Goal: Task Accomplishment & Management: Manage account settings

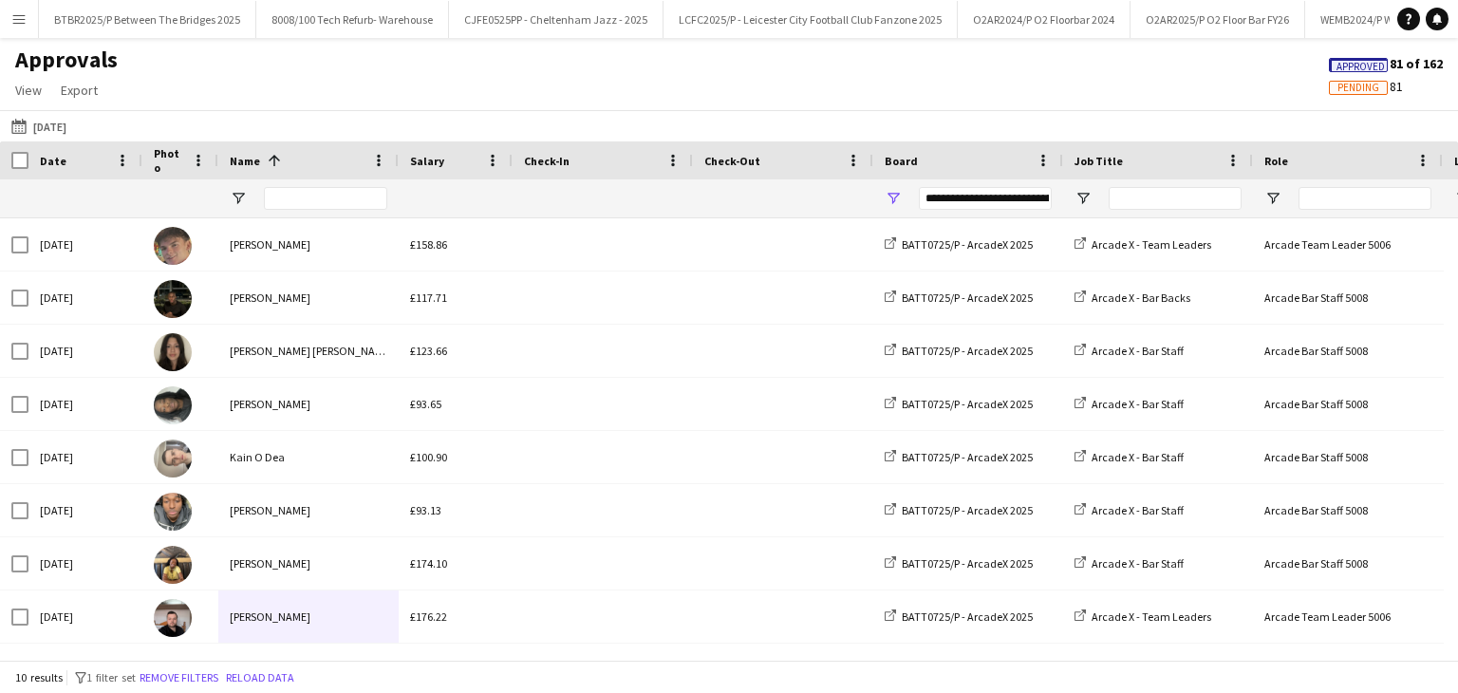
scroll to position [104, 0]
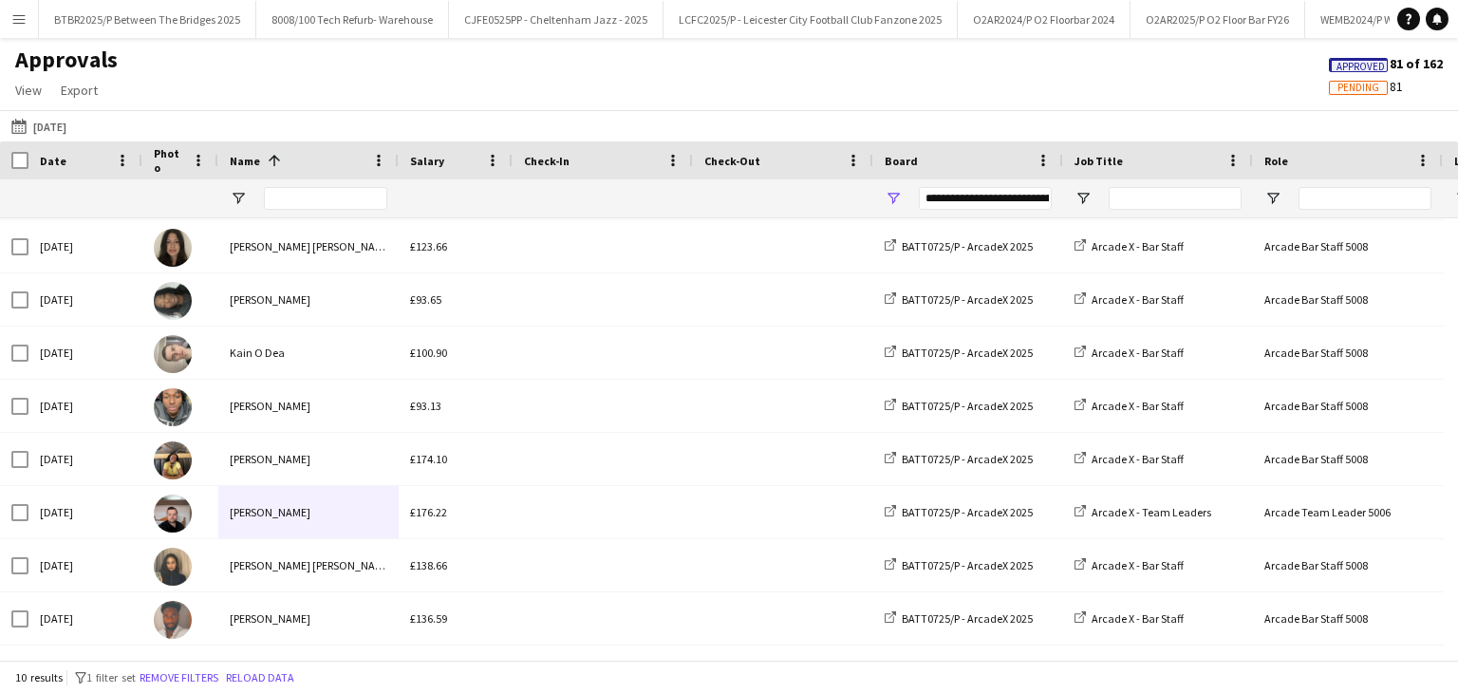
click at [27, 22] on button "Menu" at bounding box center [19, 19] width 38 height 38
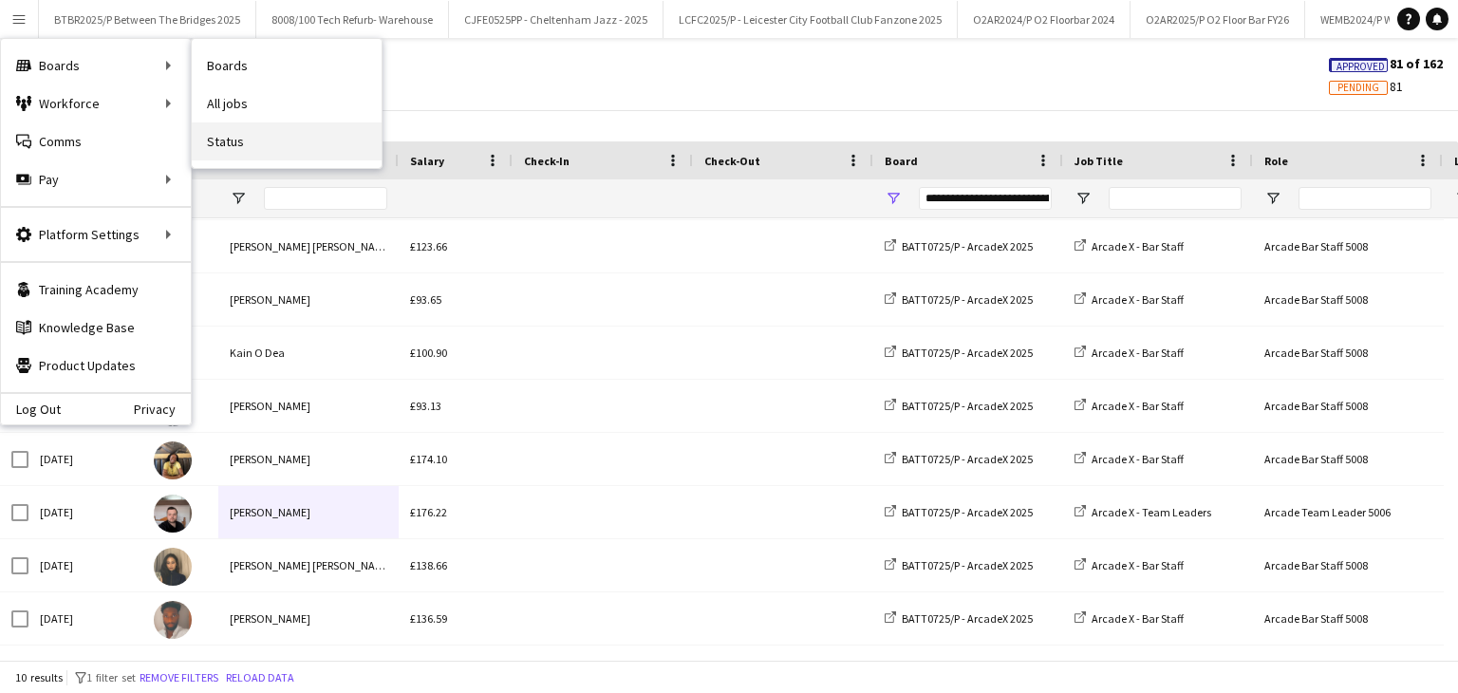
click at [266, 130] on link "Status" at bounding box center [287, 141] width 190 height 38
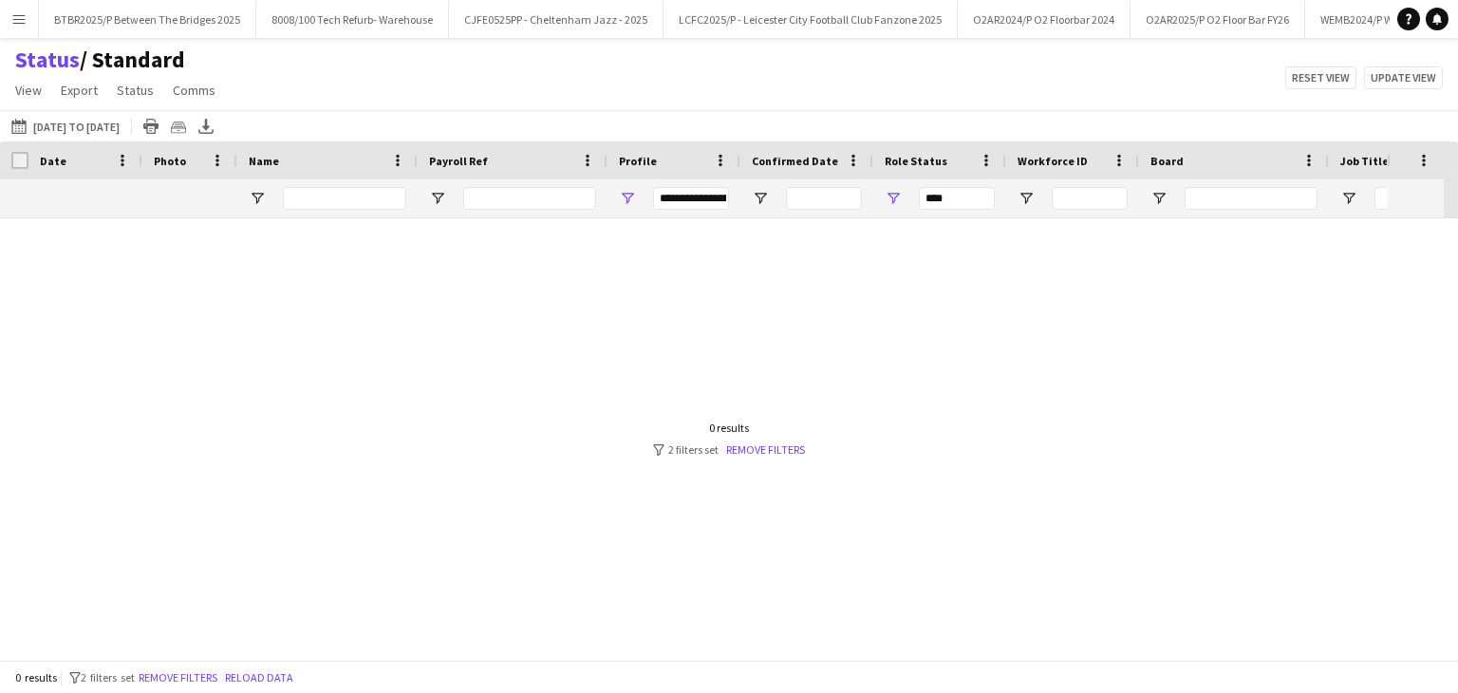
type input "***"
click at [623, 198] on span "Open Filter Menu" at bounding box center [627, 198] width 17 height 17
click at [898, 196] on span "Open Filter Menu" at bounding box center [893, 198] width 17 height 17
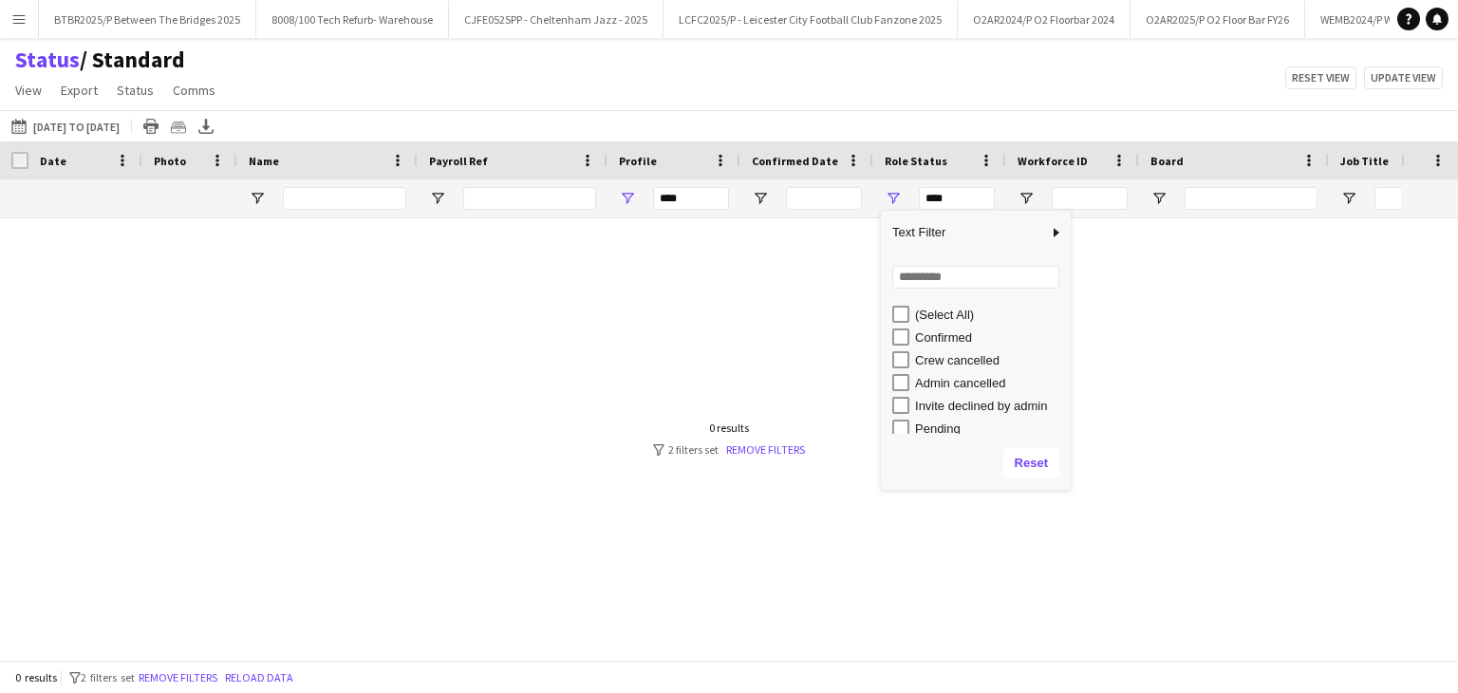
click at [967, 335] on div "Confirmed" at bounding box center [990, 337] width 150 height 14
type input "**********"
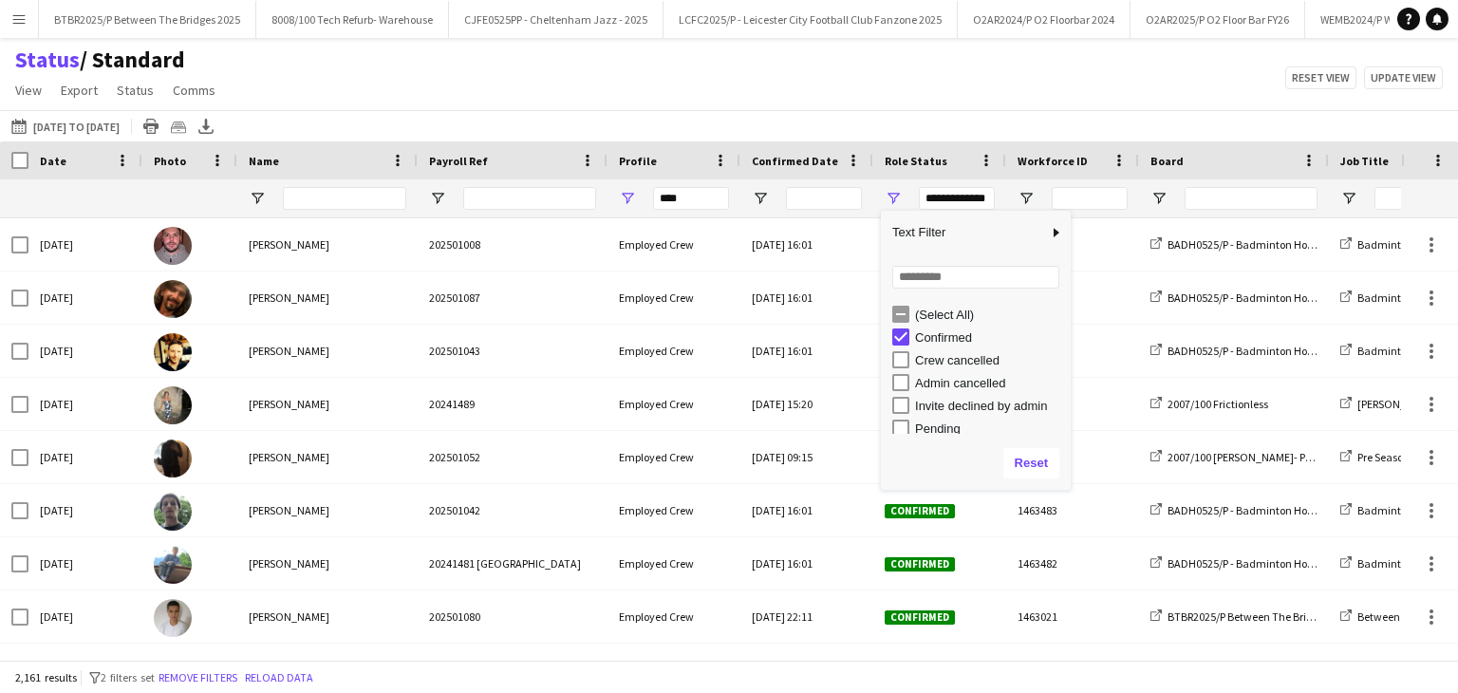
type input "**********"
click at [1025, 89] on div "Status / Standard View Views Default view BTB upload workforce New starters Pay…" at bounding box center [729, 78] width 1458 height 65
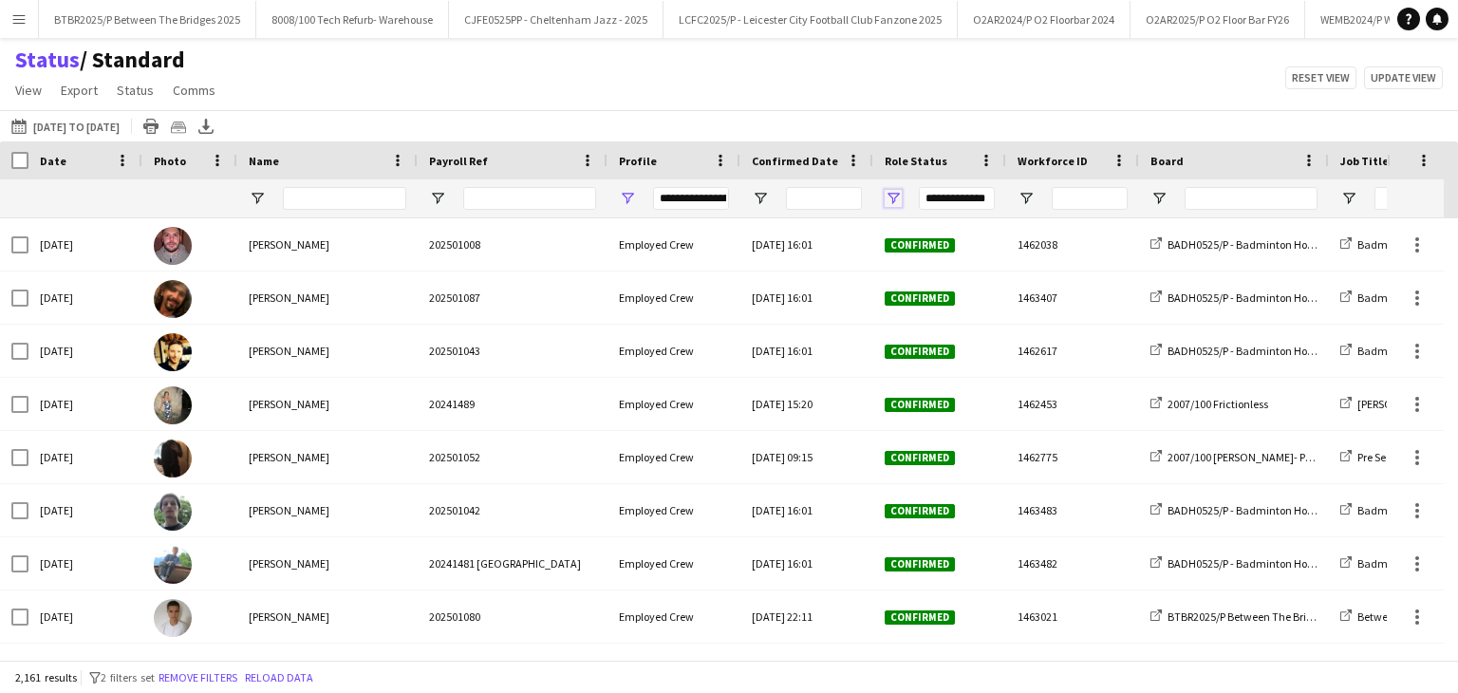
click at [898, 197] on span "Open Filter Menu" at bounding box center [893, 198] width 17 height 17
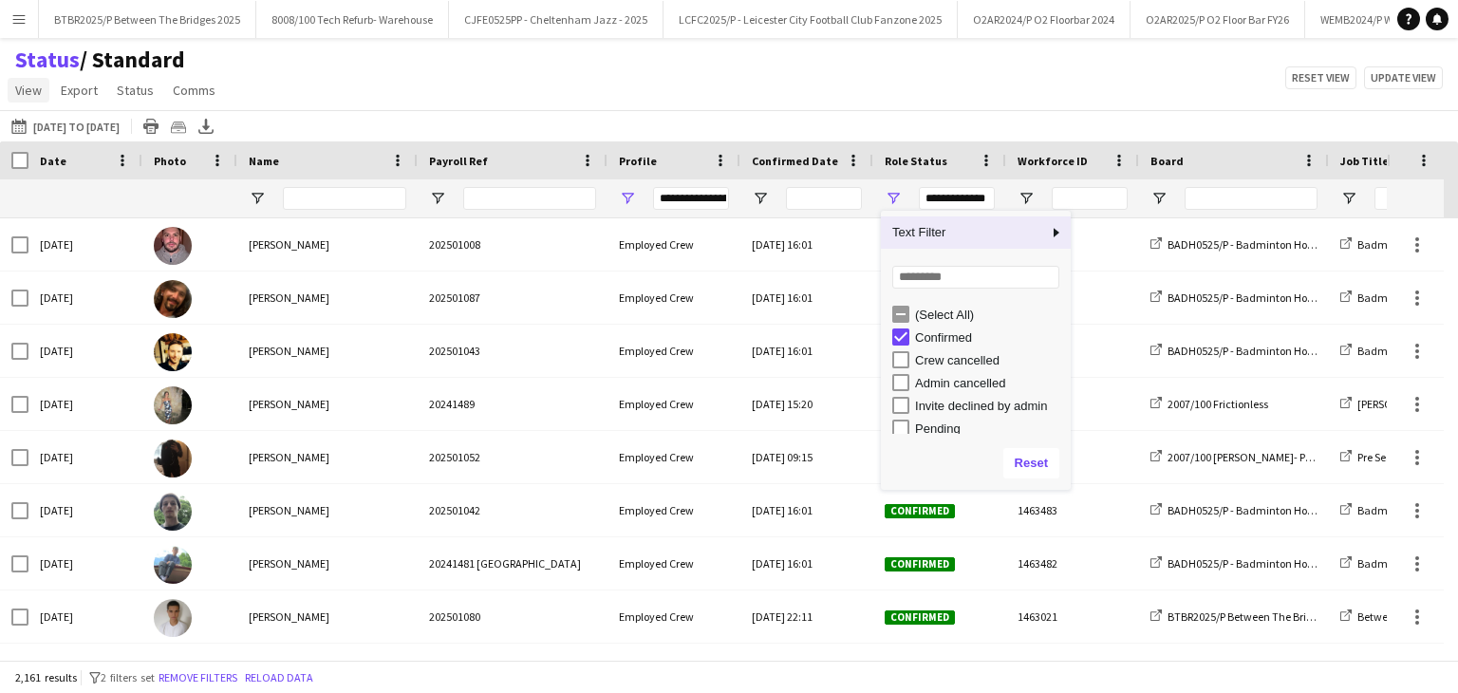
click at [25, 93] on span "View" at bounding box center [28, 90] width 27 height 17
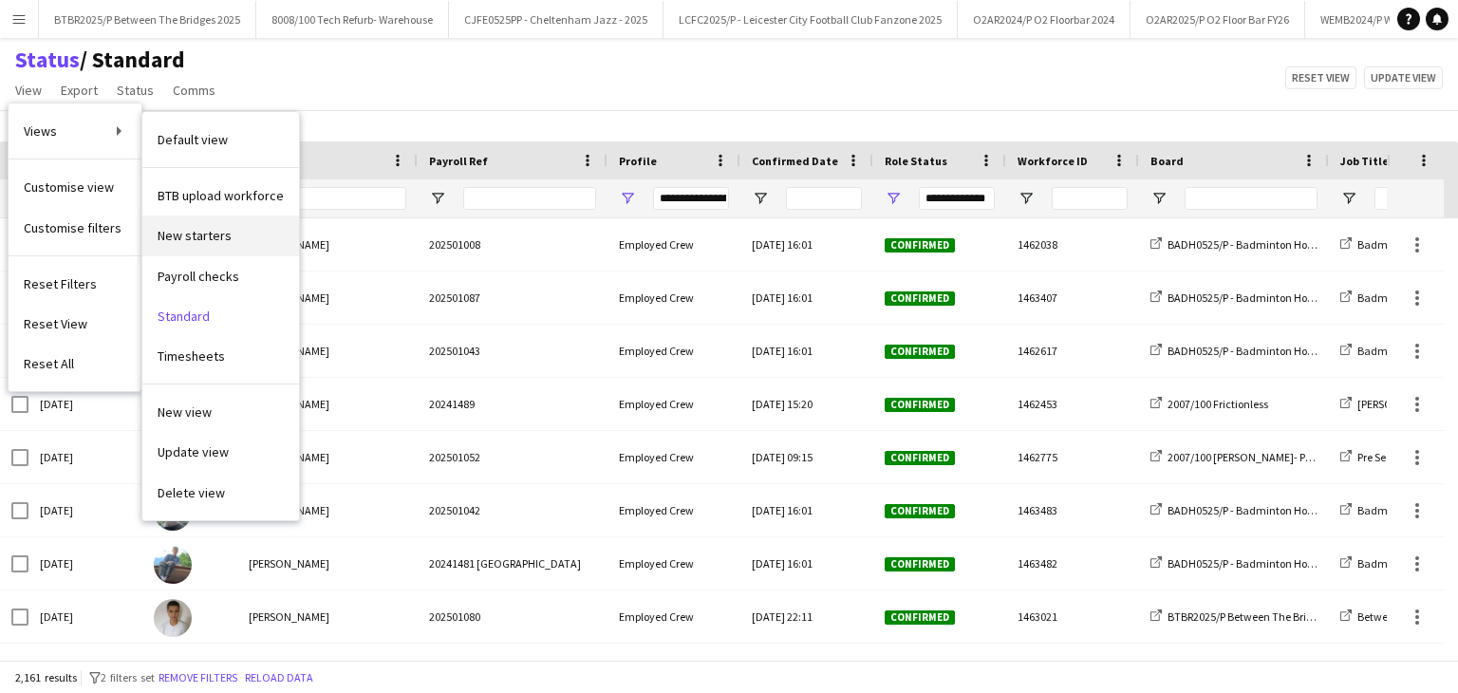
click at [213, 229] on span "New starters" at bounding box center [195, 235] width 74 height 17
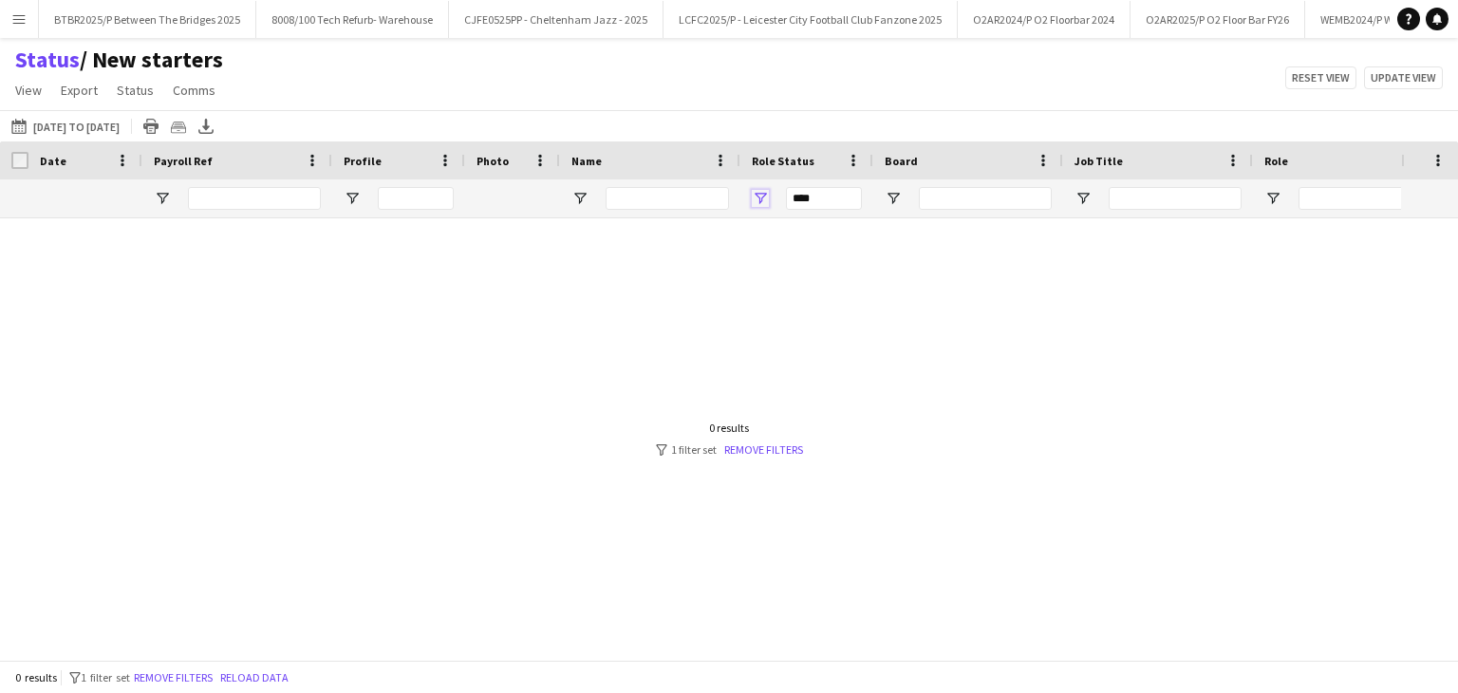
click at [758, 198] on span "Open Filter Menu" at bounding box center [760, 198] width 17 height 17
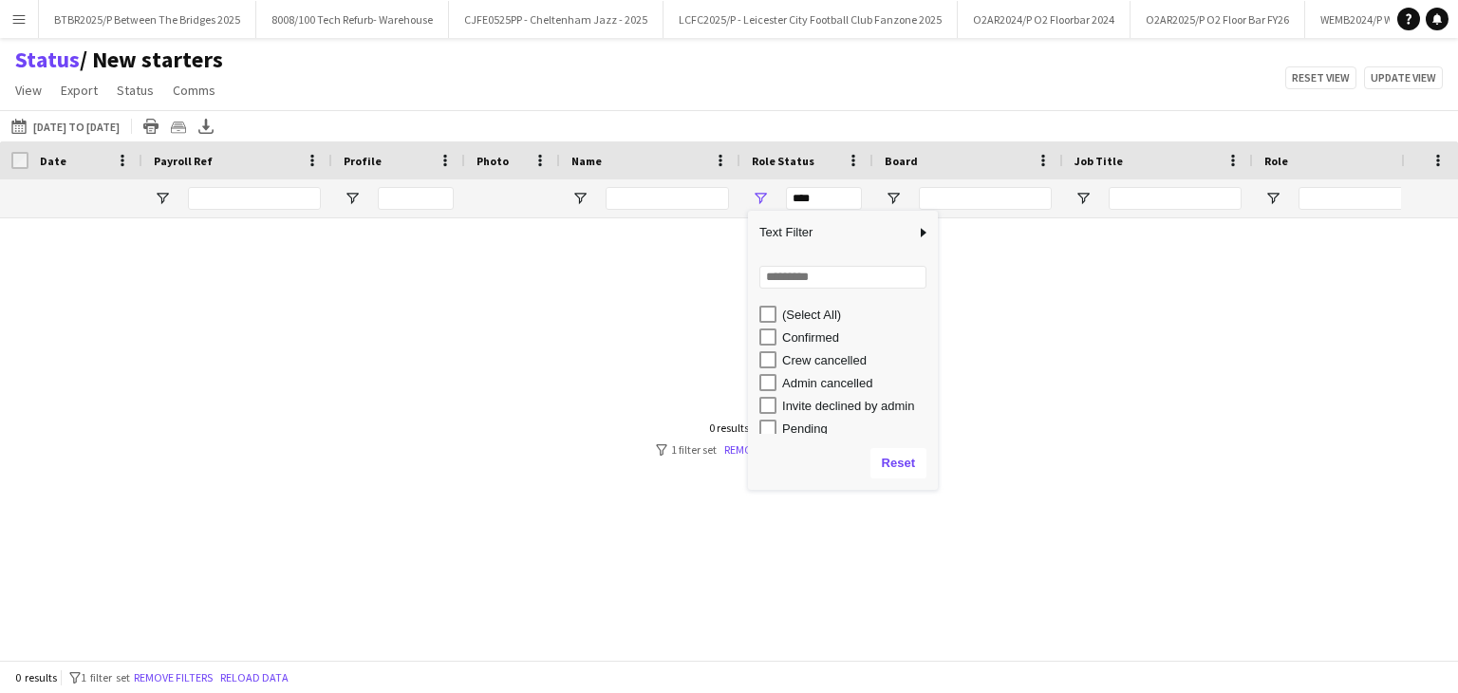
click at [808, 345] on div "Confirmed" at bounding box center [857, 337] width 150 height 14
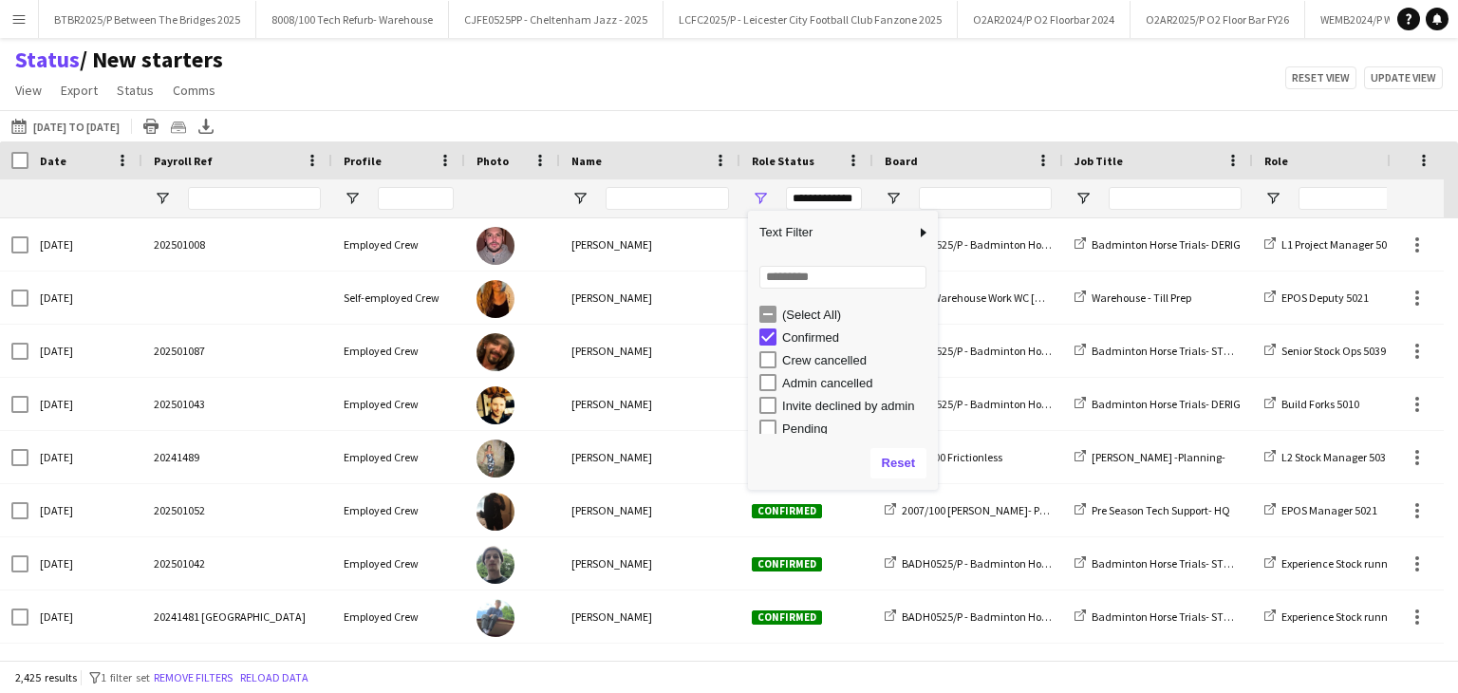
click at [809, 343] on div "Confirmed" at bounding box center [857, 337] width 150 height 14
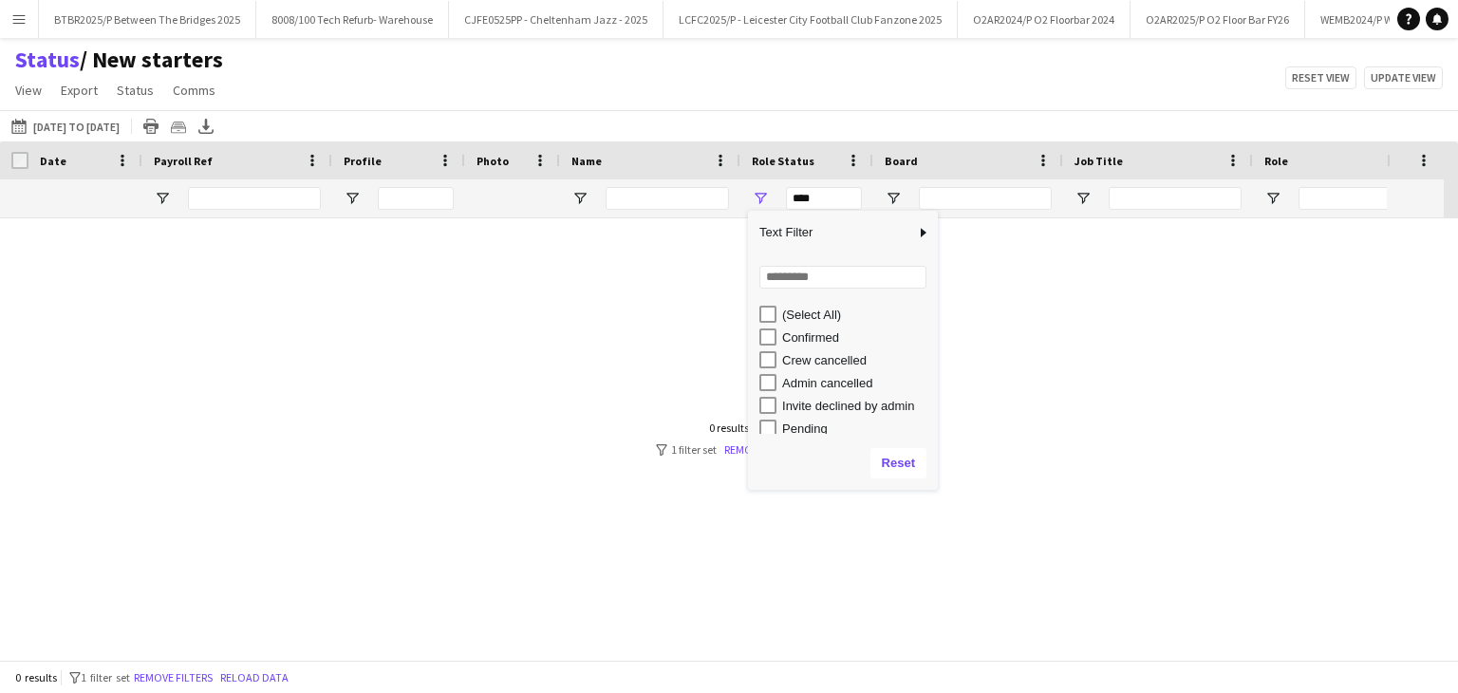
click at [813, 366] on div "Crew cancelled" at bounding box center [857, 360] width 150 height 14
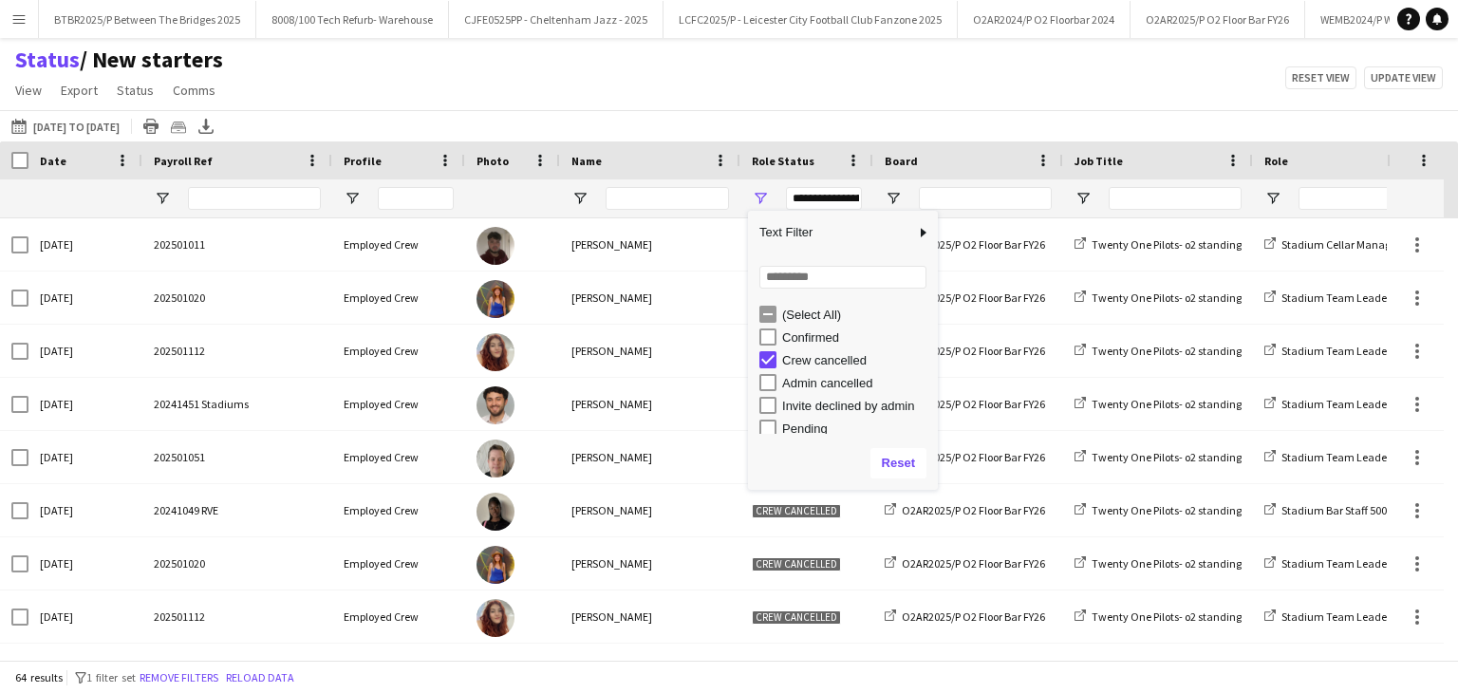
click at [813, 366] on div "Crew cancelled" at bounding box center [857, 360] width 150 height 14
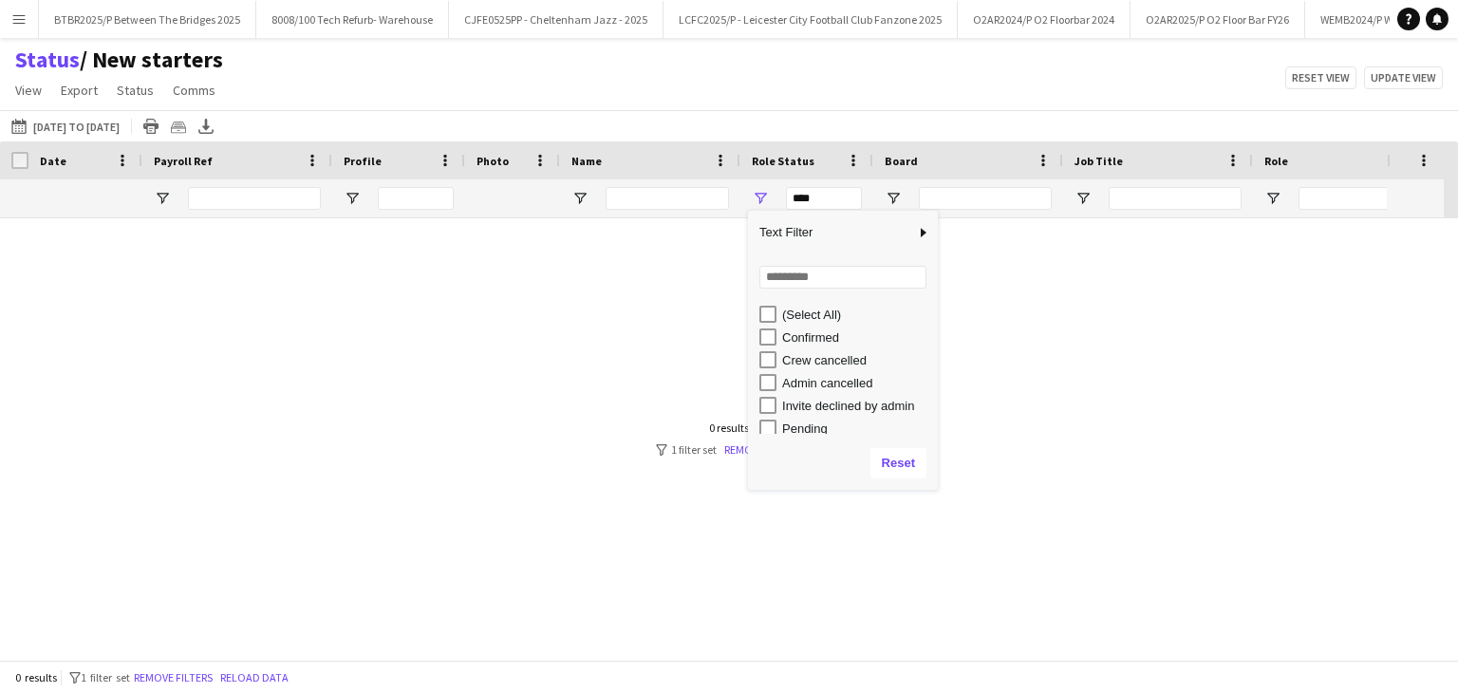
click at [813, 379] on div "Admin cancelled" at bounding box center [857, 383] width 150 height 14
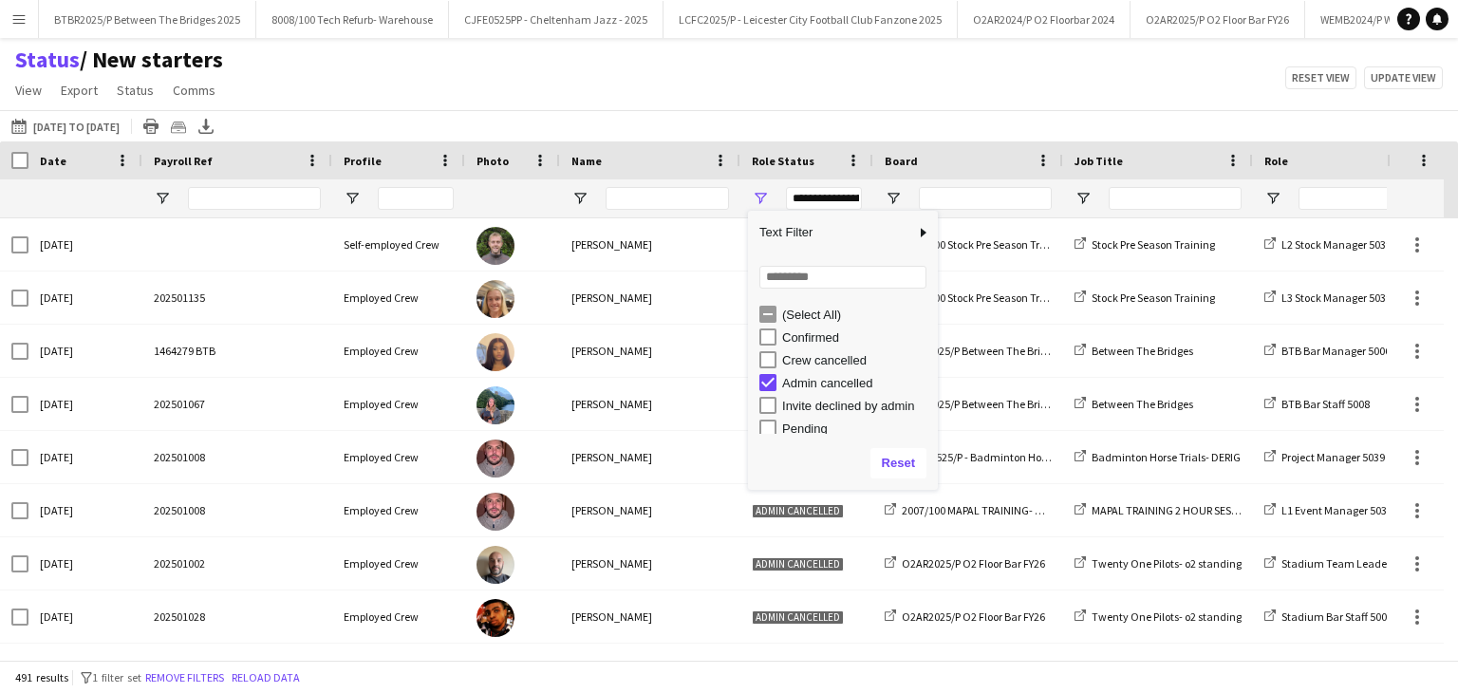
click at [813, 379] on div "Admin cancelled" at bounding box center [857, 383] width 150 height 14
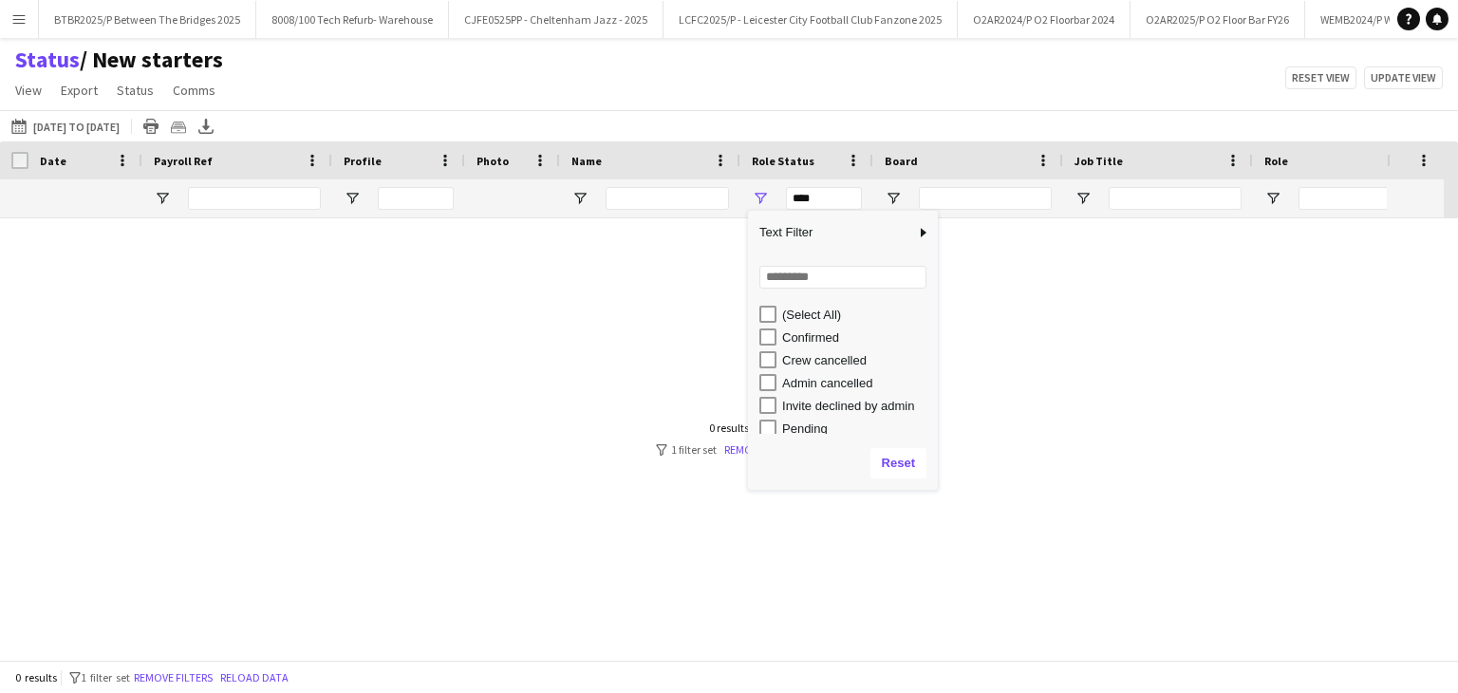
click at [813, 406] on div "Invite declined by admin" at bounding box center [857, 406] width 150 height 14
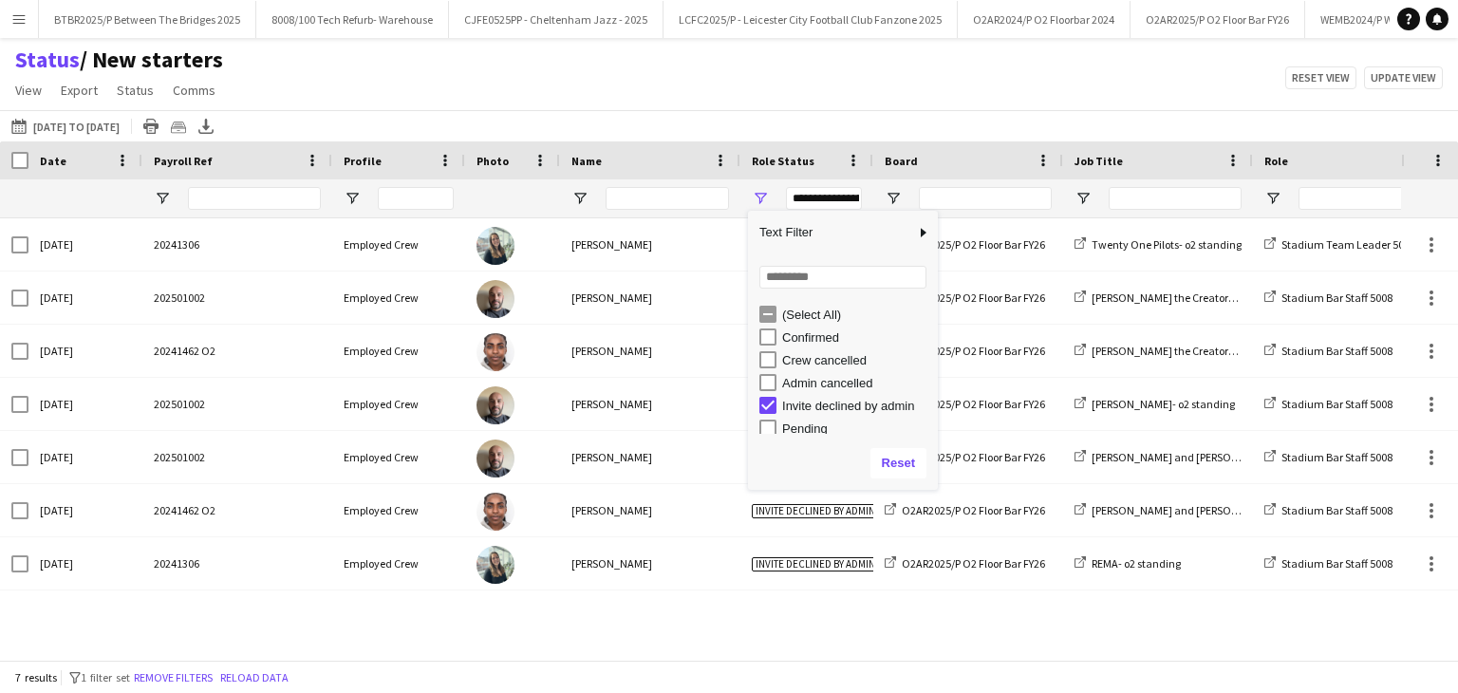
click at [813, 406] on div "Invite declined by admin" at bounding box center [857, 406] width 150 height 14
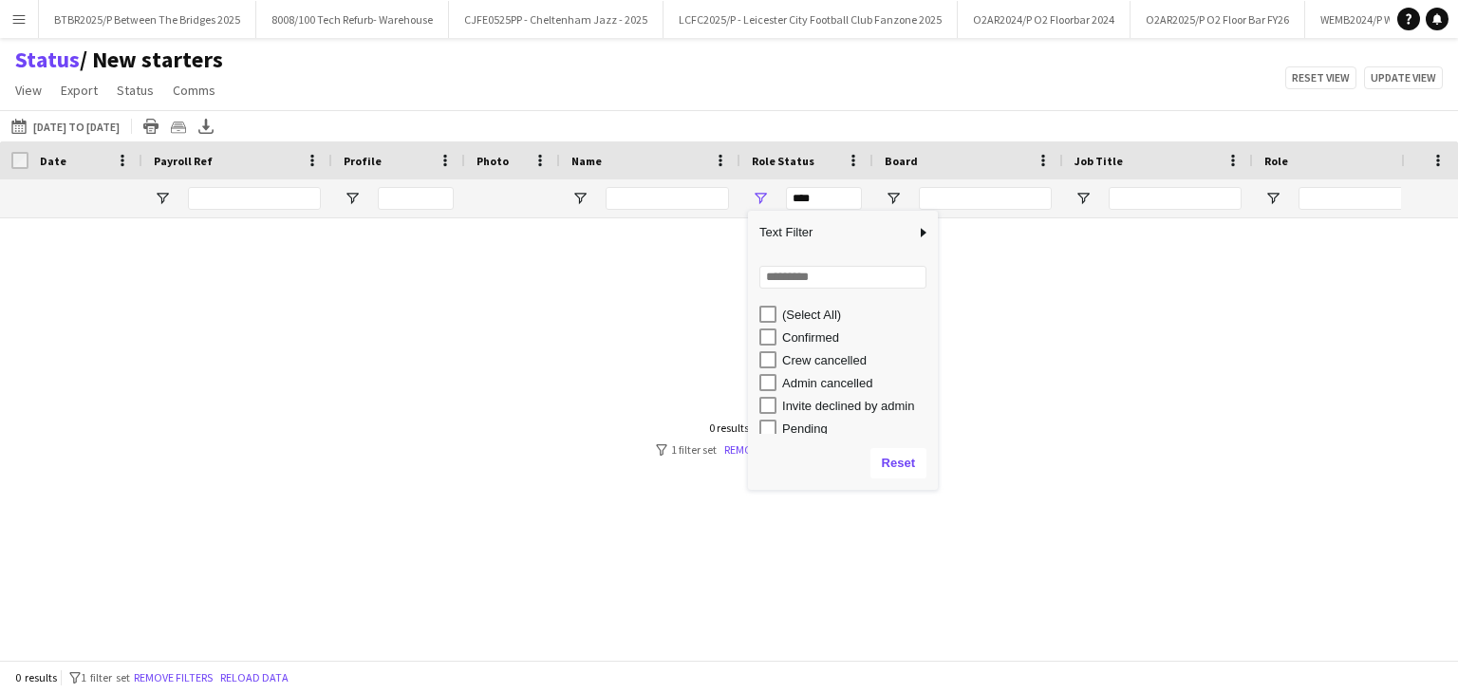
click at [804, 426] on div "Pending" at bounding box center [857, 428] width 150 height 14
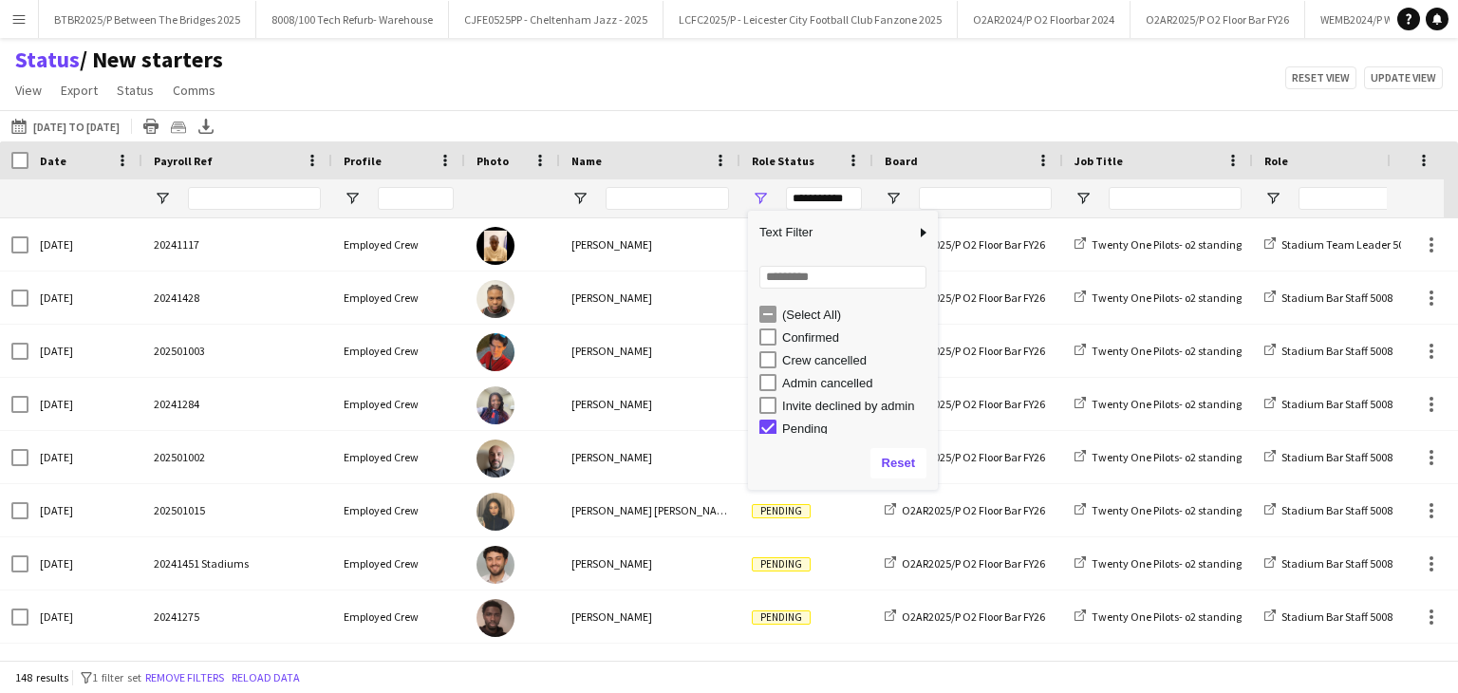
scroll to position [5, 0]
click at [796, 420] on div "Pending" at bounding box center [857, 424] width 150 height 14
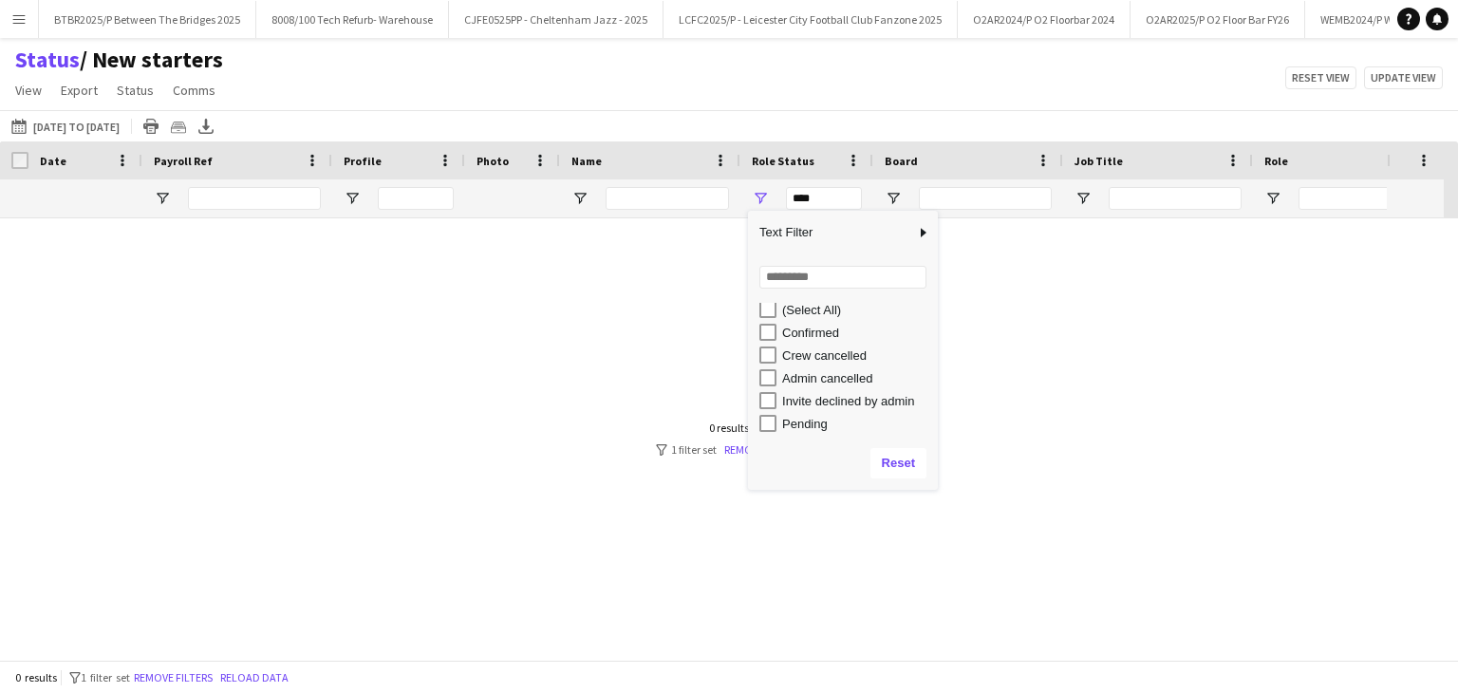
click at [799, 336] on div "Confirmed" at bounding box center [857, 333] width 150 height 14
type input "**********"
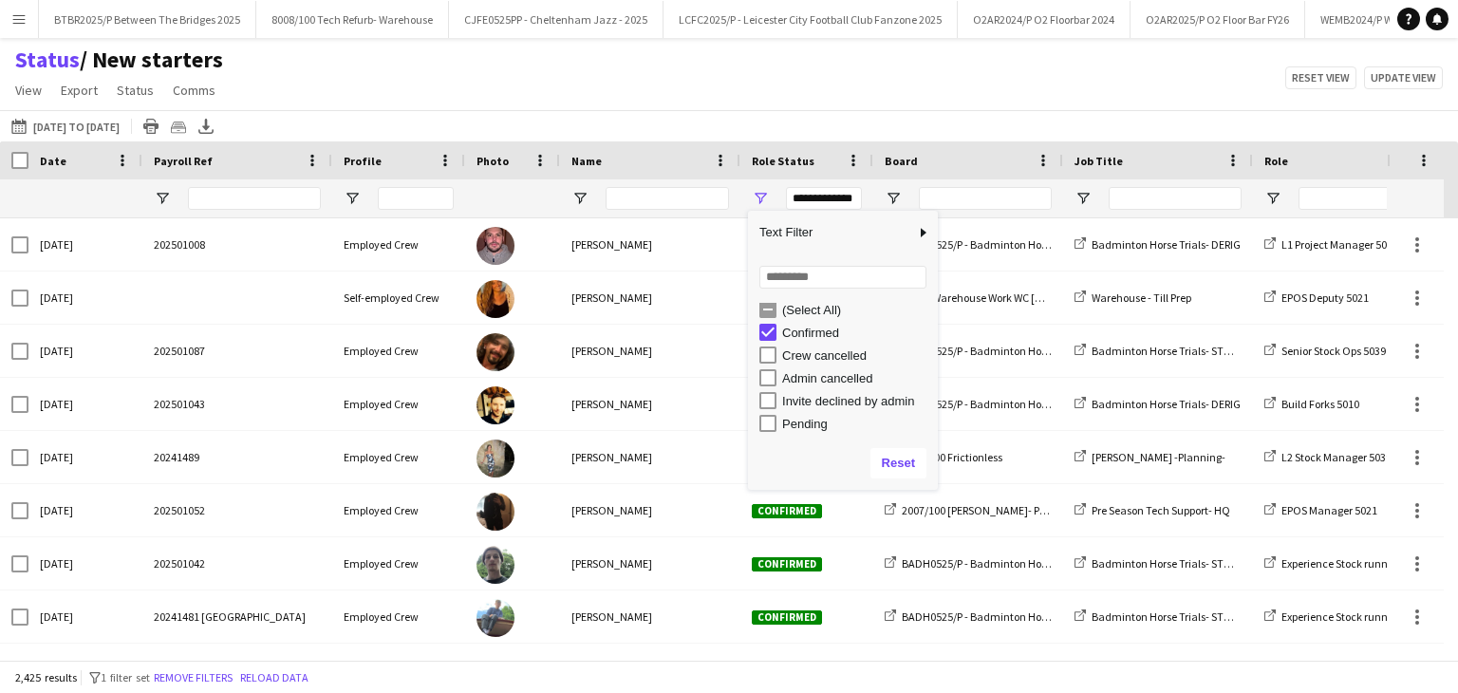
click at [794, 114] on div "11-08-2025 to 17-08-2025 12-05-2025 to 08-06-2025 Today This Week This Month Ye…" at bounding box center [729, 125] width 1458 height 31
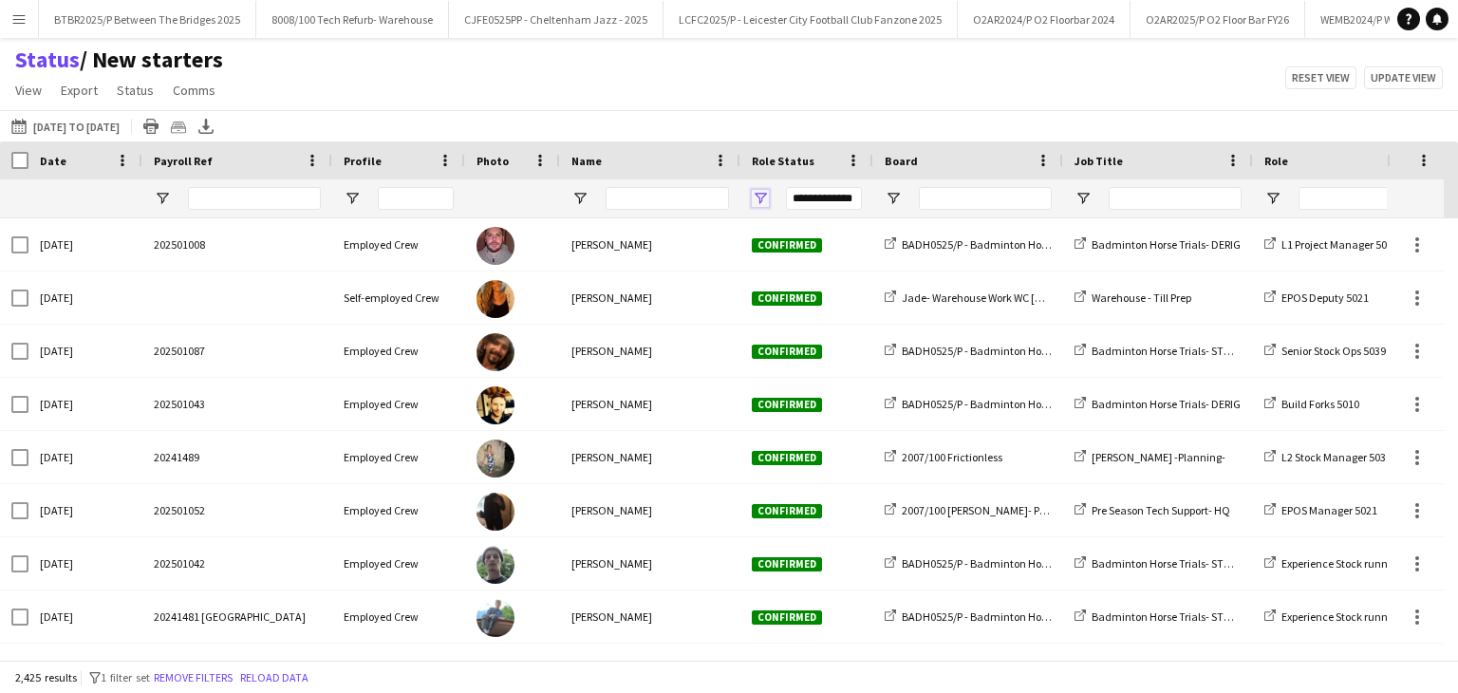
click at [762, 196] on span "Open Filter Menu" at bounding box center [760, 198] width 17 height 17
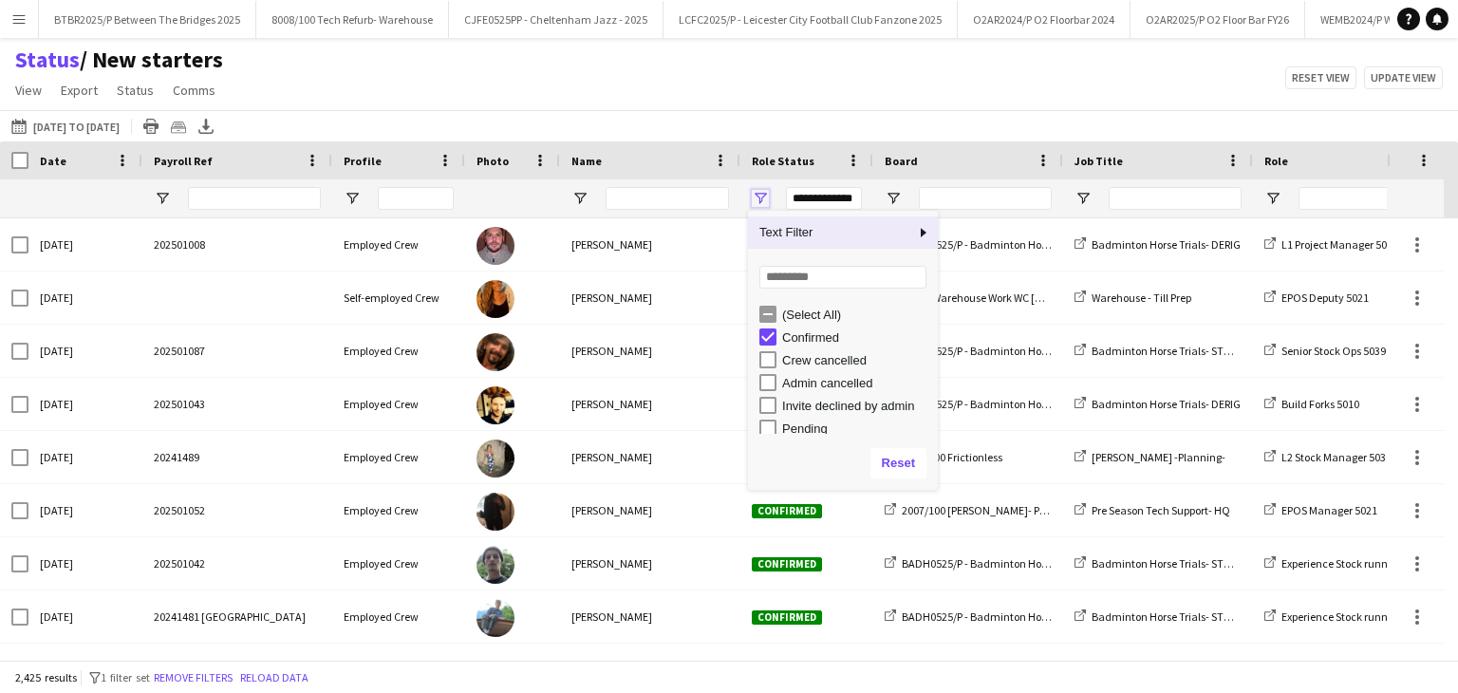
click at [762, 196] on span "Open Filter Menu" at bounding box center [760, 198] width 17 height 17
click at [919, 58] on div "Status / New starters View Views Default view BTB upload workforce New starters…" at bounding box center [729, 78] width 1458 height 65
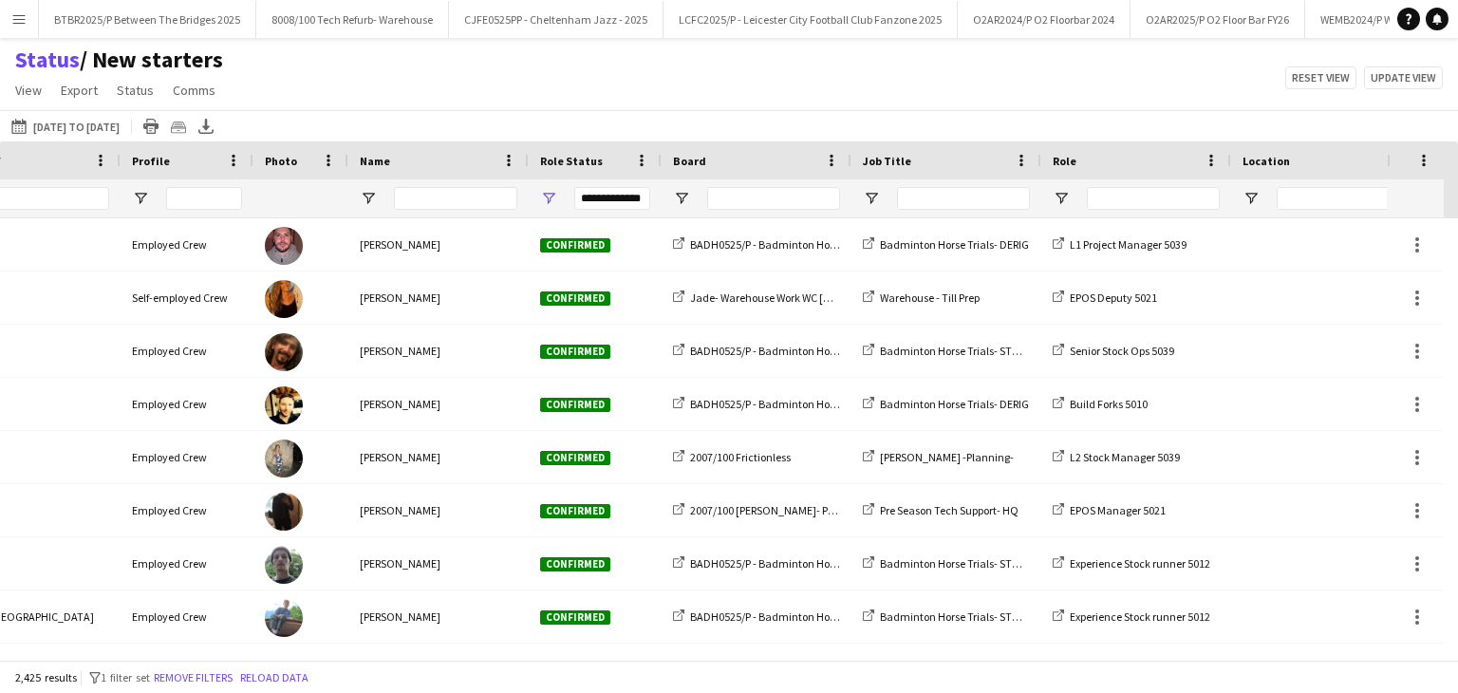
scroll to position [0, 0]
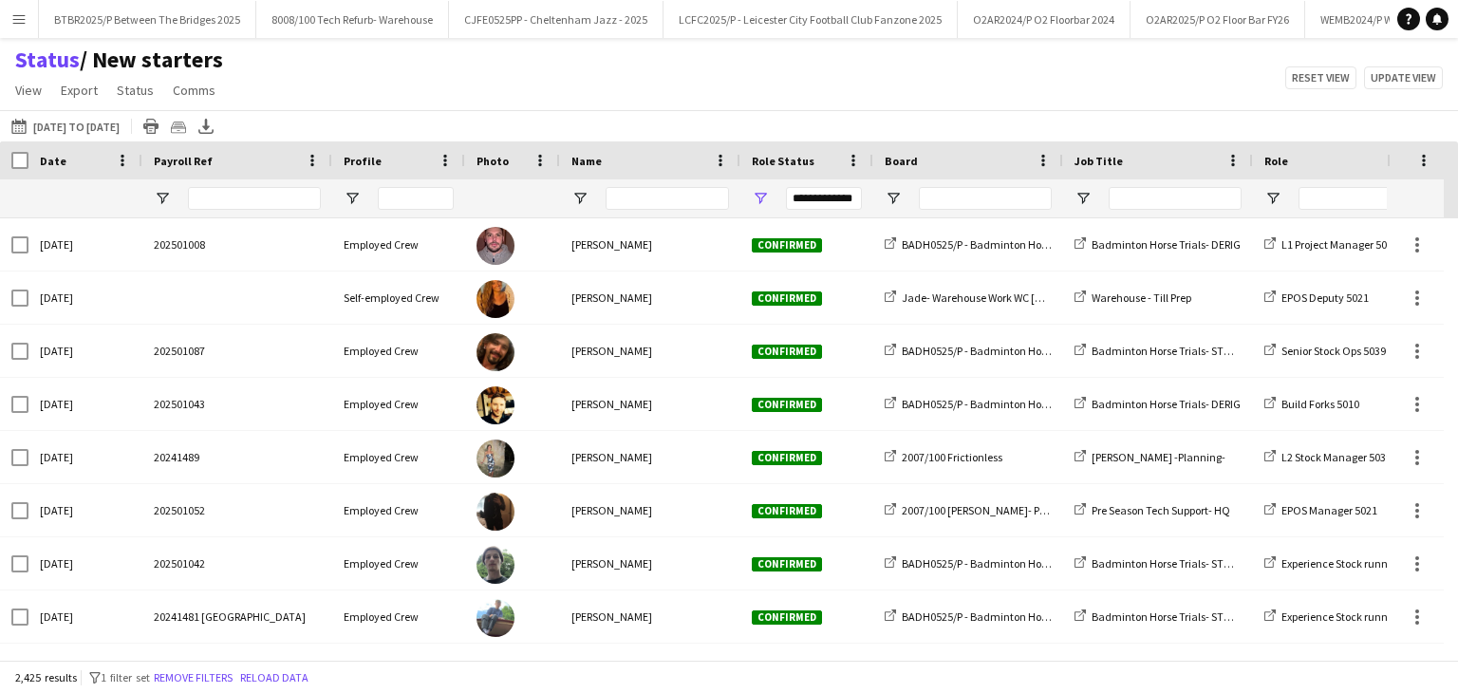
click at [472, 77] on div "Status / New starters View Views Default view BTB upload workforce New starters…" at bounding box center [729, 78] width 1458 height 65
click at [167, 203] on span "Open Filter Menu" at bounding box center [162, 198] width 17 height 17
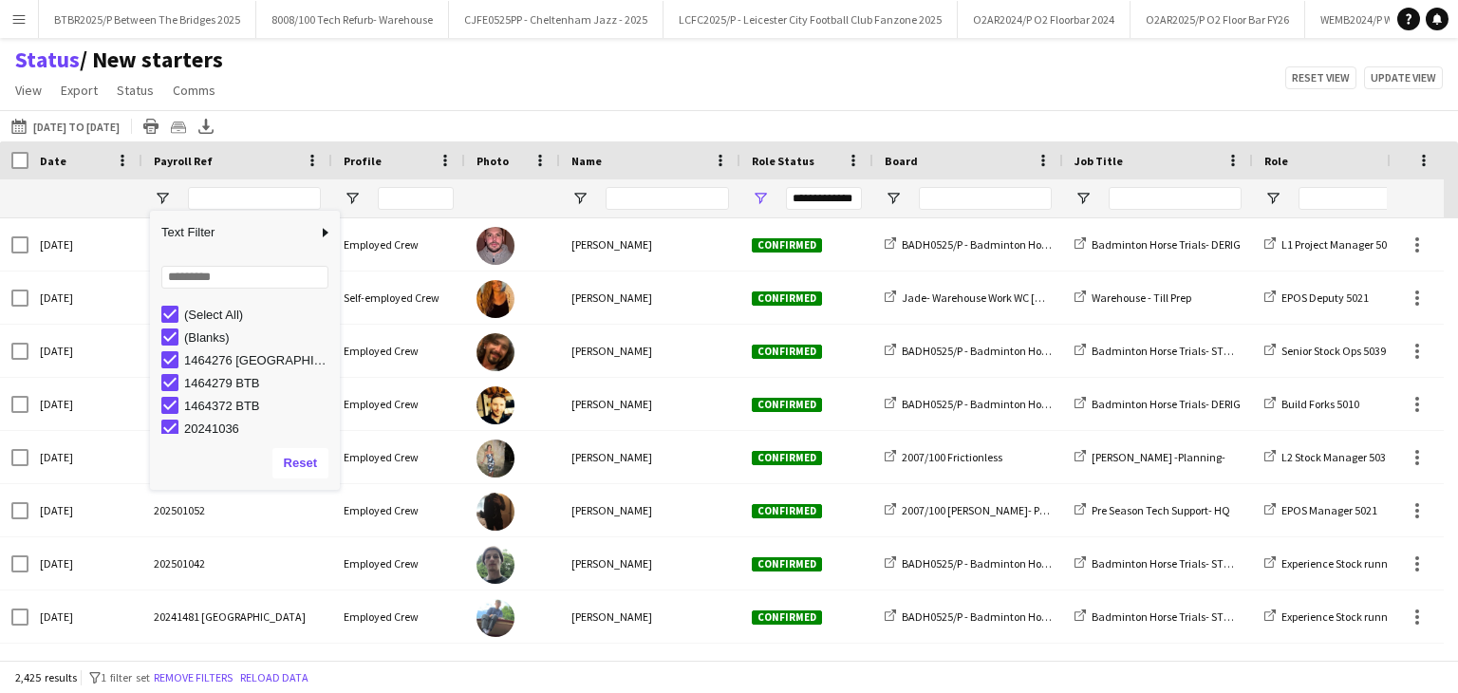
click at [198, 331] on div "(Blanks)" at bounding box center [259, 337] width 150 height 14
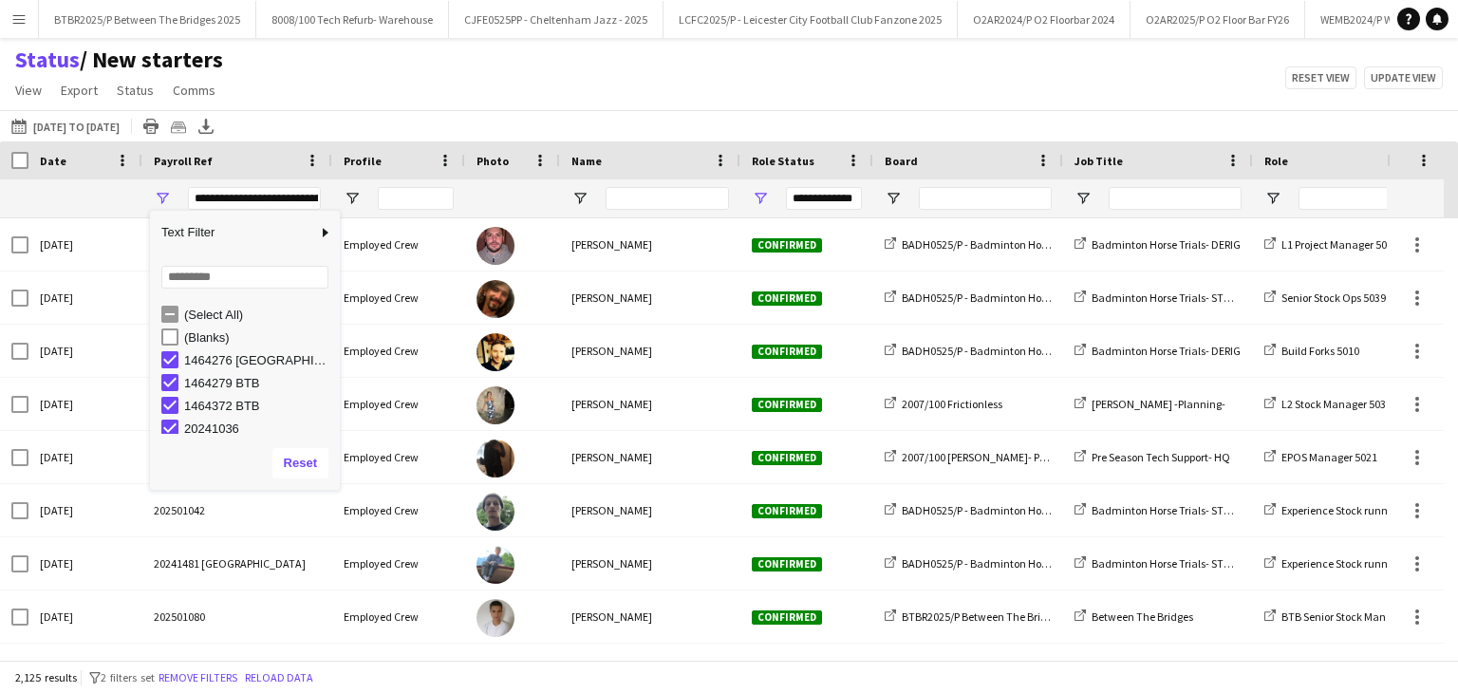
click at [205, 343] on div "(Blanks)" at bounding box center [259, 337] width 150 height 14
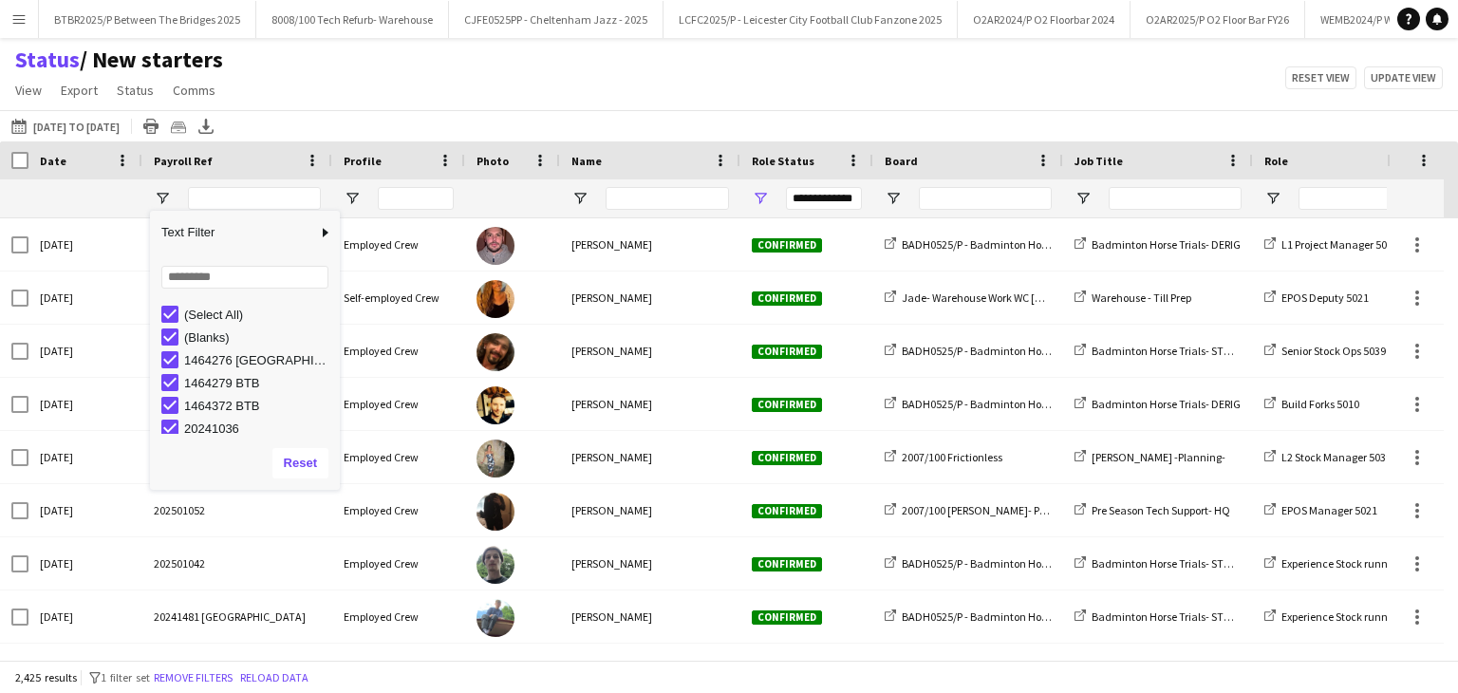
click at [193, 316] on div "(Select All)" at bounding box center [259, 315] width 150 height 14
type input "***"
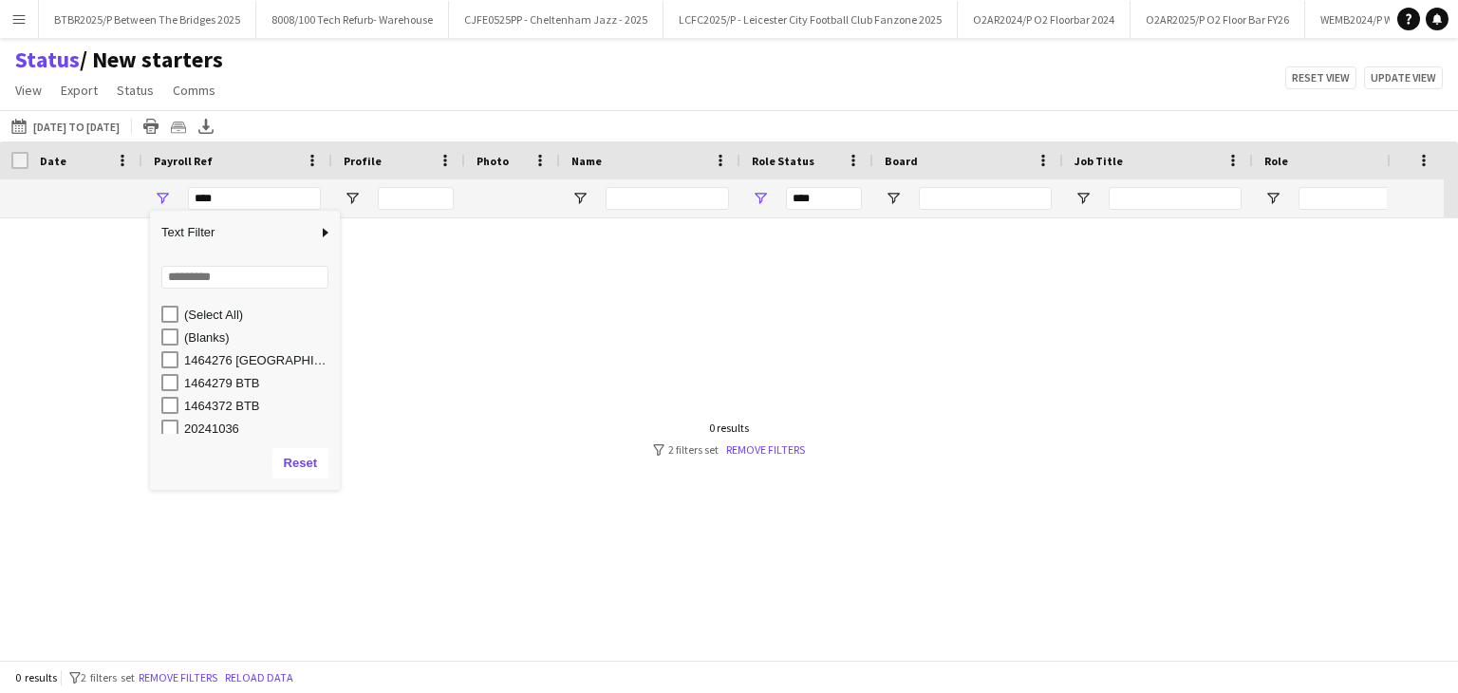
click at [207, 348] on div "1464276 Riverside" at bounding box center [250, 359] width 178 height 23
click at [207, 339] on div "(Blanks)" at bounding box center [259, 337] width 150 height 14
type input "**********"
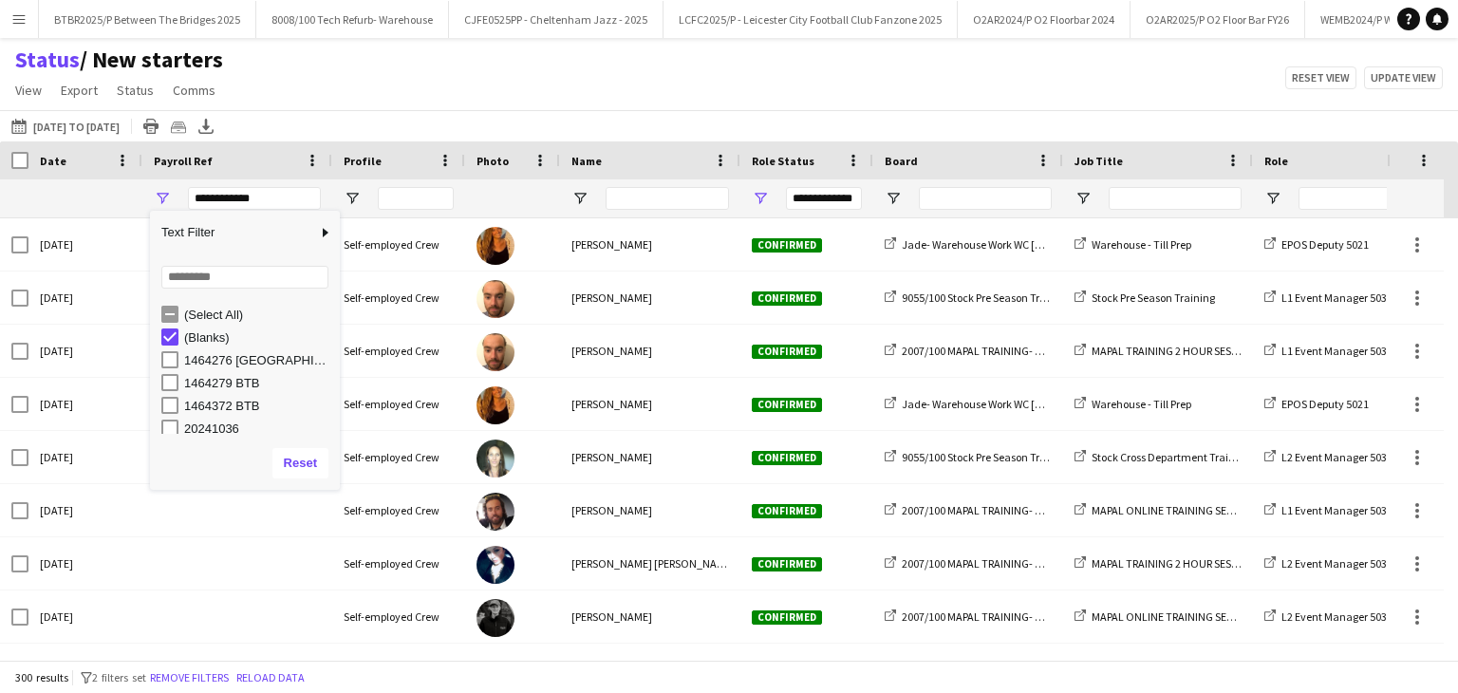
click at [453, 70] on div "Status / New starters View Views Default view BTB upload workforce New starters…" at bounding box center [729, 78] width 1458 height 65
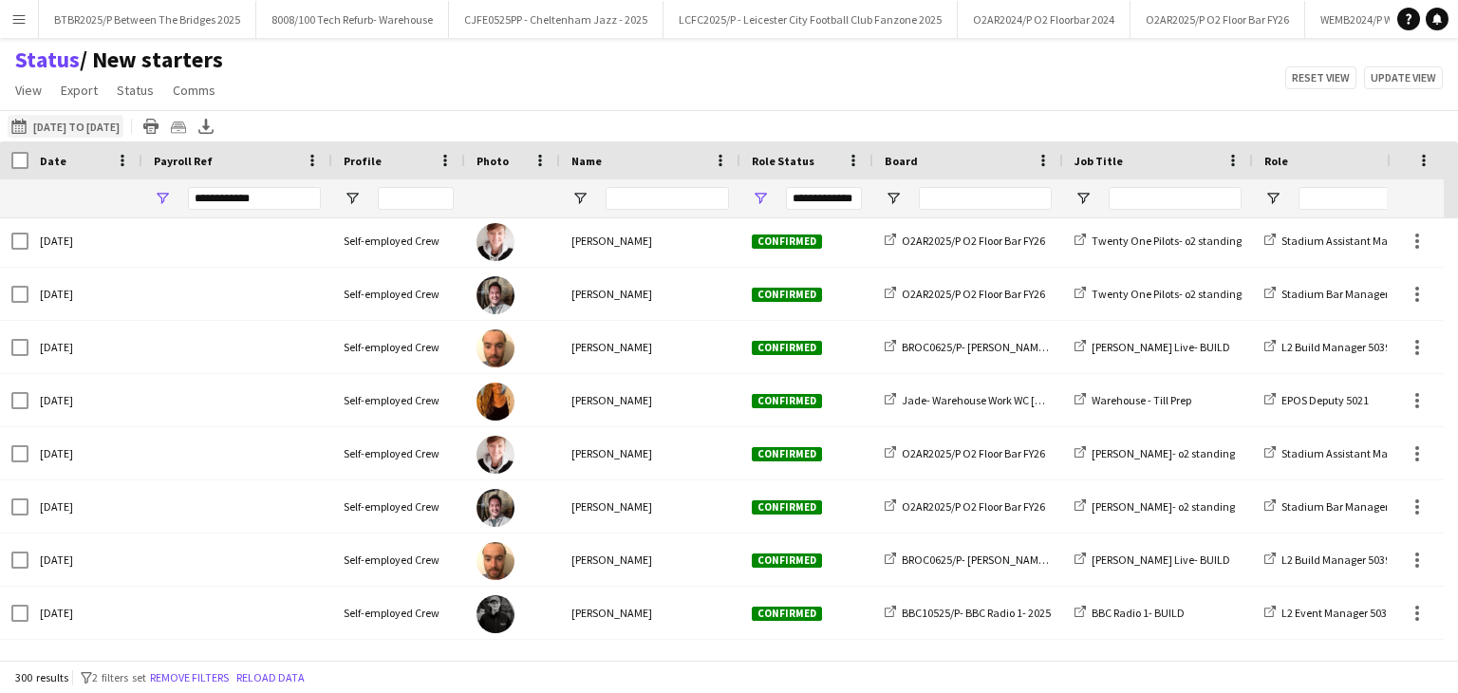
click at [54, 119] on button "11-08-2025 to 17-08-2025 12-05-2025 to 08-06-2025" at bounding box center [66, 126] width 116 height 23
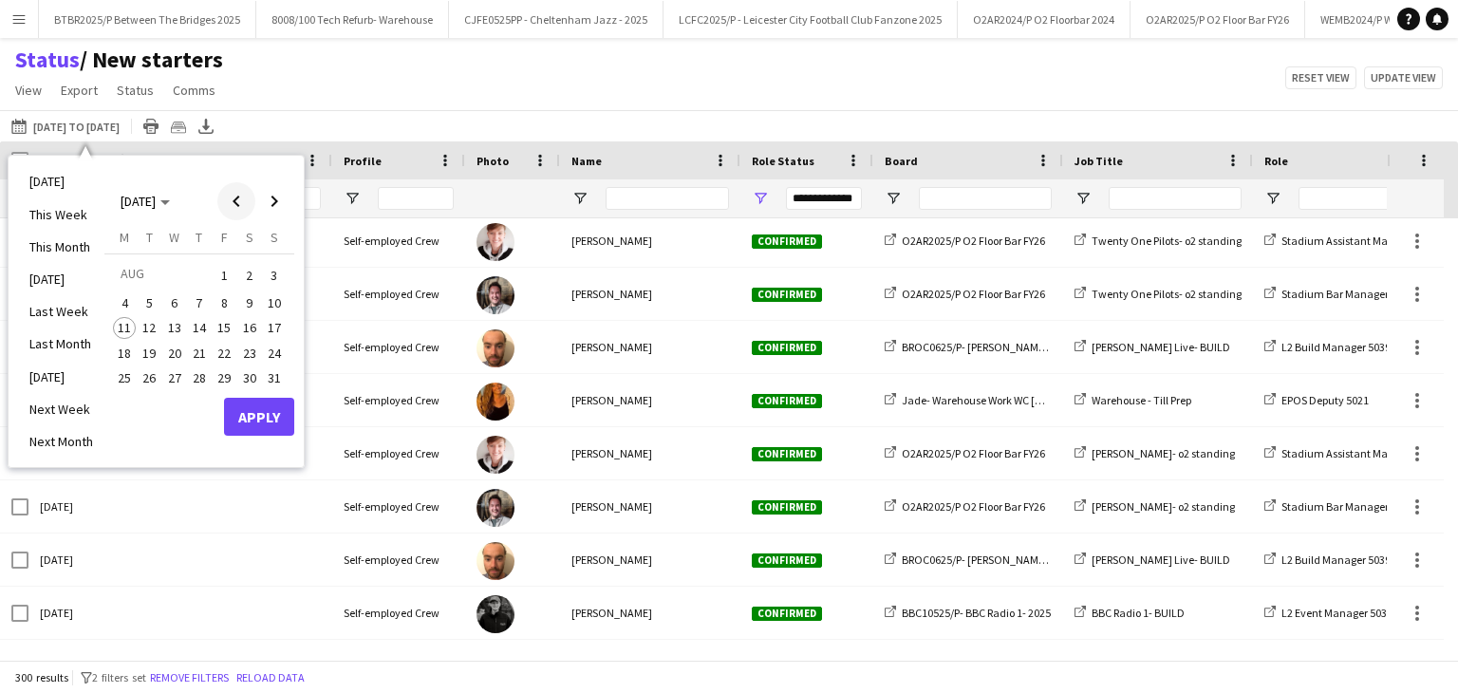
click at [243, 208] on span "Previous month" at bounding box center [236, 201] width 38 height 38
click at [129, 394] on span "28" at bounding box center [124, 397] width 23 height 23
click at [266, 197] on span "Next month" at bounding box center [274, 201] width 38 height 38
click at [267, 270] on span "3" at bounding box center [274, 275] width 23 height 27
click at [280, 419] on button "Apply" at bounding box center [259, 417] width 70 height 38
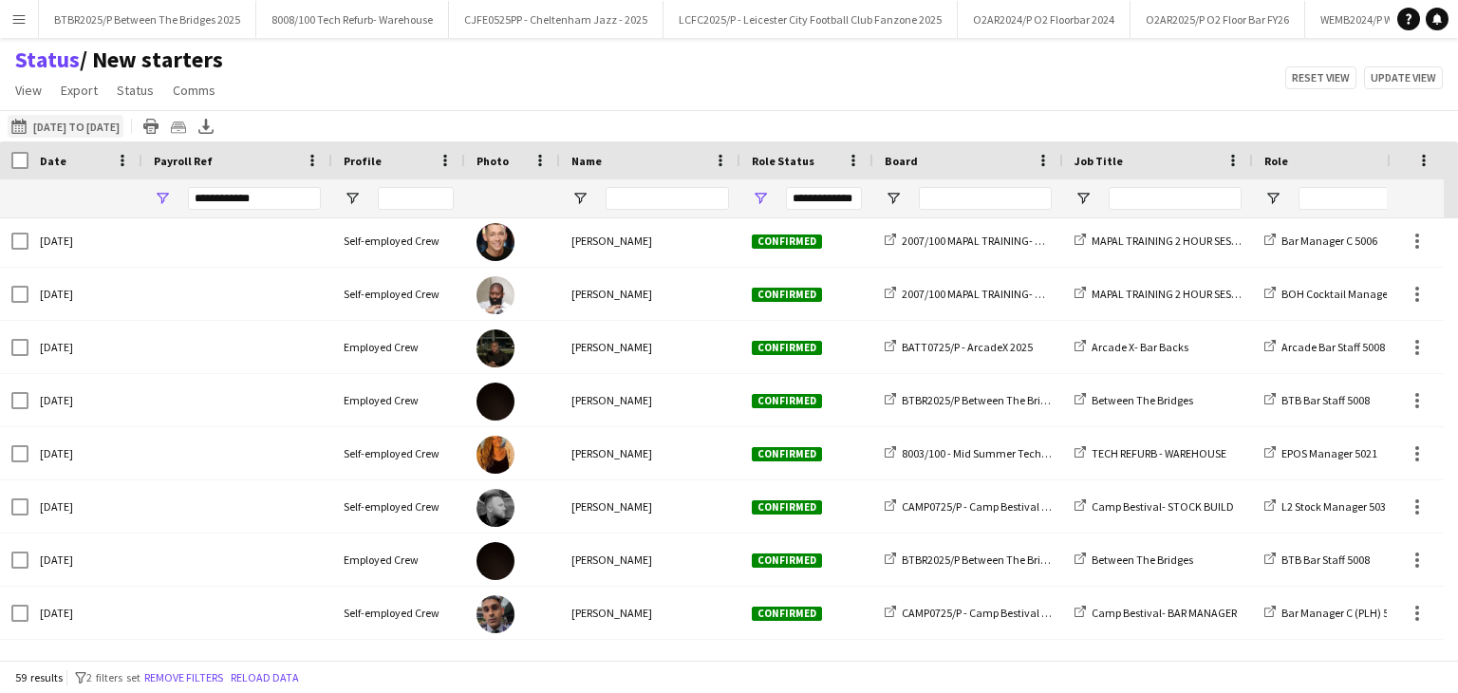
click at [87, 130] on button "11-08-2025 to 17-08-2025 28-07-2025 to 03-08-2025" at bounding box center [66, 126] width 116 height 23
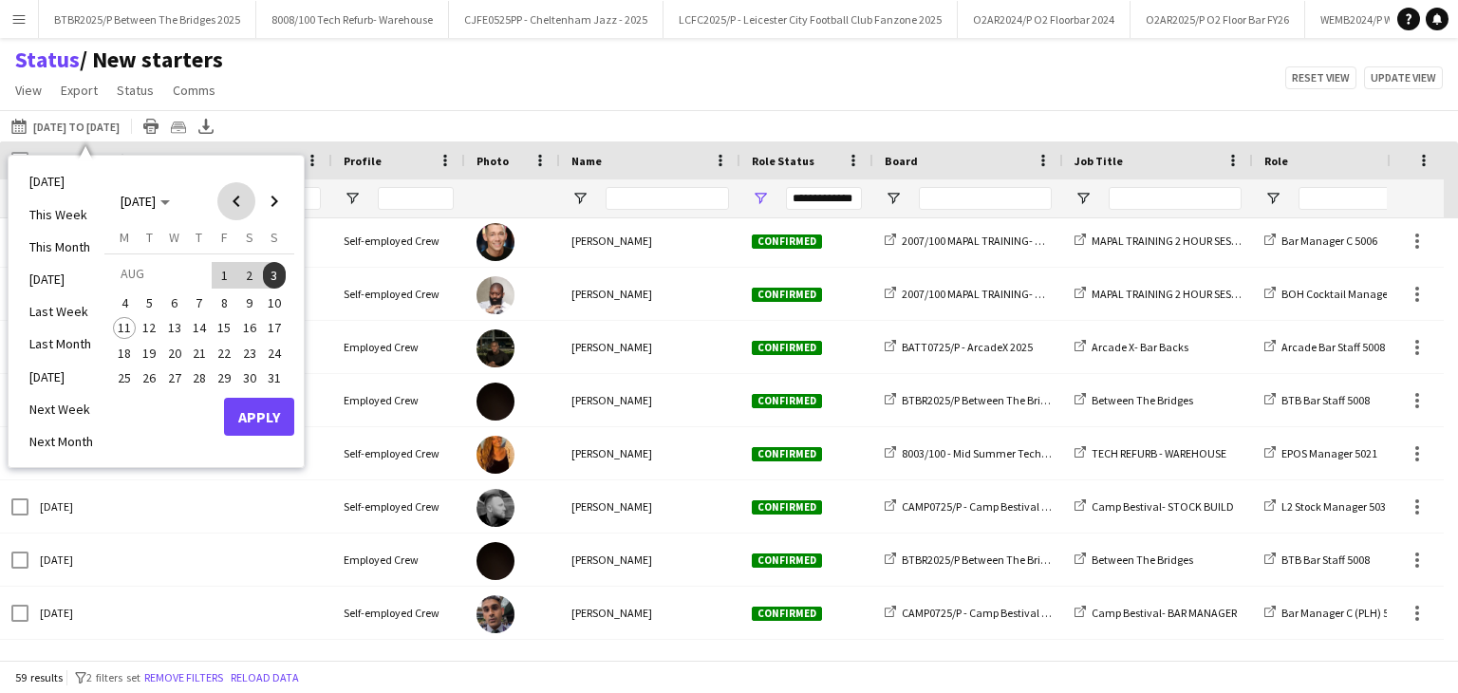
click at [228, 200] on span "Previous month" at bounding box center [236, 201] width 38 height 38
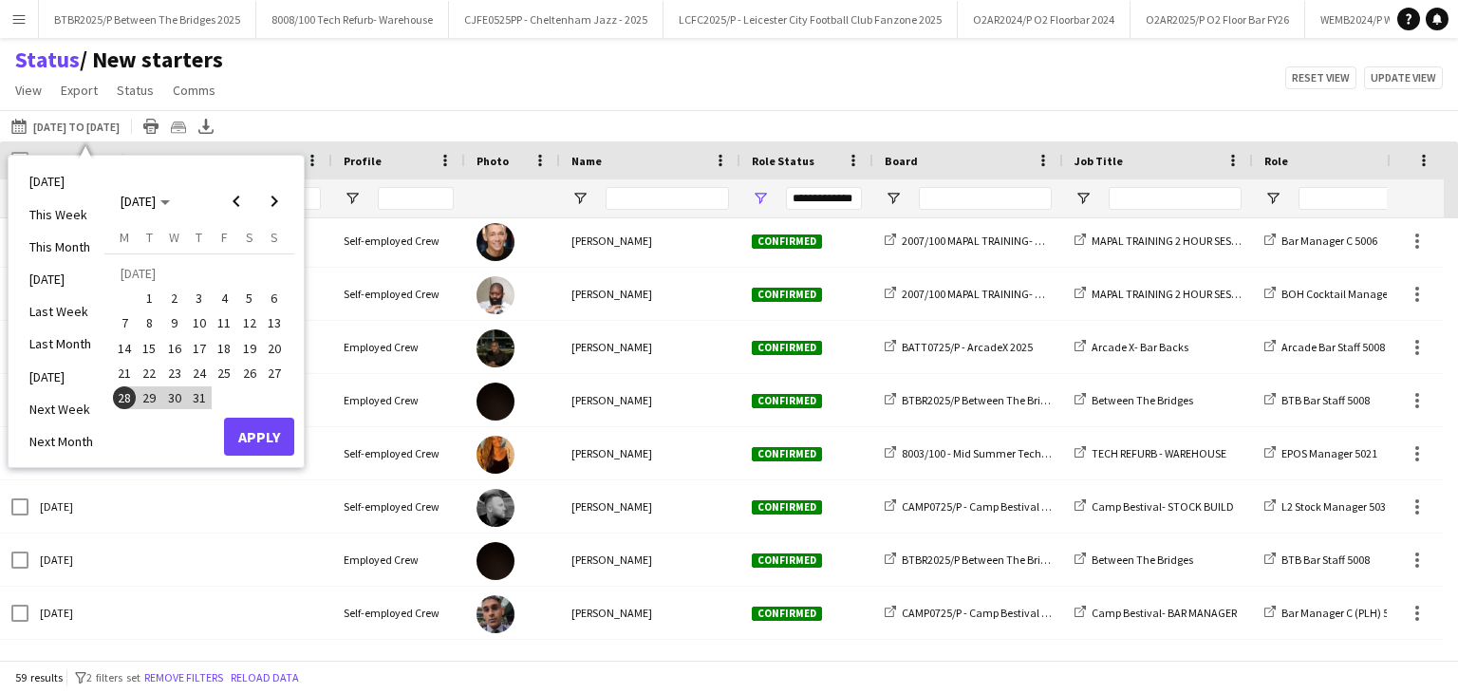
click at [121, 368] on span "21" at bounding box center [124, 373] width 23 height 23
click at [277, 364] on span "27" at bounding box center [274, 373] width 23 height 23
click at [262, 432] on button "Apply" at bounding box center [259, 437] width 70 height 38
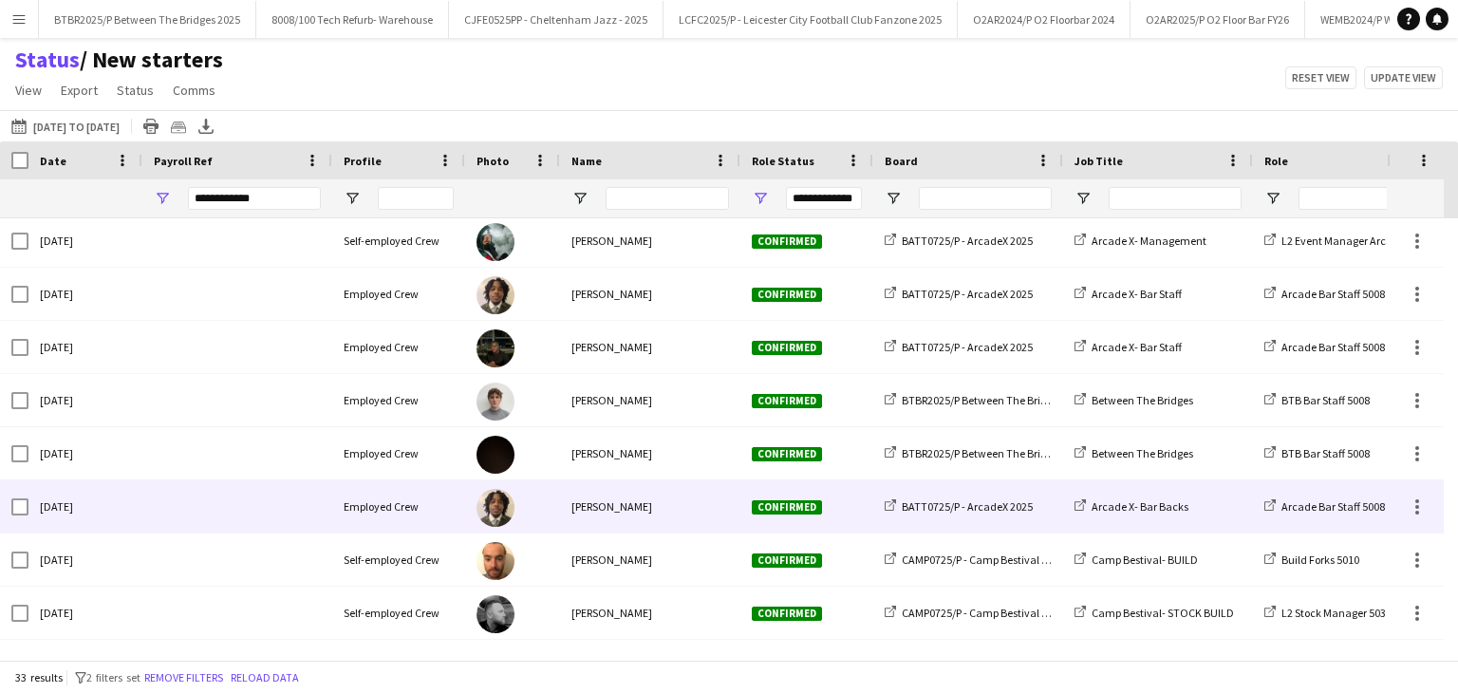
click at [607, 500] on span "[PERSON_NAME]" at bounding box center [611, 506] width 81 height 14
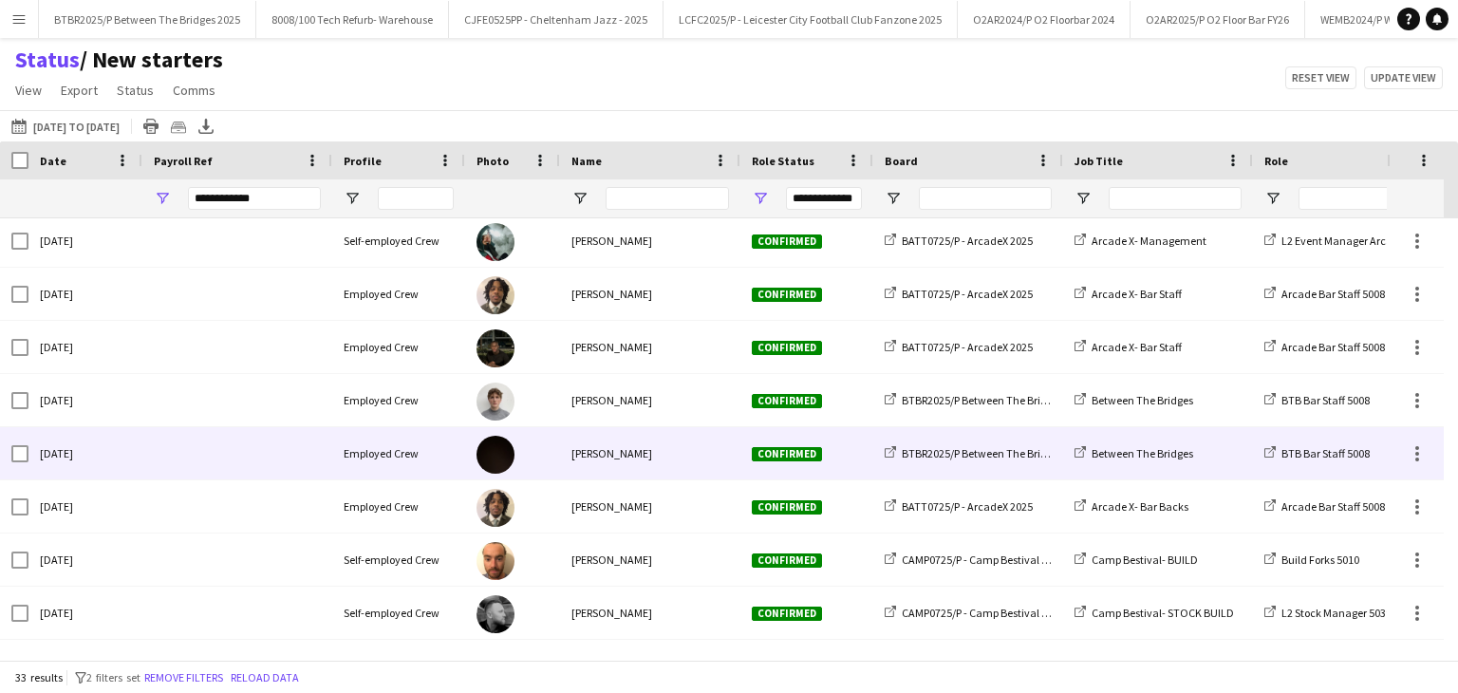
scroll to position [953, 0]
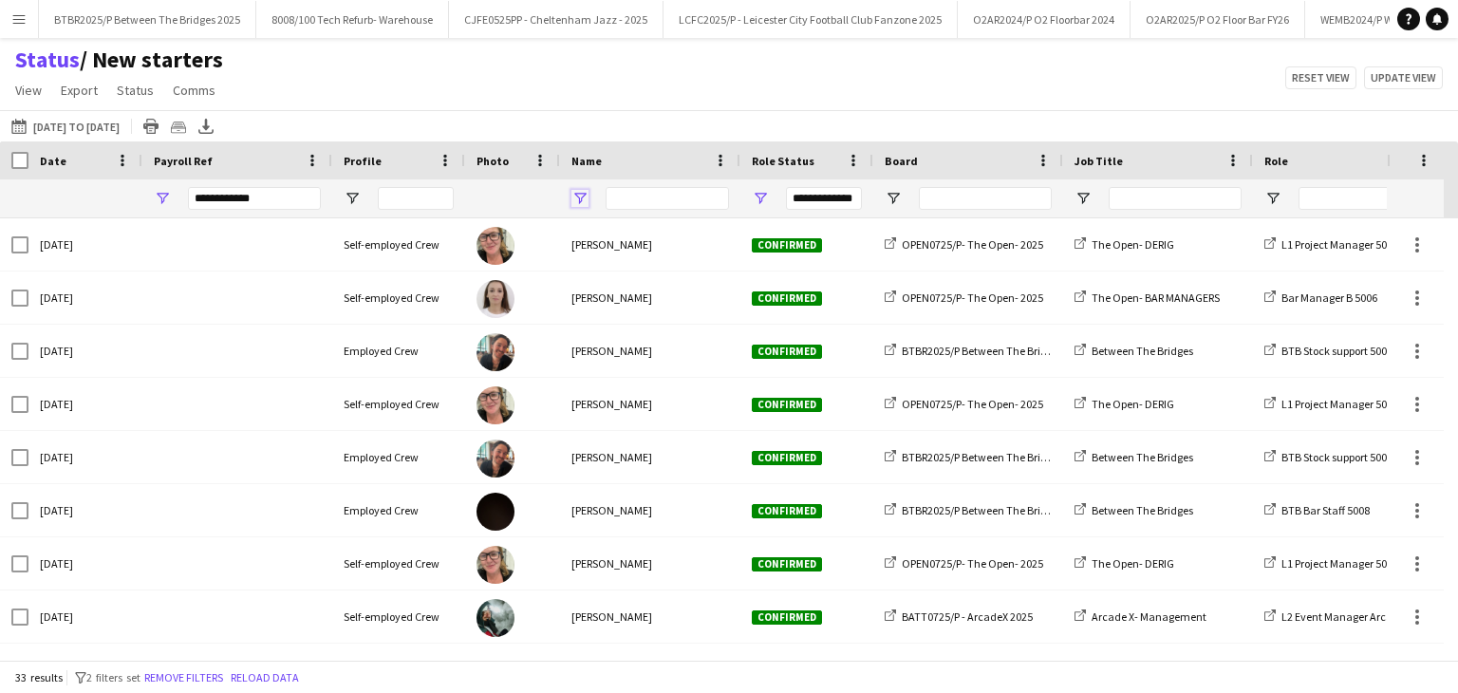
click at [580, 196] on span "Open Filter Menu" at bounding box center [579, 198] width 17 height 17
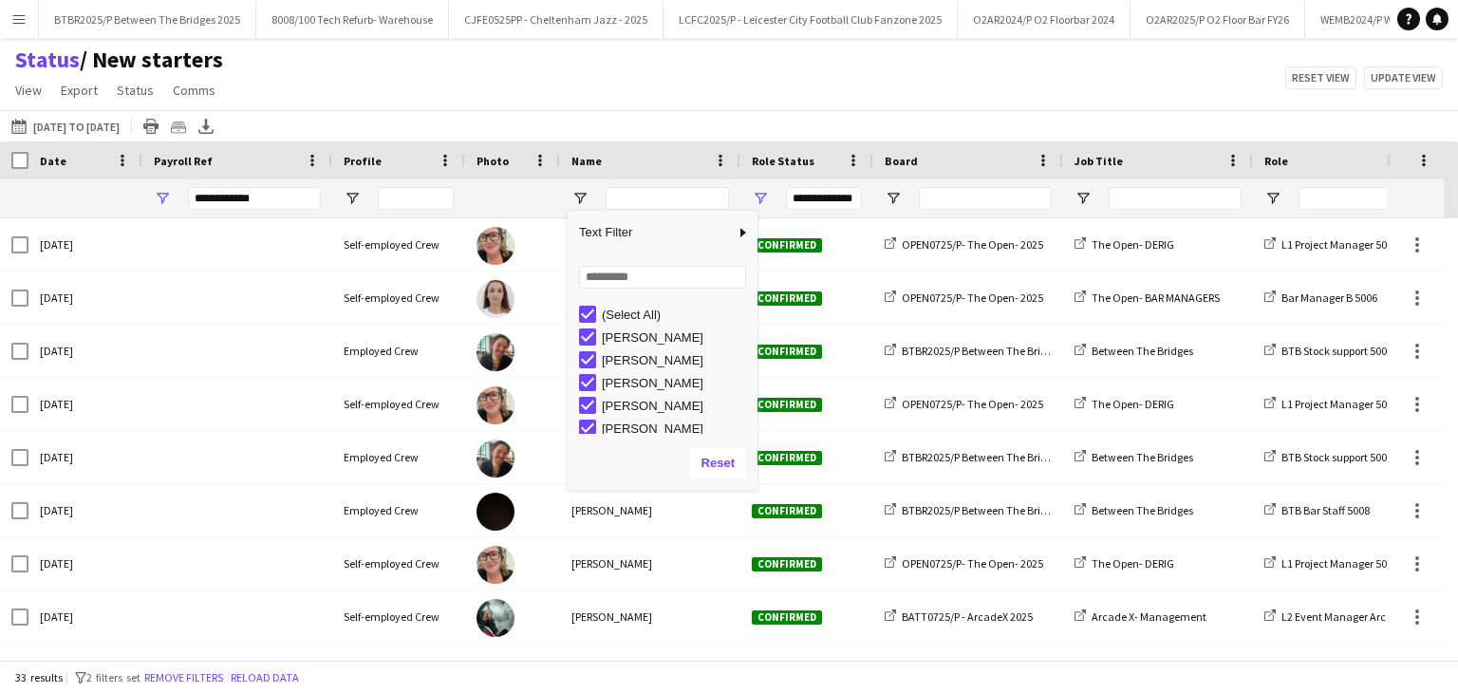
drag, startPoint x: 752, startPoint y: 341, endPoint x: 752, endPoint y: 352, distance: 11.4
click at [753, 352] on div "Column Filter" at bounding box center [755, 350] width 5 height 270
click at [639, 363] on div "Chris Burr" at bounding box center [677, 360] width 150 height 14
drag, startPoint x: 638, startPoint y: 383, endPoint x: 638, endPoint y: 394, distance: 11.4
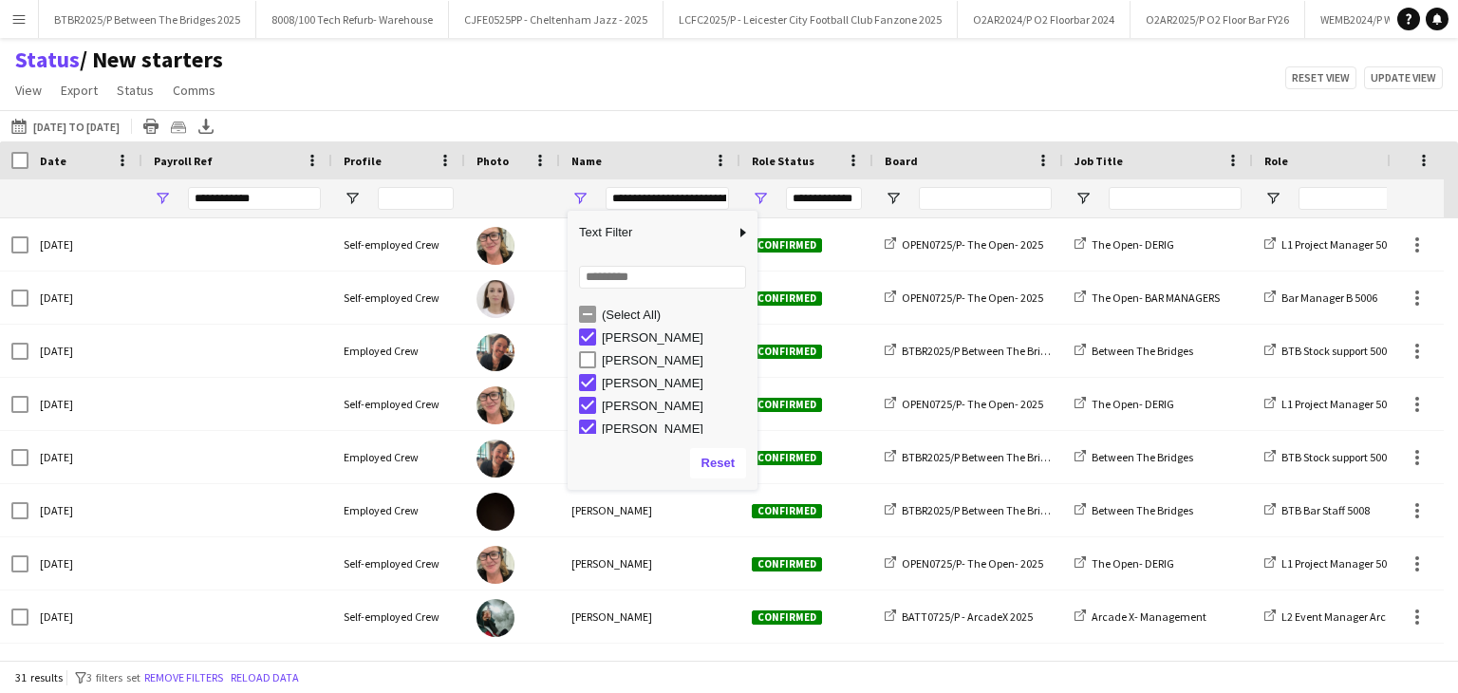
click at [638, 383] on div "[PERSON_NAME]" at bounding box center [677, 383] width 150 height 14
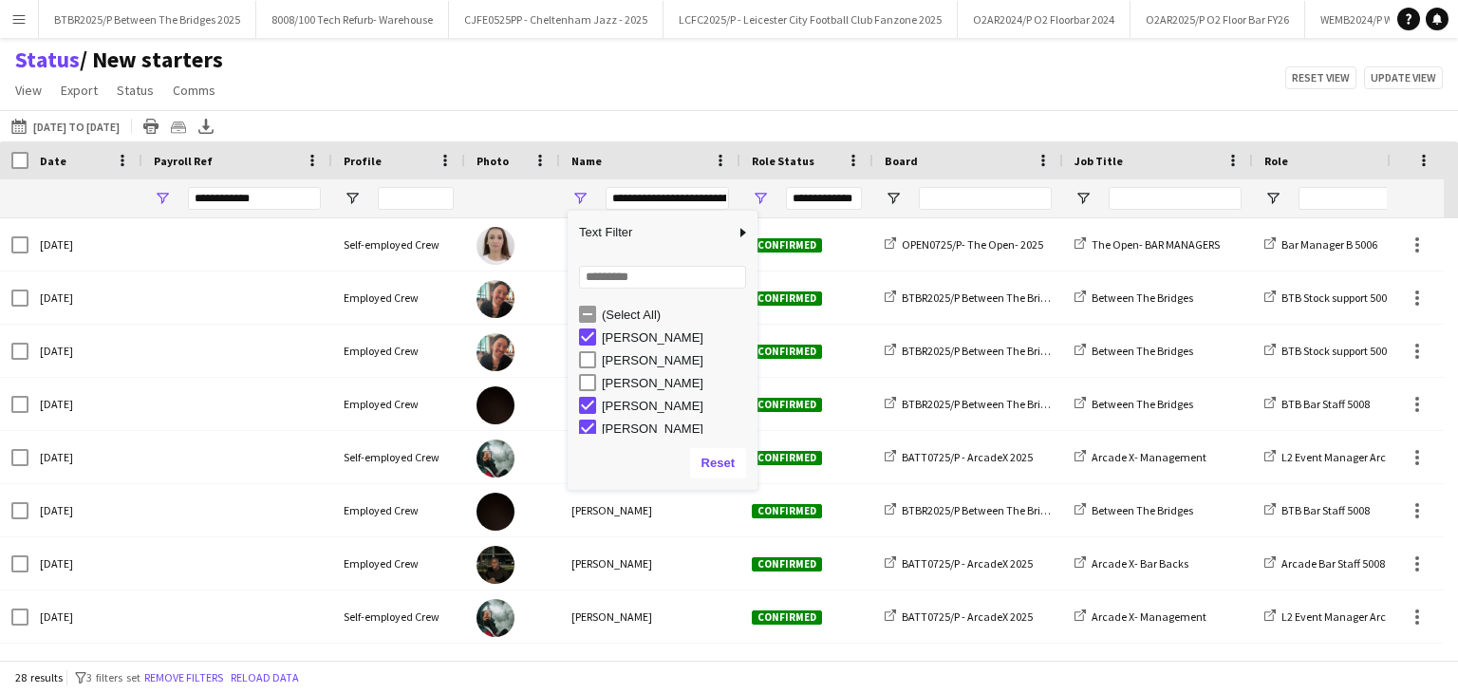
click at [636, 411] on div "Daniel Lynch" at bounding box center [677, 406] width 150 height 14
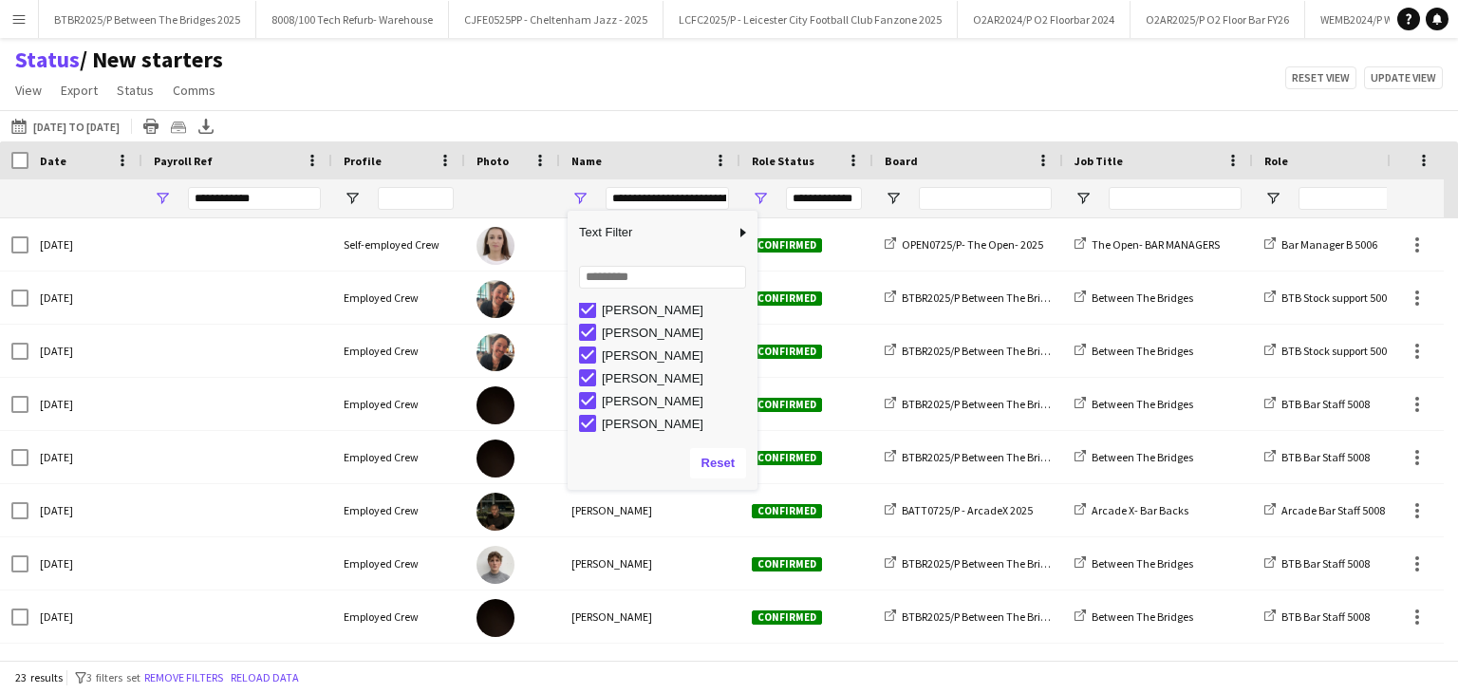
click at [659, 332] on div "[PERSON_NAME]" at bounding box center [677, 333] width 150 height 14
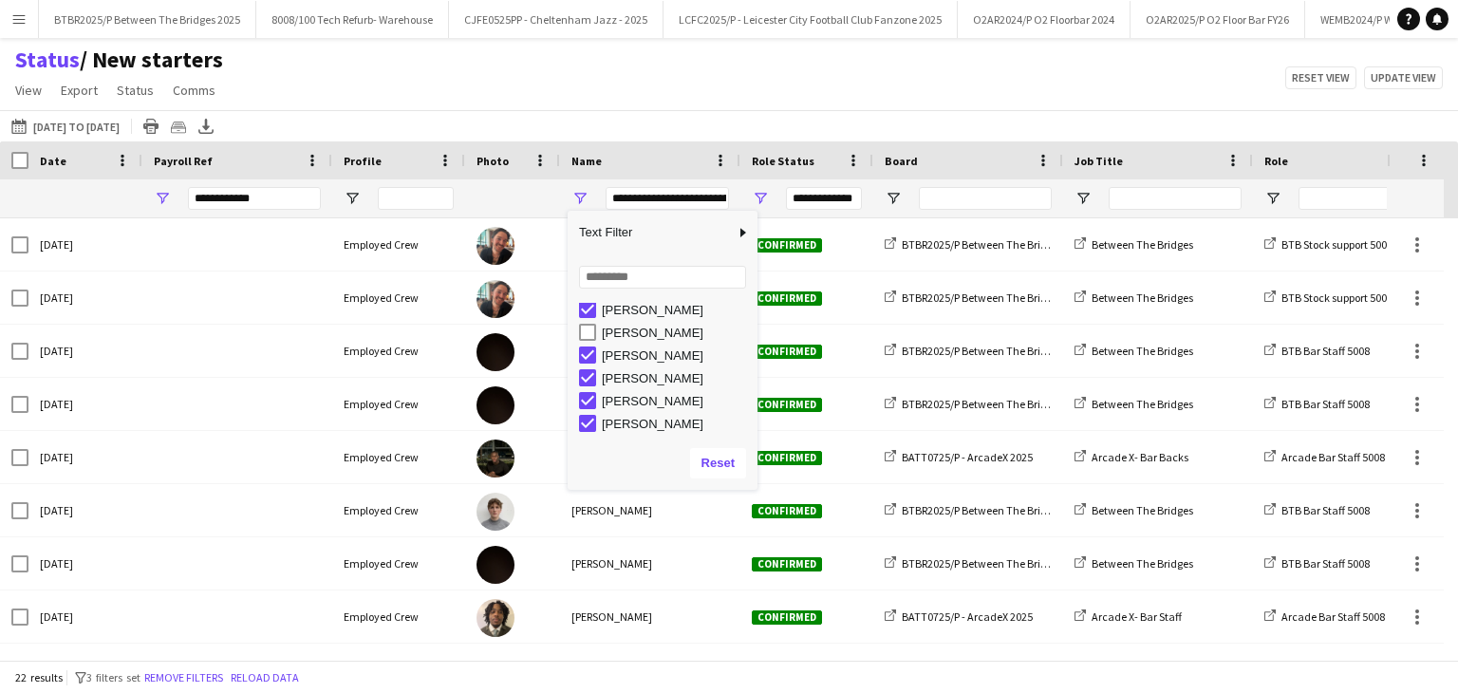
click at [650, 362] on div "Lucy Kowalski" at bounding box center [677, 355] width 150 height 14
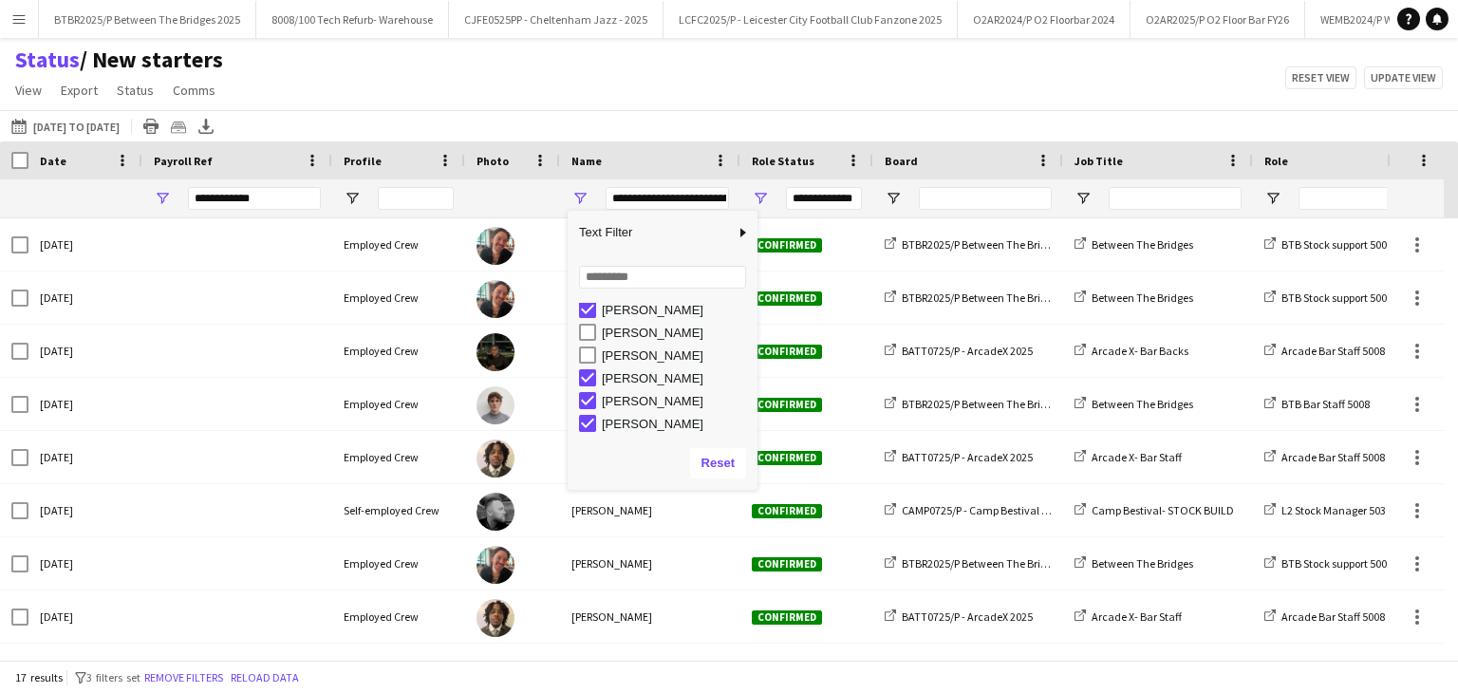
click at [650, 426] on div "Samuel Ross" at bounding box center [677, 424] width 150 height 14
type input "**********"
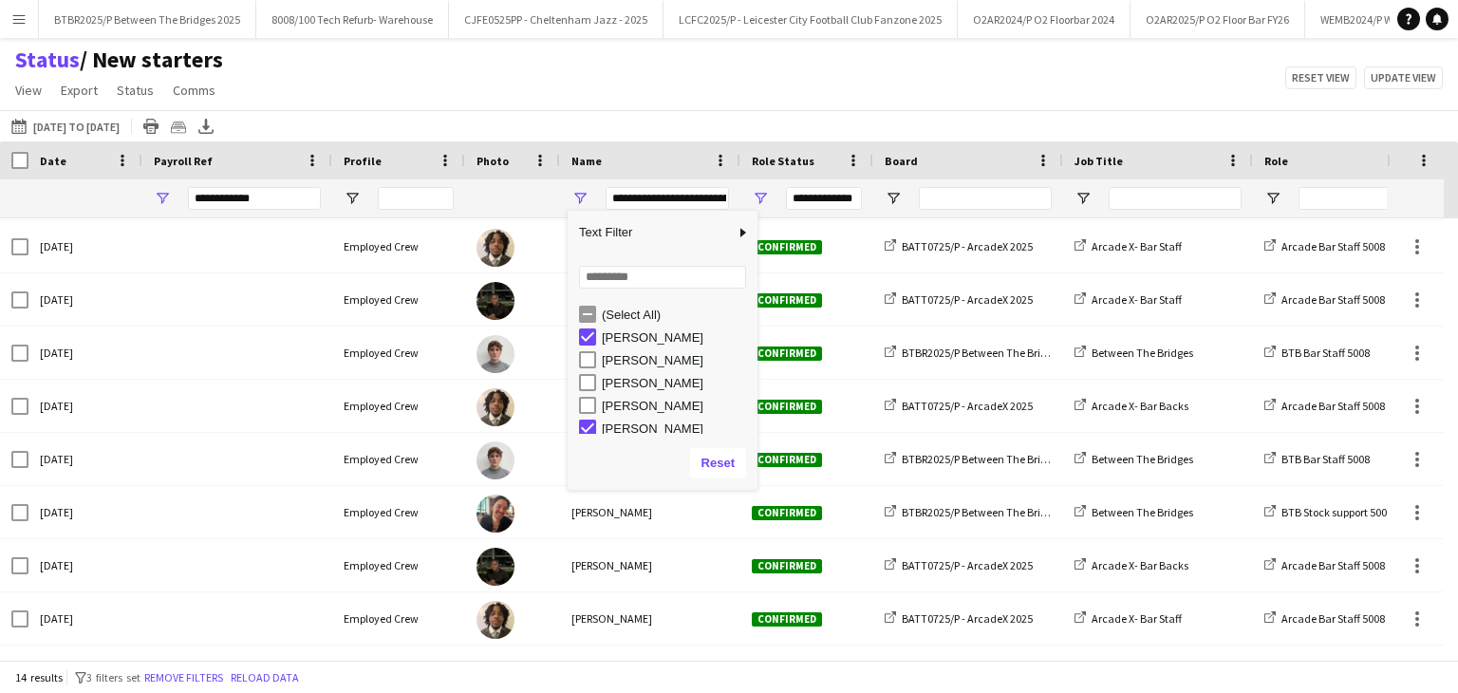
click at [630, 314] on div "(Select All)" at bounding box center [677, 315] width 150 height 14
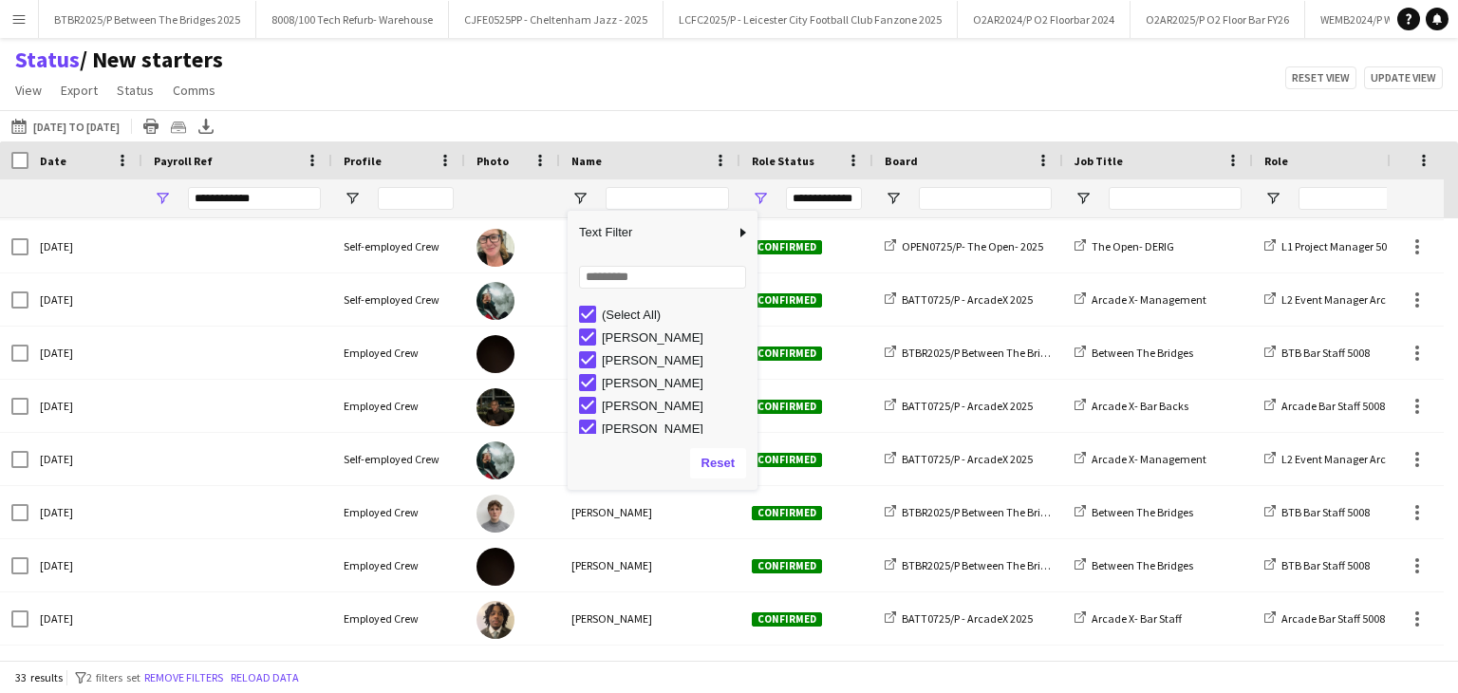
click at [592, 103] on div "Status / New starters View Views Default view BTB upload workforce New starters…" at bounding box center [729, 78] width 1458 height 65
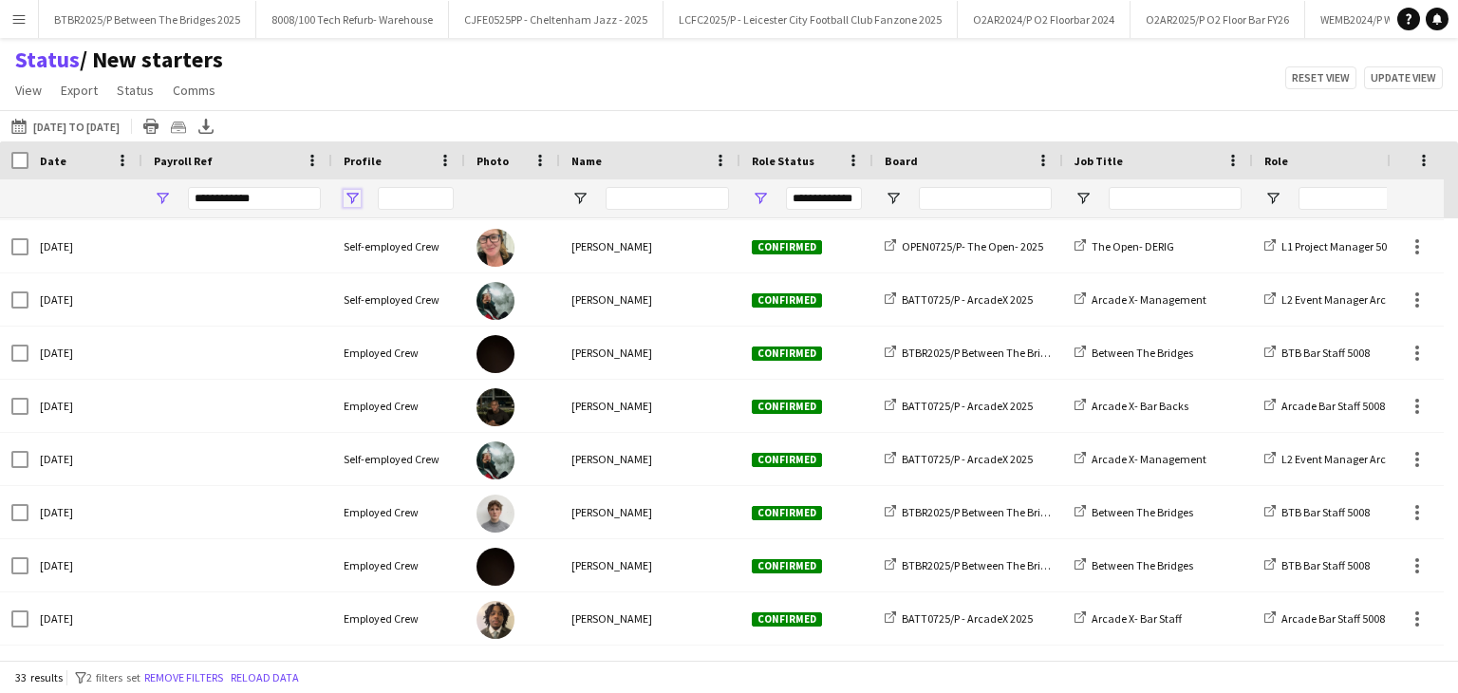
click at [344, 197] on span "Open Filter Menu" at bounding box center [352, 198] width 17 height 17
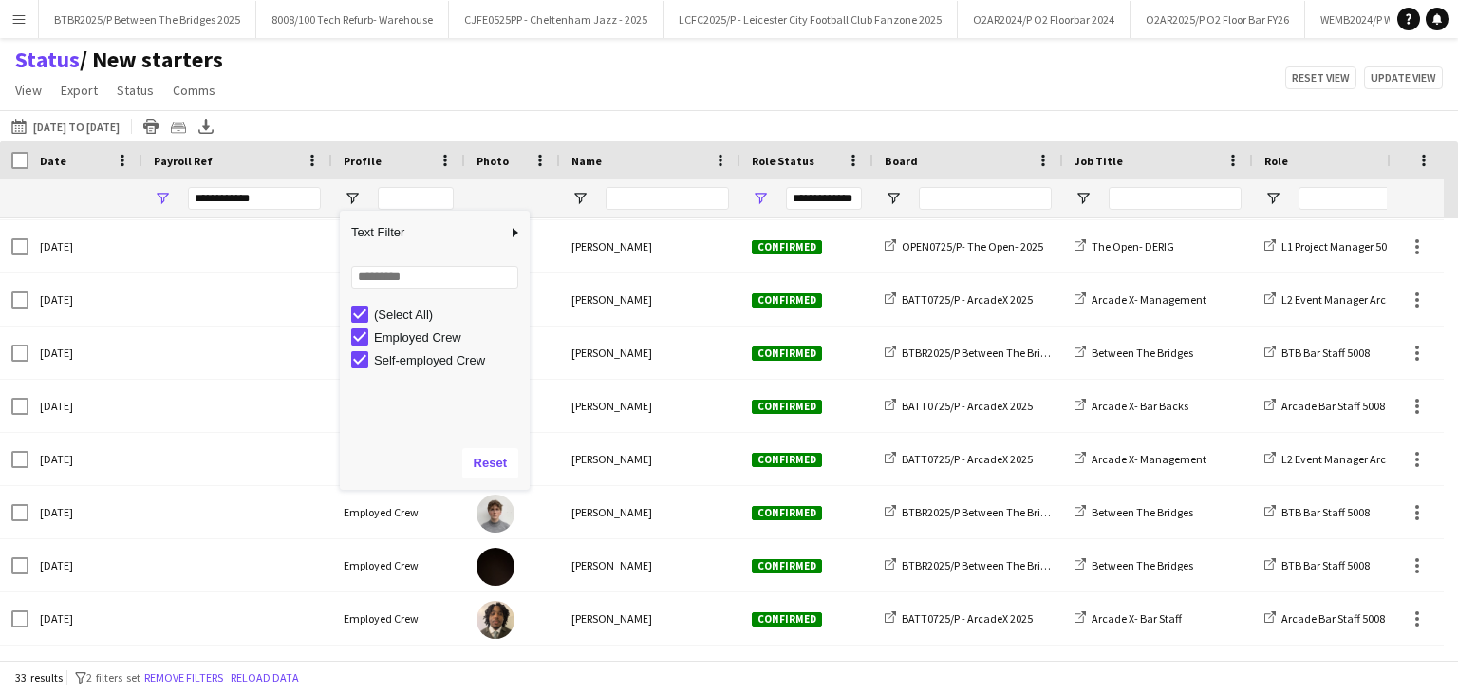
drag, startPoint x: 429, startPoint y: 364, endPoint x: 438, endPoint y: 342, distance: 23.4
click at [428, 364] on div "Self-employed Crew" at bounding box center [449, 360] width 150 height 14
click at [542, 100] on div "Status / New starters View Views Default view BTB upload workforce New starters…" at bounding box center [729, 78] width 1458 height 65
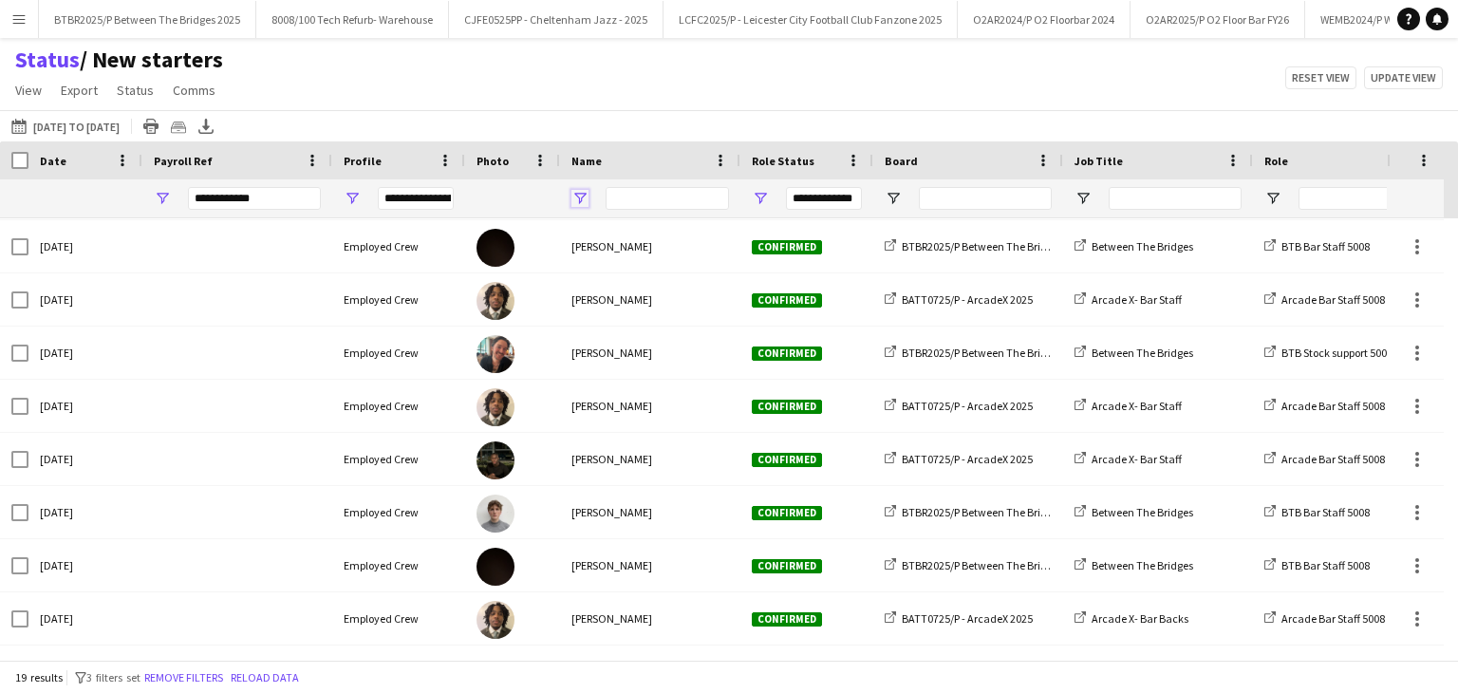
click at [573, 201] on span "Open Filter Menu" at bounding box center [579, 198] width 17 height 17
click at [675, 91] on div "Status / New starters View Views Default view BTB upload workforce New starters…" at bounding box center [729, 78] width 1458 height 65
click at [27, 130] on app-icon "11-08-2025 to 17-08-2025" at bounding box center [22, 126] width 22 height 15
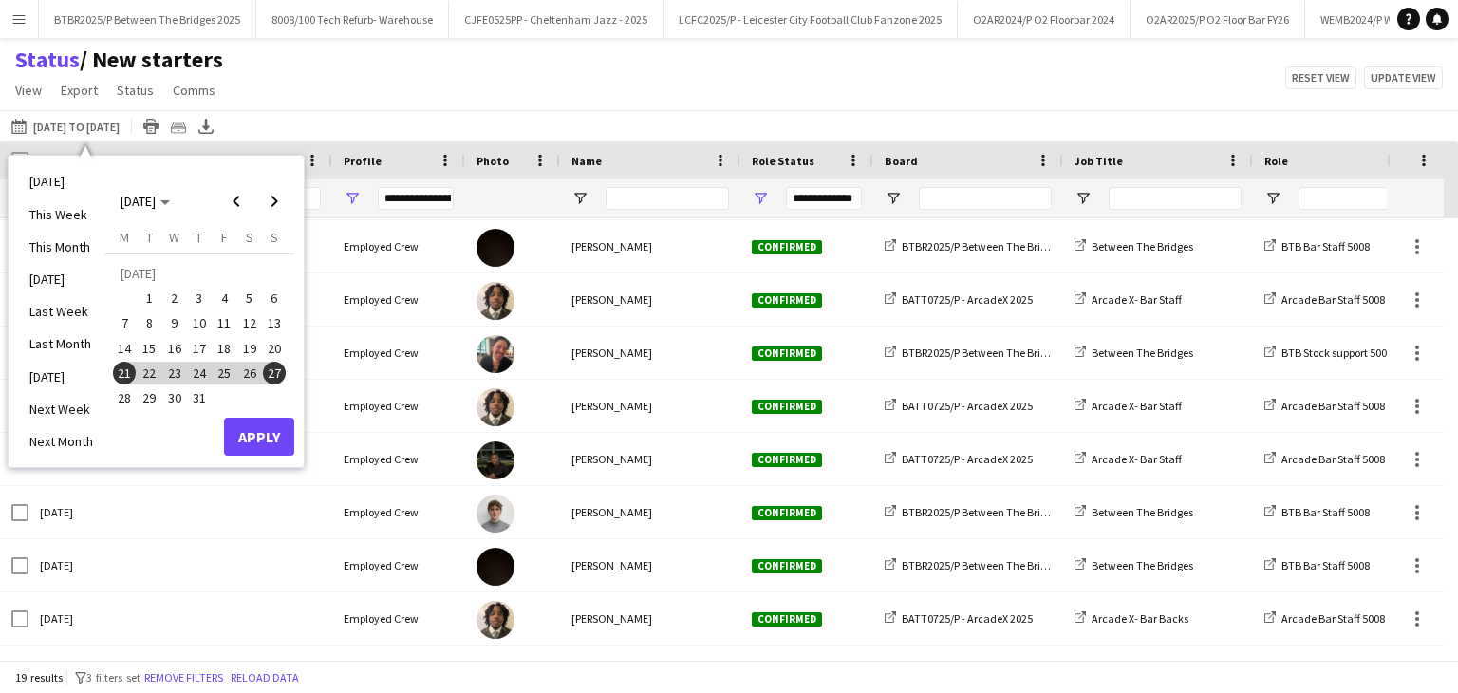
click at [123, 350] on span "14" at bounding box center [124, 348] width 23 height 23
click at [260, 351] on button "19" at bounding box center [248, 348] width 25 height 25
click at [124, 352] on span "14" at bounding box center [124, 348] width 23 height 23
click at [271, 346] on span "20" at bounding box center [274, 348] width 23 height 23
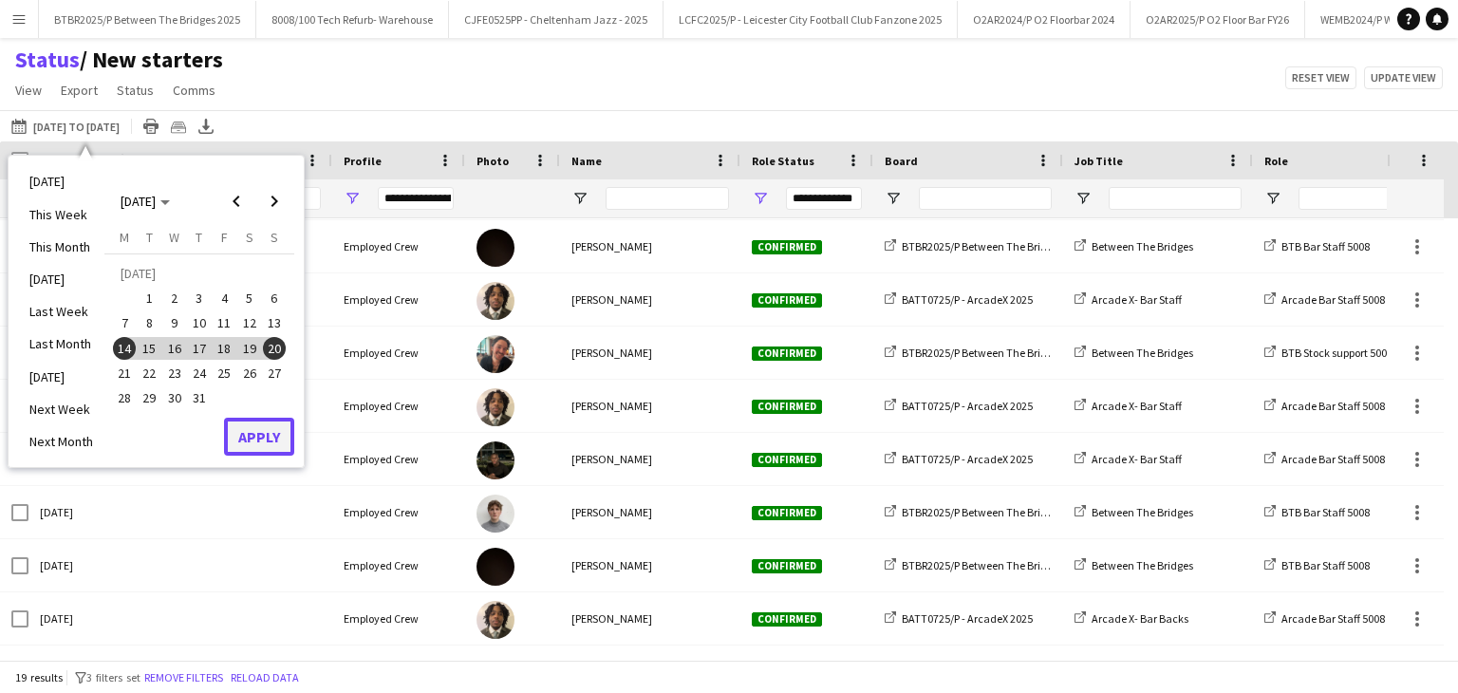
click at [273, 426] on button "Apply" at bounding box center [259, 437] width 70 height 38
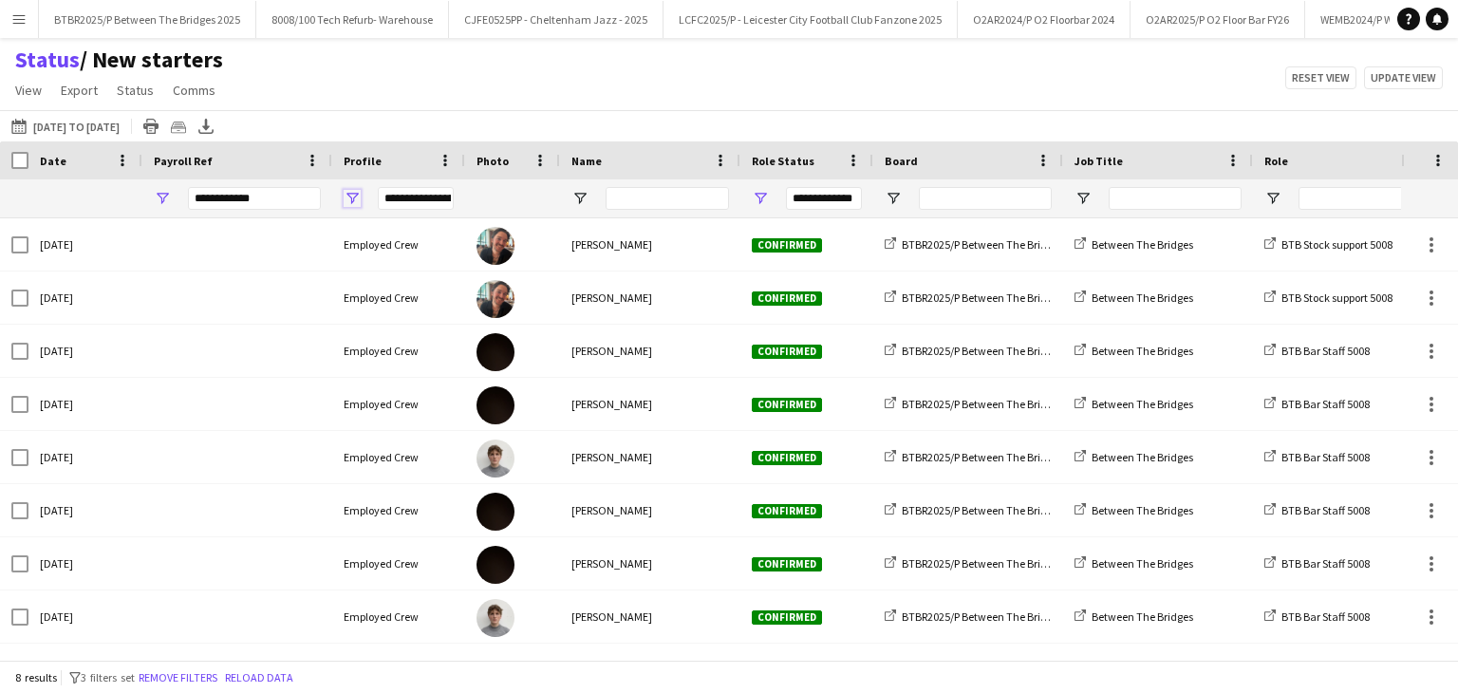
click at [346, 193] on span "Open Filter Menu" at bounding box center [352, 198] width 17 height 17
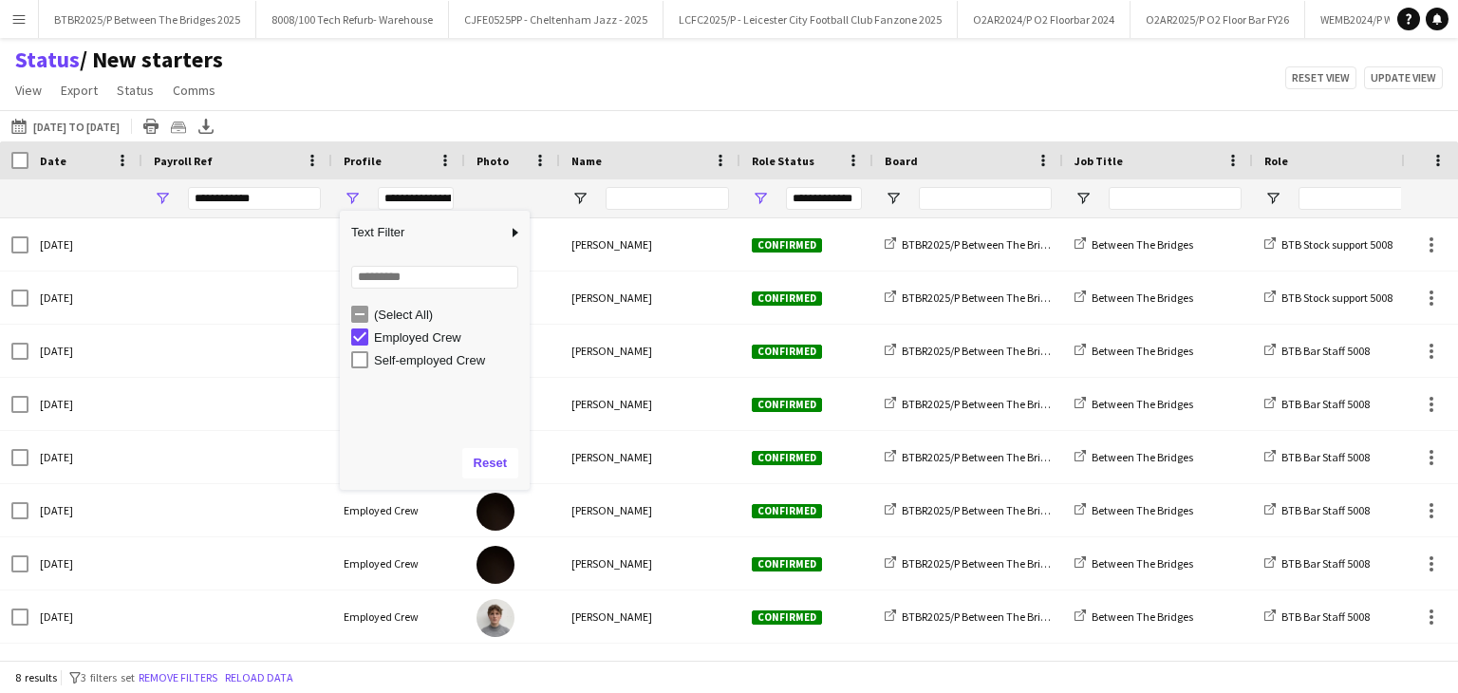
click at [382, 317] on div "(Select All)" at bounding box center [449, 315] width 150 height 14
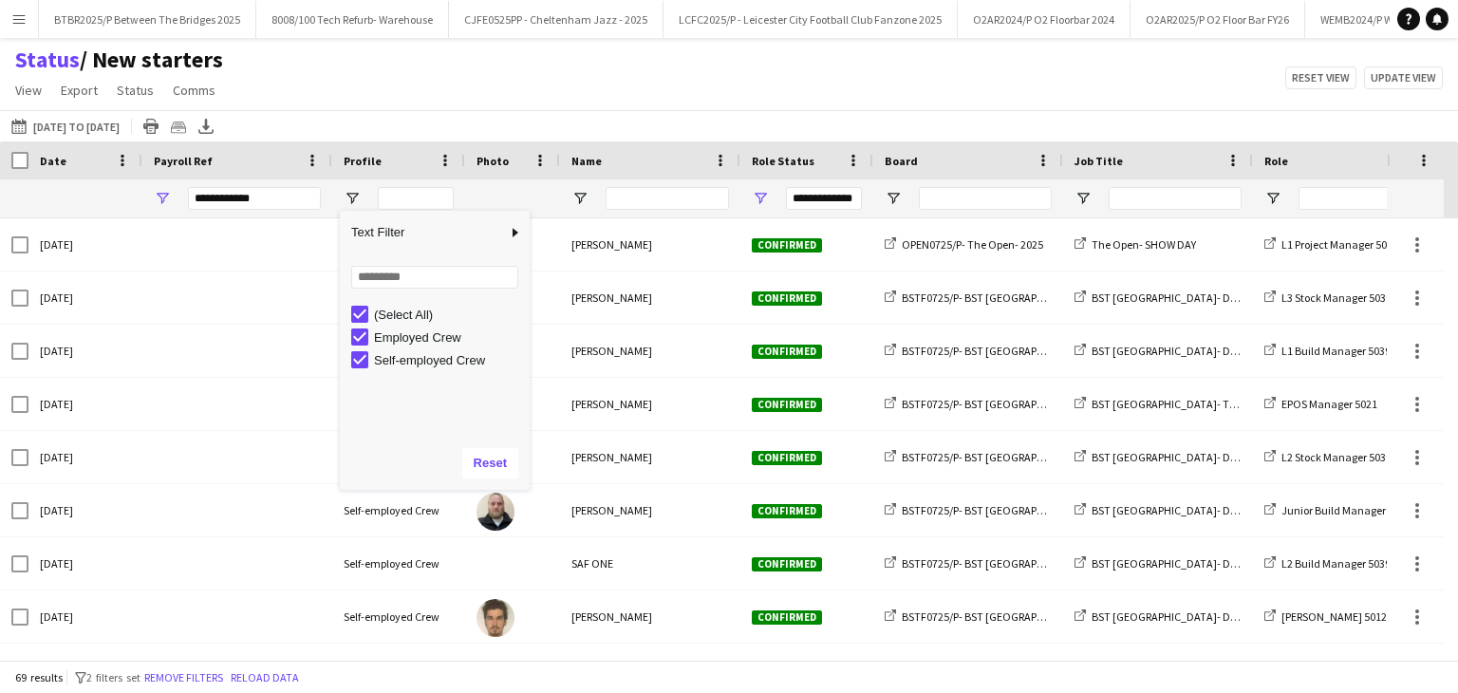
click at [566, 96] on div "Status / New starters View Views Default view BTB upload workforce New starters…" at bounding box center [729, 78] width 1458 height 65
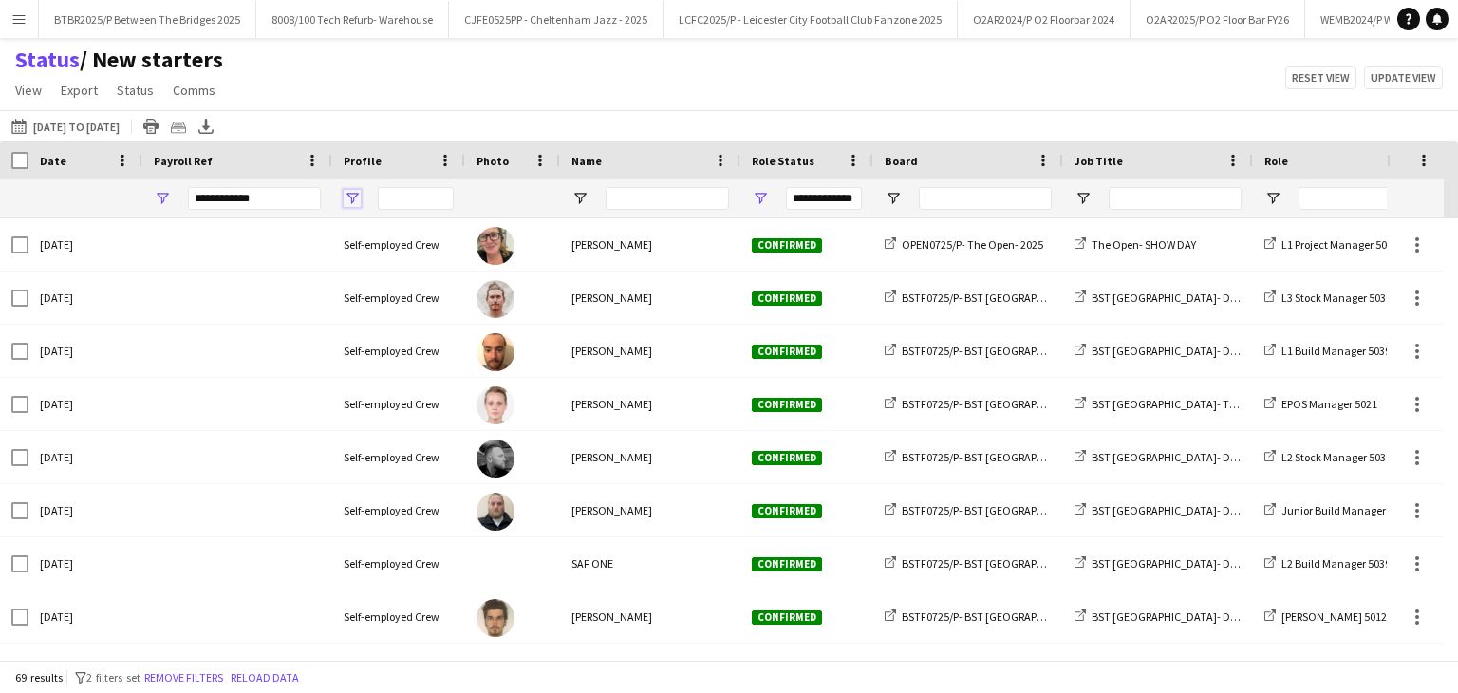
click at [356, 196] on span "Open Filter Menu" at bounding box center [352, 198] width 17 height 17
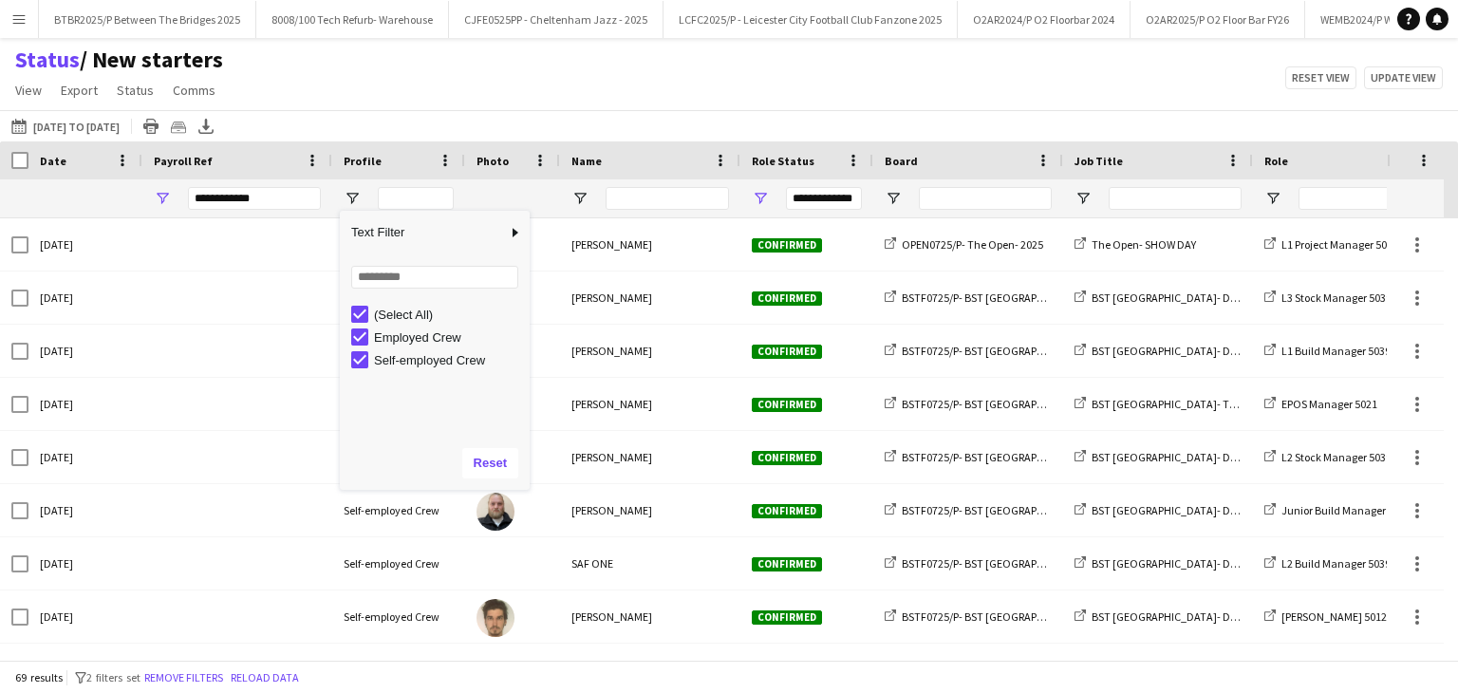
click at [397, 354] on div "Self-employed Crew" at bounding box center [449, 360] width 150 height 14
type input "**********"
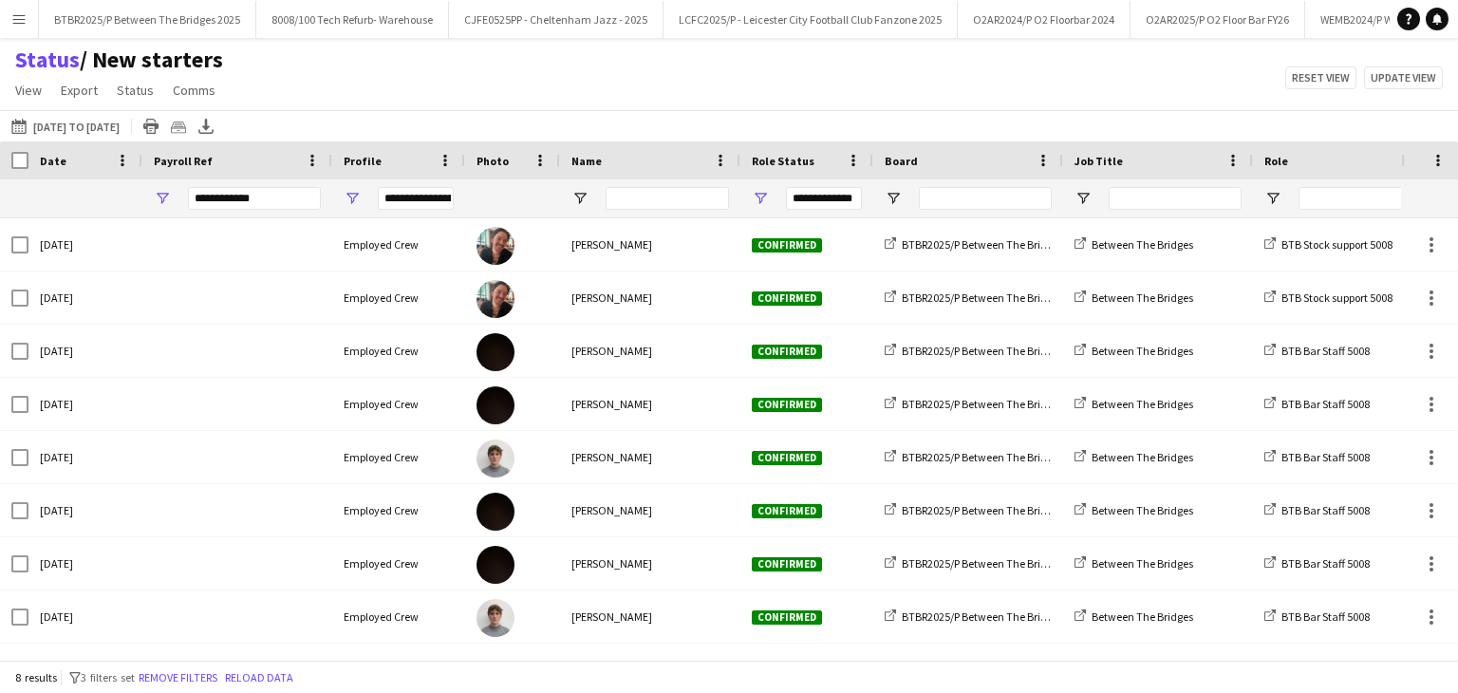
click at [511, 97] on div "Status / New starters View Views Default view BTB upload workforce New starters…" at bounding box center [729, 78] width 1458 height 65
click at [77, 122] on button "11-08-2025 to 17-08-2025 14-07-2025 to 20-07-2025" at bounding box center [66, 126] width 116 height 23
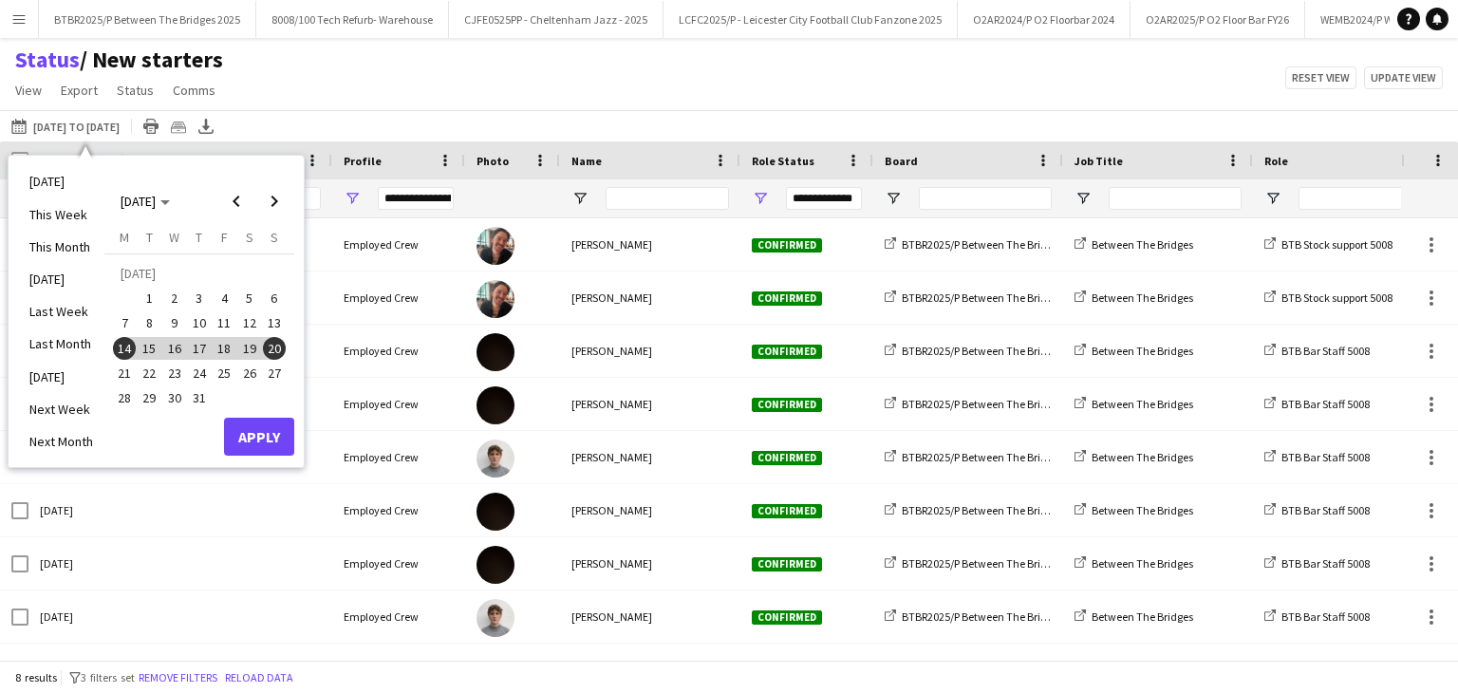
drag, startPoint x: 574, startPoint y: 56, endPoint x: 524, endPoint y: 81, distance: 56.0
click at [574, 56] on div "Status / New starters View Views Default view BTB upload workforce New starters…" at bounding box center [729, 78] width 1458 height 65
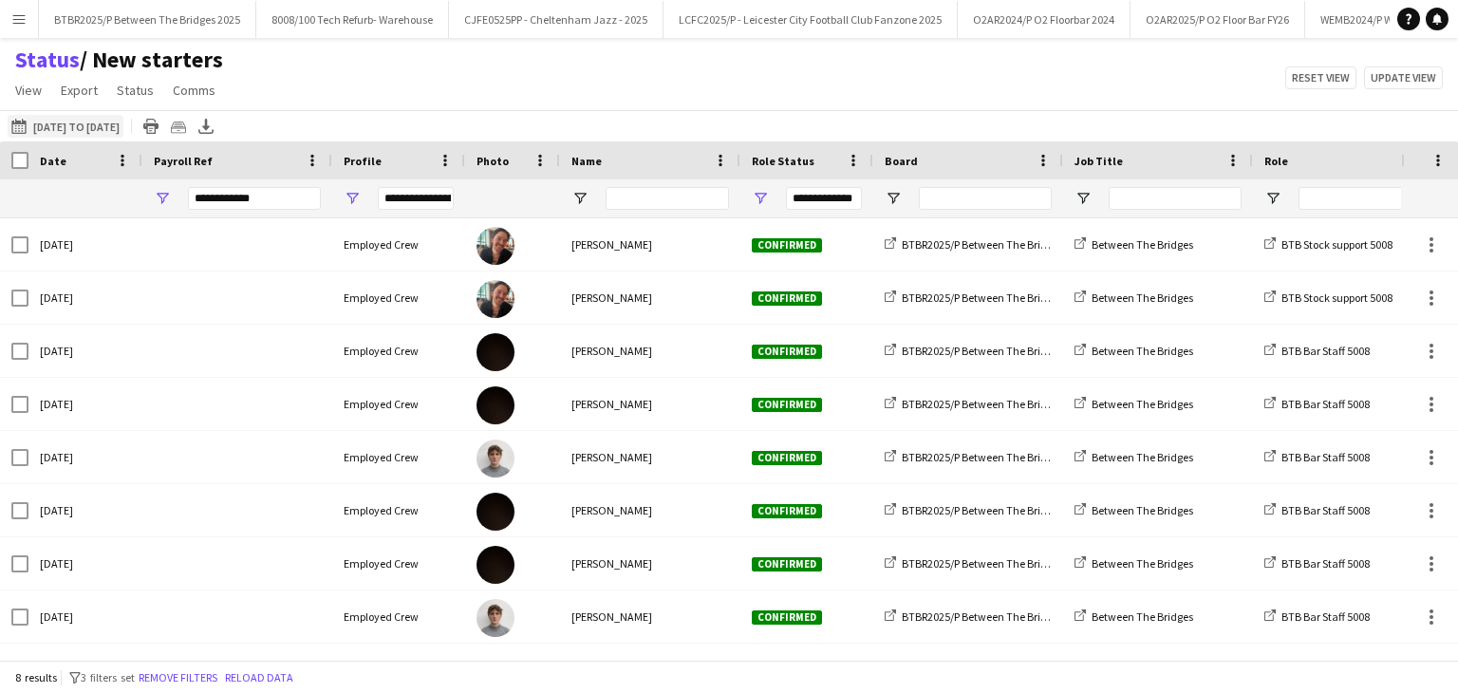
click at [84, 126] on button "11-08-2025 to 17-08-2025 14-07-2025 to 20-07-2025" at bounding box center [66, 126] width 116 height 23
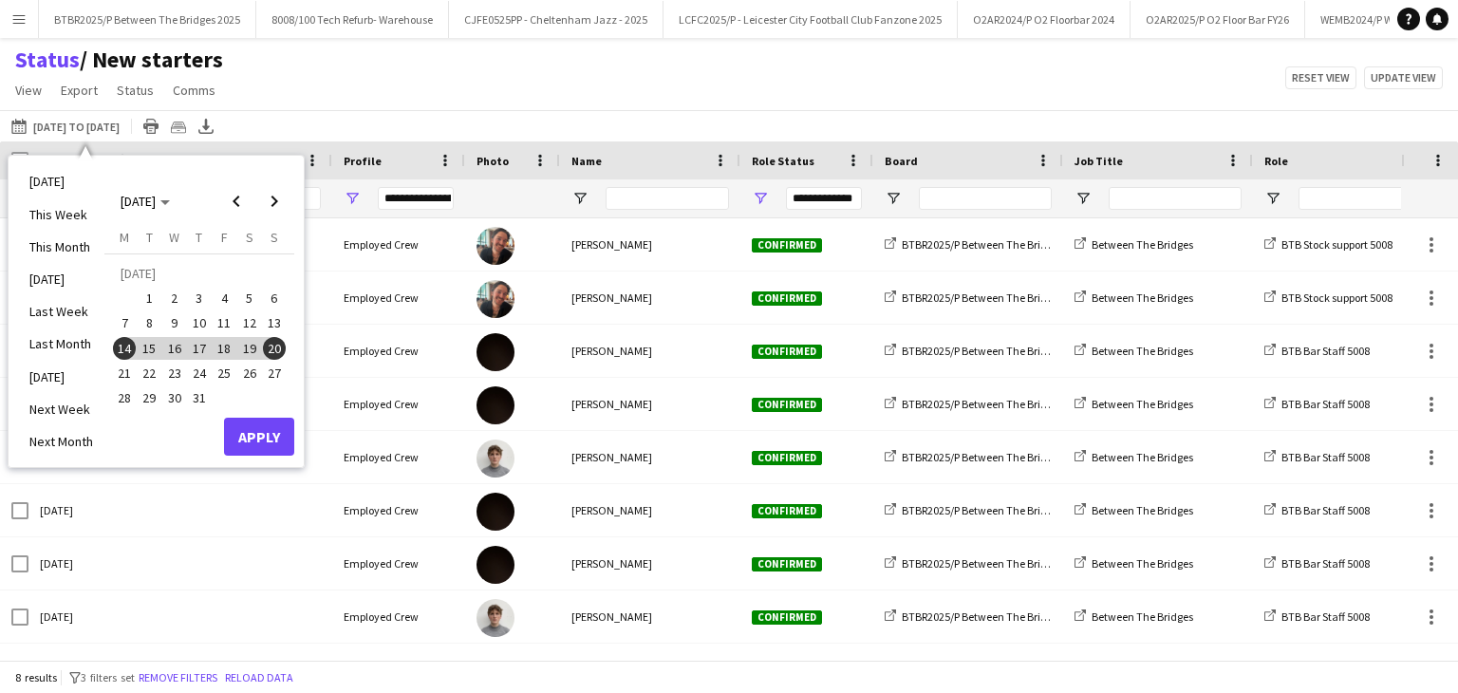
click at [125, 345] on span "14" at bounding box center [124, 348] width 23 height 23
click at [271, 202] on span "Next month" at bounding box center [274, 201] width 38 height 38
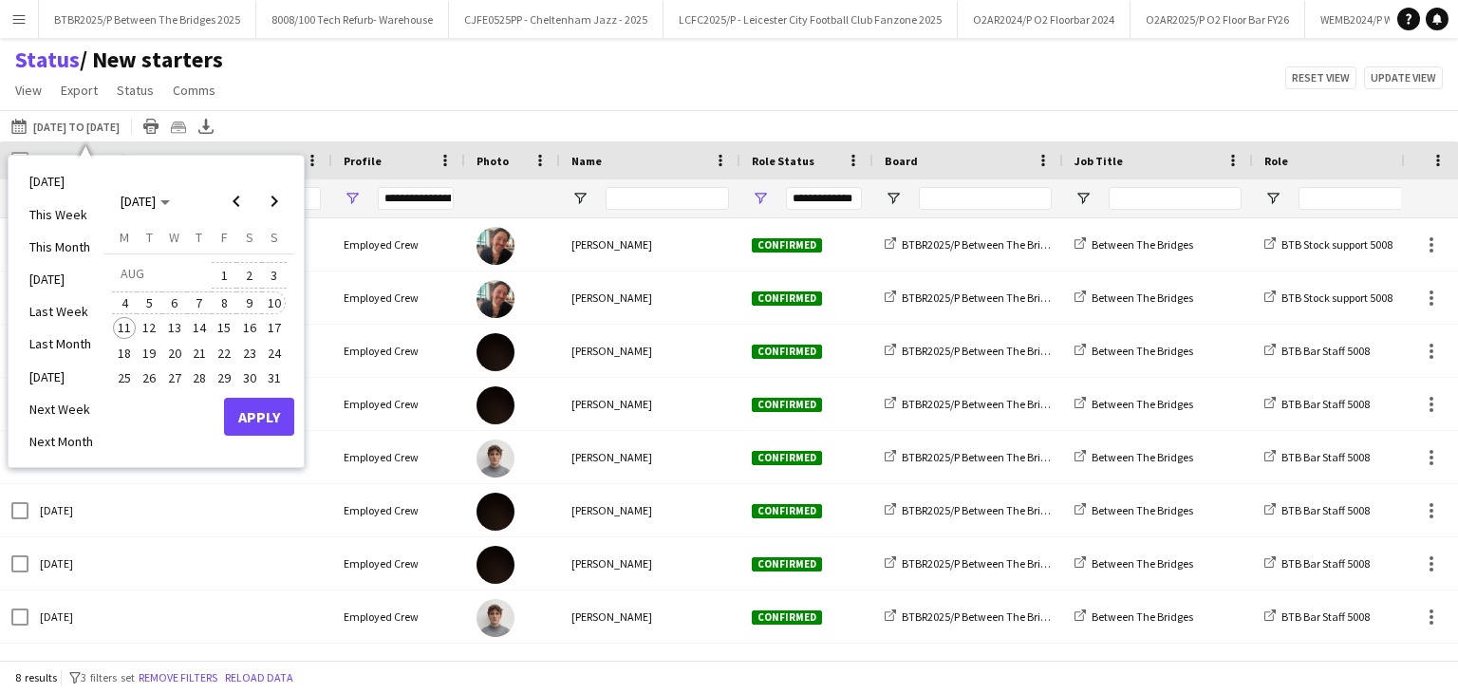
click at [271, 297] on span "10" at bounding box center [274, 302] width 23 height 23
click at [232, 199] on span "Previous month" at bounding box center [236, 201] width 38 height 38
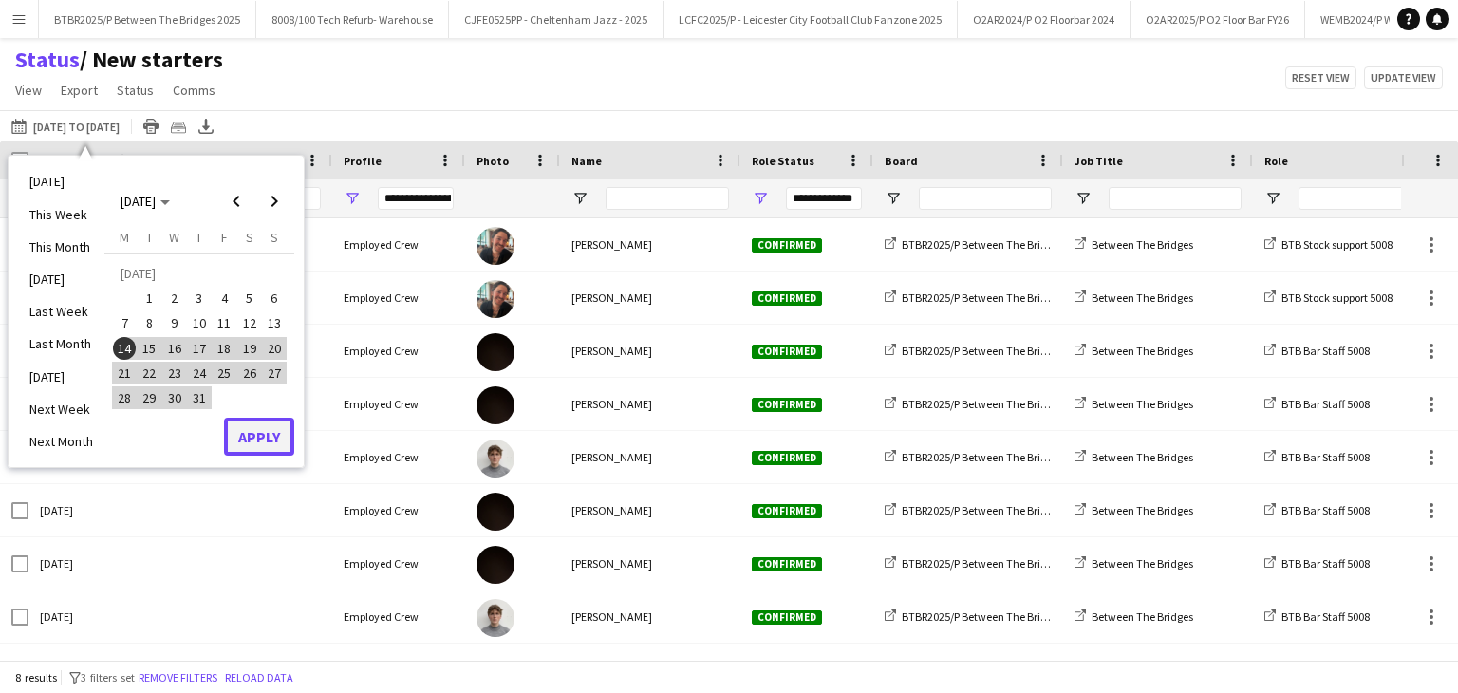
click at [252, 434] on button "Apply" at bounding box center [259, 437] width 70 height 38
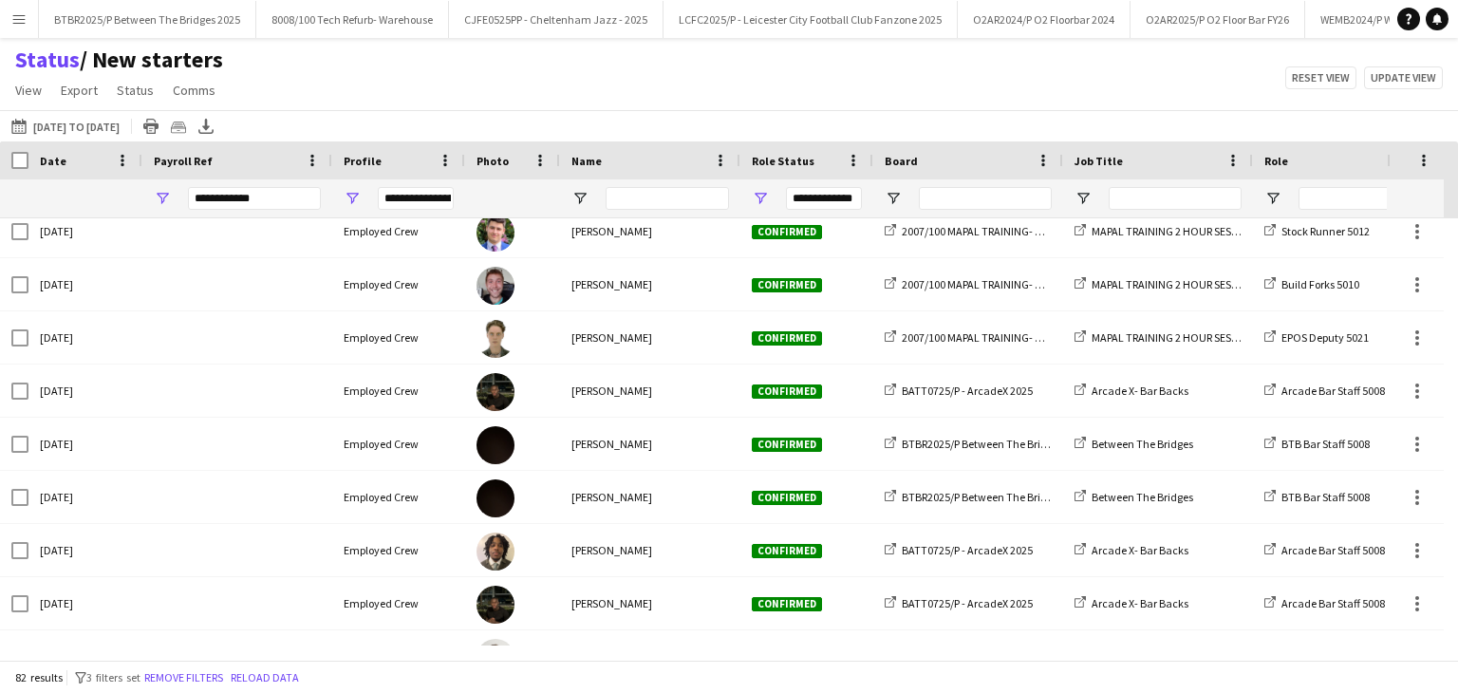
scroll to position [1519, 0]
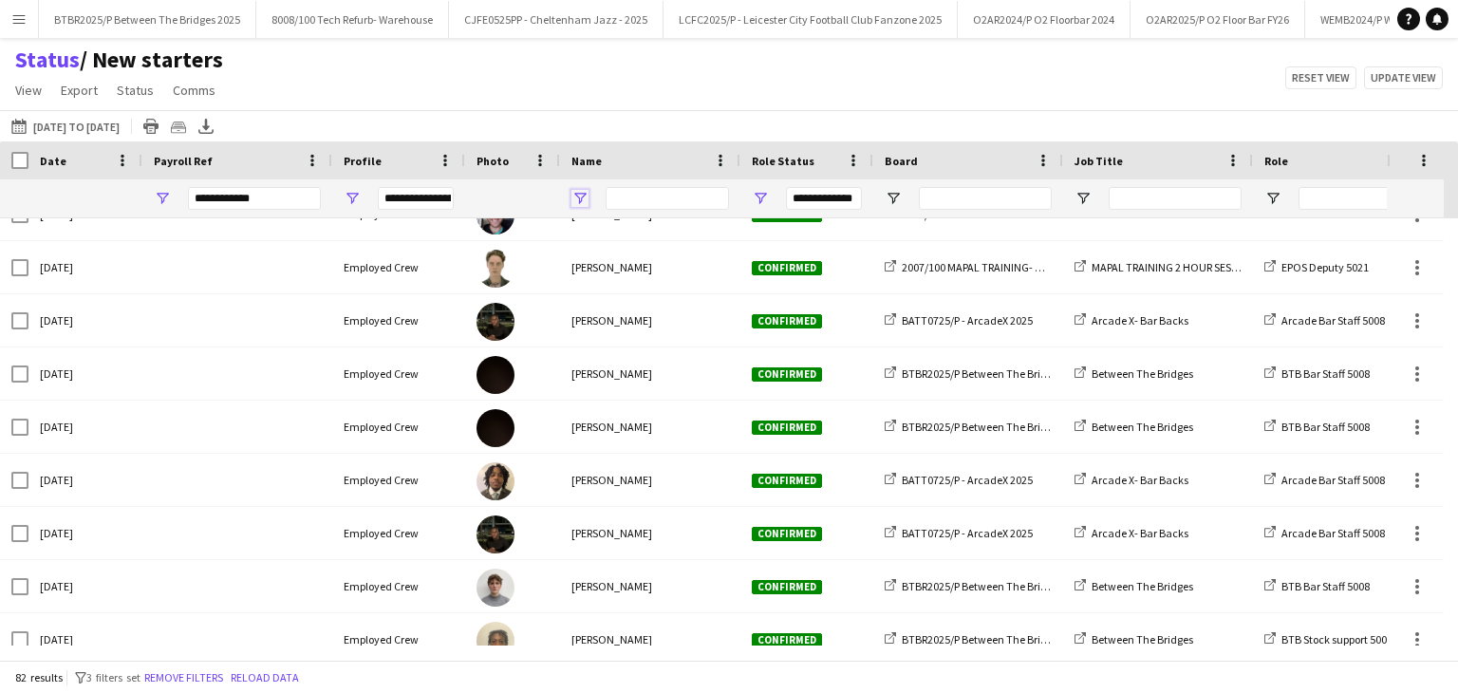
click at [576, 194] on span "Open Filter Menu" at bounding box center [579, 198] width 17 height 17
click at [645, 87] on div "Status / New starters View Views Default view BTB upload workforce New starters…" at bounding box center [729, 78] width 1458 height 65
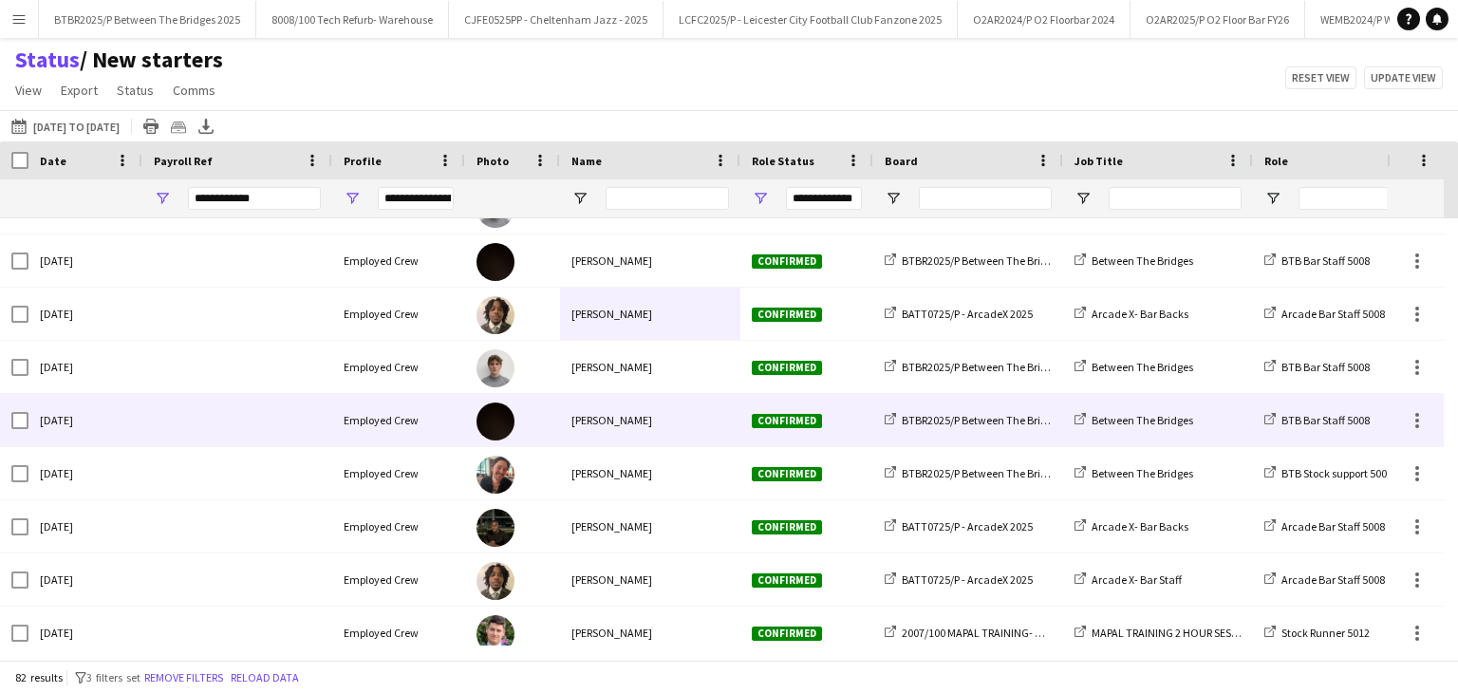
scroll to position [1044, 0]
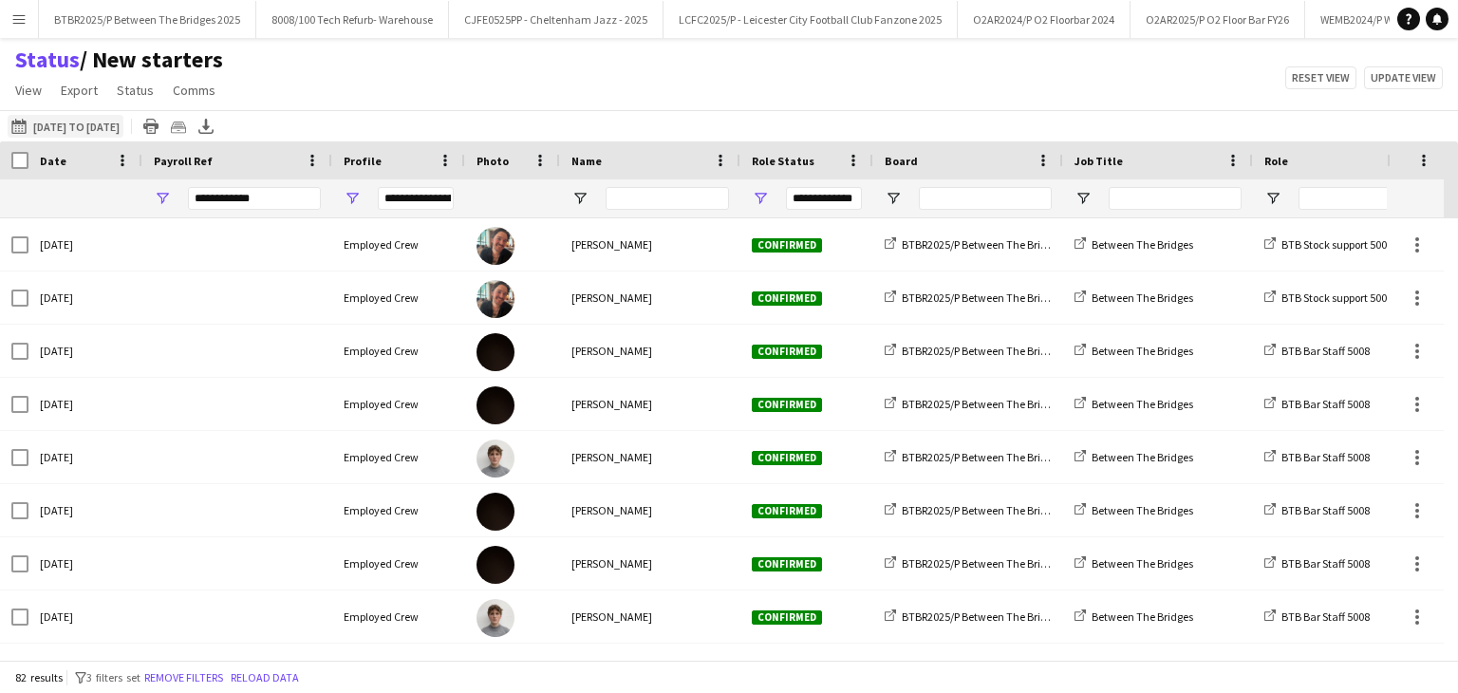
click at [95, 122] on button "11-08-2025 to 17-08-2025 14-07-2025 to 10-08-2025" at bounding box center [66, 126] width 116 height 23
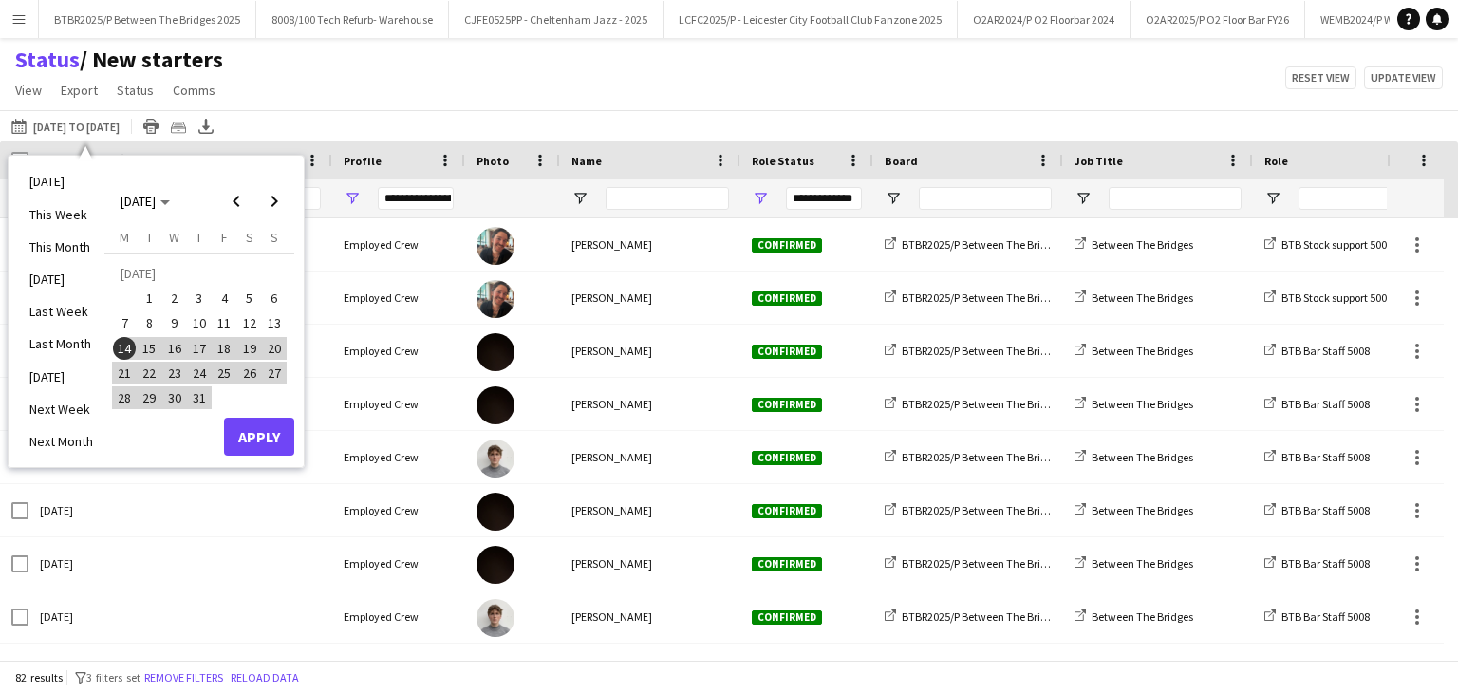
click at [490, 47] on div "Status / New starters View Views Default view BTB upload workforce New starters…" at bounding box center [729, 78] width 1458 height 65
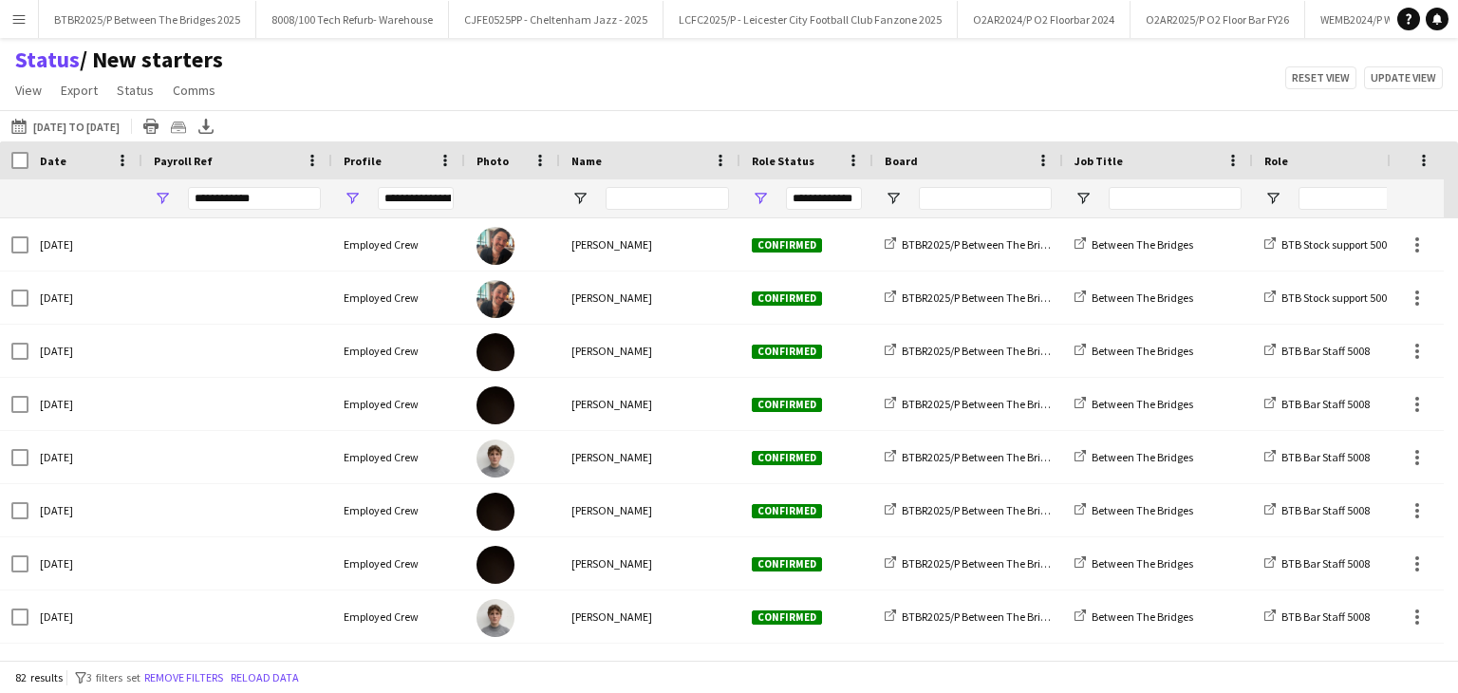
scroll to position [0, 0]
click at [581, 190] on span "Open Filter Menu" at bounding box center [579, 198] width 17 height 17
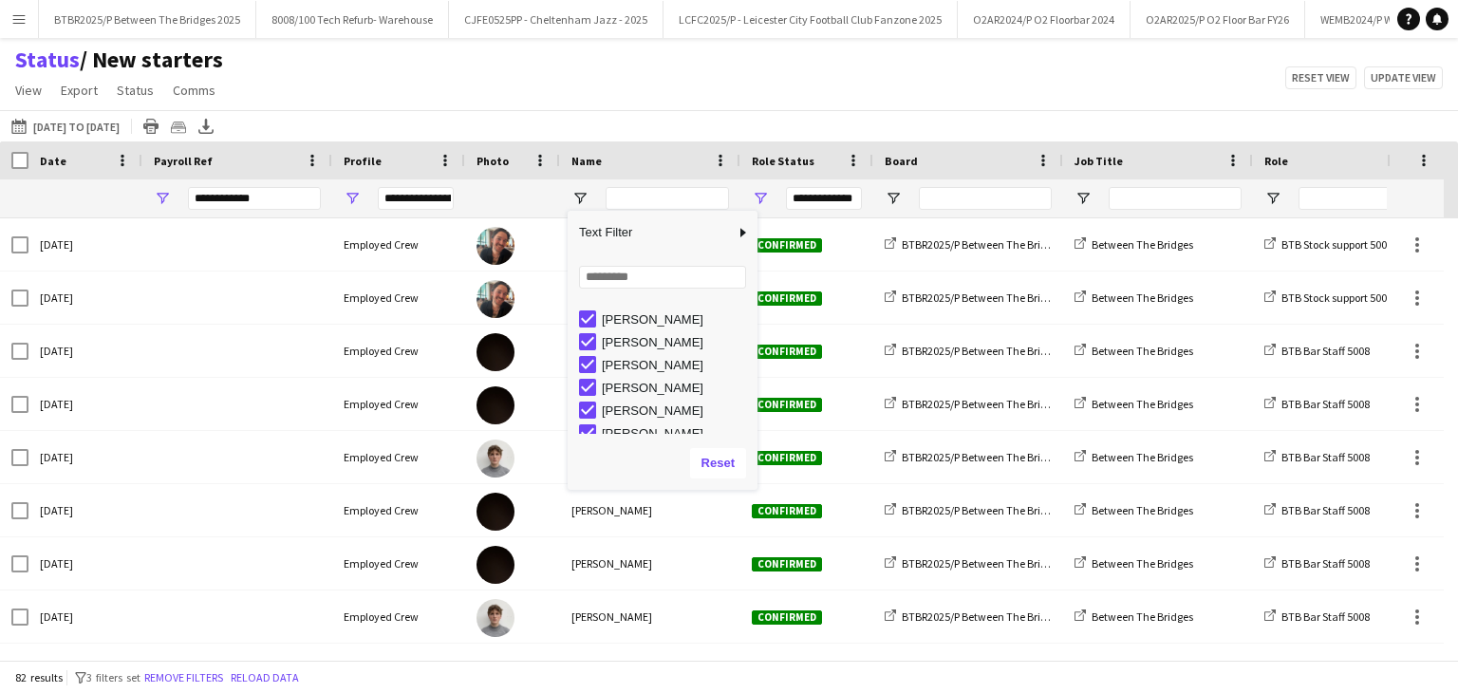
scroll to position [187, 0]
click at [642, 111] on div "11-08-2025 to 17-08-2025 14-07-2025 to 10-08-2025 Today This Week This Month Ye…" at bounding box center [729, 125] width 1458 height 31
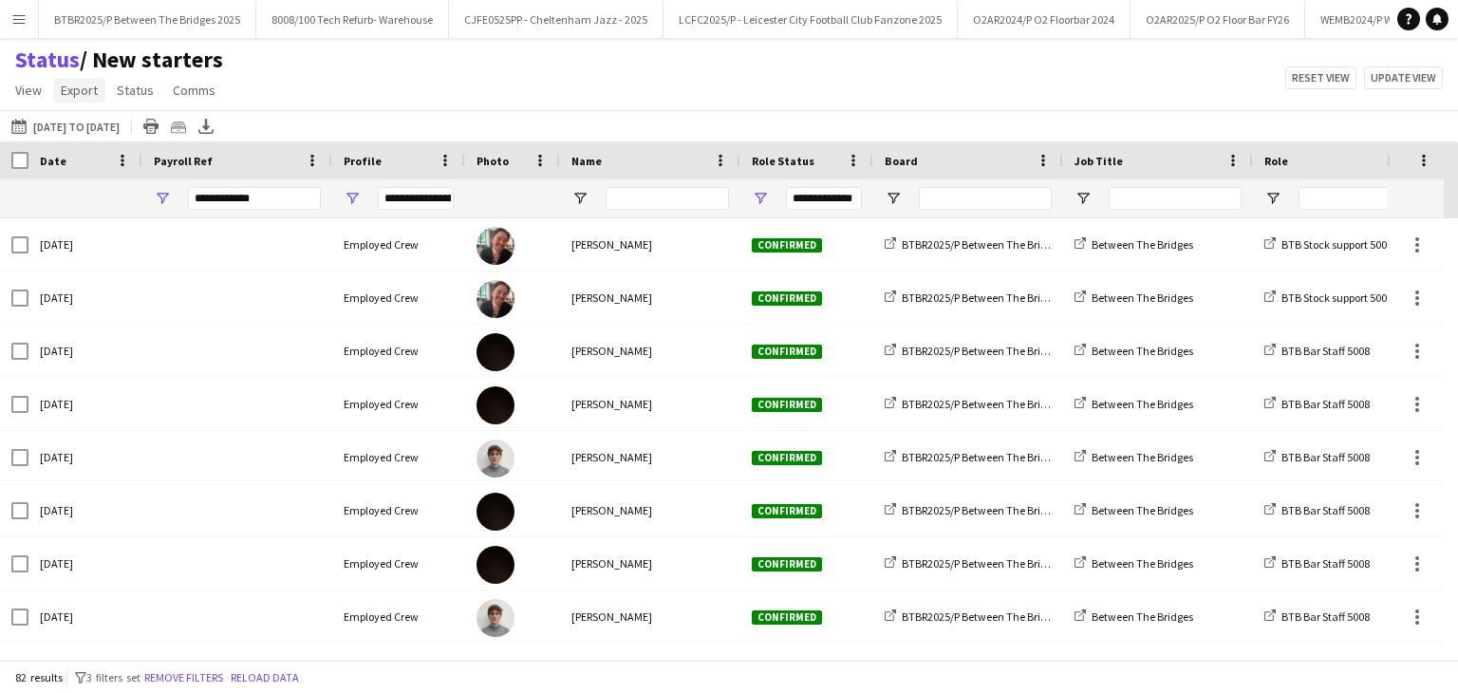
click at [80, 94] on span "Export" at bounding box center [79, 90] width 37 height 17
click at [93, 124] on span "Export as XLSX" at bounding box center [110, 130] width 83 height 17
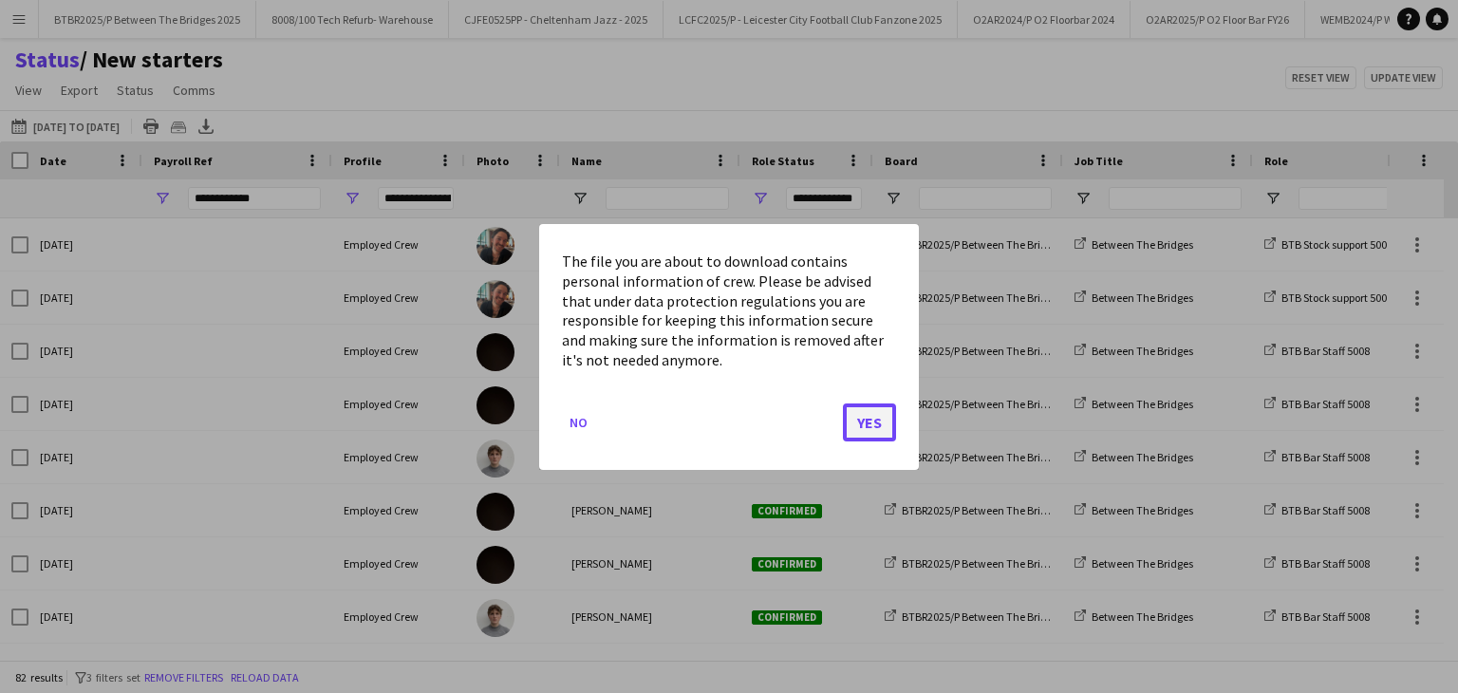
click at [861, 415] on button "Yes" at bounding box center [869, 421] width 53 height 38
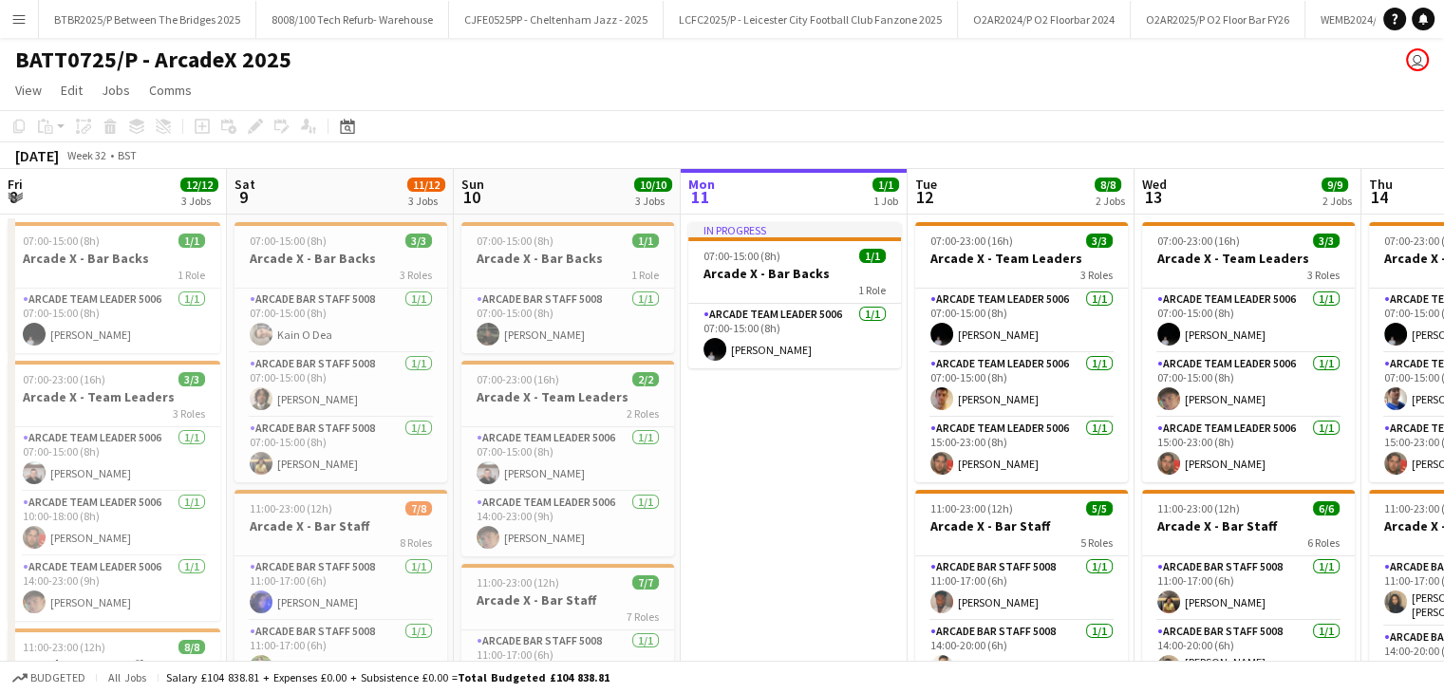
scroll to position [0, 454]
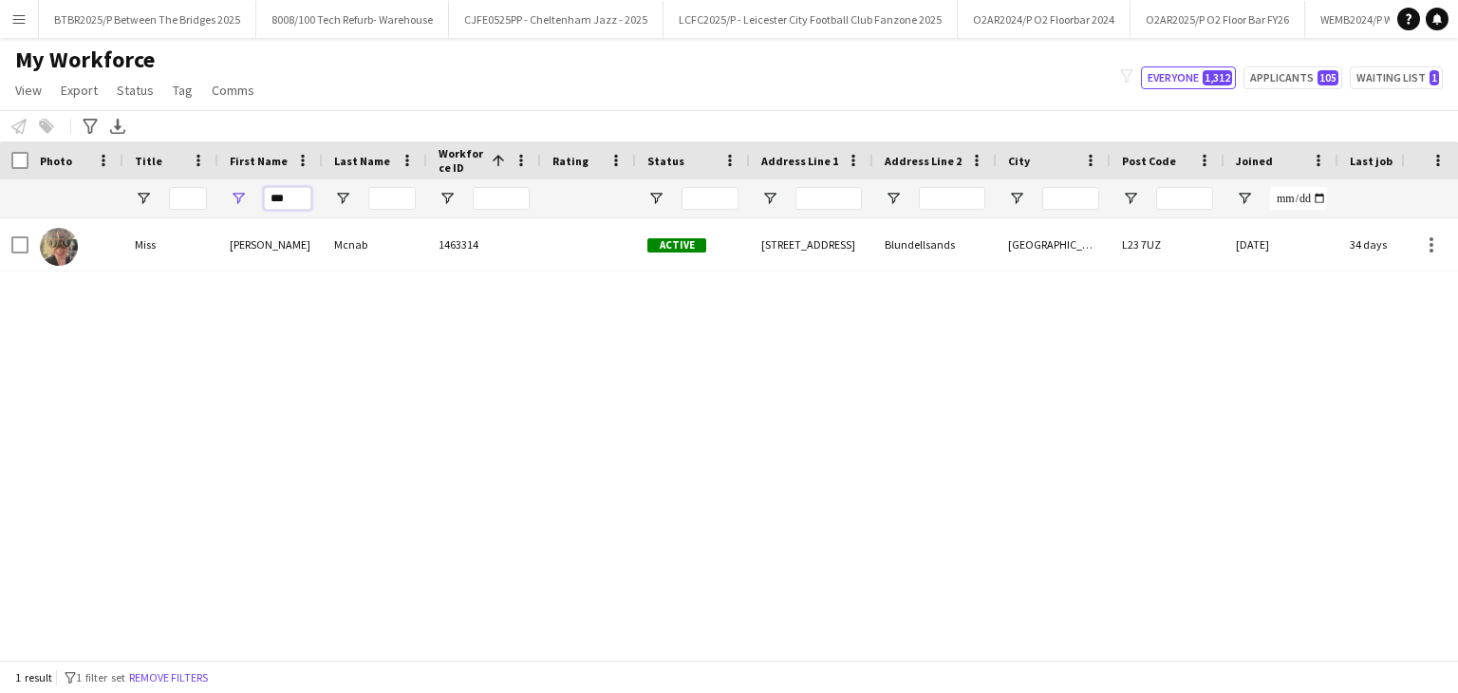
click at [281, 203] on input "***" at bounding box center [287, 198] width 47 height 23
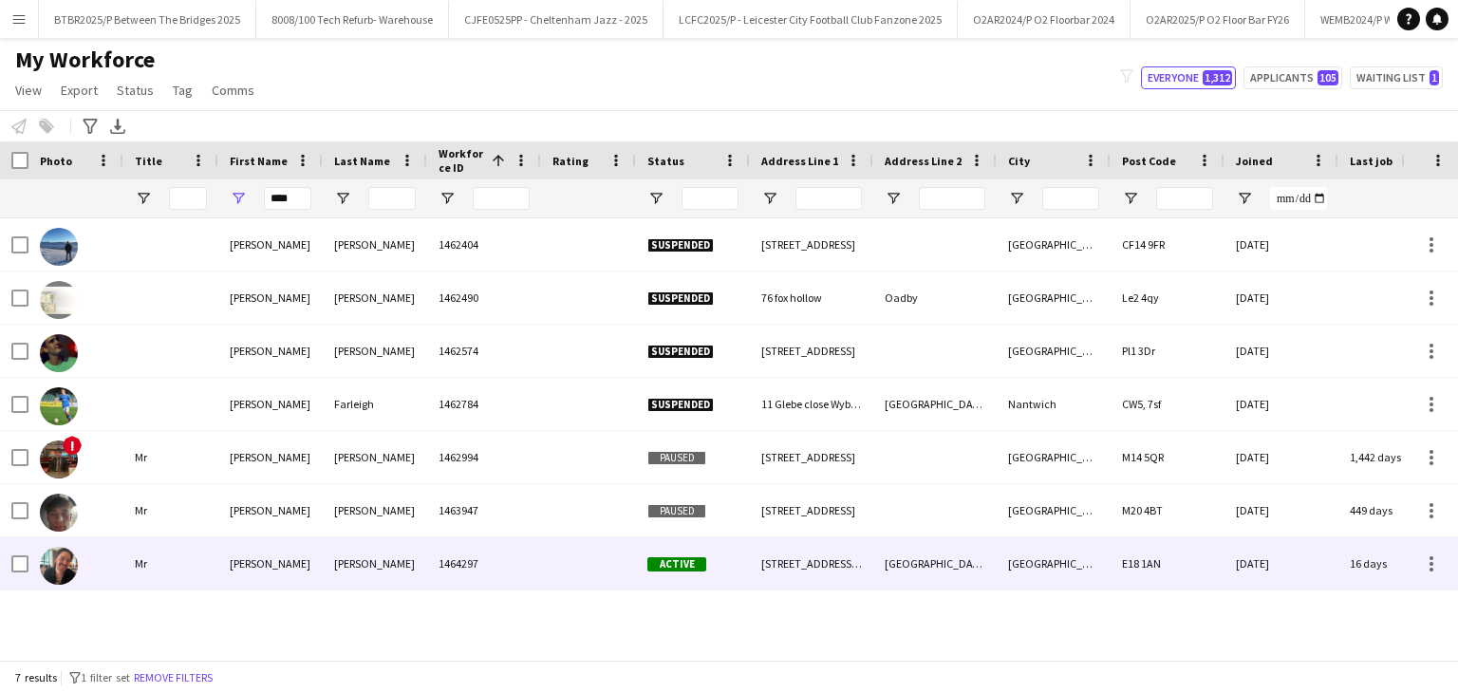
click at [449, 576] on div "1464297" at bounding box center [484, 563] width 114 height 52
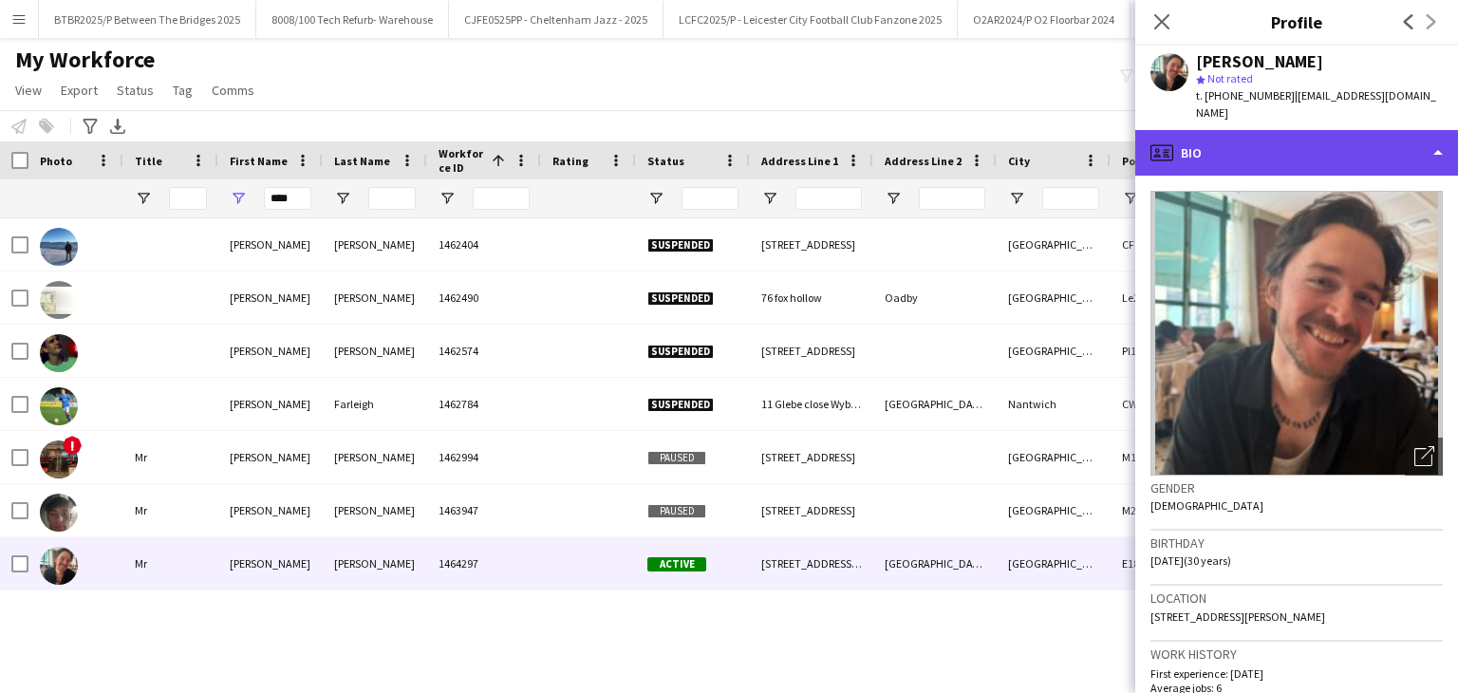
click at [1201, 136] on div "profile Bio" at bounding box center [1296, 153] width 323 height 46
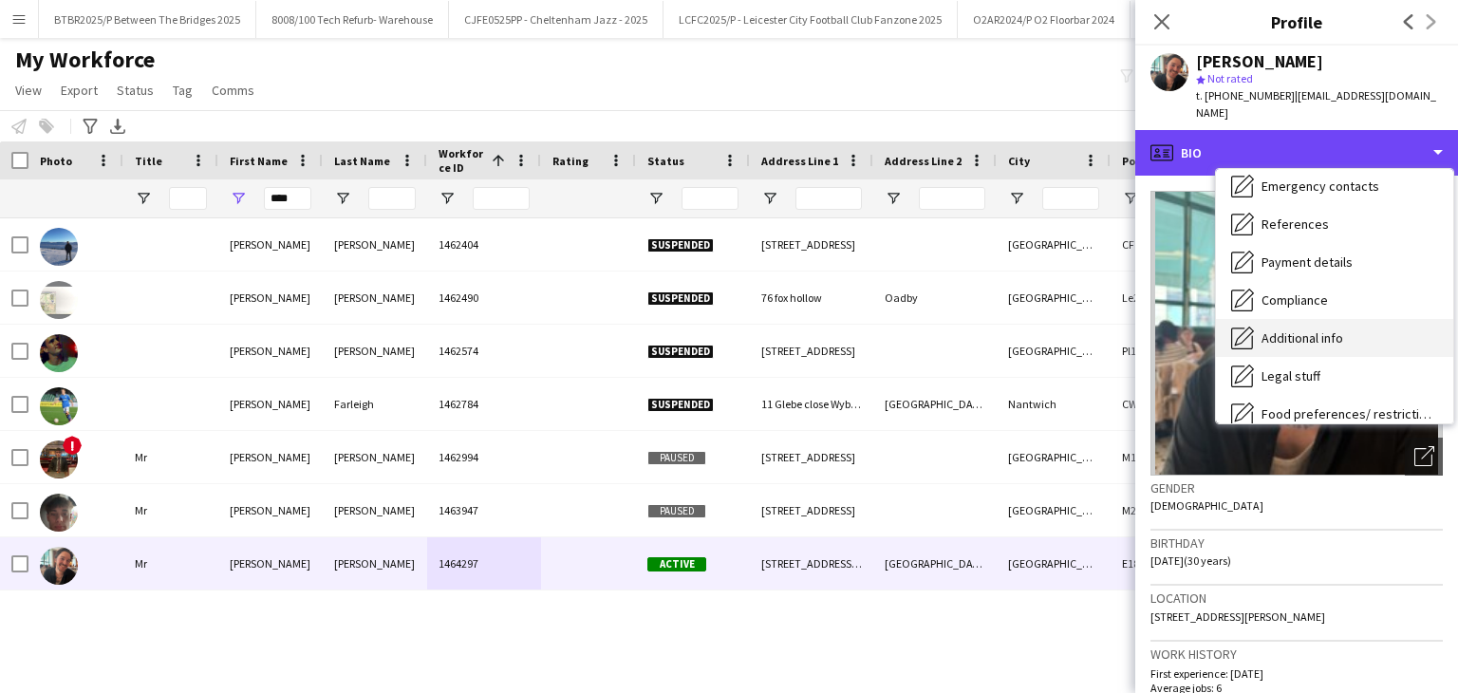
scroll to position [159, 0]
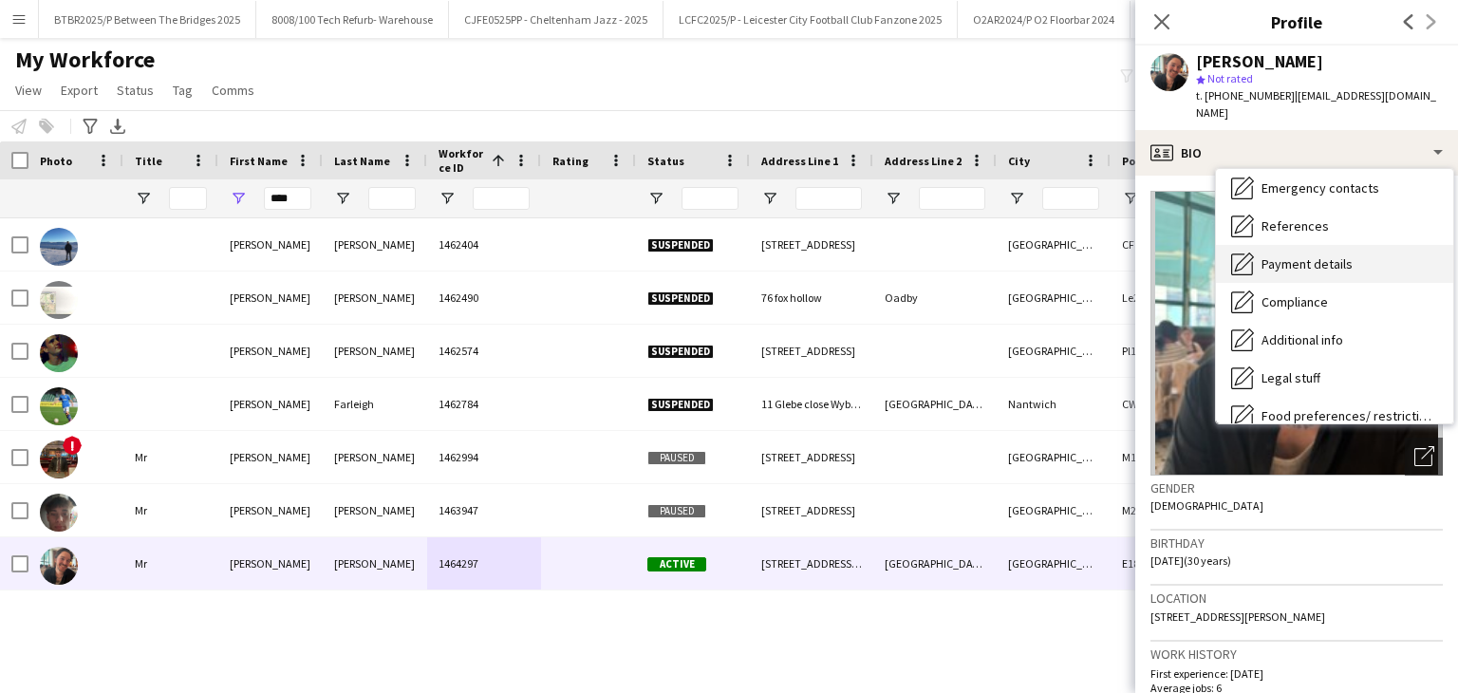
click at [1355, 245] on div "Payment details Payment details" at bounding box center [1334, 264] width 237 height 38
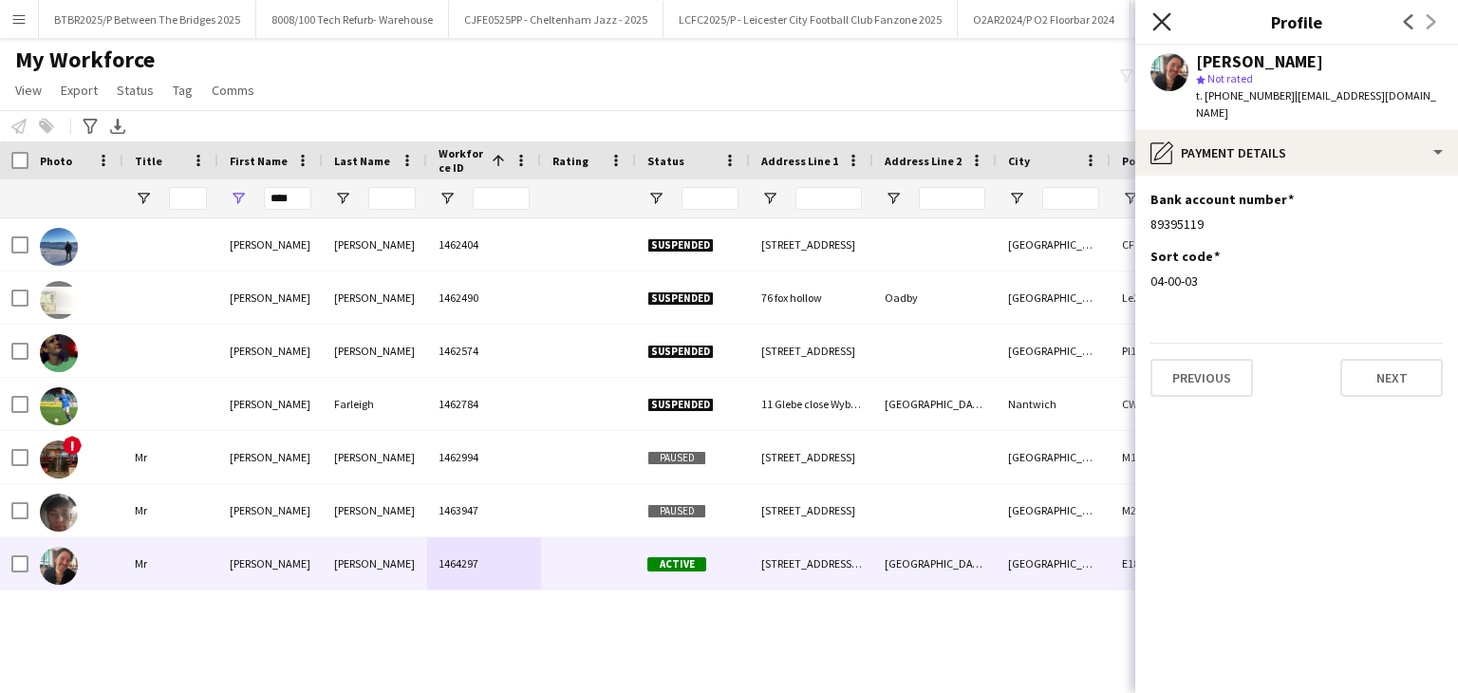
click at [1165, 20] on icon "Close pop-in" at bounding box center [1161, 21] width 18 height 18
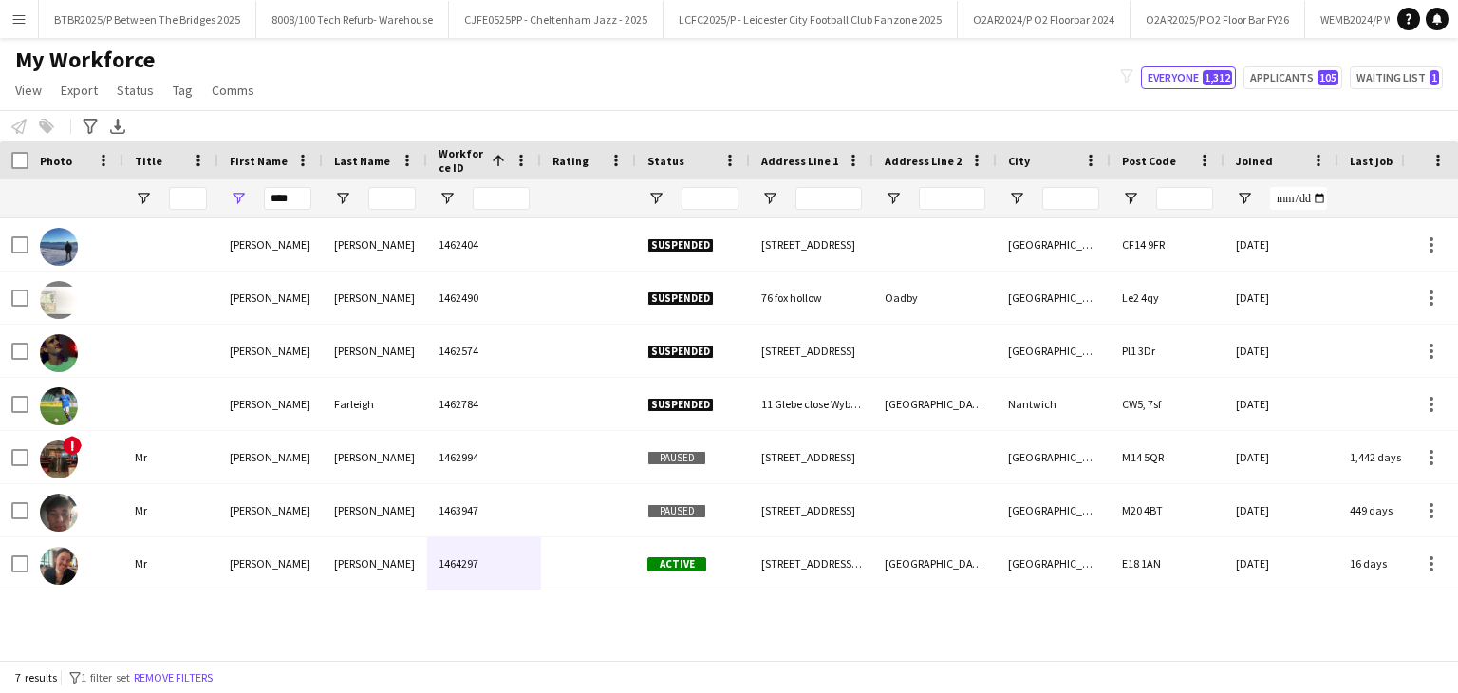
click at [748, 605] on div "Jacob Brennan 1462404 Suspended 3 Ragnall Close Cardiff CF14 9FR 08-01-2020 0 j…" at bounding box center [700, 431] width 1401 height 427
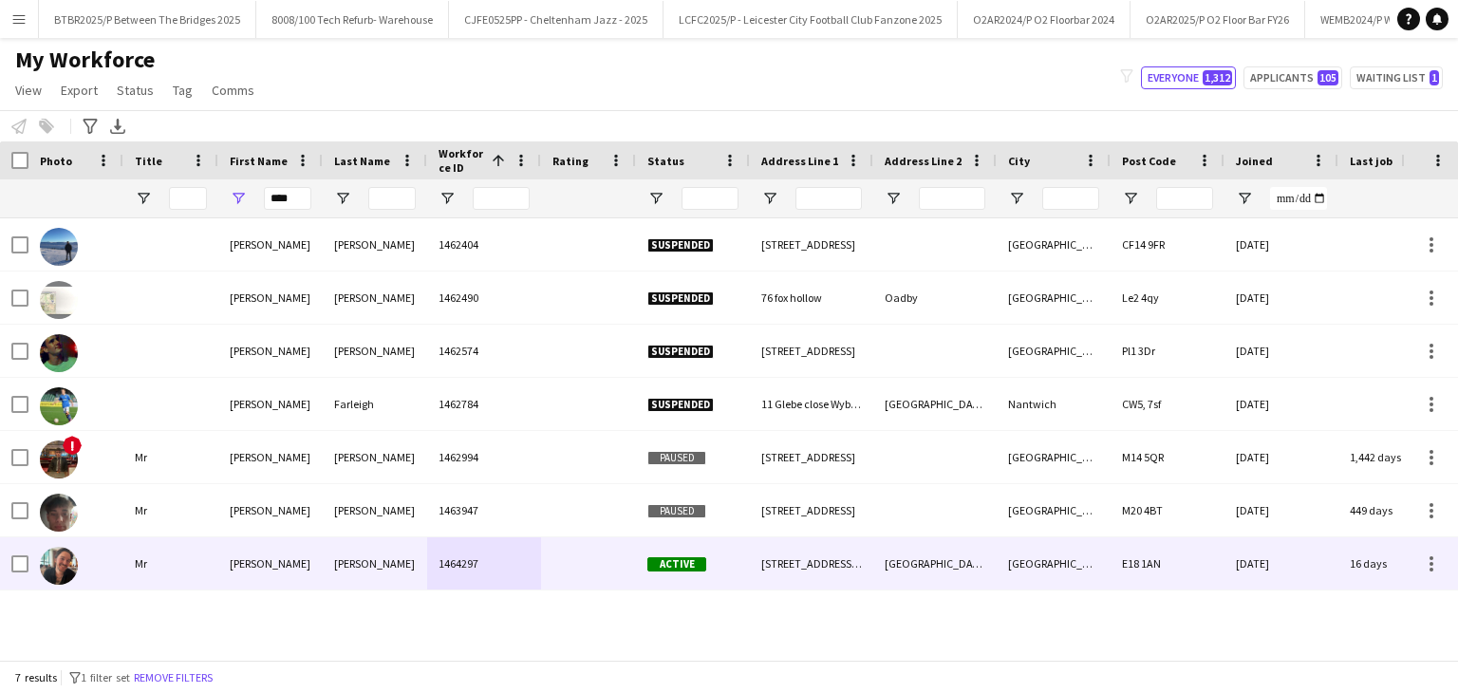
click at [752, 567] on div "115A George Lane" at bounding box center [811, 563] width 123 height 52
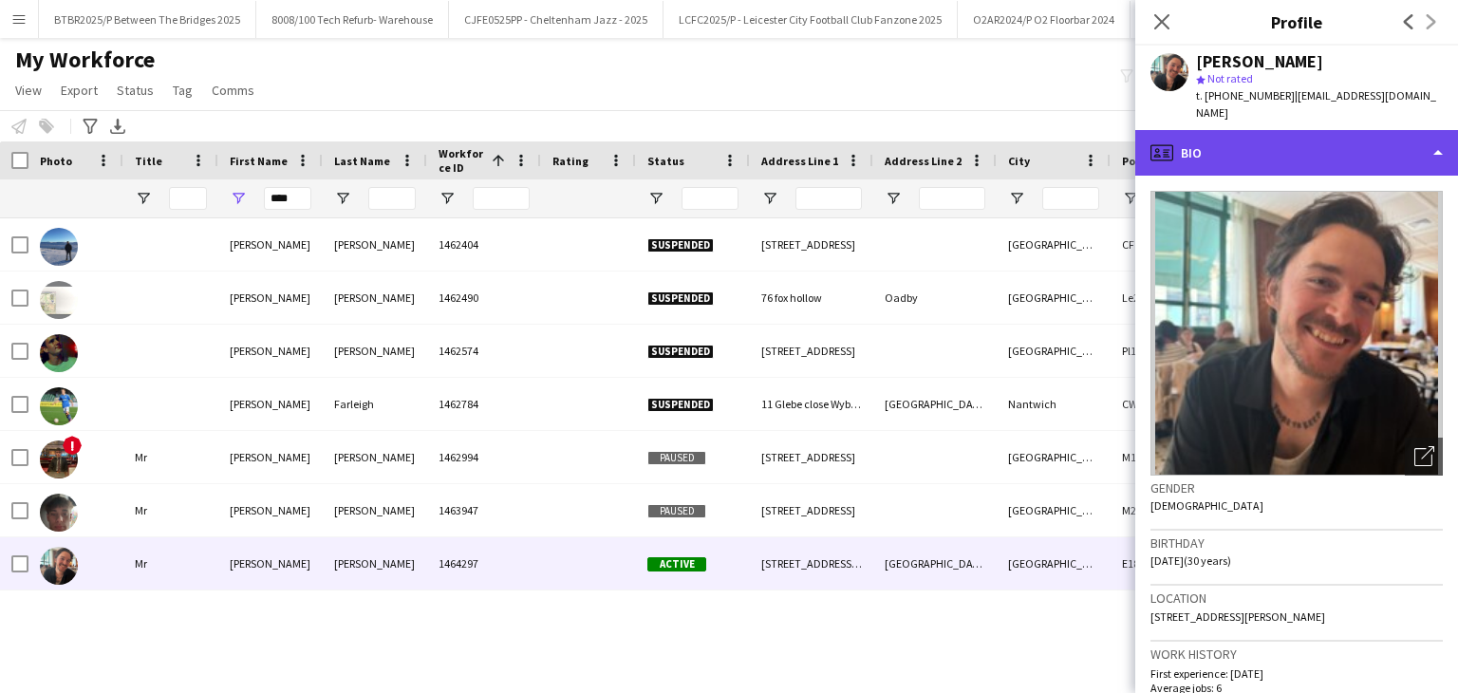
click at [1306, 140] on div "profile Bio" at bounding box center [1296, 153] width 323 height 46
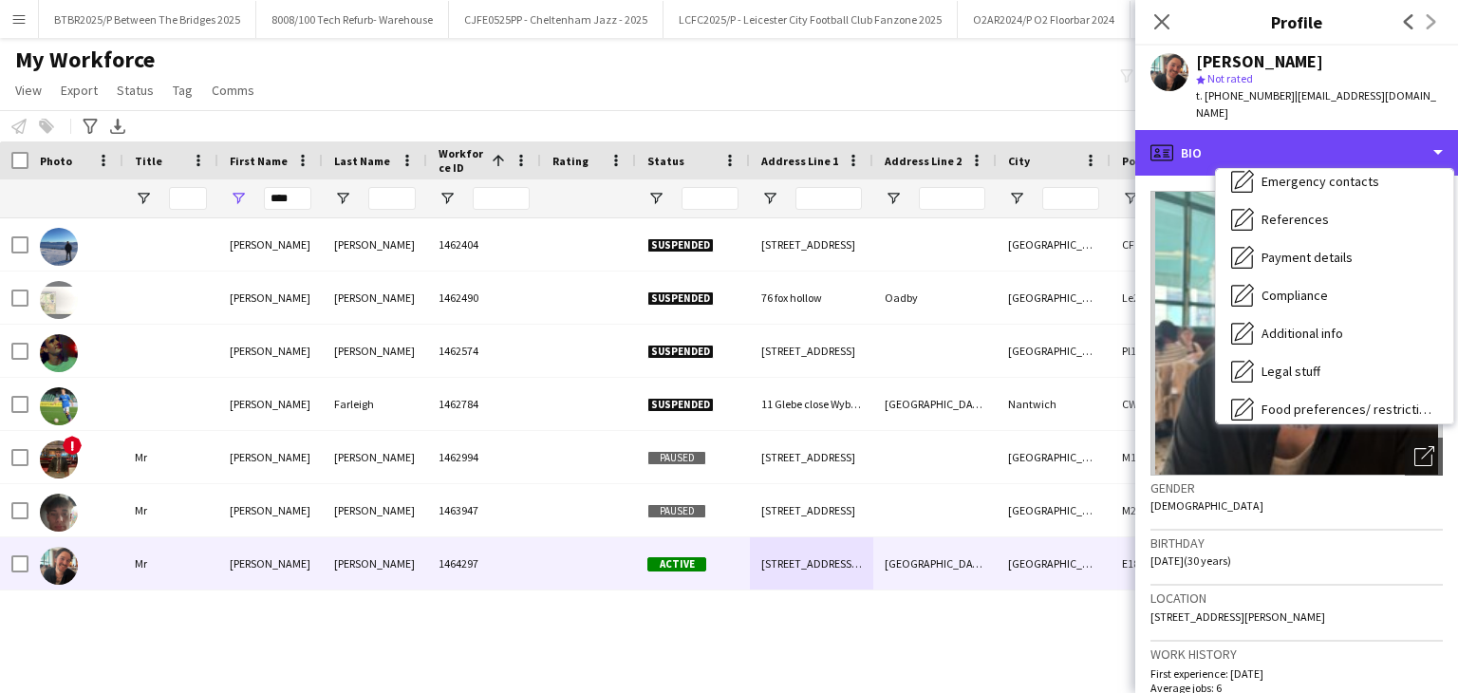
scroll to position [190, 0]
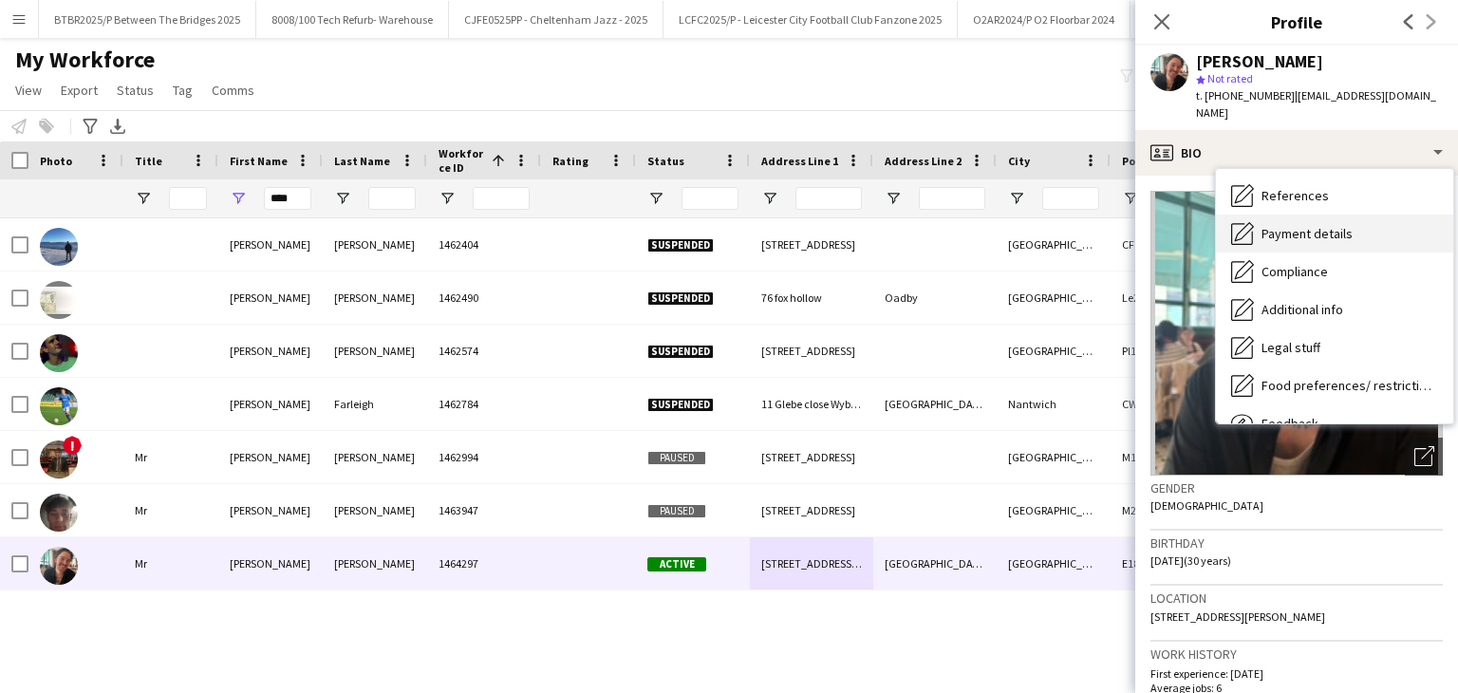
click at [1324, 225] on div "Payment details Payment details" at bounding box center [1334, 234] width 237 height 38
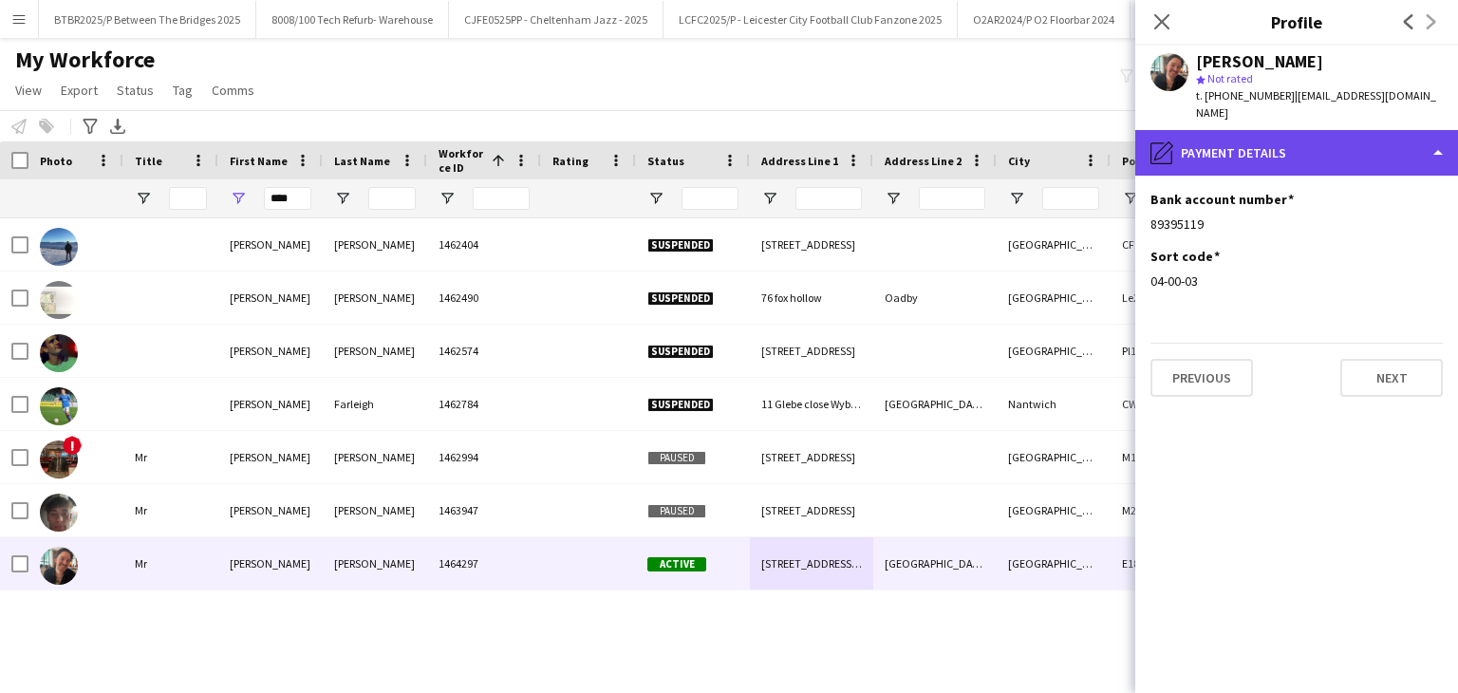
click at [1288, 130] on div "pencil4 Payment details" at bounding box center [1296, 153] width 323 height 46
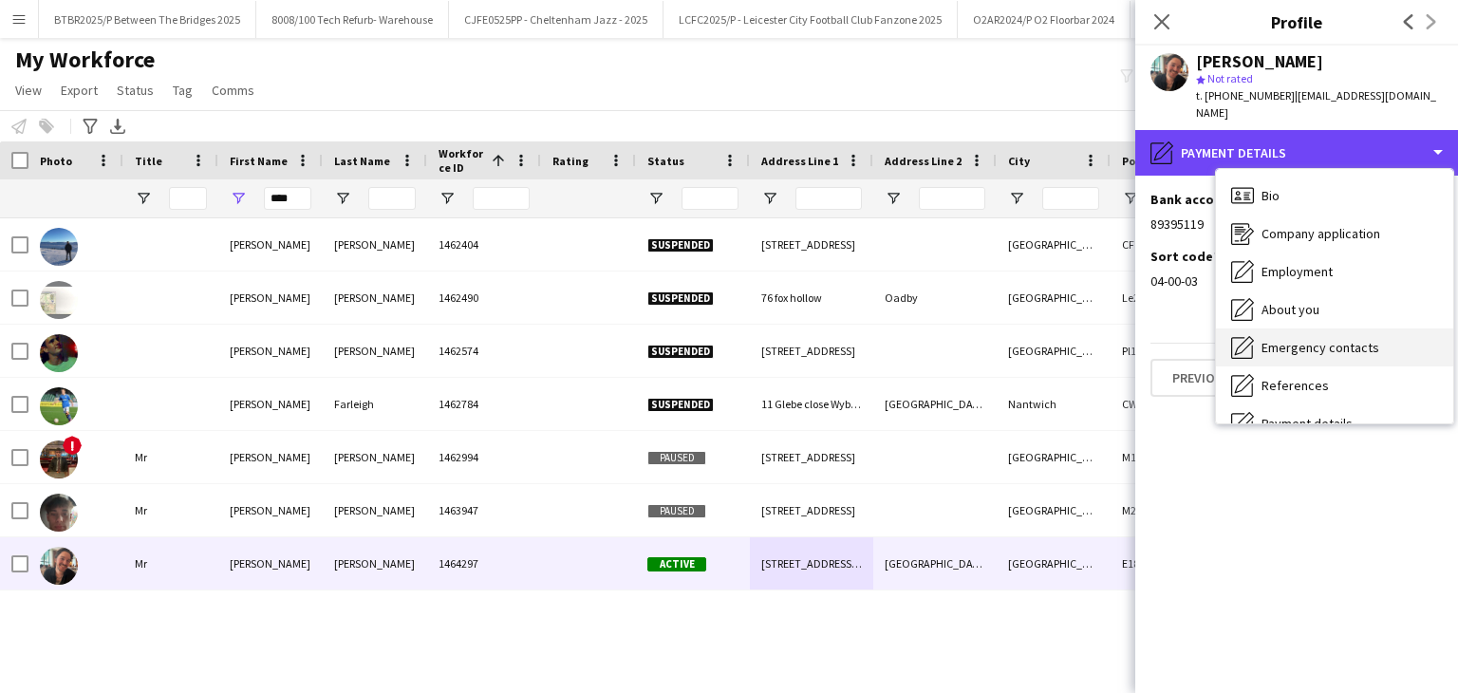
scroll to position [0, 0]
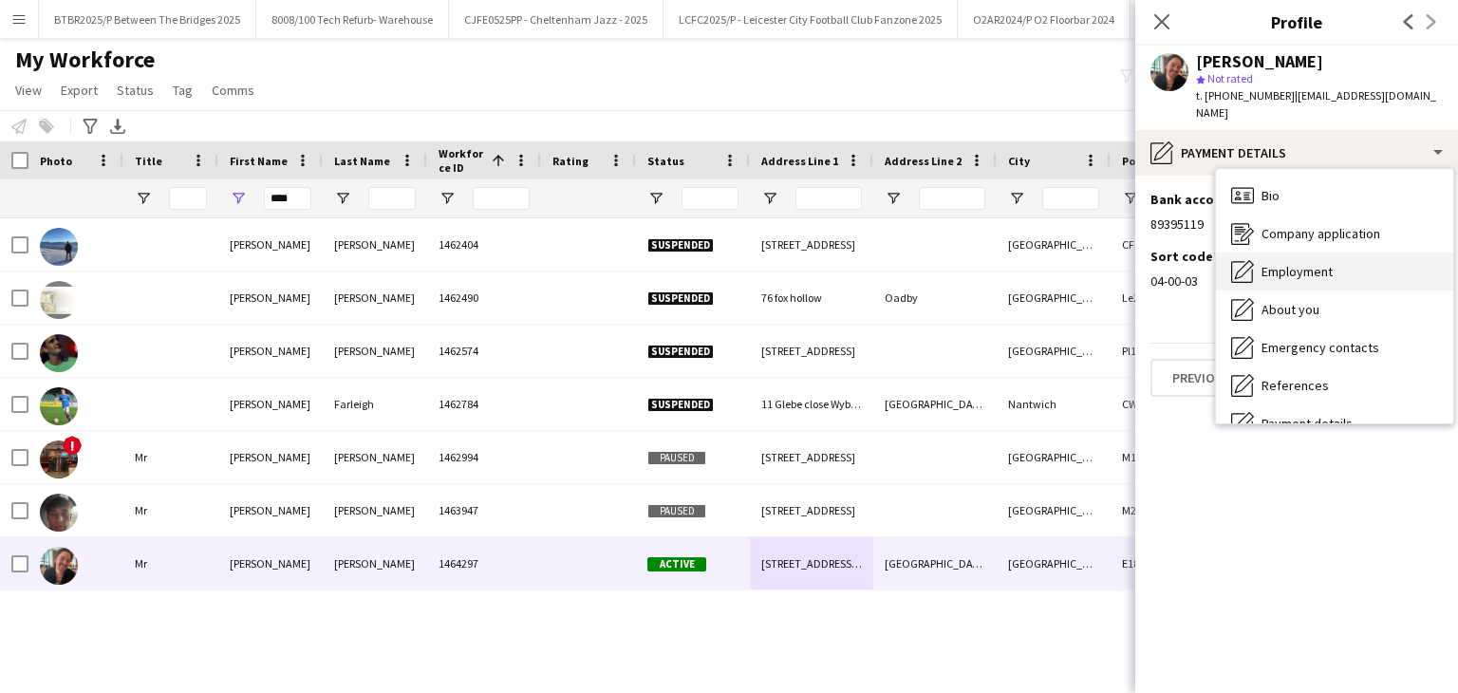
click at [1361, 252] on div "Employment Employment" at bounding box center [1334, 271] width 237 height 38
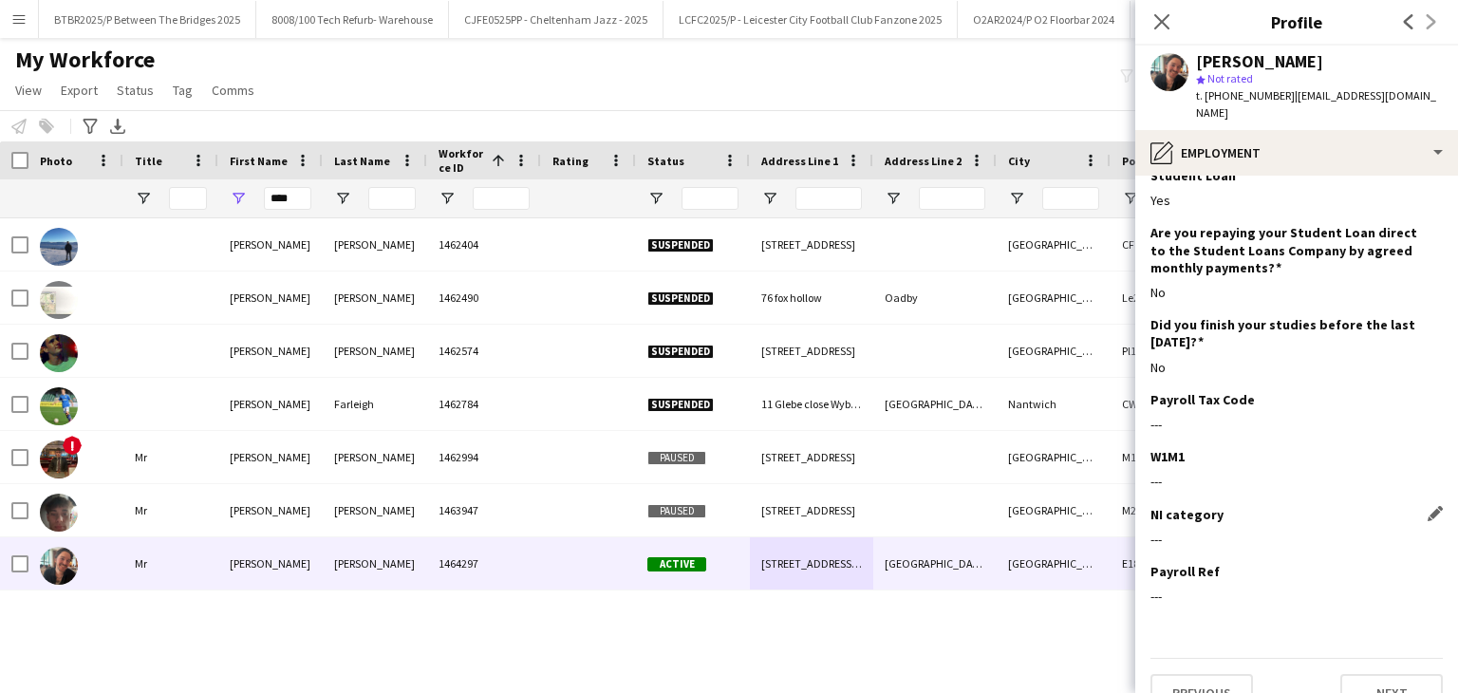
scroll to position [206, 0]
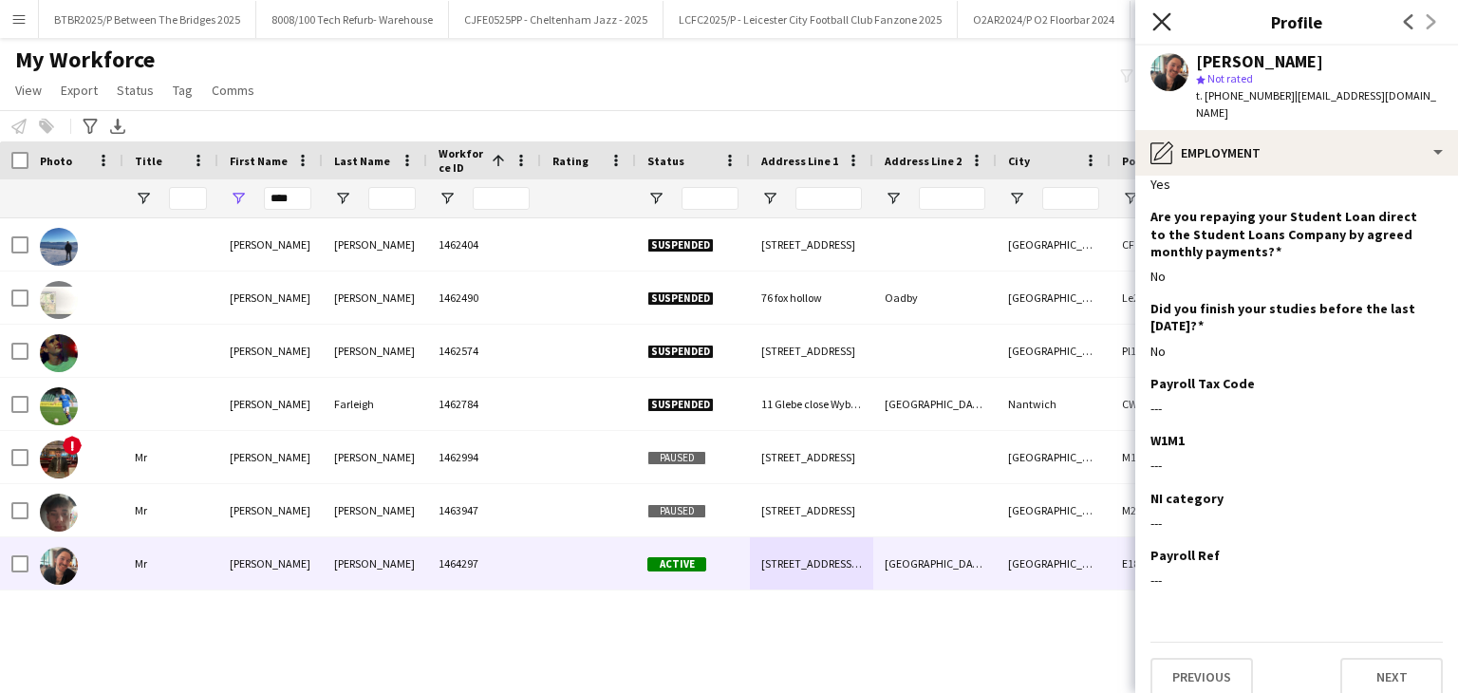
click at [1162, 26] on icon "Close pop-in" at bounding box center [1161, 21] width 18 height 18
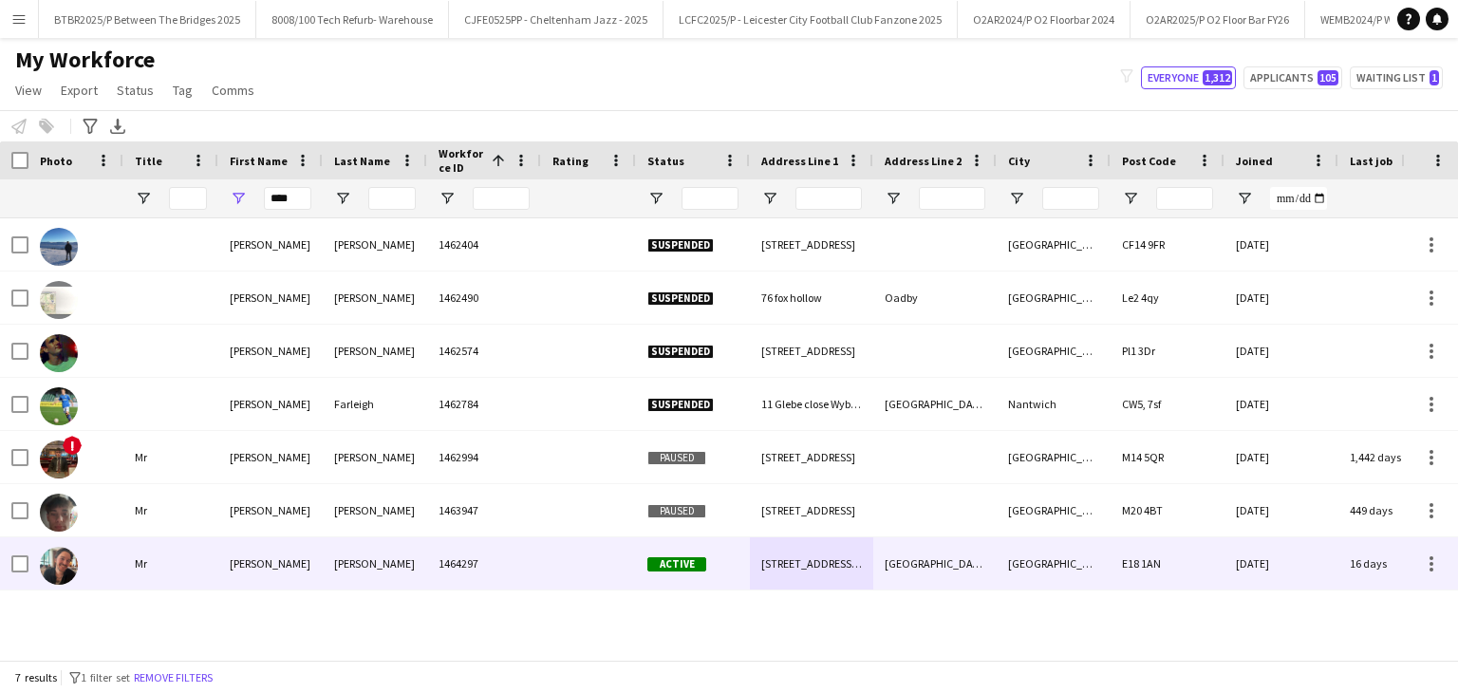
click at [566, 563] on div at bounding box center [588, 563] width 95 height 52
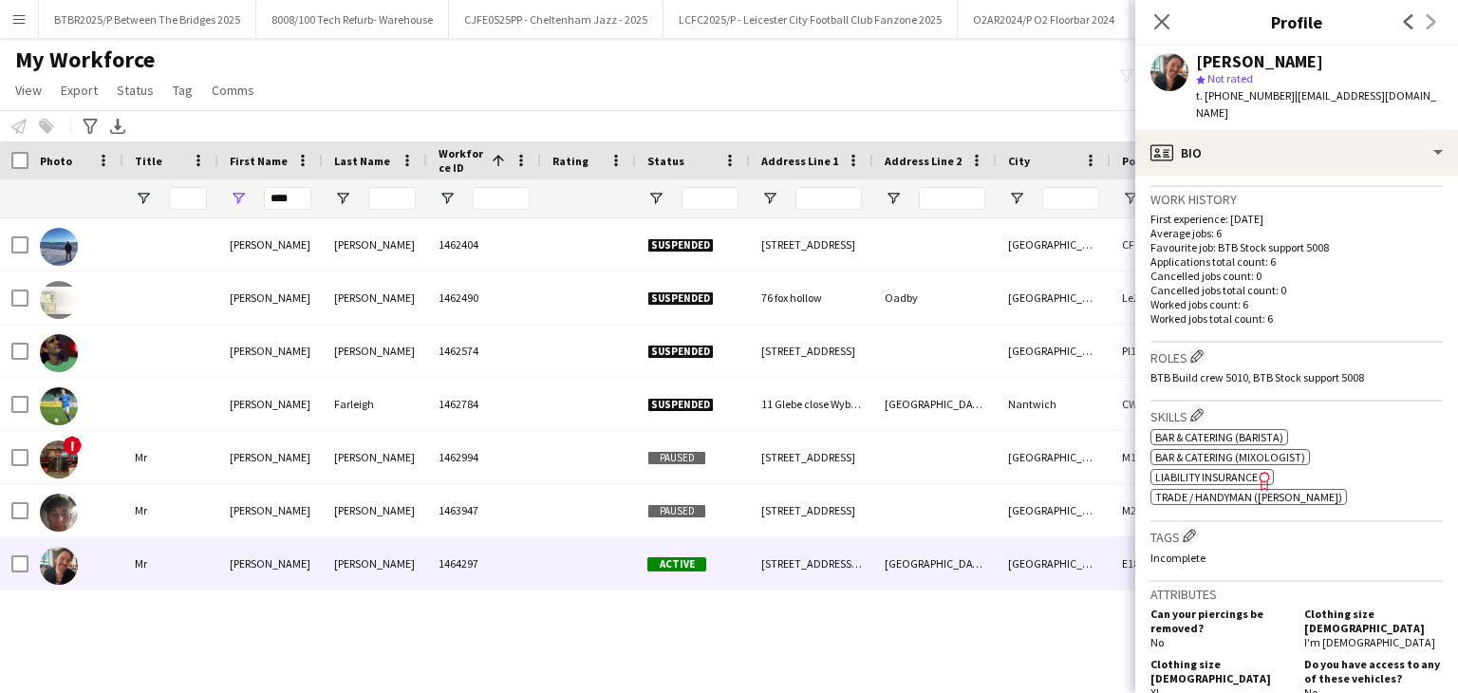
scroll to position [475, 0]
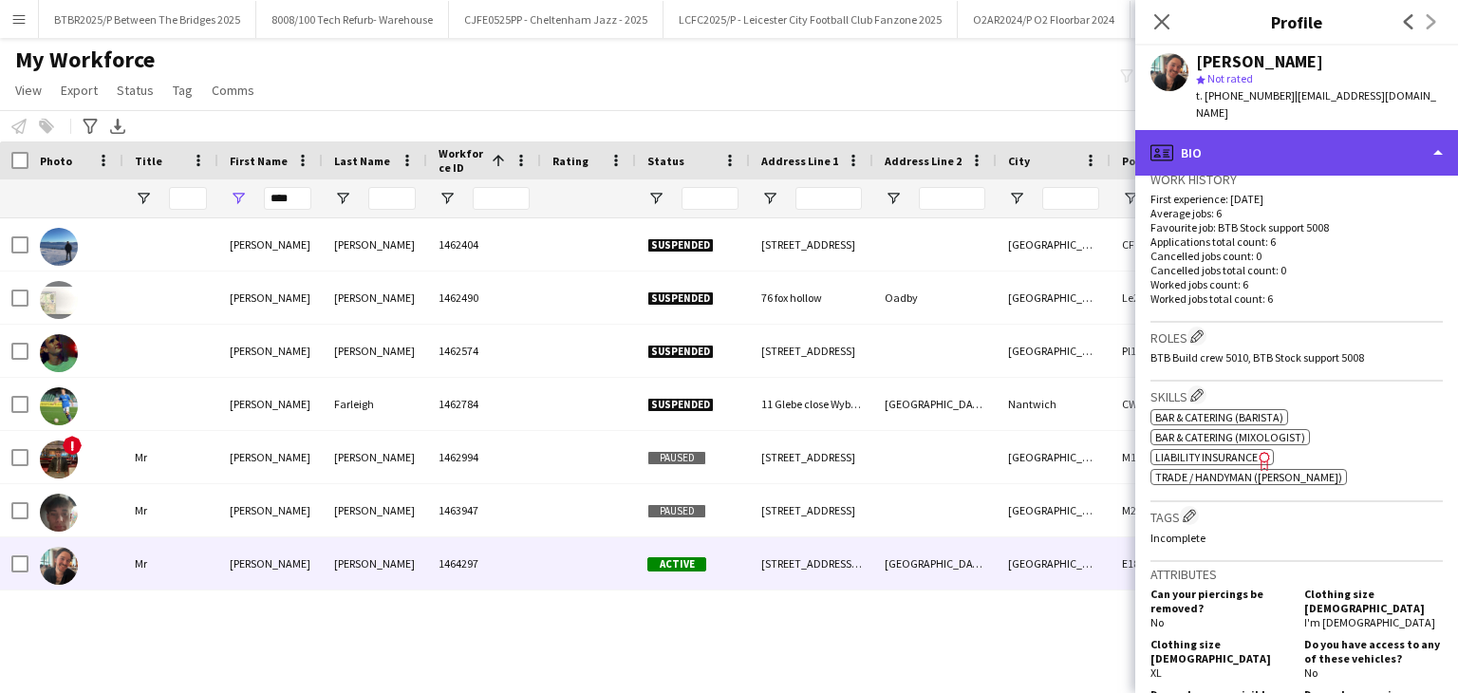
click at [1313, 137] on div "profile Bio" at bounding box center [1296, 153] width 323 height 46
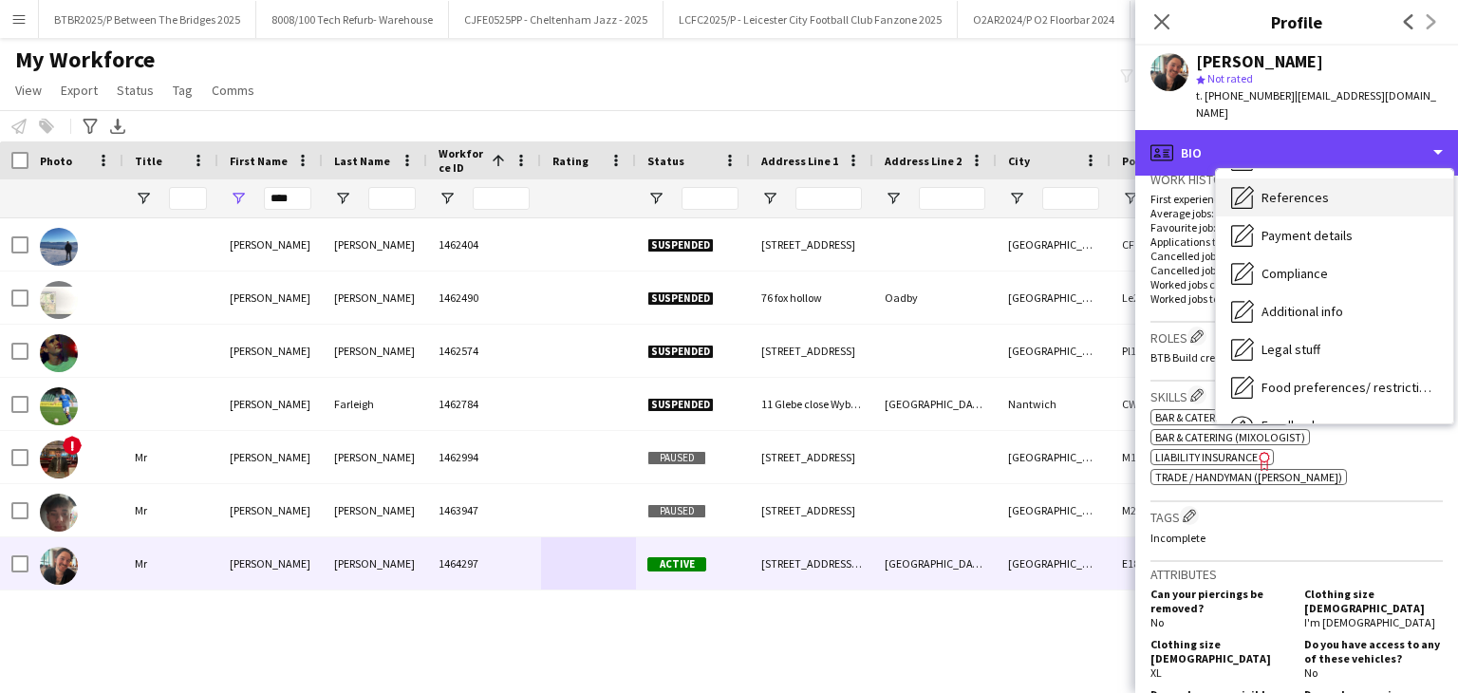
scroll to position [190, 0]
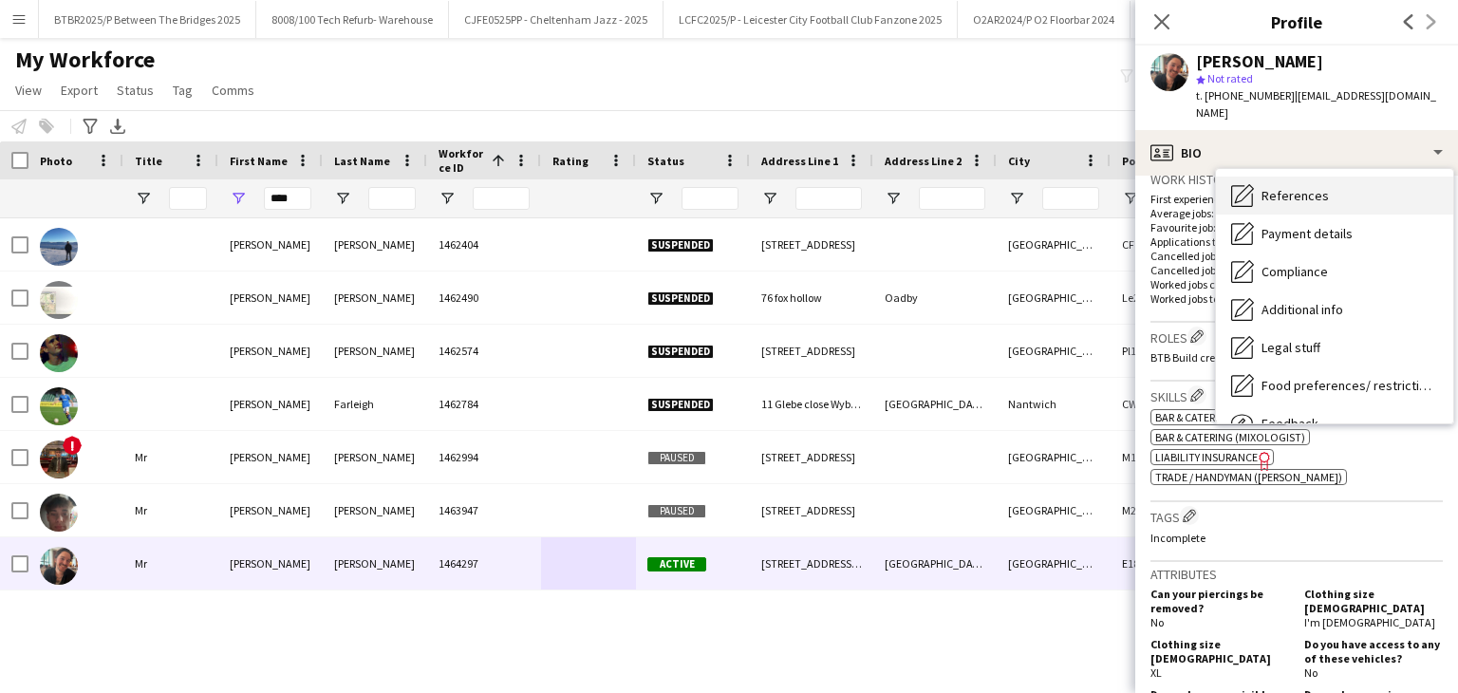
click at [1341, 260] on div "Compliance Compliance" at bounding box center [1334, 271] width 237 height 38
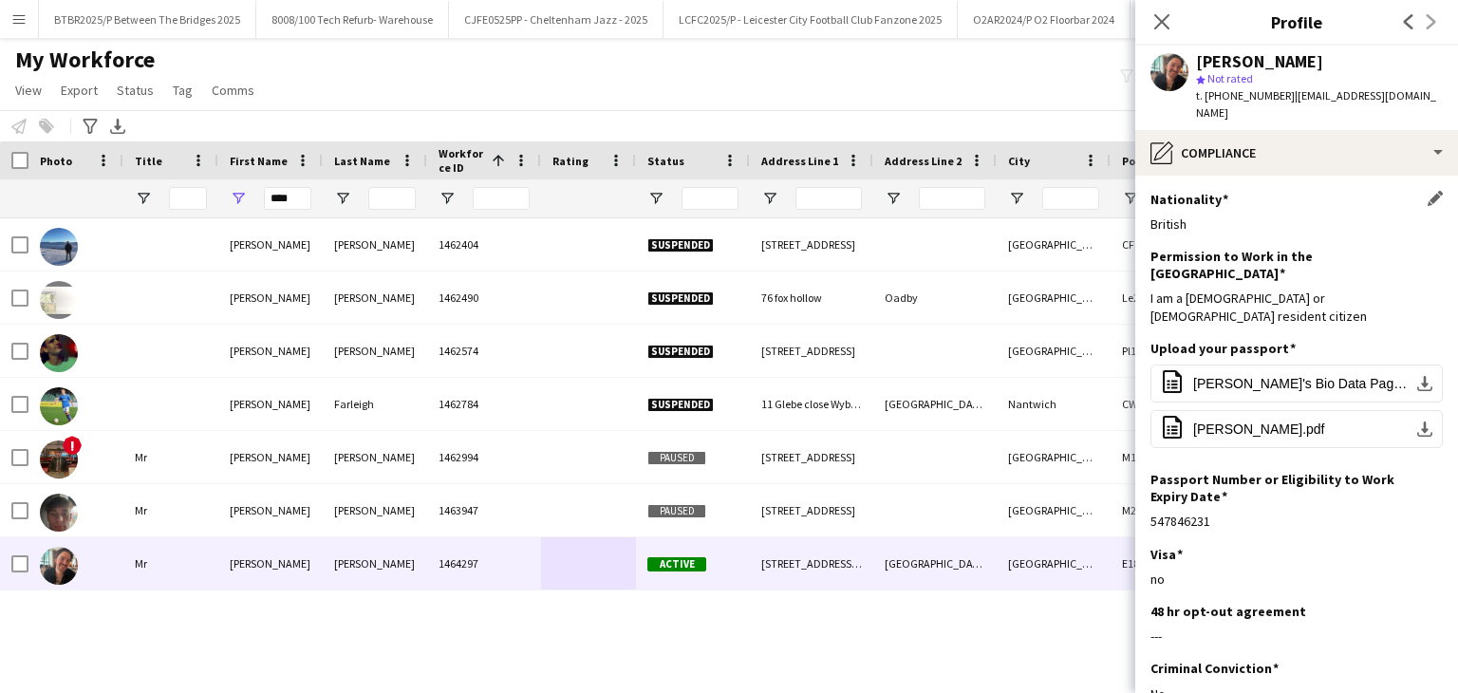
scroll to position [0, 0]
click at [1169, 28] on icon at bounding box center [1161, 21] width 18 height 18
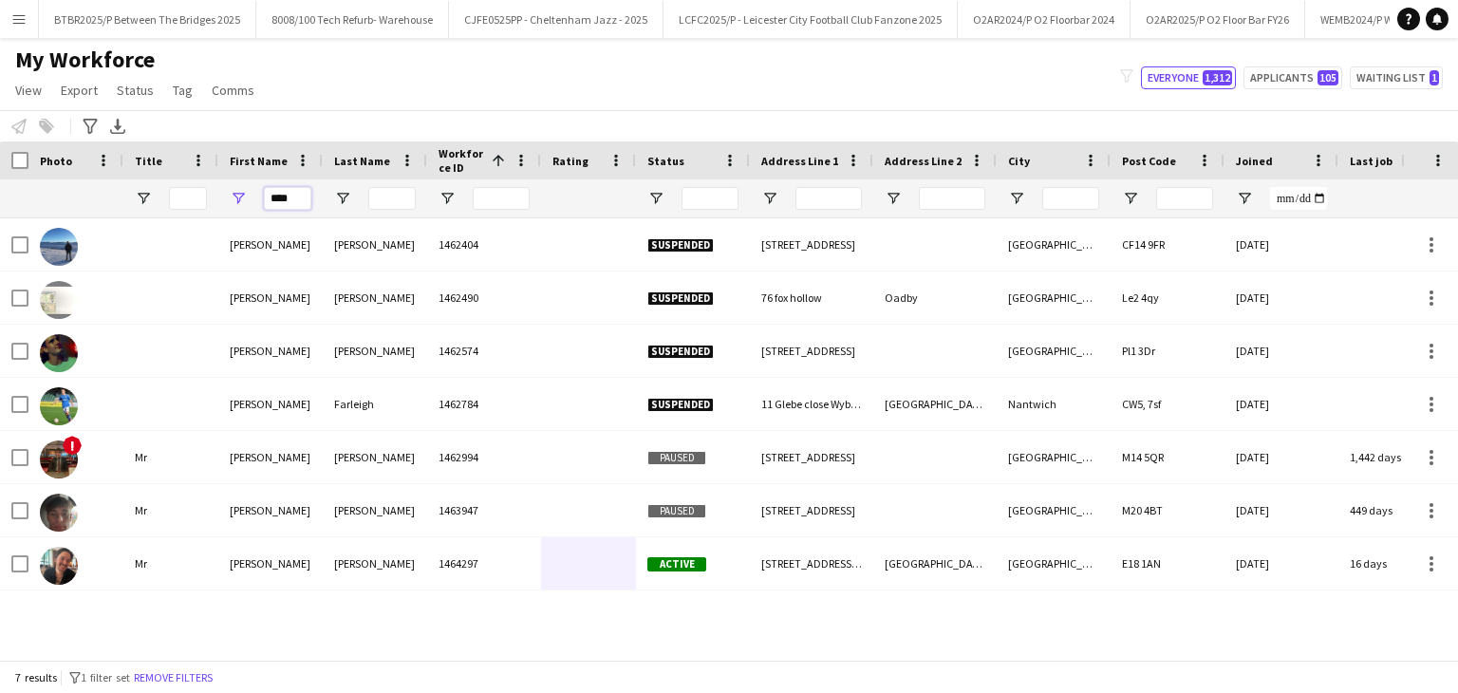
click at [295, 195] on input "****" at bounding box center [287, 198] width 47 height 23
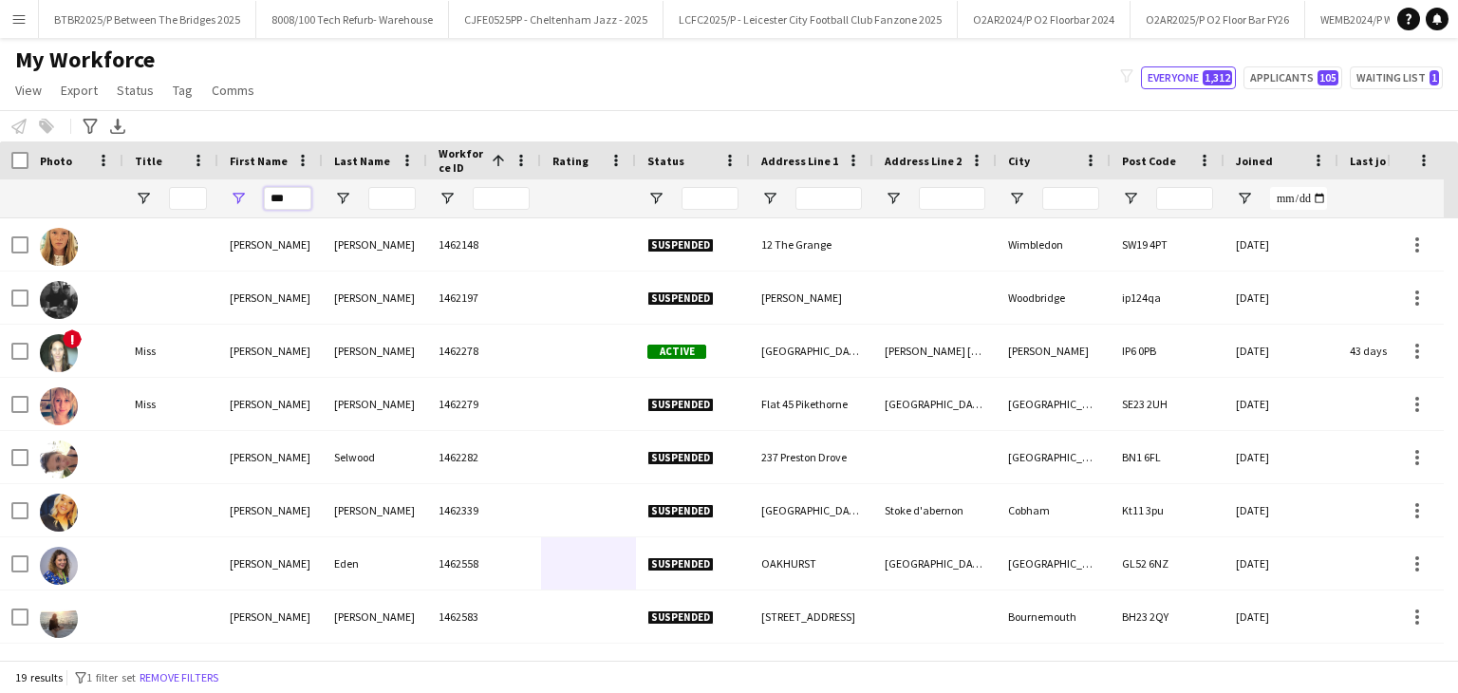
type input "***"
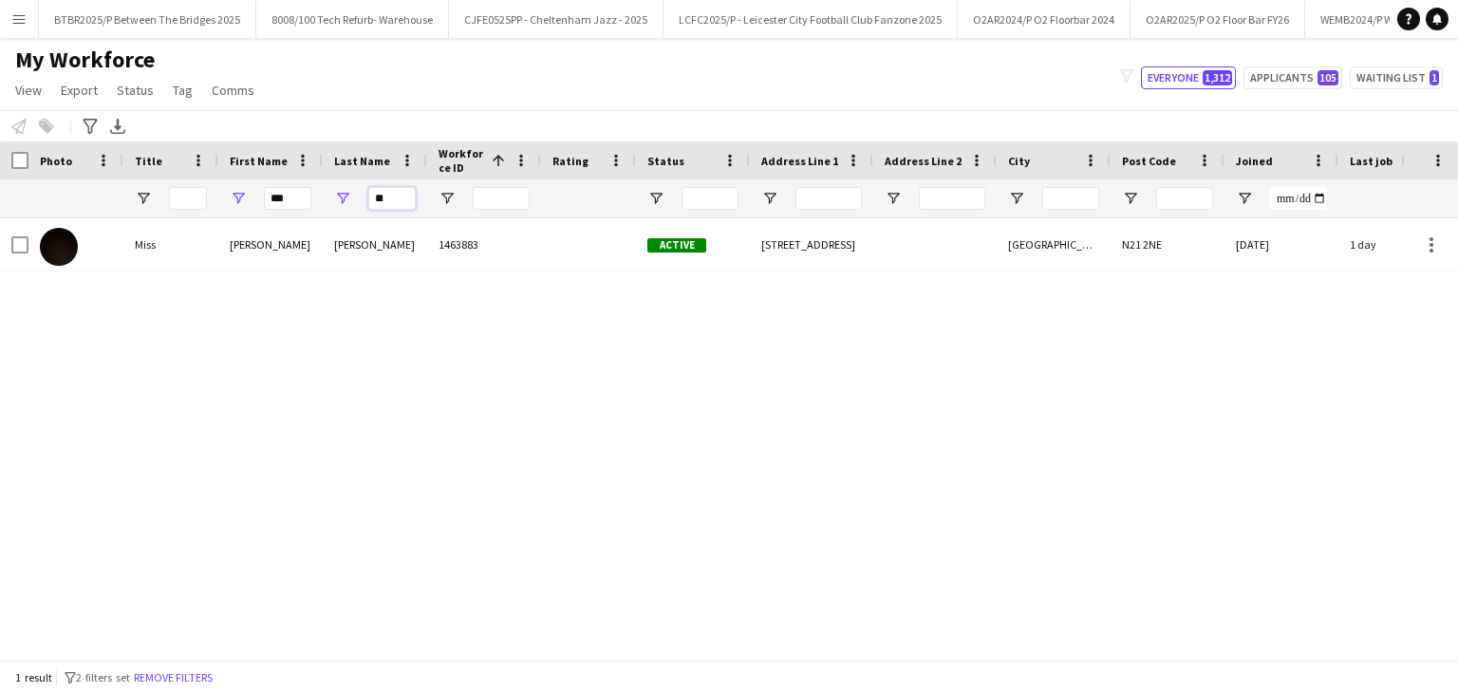
type input "**"
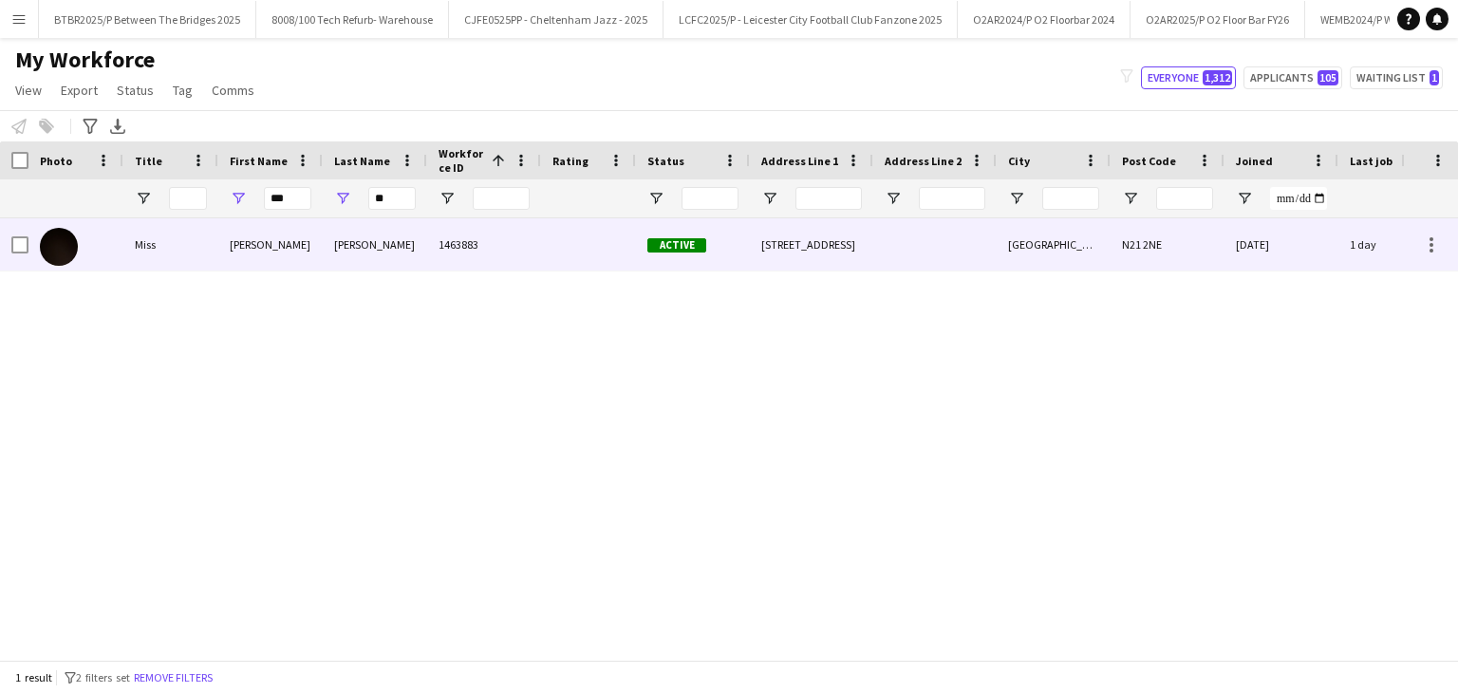
click at [477, 256] on div "1463883" at bounding box center [484, 244] width 114 height 52
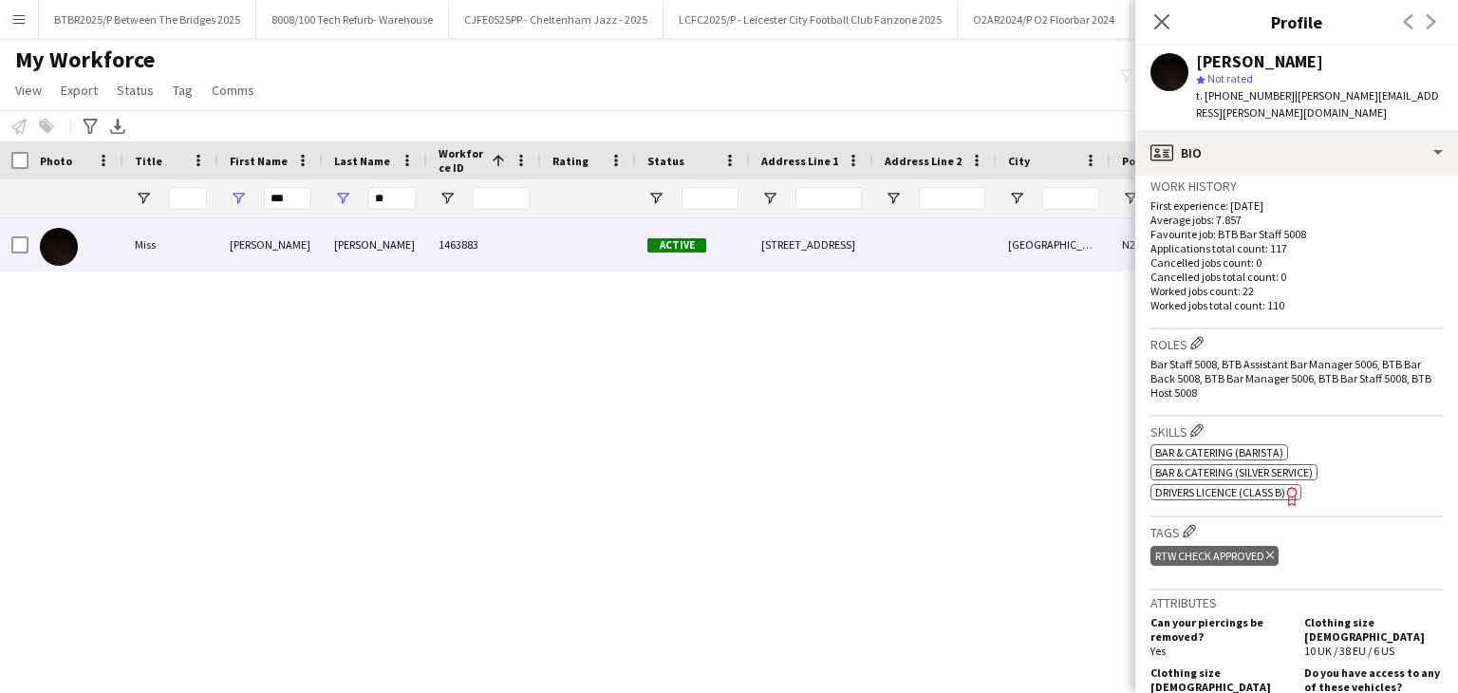
scroll to position [475, 0]
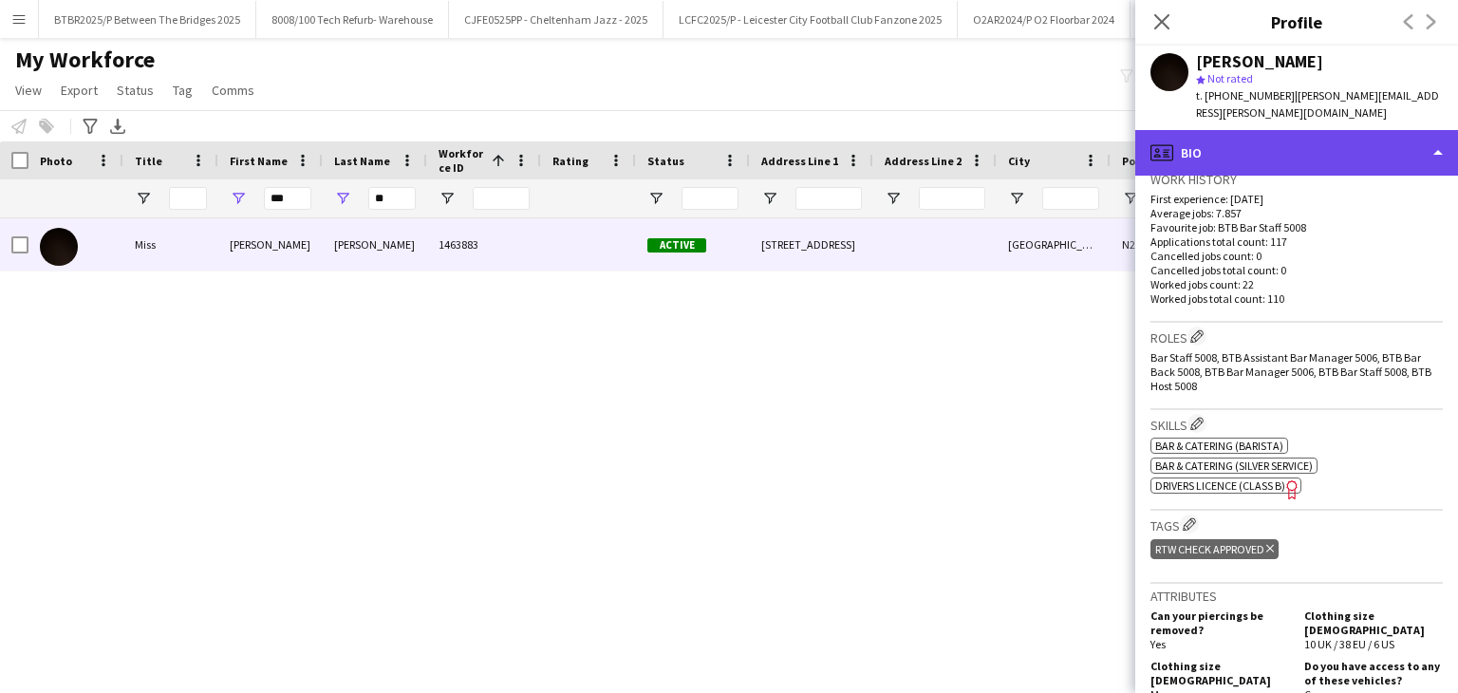
click at [1330, 134] on div "profile Bio" at bounding box center [1296, 153] width 323 height 46
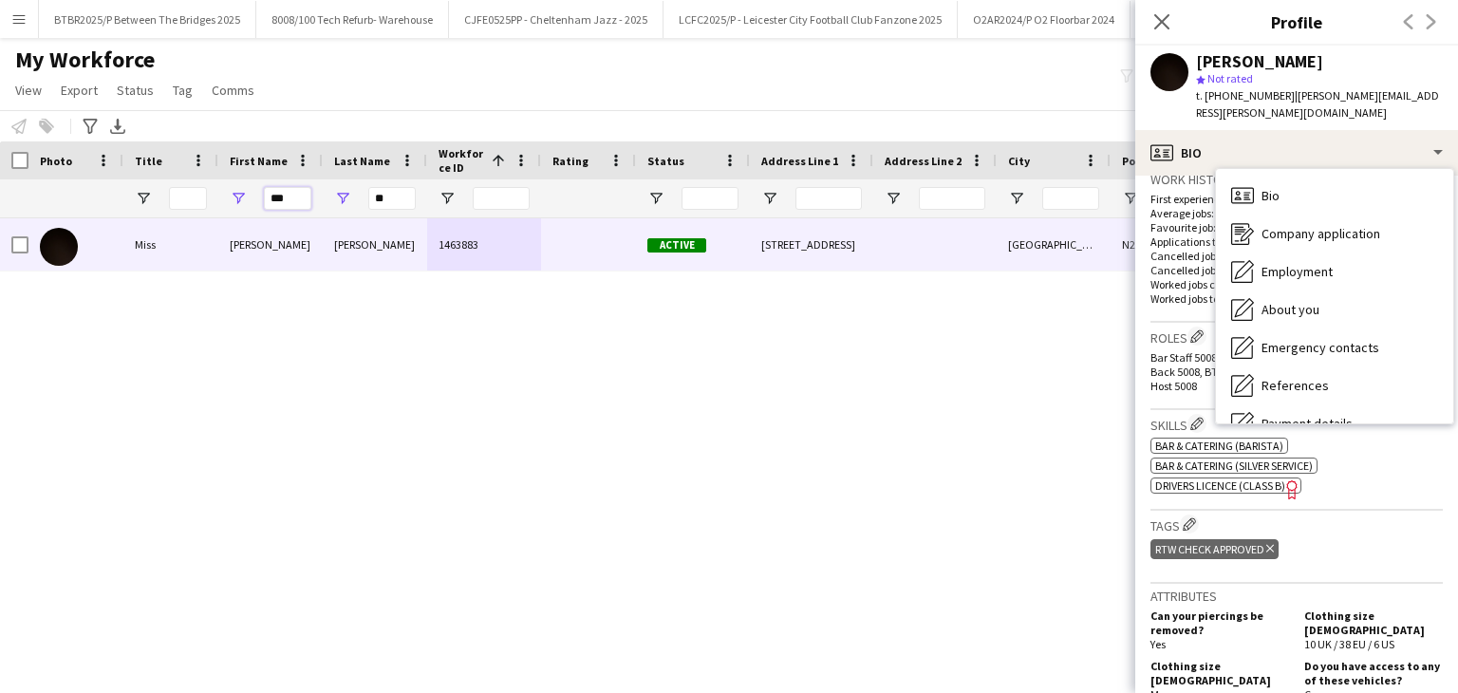
click at [281, 193] on input "***" at bounding box center [287, 198] width 47 height 23
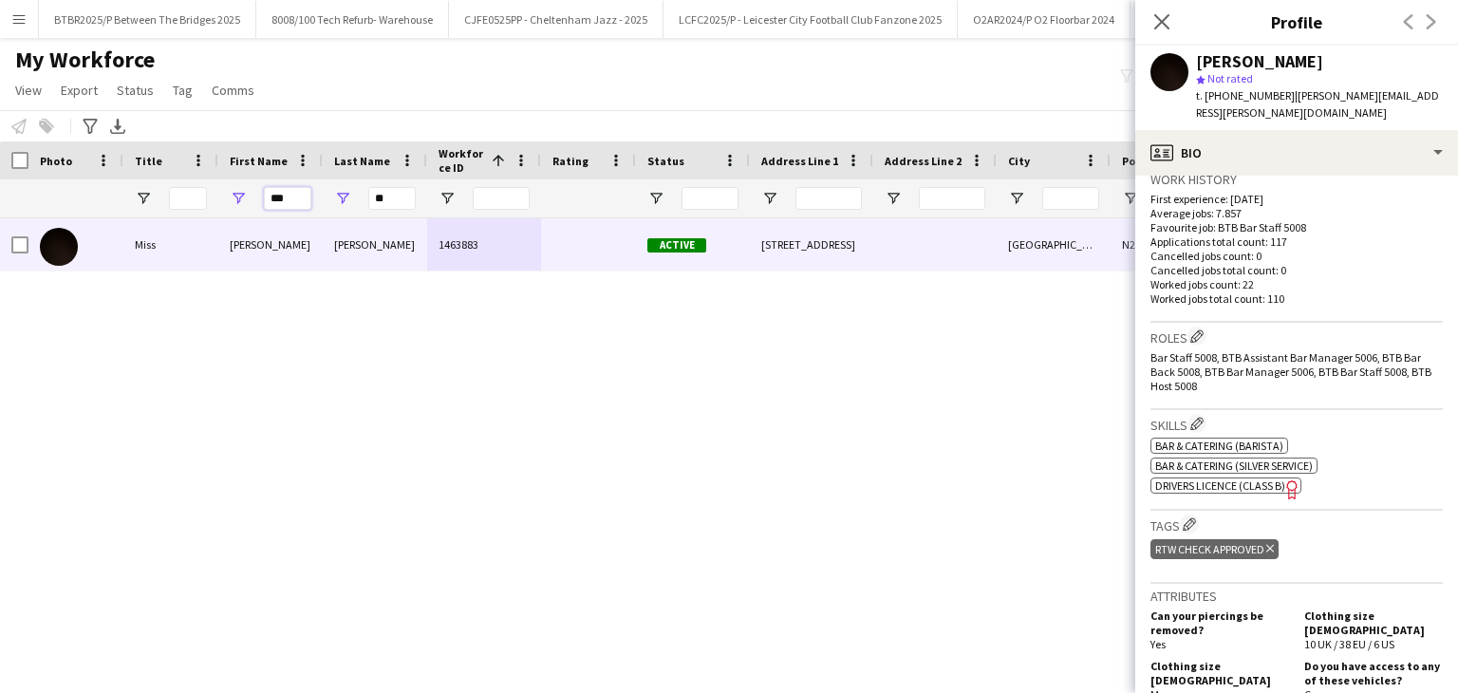
click at [281, 193] on input "***" at bounding box center [287, 198] width 47 height 23
type input "***"
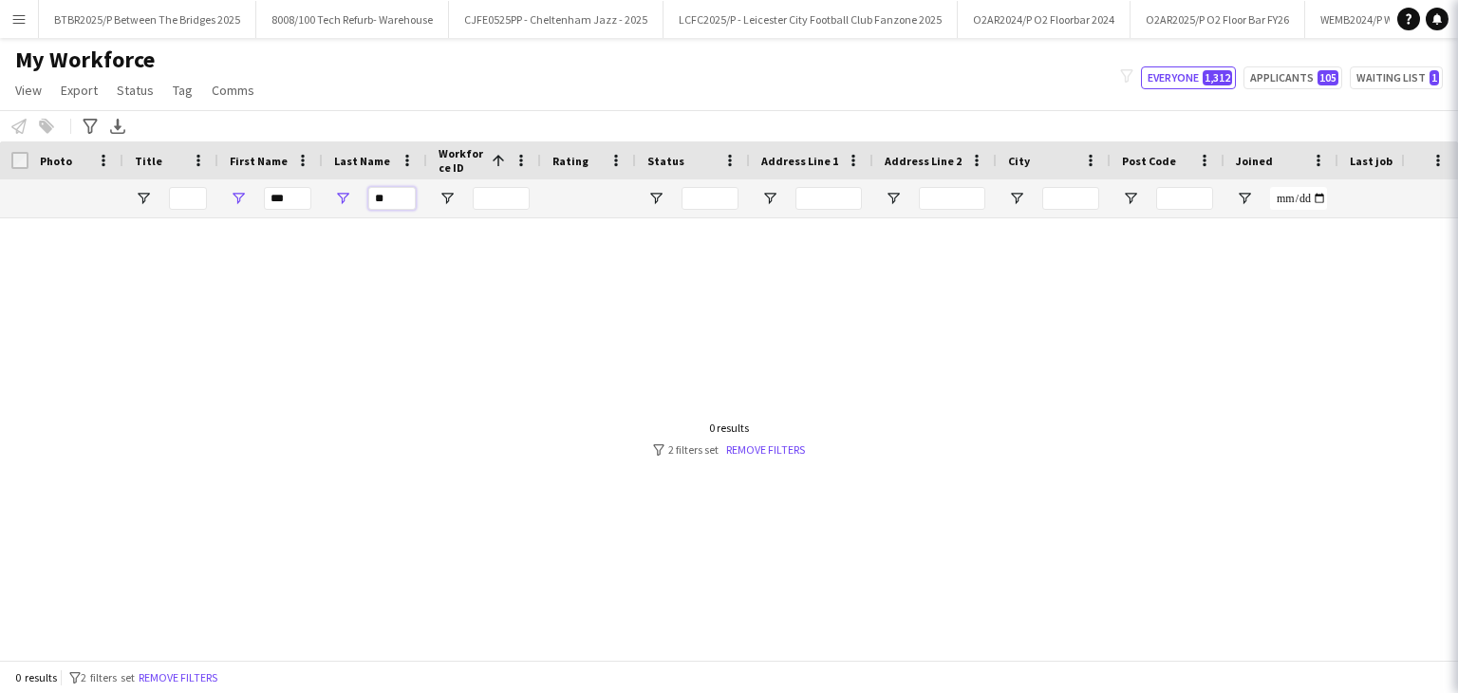
type input "*"
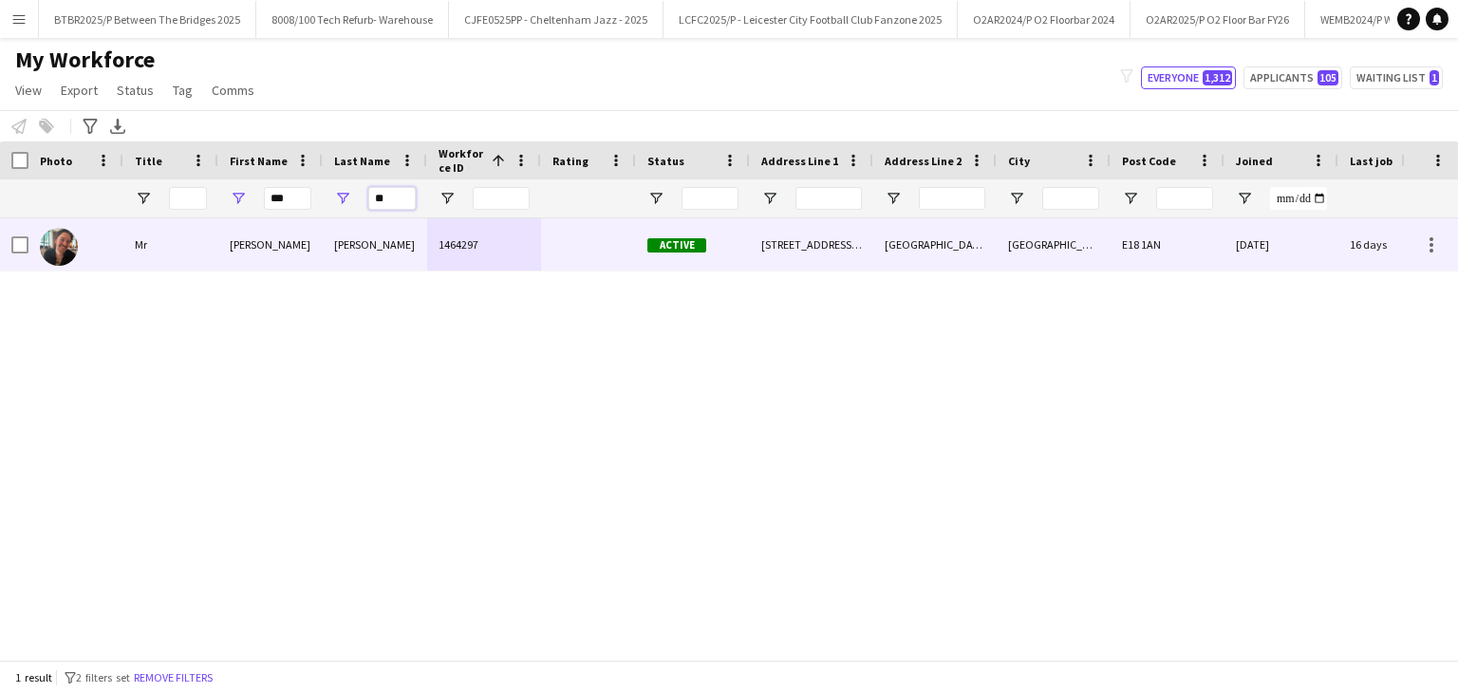
type input "**"
click at [452, 252] on div "1464297" at bounding box center [484, 244] width 114 height 52
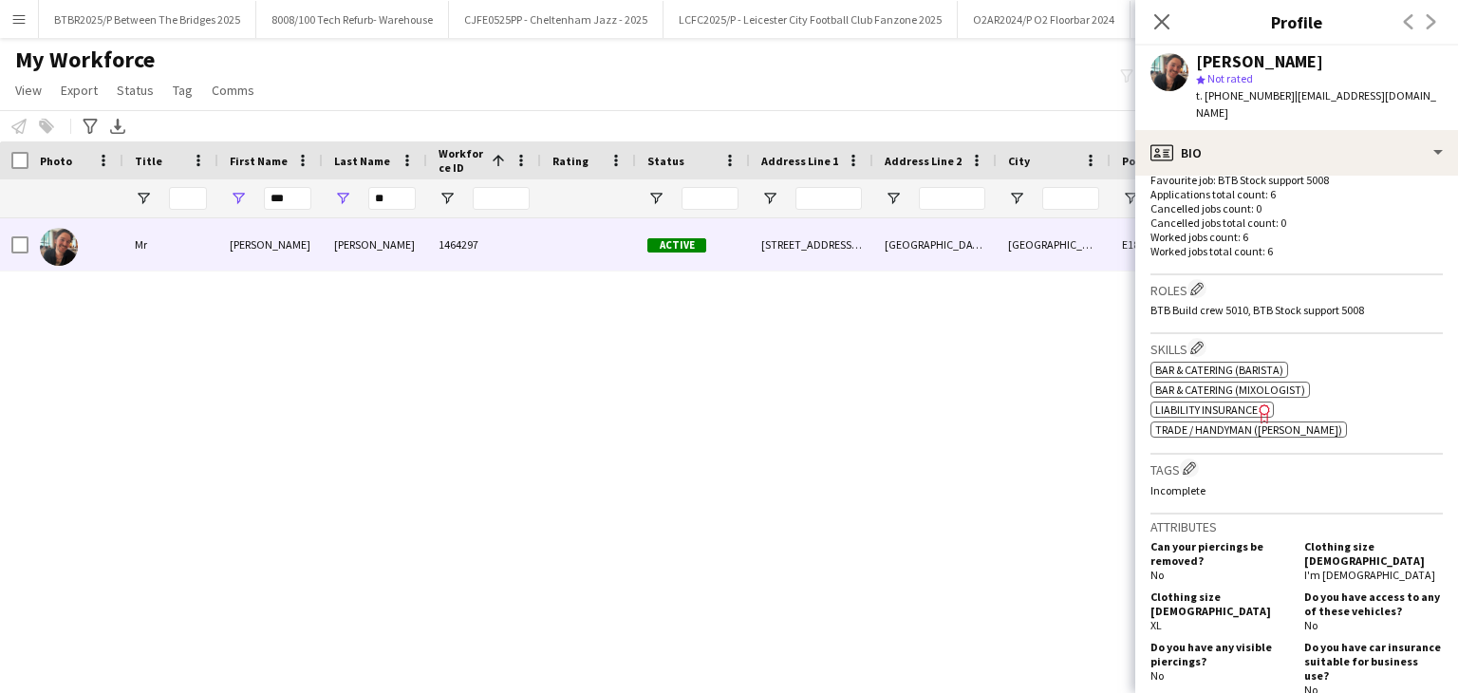
scroll to position [570, 0]
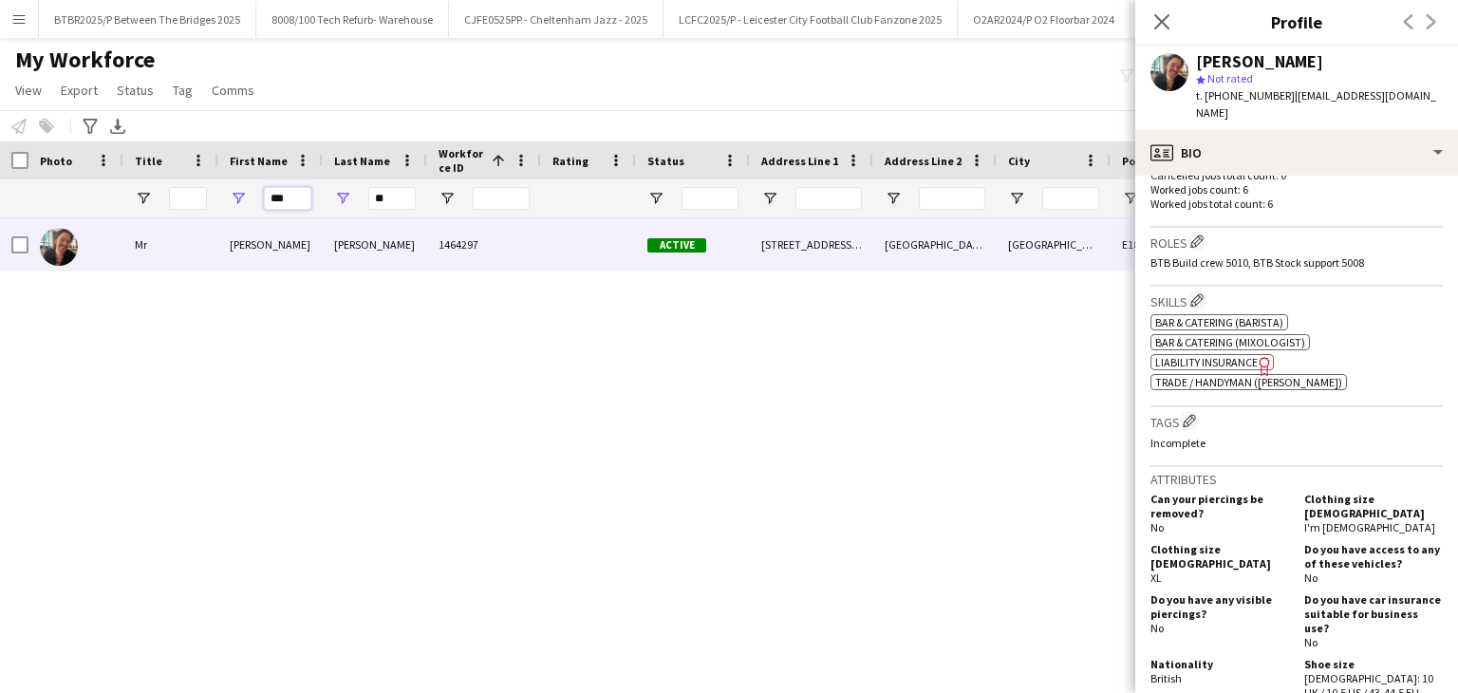
click at [277, 197] on input "***" at bounding box center [287, 198] width 47 height 23
type input "***"
type input "*"
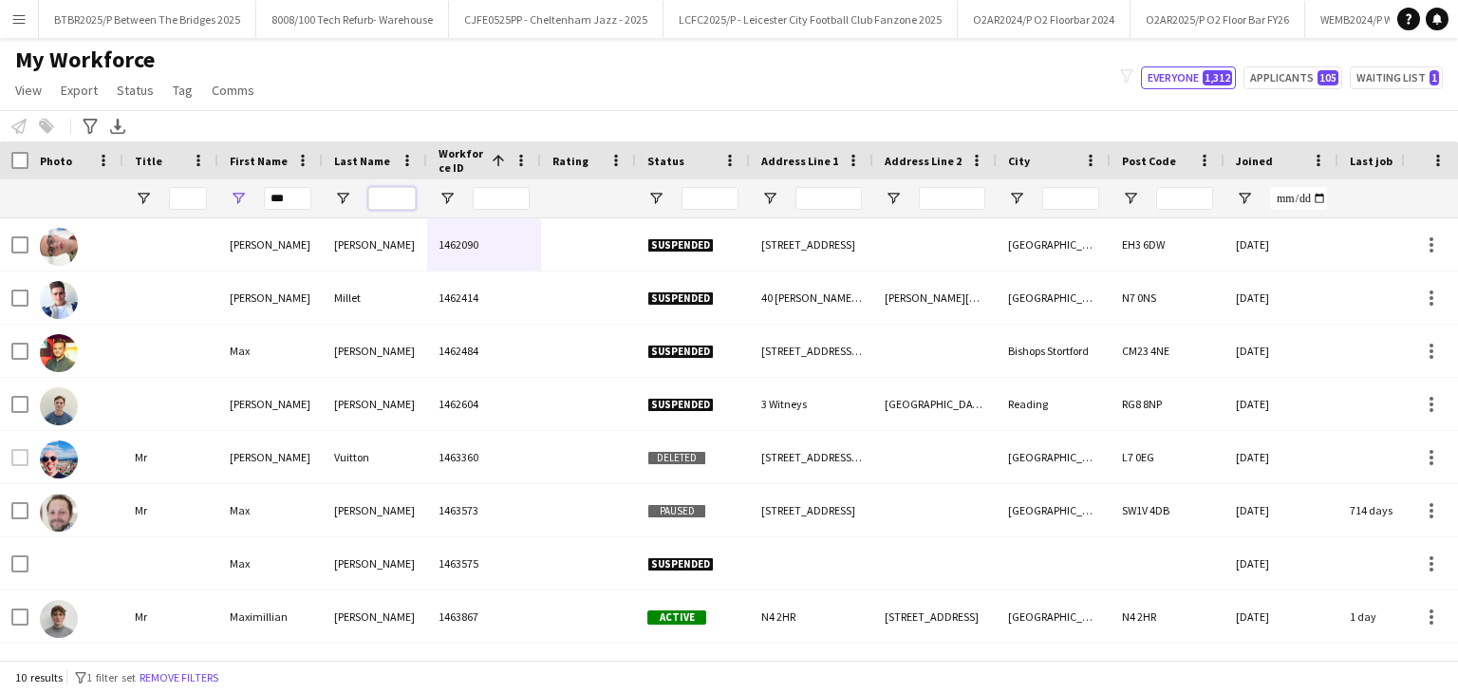
type input "*"
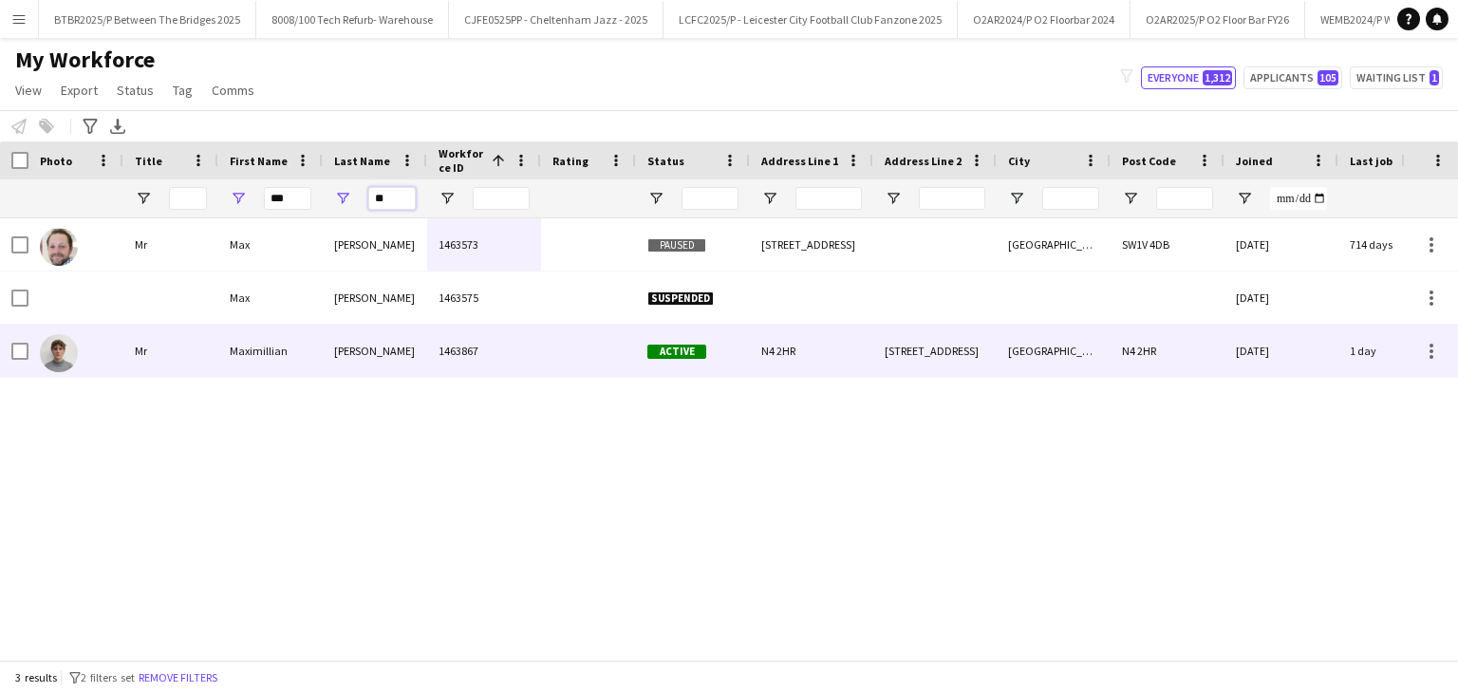
type input "**"
click at [439, 325] on div "1463867" at bounding box center [484, 351] width 114 height 52
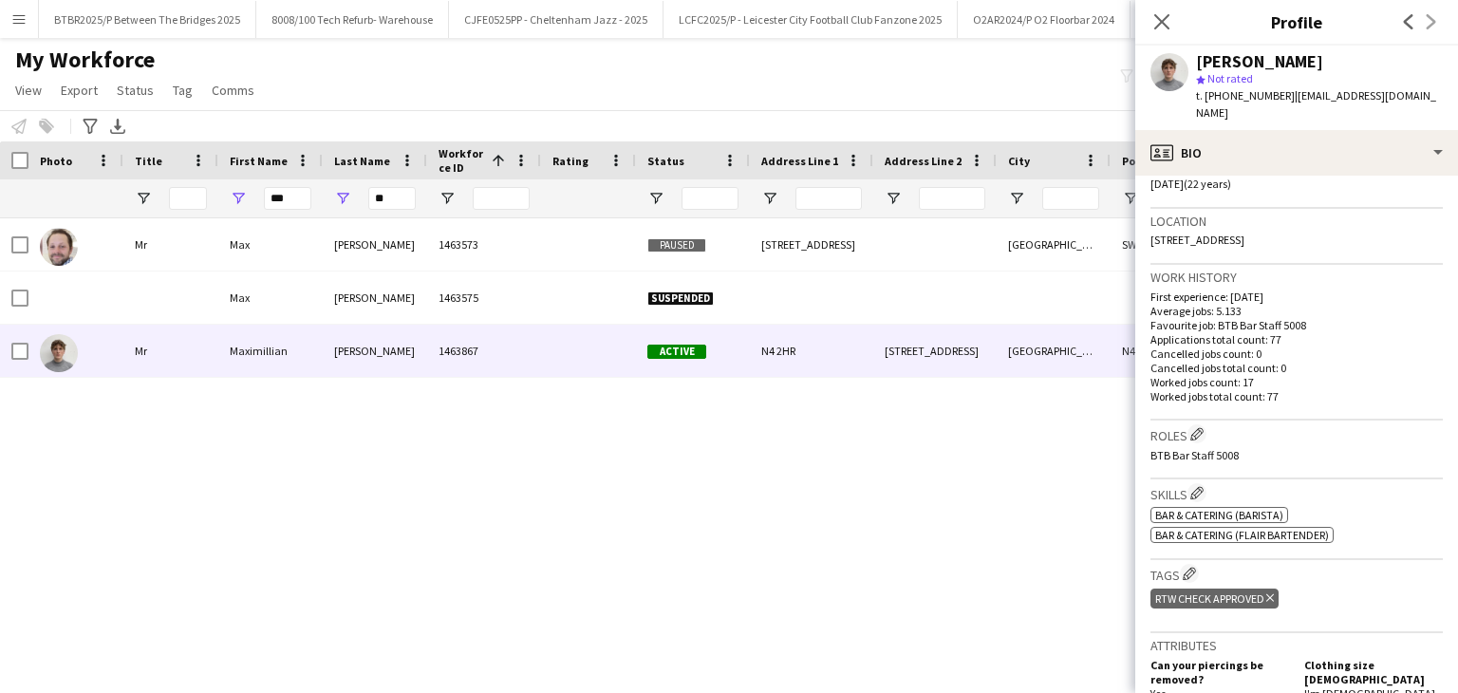
scroll to position [380, 0]
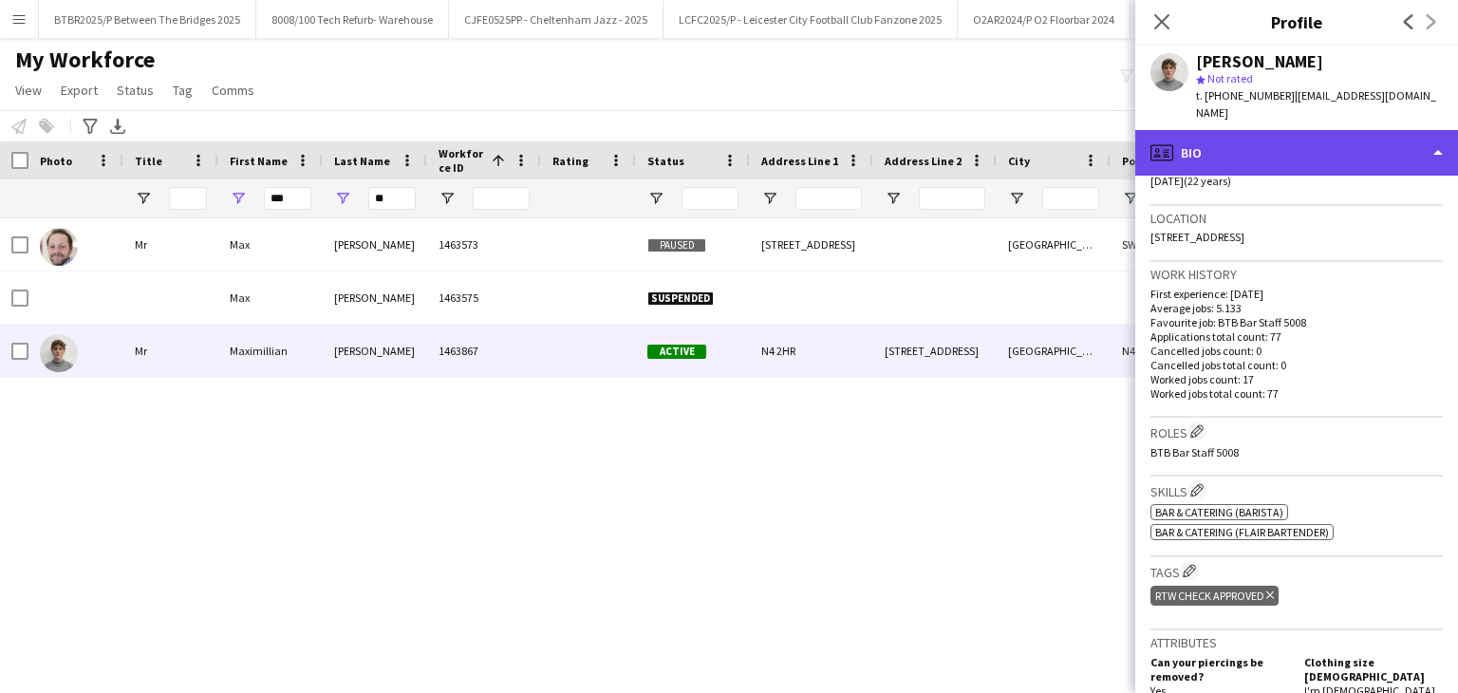
click at [1300, 141] on div "profile Bio" at bounding box center [1296, 153] width 323 height 46
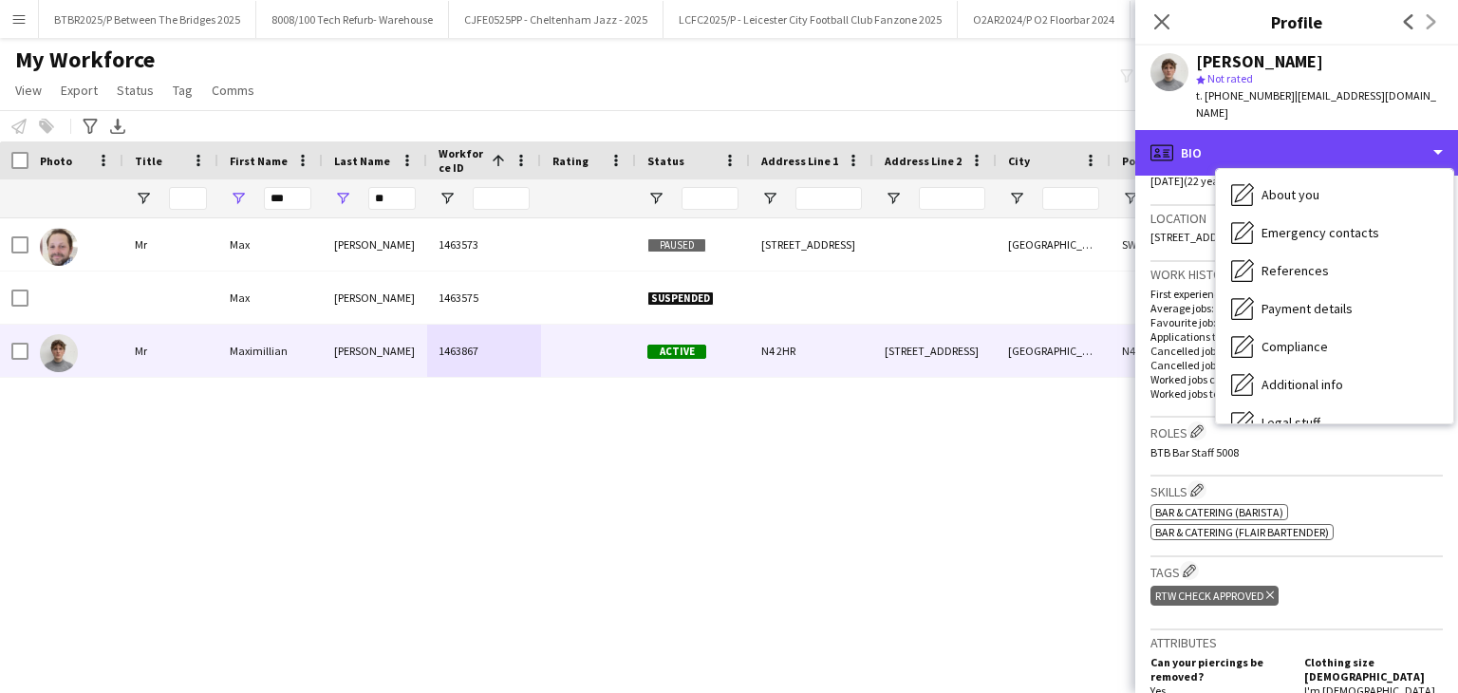
scroll to position [254, 0]
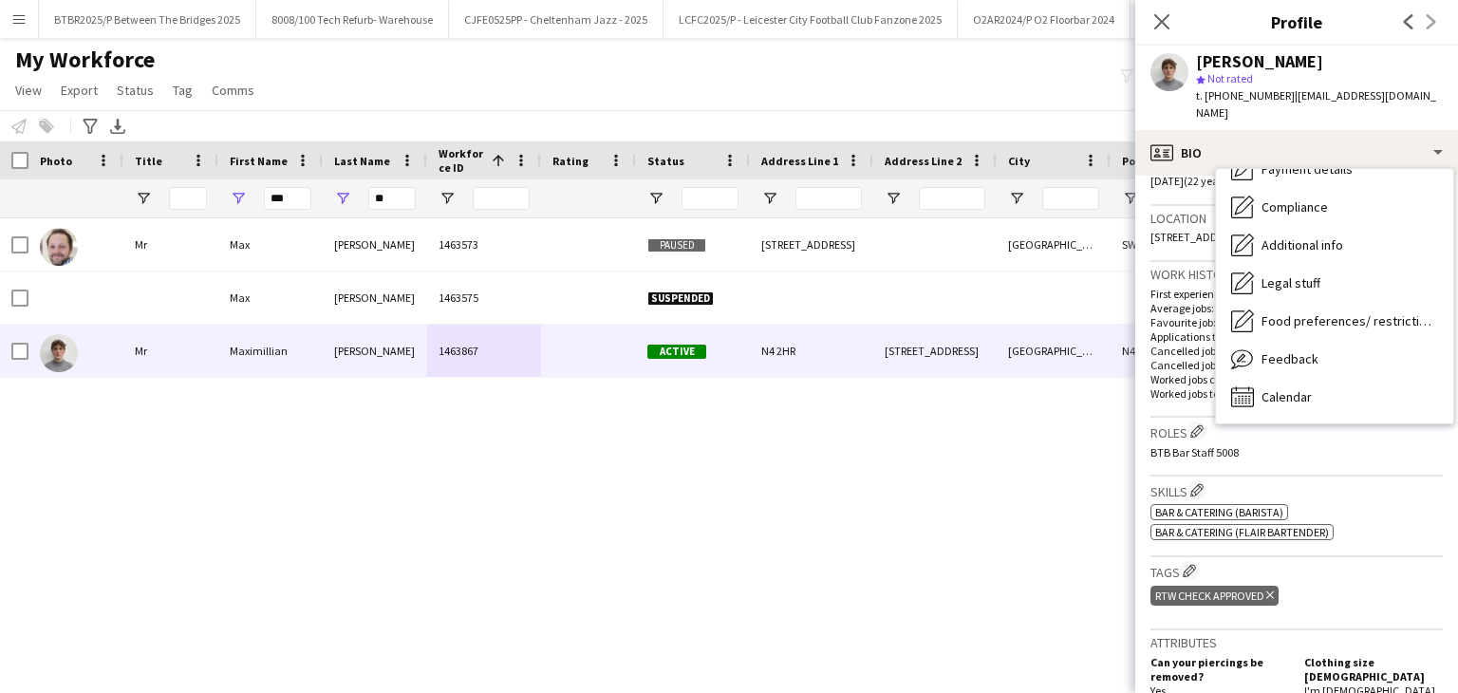
click at [887, 465] on div "Mr Max Giacometti 1463573 Paused 93 Saint George's Drive London SW1V 4DB 11-08-…" at bounding box center [700, 431] width 1401 height 427
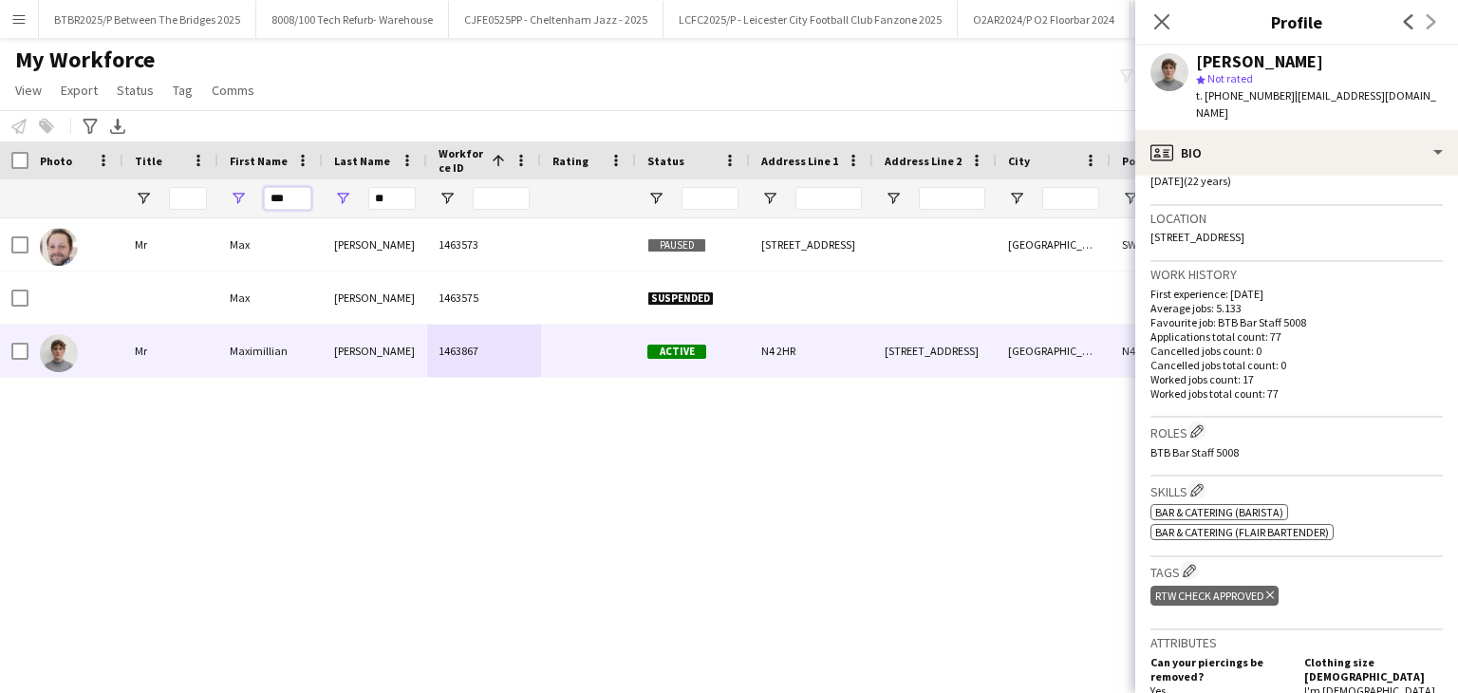
click at [278, 198] on input "***" at bounding box center [287, 198] width 47 height 23
type input "***"
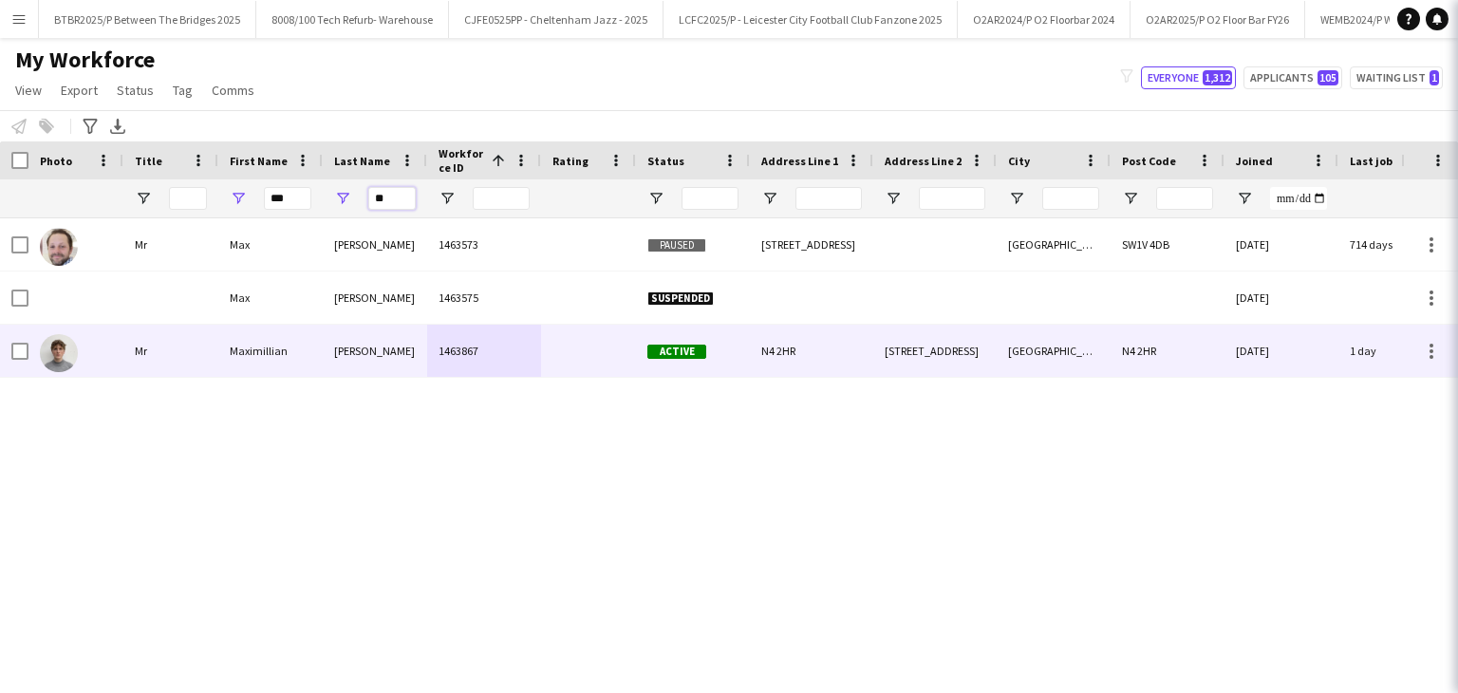
type input "*"
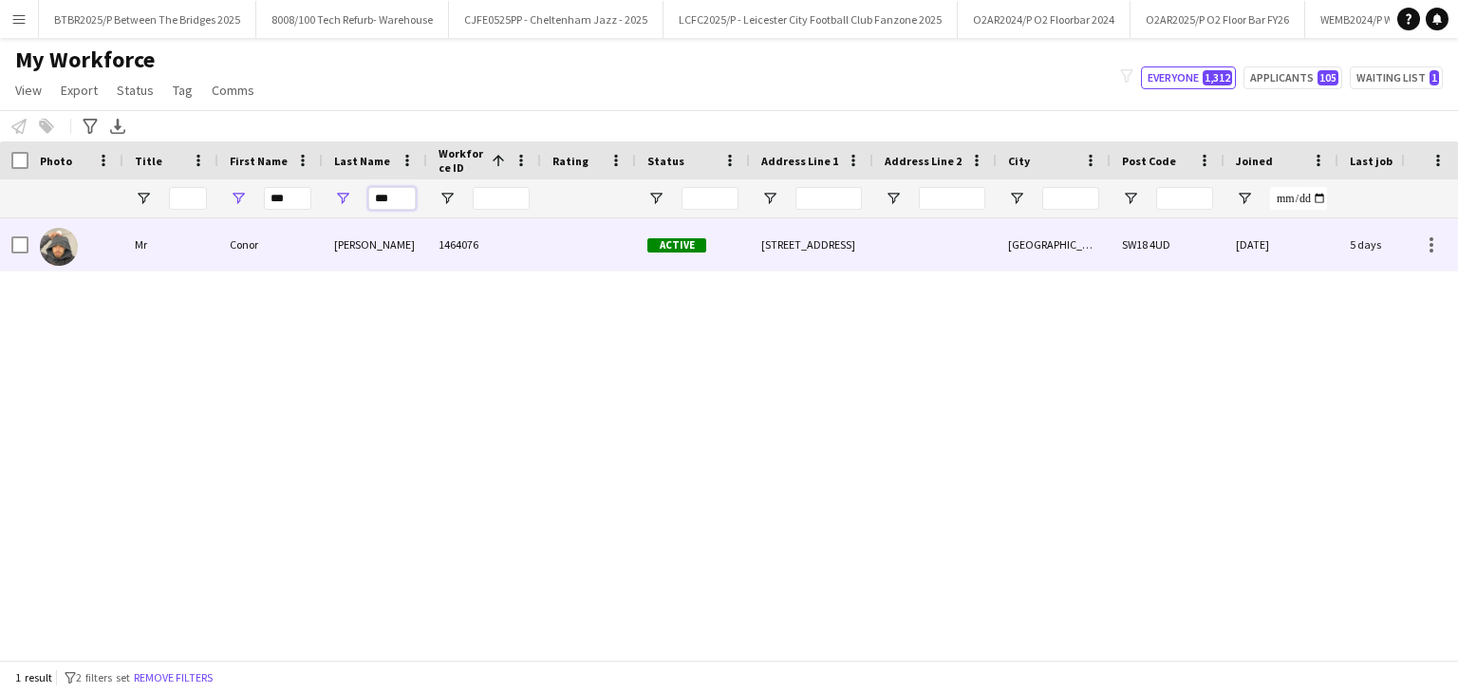
type input "***"
click at [505, 259] on div "1464076" at bounding box center [484, 244] width 114 height 52
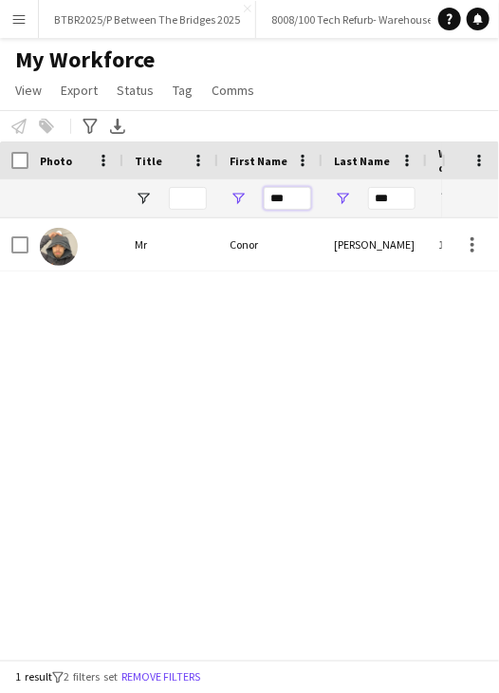
click at [290, 200] on input "***" at bounding box center [287, 198] width 47 height 23
type input "******"
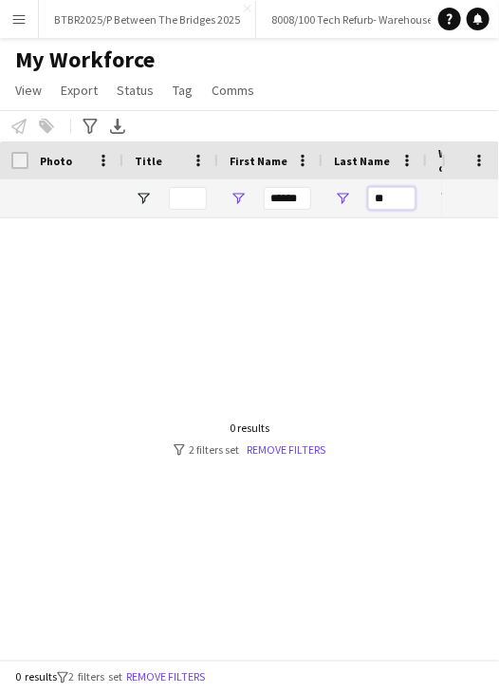
type input "*"
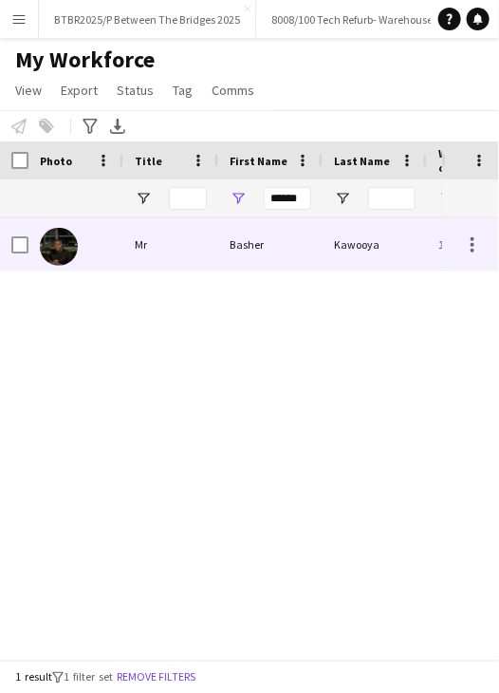
click at [269, 266] on div "Basher" at bounding box center [270, 244] width 104 height 52
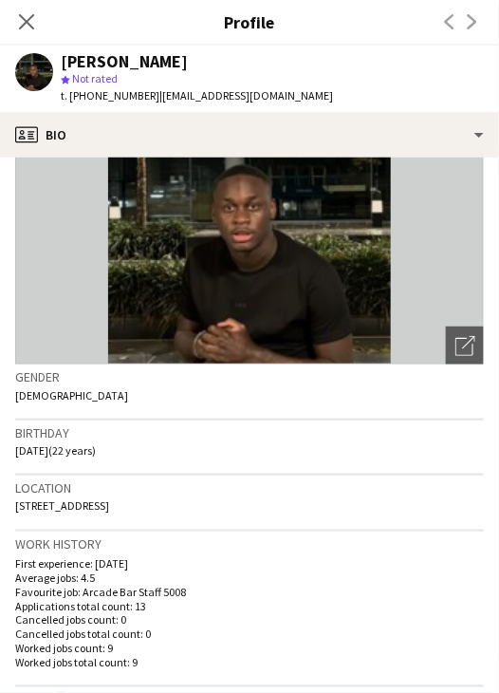
scroll to position [95, 0]
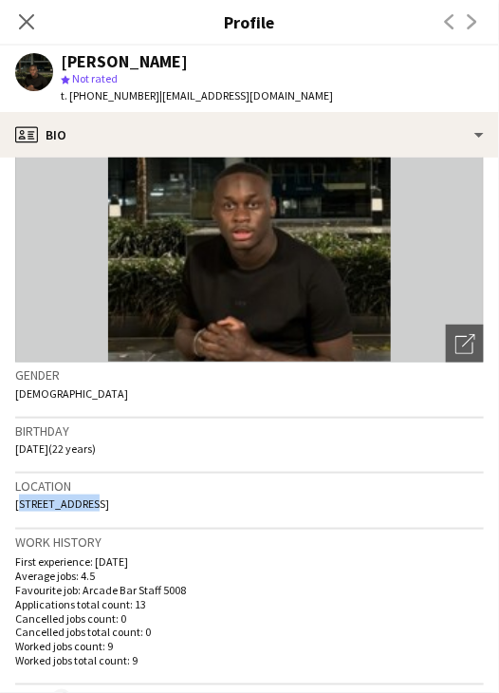
drag, startPoint x: 87, startPoint y: 503, endPoint x: 17, endPoint y: 506, distance: 70.3
click at [17, 506] on span "Newlands Road, London, SW16 4SU" at bounding box center [62, 503] width 94 height 14
copy span "Newlands Road"
click at [106, 509] on span "Newlands Road, London, SW16 4SU" at bounding box center [62, 503] width 94 height 14
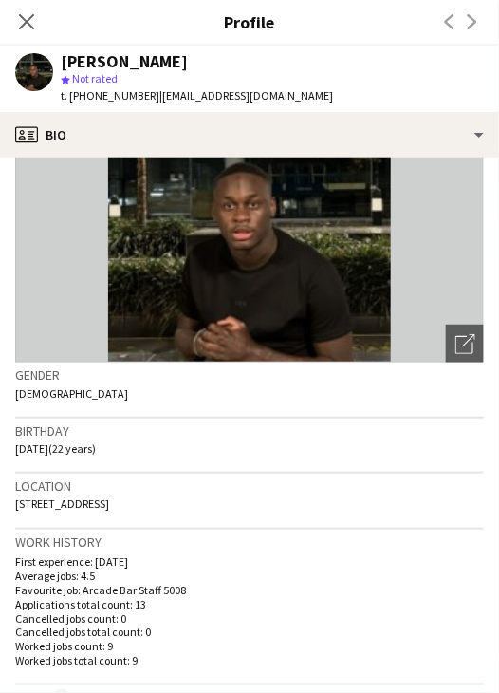
copy span "[GEOGRAPHIC_DATA]"
drag, startPoint x: 186, startPoint y: 508, endPoint x: 137, endPoint y: 514, distance: 49.8
click at [137, 514] on div "Location Newlands Road, London, SW16 4SU" at bounding box center [249, 501] width 469 height 55
copy span "SW16 4SU"
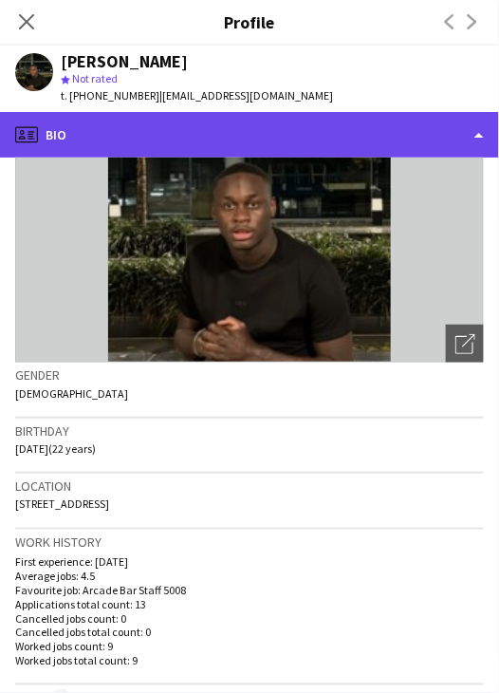
click at [184, 127] on div "profile Bio" at bounding box center [249, 135] width 499 height 46
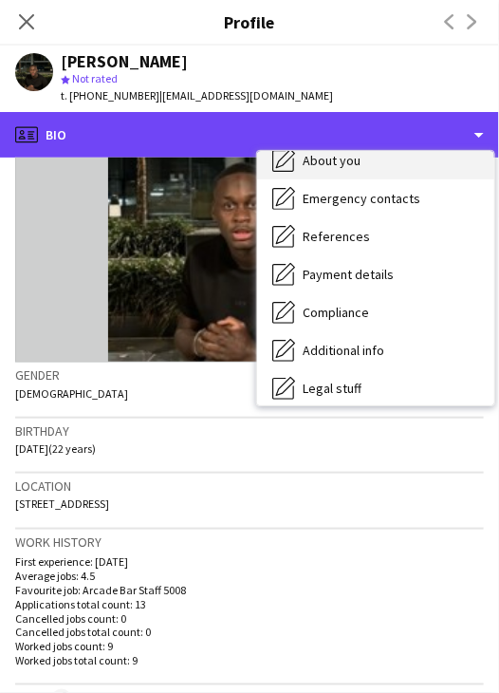
scroll to position [190, 0]
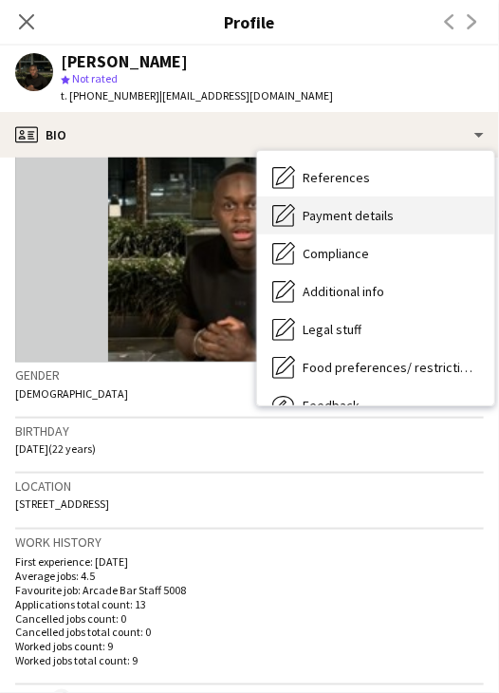
click at [380, 228] on div "Payment details Payment details" at bounding box center [375, 215] width 237 height 38
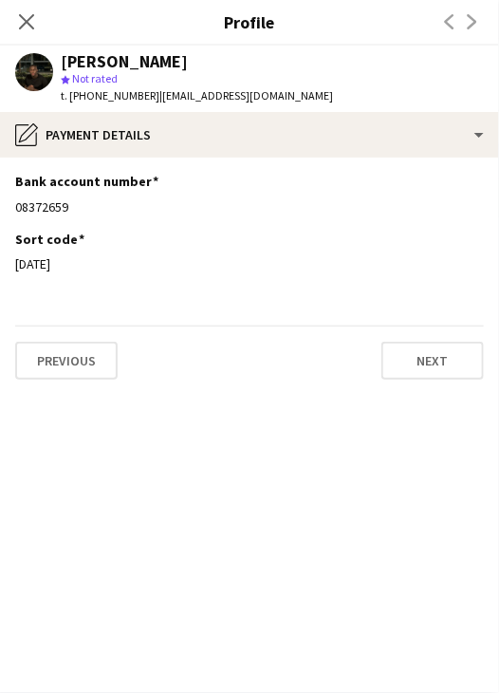
drag, startPoint x: 67, startPoint y: 212, endPoint x: -1, endPoint y: 212, distance: 68.3
click at [0, 212] on html "Menu Boards Boards Boards All jobs Status Workforce Workforce My Workforce Recr…" at bounding box center [249, 346] width 499 height 693
click at [110, 209] on div "08372659" at bounding box center [249, 206] width 469 height 17
drag, startPoint x: 84, startPoint y: 210, endPoint x: 17, endPoint y: 208, distance: 66.5
click at [17, 208] on div "08372659" at bounding box center [249, 206] width 469 height 17
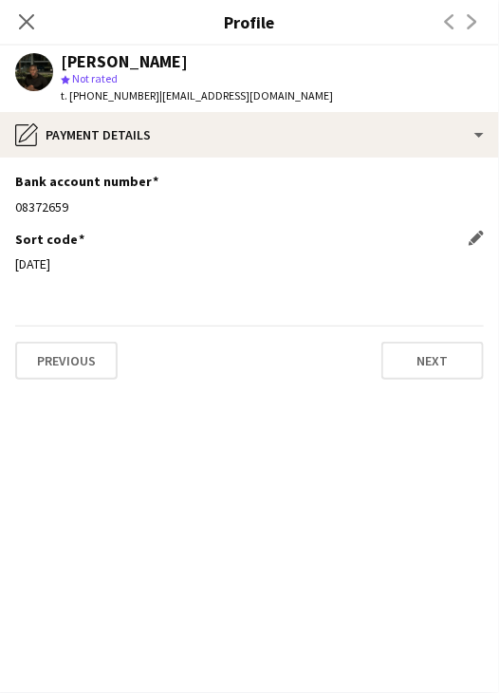
copy div "08372659"
drag, startPoint x: 70, startPoint y: 263, endPoint x: 8, endPoint y: 266, distance: 62.7
click at [8, 266] on app-section-data-types "Bank account number Edit this field 08372659 Sort code Edit this field 09-01-30…" at bounding box center [249, 425] width 499 height 535
copy div "09-01-30"
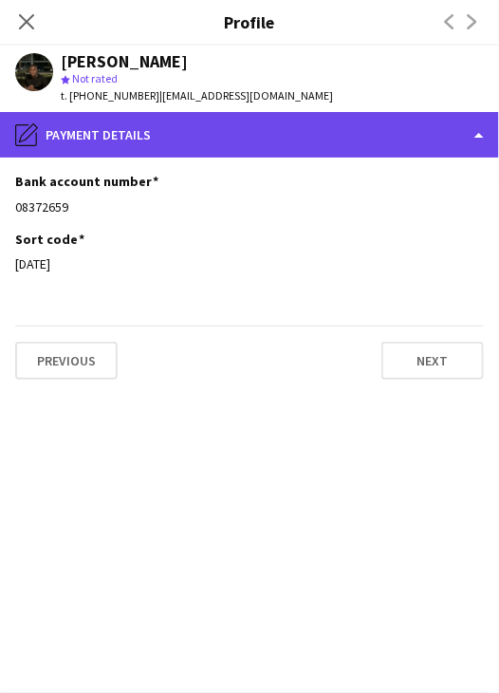
click at [201, 140] on div "pencil4 Payment details" at bounding box center [249, 135] width 499 height 46
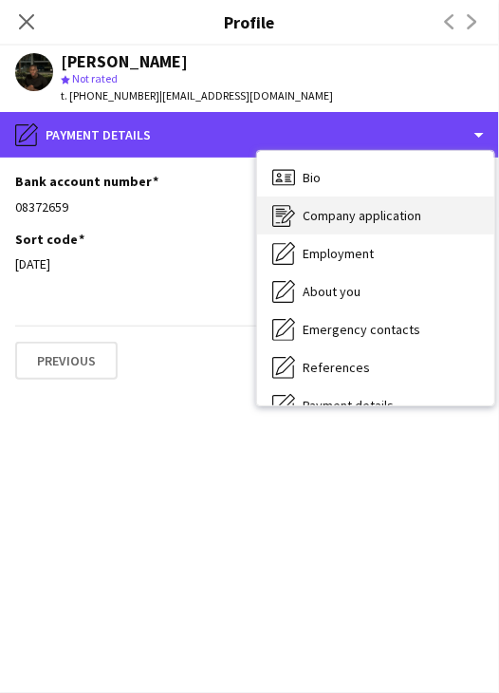
scroll to position [0, 0]
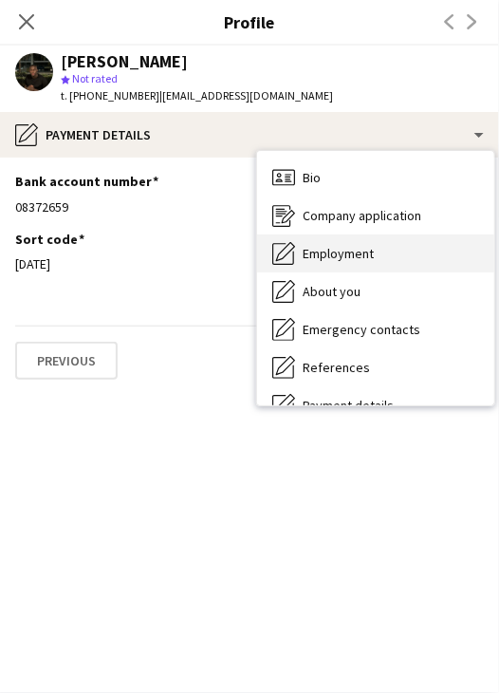
click at [368, 261] on span "Employment" at bounding box center [338, 253] width 71 height 17
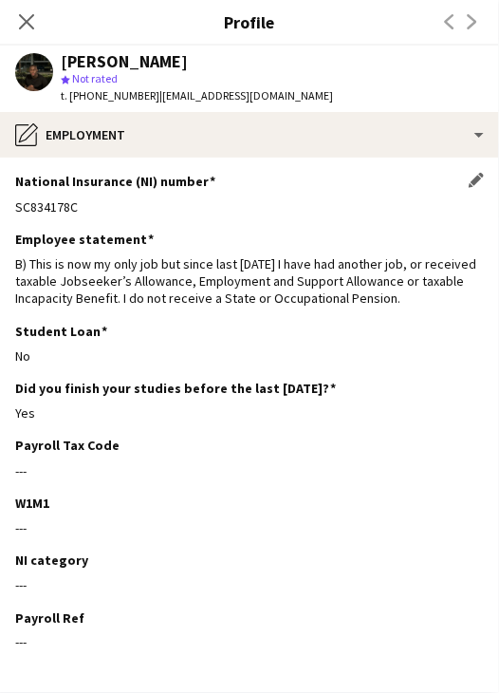
click at [57, 202] on div "SC834178C" at bounding box center [249, 206] width 469 height 17
copy div "SC834178C"
drag, startPoint x: 264, startPoint y: 101, endPoint x: 152, endPoint y: 103, distance: 112.0
click at [152, 103] on div "Basher Kawooya star Not rated t. +447522918307 | kbasher.8@icloud.com" at bounding box center [174, 79] width 348 height 66
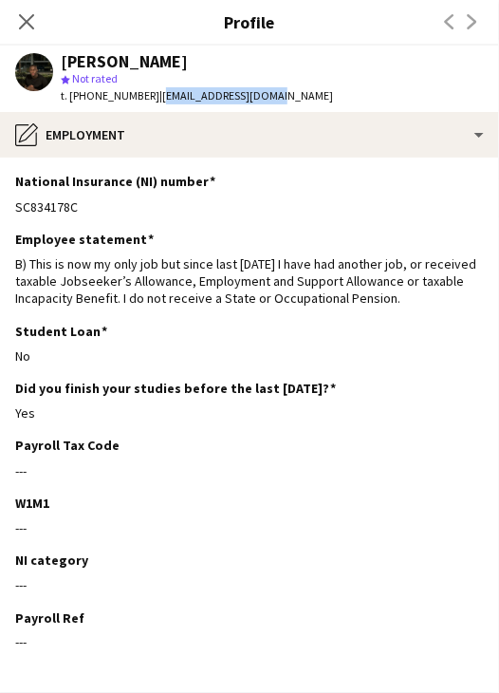
copy span "kbasher.8@icloud.com"
drag, startPoint x: 142, startPoint y: 97, endPoint x: 71, endPoint y: 101, distance: 71.3
click at [71, 101] on span "t. +447522918307" at bounding box center [110, 95] width 99 height 14
drag, startPoint x: 146, startPoint y: 94, endPoint x: 75, endPoint y: 101, distance: 71.5
click at [75, 101] on div "t. +447522918307 | kbasher.8@icloud.com" at bounding box center [197, 95] width 272 height 17
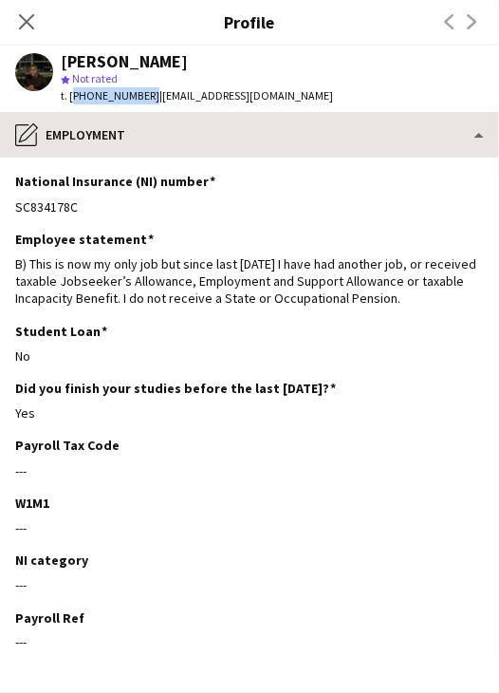
copy span "447522918307"
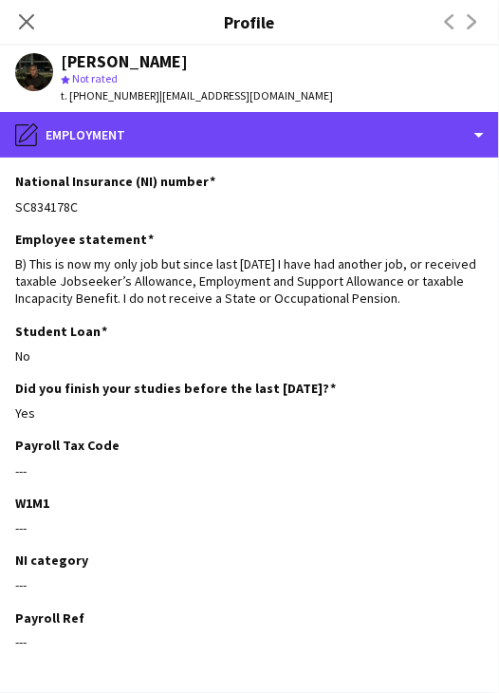
drag, startPoint x: 294, startPoint y: 134, endPoint x: 357, endPoint y: 193, distance: 86.0
click at [294, 134] on div "pencil4 Employment" at bounding box center [249, 135] width 499 height 46
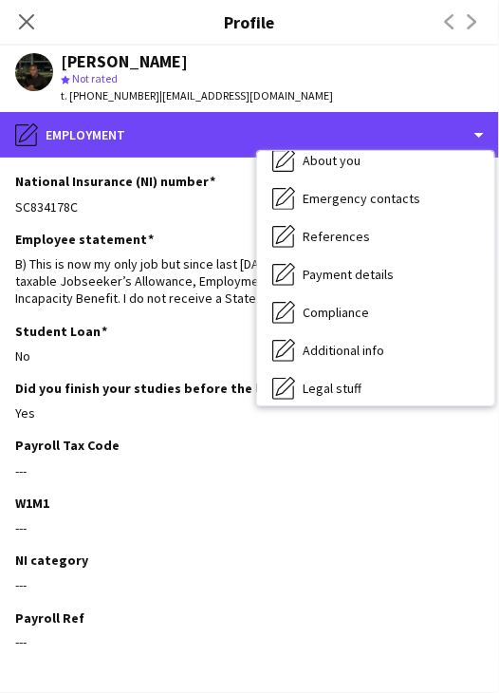
scroll to position [254, 0]
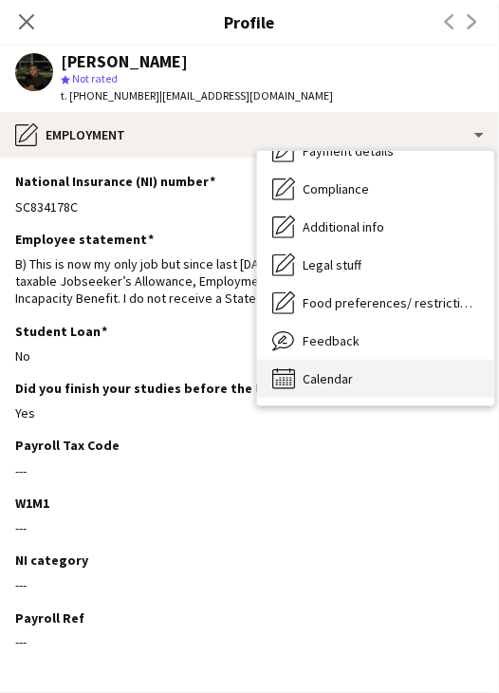
click at [396, 371] on div "Calendar Calendar" at bounding box center [375, 379] width 237 height 38
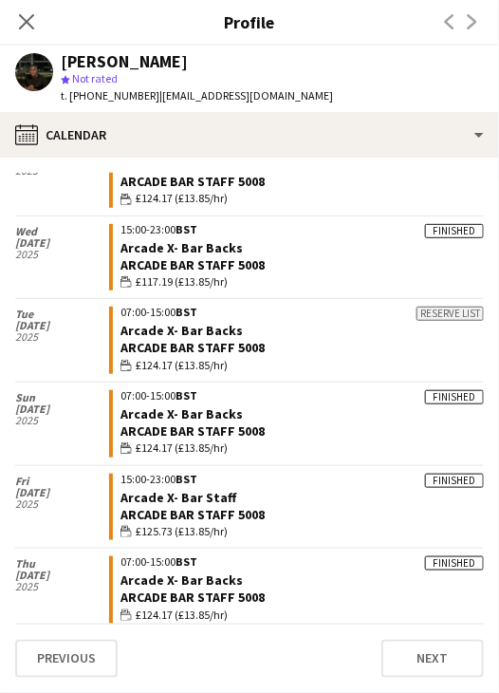
scroll to position [596, 0]
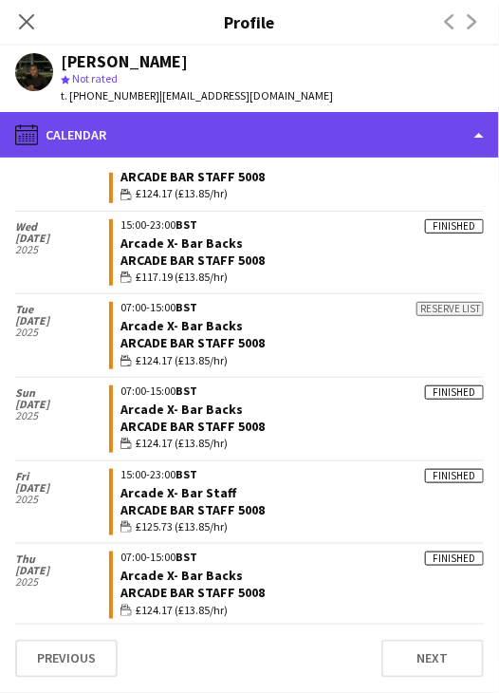
click at [243, 137] on div "calendar-full Calendar" at bounding box center [249, 135] width 499 height 46
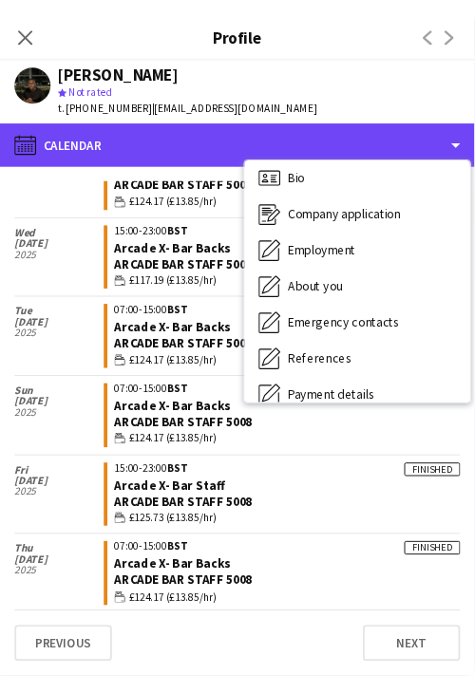
scroll to position [0, 0]
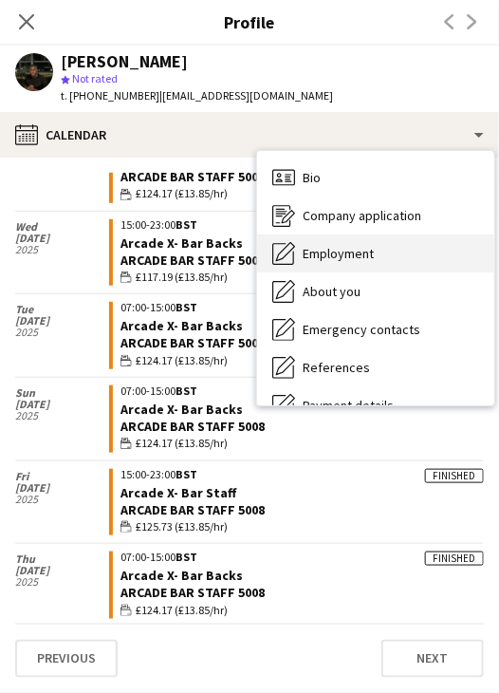
click at [374, 260] on span "Employment" at bounding box center [338, 253] width 71 height 17
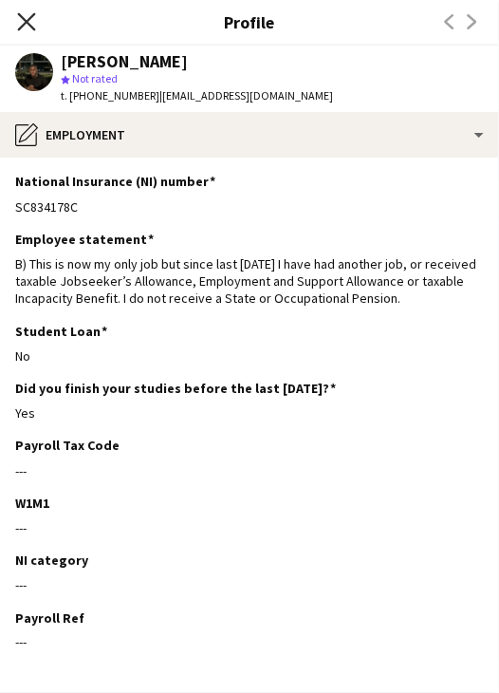
click at [21, 21] on icon "Close pop-in" at bounding box center [26, 21] width 18 height 18
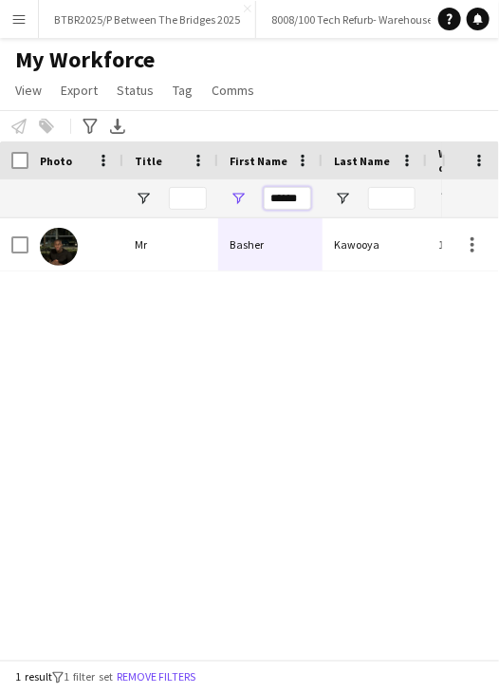
click at [290, 196] on input "******" at bounding box center [287, 198] width 47 height 23
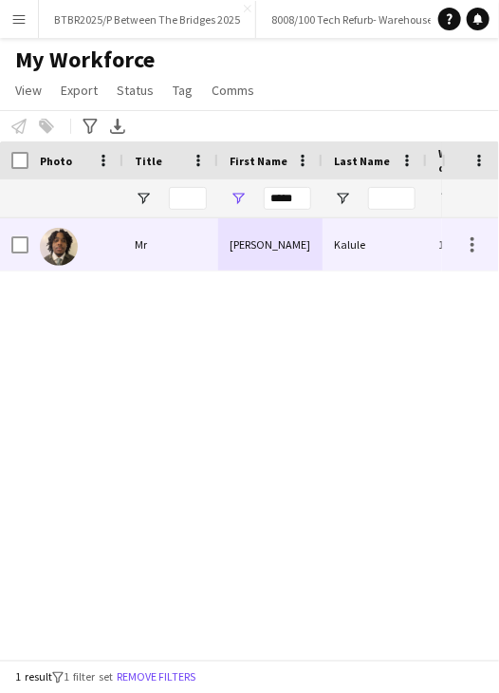
click at [317, 237] on div "Moses" at bounding box center [270, 244] width 104 height 52
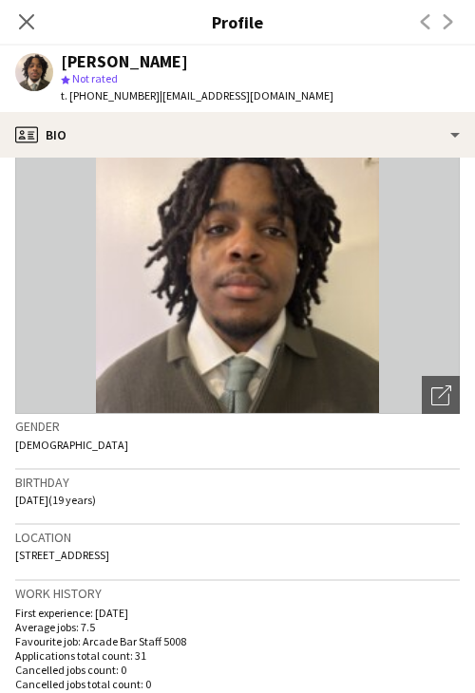
scroll to position [95, 0]
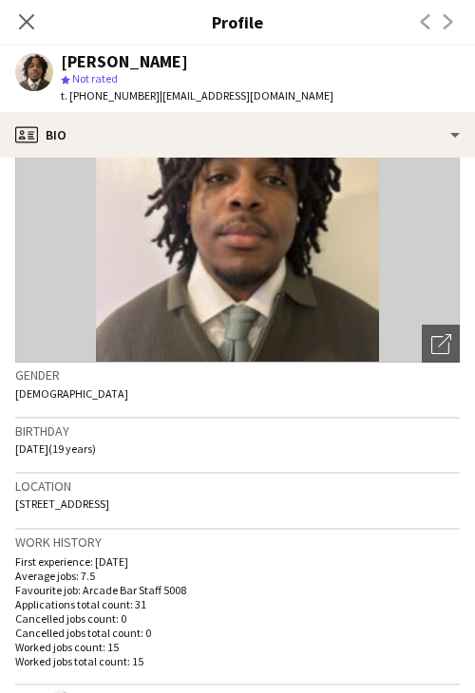
drag, startPoint x: 12, startPoint y: 506, endPoint x: 103, endPoint y: 513, distance: 91.4
click at [103, 513] on app-crew-profile-bio "Open photos pop-in Gender Male Birthday 15-12-2005 (19 years) Location 61 Conne…" at bounding box center [237, 425] width 475 height 535
copy span "61 Connersville Wa"
click at [109, 503] on span "61 Connersville Way, Croydon, CR0 4FD" at bounding box center [62, 503] width 94 height 14
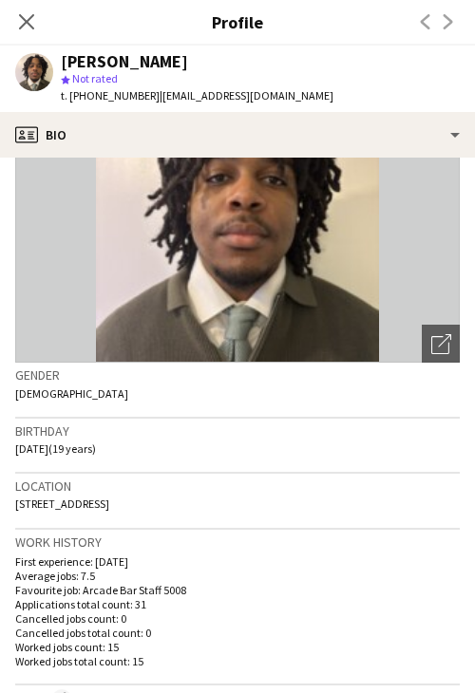
copy span "Croydon"
drag, startPoint x: 211, startPoint y: 507, endPoint x: 160, endPoint y: 505, distance: 50.3
click at [160, 505] on div "Location 61 Connersville Way, Croydon, CR0 4FD" at bounding box center [237, 501] width 444 height 55
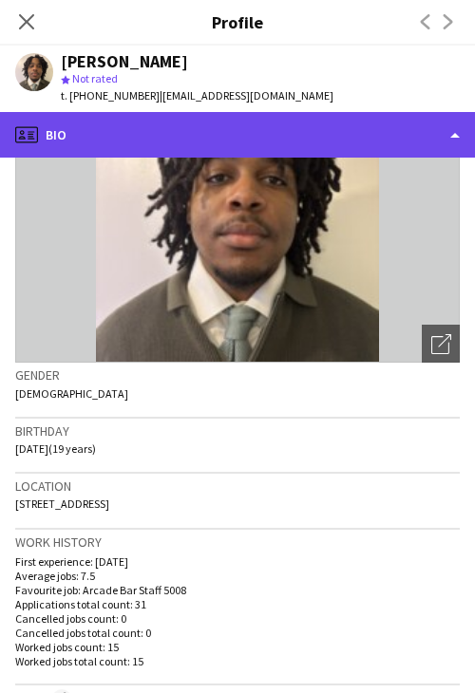
click at [201, 134] on div "profile Bio" at bounding box center [237, 135] width 475 height 46
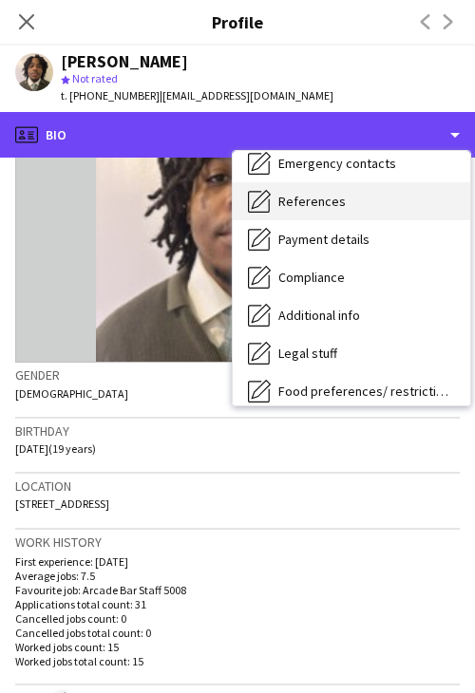
scroll to position [190, 0]
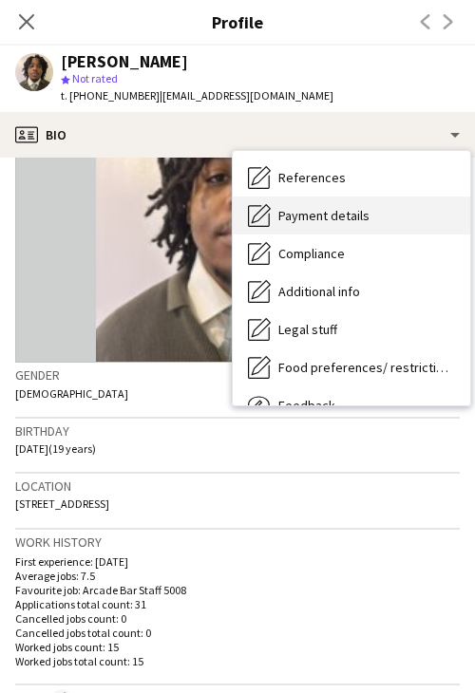
click at [386, 226] on div "Payment details Payment details" at bounding box center [351, 215] width 237 height 38
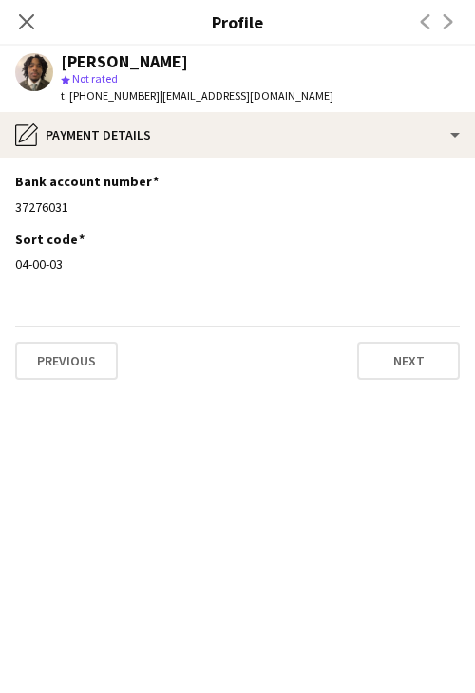
drag, startPoint x: 68, startPoint y: 271, endPoint x: 9, endPoint y: 263, distance: 60.4
click at [9, 263] on app-section-data-types "Bank account number Edit this field 37276031 Sort code Edit this field 04-00-03…" at bounding box center [237, 425] width 475 height 535
drag, startPoint x: 75, startPoint y: 202, endPoint x: 9, endPoint y: 206, distance: 66.6
click at [9, 206] on app-section-data-types "Bank account number Edit this field 37276031 Sort code Edit this field 04-00-03…" at bounding box center [237, 425] width 475 height 535
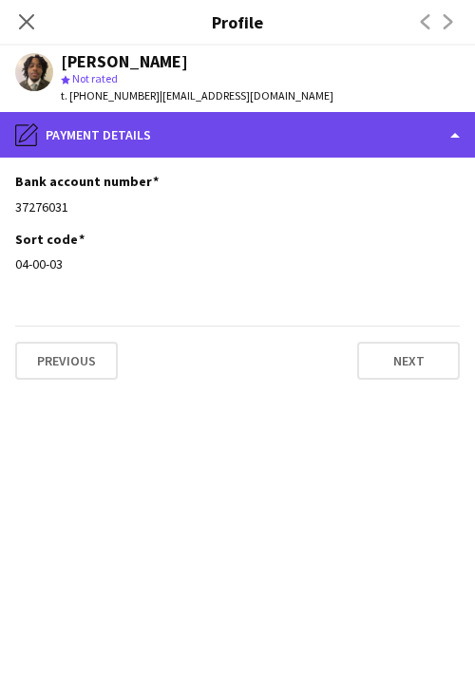
click at [381, 141] on div "pencil4 Payment details" at bounding box center [237, 135] width 475 height 46
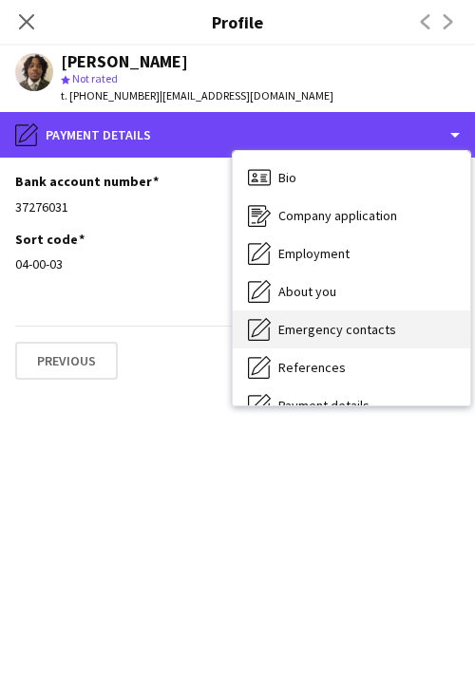
scroll to position [0, 0]
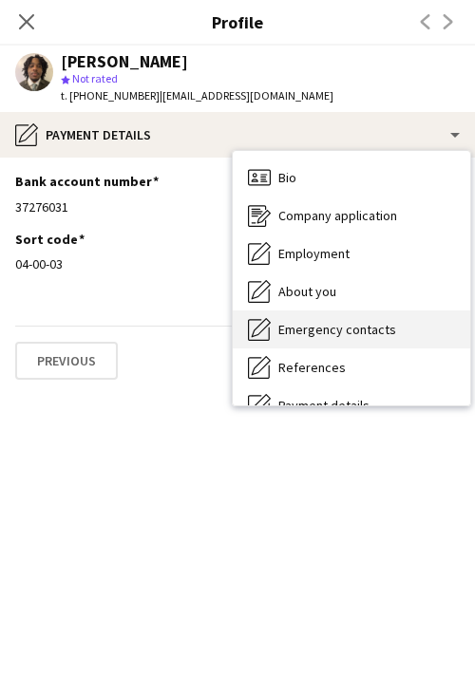
click at [353, 246] on div "Employment Employment" at bounding box center [351, 253] width 237 height 38
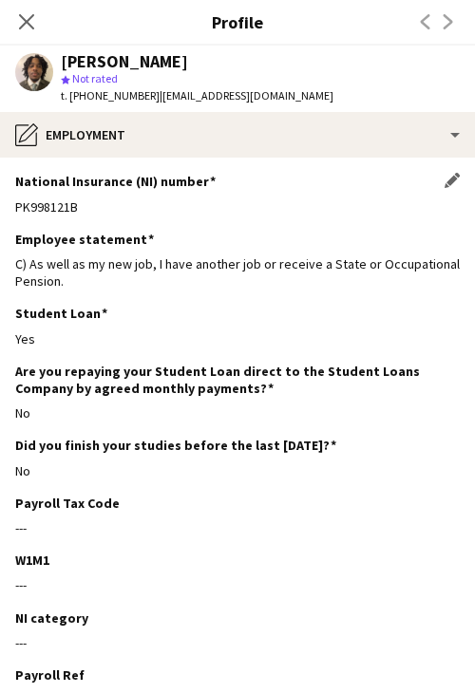
click at [51, 209] on div "PK998121B" at bounding box center [237, 206] width 444 height 17
drag, startPoint x: 147, startPoint y: 99, endPoint x: 77, endPoint y: 107, distance: 70.8
click at [77, 107] on div "Moses Kalule star Not rated t. +4407361810599 | themoses1001@gmail.com" at bounding box center [174, 79] width 348 height 66
drag, startPoint x: 306, startPoint y: 98, endPoint x: 156, endPoint y: 100, distance: 150.0
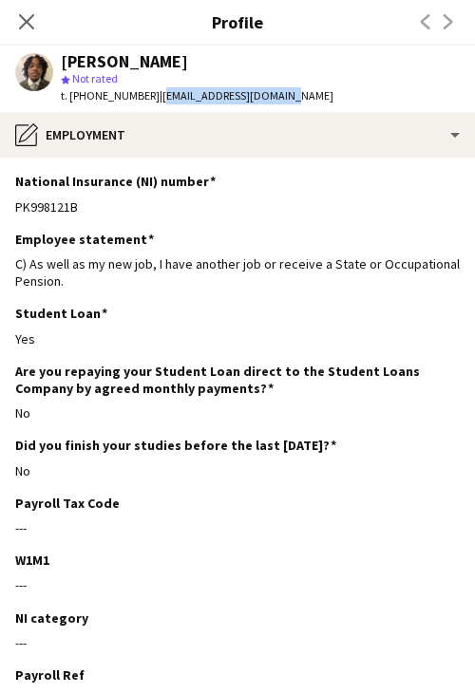
click at [156, 100] on app-profile-header "Moses Kalule star Not rated t. +4407361810599 | themoses1001@gmail.com" at bounding box center [237, 79] width 475 height 66
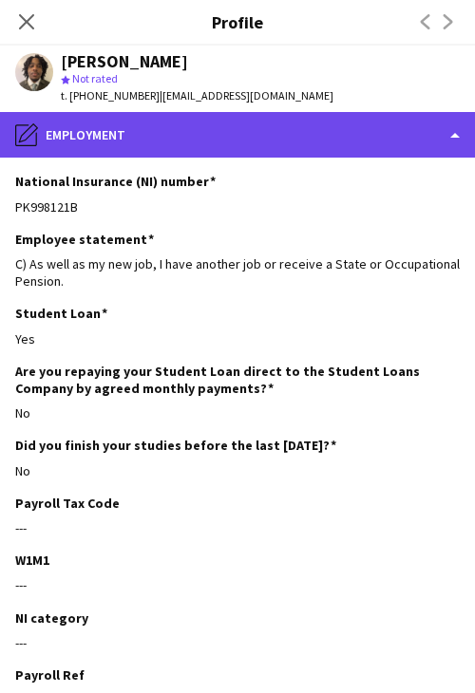
click at [289, 143] on div "pencil4 Employment" at bounding box center [237, 135] width 475 height 46
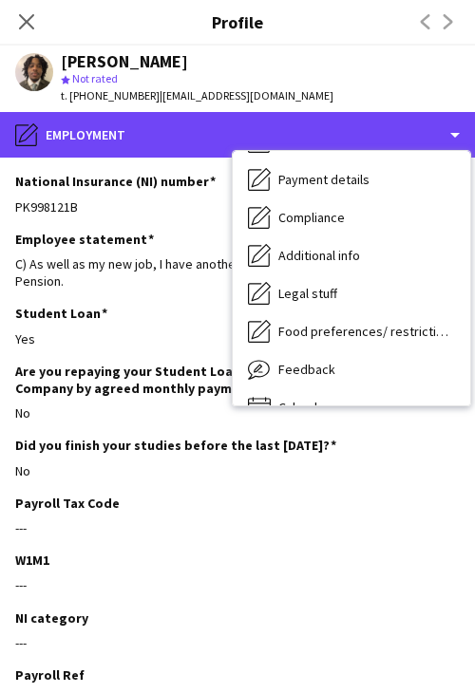
scroll to position [254, 0]
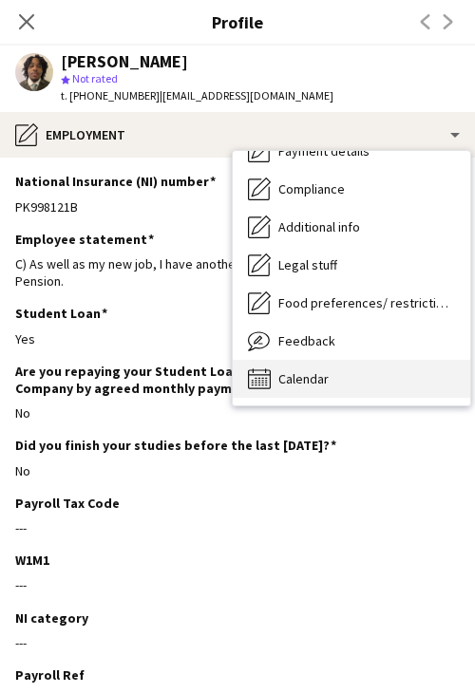
click at [330, 391] on div "Calendar Calendar" at bounding box center [351, 379] width 237 height 38
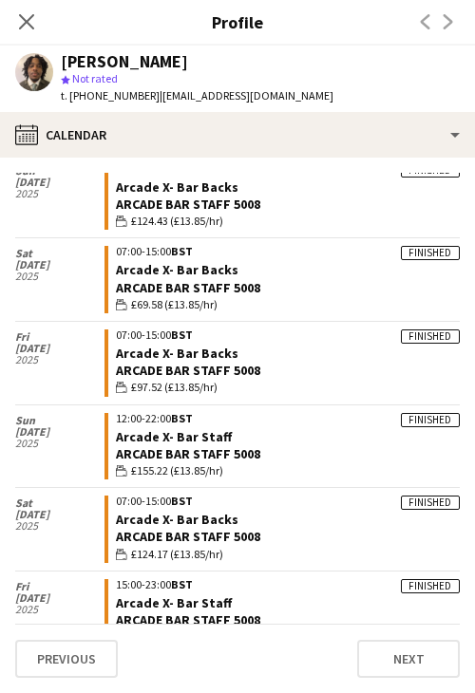
scroll to position [1542, 0]
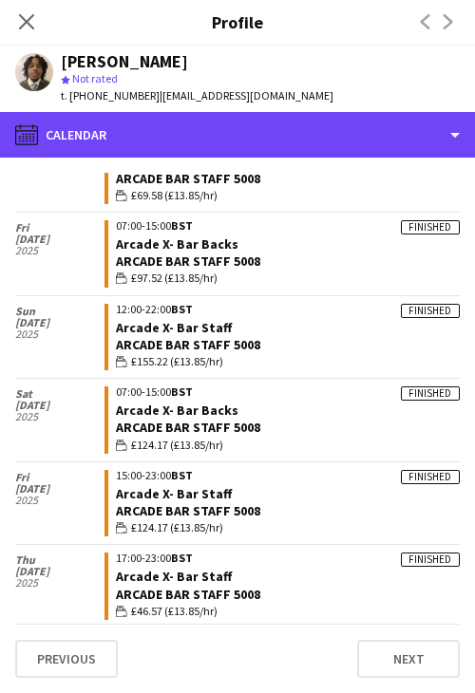
drag, startPoint x: 249, startPoint y: 138, endPoint x: 273, endPoint y: 168, distance: 39.1
click at [249, 138] on div "calendar-full Calendar" at bounding box center [237, 135] width 475 height 46
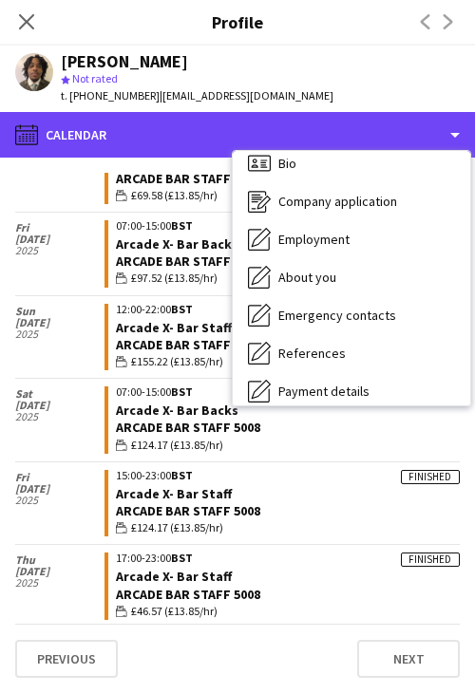
scroll to position [0, 0]
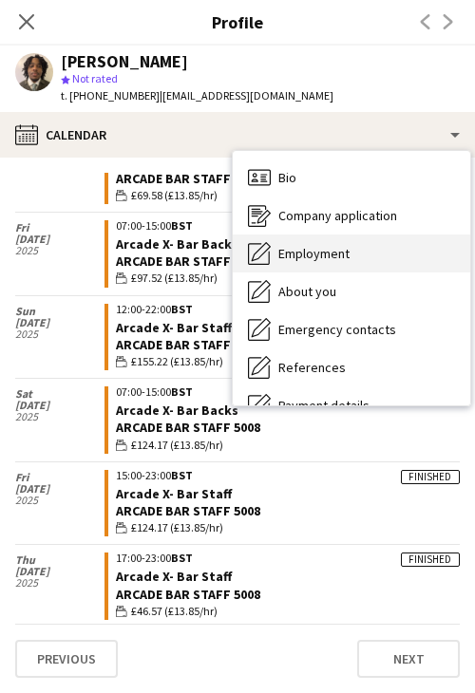
click at [342, 236] on div "Employment Employment" at bounding box center [351, 253] width 237 height 38
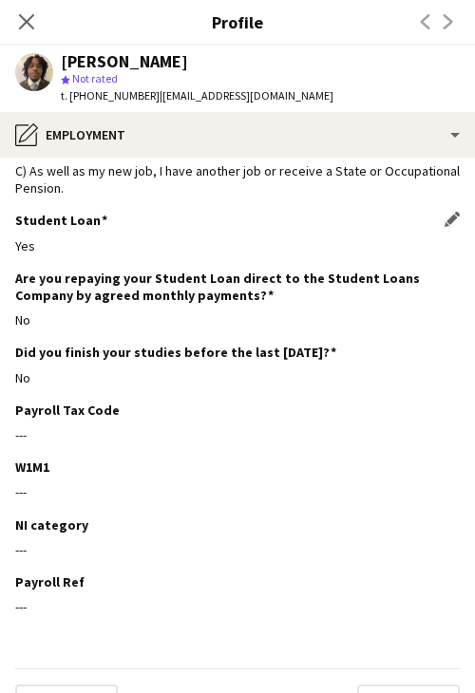
scroll to position [95, 0]
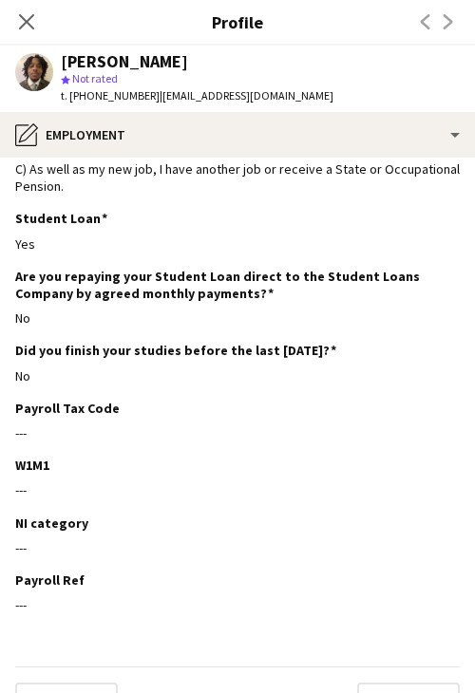
drag, startPoint x: 18, startPoint y: 19, endPoint x: 225, endPoint y: 175, distance: 258.9
click at [19, 19] on icon "Close pop-in" at bounding box center [26, 21] width 15 height 15
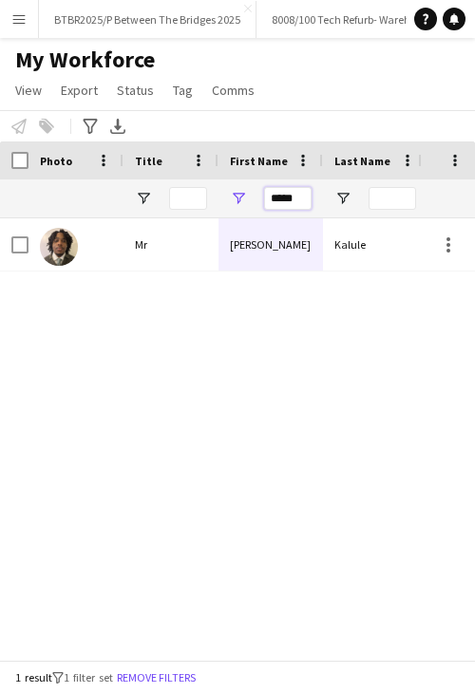
click at [266, 191] on input "*****" at bounding box center [287, 198] width 47 height 23
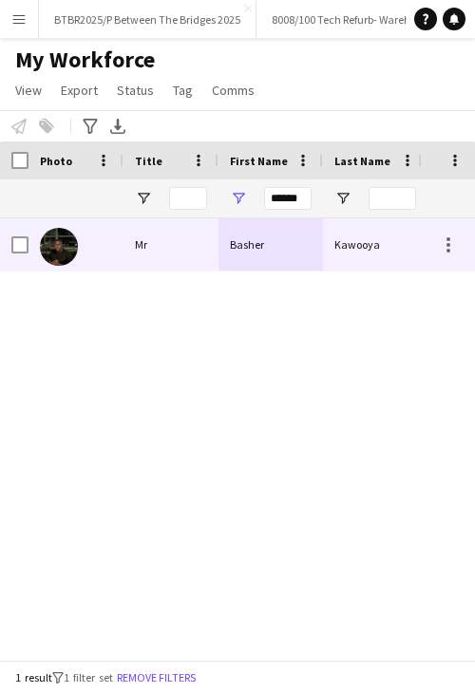
click at [262, 241] on div "Basher" at bounding box center [270, 244] width 104 height 52
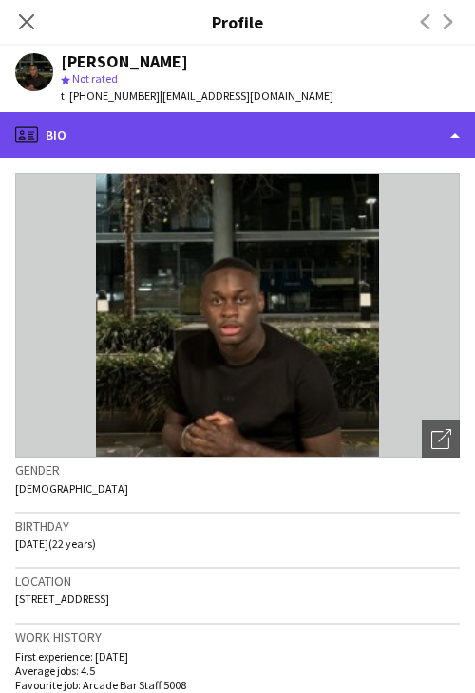
click at [257, 121] on div "profile Bio" at bounding box center [237, 135] width 475 height 46
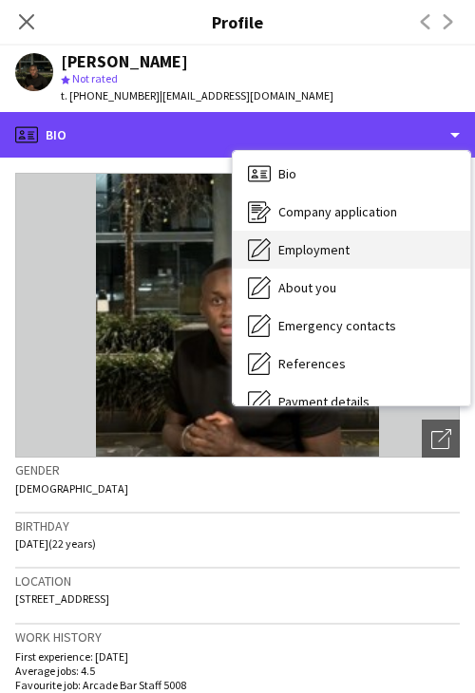
scroll to position [0, 0]
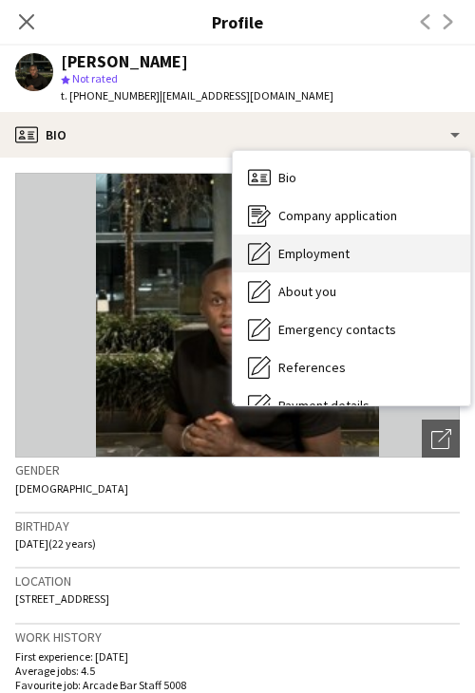
click at [342, 236] on div "Employment Employment" at bounding box center [351, 253] width 237 height 38
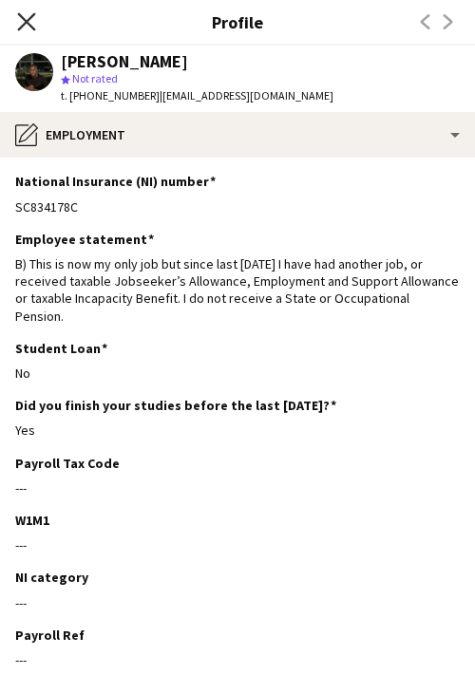
click at [28, 12] on icon "Close pop-in" at bounding box center [26, 21] width 18 height 18
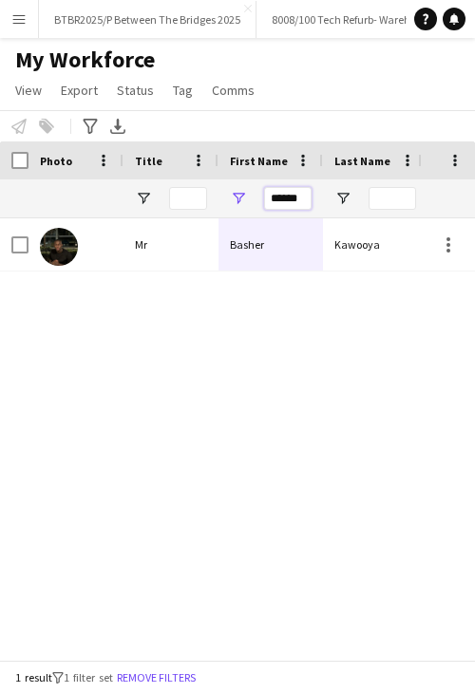
click at [290, 206] on input "******" at bounding box center [287, 198] width 47 height 23
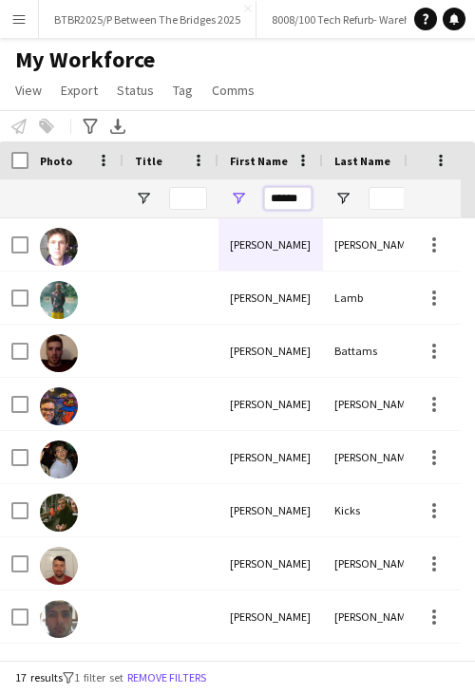
type input "******"
click at [392, 196] on input "Last Name Filter Input" at bounding box center [391, 198] width 47 height 23
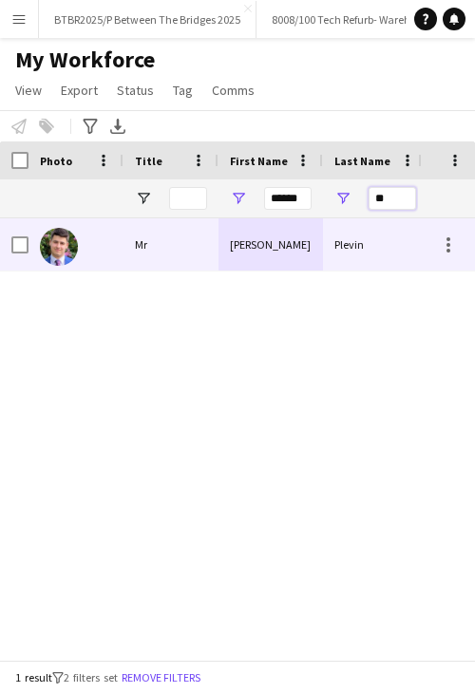
type input "**"
click at [287, 267] on div "Oliver" at bounding box center [270, 244] width 104 height 52
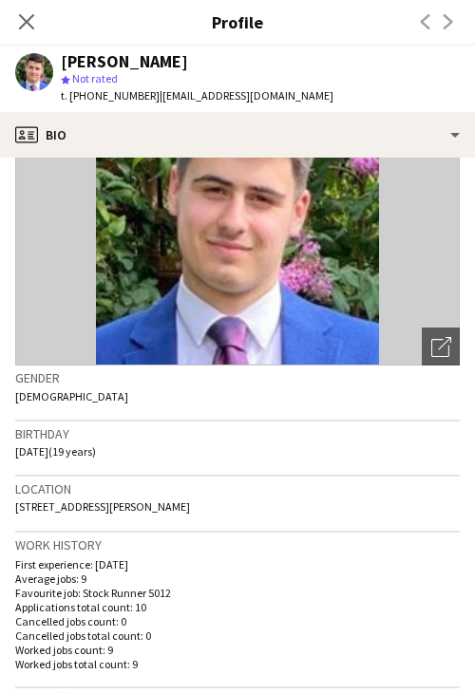
scroll to position [95, 0]
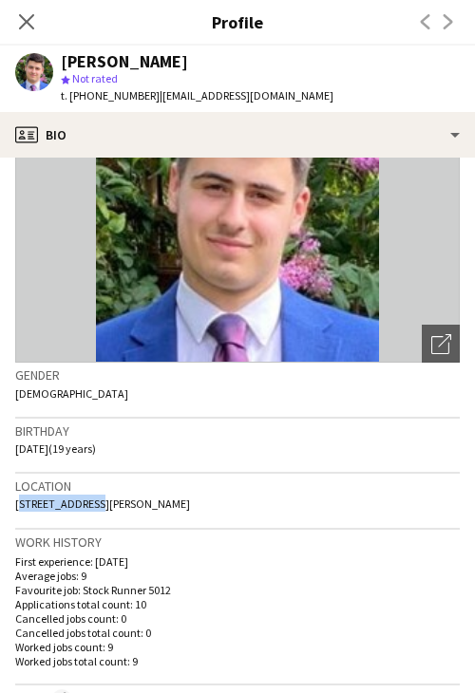
drag, startPoint x: 9, startPoint y: 505, endPoint x: 88, endPoint y: 507, distance: 78.8
click at [88, 507] on app-crew-profile-bio "Open photos pop-in Gender Male Birthday 12-10-2005 (19 years) Location 11 Gordo…" at bounding box center [237, 425] width 475 height 535
drag, startPoint x: 95, startPoint y: 502, endPoint x: 164, endPoint y: 503, distance: 69.3
click at [164, 503] on span "11 Gordon Road, Bounds Green, London, N11 2PA" at bounding box center [102, 503] width 175 height 14
click at [179, 504] on span "11 Gordon Road, Bounds Green, London, N11 2PA" at bounding box center [102, 503] width 175 height 14
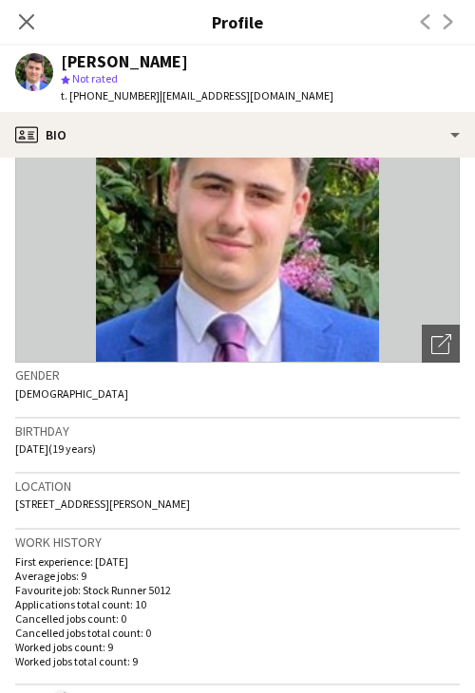
click at [179, 504] on span "11 Gordon Road, Bounds Green, London, N11 2PA" at bounding box center [102, 503] width 175 height 14
drag, startPoint x: 260, startPoint y: 504, endPoint x: 213, endPoint y: 512, distance: 48.1
click at [213, 512] on div "Location 11 Gordon Road, Bounds Green, London, N11 2PA" at bounding box center [237, 501] width 444 height 55
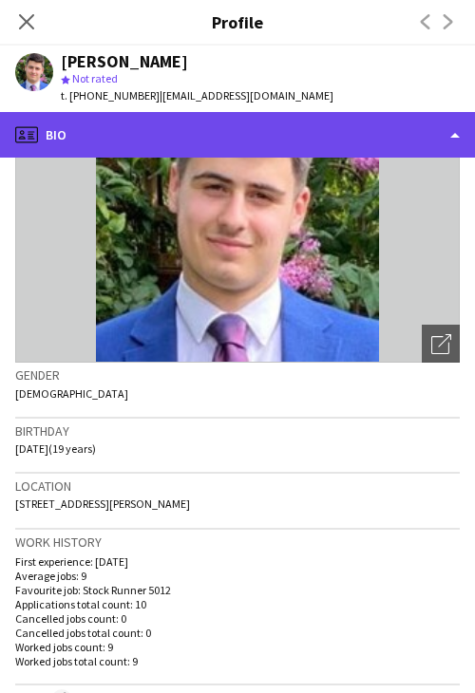
click at [248, 139] on div "profile Bio" at bounding box center [237, 135] width 475 height 46
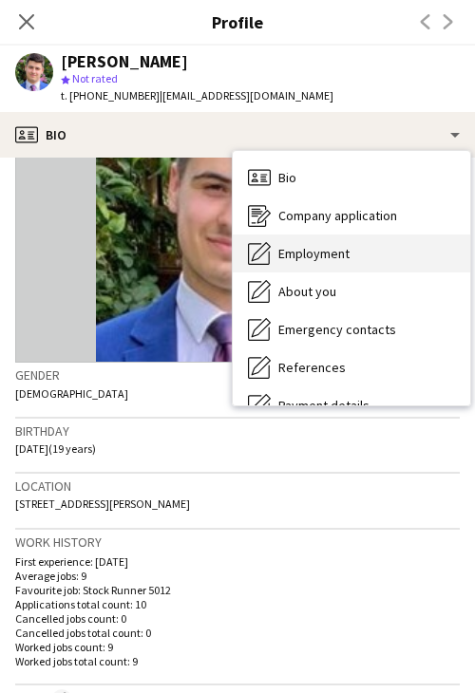
click at [381, 265] on div "Employment Employment" at bounding box center [351, 253] width 237 height 38
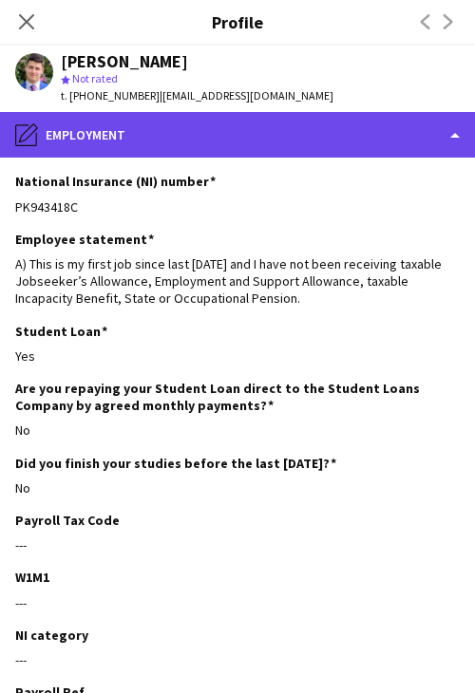
click at [242, 127] on div "pencil4 Employment" at bounding box center [237, 135] width 475 height 46
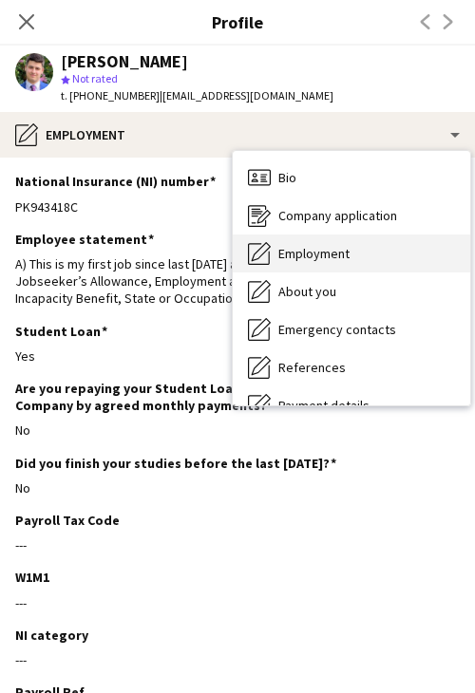
click at [322, 259] on span "Employment" at bounding box center [313, 253] width 71 height 17
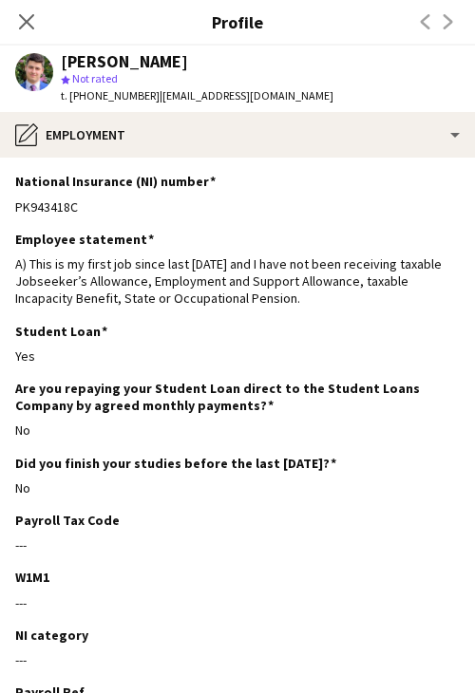
click at [189, 158] on app-section-data-types "National Insurance (NI) number Edit this field PK943418C Employee statement Edi…" at bounding box center [237, 425] width 475 height 535
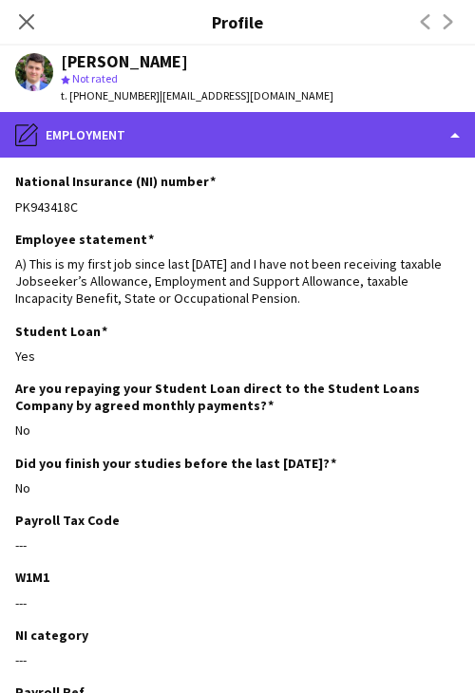
click at [218, 140] on div "pencil4 Employment" at bounding box center [237, 135] width 475 height 46
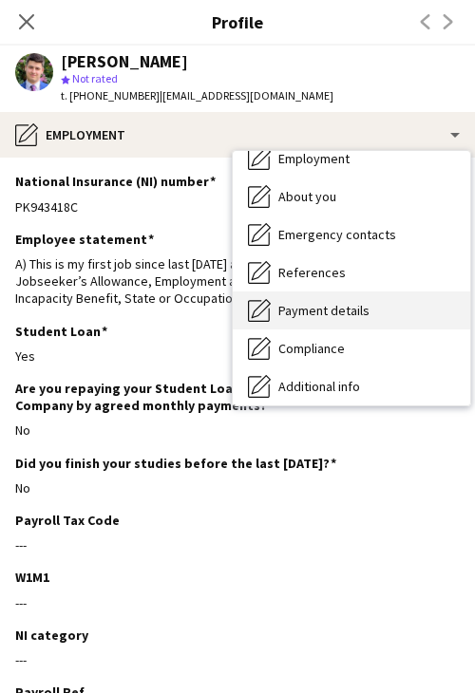
click at [349, 301] on div "Payment details Payment details" at bounding box center [351, 310] width 237 height 38
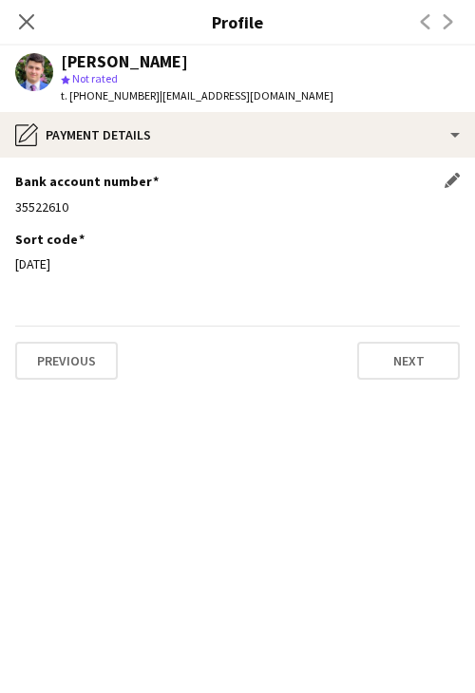
drag, startPoint x: 79, startPoint y: 217, endPoint x: 15, endPoint y: 215, distance: 63.7
click at [15, 215] on div "Bank account number Edit this field 35522610" at bounding box center [237, 201] width 444 height 57
drag, startPoint x: 70, startPoint y: 258, endPoint x: 15, endPoint y: 262, distance: 55.2
click at [15, 262] on div "07-04-36" at bounding box center [237, 263] width 444 height 17
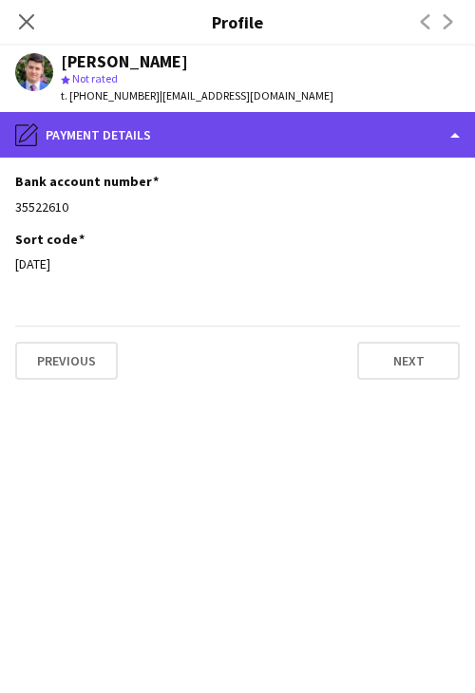
click at [229, 131] on div "pencil4 Payment details" at bounding box center [237, 135] width 475 height 46
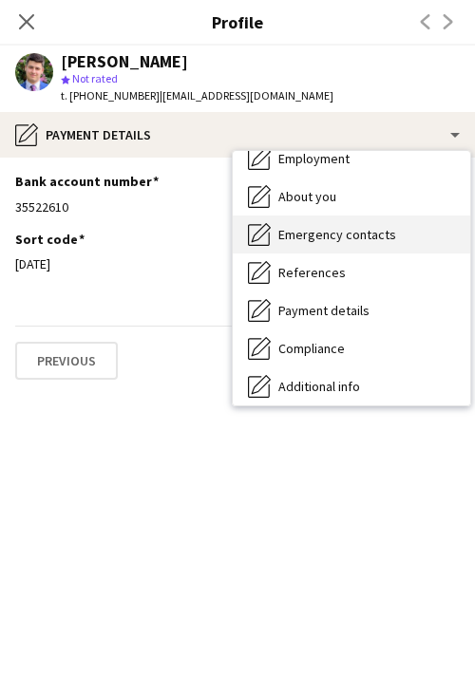
click at [364, 234] on span "Emergency contacts" at bounding box center [337, 234] width 118 height 17
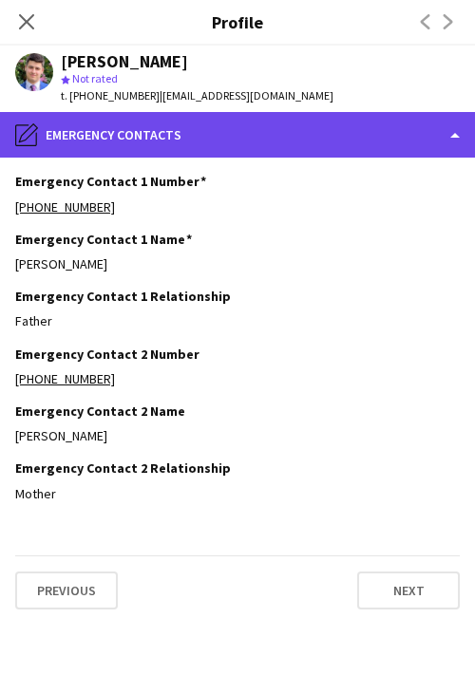
click at [242, 149] on div "pencil4 Emergency contacts" at bounding box center [237, 135] width 475 height 46
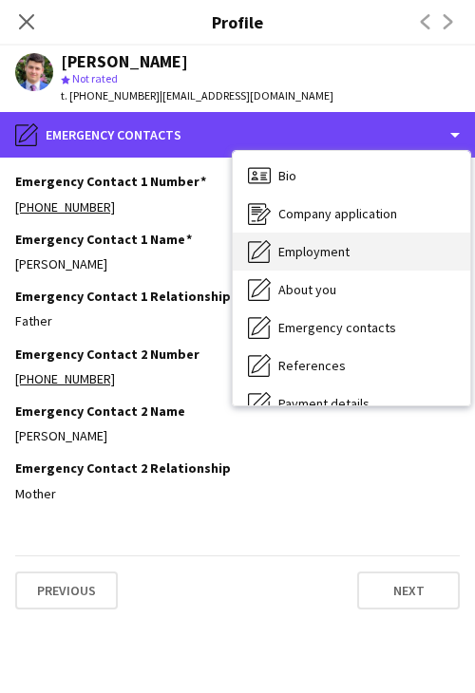
scroll to position [0, 0]
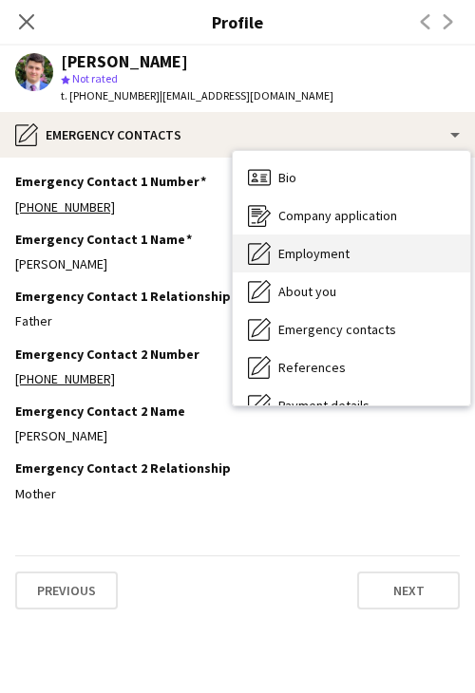
click at [363, 238] on div "Employment Employment" at bounding box center [351, 253] width 237 height 38
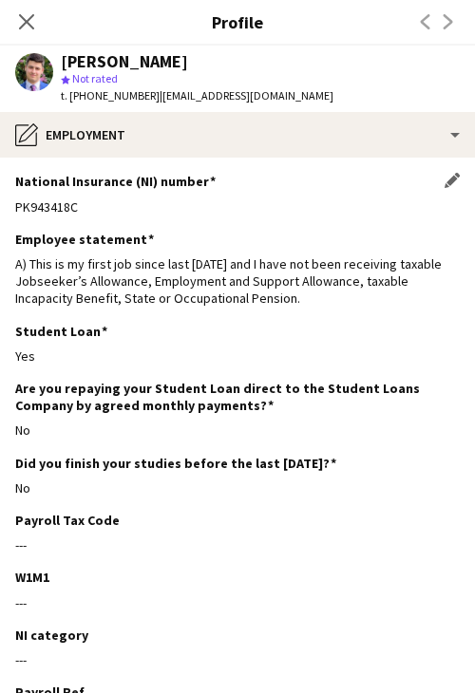
click at [65, 203] on div "PK943418C" at bounding box center [237, 206] width 444 height 17
drag, startPoint x: 256, startPoint y: 101, endPoint x: 152, endPoint y: 103, distance: 104.4
click at [152, 103] on div "Oliver Plevin star Not rated t. +447899318868 | olly.plevin9@gmail.com" at bounding box center [174, 79] width 348 height 66
drag, startPoint x: 140, startPoint y: 92, endPoint x: 73, endPoint y: 94, distance: 67.4
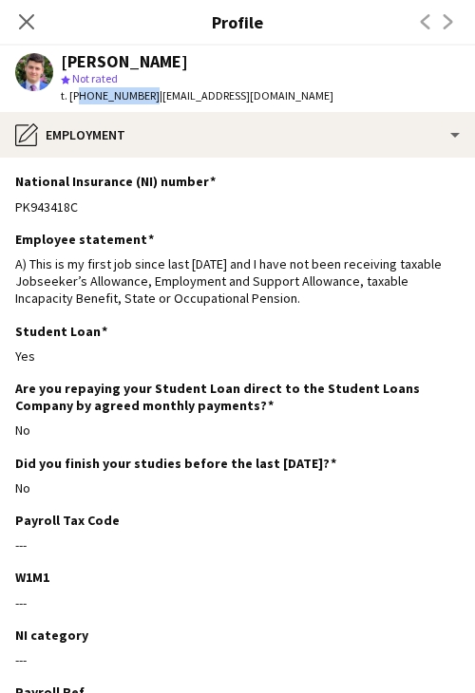
click at [73, 94] on span "t. +447899318868" at bounding box center [110, 95] width 99 height 14
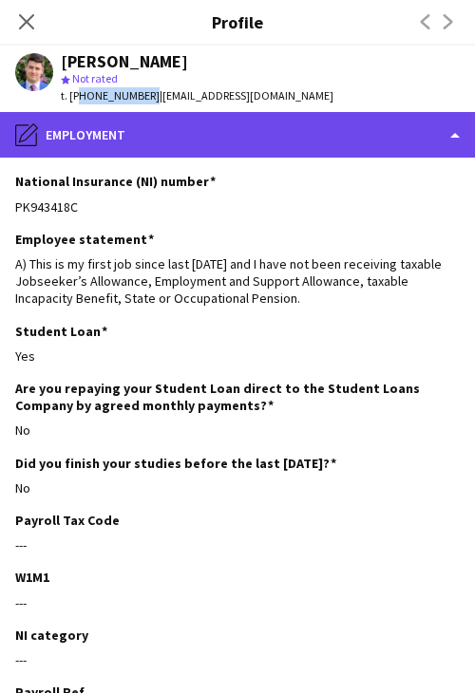
click at [323, 126] on div "pencil4 Employment" at bounding box center [237, 135] width 475 height 46
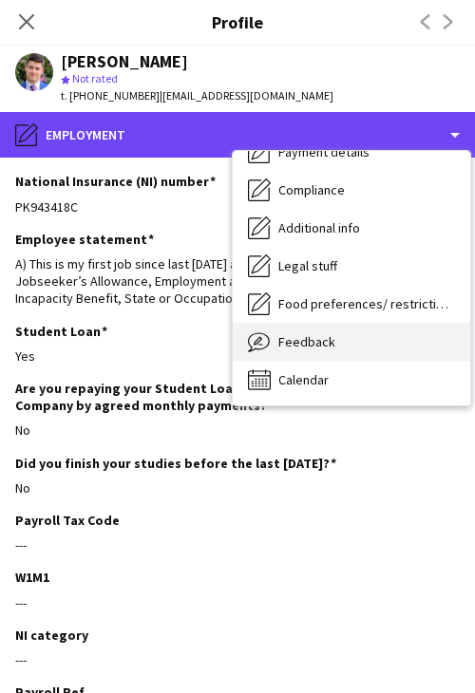
scroll to position [254, 0]
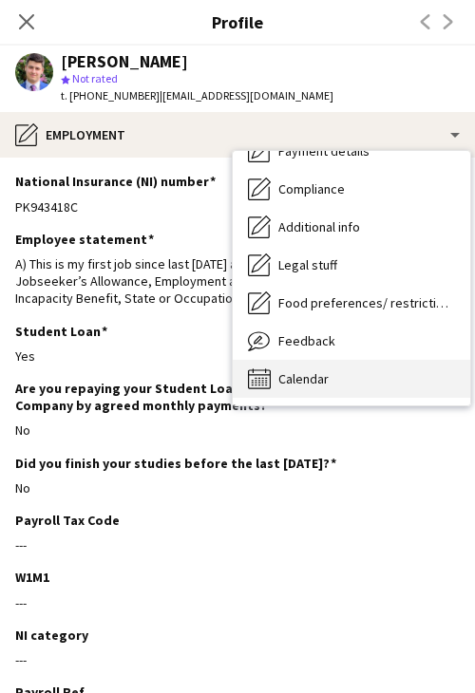
click at [378, 365] on div "Calendar Calendar" at bounding box center [351, 379] width 237 height 38
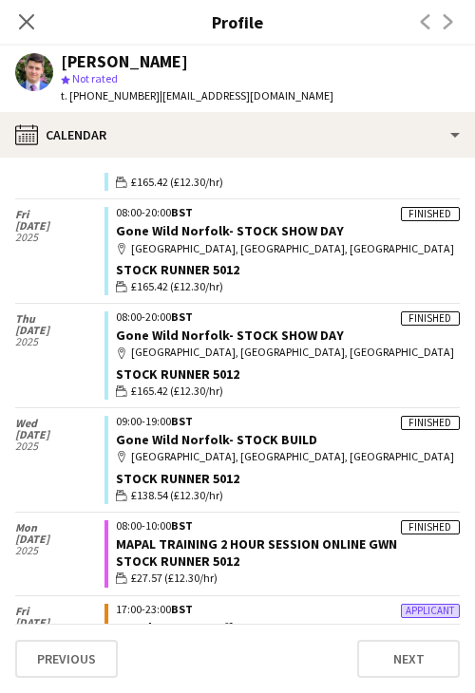
scroll to position [598, 0]
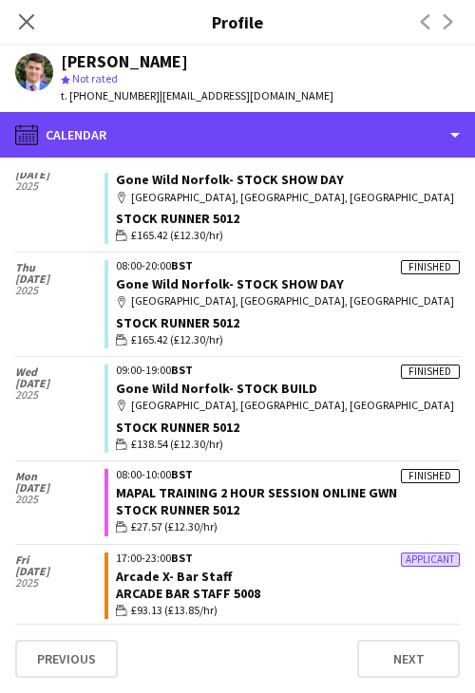
drag, startPoint x: 347, startPoint y: 139, endPoint x: 346, endPoint y: 158, distance: 19.1
click at [347, 139] on div "calendar-full Calendar" at bounding box center [237, 135] width 475 height 46
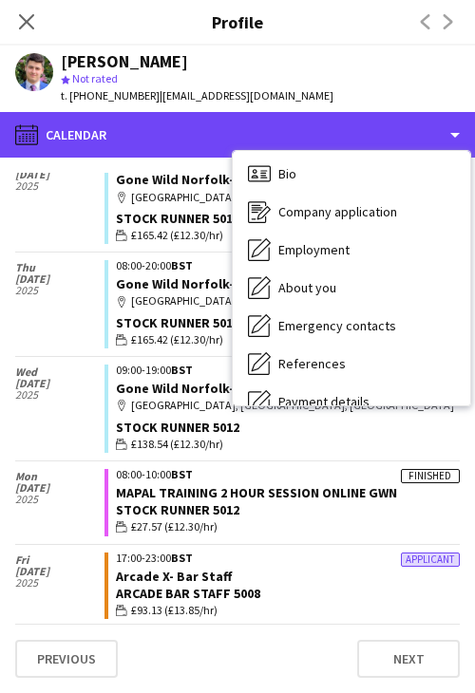
scroll to position [0, 0]
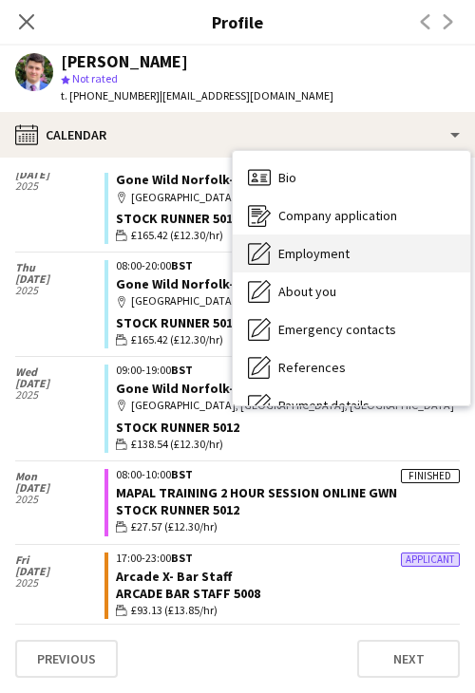
click at [347, 259] on span "Employment" at bounding box center [313, 253] width 71 height 17
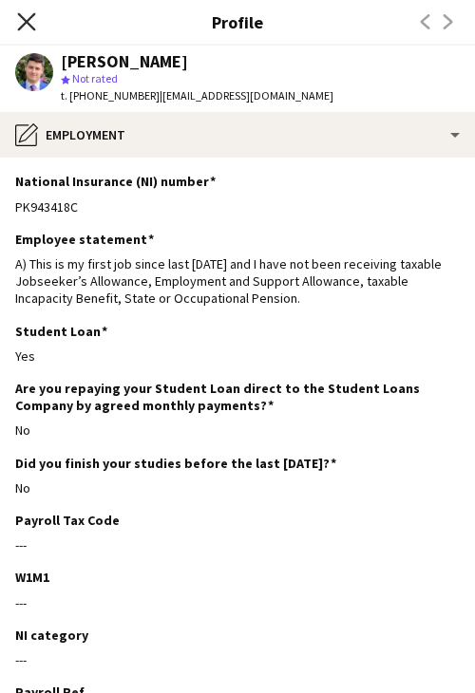
click at [27, 21] on icon at bounding box center [26, 21] width 18 height 18
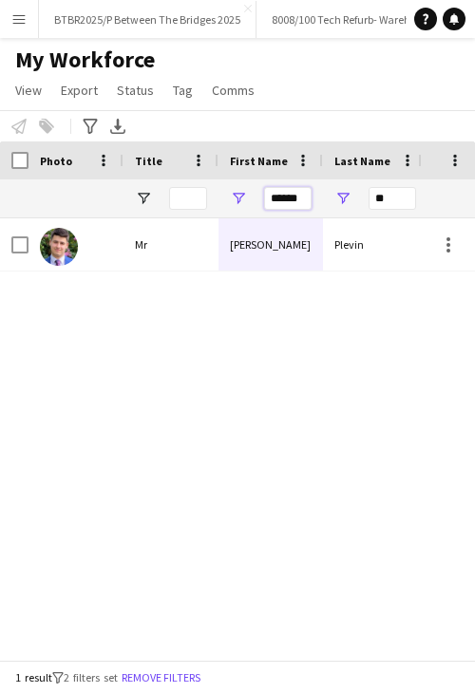
click at [290, 191] on input "******" at bounding box center [287, 198] width 47 height 23
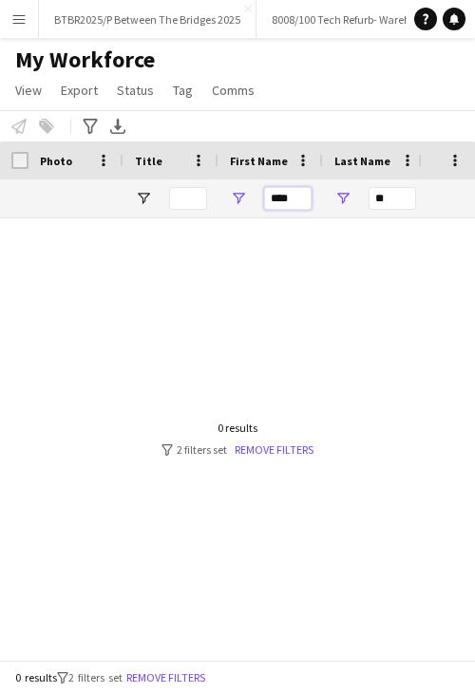
type input "****"
click at [391, 203] on input "**" at bounding box center [391, 198] width 47 height 23
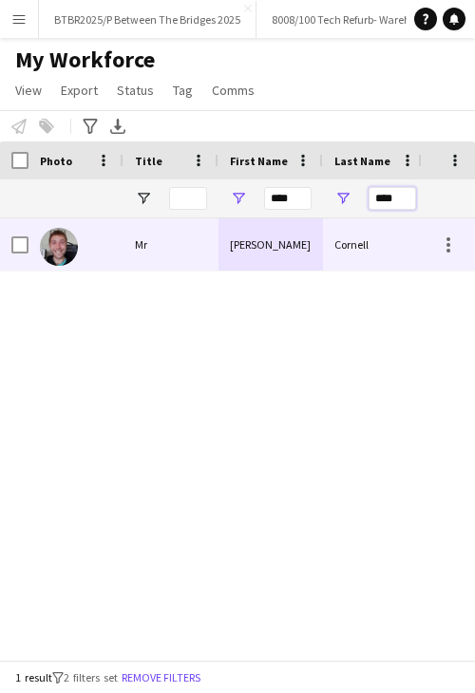
type input "****"
click at [320, 266] on div "Ollie" at bounding box center [270, 244] width 104 height 52
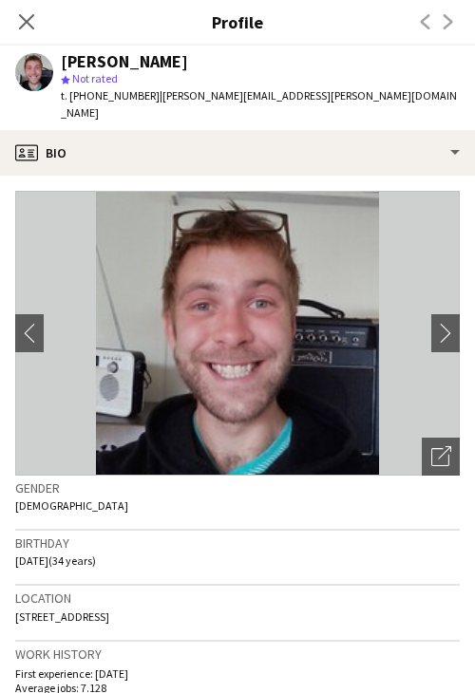
drag, startPoint x: 37, startPoint y: 24, endPoint x: 115, endPoint y: 57, distance: 84.6
click at [38, 25] on app-icon "Close pop-in" at bounding box center [26, 21] width 23 height 23
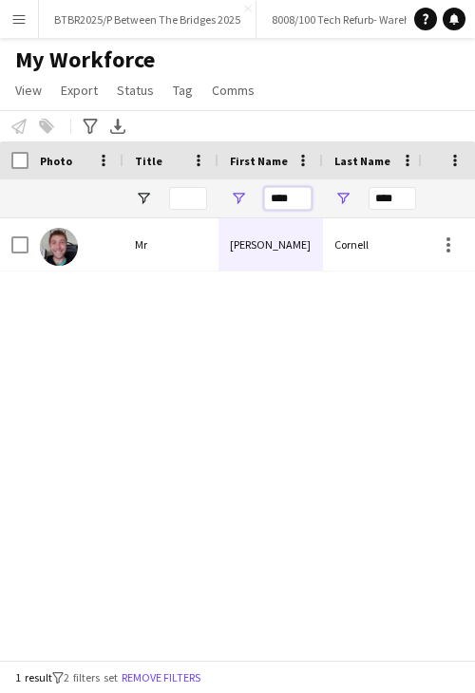
click at [289, 194] on input "****" at bounding box center [287, 198] width 47 height 23
type input "******"
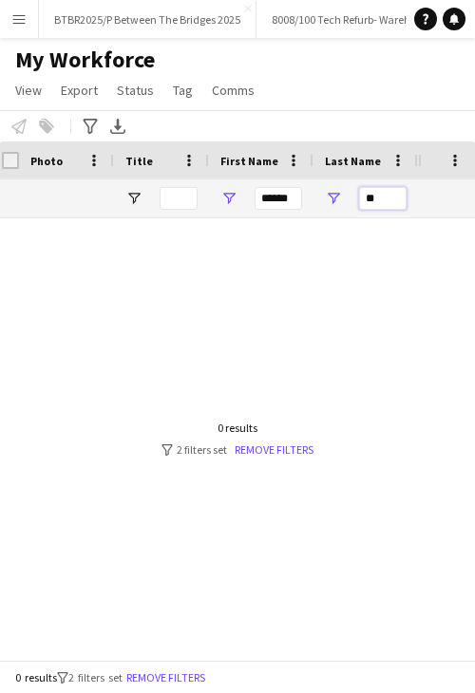
type input "*"
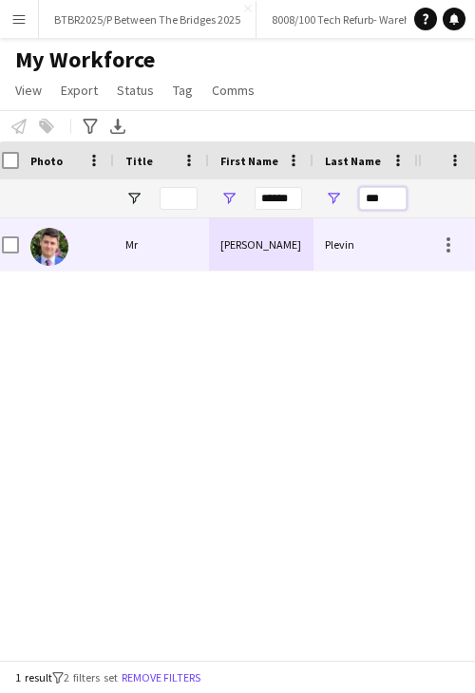
type input "***"
click at [245, 234] on div "Oliver" at bounding box center [261, 244] width 104 height 52
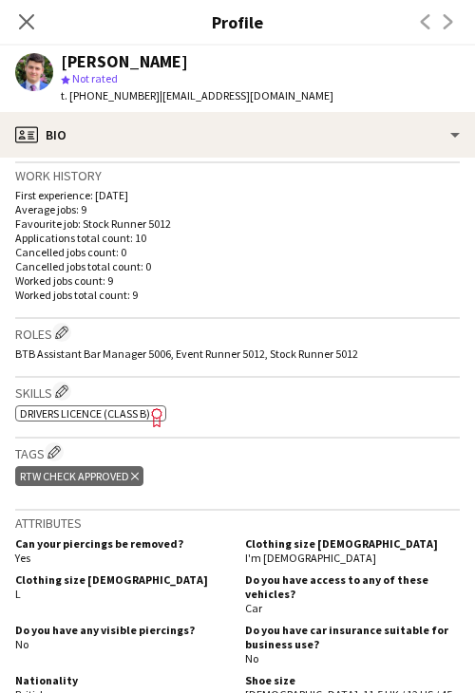
scroll to position [475, 0]
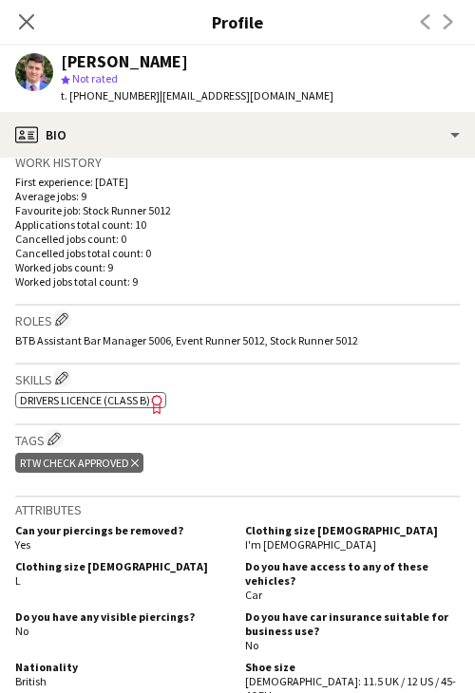
drag, startPoint x: 23, startPoint y: 12, endPoint x: 234, endPoint y: 126, distance: 239.5
click at [23, 14] on icon "Close pop-in" at bounding box center [26, 21] width 15 height 15
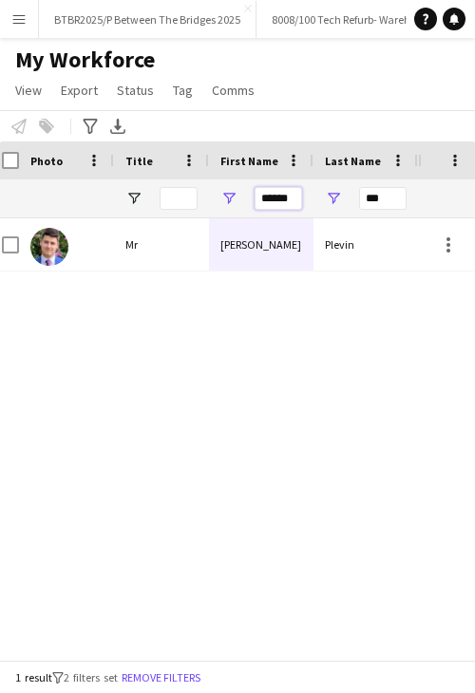
click at [275, 197] on input "******" at bounding box center [277, 198] width 47 height 23
type input "****"
type input "*"
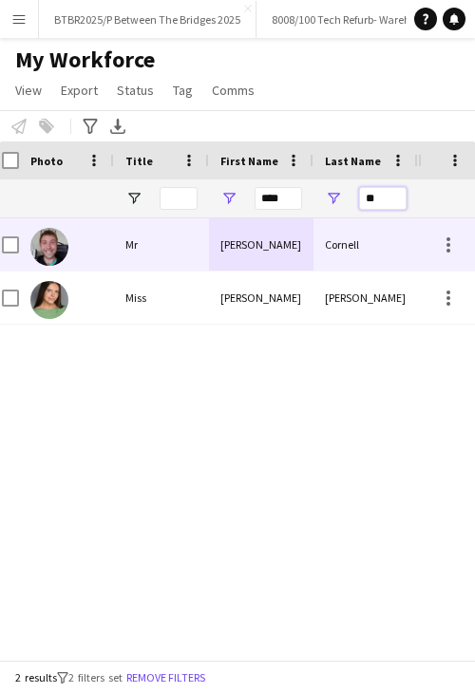
type input "**"
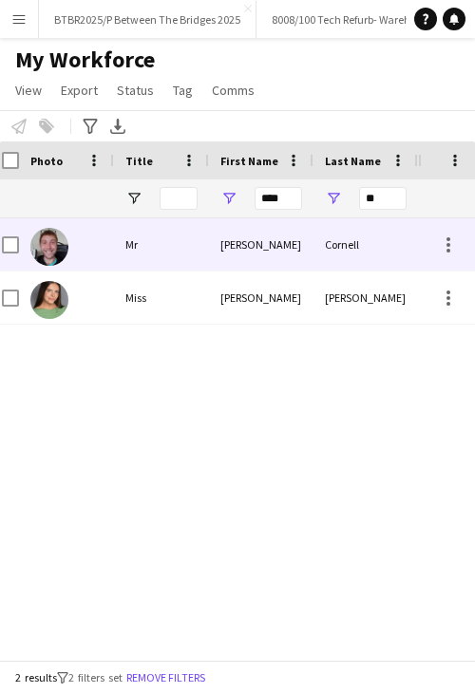
click at [300, 240] on div "Ollie" at bounding box center [261, 244] width 104 height 52
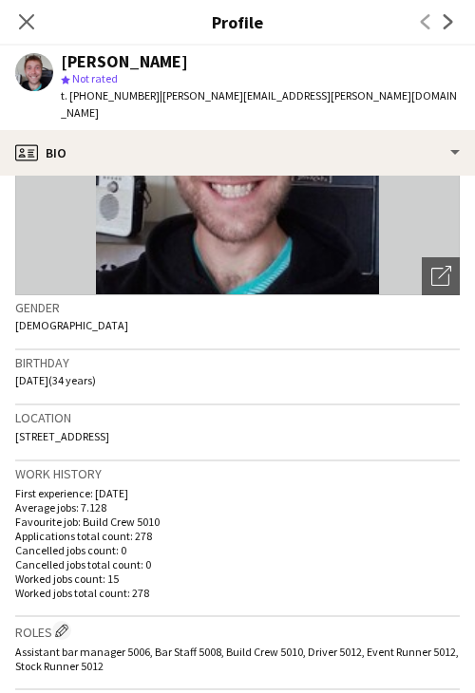
scroll to position [190, 0]
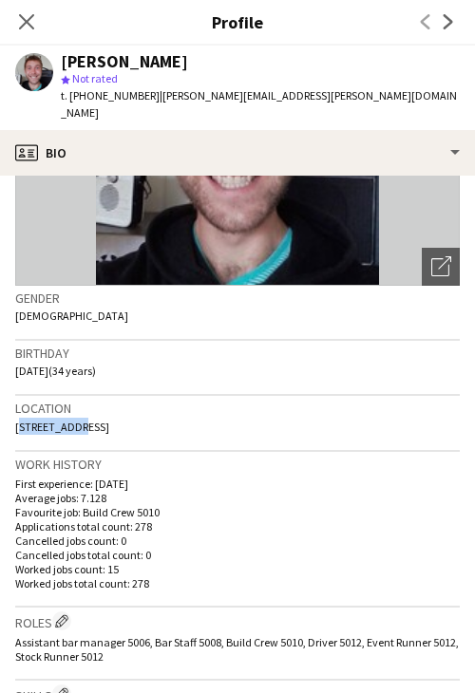
drag, startPoint x: 15, startPoint y: 407, endPoint x: 76, endPoint y: 408, distance: 60.8
click at [76, 420] on span "The Paddock, Peacock Farm, Nottingham NG13 0GQ, UK, Nottingham, NG13 0GQ" at bounding box center [62, 427] width 94 height 14
drag, startPoint x: 83, startPoint y: 406, endPoint x: 144, endPoint y: 407, distance: 61.7
click at [109, 420] on span "The Paddock, Peacock Farm, Nottingham NG13 0GQ, UK, Nottingham, NG13 0GQ" at bounding box center [62, 427] width 94 height 14
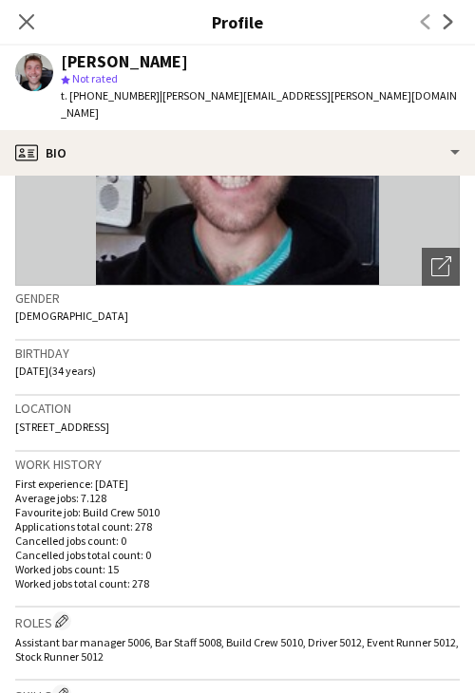
click at [109, 420] on span "The Paddock, Peacock Farm, Nottingham NG13 0GQ, UK, Nottingham, NG13 0GQ" at bounding box center [62, 427] width 94 height 14
drag, startPoint x: 233, startPoint y: 409, endPoint x: 262, endPoint y: 411, distance: 29.5
click at [109, 420] on span "The Paddock, Peacock Farm, Nottingham NG13 0GQ, UK, Nottingham, NG13 0GQ" at bounding box center [62, 427] width 94 height 14
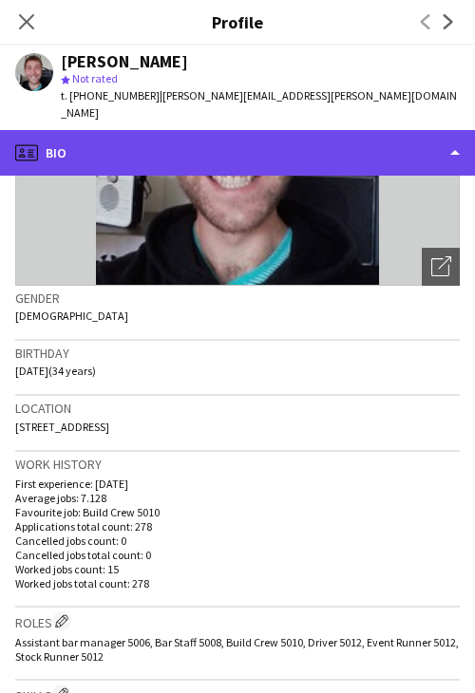
click at [304, 130] on div "profile Bio" at bounding box center [237, 153] width 475 height 46
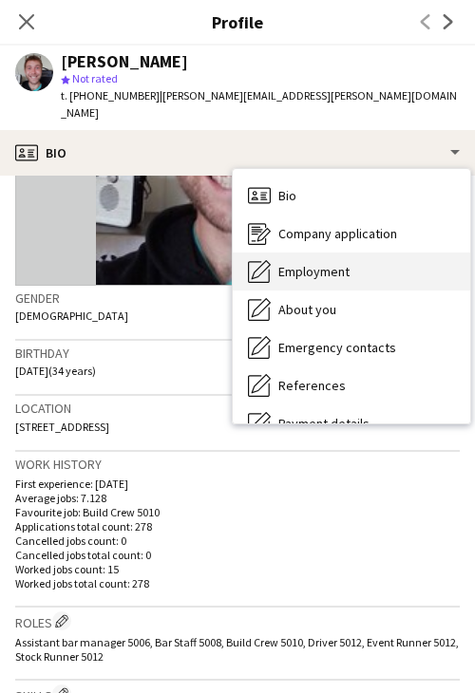
click at [351, 261] on div "Employment Employment" at bounding box center [351, 271] width 237 height 38
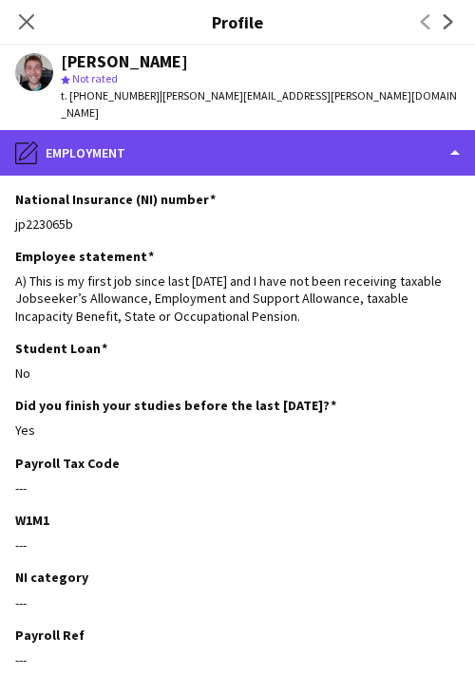
click at [178, 143] on div "pencil4 Employment" at bounding box center [237, 153] width 475 height 46
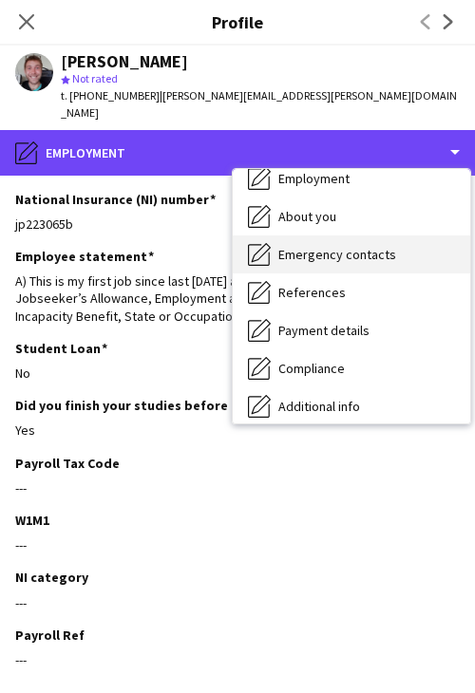
scroll to position [95, 0]
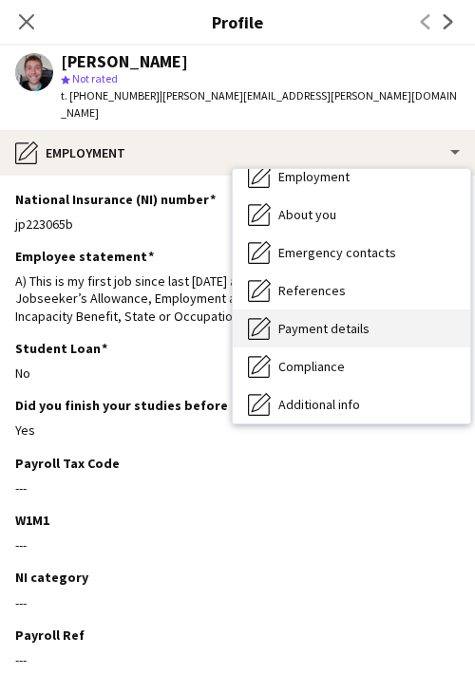
click at [344, 320] on span "Payment details" at bounding box center [323, 328] width 91 height 17
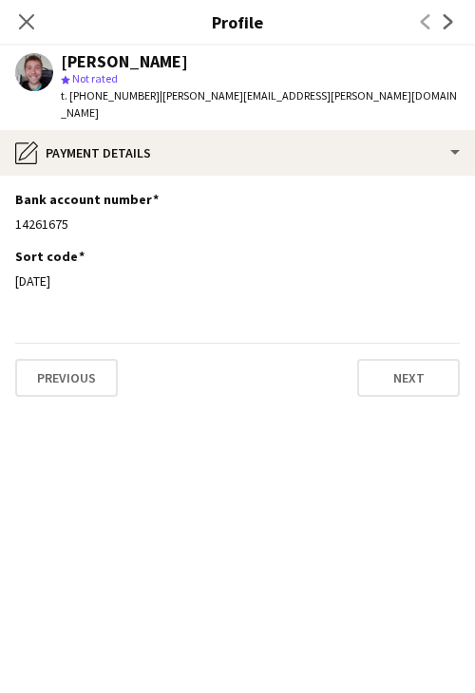
drag, startPoint x: 77, startPoint y: 260, endPoint x: 12, endPoint y: 271, distance: 65.5
click at [12, 271] on app-section-data-types "Bank account number Edit this field 14261675 Sort code Edit this field 07-02-46…" at bounding box center [237, 434] width 475 height 517
drag, startPoint x: 87, startPoint y: 201, endPoint x: 9, endPoint y: 207, distance: 79.0
click at [9, 207] on app-section-data-types "Bank account number Edit this field 14261675 Sort code Edit this field 07-02-46…" at bounding box center [237, 434] width 475 height 517
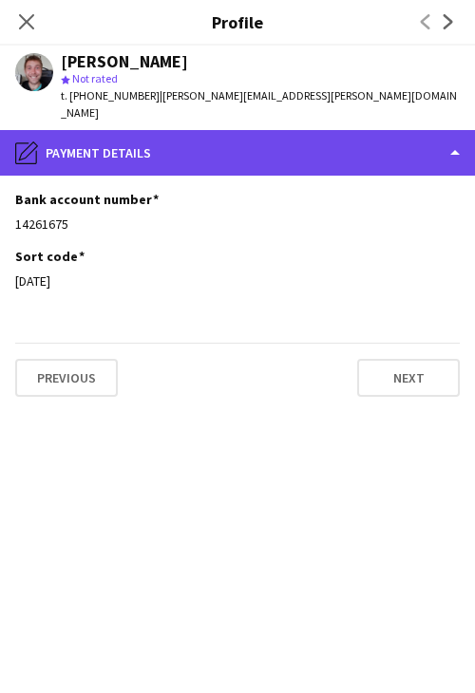
click at [200, 142] on div "pencil4 Payment details" at bounding box center [237, 153] width 475 height 46
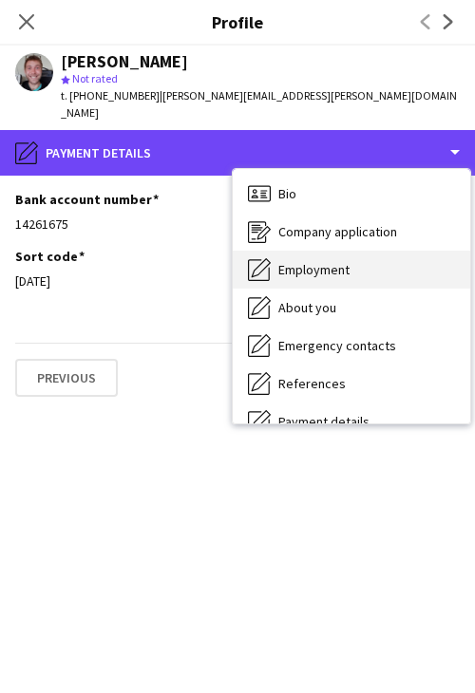
scroll to position [0, 0]
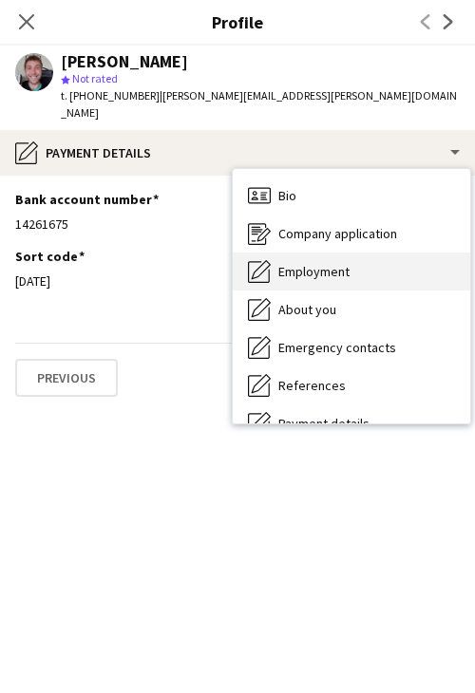
click at [346, 252] on div "Employment Employment" at bounding box center [351, 271] width 237 height 38
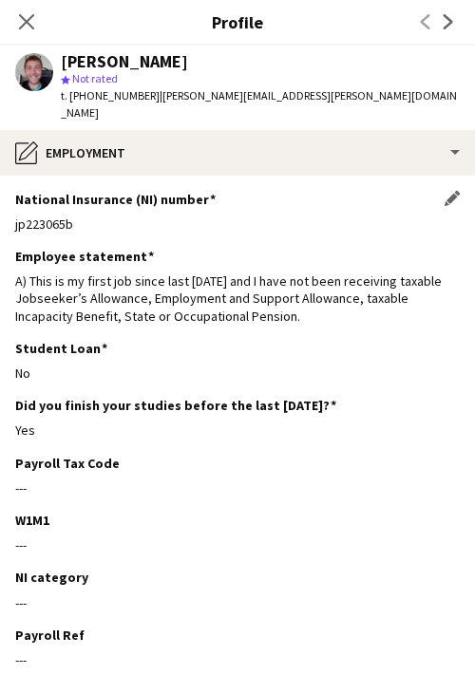
click at [57, 215] on div "jp223065b" at bounding box center [237, 223] width 444 height 17
drag, startPoint x: 303, startPoint y: 96, endPoint x: 153, endPoint y: 104, distance: 150.2
click at [153, 104] on div "Ollie Cornell star Not rated t. +447496048595 | oliver.cornell@googlemail.com" at bounding box center [237, 88] width 475 height 84
drag, startPoint x: 143, startPoint y: 97, endPoint x: 76, endPoint y: 103, distance: 67.7
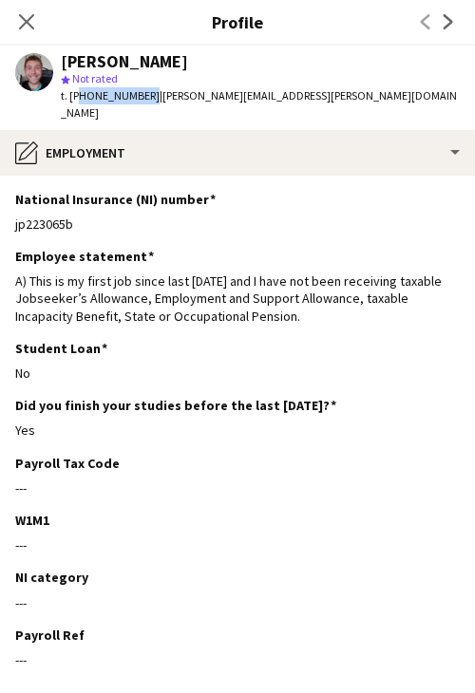
click at [76, 103] on div "t. +447496048595 | oliver.cornell@googlemail.com" at bounding box center [260, 104] width 399 height 34
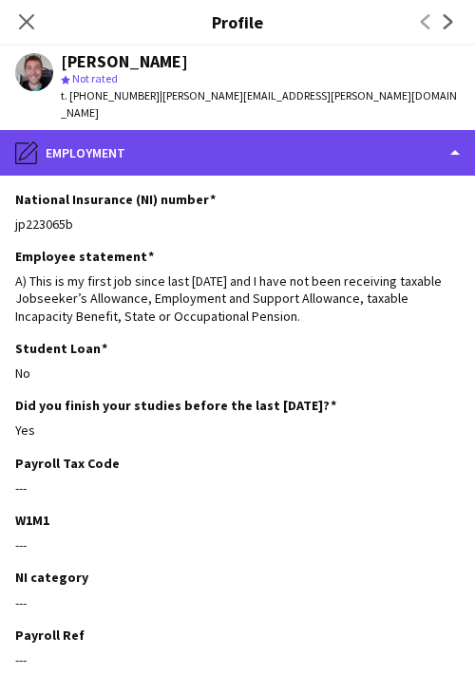
click at [357, 138] on div "pencil4 Employment" at bounding box center [237, 153] width 475 height 46
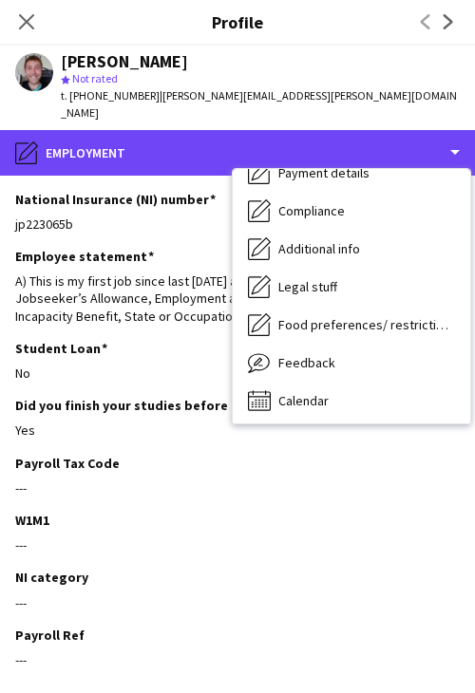
scroll to position [254, 0]
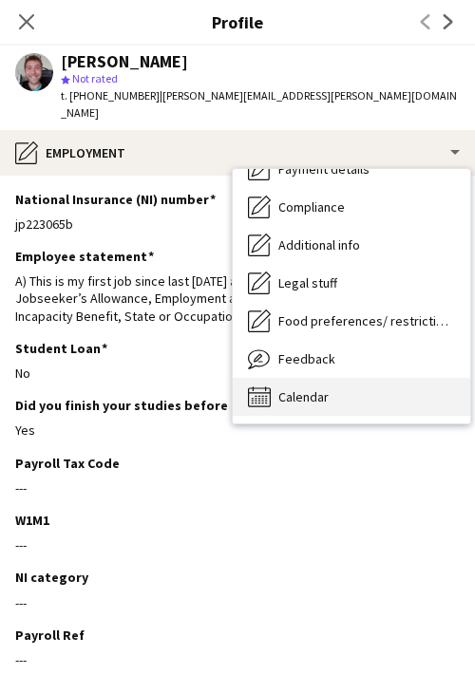
click at [357, 378] on div "Calendar Calendar" at bounding box center [351, 397] width 237 height 38
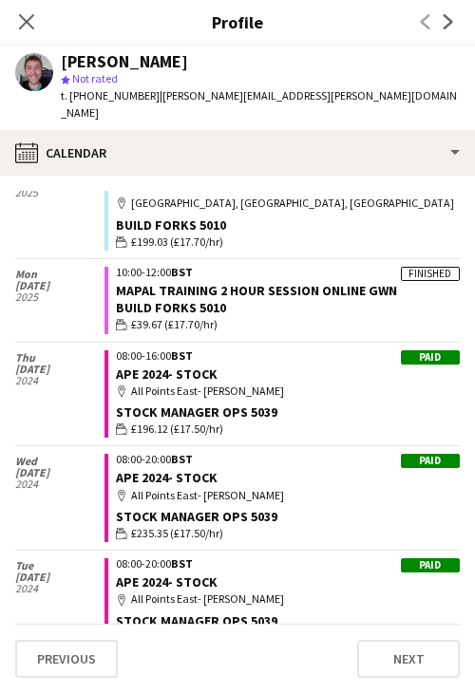
scroll to position [1442, 0]
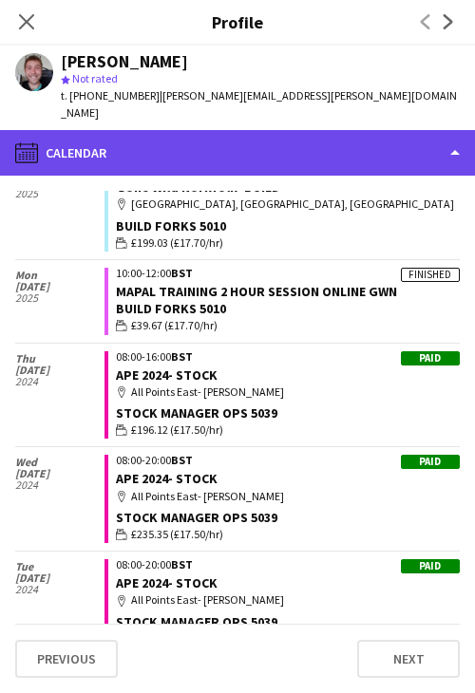
click at [274, 138] on div "calendar-full Calendar" at bounding box center [237, 153] width 475 height 46
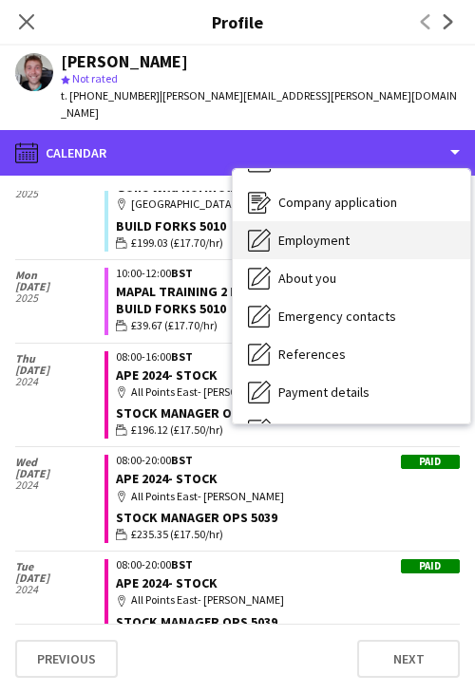
scroll to position [0, 0]
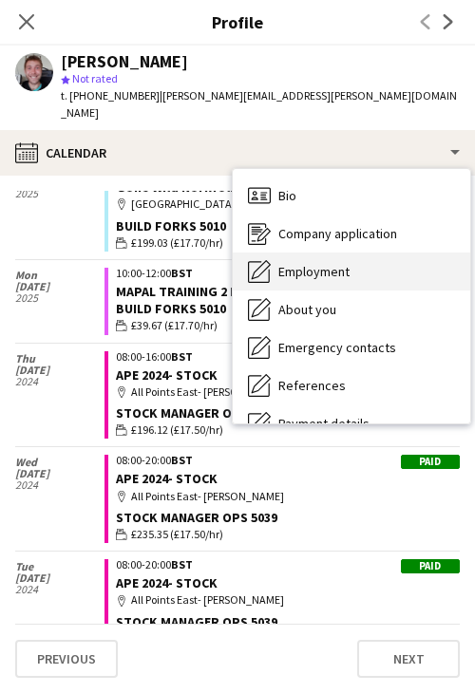
click at [356, 261] on div "Employment Employment" at bounding box center [351, 271] width 237 height 38
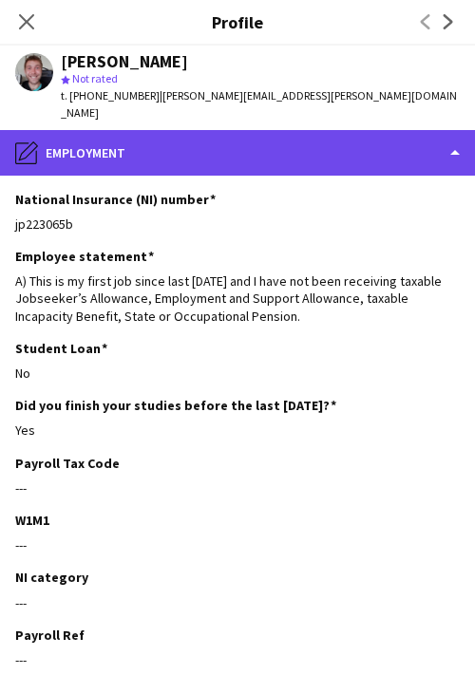
click at [149, 130] on div "pencil4 Employment" at bounding box center [237, 153] width 475 height 46
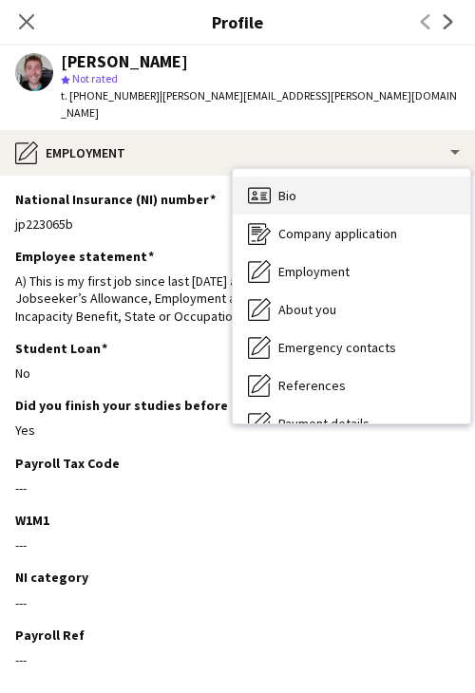
click at [319, 182] on div "Bio Bio" at bounding box center [351, 196] width 237 height 38
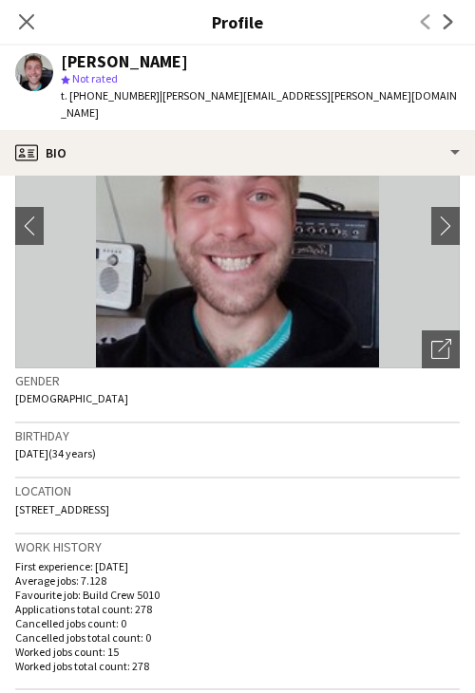
scroll to position [95, 0]
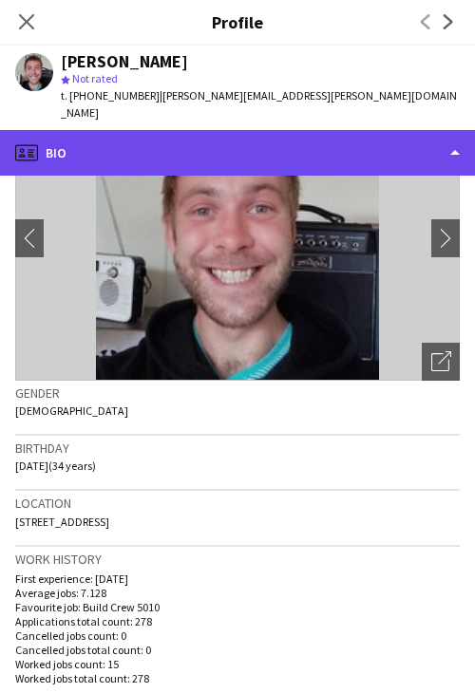
click at [273, 133] on div "profile Bio" at bounding box center [237, 153] width 475 height 46
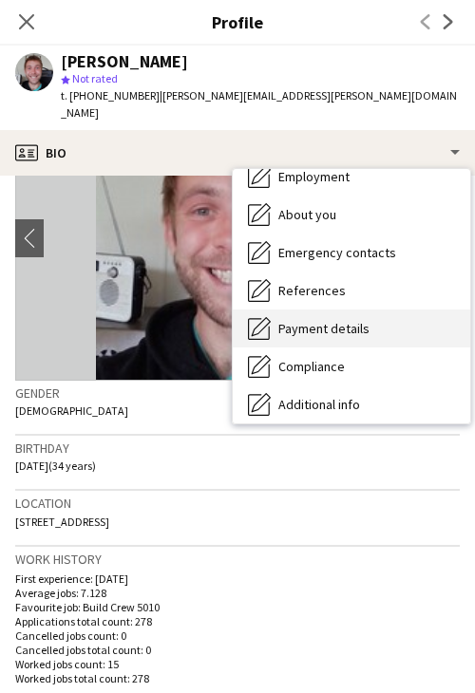
click at [353, 320] on span "Payment details" at bounding box center [323, 328] width 91 height 17
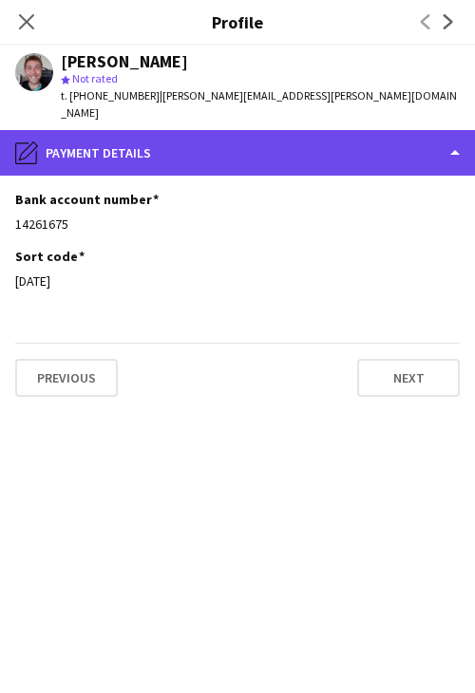
click at [280, 134] on div "pencil4 Payment details" at bounding box center [237, 153] width 475 height 46
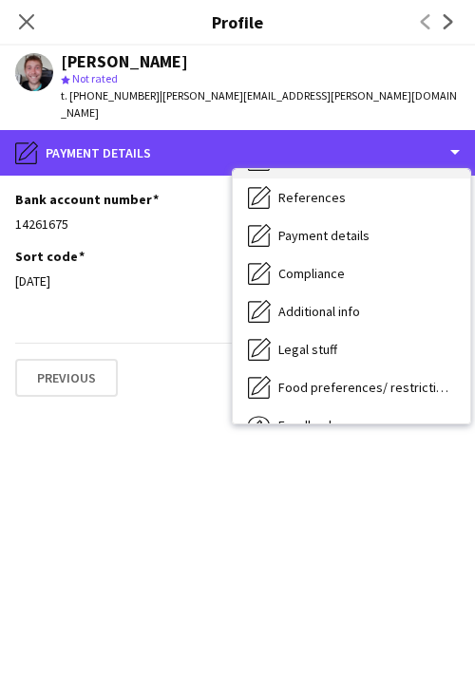
scroll to position [190, 0]
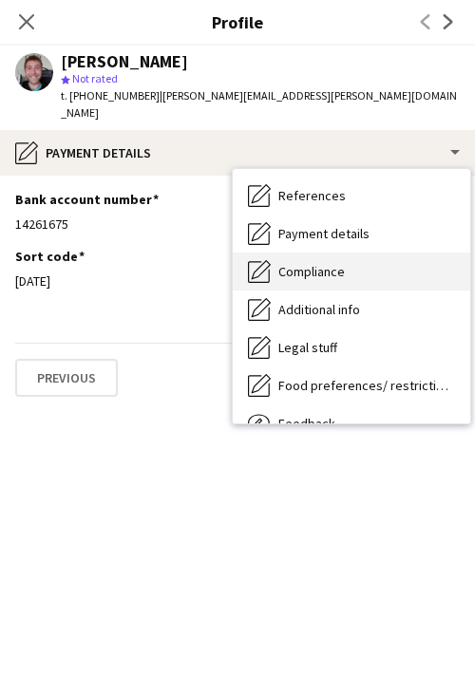
click at [370, 252] on div "Compliance Compliance" at bounding box center [351, 271] width 237 height 38
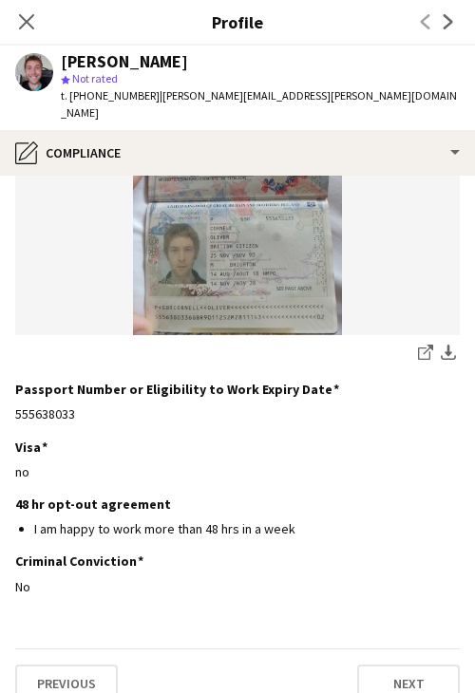
scroll to position [280, 0]
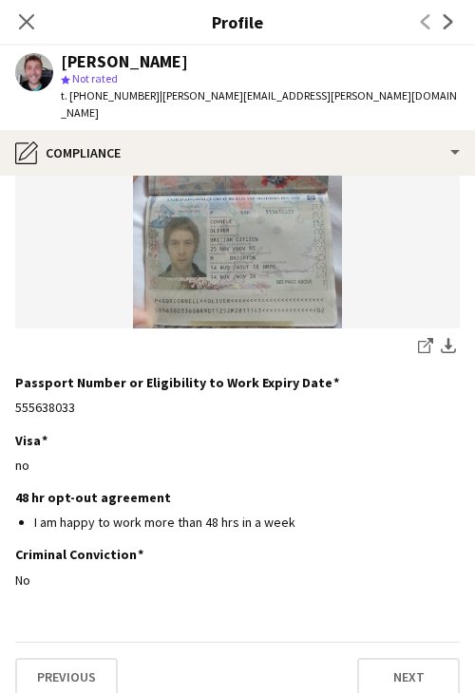
click at [20, 14] on icon "Close pop-in" at bounding box center [26, 21] width 15 height 15
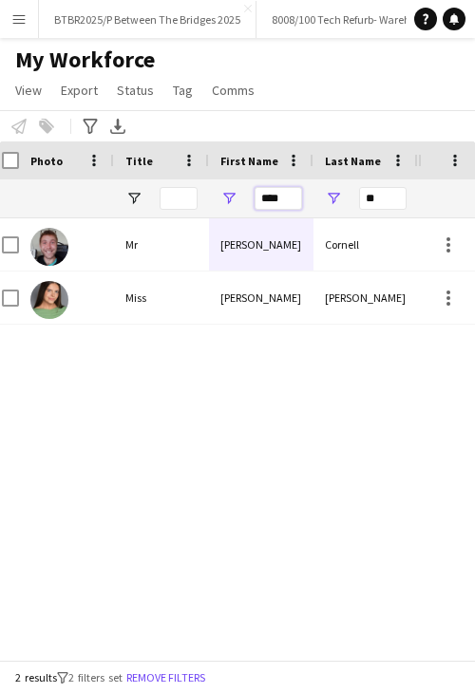
click at [281, 196] on input "****" at bounding box center [277, 198] width 47 height 23
type input "*****"
type input "*"
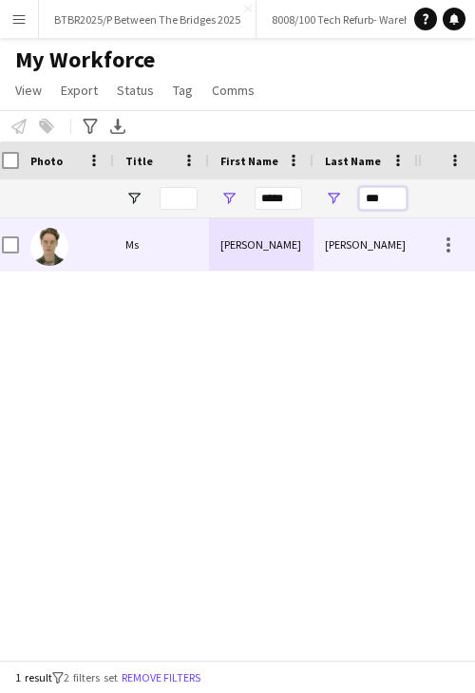
type input "***"
click at [282, 221] on div "Alice" at bounding box center [261, 244] width 104 height 52
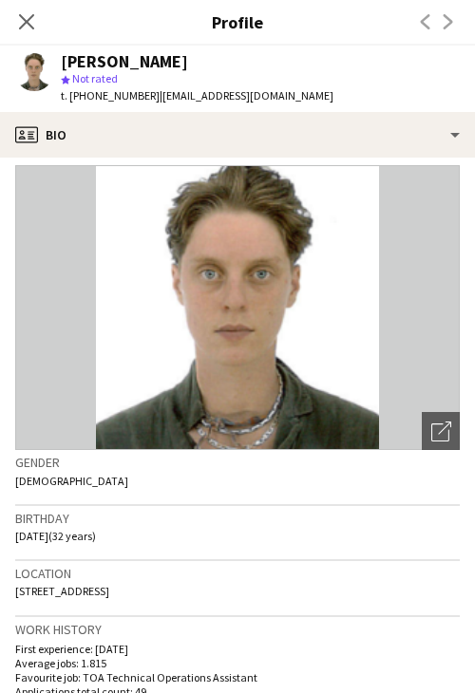
scroll to position [0, 0]
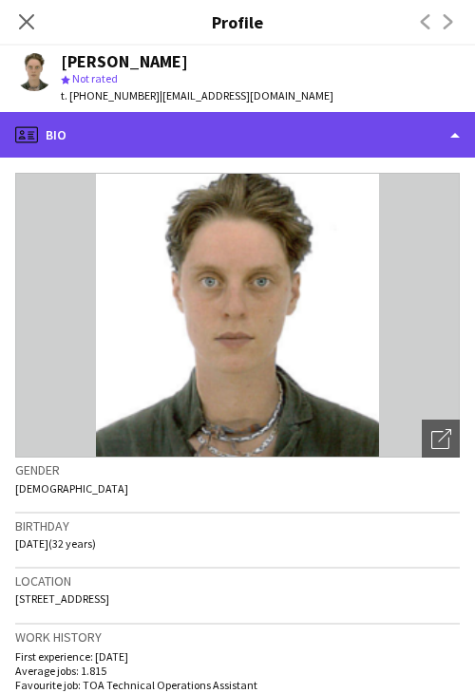
click at [274, 137] on div "profile Bio" at bounding box center [237, 135] width 475 height 46
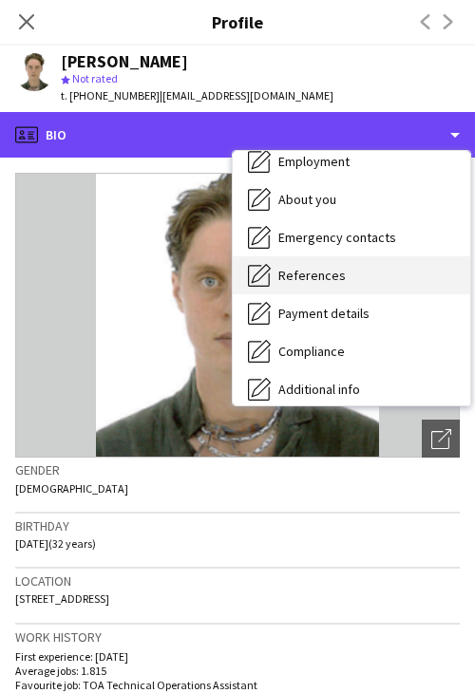
scroll to position [95, 0]
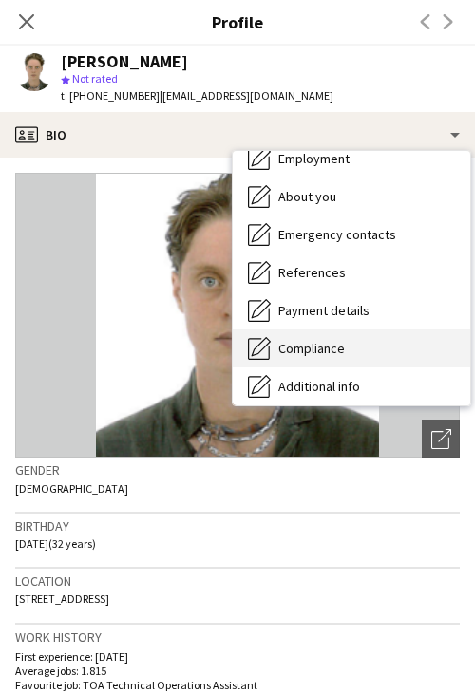
click at [358, 329] on div "Compliance Compliance" at bounding box center [351, 348] width 237 height 38
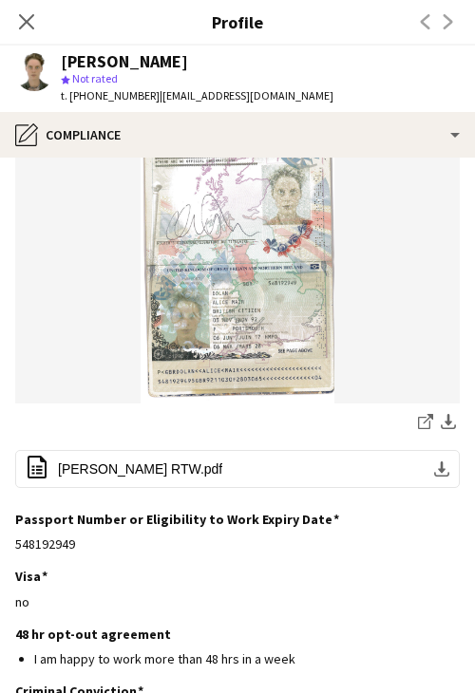
scroll to position [190, 0]
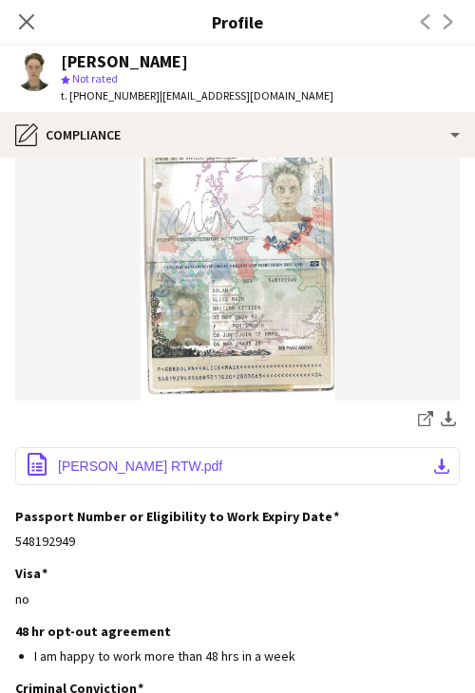
click at [121, 477] on button "office-file-sheet Alice Dolan RTW.pdf download-bottom" at bounding box center [237, 466] width 444 height 38
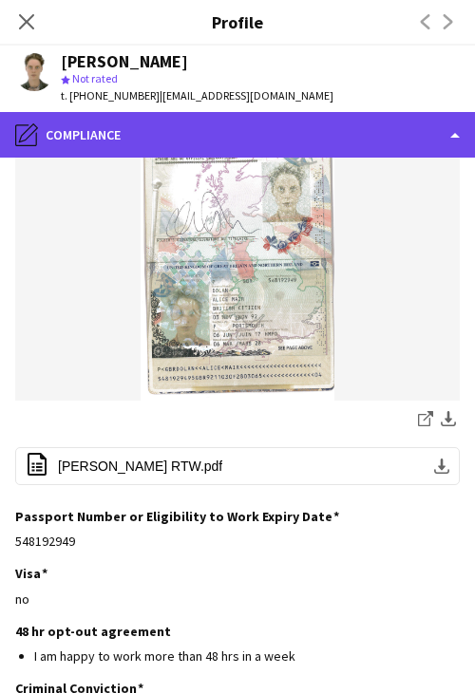
click at [180, 139] on div "pencil4 Compliance" at bounding box center [237, 135] width 475 height 46
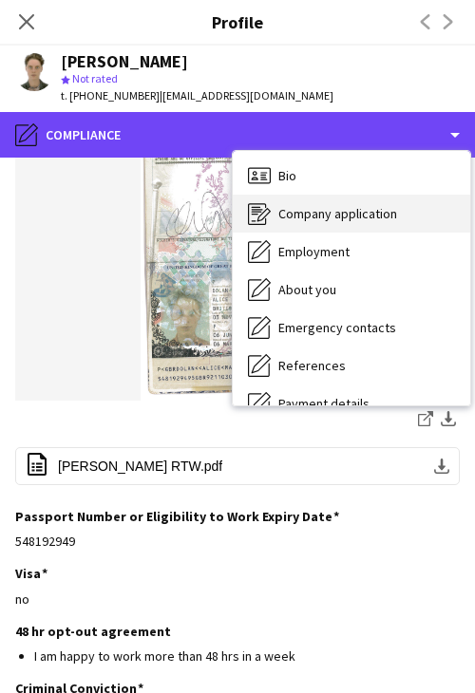
scroll to position [0, 0]
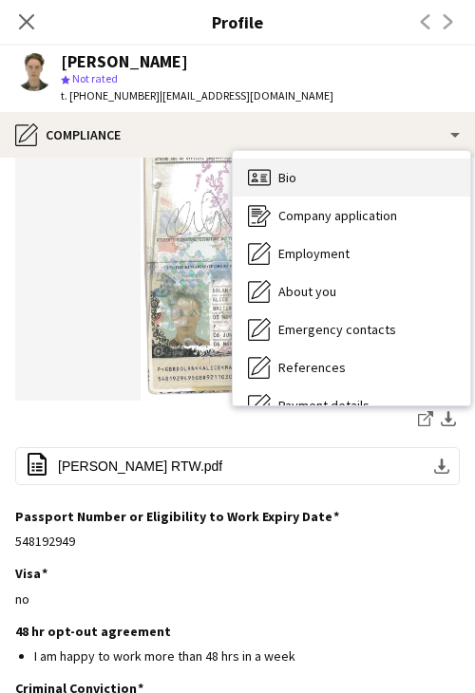
click at [322, 183] on div "Bio Bio" at bounding box center [351, 178] width 237 height 38
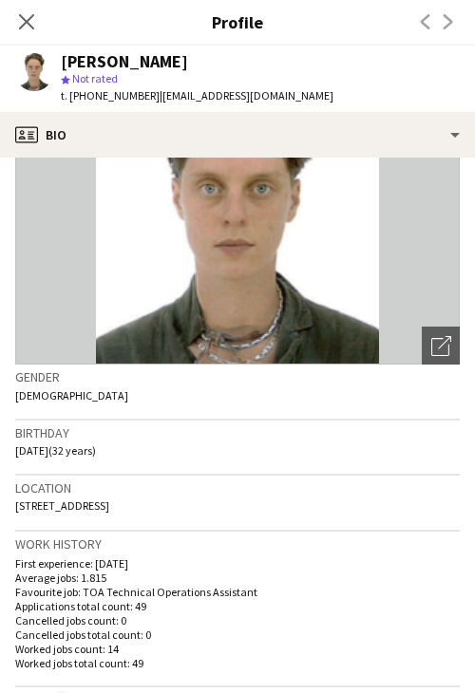
scroll to position [95, 0]
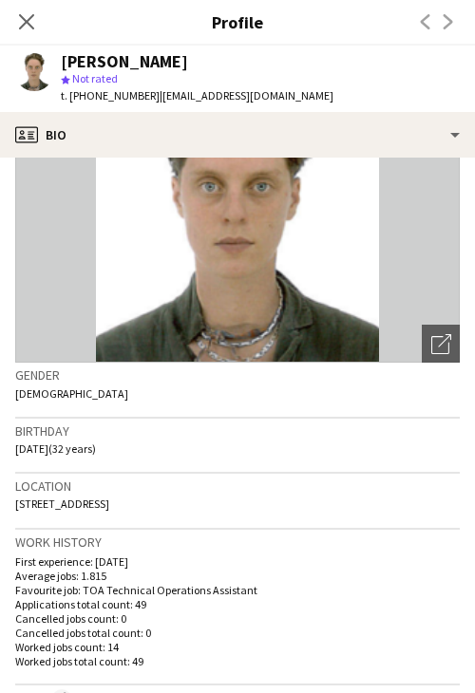
click at [54, 509] on span "Treehouse, Glamorgan Street, Brecon, LD3 7DW" at bounding box center [62, 503] width 94 height 14
click at [54, 508] on span "Treehouse, Glamorgan Street, Brecon, LD3 7DW" at bounding box center [62, 503] width 94 height 14
drag, startPoint x: 81, startPoint y: 505, endPoint x: 156, endPoint y: 502, distance: 75.0
click at [109, 502] on span "Treehouse, Glamorgan Street, Brecon, LD3 7DW" at bounding box center [62, 503] width 94 height 14
drag, startPoint x: 70, startPoint y: 503, endPoint x: 152, endPoint y: 502, distance: 81.6
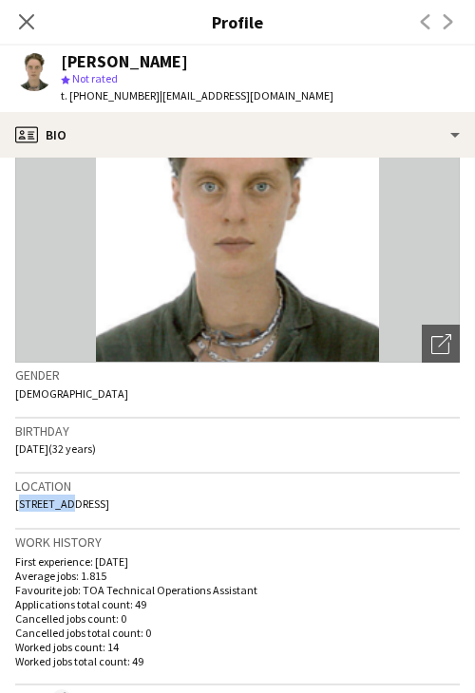
click at [109, 502] on span "Treehouse, Glamorgan Street, Brecon, LD3 7DW" at bounding box center [62, 503] width 94 height 14
click at [109, 498] on span "Treehouse, Glamorgan Street, Brecon, LD3 7DW" at bounding box center [62, 503] width 94 height 14
drag, startPoint x: 248, startPoint y: 502, endPoint x: 199, endPoint y: 512, distance: 49.3
click at [199, 512] on div "Location Treehouse, Glamorgan Street, Brecon, LD3 7DW" at bounding box center [237, 501] width 444 height 55
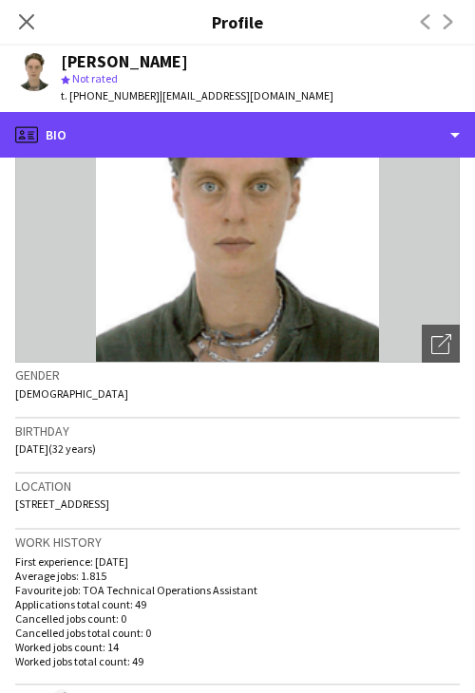
drag, startPoint x: 232, startPoint y: 129, endPoint x: 260, endPoint y: 155, distance: 38.3
click at [232, 129] on div "profile Bio" at bounding box center [237, 135] width 475 height 46
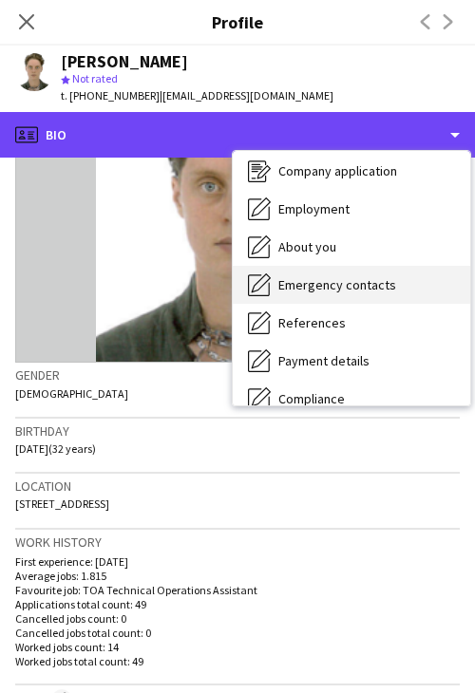
scroll to position [190, 0]
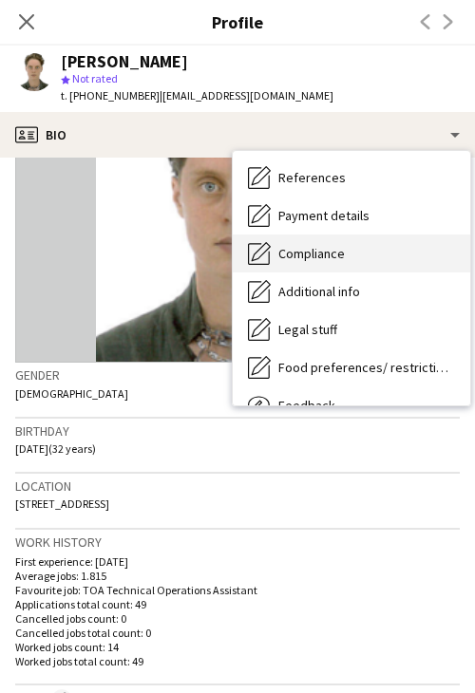
click at [346, 268] on div "Compliance Compliance" at bounding box center [351, 253] width 237 height 38
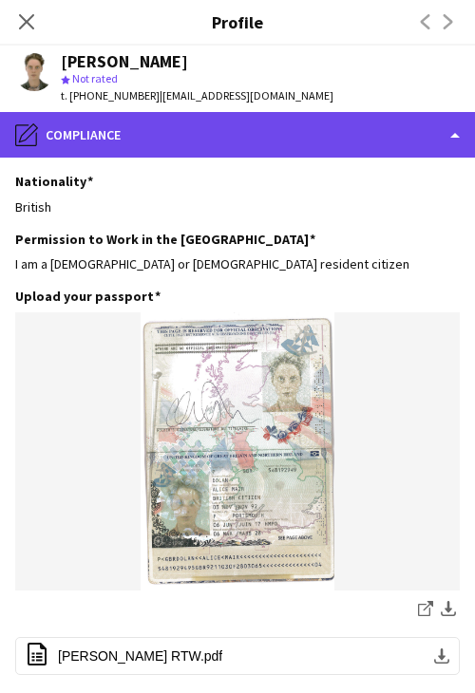
click at [248, 143] on div "pencil4 Compliance" at bounding box center [237, 135] width 475 height 46
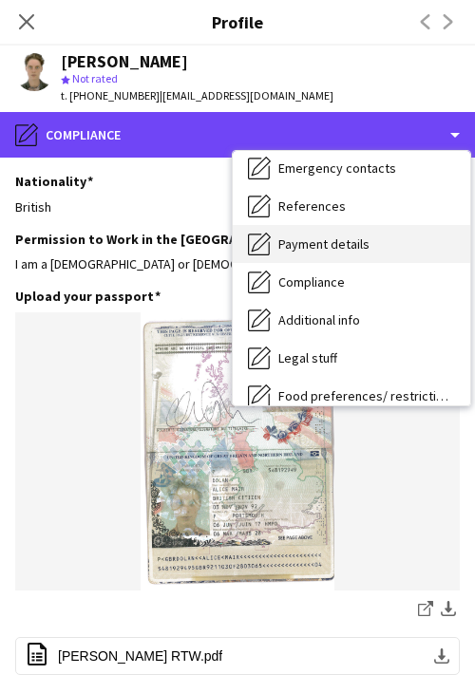
scroll to position [159, 0]
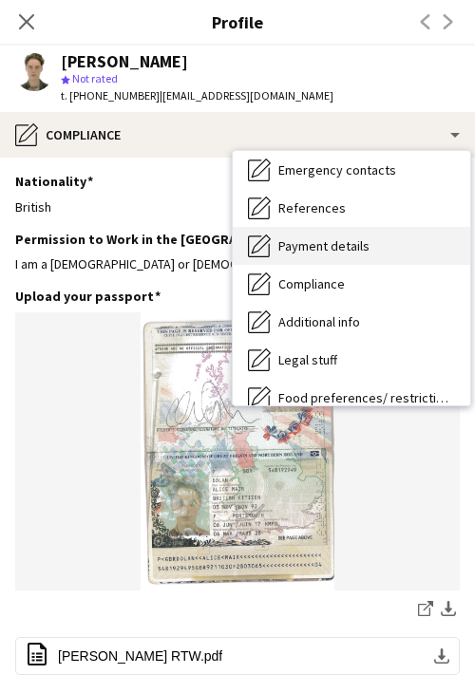
click at [362, 241] on span "Payment details" at bounding box center [323, 245] width 91 height 17
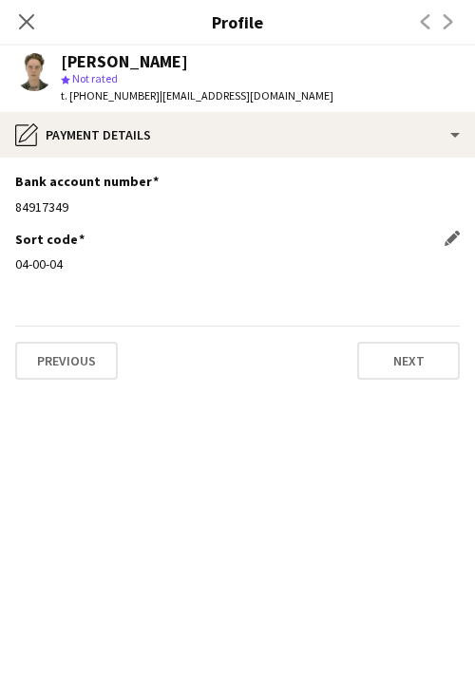
drag, startPoint x: 68, startPoint y: 262, endPoint x: 16, endPoint y: 271, distance: 52.9
click at [16, 271] on div "04-00-04" at bounding box center [237, 263] width 444 height 17
click at [51, 210] on div "84917349" at bounding box center [237, 206] width 444 height 17
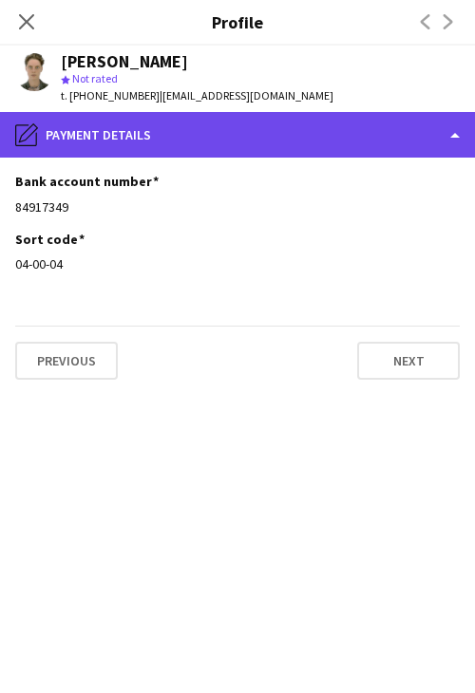
drag, startPoint x: 253, startPoint y: 124, endPoint x: 253, endPoint y: 141, distance: 17.1
click at [253, 124] on div "pencil4 Payment details" at bounding box center [237, 135] width 475 height 46
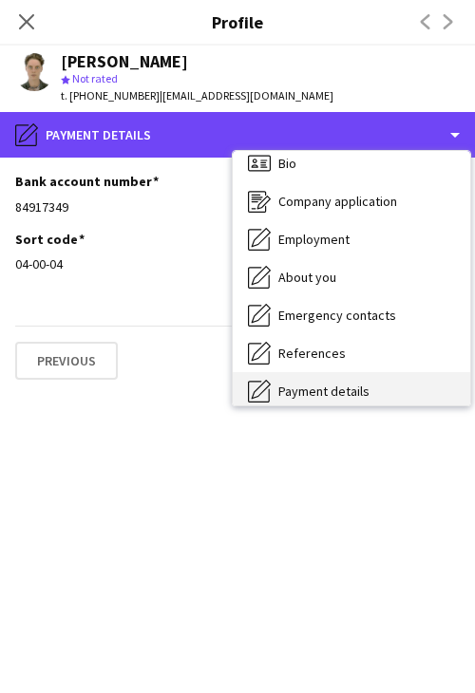
scroll to position [0, 0]
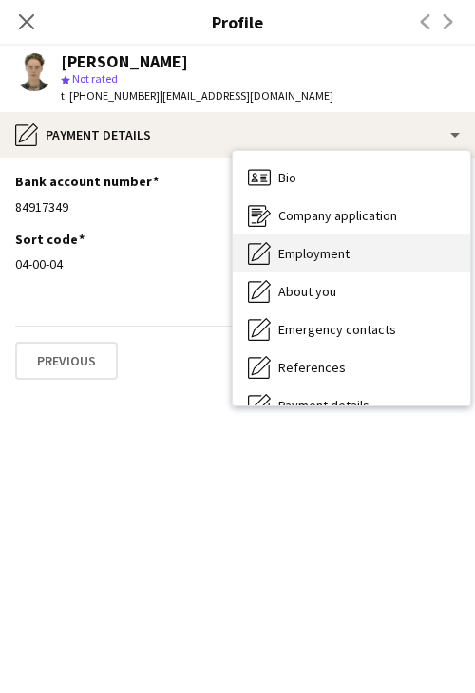
click at [368, 262] on div "Employment Employment" at bounding box center [351, 253] width 237 height 38
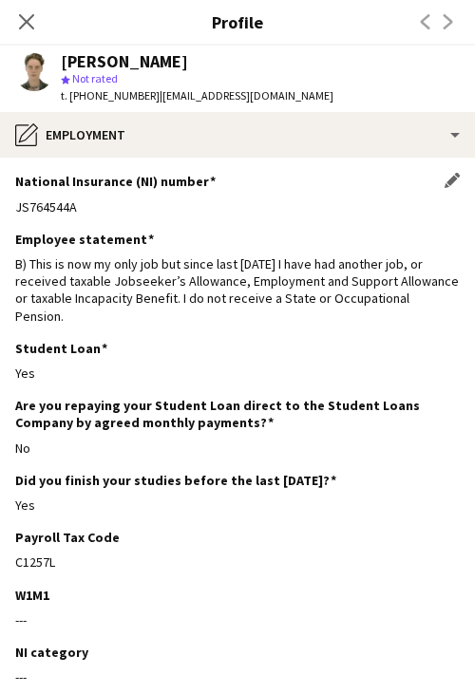
click at [67, 209] on div "JS764544A" at bounding box center [237, 206] width 444 height 17
drag, startPoint x: 264, startPoint y: 97, endPoint x: 152, endPoint y: 101, distance: 112.1
click at [152, 101] on div "Alice Dolan star Not rated t. +447920615667 | amdolan3@gmail.com" at bounding box center [174, 79] width 348 height 66
drag, startPoint x: 141, startPoint y: 96, endPoint x: 77, endPoint y: 103, distance: 65.0
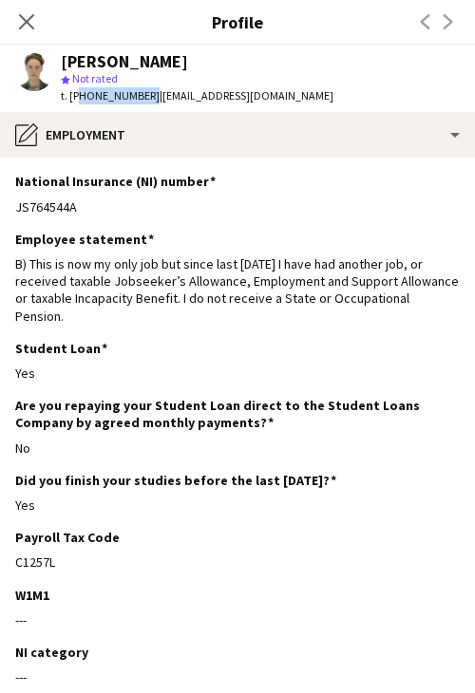
click at [77, 103] on div "t. +447920615667 | amdolan3@gmail.com" at bounding box center [197, 95] width 272 height 17
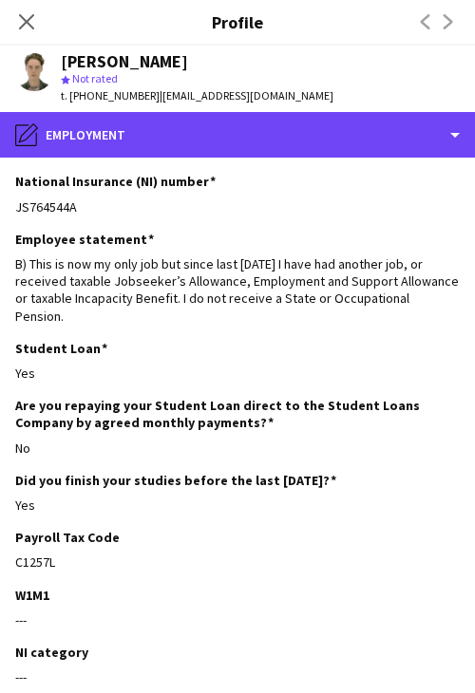
drag, startPoint x: 316, startPoint y: 131, endPoint x: 327, endPoint y: 185, distance: 55.1
click at [316, 131] on div "pencil4 Employment" at bounding box center [237, 135] width 475 height 46
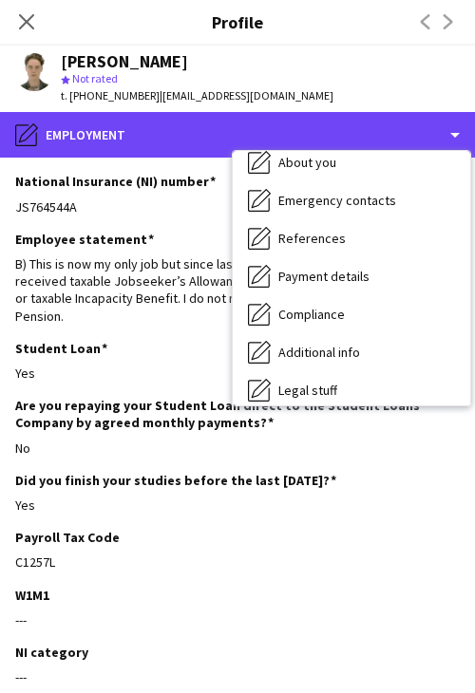
scroll to position [254, 0]
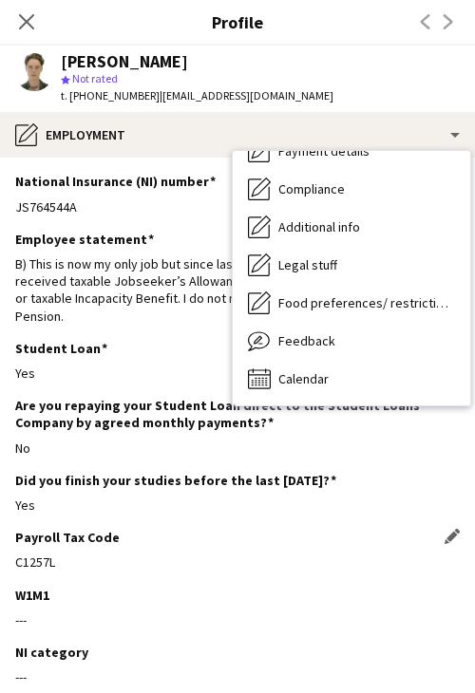
drag, startPoint x: 57, startPoint y: 567, endPoint x: 17, endPoint y: 567, distance: 39.9
click at [17, 567] on div "C1257L" at bounding box center [237, 561] width 444 height 17
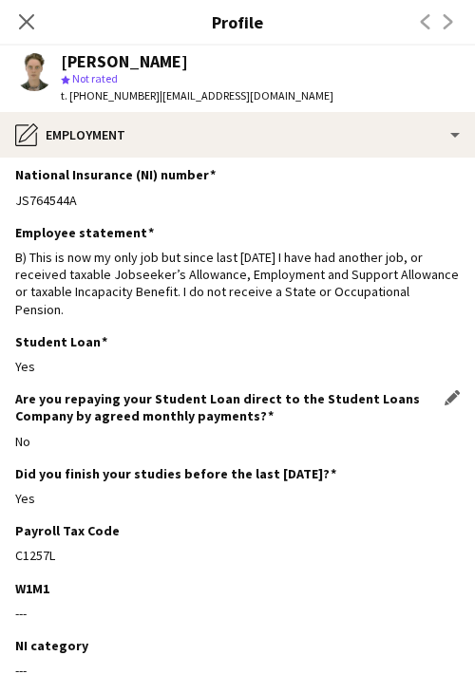
scroll to position [0, 0]
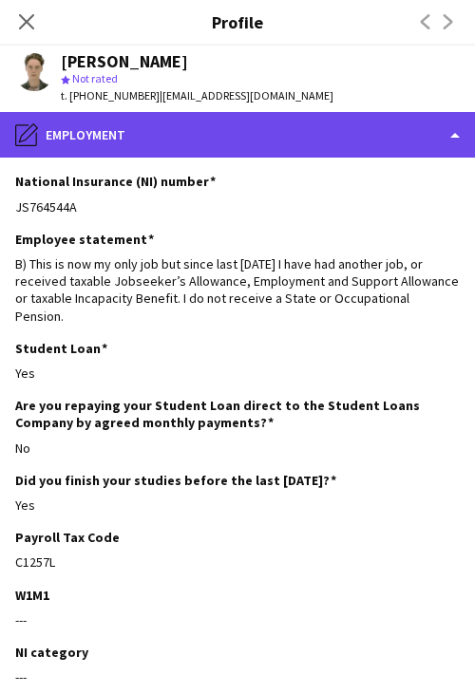
click at [202, 147] on div "pencil4 Employment" at bounding box center [237, 135] width 475 height 46
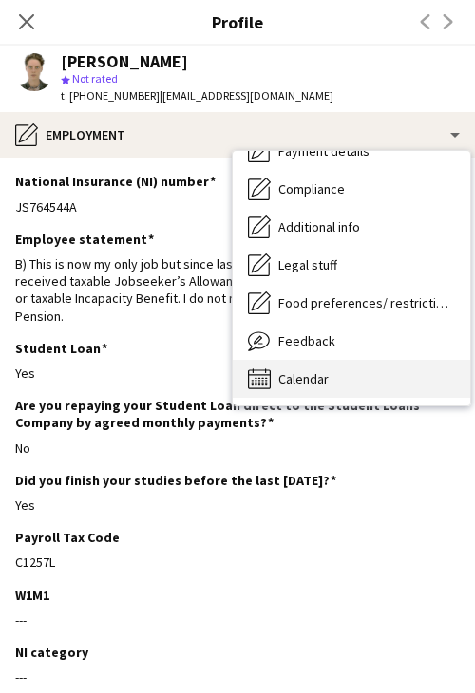
click at [342, 381] on div "Calendar Calendar" at bounding box center [351, 379] width 237 height 38
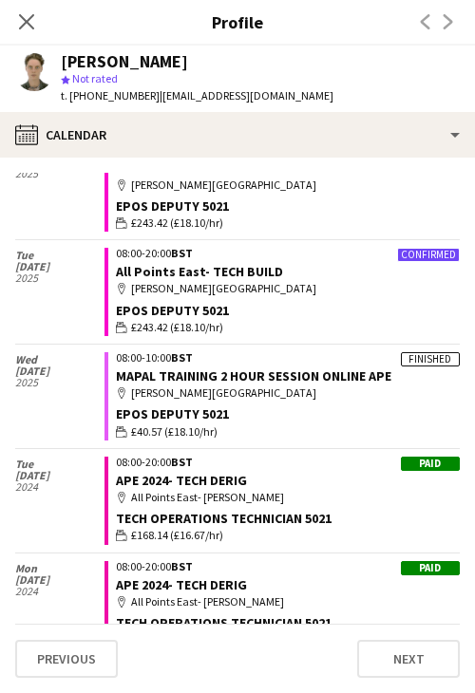
scroll to position [1252, 0]
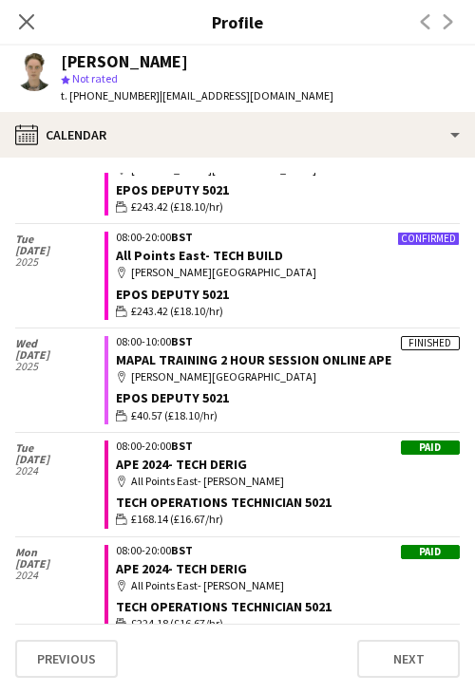
click at [32, 14] on icon at bounding box center [26, 21] width 15 height 15
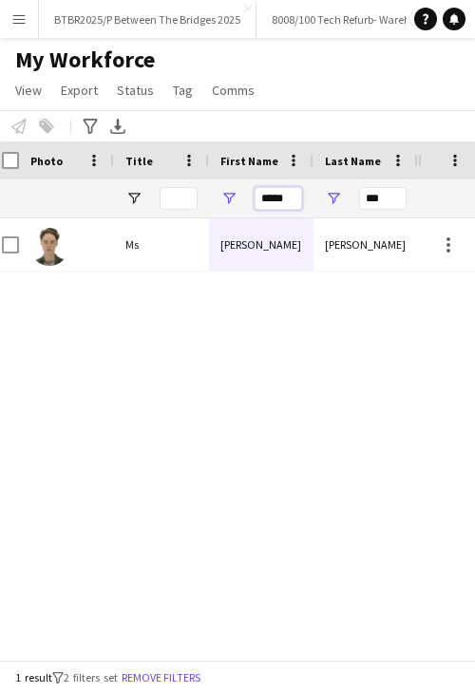
click at [266, 196] on input "*****" at bounding box center [277, 198] width 47 height 23
type input "***"
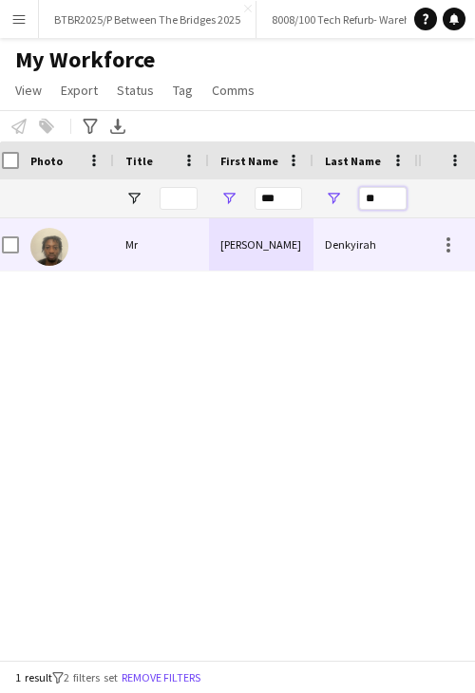
type input "**"
click at [252, 234] on div "Eugene" at bounding box center [261, 244] width 104 height 52
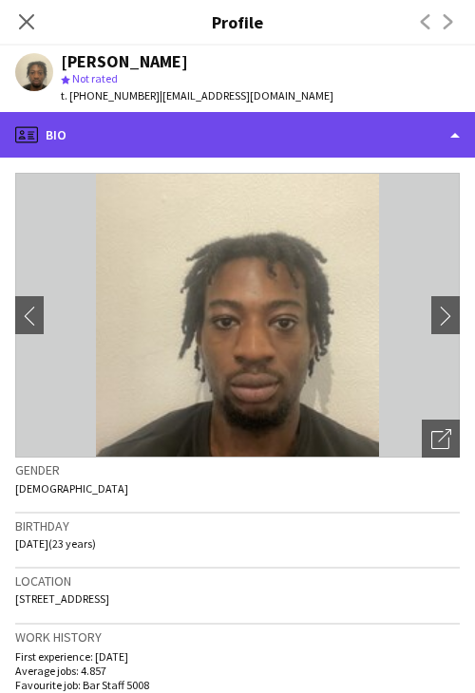
click at [261, 138] on div "profile Bio" at bounding box center [237, 135] width 475 height 46
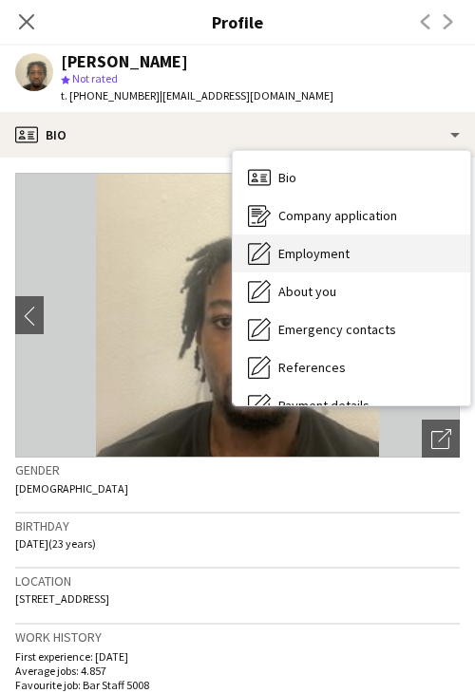
click at [325, 259] on span "Employment" at bounding box center [313, 253] width 71 height 17
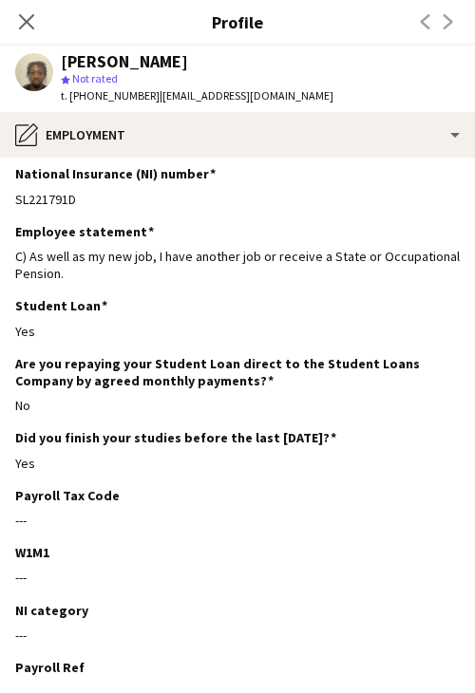
scroll to position [0, 0]
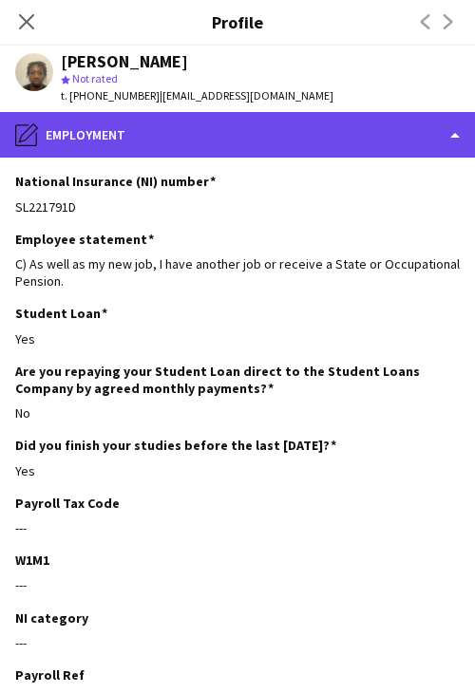
click at [225, 130] on div "pencil4 Employment" at bounding box center [237, 135] width 475 height 46
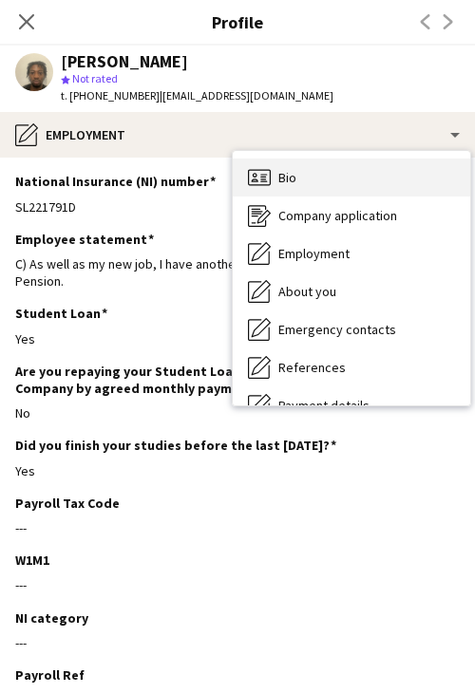
click at [306, 180] on div "Bio Bio" at bounding box center [351, 178] width 237 height 38
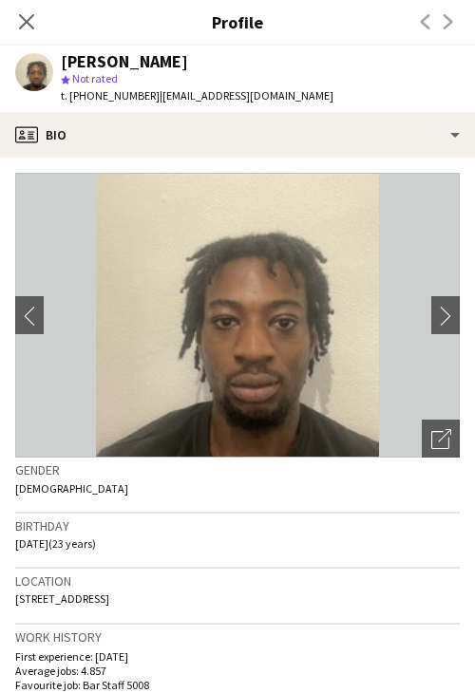
drag, startPoint x: 15, startPoint y: 600, endPoint x: 93, endPoint y: 600, distance: 77.8
click at [93, 600] on span "10 Trellis Square, Bow, London, E3 2DR" at bounding box center [62, 598] width 94 height 14
click at [103, 593] on span "10 Trellis Square, Bow, London, E3 2DR" at bounding box center [62, 598] width 94 height 14
click at [109, 602] on span "10 Trellis Square, Bow, London, E3 2DR" at bounding box center [62, 598] width 94 height 14
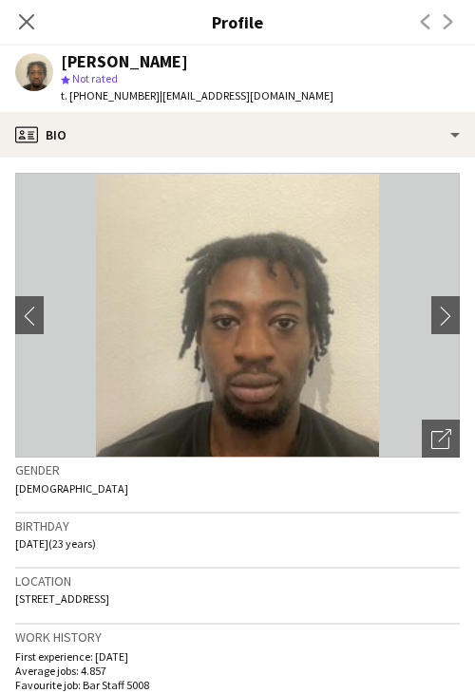
click at [109, 602] on span "10 Trellis Square, Bow, London, E3 2DR" at bounding box center [62, 598] width 94 height 14
drag, startPoint x: 209, startPoint y: 604, endPoint x: 167, endPoint y: 603, distance: 41.8
click at [167, 603] on div "Location 10 Trellis Square, Bow, London, E3 2DR" at bounding box center [237, 596] width 444 height 55
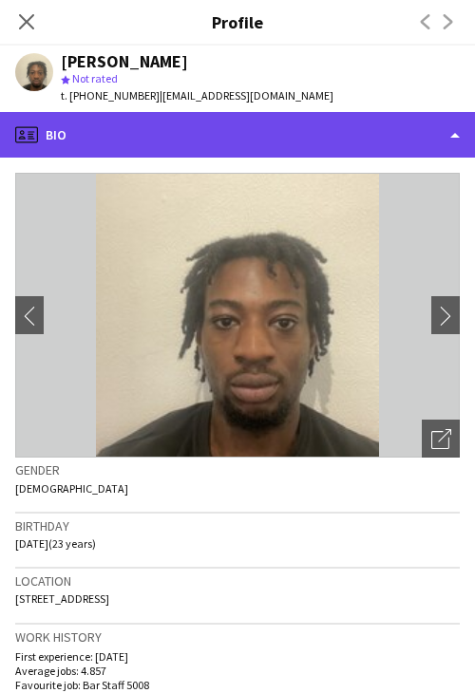
click at [305, 132] on div "profile Bio" at bounding box center [237, 135] width 475 height 46
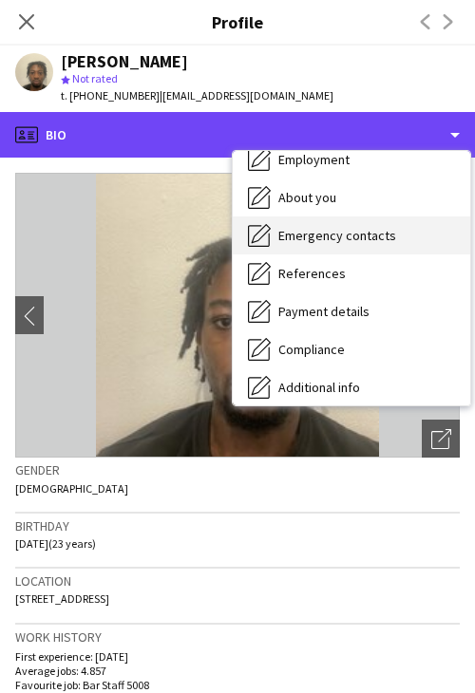
scroll to position [95, 0]
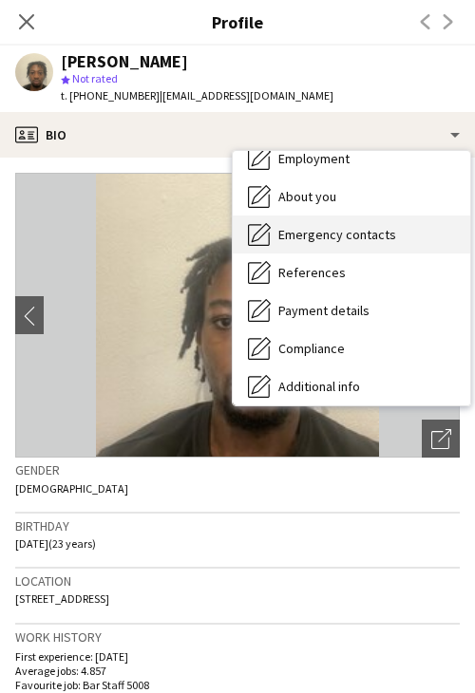
click at [356, 320] on div "Payment details Payment details" at bounding box center [351, 310] width 237 height 38
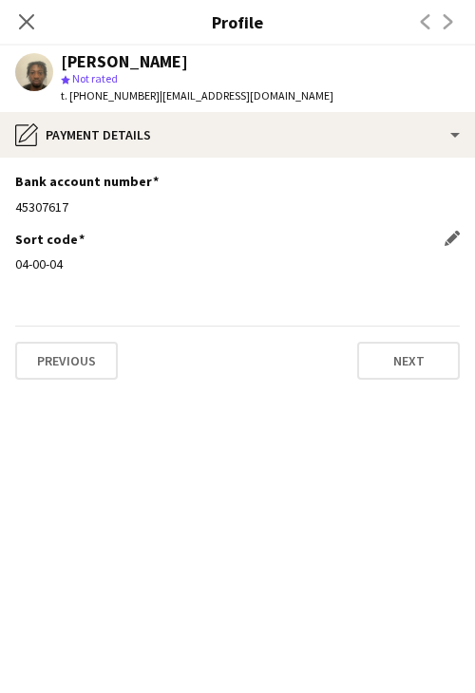
drag, startPoint x: 67, startPoint y: 267, endPoint x: 15, endPoint y: 270, distance: 52.3
click at [15, 270] on div "04-00-04" at bounding box center [237, 263] width 444 height 17
drag, startPoint x: 69, startPoint y: 213, endPoint x: 44, endPoint y: 205, distance: 26.7
click at [65, 212] on div "45307617" at bounding box center [237, 206] width 444 height 17
click at [44, 205] on div "45307617" at bounding box center [237, 206] width 444 height 17
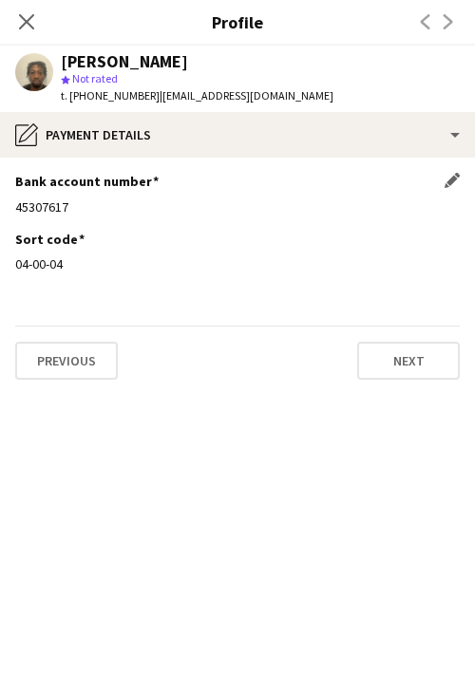
click at [44, 205] on div "45307617" at bounding box center [237, 206] width 444 height 17
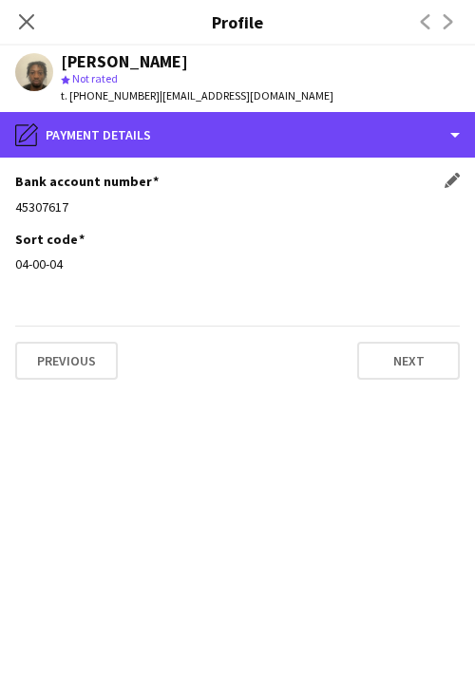
drag, startPoint x: 151, startPoint y: 138, endPoint x: 215, endPoint y: 183, distance: 79.0
click at [151, 138] on div "pencil4 Payment details" at bounding box center [237, 135] width 475 height 46
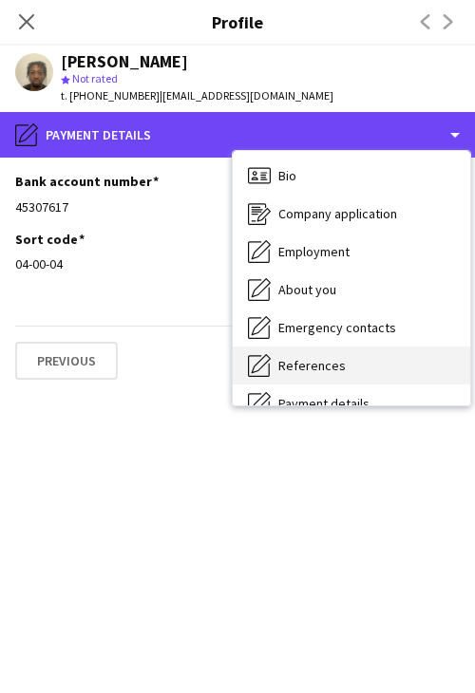
scroll to position [0, 0]
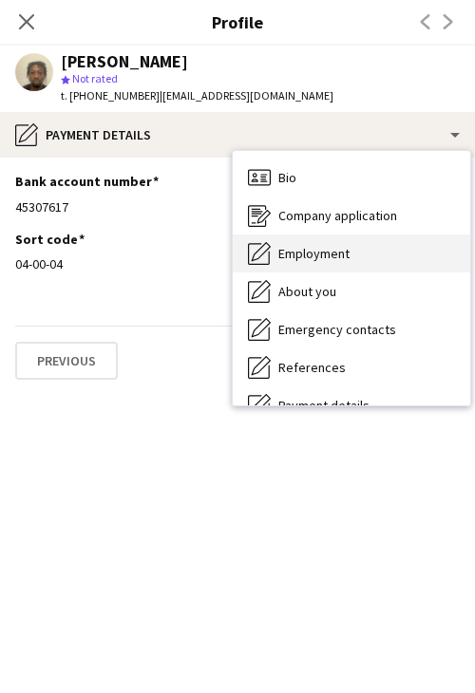
click at [334, 257] on span "Employment" at bounding box center [313, 253] width 71 height 17
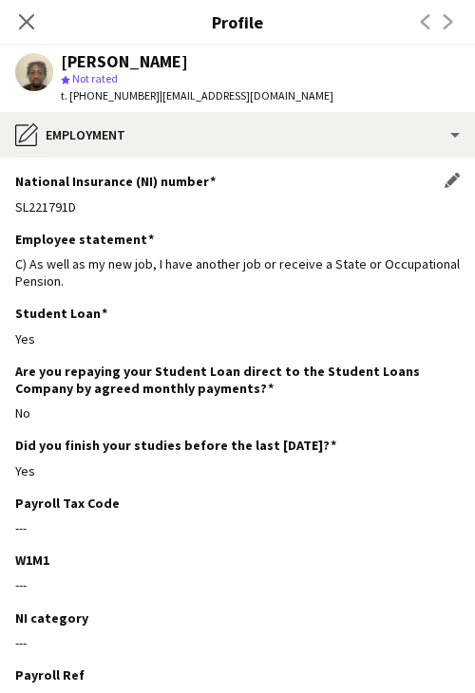
click at [69, 207] on div "SL221791D" at bounding box center [237, 206] width 444 height 17
drag, startPoint x: 281, startPoint y: 86, endPoint x: 182, endPoint y: 94, distance: 99.0
click at [182, 94] on div "Eugene Denkyirah star Not rated t. +447539743594 | edenkyirah23@gmail.com" at bounding box center [174, 79] width 348 height 66
drag, startPoint x: 284, startPoint y: 96, endPoint x: 152, endPoint y: 102, distance: 132.1
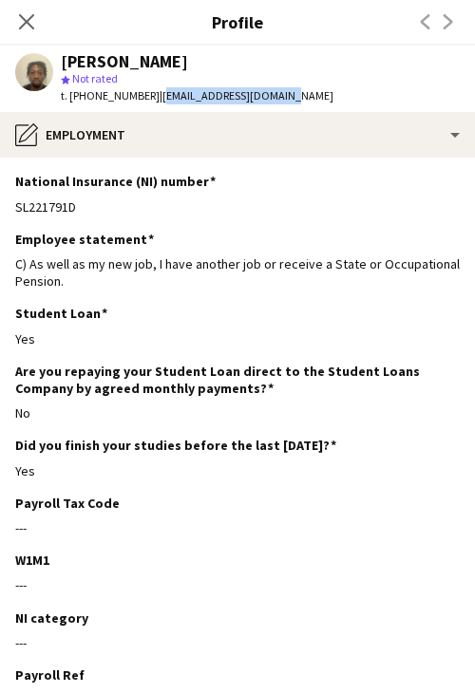
click at [152, 102] on div "Eugene Denkyirah star Not rated t. +447539743594 | edenkyirah23@gmail.com" at bounding box center [174, 79] width 348 height 66
drag, startPoint x: 141, startPoint y: 94, endPoint x: 74, endPoint y: 100, distance: 67.6
click at [74, 100] on span "t. +447539743594" at bounding box center [110, 95] width 99 height 14
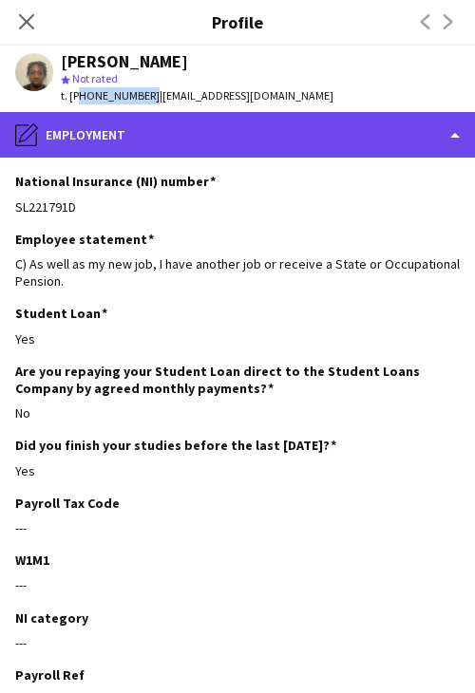
click at [247, 124] on div "pencil4 Employment" at bounding box center [237, 135] width 475 height 46
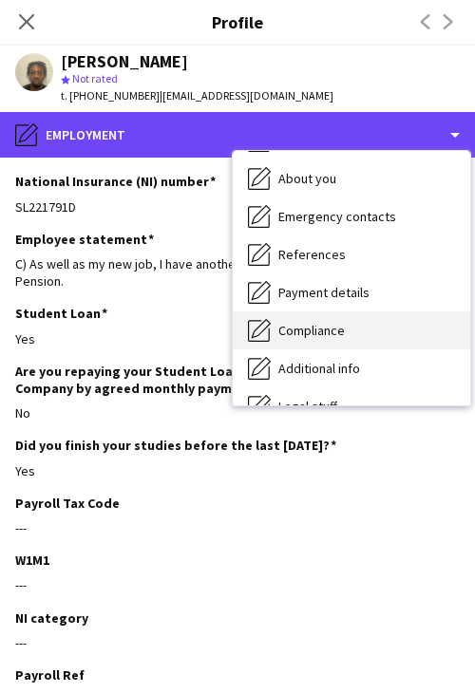
scroll to position [254, 0]
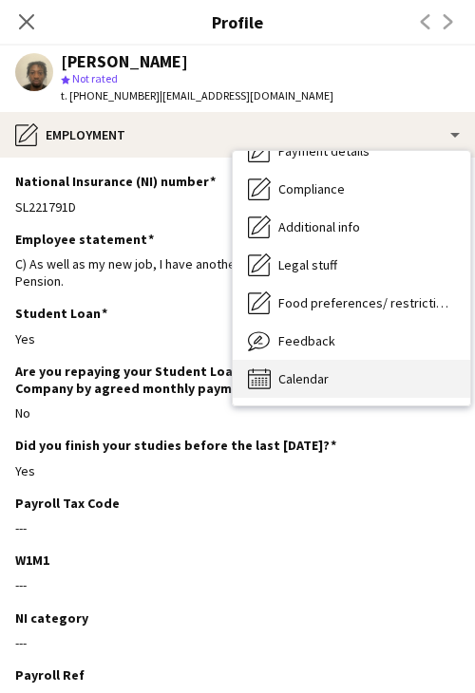
click at [388, 372] on div "Calendar Calendar" at bounding box center [351, 379] width 237 height 38
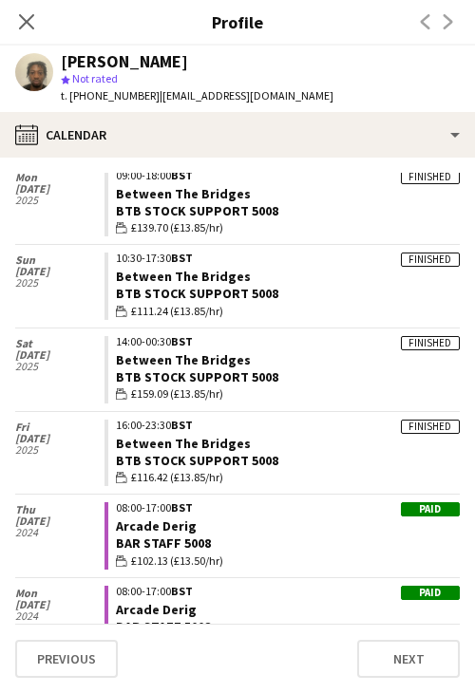
scroll to position [619, 0]
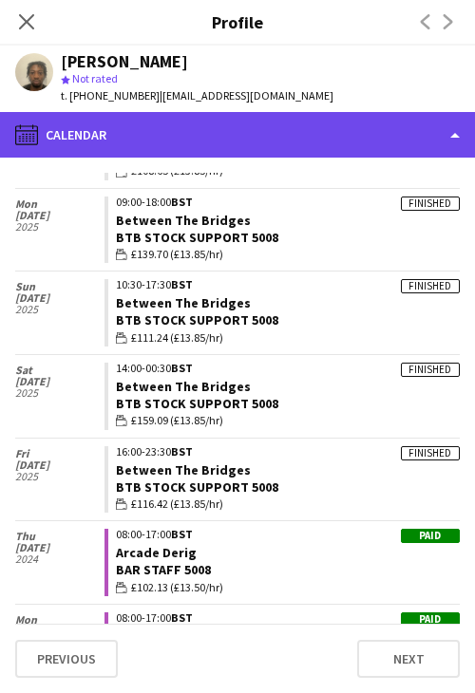
click at [155, 120] on div "calendar-full Calendar" at bounding box center [237, 135] width 475 height 46
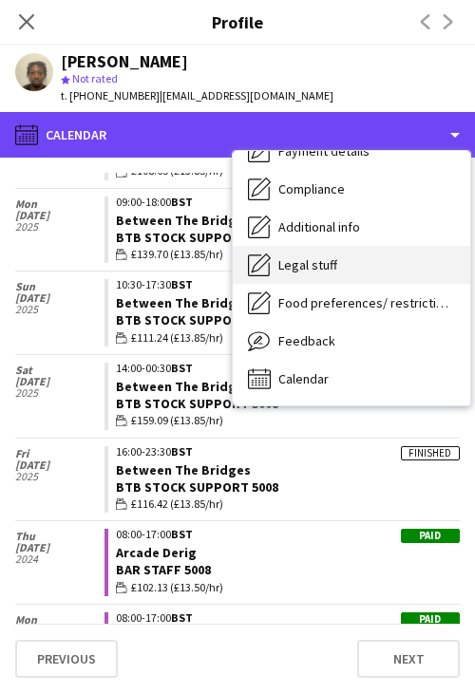
scroll to position [0, 0]
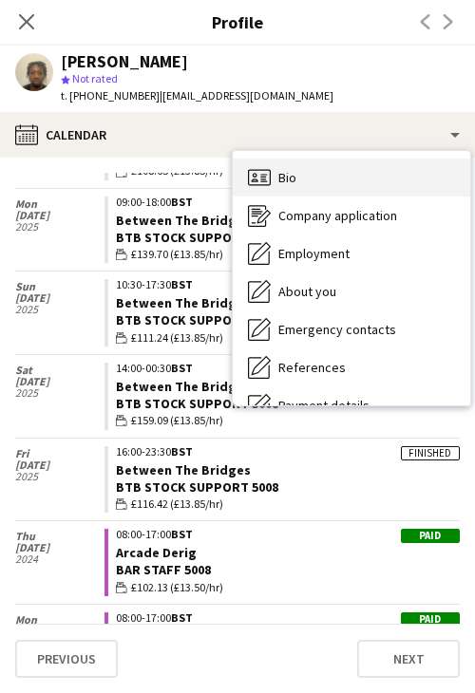
click at [319, 177] on div "Bio Bio" at bounding box center [351, 178] width 237 height 38
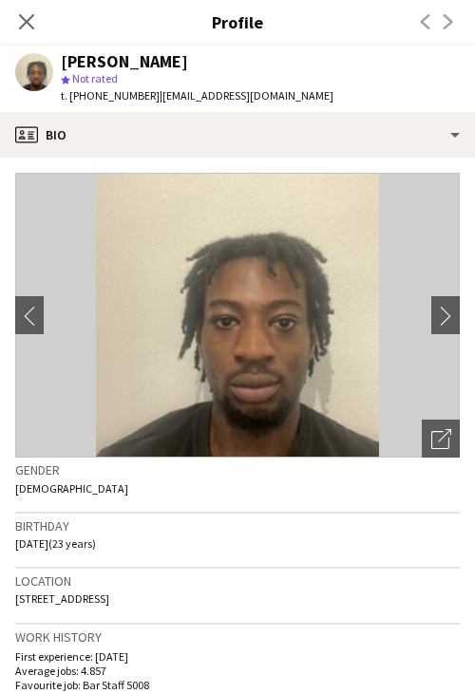
scroll to position [380, 0]
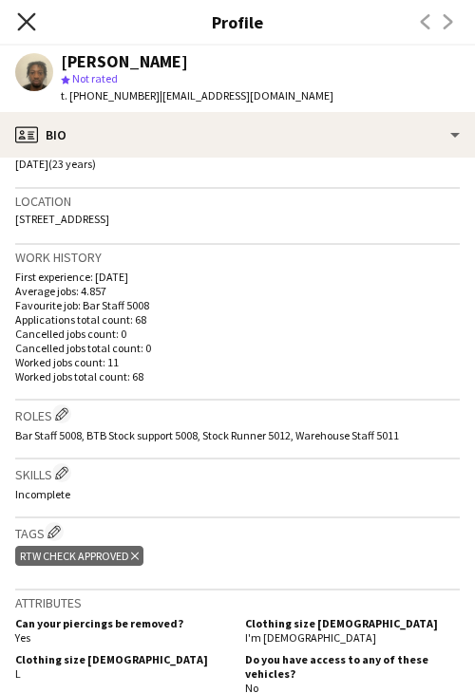
click at [29, 22] on icon "Close pop-in" at bounding box center [26, 21] width 18 height 18
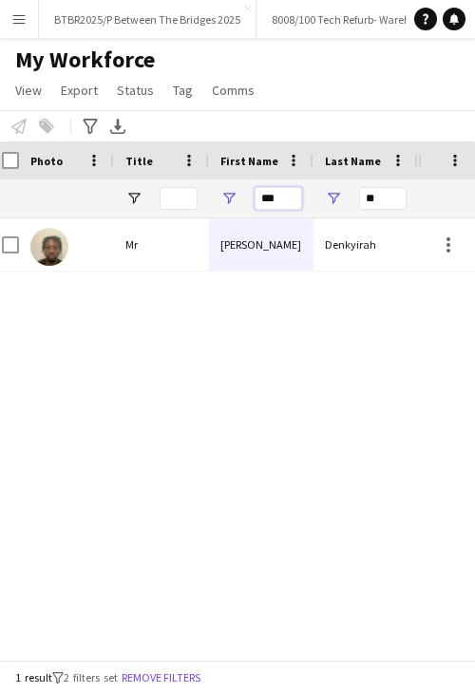
click at [270, 202] on input "***" at bounding box center [277, 198] width 47 height 23
type input "***"
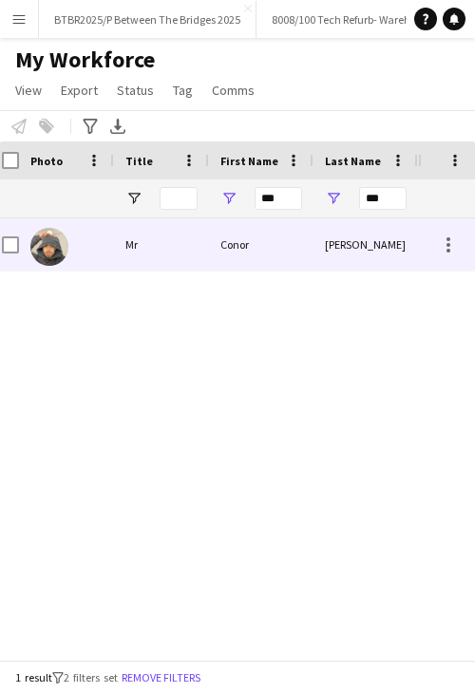
click at [287, 248] on div "Conor" at bounding box center [261, 244] width 104 height 52
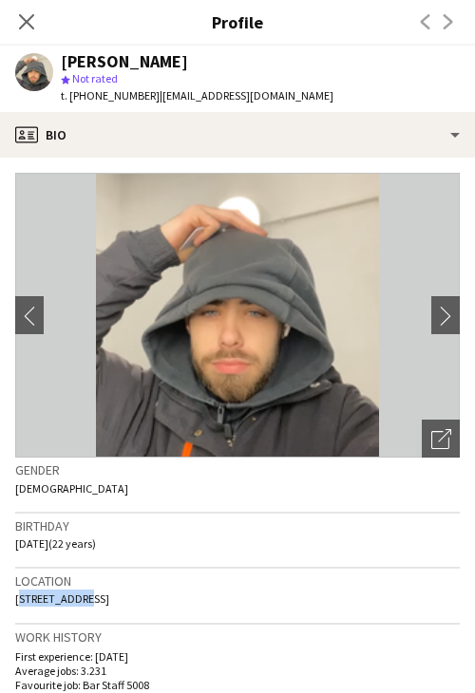
drag, startPoint x: 12, startPoint y: 595, endPoint x: 74, endPoint y: 603, distance: 62.2
click at [74, 603] on app-crew-profile-bio "chevron-left chevron-right Open photos pop-in Gender Male Birthday 16-04-2003 (…" at bounding box center [237, 425] width 475 height 535
click at [98, 593] on span "8 Eton Close, London, SW18 4UD" at bounding box center [62, 598] width 94 height 14
drag, startPoint x: 178, startPoint y: 597, endPoint x: 121, endPoint y: 603, distance: 57.2
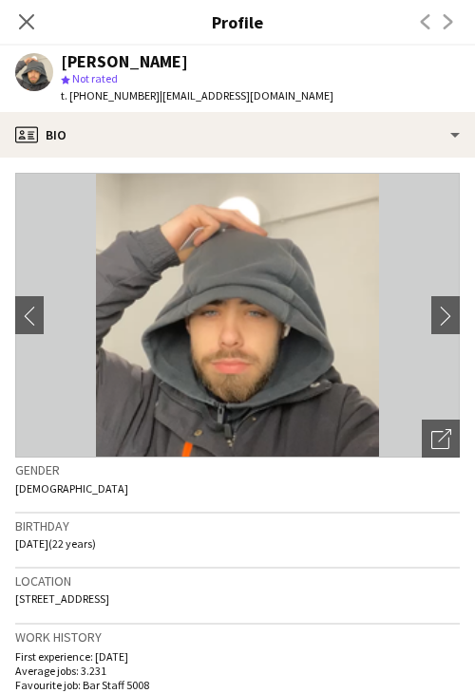
click at [121, 603] on div "Location 8 Eton Close, London, SW18 4UD" at bounding box center [237, 596] width 444 height 55
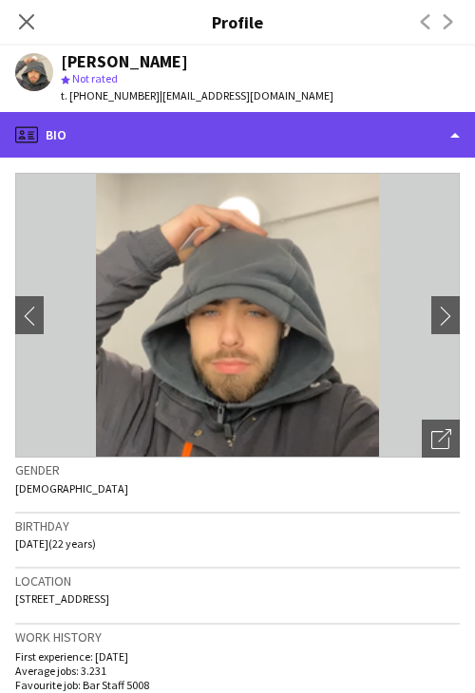
click at [151, 114] on div "profile Bio" at bounding box center [237, 135] width 475 height 46
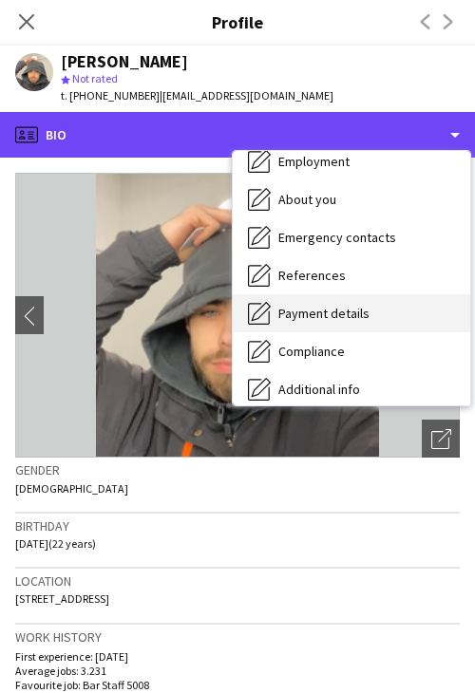
scroll to position [95, 0]
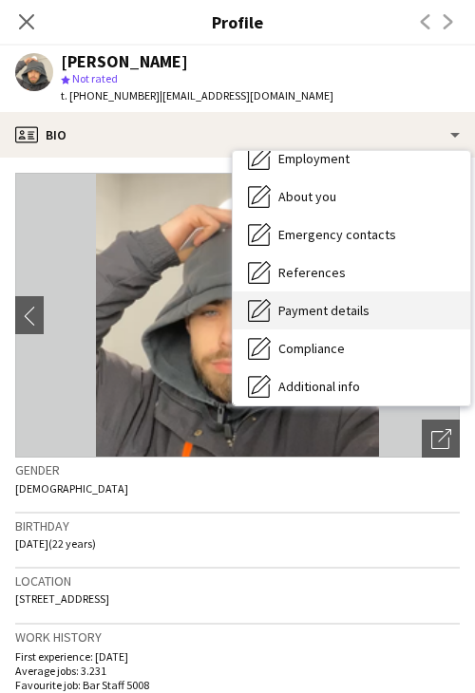
click at [366, 310] on span "Payment details" at bounding box center [323, 310] width 91 height 17
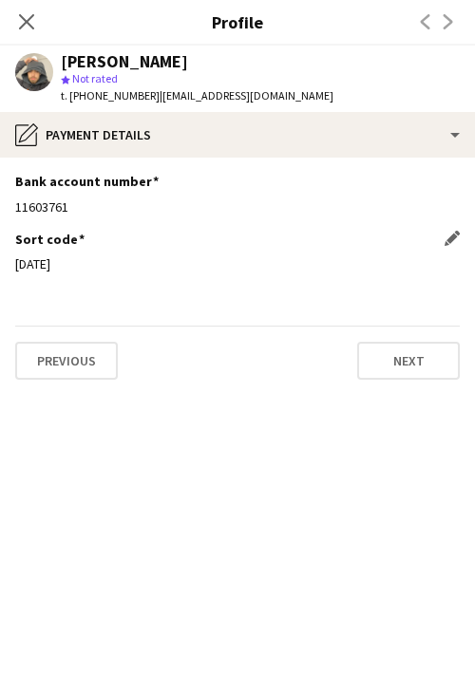
drag, startPoint x: 72, startPoint y: 259, endPoint x: 17, endPoint y: 266, distance: 55.5
click at [17, 266] on div "11-08-10" at bounding box center [237, 263] width 444 height 17
click at [60, 200] on div "11603761" at bounding box center [237, 206] width 444 height 17
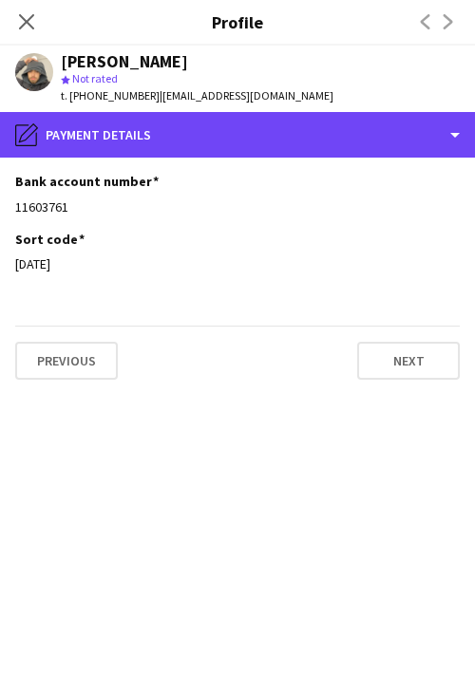
drag, startPoint x: 332, startPoint y: 128, endPoint x: 327, endPoint y: 158, distance: 29.8
click at [332, 128] on div "pencil4 Payment details" at bounding box center [237, 135] width 475 height 46
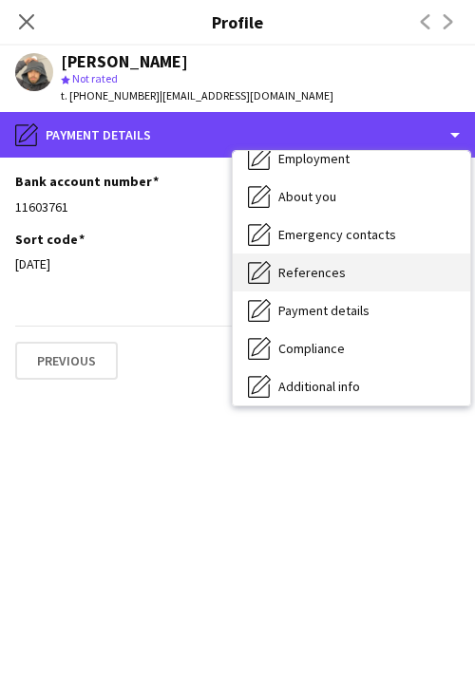
scroll to position [0, 0]
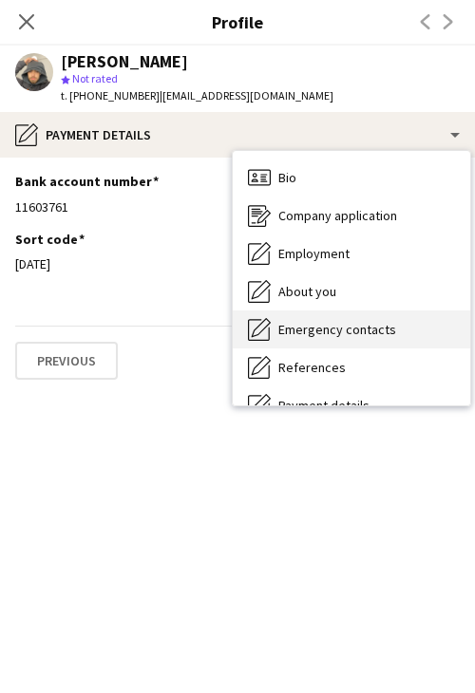
click at [365, 316] on div "Emergency contacts Emergency contacts" at bounding box center [351, 329] width 237 height 38
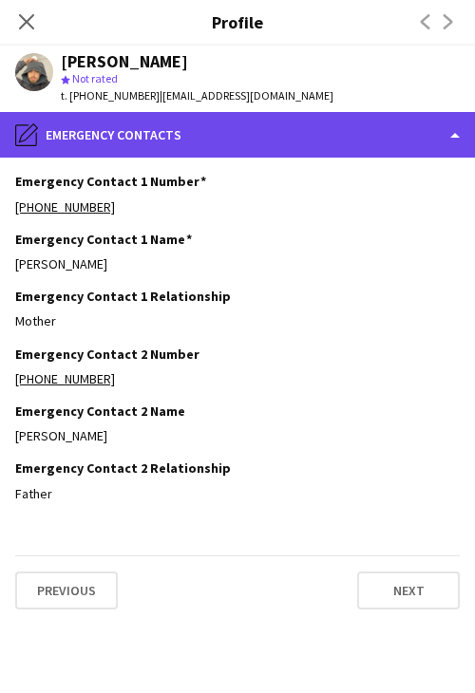
click at [213, 143] on div "pencil4 Emergency contacts" at bounding box center [237, 135] width 475 height 46
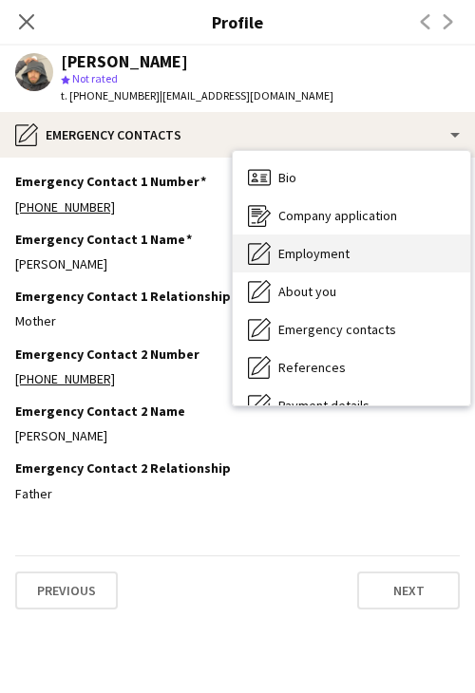
click at [376, 259] on div "Employment Employment" at bounding box center [351, 253] width 237 height 38
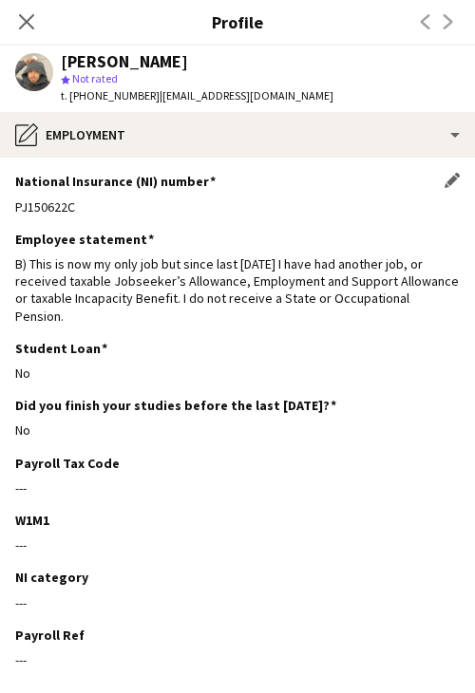
click at [34, 206] on div "PJ150622C" at bounding box center [237, 206] width 444 height 17
drag, startPoint x: 269, startPoint y: 95, endPoint x: 152, endPoint y: 99, distance: 116.8
click at [152, 99] on div "Conor Doherty star Not rated t. +447496146282 | cdoherty03@yahoo.com" at bounding box center [174, 79] width 348 height 66
drag, startPoint x: 142, startPoint y: 93, endPoint x: 77, endPoint y: 96, distance: 65.6
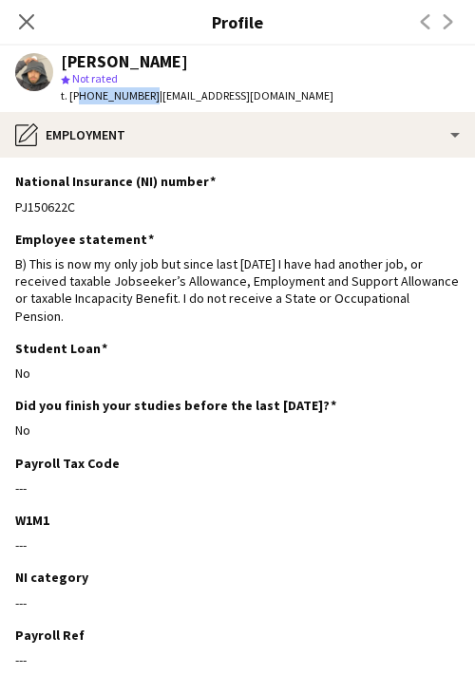
click at [77, 96] on span "t. +447496146282" at bounding box center [110, 95] width 99 height 14
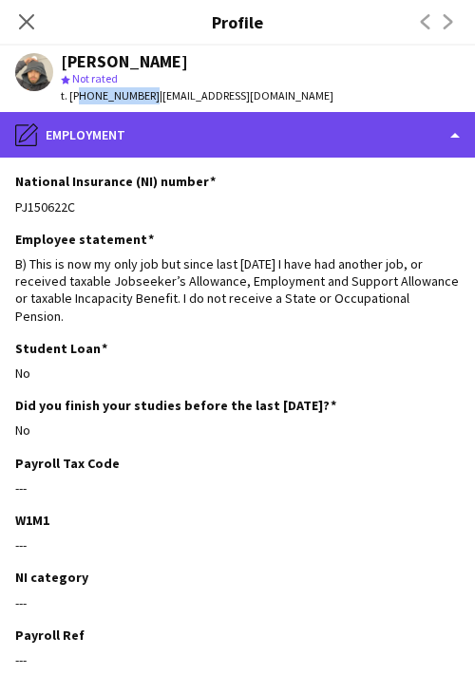
click at [273, 133] on div "pencil4 Employment" at bounding box center [237, 135] width 475 height 46
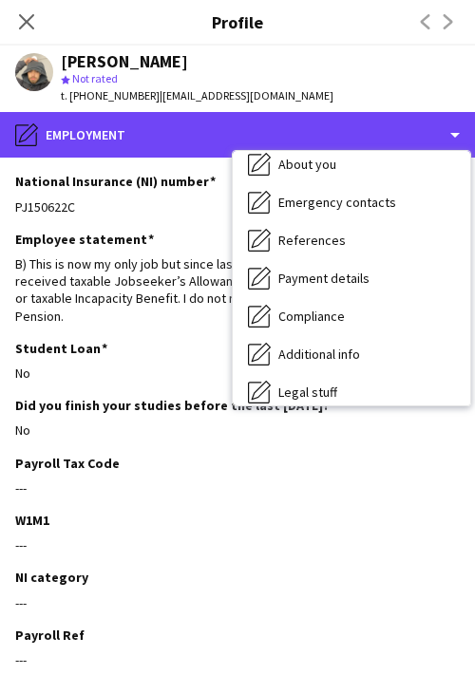
scroll to position [254, 0]
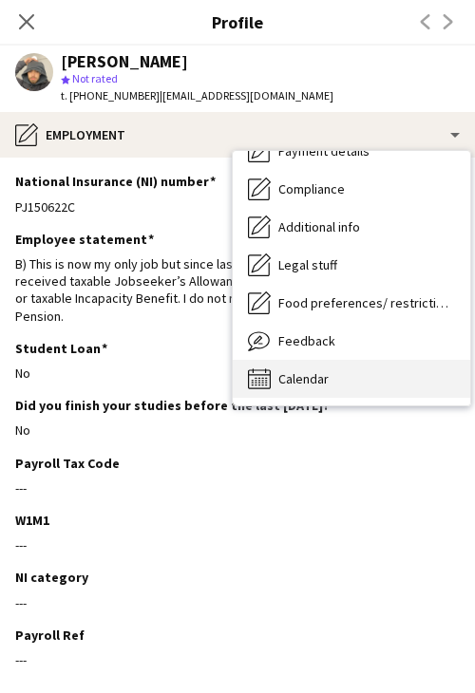
click at [327, 374] on span "Calendar" at bounding box center [303, 378] width 50 height 17
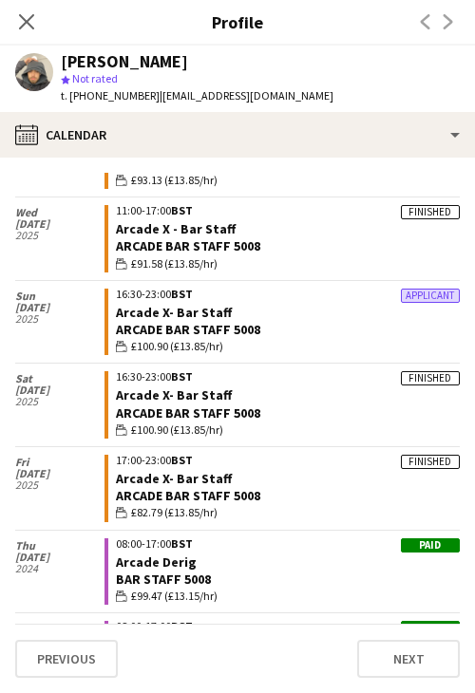
scroll to position [1283, 0]
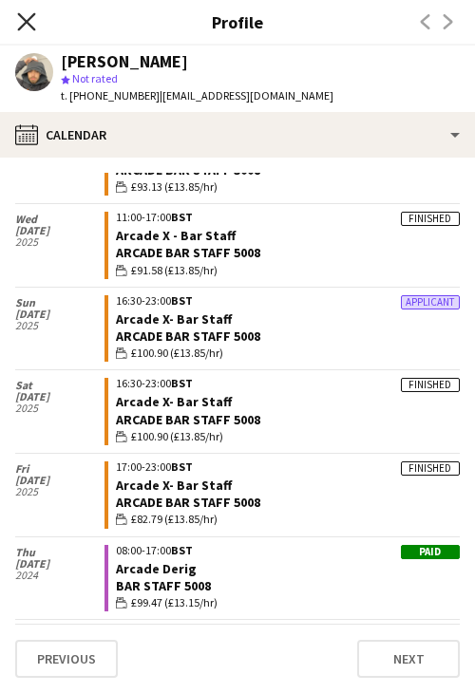
click at [19, 22] on icon "Close pop-in" at bounding box center [26, 21] width 18 height 18
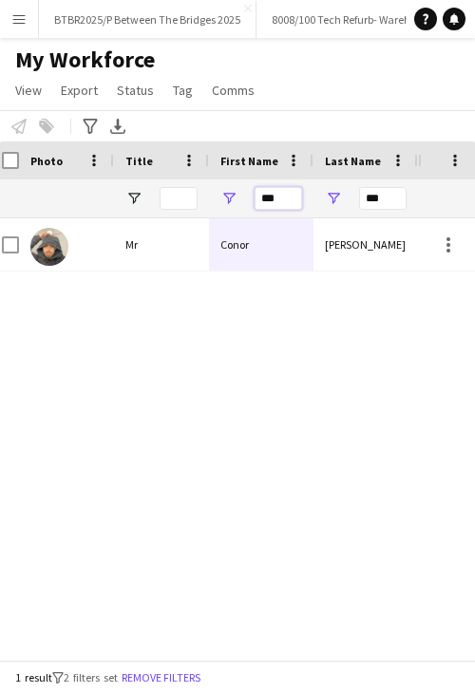
click at [279, 198] on input "***" at bounding box center [277, 198] width 47 height 23
type input "****"
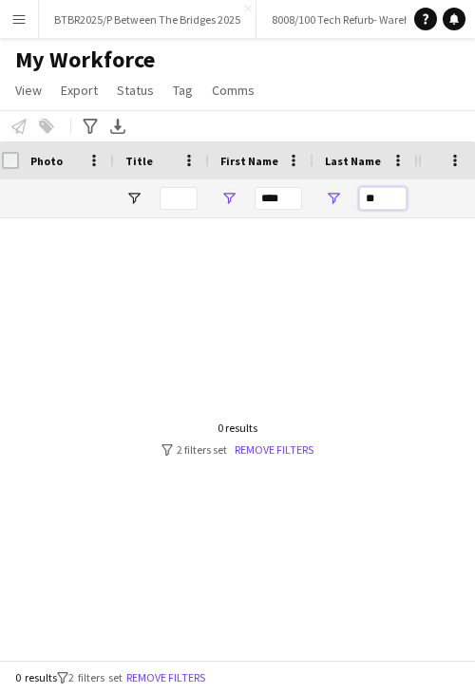
type input "*"
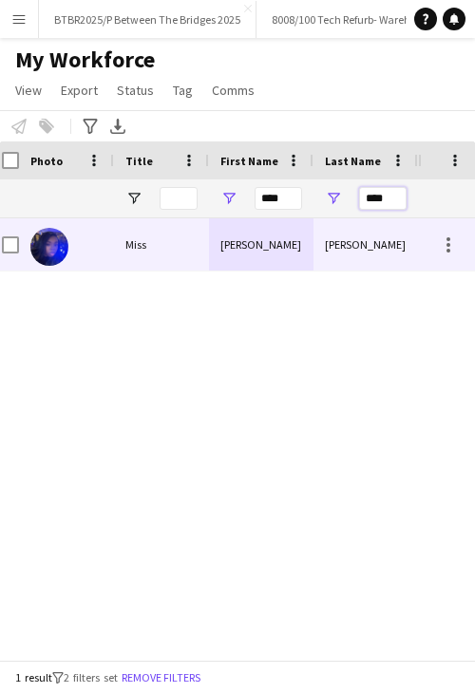
type input "****"
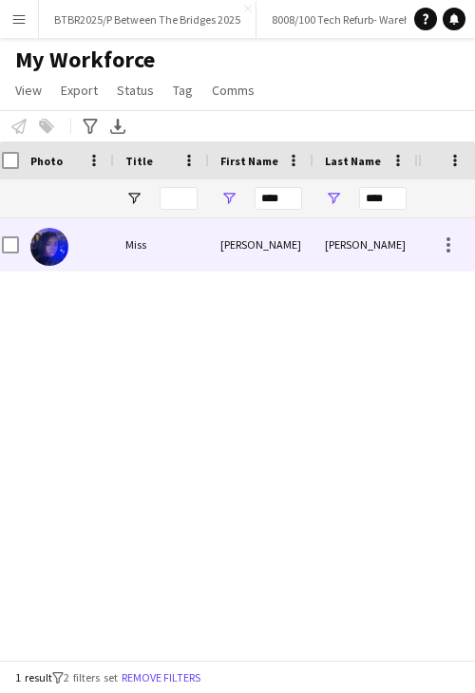
click at [314, 240] on div "Kamara" at bounding box center [365, 244] width 104 height 52
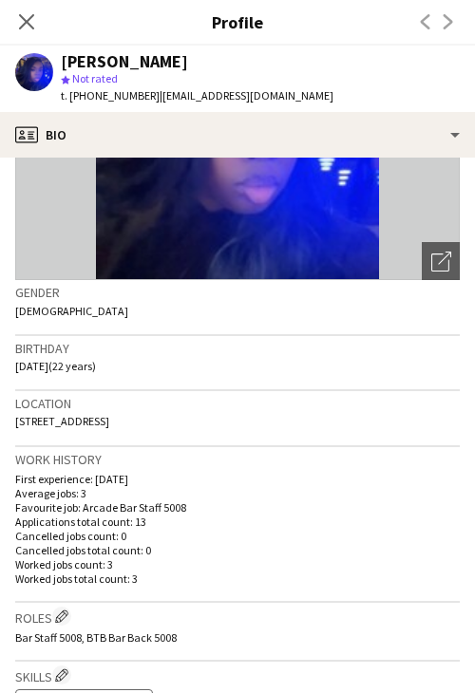
scroll to position [190, 0]
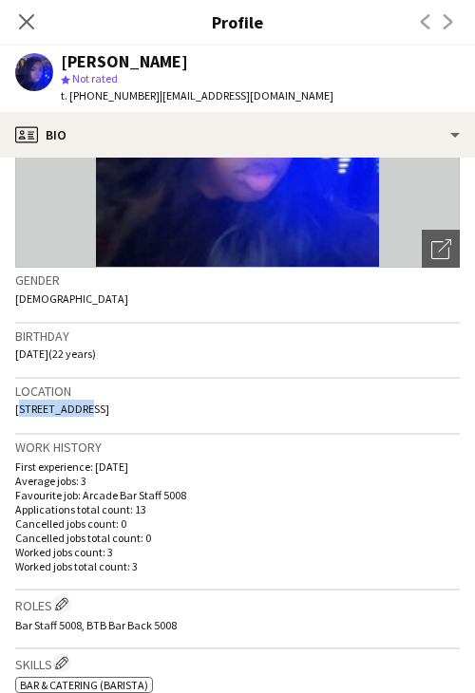
drag, startPoint x: 12, startPoint y: 409, endPoint x: 80, endPoint y: 409, distance: 67.4
click at [80, 409] on app-crew-profile-bio "Open photos pop-in Gender Female Birthday 03-08-2003 (22 years) Location 27 Hon…" at bounding box center [237, 425] width 475 height 535
drag, startPoint x: 22, startPoint y: 23, endPoint x: 218, endPoint y: 126, distance: 222.1
click at [23, 22] on icon "Close pop-in" at bounding box center [26, 21] width 15 height 15
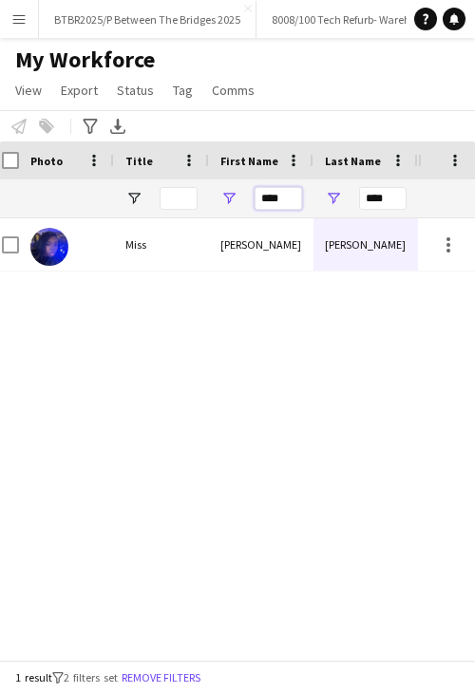
click at [277, 202] on input "****" at bounding box center [277, 198] width 47 height 23
type input "***"
type input "*"
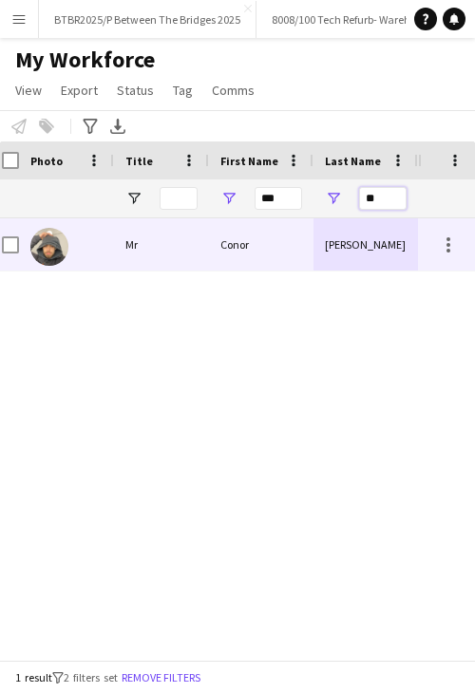
type input "**"
click at [310, 259] on div "Conor" at bounding box center [261, 244] width 104 height 52
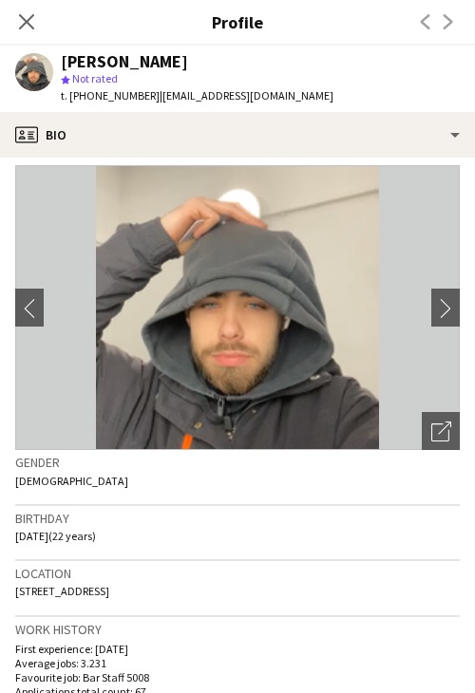
scroll to position [0, 0]
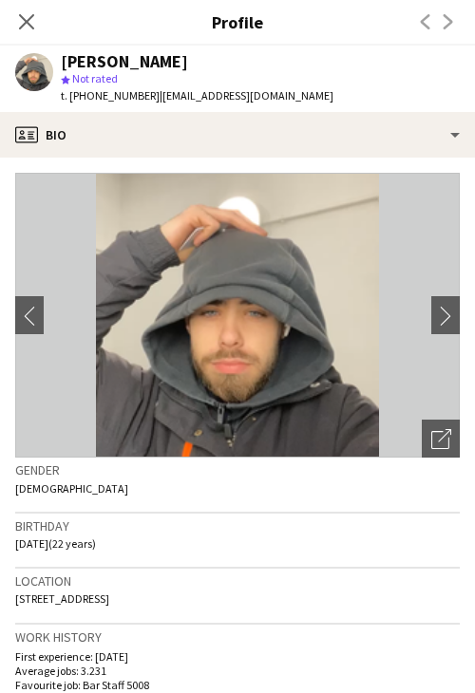
click at [53, 30] on h3 "Profile" at bounding box center [237, 21] width 475 height 25
click at [30, 19] on icon at bounding box center [26, 21] width 18 height 18
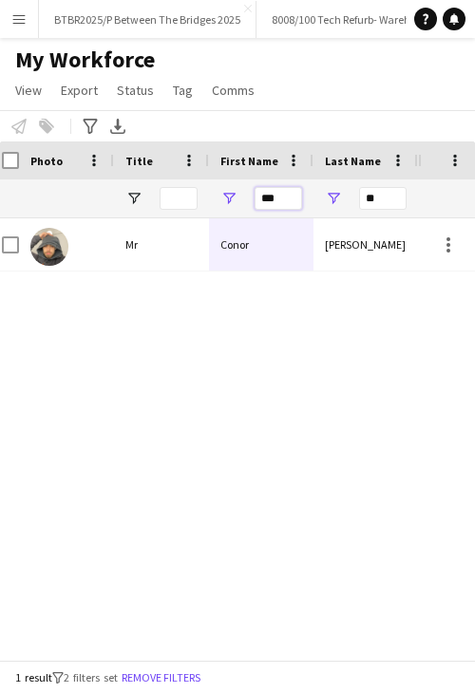
click at [275, 200] on input "***" at bounding box center [277, 198] width 47 height 23
type input "****"
type input "*"
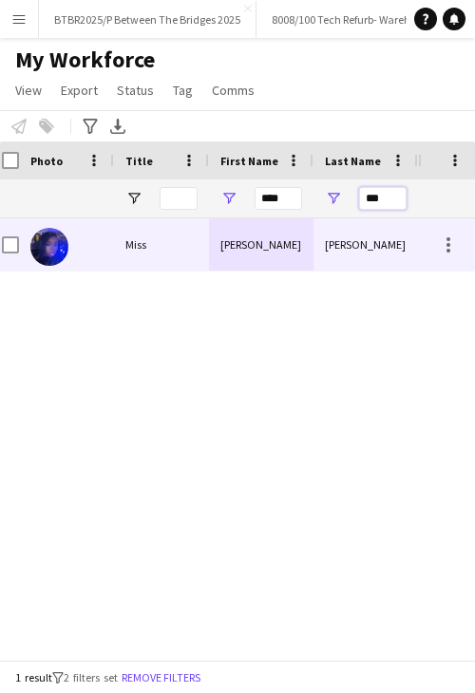
type input "***"
click at [308, 252] on div "Rita" at bounding box center [261, 244] width 104 height 52
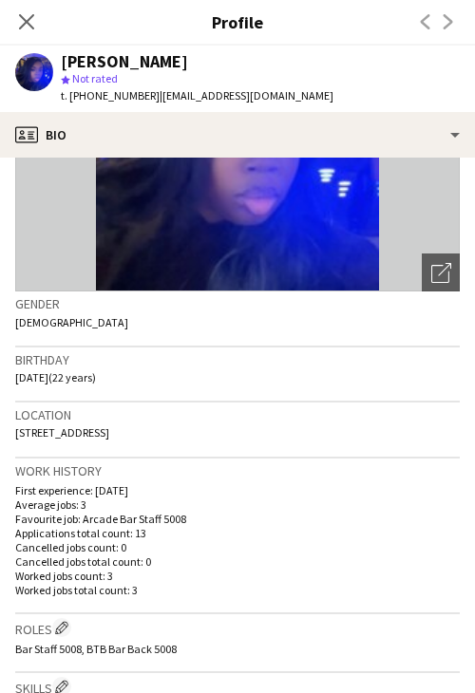
scroll to position [190, 0]
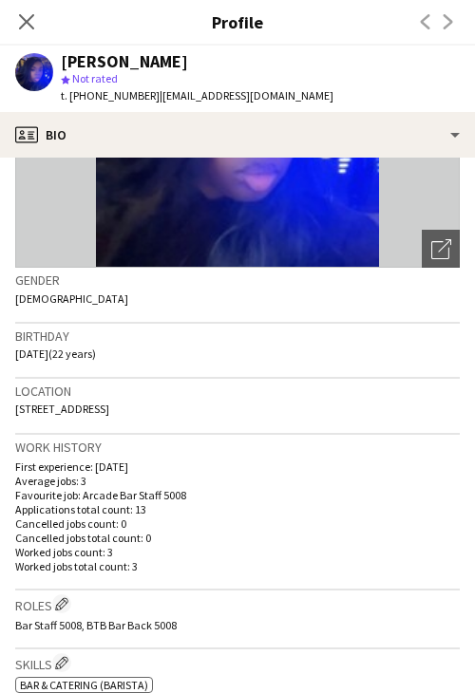
drag, startPoint x: 9, startPoint y: 411, endPoint x: 100, endPoint y: 417, distance: 90.4
click at [100, 417] on app-crew-profile-bio "Open photos pop-in Gender Female Birthday 03-08-2003 (22 years) Location 27 Hon…" at bounding box center [237, 425] width 475 height 535
click at [109, 409] on span "27 Honor Oak Rise, London, SE23 3RA" at bounding box center [62, 409] width 94 height 14
drag, startPoint x: 208, startPoint y: 415, endPoint x: 148, endPoint y: 411, distance: 59.9
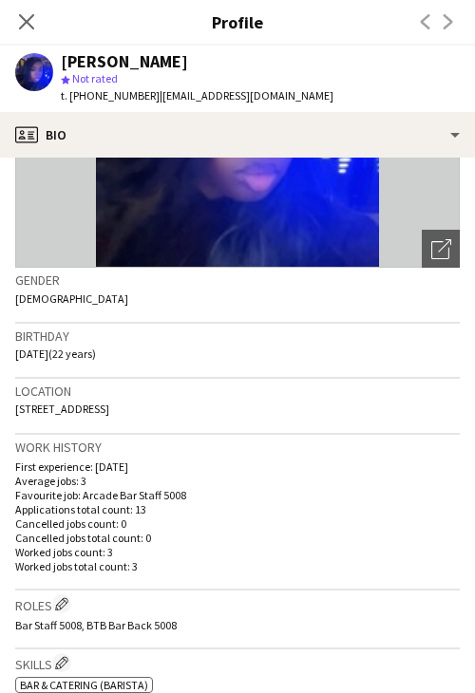
click at [148, 411] on div "Location 27 Honor Oak Rise, London, SE23 3RA" at bounding box center [237, 406] width 444 height 55
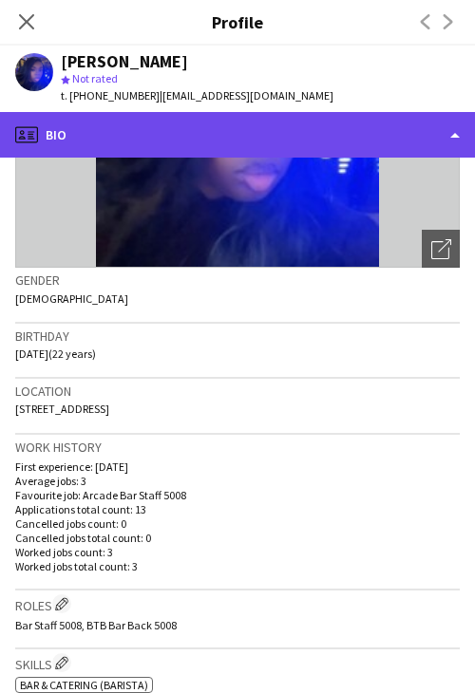
click at [208, 143] on div "profile Bio" at bounding box center [237, 135] width 475 height 46
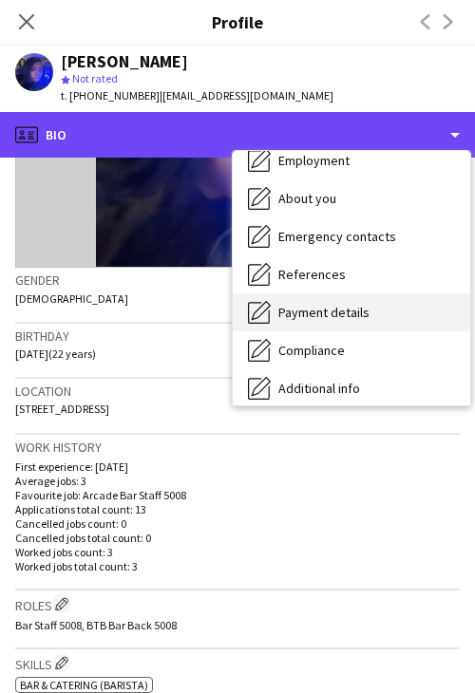
scroll to position [95, 0]
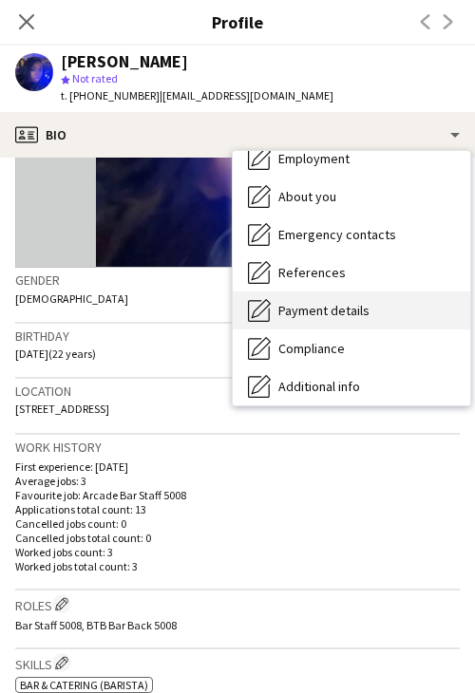
click at [361, 318] on span "Payment details" at bounding box center [323, 310] width 91 height 17
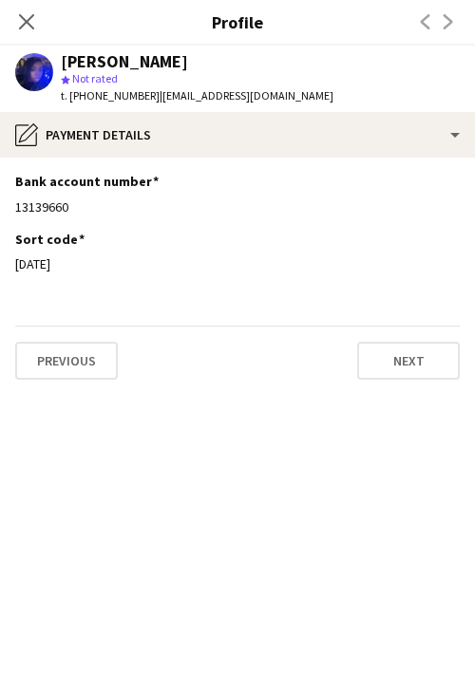
drag, startPoint x: 40, startPoint y: 267, endPoint x: 13, endPoint y: 267, distance: 26.6
click at [13, 267] on app-section-data-types "Bank account number Edit this field 13139660 Sort code Edit this field 11-05-91…" at bounding box center [237, 425] width 475 height 535
click at [40, 198] on div "13139660" at bounding box center [237, 206] width 444 height 17
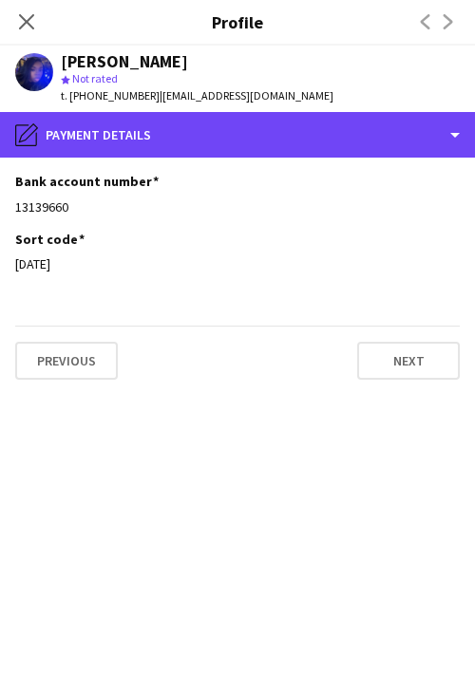
drag, startPoint x: 359, startPoint y: 148, endPoint x: 346, endPoint y: 166, distance: 22.4
click at [359, 148] on div "pencil4 Payment details" at bounding box center [237, 135] width 475 height 46
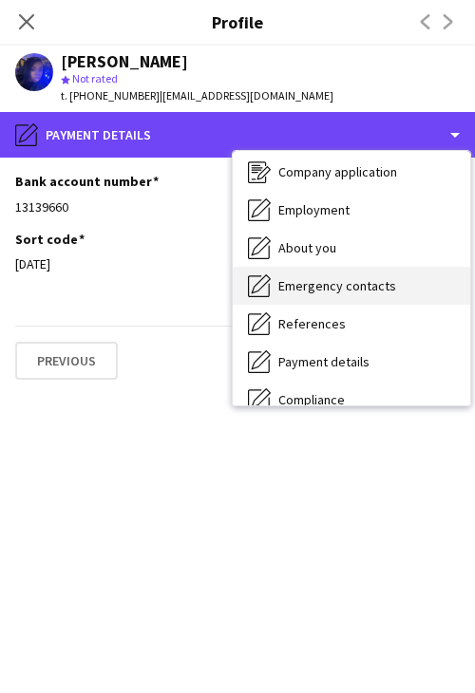
scroll to position [0, 0]
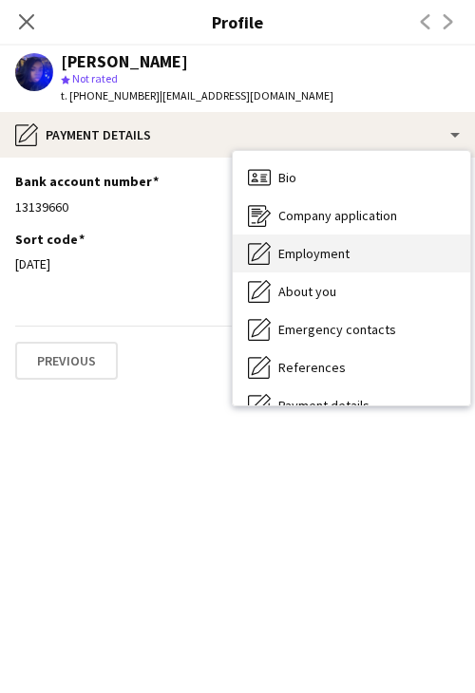
click at [343, 264] on div "Employment Employment" at bounding box center [351, 253] width 237 height 38
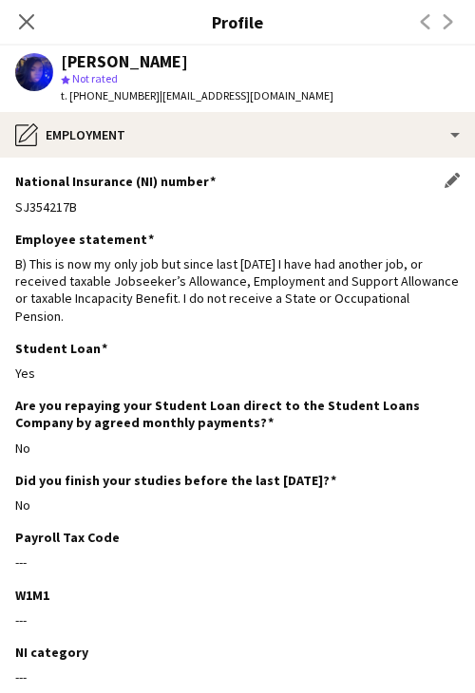
click at [52, 212] on div "SJ354217B" at bounding box center [237, 206] width 444 height 17
drag, startPoint x: 306, startPoint y: 96, endPoint x: 151, endPoint y: 102, distance: 154.8
click at [151, 102] on div "Rita Kamara star Not rated t. +447920164319 | zainabkamara198@yahoo.com" at bounding box center [174, 79] width 348 height 66
drag, startPoint x: 141, startPoint y: 96, endPoint x: 73, endPoint y: 99, distance: 68.4
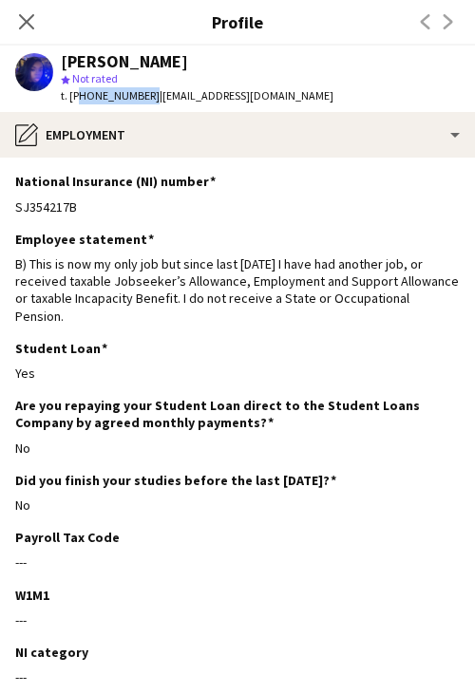
click at [73, 99] on span "t. +447920164319" at bounding box center [110, 95] width 99 height 14
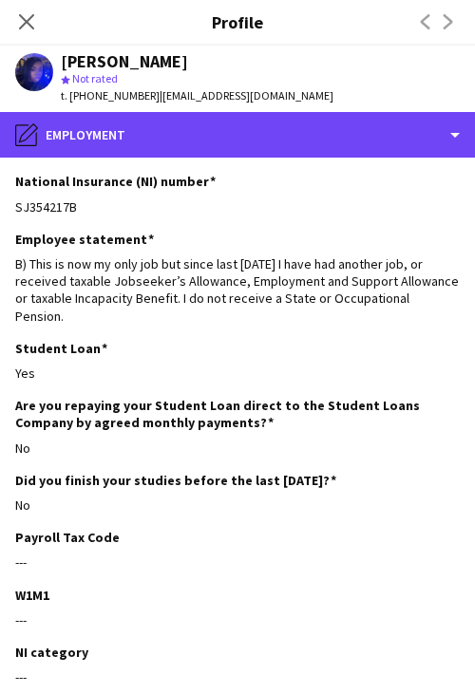
drag, startPoint x: 185, startPoint y: 137, endPoint x: 263, endPoint y: 202, distance: 101.7
click at [185, 137] on div "pencil4 Employment" at bounding box center [237, 135] width 475 height 46
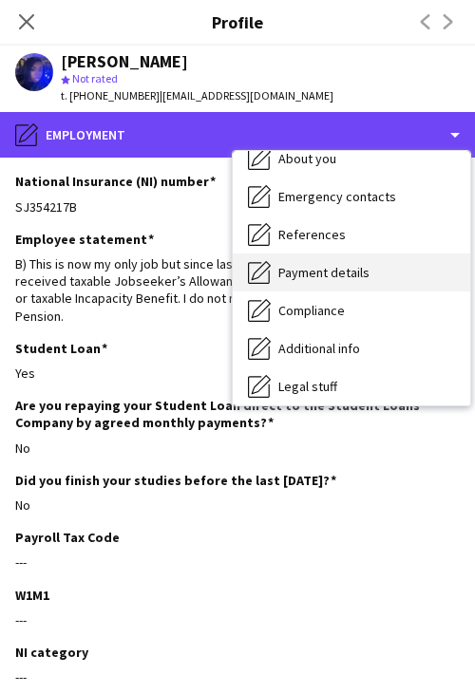
scroll to position [254, 0]
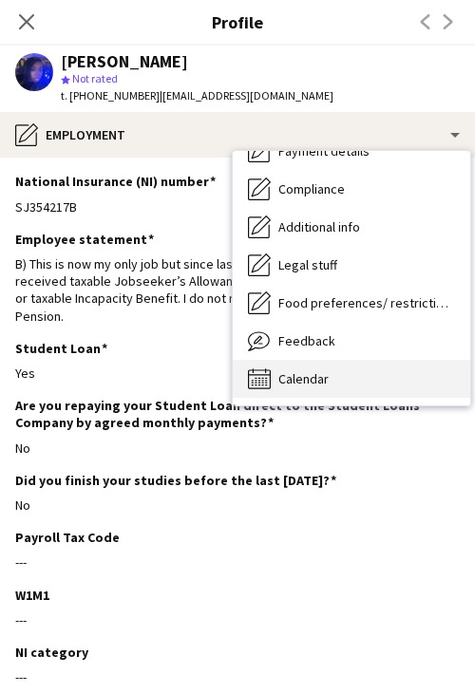
click at [357, 377] on div "Calendar Calendar" at bounding box center [351, 379] width 237 height 38
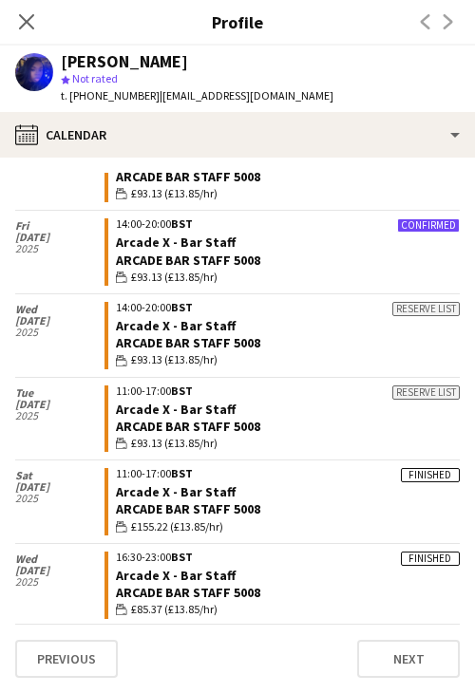
scroll to position [662, 0]
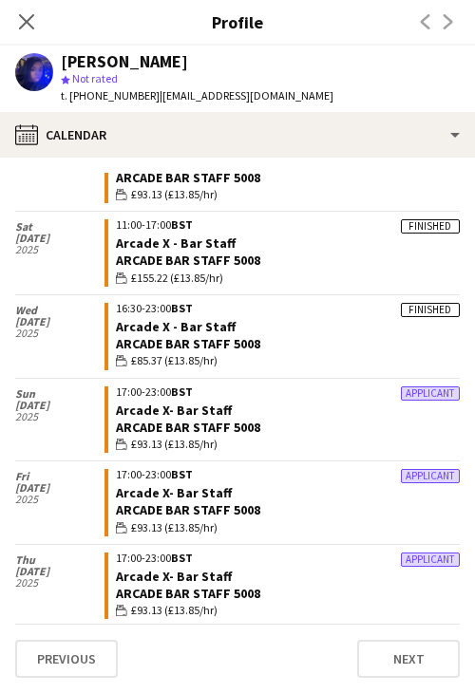
drag, startPoint x: 15, startPoint y: 16, endPoint x: 67, endPoint y: 60, distance: 68.1
click at [15, 16] on app-icon "Close pop-in" at bounding box center [26, 21] width 23 height 23
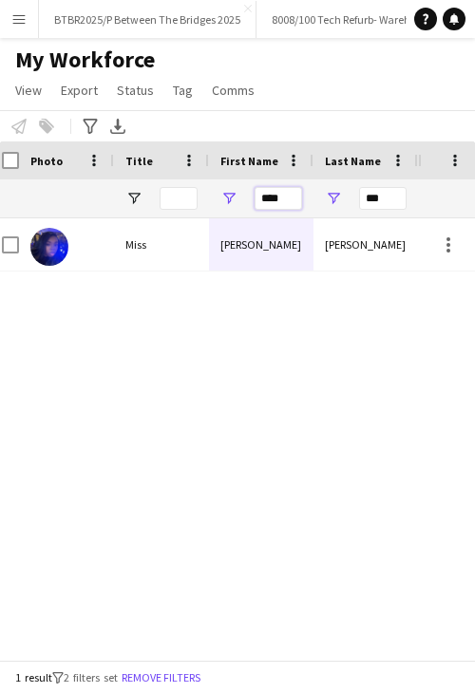
click at [258, 199] on input "****" at bounding box center [277, 198] width 47 height 23
click at [277, 196] on input "****" at bounding box center [277, 198] width 47 height 23
type input "*****"
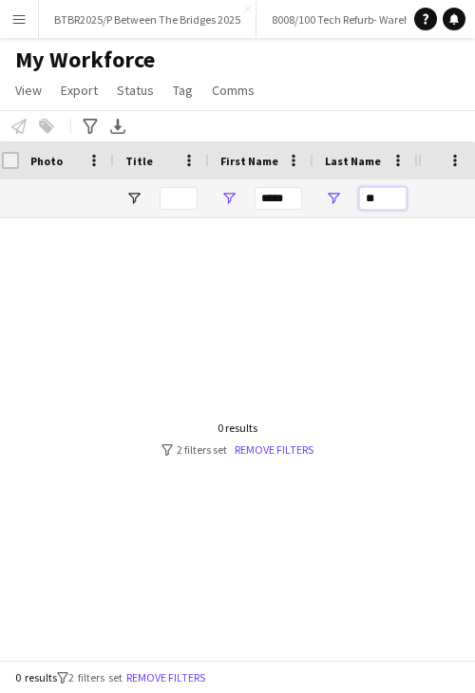
type input "*"
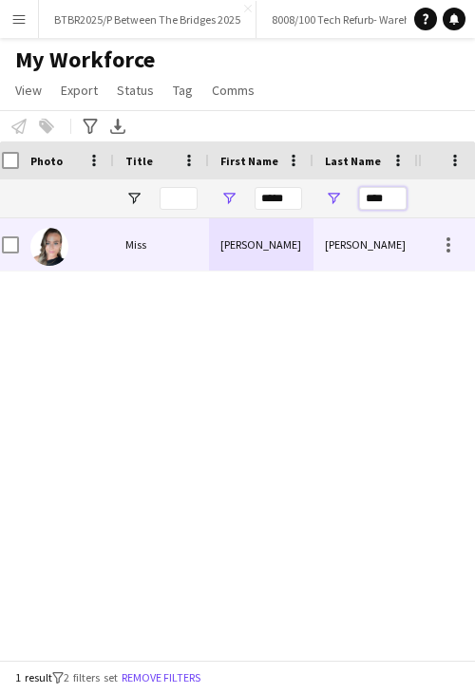
type input "****"
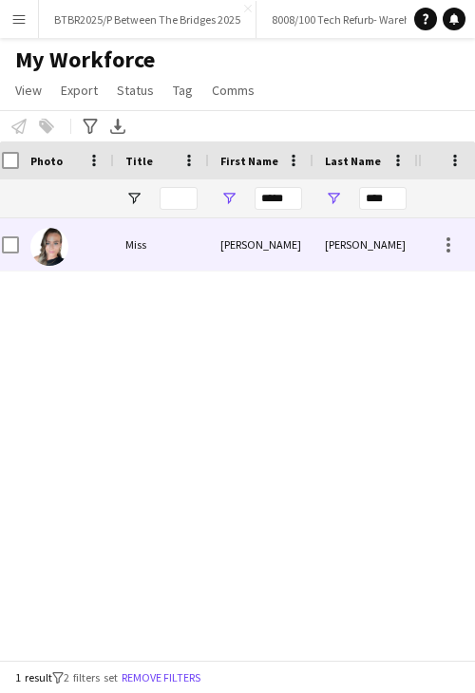
click at [292, 264] on div "Nicola" at bounding box center [261, 244] width 104 height 52
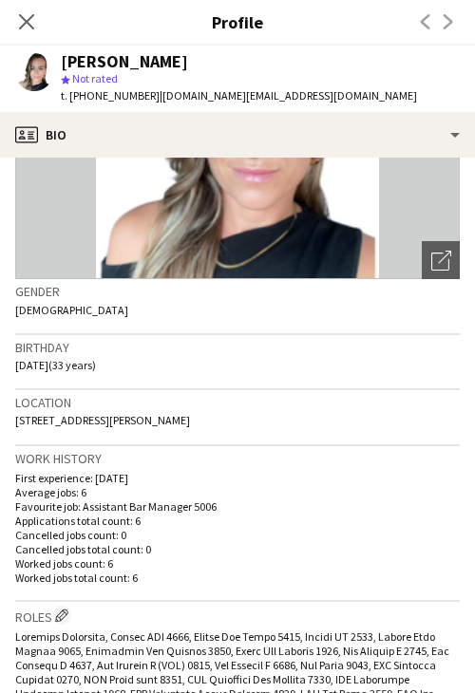
scroll to position [190, 0]
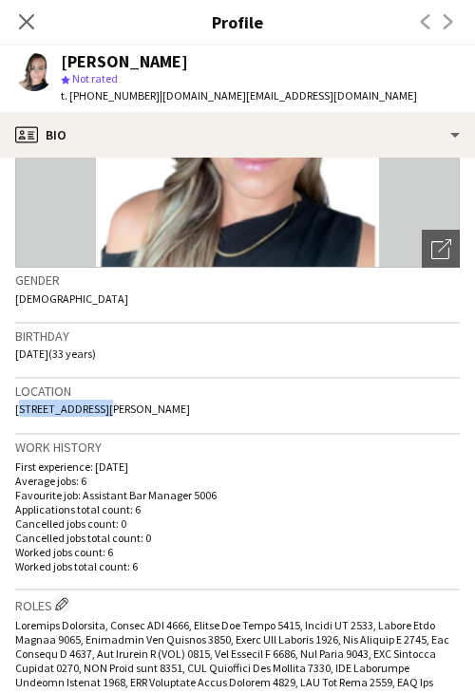
drag, startPoint x: 13, startPoint y: 410, endPoint x: 91, endPoint y: 415, distance: 78.0
click at [91, 415] on app-crew-profile-bio "chevron-left chevron-right Open photos pop-in Gender Female Birthday 05-09-1991…" at bounding box center [237, 425] width 475 height 535
click at [110, 404] on span "463 Garratt Lane, London, SW18 4SL" at bounding box center [102, 409] width 175 height 14
drag, startPoint x: 207, startPoint y: 409, endPoint x: 140, endPoint y: 419, distance: 67.1
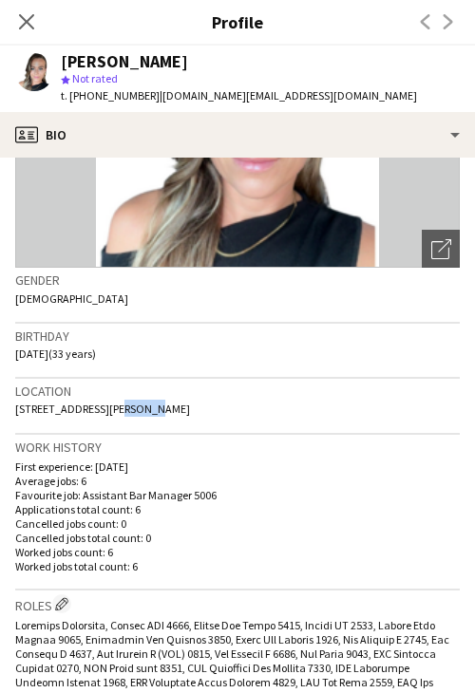
click at [140, 419] on div "Location 463 Garratt Lane, London, SW18 4SL" at bounding box center [237, 406] width 444 height 55
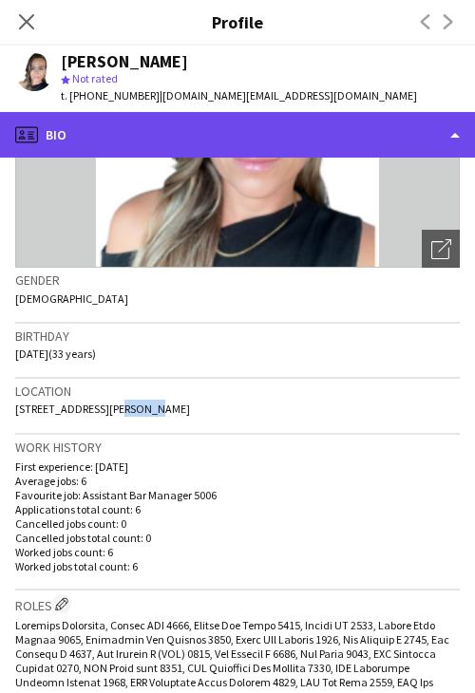
click at [252, 124] on div "profile Bio" at bounding box center [237, 135] width 475 height 46
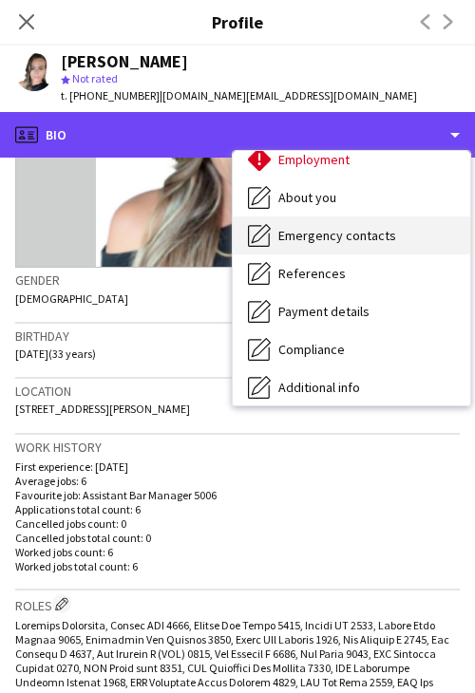
scroll to position [95, 0]
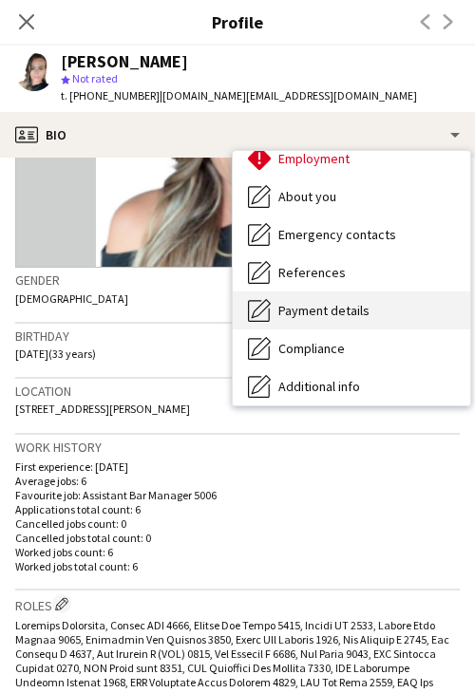
click at [372, 317] on div "Payment details Payment details" at bounding box center [351, 310] width 237 height 38
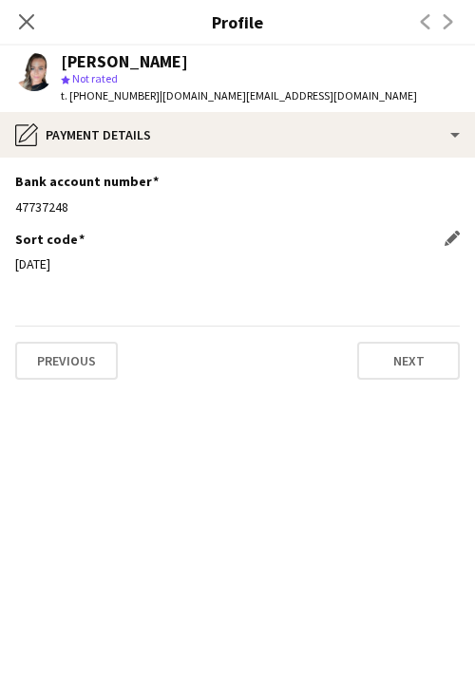
drag, startPoint x: 80, startPoint y: 259, endPoint x: 15, endPoint y: 261, distance: 64.6
click at [15, 261] on div "23-08-01" at bounding box center [237, 263] width 444 height 17
drag, startPoint x: 76, startPoint y: 207, endPoint x: 12, endPoint y: 210, distance: 63.7
click at [12, 210] on app-section-data-types "Bank account number Edit this field 47737248 Sort code Edit this field 23-08-01…" at bounding box center [237, 425] width 475 height 535
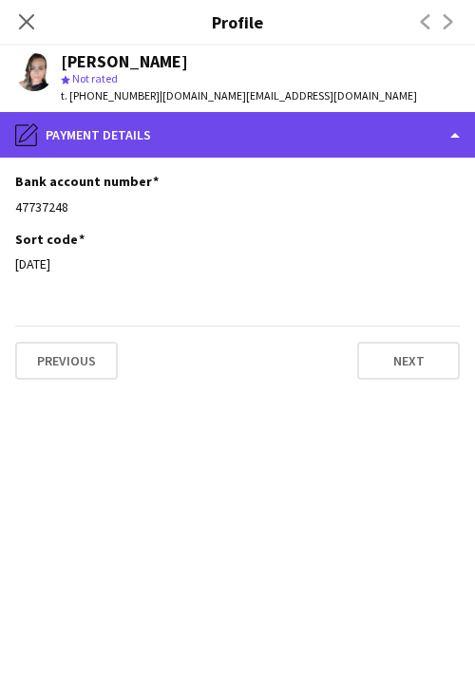
click at [243, 140] on div "pencil4 Payment details" at bounding box center [237, 135] width 475 height 46
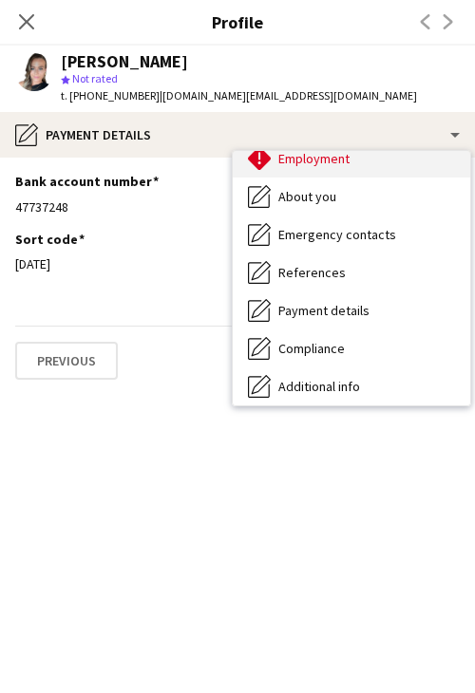
click at [329, 172] on div "Employment Employment" at bounding box center [351, 159] width 237 height 38
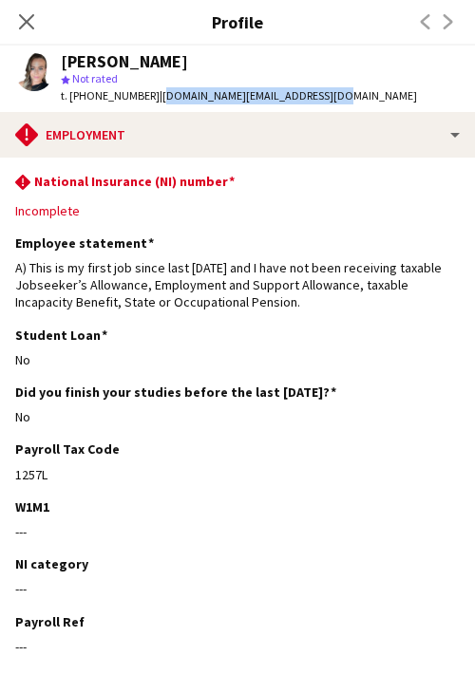
drag, startPoint x: 294, startPoint y: 94, endPoint x: 152, endPoint y: 103, distance: 142.7
click at [152, 103] on app-profile-header "Nicola Williams star Not rated t. +447470837479 | nickywilliams.events@gmail.com" at bounding box center [237, 79] width 475 height 66
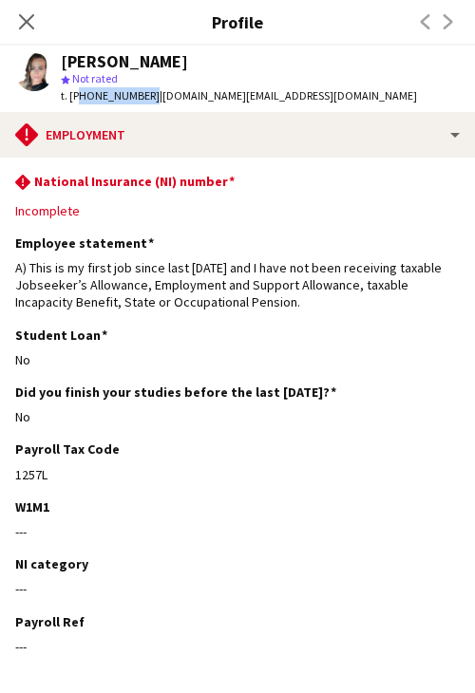
drag, startPoint x: 141, startPoint y: 93, endPoint x: 76, endPoint y: 102, distance: 66.1
click at [76, 102] on span "t. +447470837479" at bounding box center [110, 95] width 99 height 14
drag, startPoint x: 49, startPoint y: 482, endPoint x: 14, endPoint y: 480, distance: 35.2
click at [14, 480] on app-section-data-types "rhombus-alert National Insurance (NI) number Edit this field Incomplete Employe…" at bounding box center [237, 425] width 475 height 535
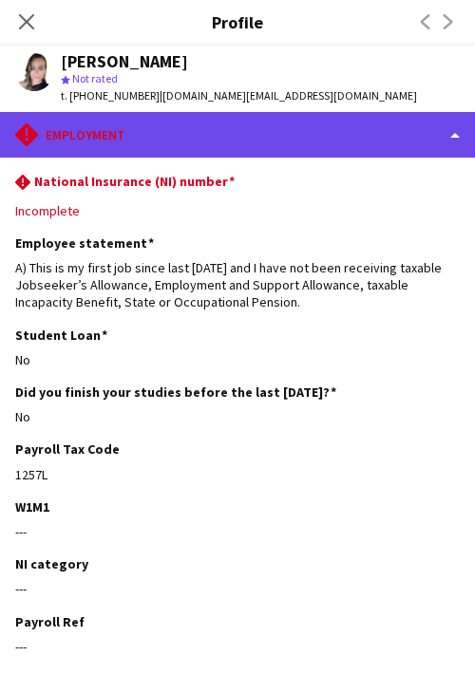
click at [196, 129] on div "rhombus-alert Employment" at bounding box center [237, 135] width 475 height 46
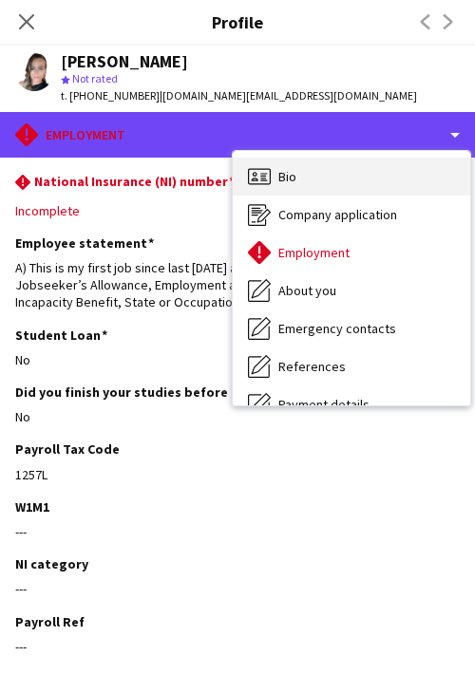
scroll to position [0, 0]
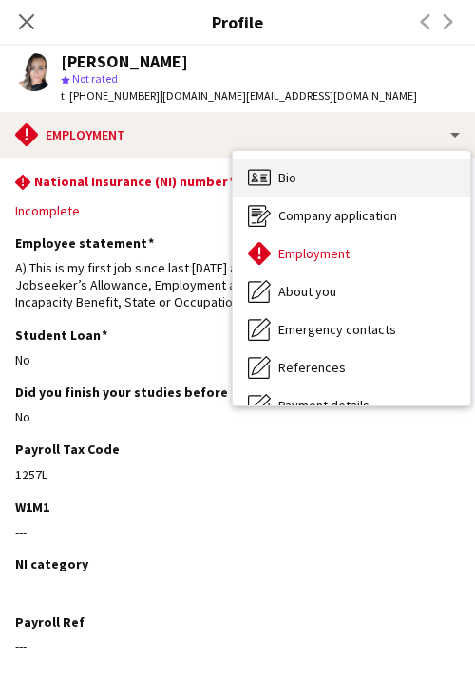
click at [302, 175] on div "Bio Bio" at bounding box center [351, 178] width 237 height 38
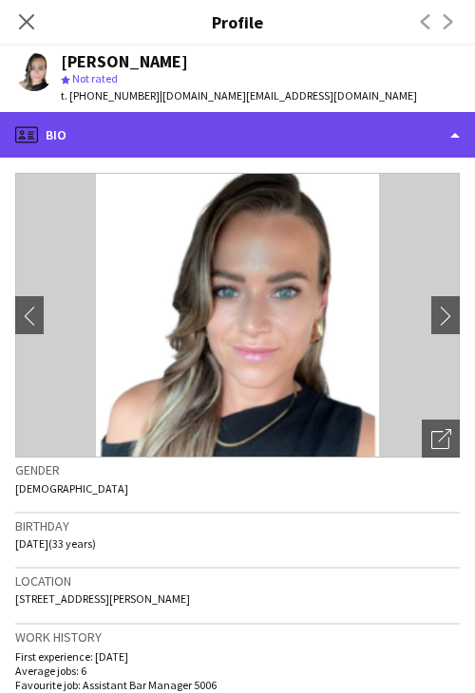
click at [291, 142] on div "profile Bio" at bounding box center [237, 135] width 475 height 46
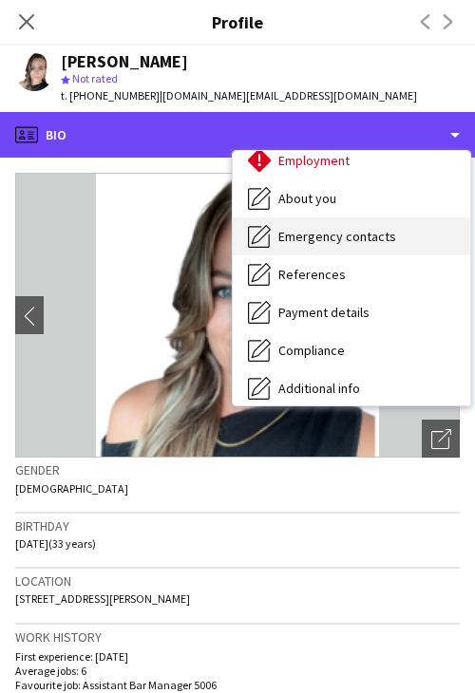
scroll to position [95, 0]
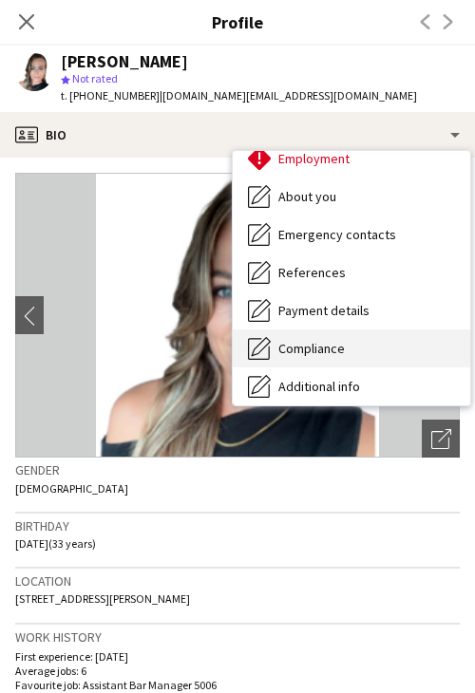
click at [368, 345] on div "Compliance Compliance" at bounding box center [351, 348] width 237 height 38
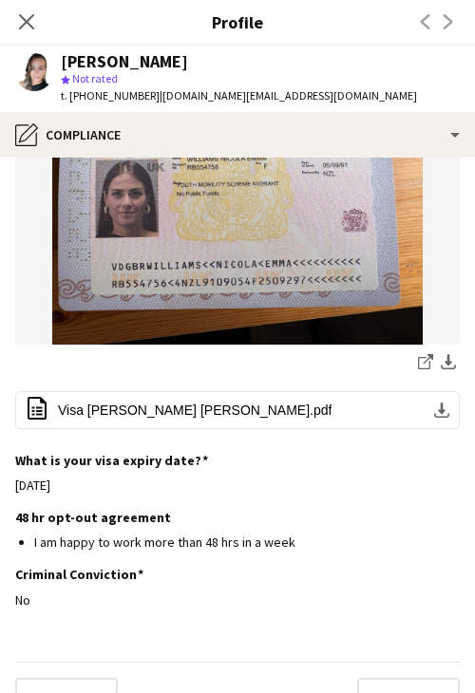
scroll to position [747, 0]
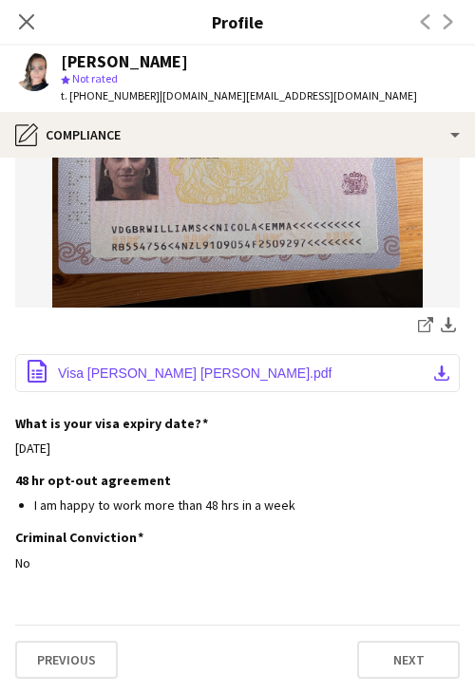
click at [188, 366] on span "Visa Nicola Emma Williams.pdf" at bounding box center [194, 372] width 273 height 15
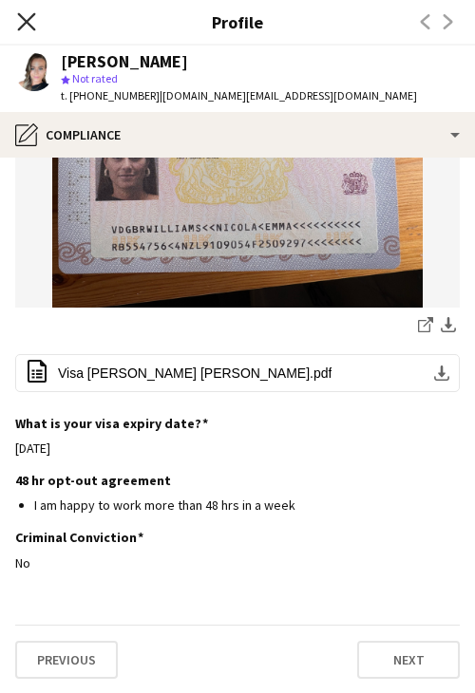
click at [33, 15] on icon at bounding box center [26, 21] width 18 height 18
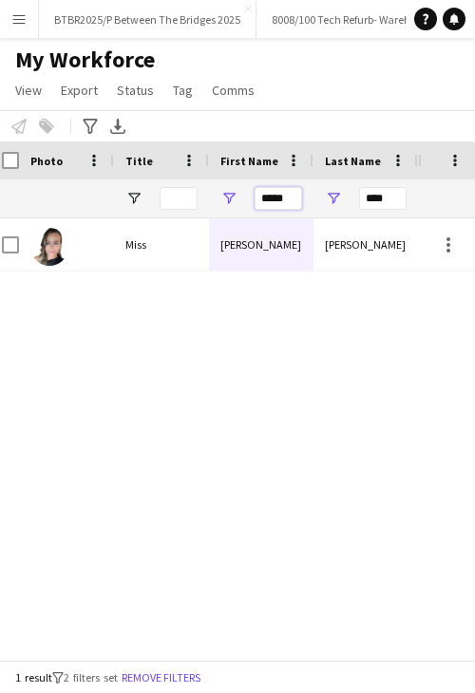
click at [284, 193] on input "*****" at bounding box center [277, 198] width 47 height 23
type input "****"
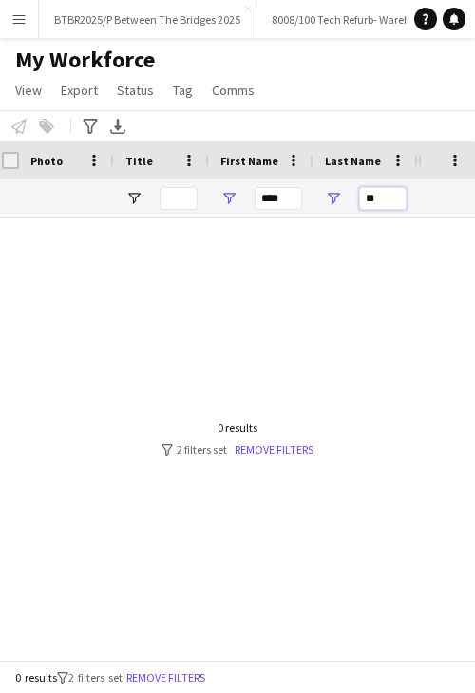
type input "*"
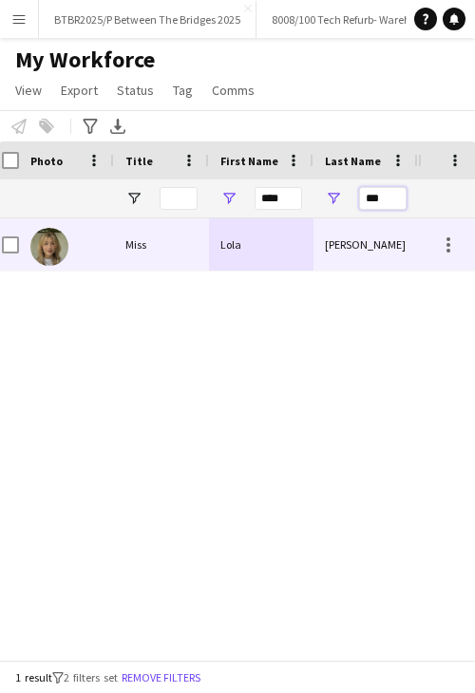
type input "***"
click at [232, 256] on div "Lola" at bounding box center [261, 244] width 104 height 52
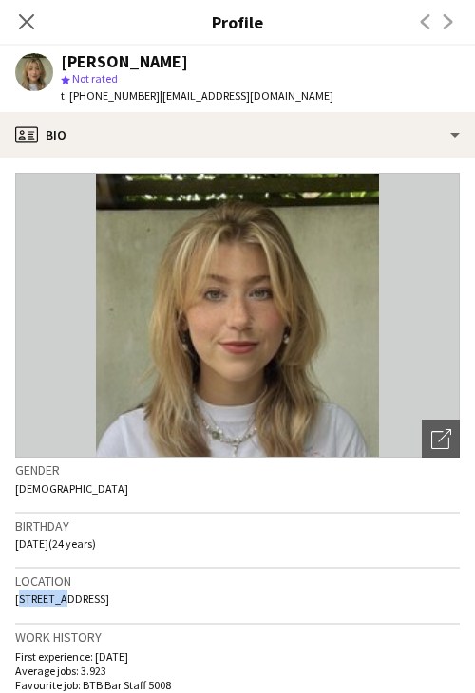
drag, startPoint x: 15, startPoint y: 596, endPoint x: 58, endPoint y: 599, distance: 42.8
click at [58, 599] on span "Elm Road, London, SW14 7JL" at bounding box center [62, 598] width 94 height 14
click at [84, 600] on span "Elm Road, London, SW14 7JL" at bounding box center [62, 598] width 94 height 14
drag, startPoint x: 152, startPoint y: 599, endPoint x: 109, endPoint y: 606, distance: 43.2
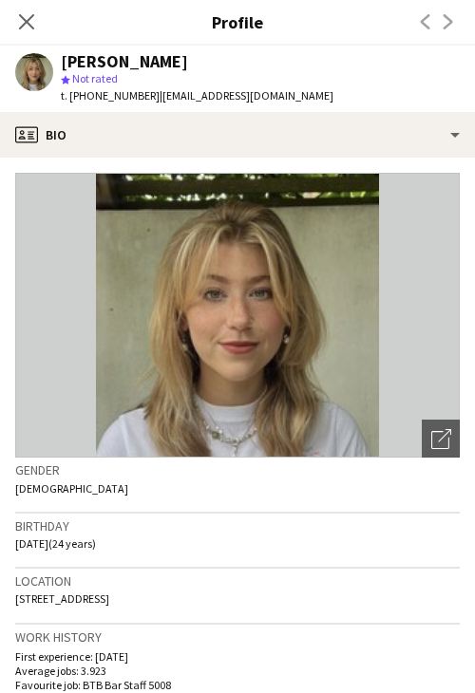
click at [109, 606] on div "Location Elm Road, London, SW14 7JL" at bounding box center [237, 596] width 444 height 55
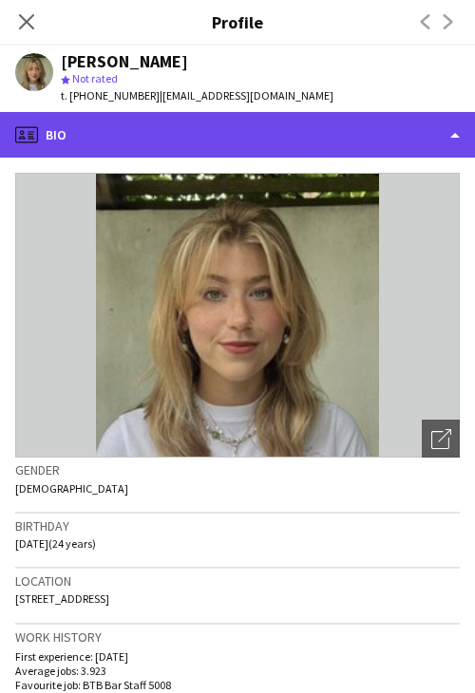
click at [258, 142] on div "profile Bio" at bounding box center [237, 135] width 475 height 46
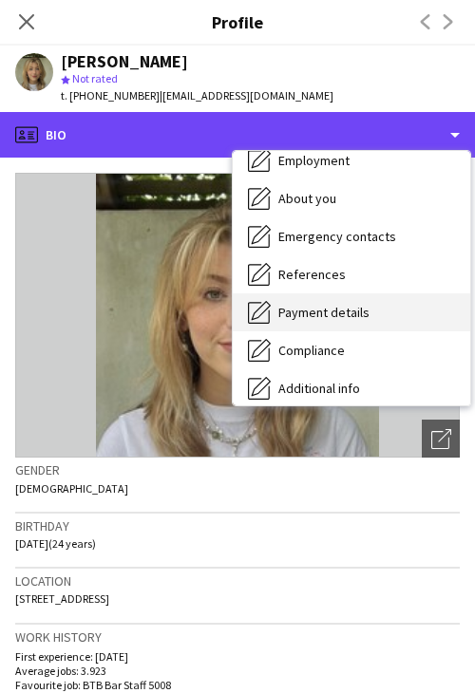
scroll to position [95, 0]
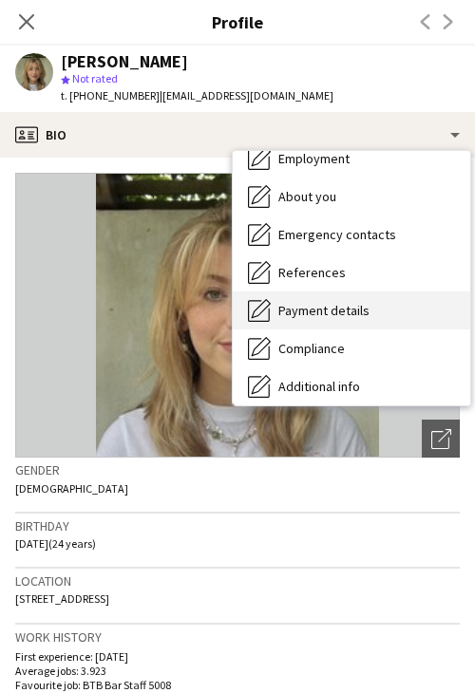
click at [378, 317] on div "Payment details Payment details" at bounding box center [351, 310] width 237 height 38
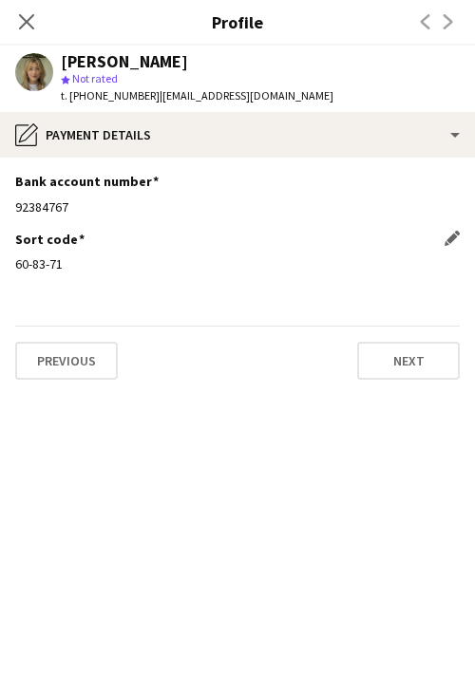
drag, startPoint x: 61, startPoint y: 265, endPoint x: 18, endPoint y: 264, distance: 42.7
click at [18, 264] on div "60-83-71" at bounding box center [237, 263] width 444 height 17
drag, startPoint x: 72, startPoint y: 205, endPoint x: 16, endPoint y: 207, distance: 56.0
click at [16, 207] on div "92384767" at bounding box center [237, 206] width 444 height 17
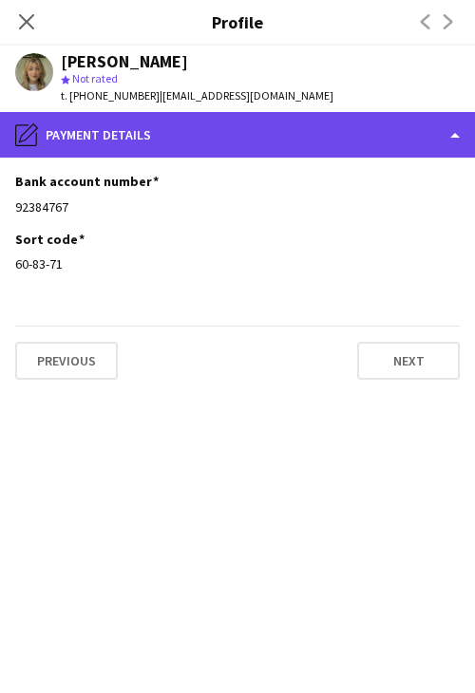
click at [190, 136] on div "pencil4 Payment details" at bounding box center [237, 135] width 475 height 46
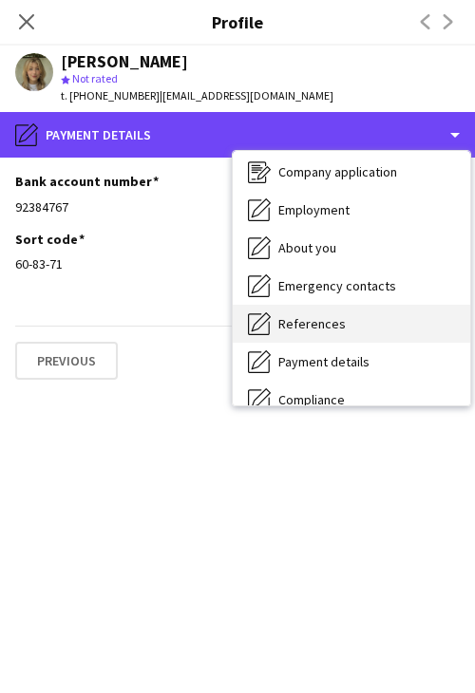
scroll to position [0, 0]
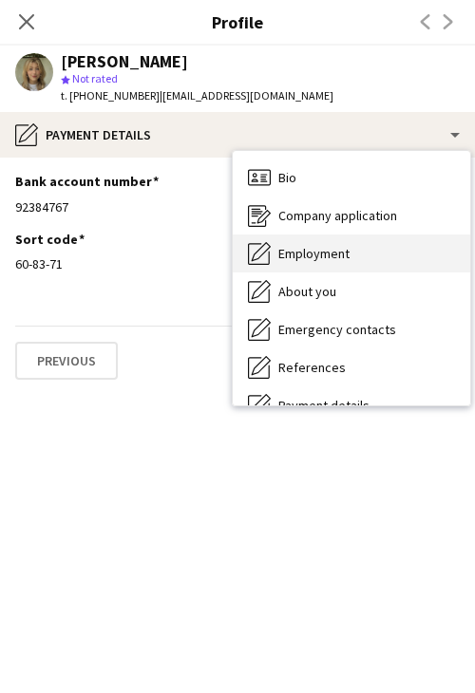
click at [343, 240] on div "Employment Employment" at bounding box center [351, 253] width 237 height 38
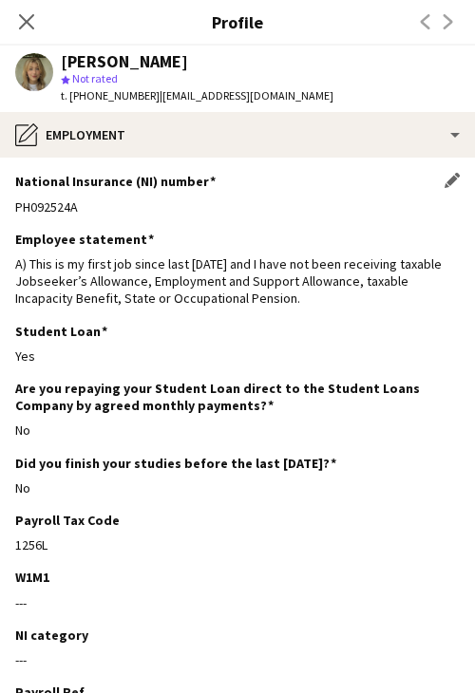
click at [57, 214] on div "PH092524A" at bounding box center [237, 206] width 444 height 17
drag, startPoint x: 286, startPoint y: 98, endPoint x: 152, endPoint y: 101, distance: 133.9
click at [152, 101] on app-profile-header "Lola Hobbs star Not rated t. +447858568025 | lolhobbsie1@gmail.com" at bounding box center [237, 79] width 475 height 66
drag, startPoint x: 142, startPoint y: 91, endPoint x: 74, endPoint y: 103, distance: 69.4
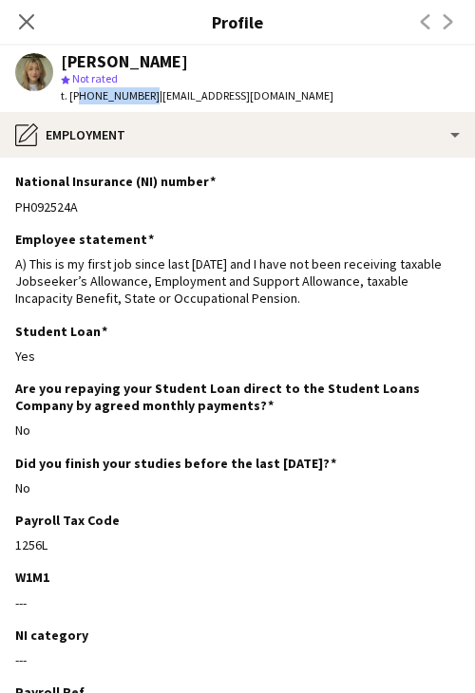
click at [74, 103] on div "t. +447858568025 | lolhobbsie1@gmail.com" at bounding box center [197, 95] width 272 height 17
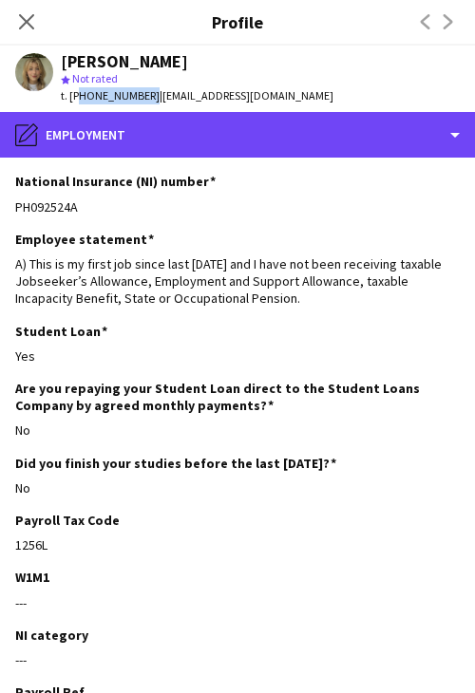
drag, startPoint x: 207, startPoint y: 141, endPoint x: 296, endPoint y: 198, distance: 105.9
click at [213, 151] on div "pencil4 Employment" at bounding box center [237, 135] width 475 height 46
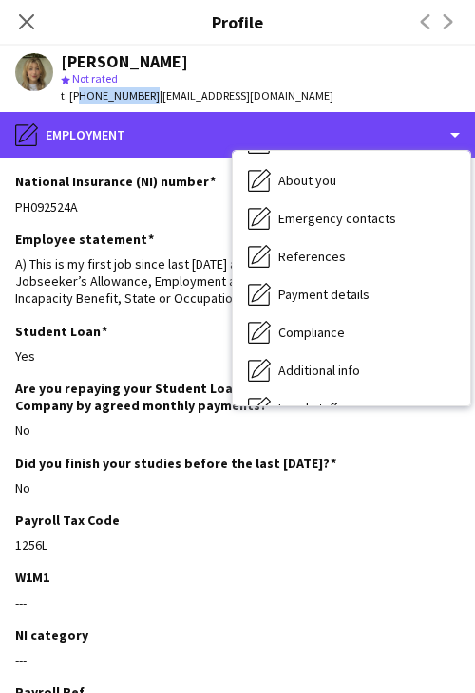
scroll to position [254, 0]
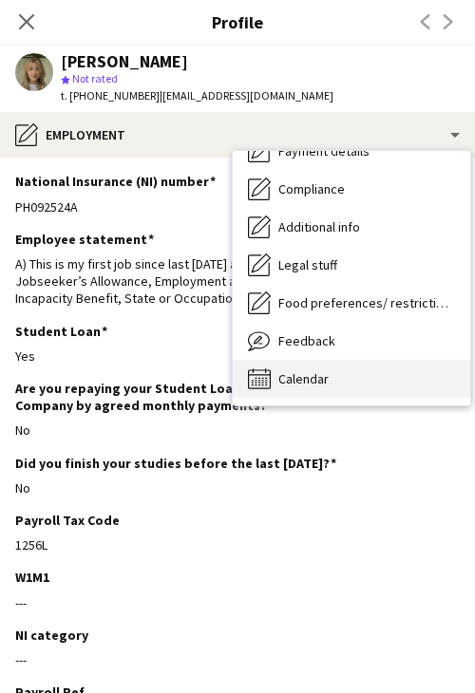
click at [348, 376] on div "Calendar Calendar" at bounding box center [351, 379] width 237 height 38
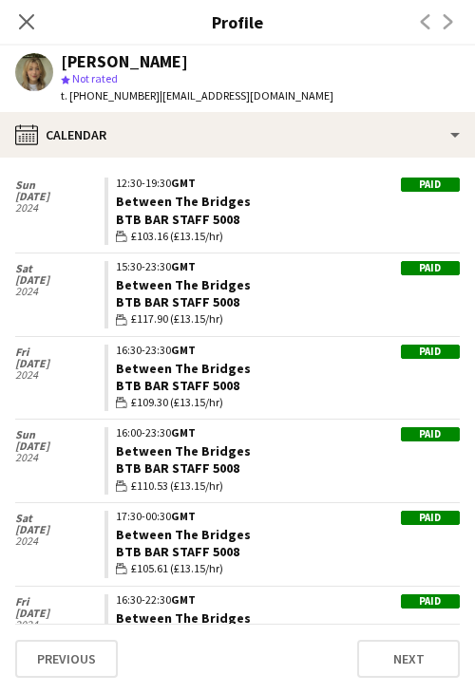
scroll to position [239, 0]
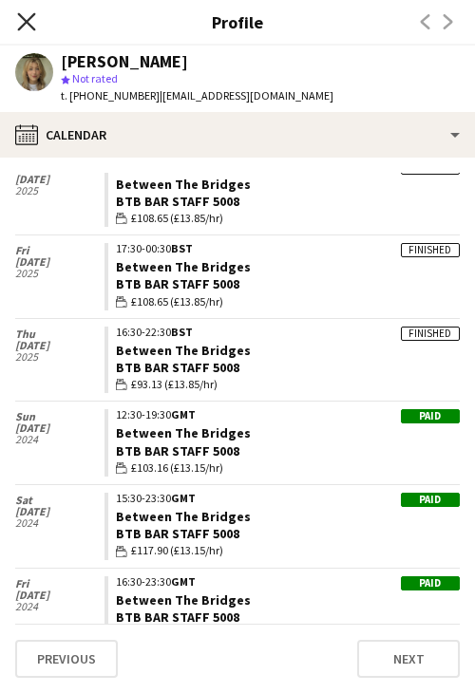
click at [33, 17] on icon "Close pop-in" at bounding box center [26, 21] width 18 height 18
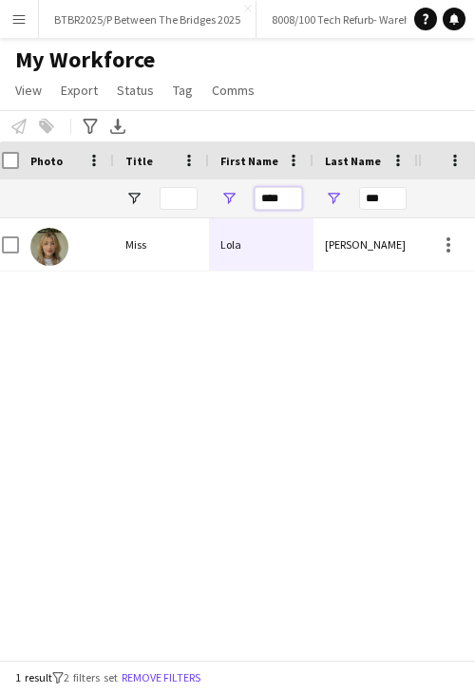
click at [275, 199] on input "****" at bounding box center [277, 198] width 47 height 23
type input "***"
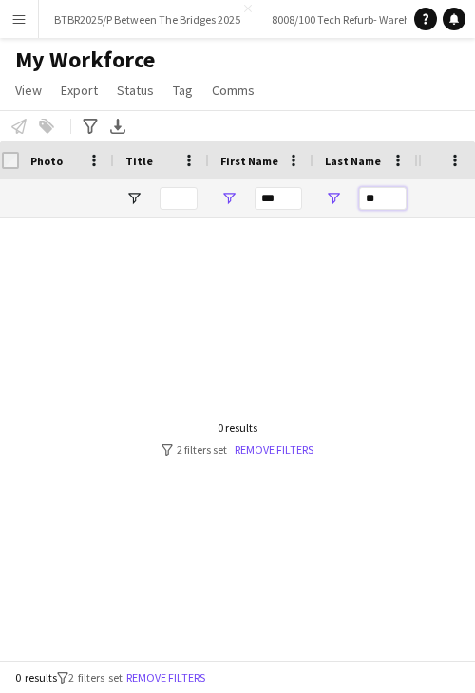
type input "*"
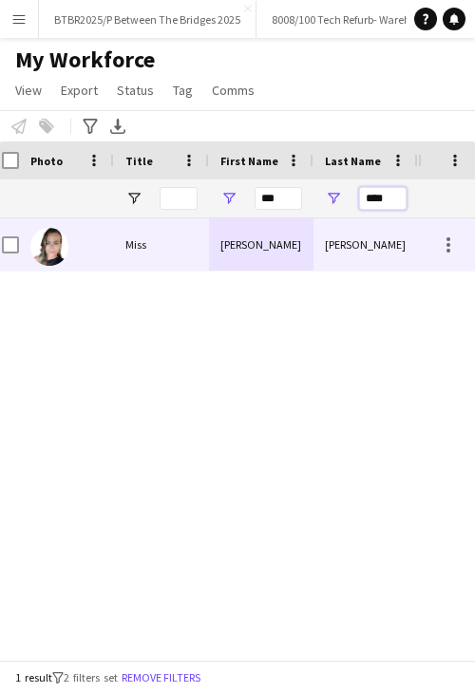
type input "****"
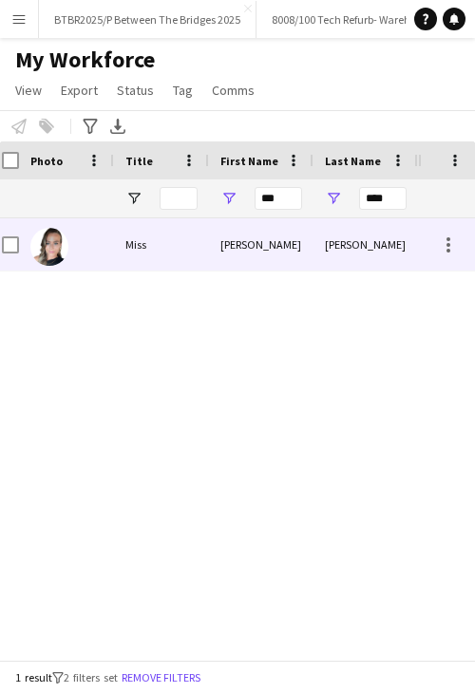
click at [303, 242] on div "Nicola" at bounding box center [261, 244] width 104 height 52
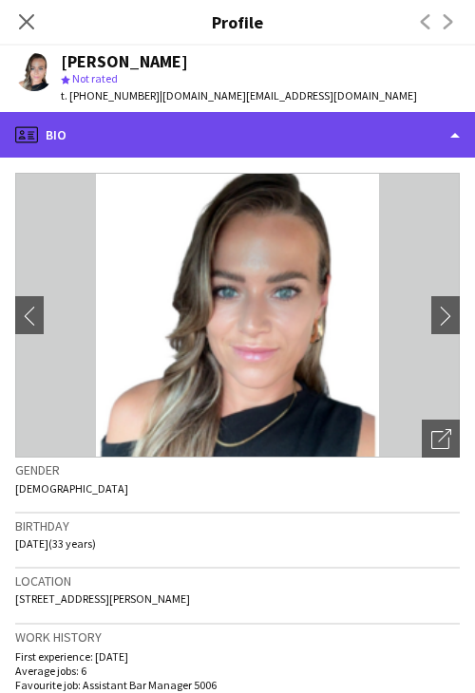
click at [226, 149] on div "profile Bio" at bounding box center [237, 135] width 475 height 46
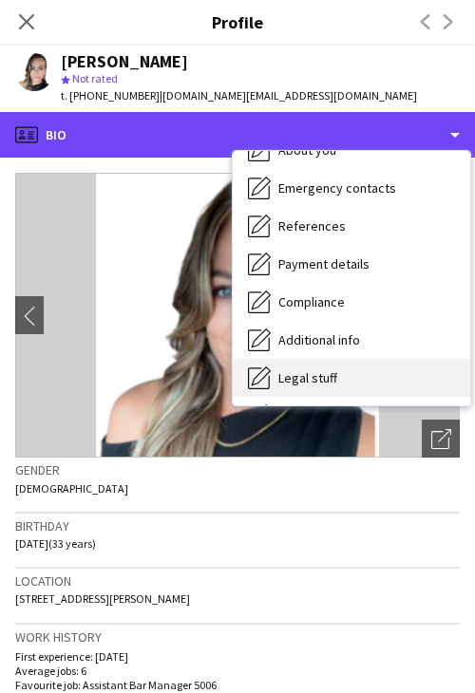
scroll to position [254, 0]
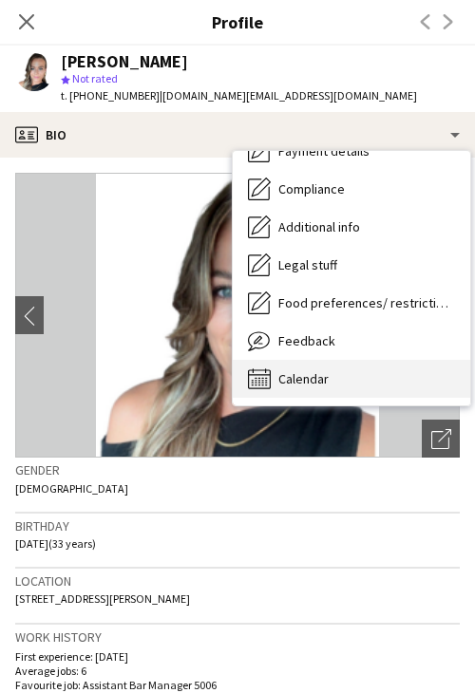
click at [344, 381] on div "Calendar Calendar" at bounding box center [351, 379] width 237 height 38
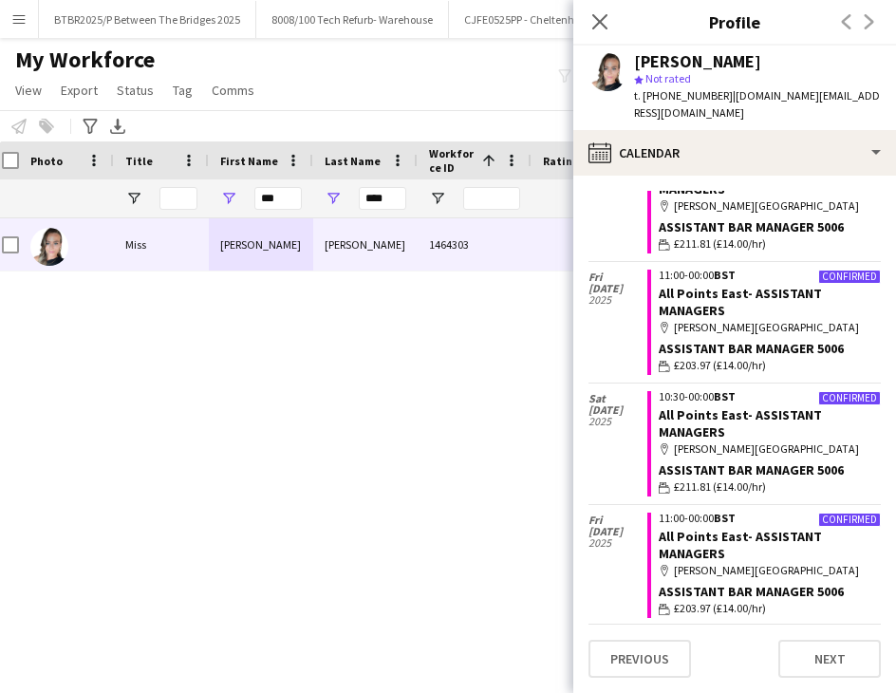
scroll to position [241, 0]
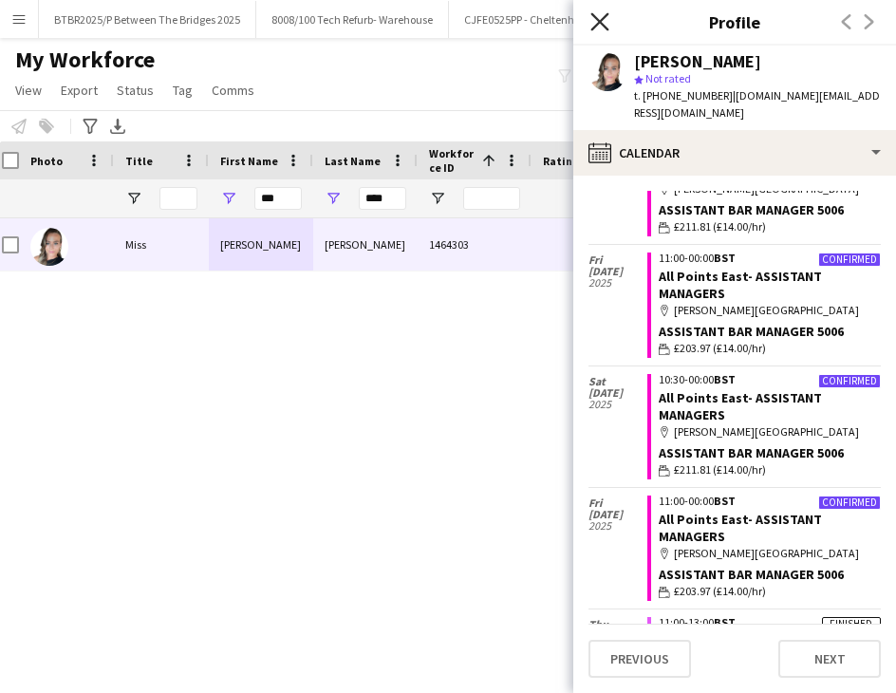
click at [601, 25] on icon "Close pop-in" at bounding box center [599, 21] width 18 height 18
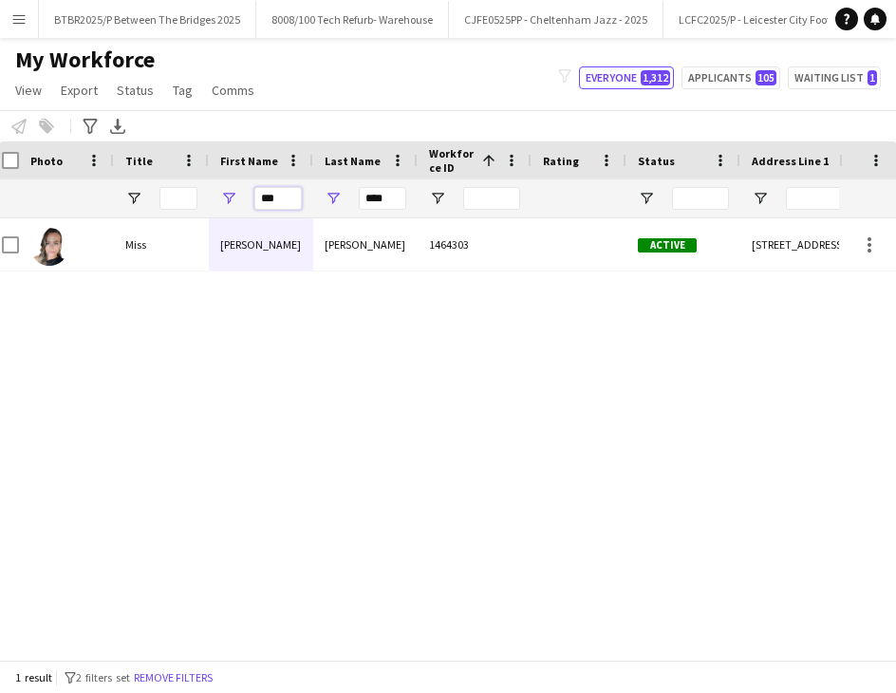
click at [288, 199] on input "***" at bounding box center [277, 198] width 47 height 23
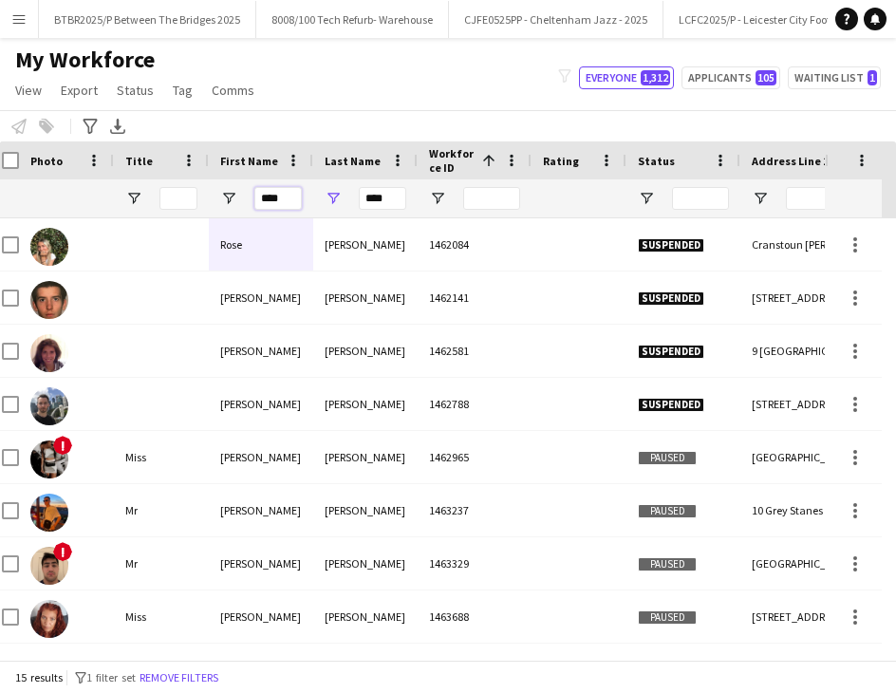
type input "****"
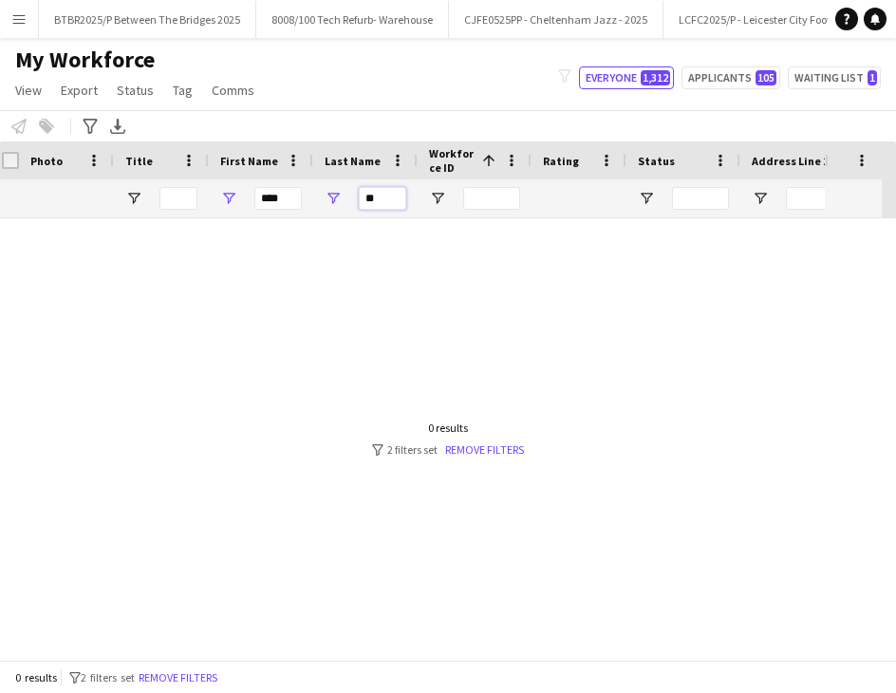
type input "*"
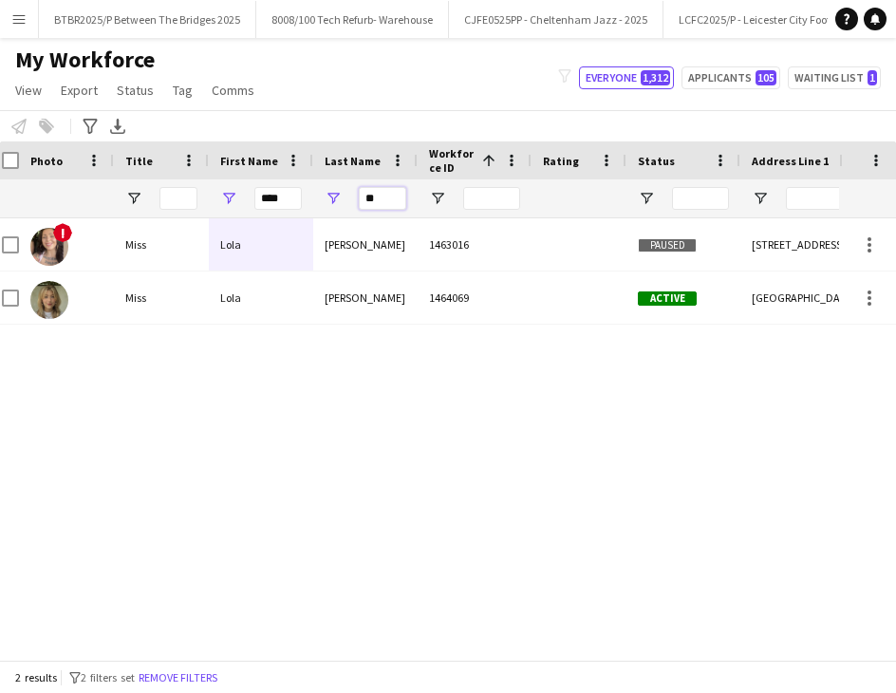
type input "*"
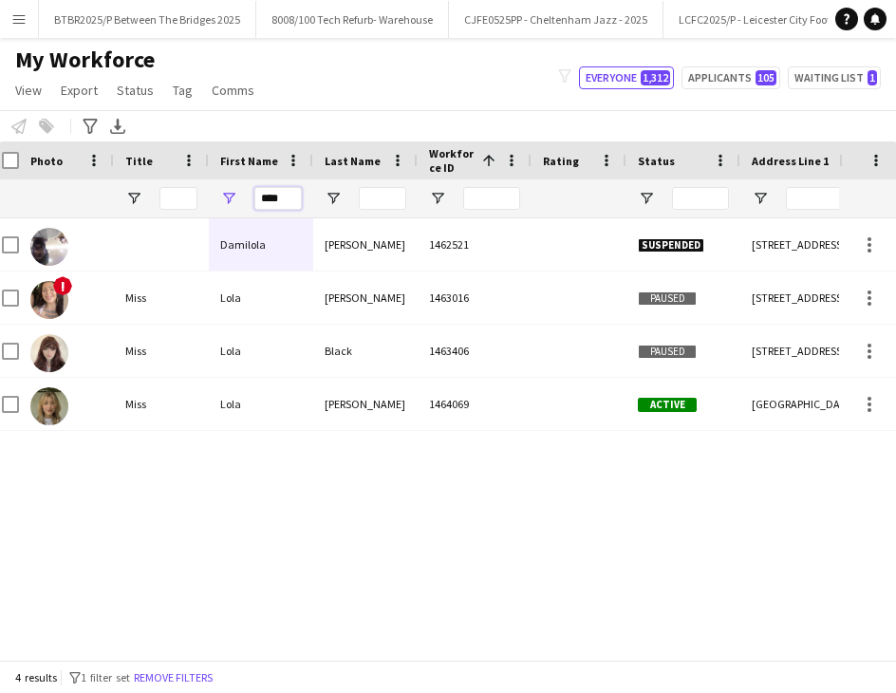
click at [288, 199] on input "****" at bounding box center [277, 198] width 47 height 23
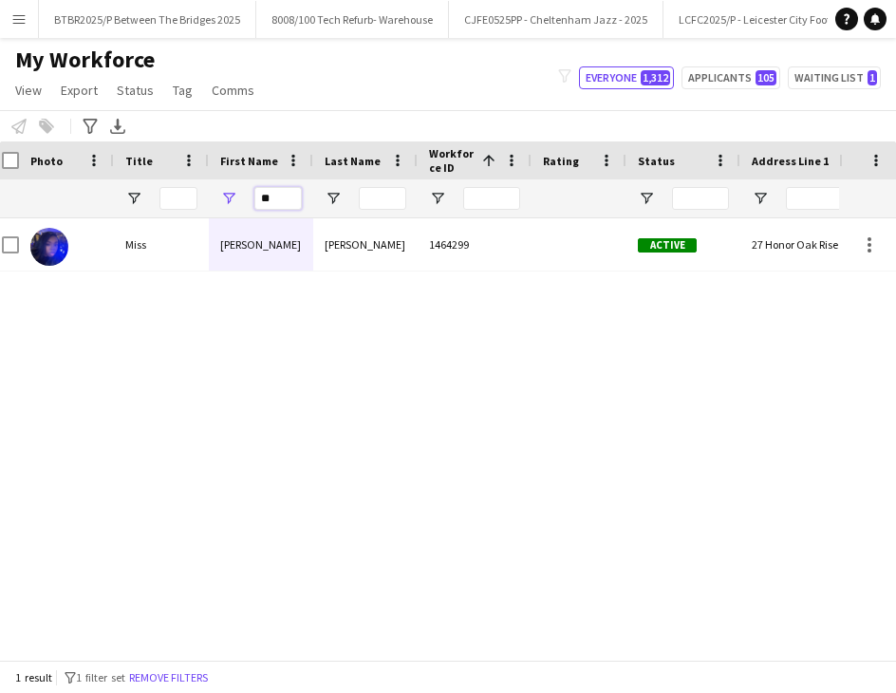
type input "*"
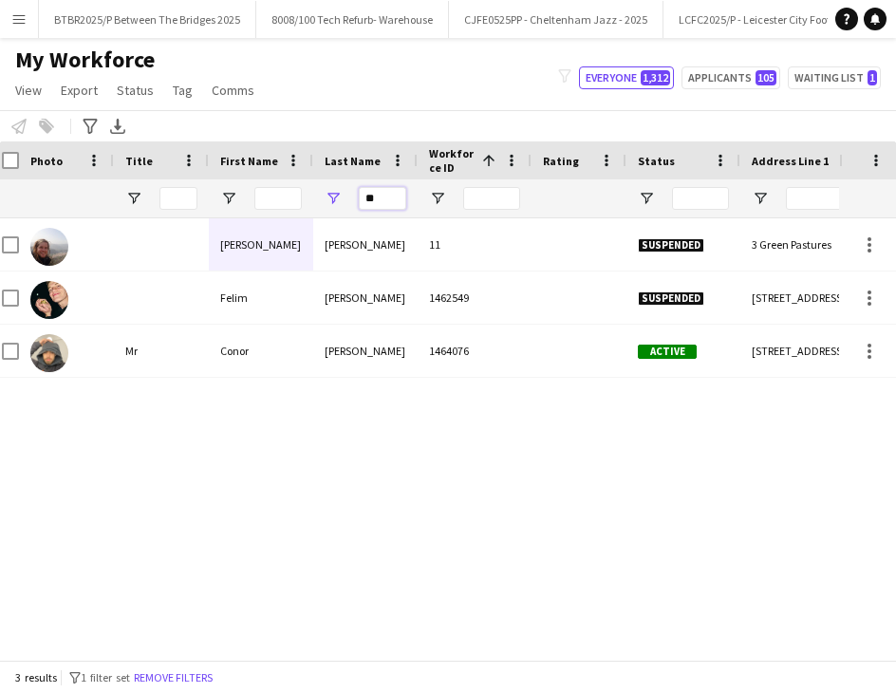
type input "*"
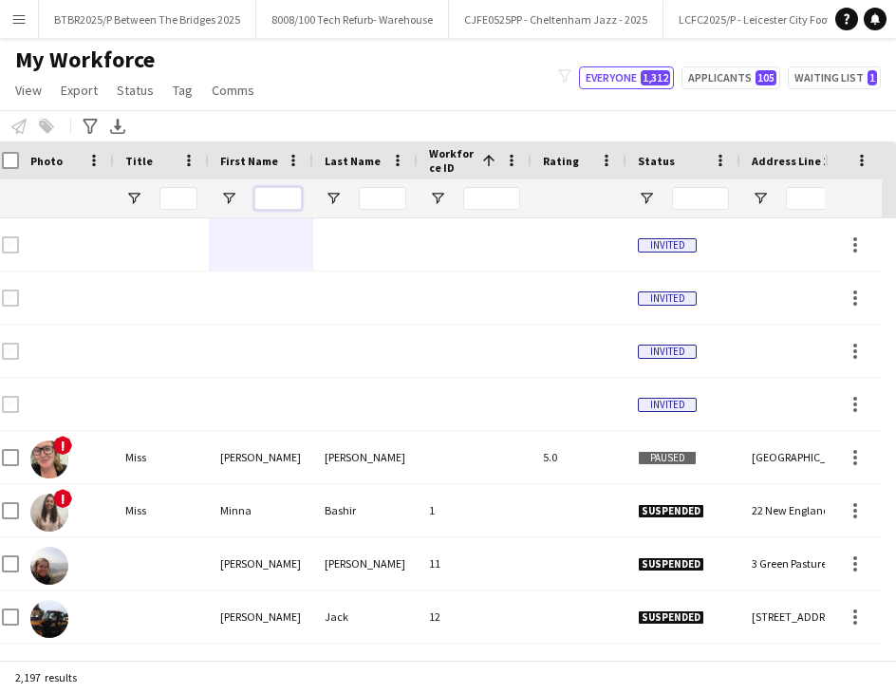
click at [288, 199] on input "First Name Filter Input" at bounding box center [277, 198] width 47 height 23
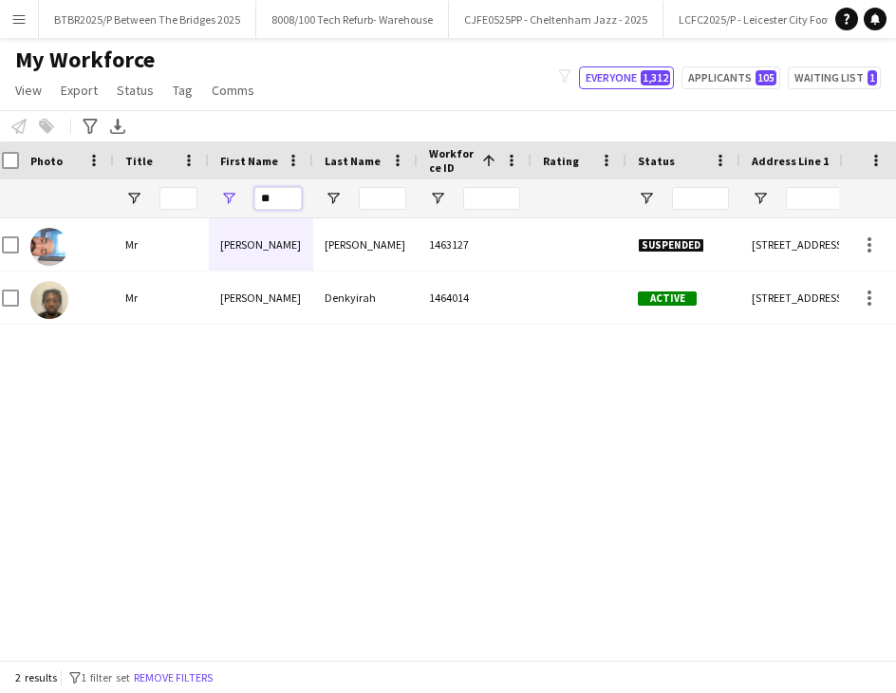
type input "*"
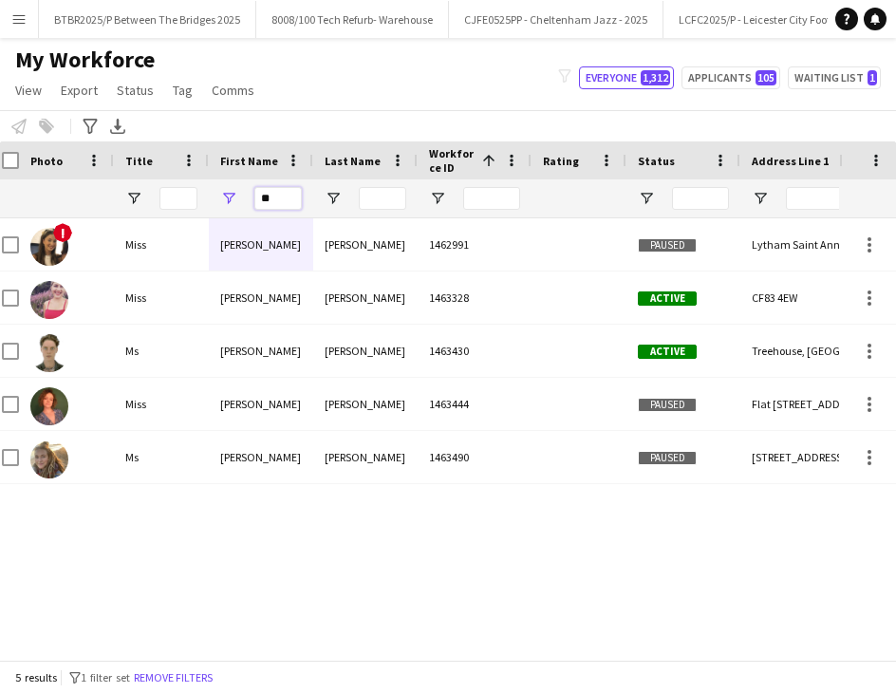
type input "*"
type input "*****"
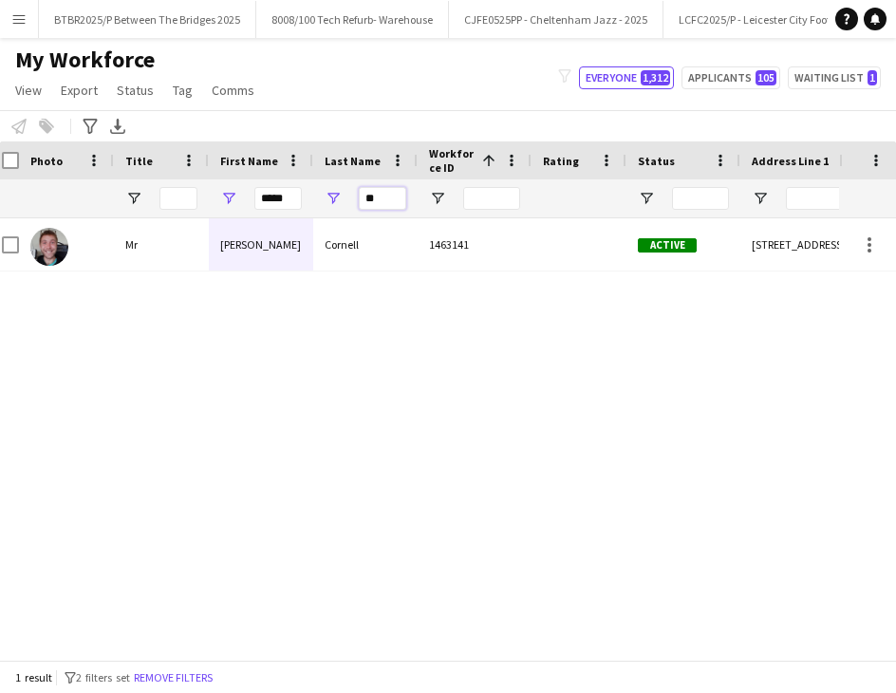
type input "*"
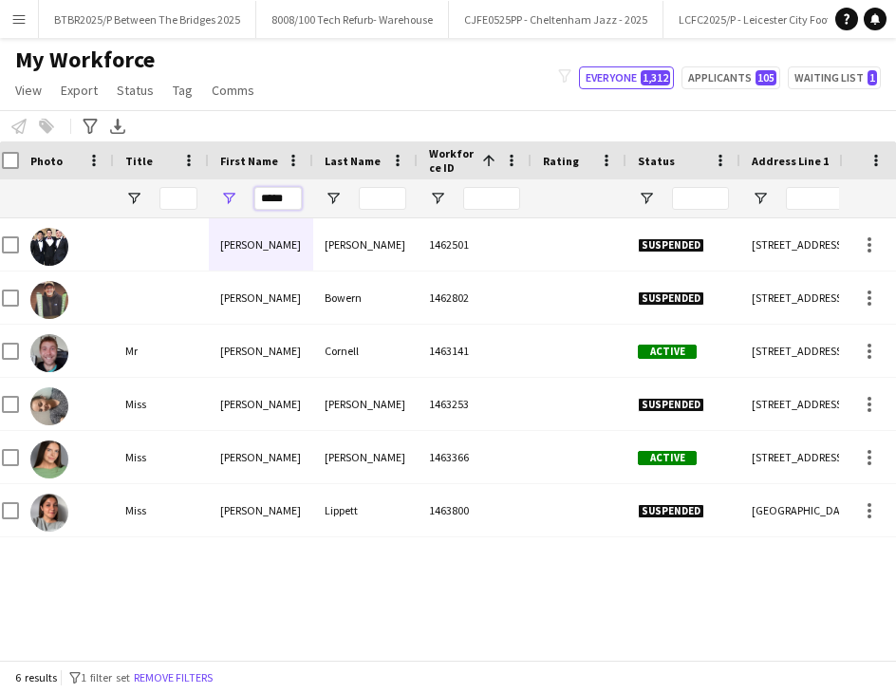
click at [288, 199] on input "*****" at bounding box center [277, 198] width 47 height 23
type input "*"
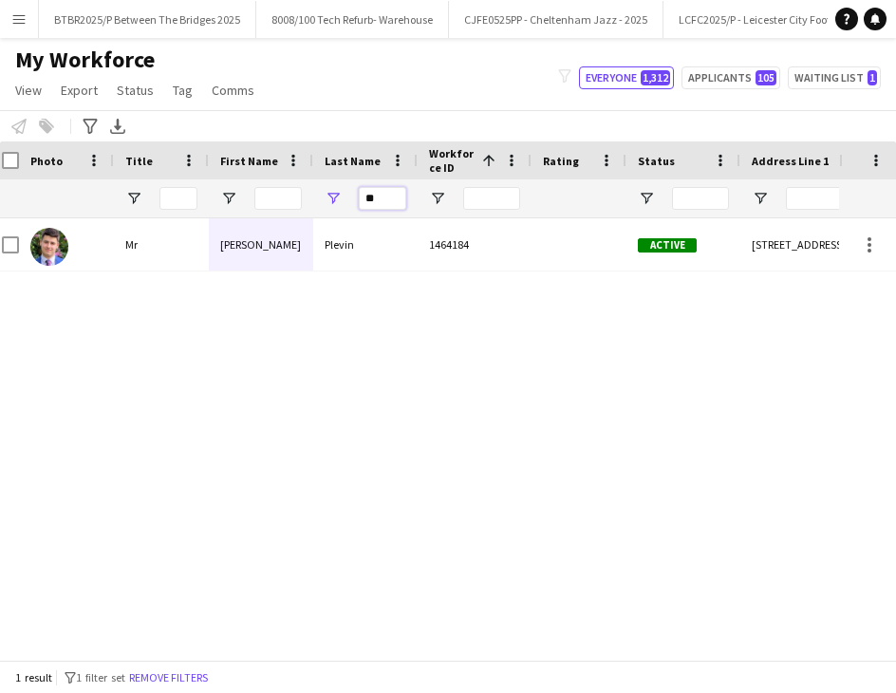
type input "*"
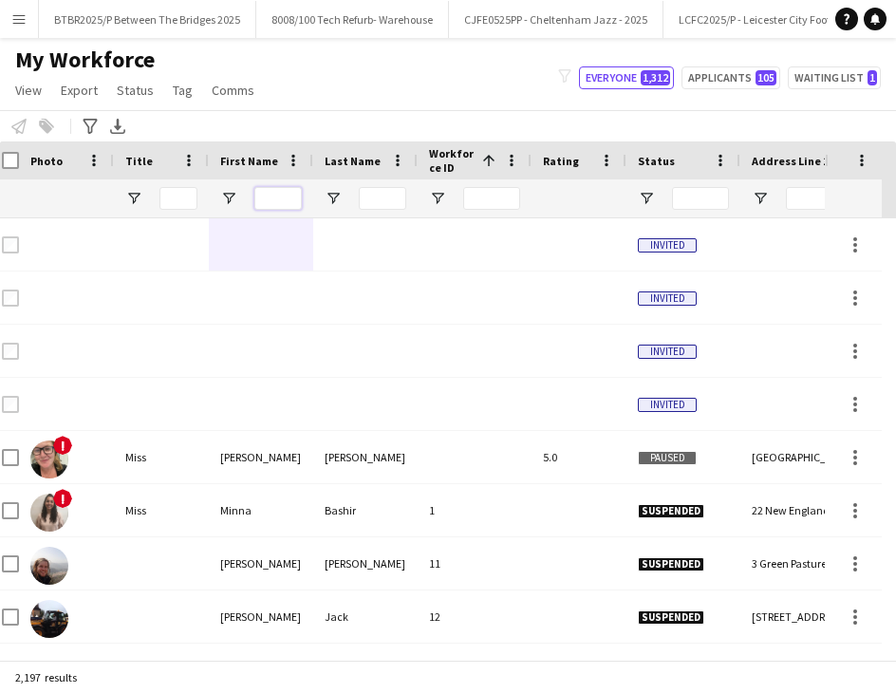
click at [284, 194] on input "First Name Filter Input" at bounding box center [277, 198] width 47 height 23
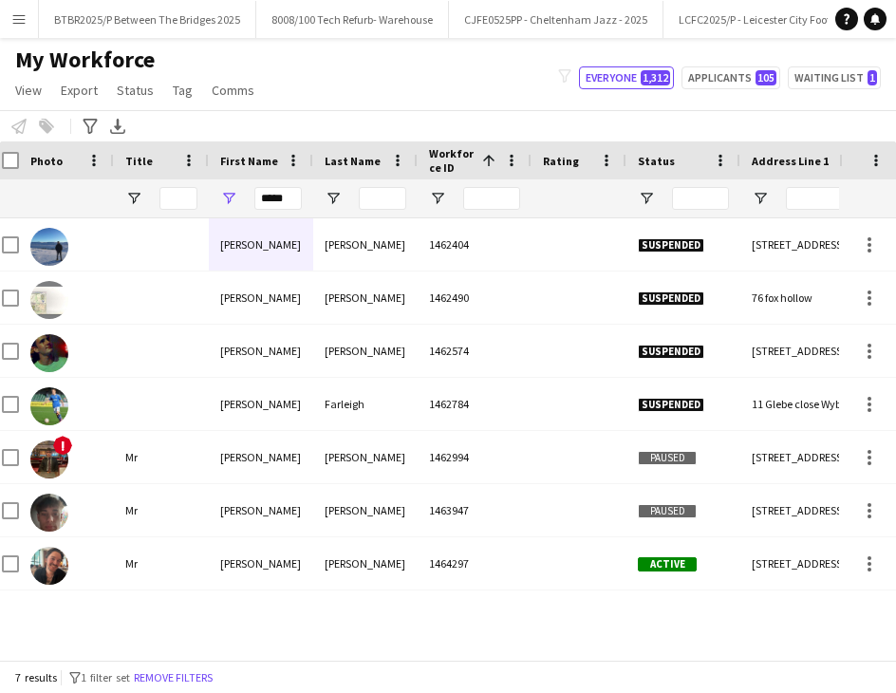
click at [444, 569] on div "1464297" at bounding box center [475, 563] width 114 height 52
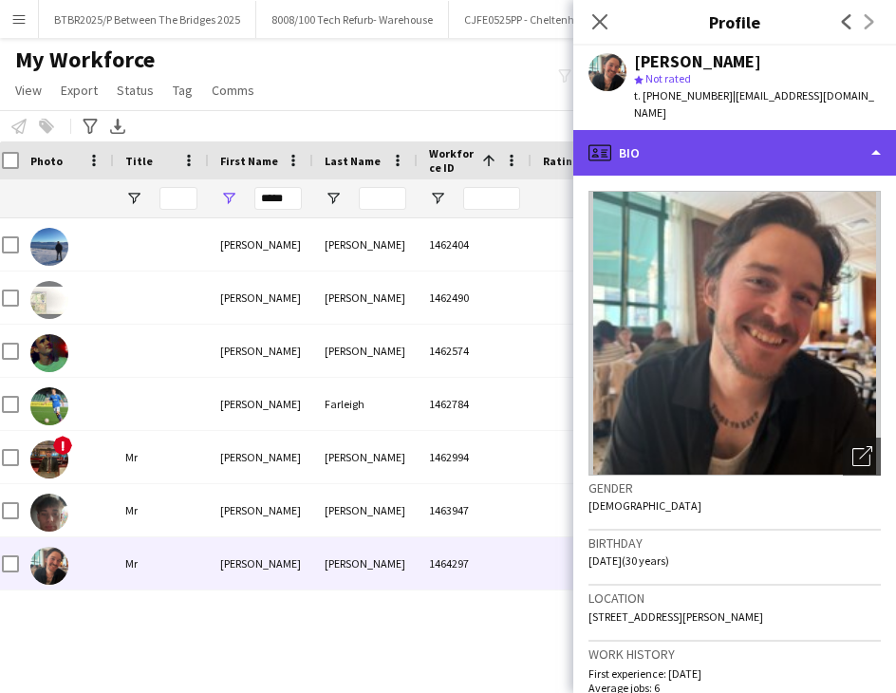
click at [732, 137] on div "profile Bio" at bounding box center [734, 153] width 323 height 46
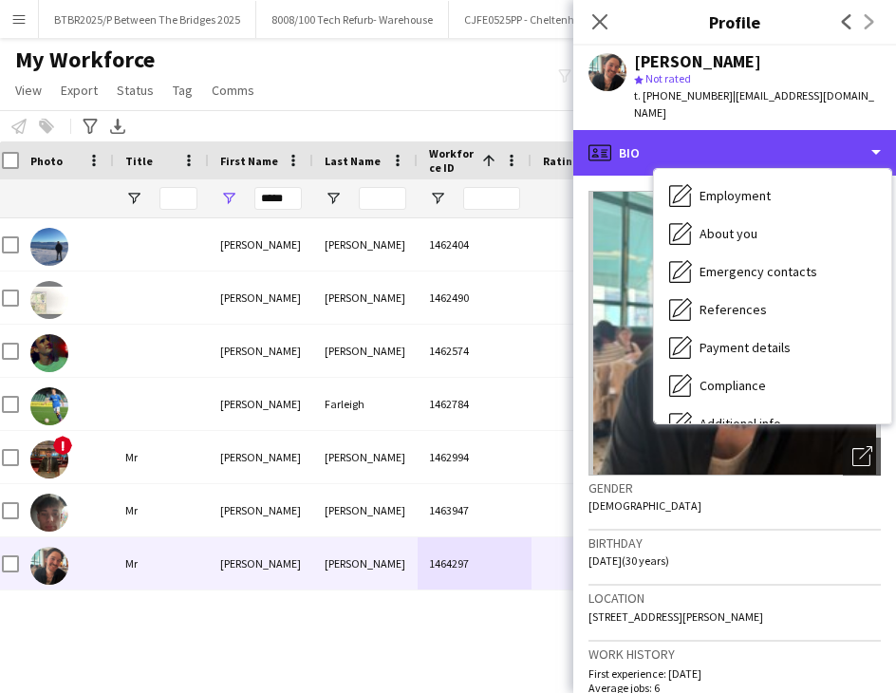
scroll to position [65, 0]
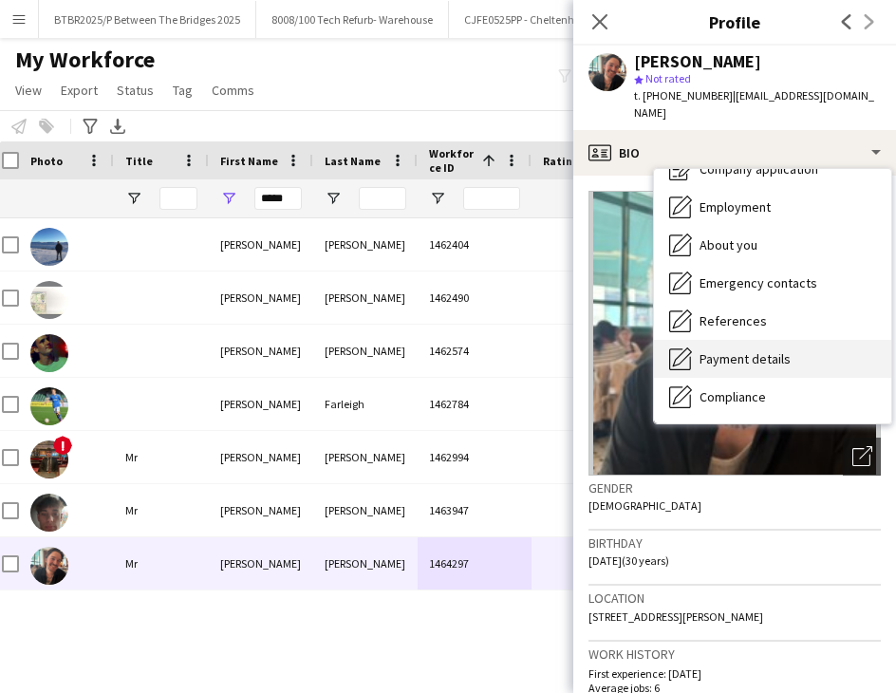
click at [789, 340] on div "Payment details Payment details" at bounding box center [772, 359] width 237 height 38
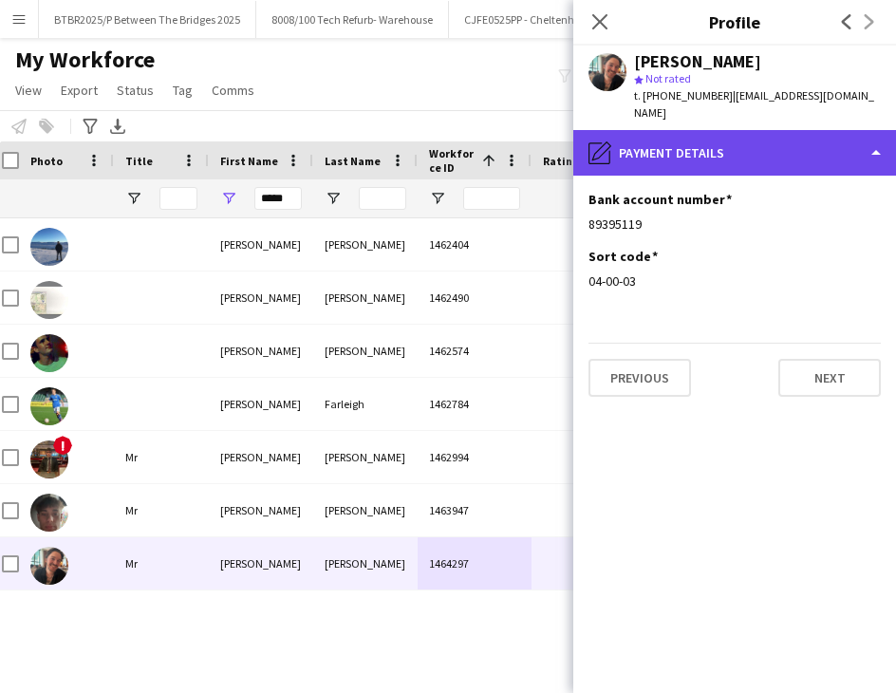
click at [744, 130] on div "pencil4 Payment details" at bounding box center [734, 153] width 323 height 46
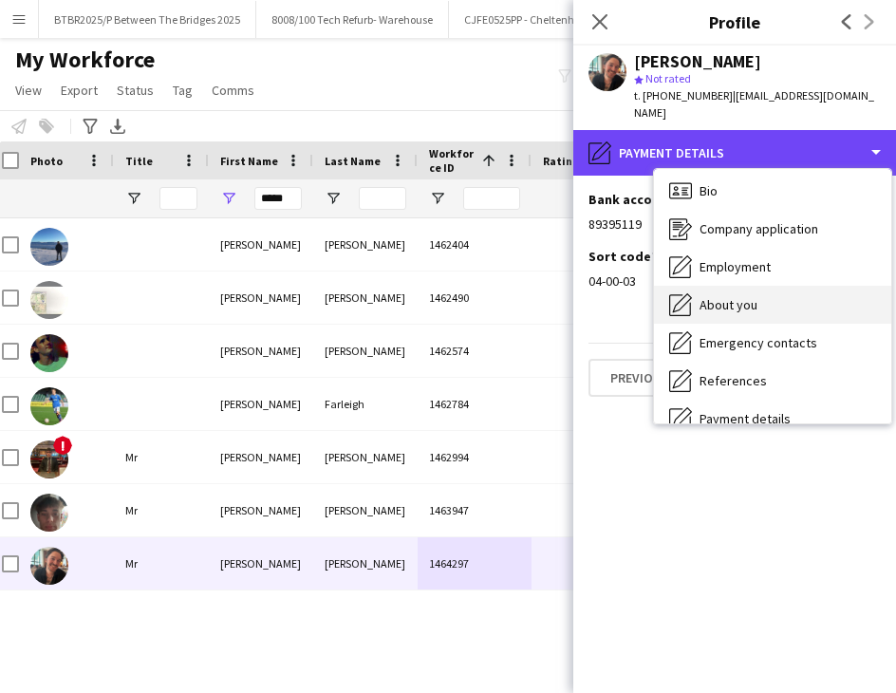
scroll to position [0, 0]
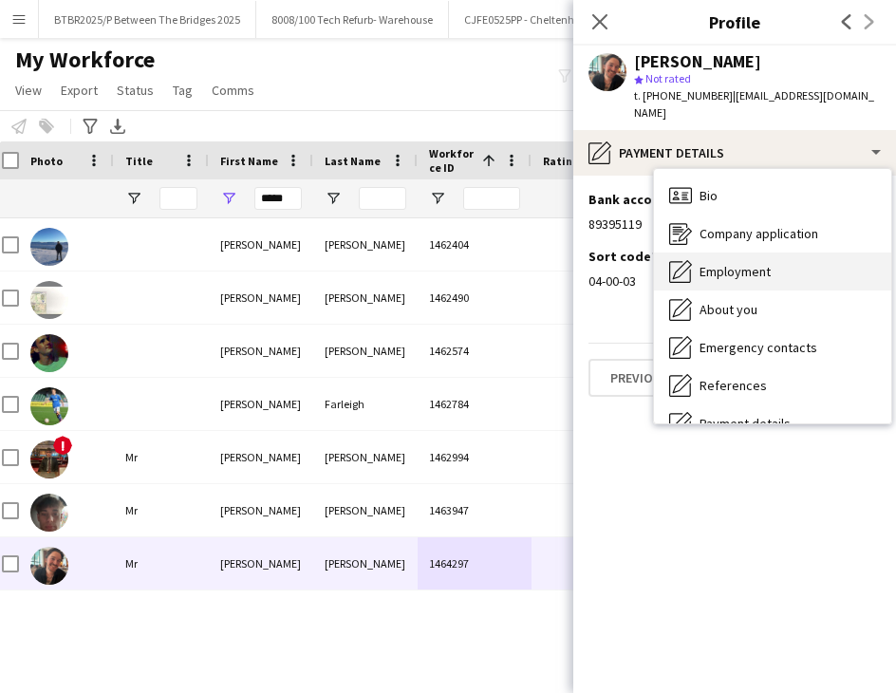
click at [780, 252] on div "Employment Employment" at bounding box center [772, 271] width 237 height 38
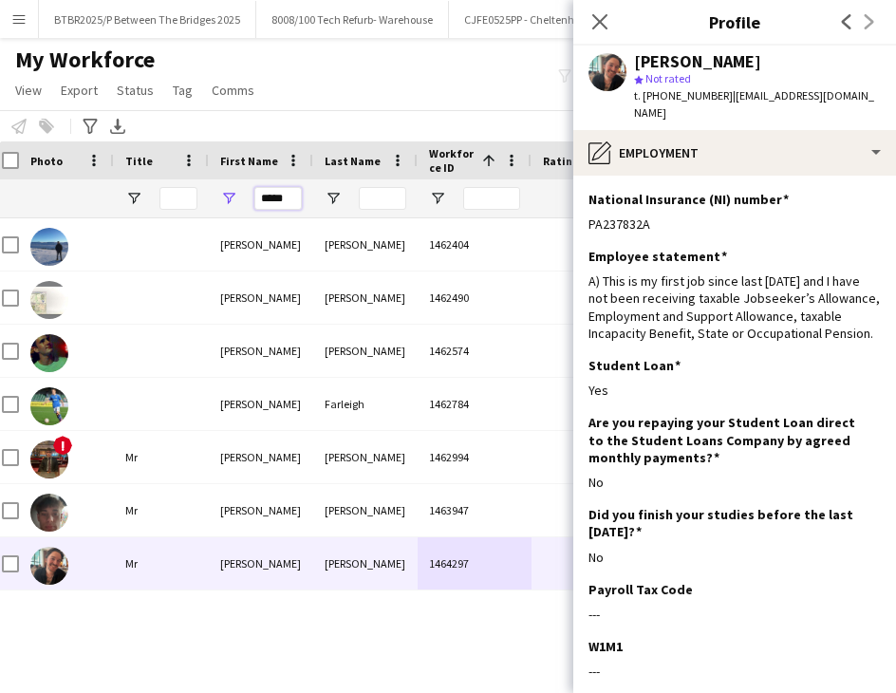
click at [292, 196] on input "*****" at bounding box center [277, 198] width 47 height 23
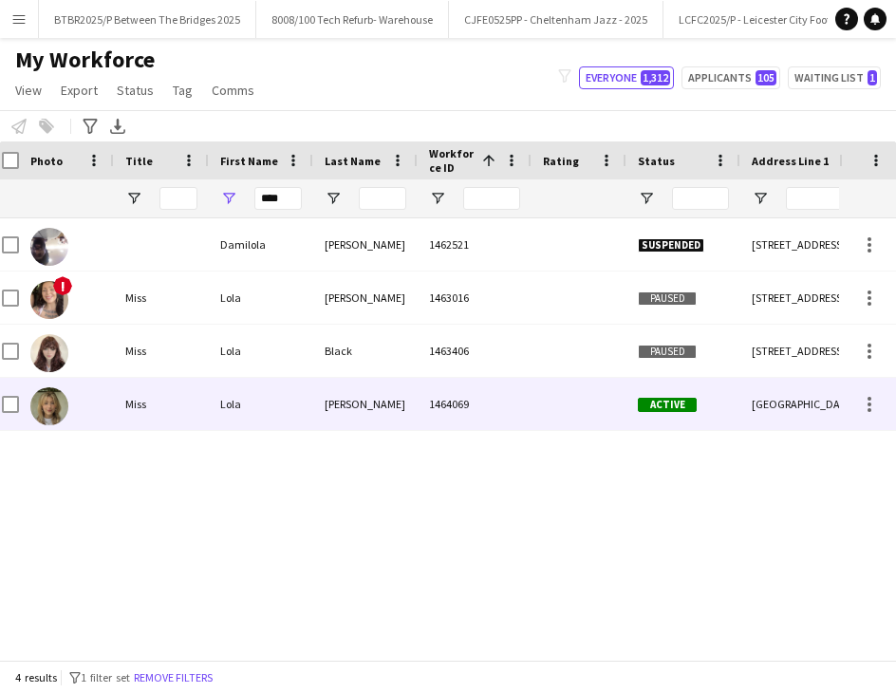
click at [532, 383] on div at bounding box center [579, 404] width 95 height 52
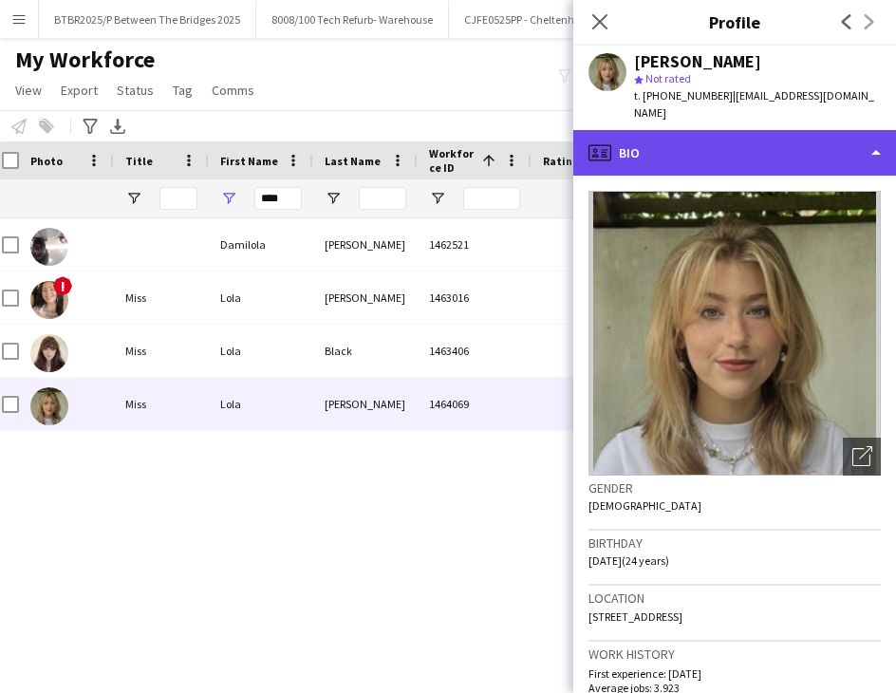
click at [731, 144] on div "profile Bio" at bounding box center [734, 153] width 323 height 46
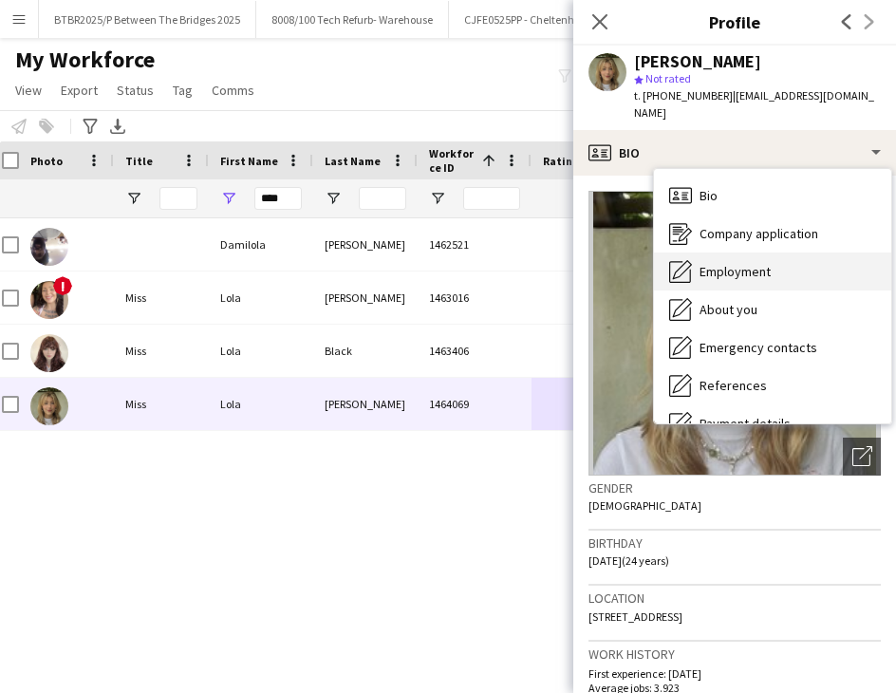
click at [778, 263] on div "Employment Employment" at bounding box center [772, 271] width 237 height 38
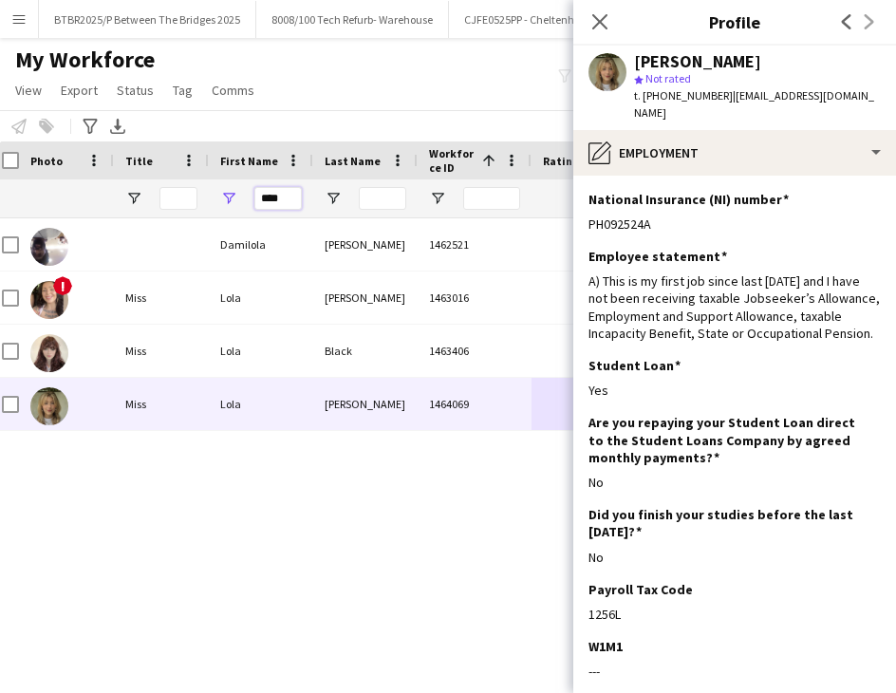
click at [288, 197] on input "****" at bounding box center [277, 198] width 47 height 23
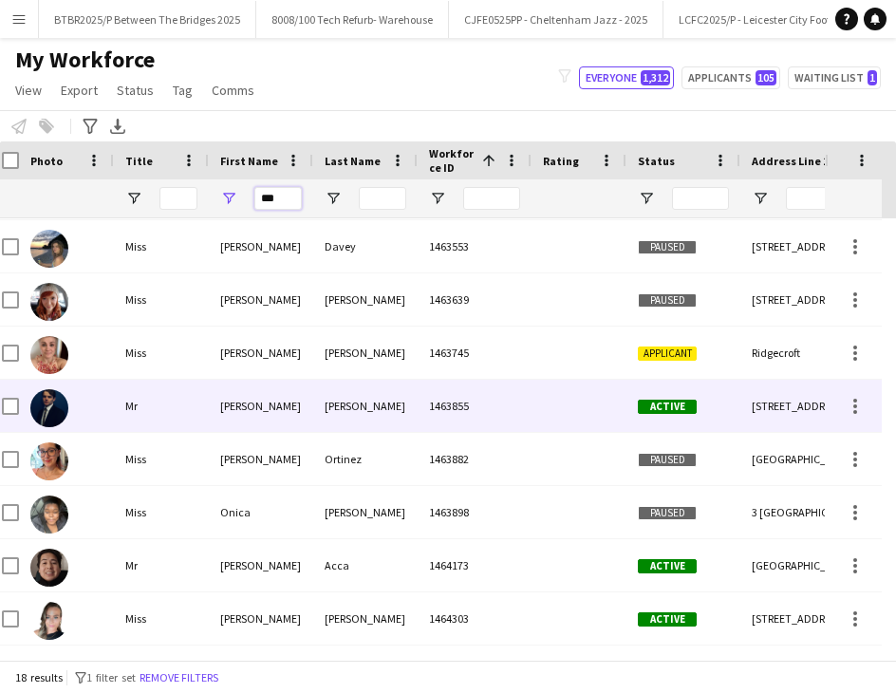
scroll to position [530, 0]
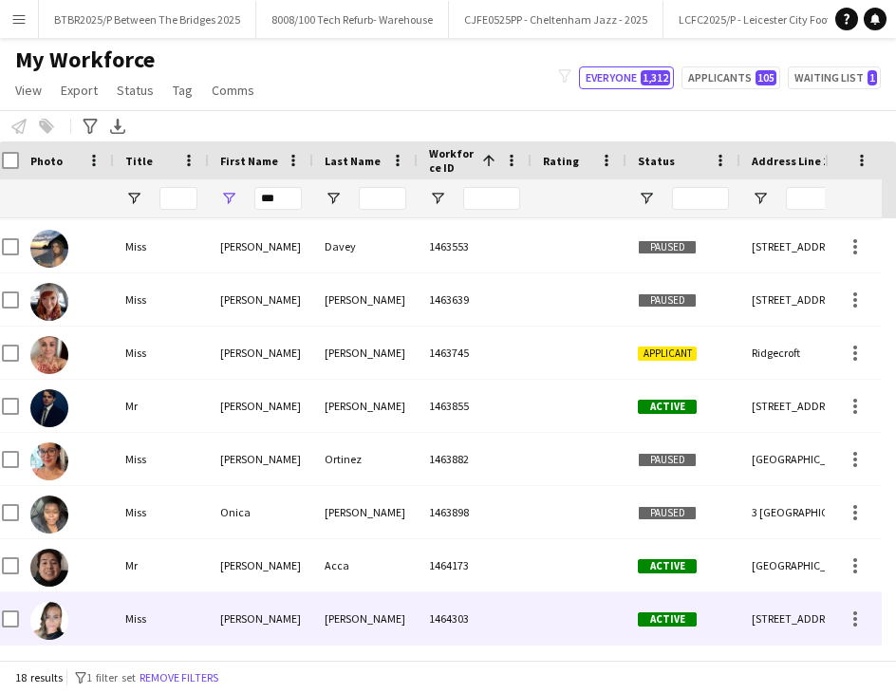
click at [508, 618] on div "1464303" at bounding box center [475, 618] width 114 height 52
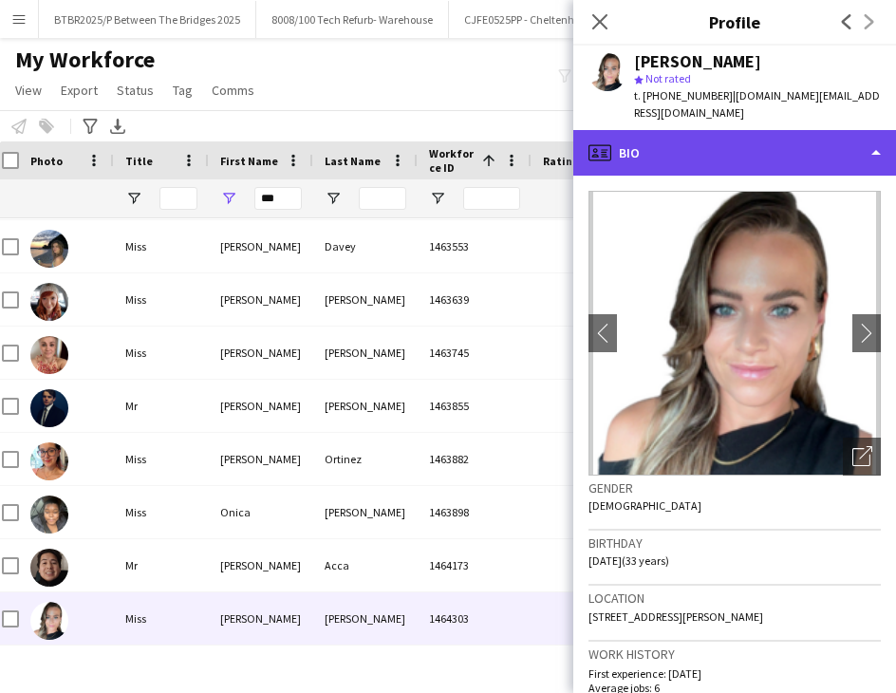
click at [785, 164] on div "profile Bio" at bounding box center [734, 153] width 323 height 46
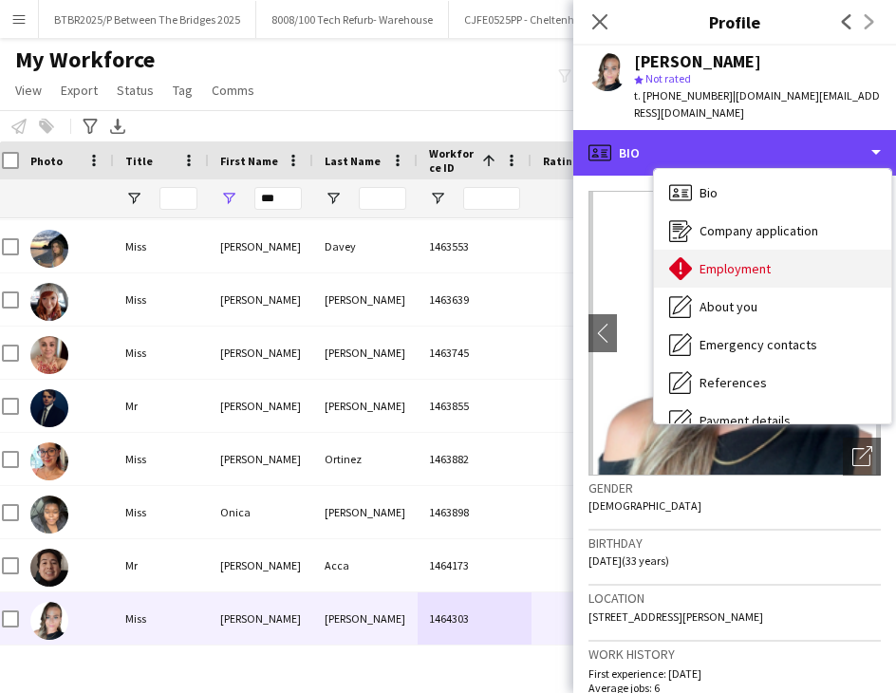
scroll to position [0, 0]
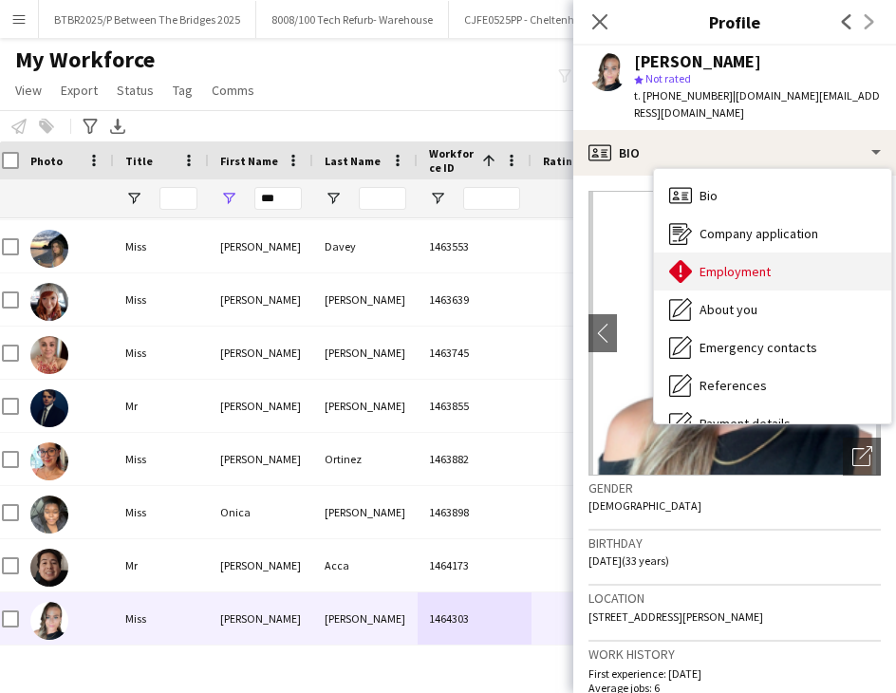
click at [790, 274] on div "Employment Employment" at bounding box center [772, 271] width 237 height 38
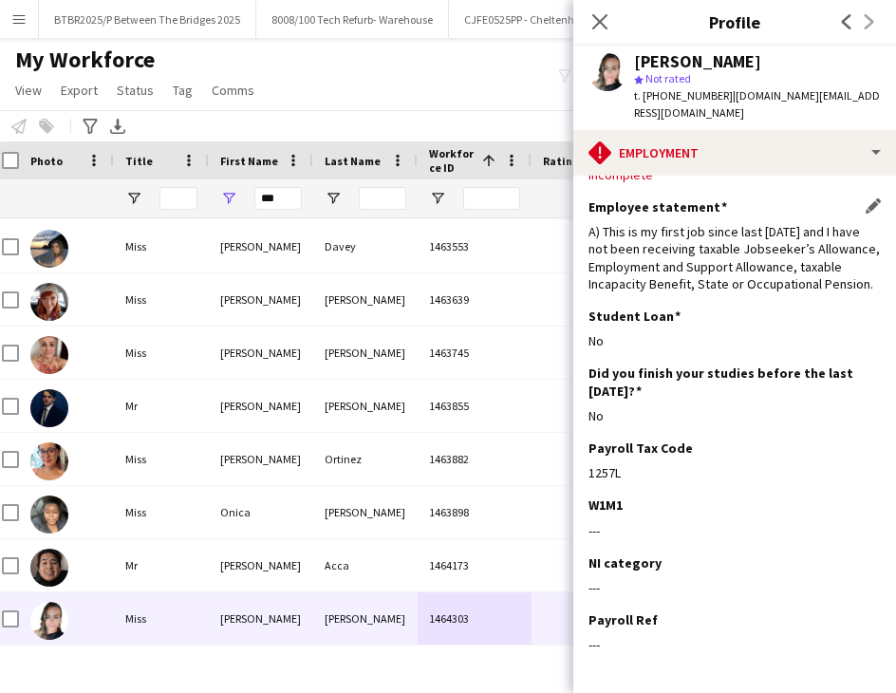
scroll to position [136, 0]
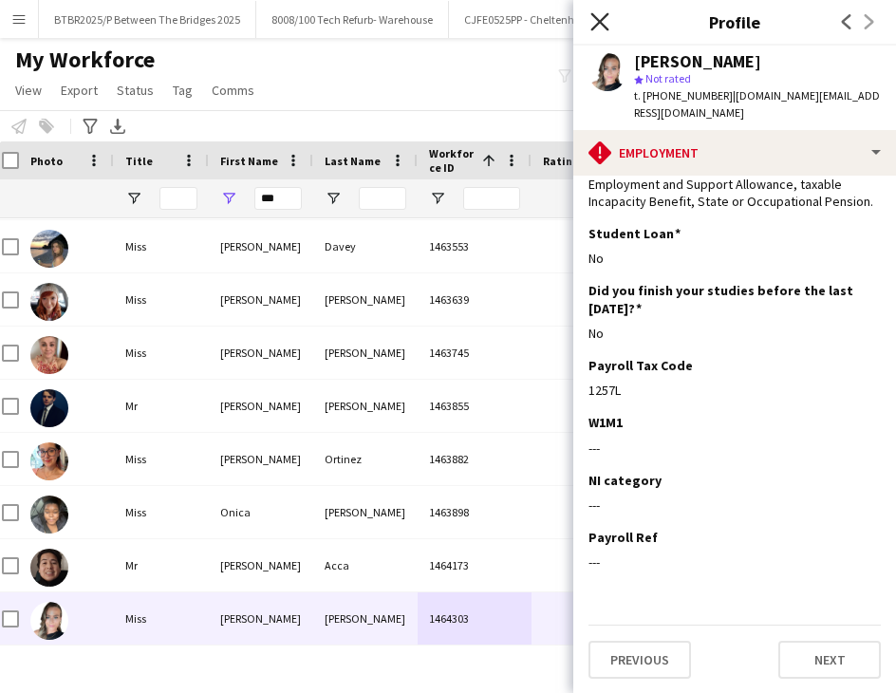
click at [606, 16] on icon at bounding box center [599, 21] width 18 height 18
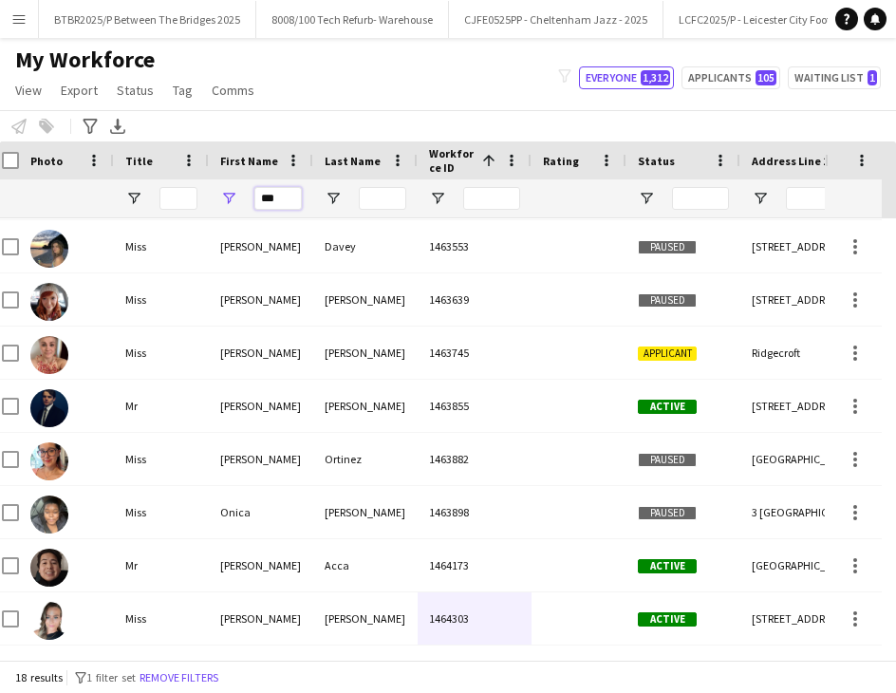
click at [282, 191] on input "***" at bounding box center [277, 198] width 47 height 23
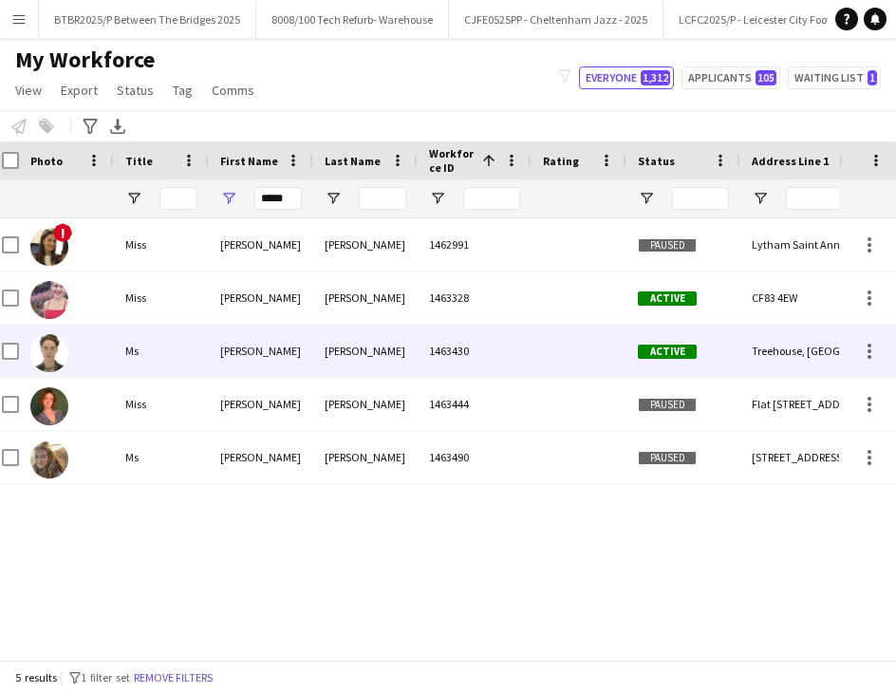
click at [466, 364] on div "1463430" at bounding box center [475, 351] width 114 height 52
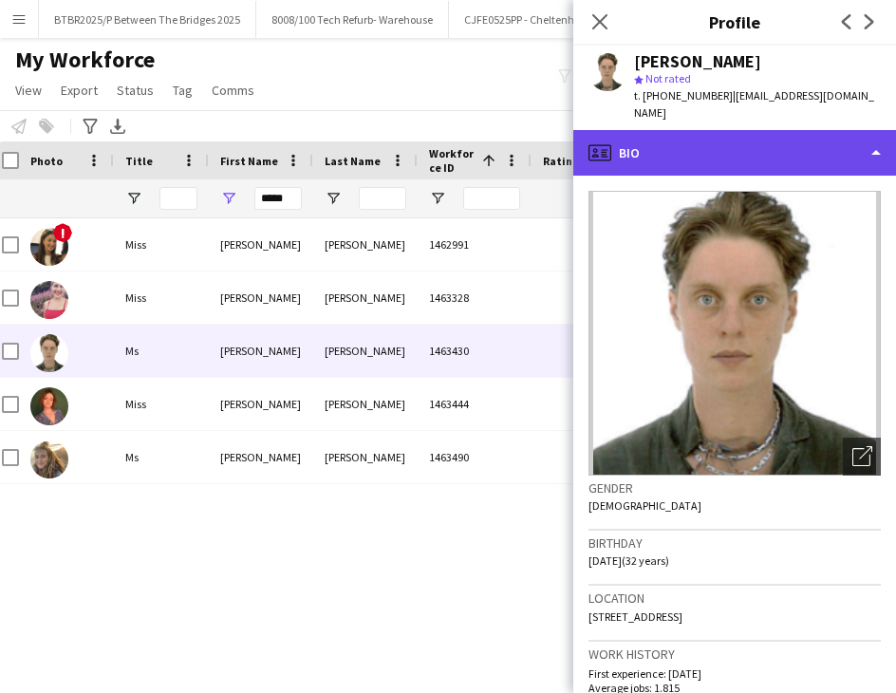
click at [687, 138] on div "profile Bio" at bounding box center [734, 153] width 323 height 46
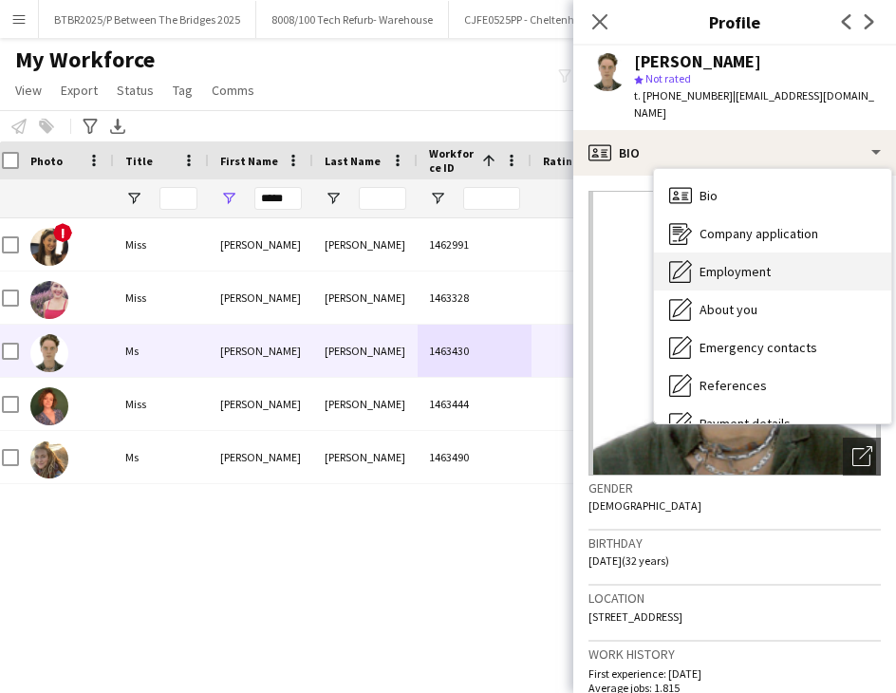
click at [781, 252] on div "Employment Employment" at bounding box center [772, 271] width 237 height 38
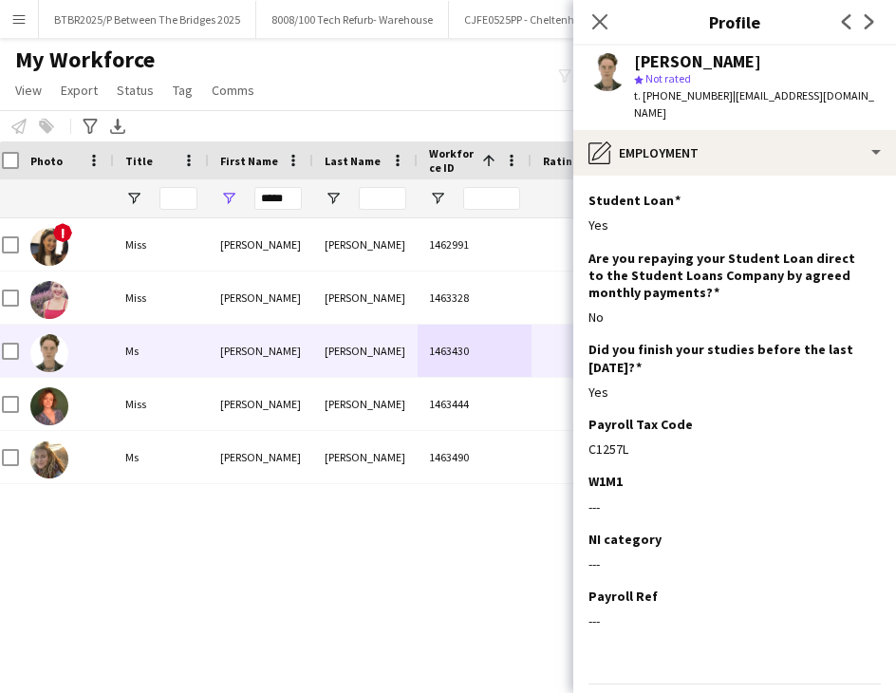
scroll to position [190, 0]
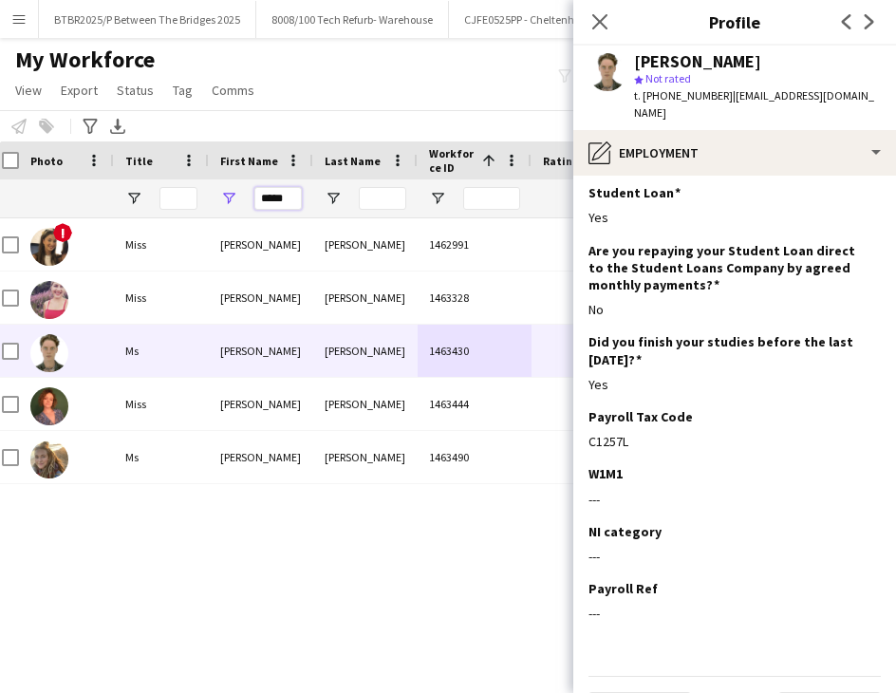
click at [260, 193] on input "*****" at bounding box center [277, 198] width 47 height 23
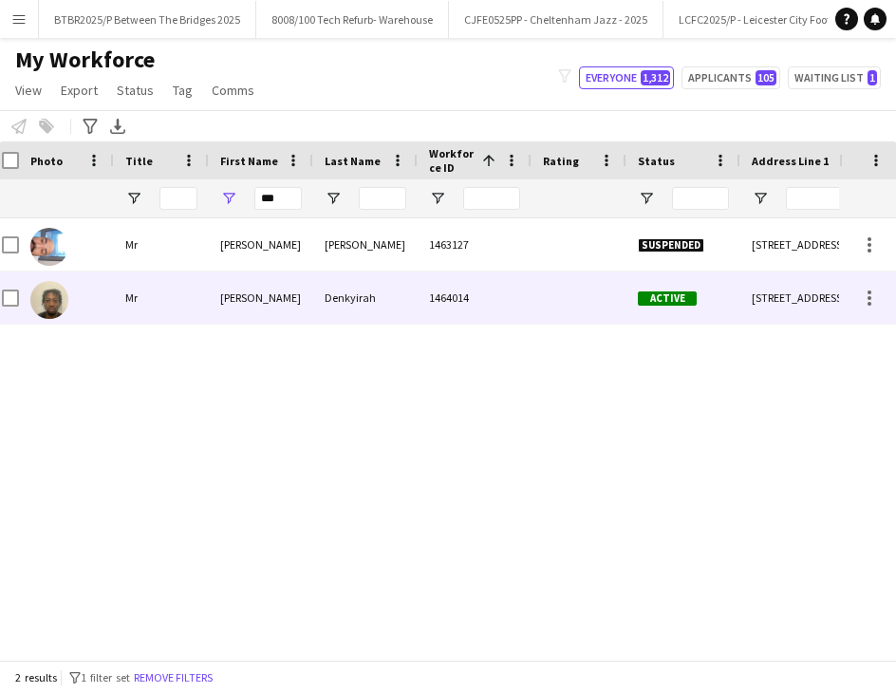
click at [546, 298] on div at bounding box center [579, 297] width 95 height 52
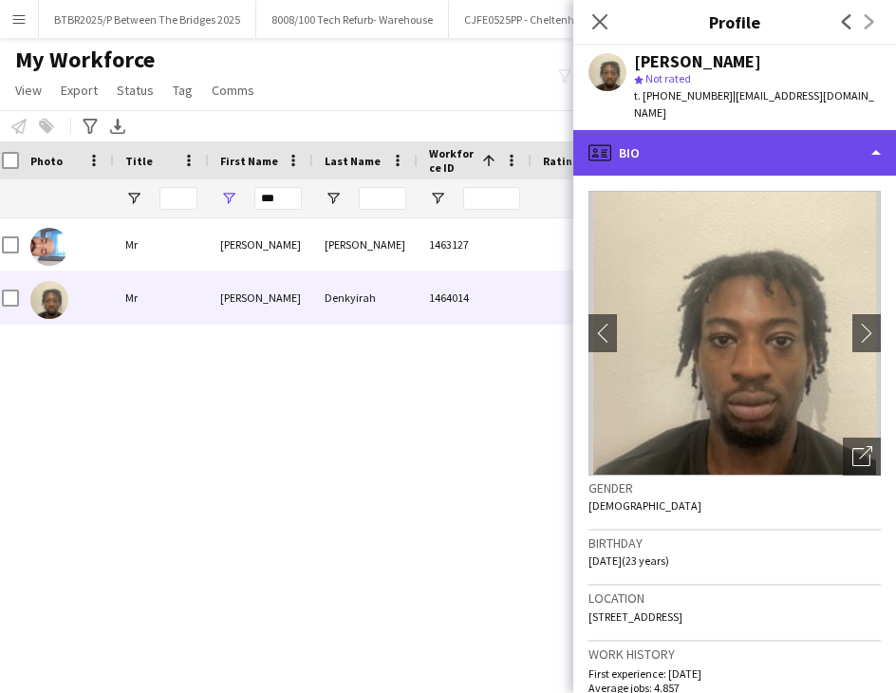
click at [744, 157] on div "profile Bio" at bounding box center [734, 153] width 323 height 46
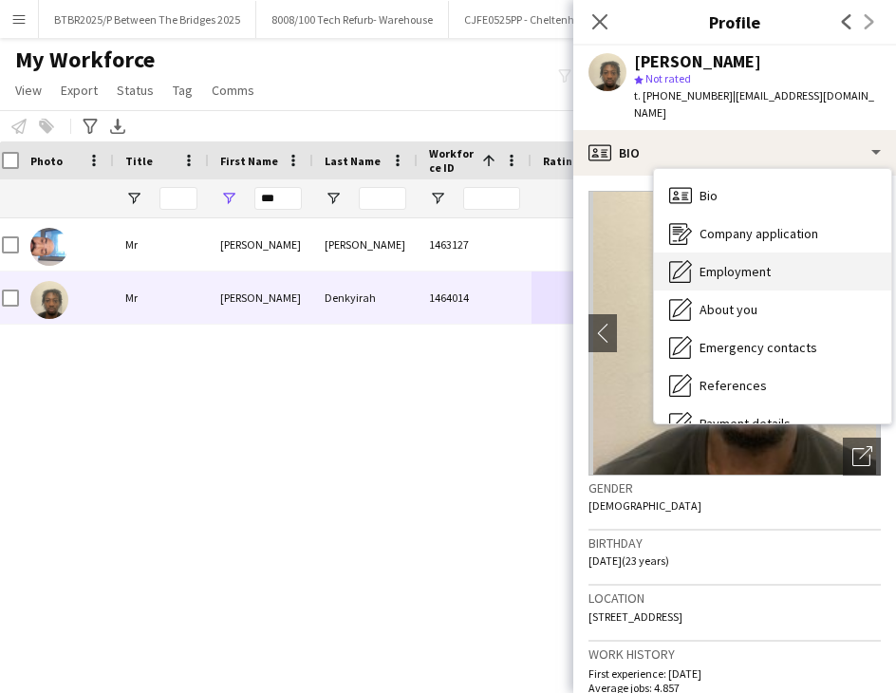
click at [794, 252] on div "Employment Employment" at bounding box center [772, 271] width 237 height 38
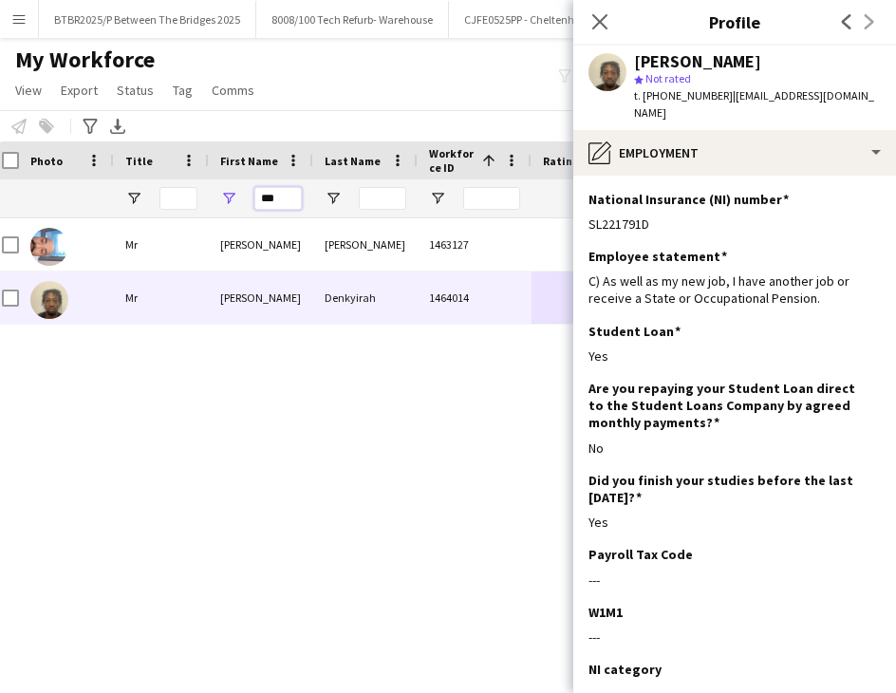
click at [273, 200] on input "***" at bounding box center [277, 198] width 47 height 23
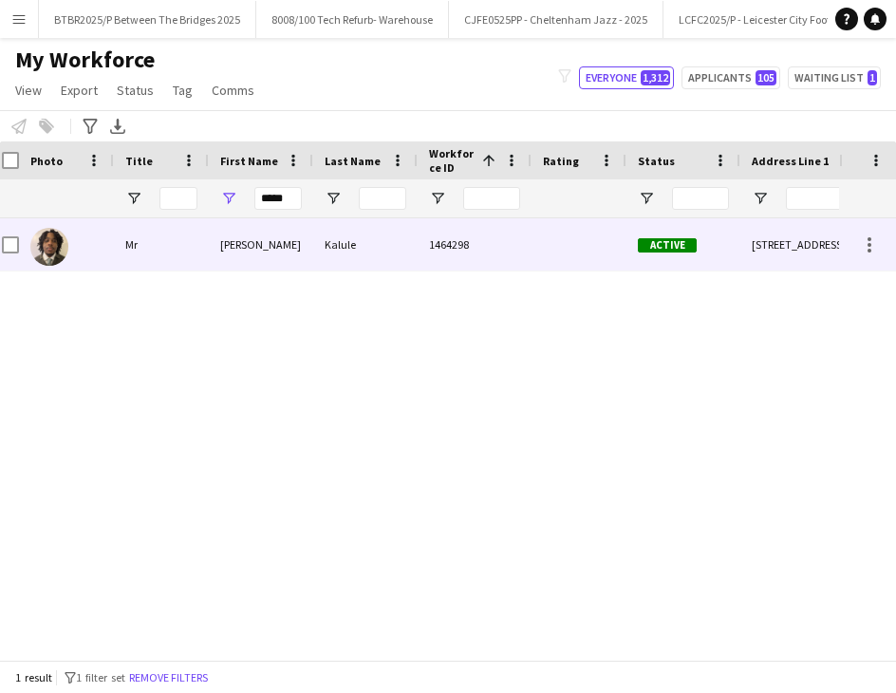
click at [317, 248] on div "Kalule" at bounding box center [365, 244] width 104 height 52
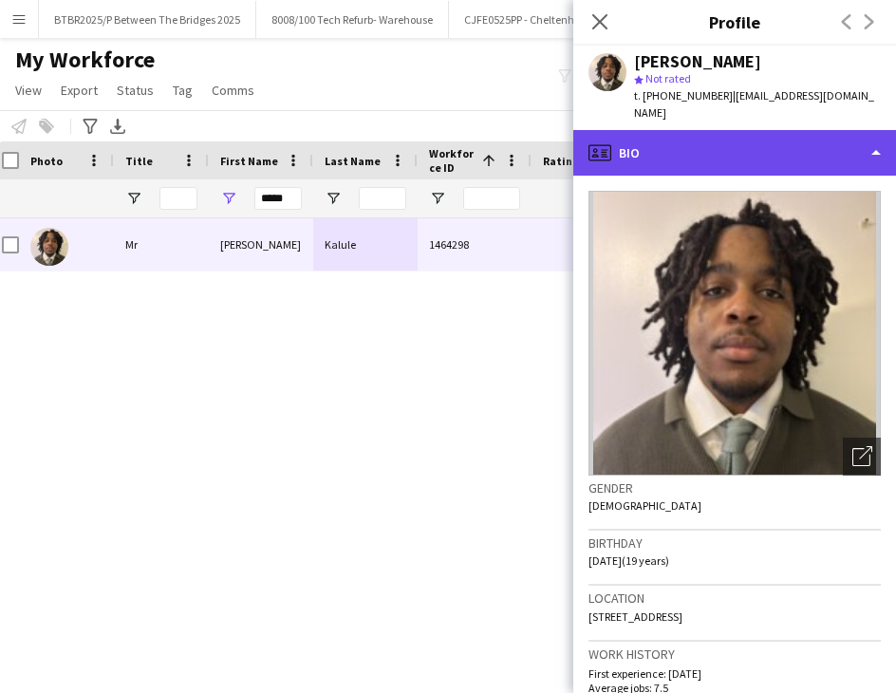
click at [707, 145] on div "profile Bio" at bounding box center [734, 153] width 323 height 46
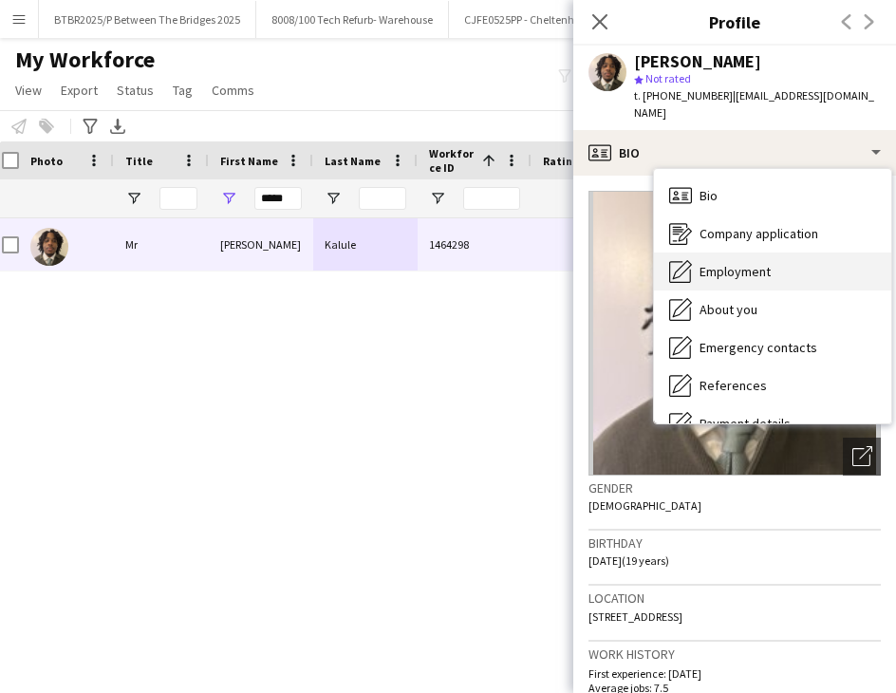
click at [774, 266] on div "Employment Employment" at bounding box center [772, 271] width 237 height 38
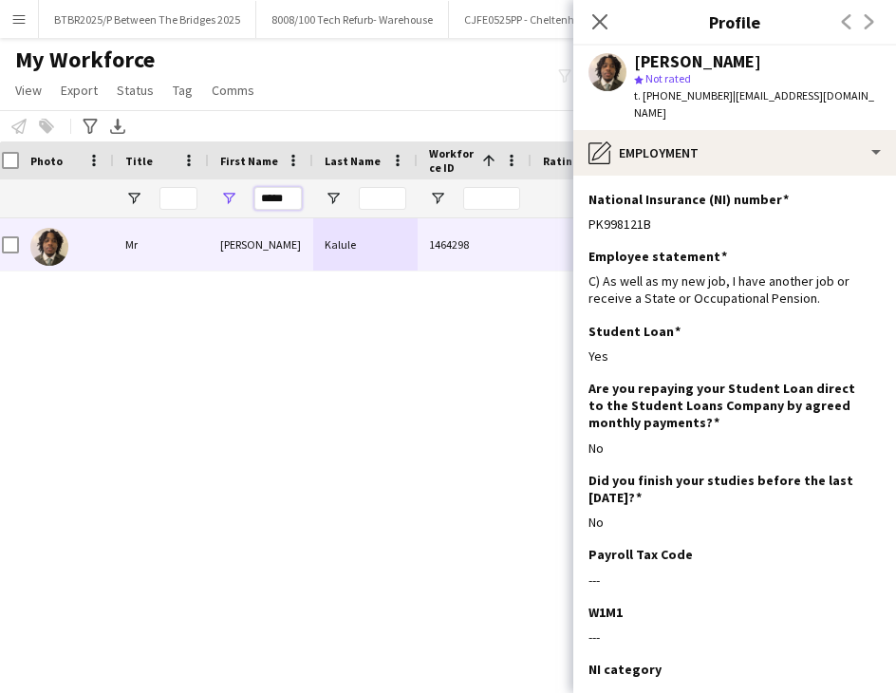
click at [265, 198] on input "*****" at bounding box center [277, 198] width 47 height 23
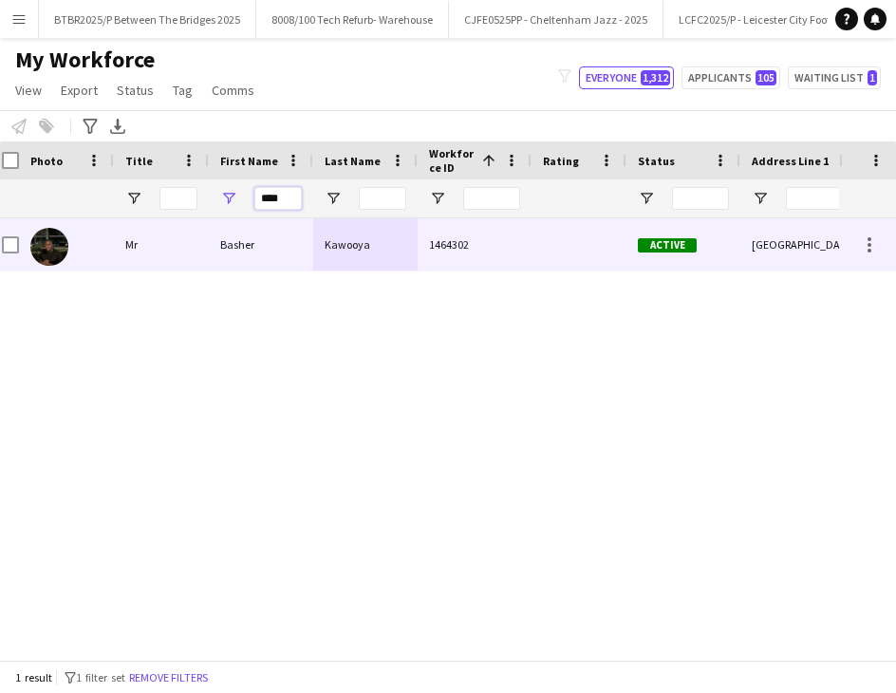
type input "****"
click at [300, 242] on div "Basher" at bounding box center [261, 244] width 104 height 52
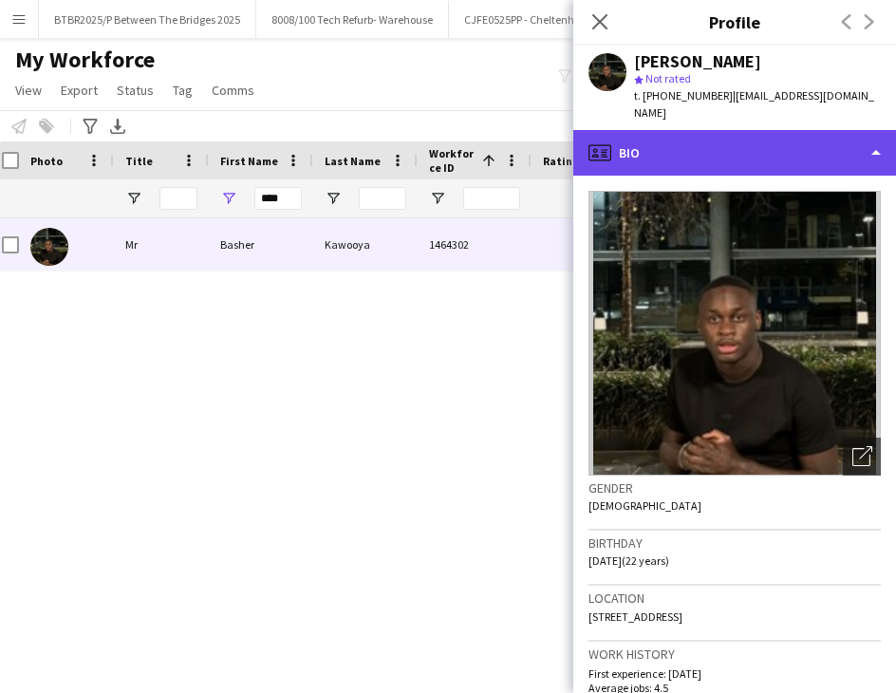
click at [692, 147] on div "profile Bio" at bounding box center [734, 153] width 323 height 46
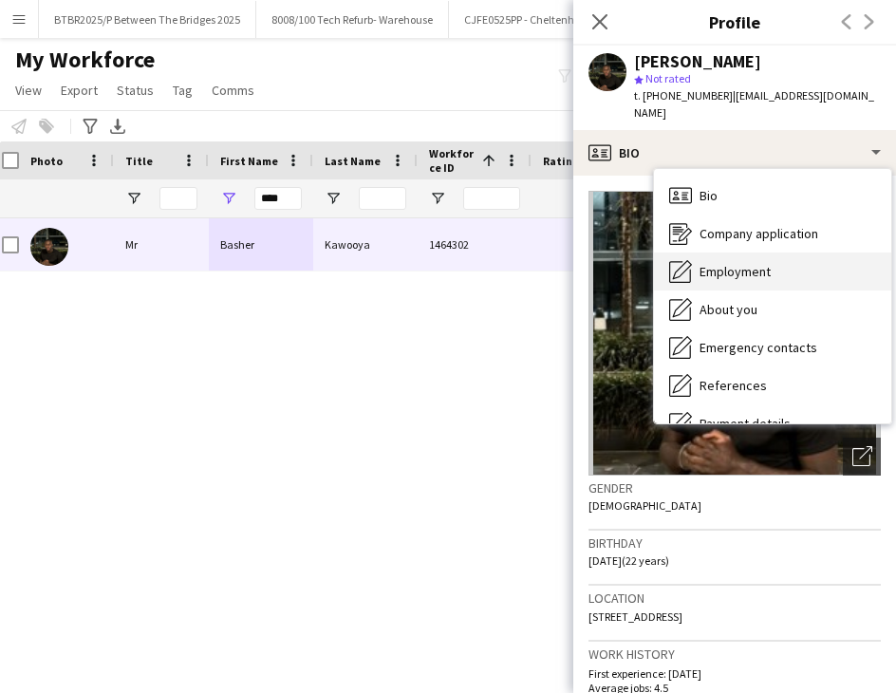
click at [775, 271] on div "Employment Employment" at bounding box center [772, 271] width 237 height 38
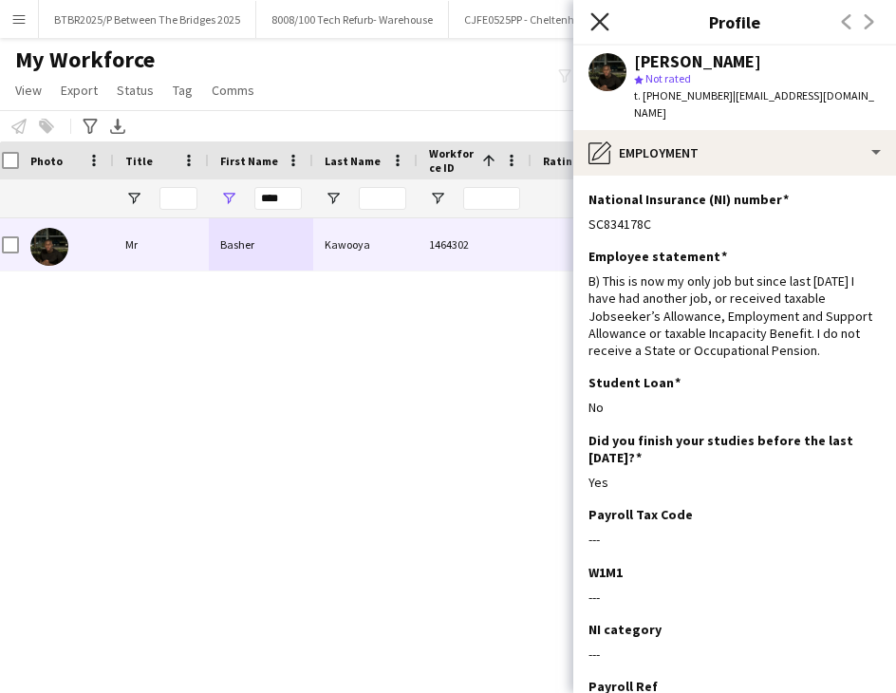
click at [604, 27] on icon at bounding box center [599, 21] width 18 height 18
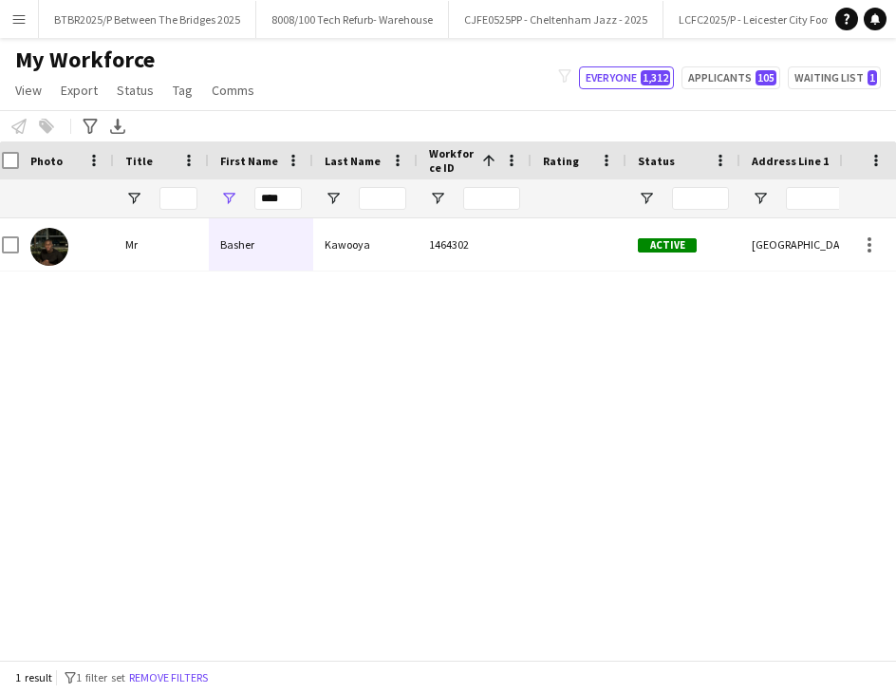
click at [268, 213] on div "****" at bounding box center [277, 198] width 47 height 38
click at [267, 196] on input "****" at bounding box center [277, 198] width 47 height 23
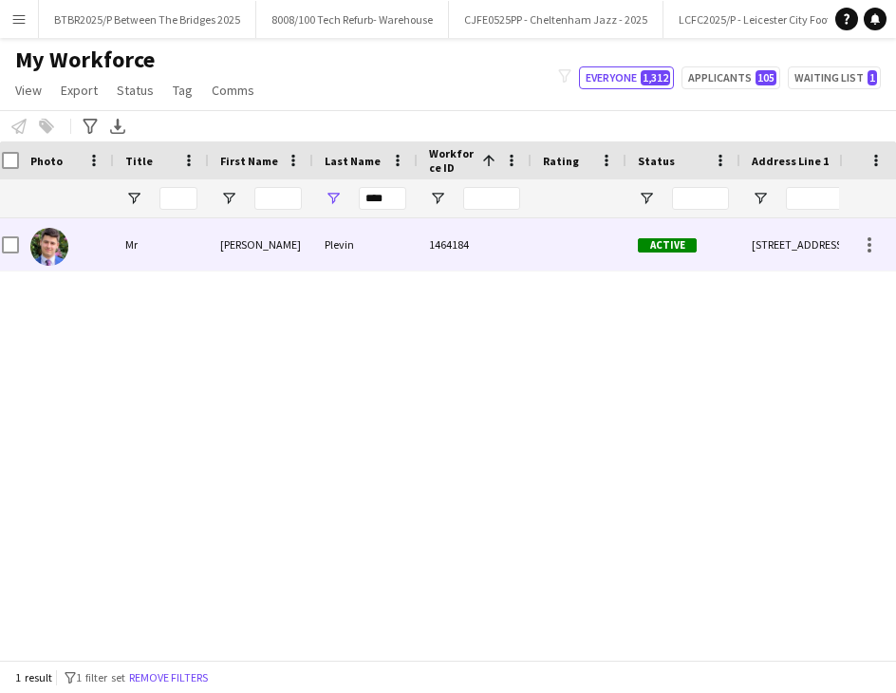
click at [441, 254] on div "1464184" at bounding box center [475, 244] width 114 height 52
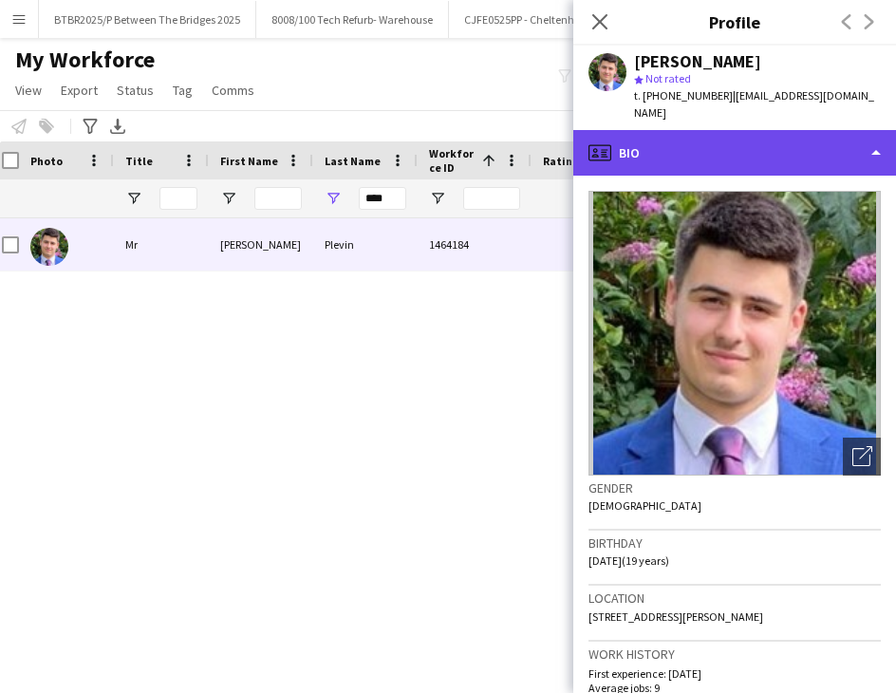
click at [737, 130] on div "profile Bio" at bounding box center [734, 153] width 323 height 46
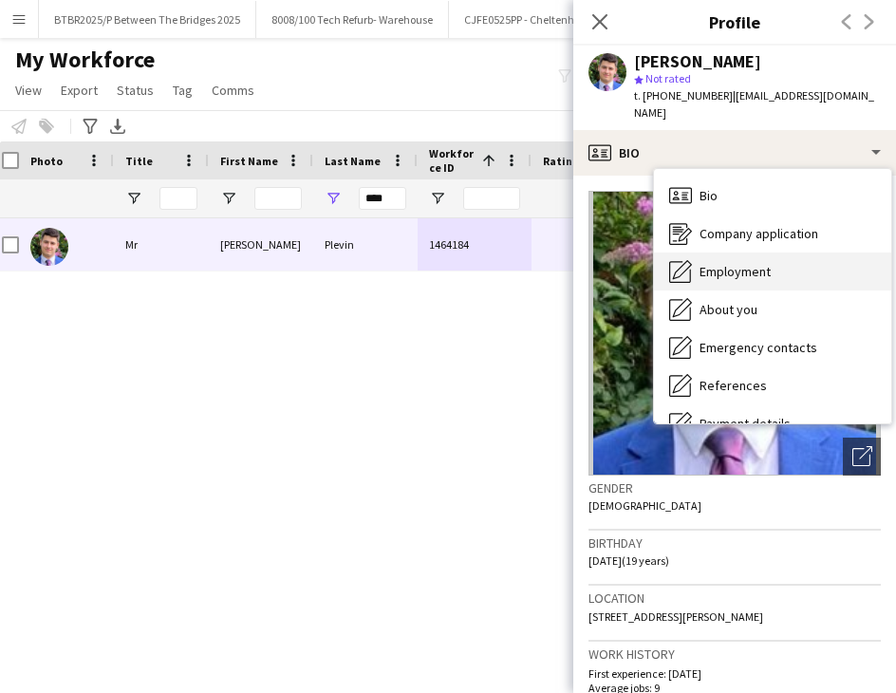
click at [813, 253] on div "Employment Employment" at bounding box center [772, 271] width 237 height 38
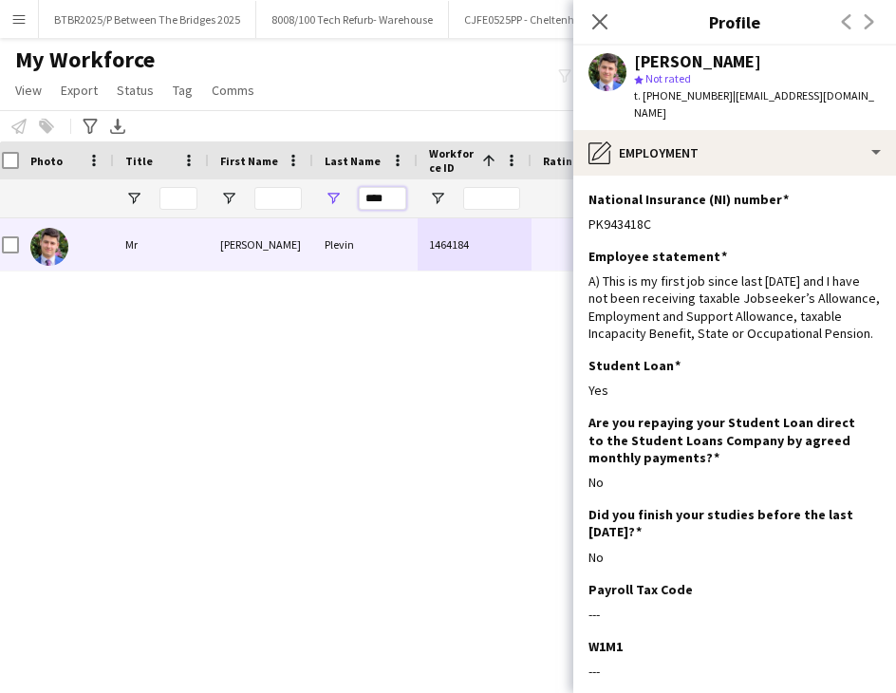
click at [380, 195] on input "****" at bounding box center [382, 198] width 47 height 23
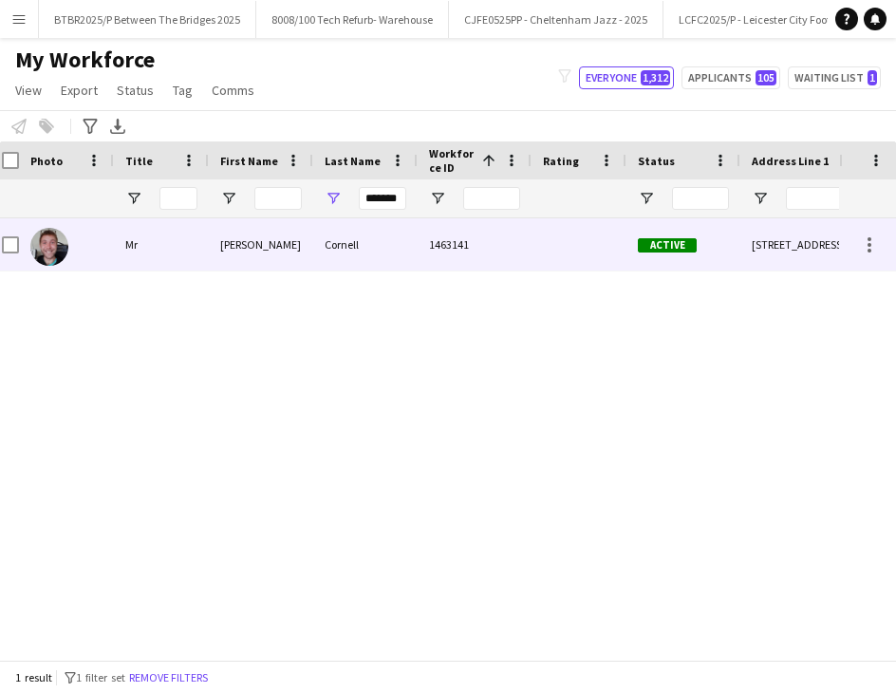
click at [547, 266] on div at bounding box center [579, 244] width 95 height 52
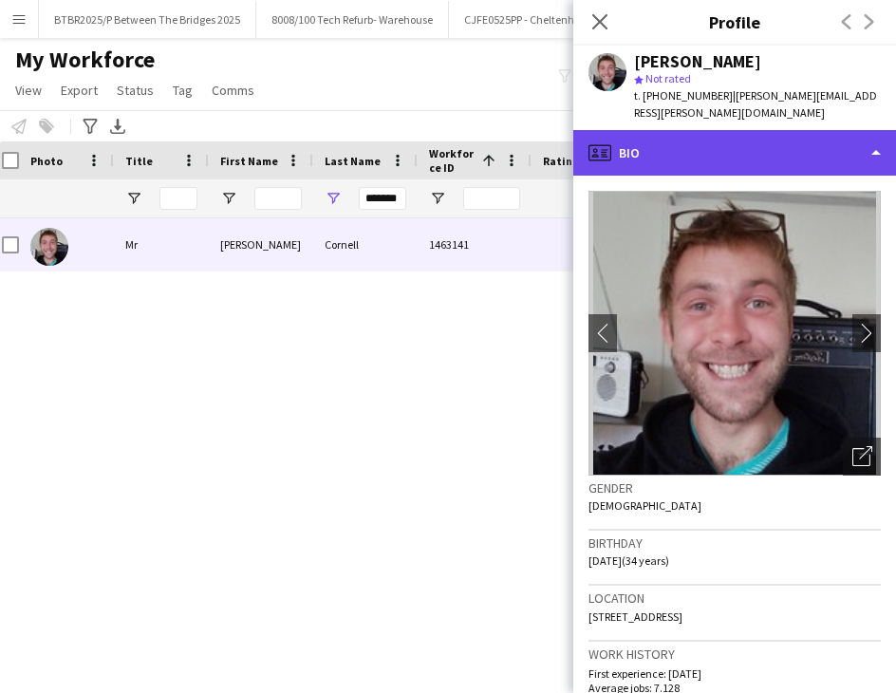
click at [719, 135] on div "profile Bio" at bounding box center [734, 153] width 323 height 46
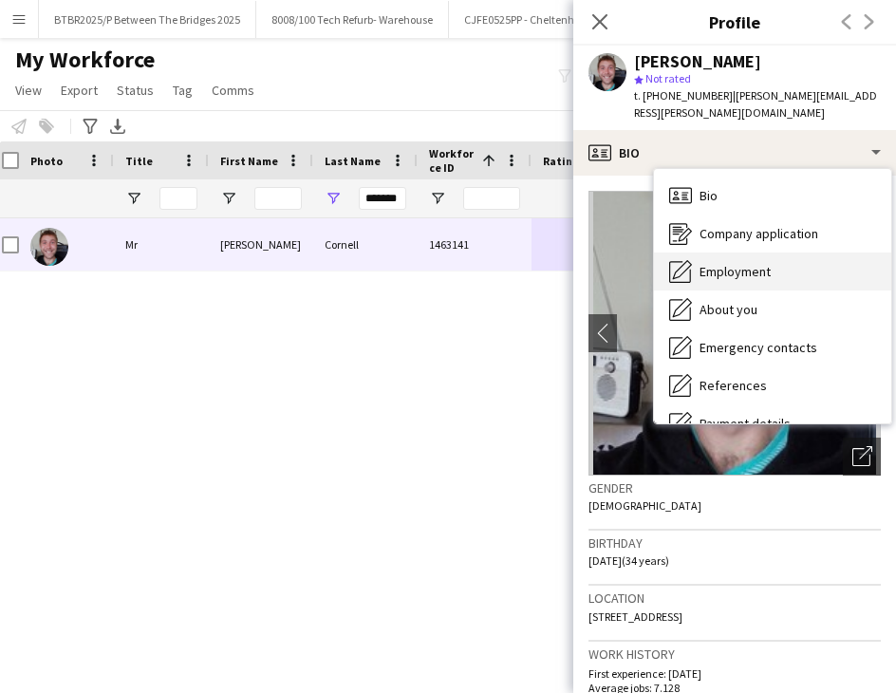
click at [787, 270] on div "Employment Employment" at bounding box center [772, 271] width 237 height 38
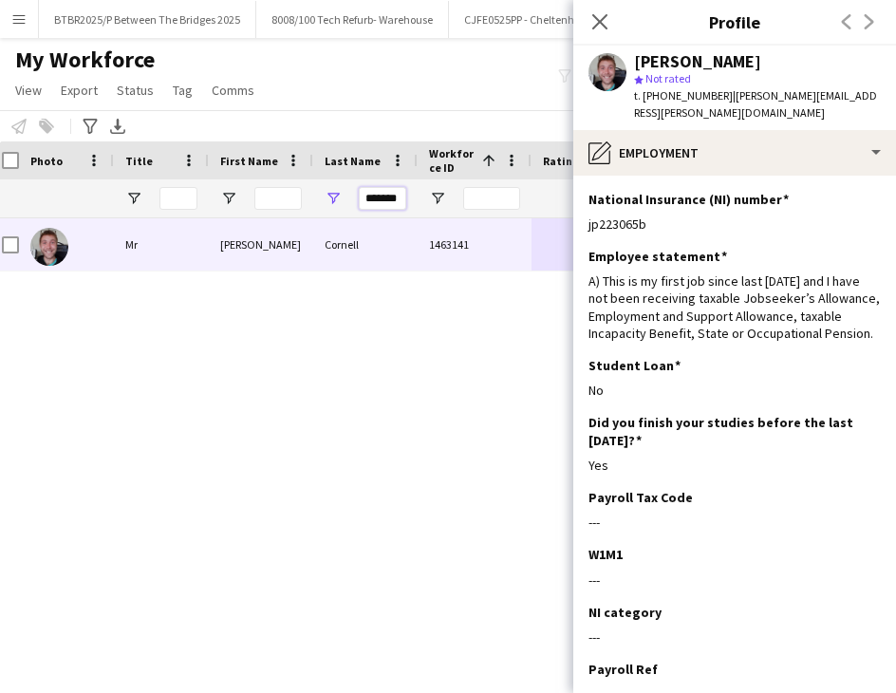
click at [375, 206] on input "*******" at bounding box center [382, 198] width 47 height 23
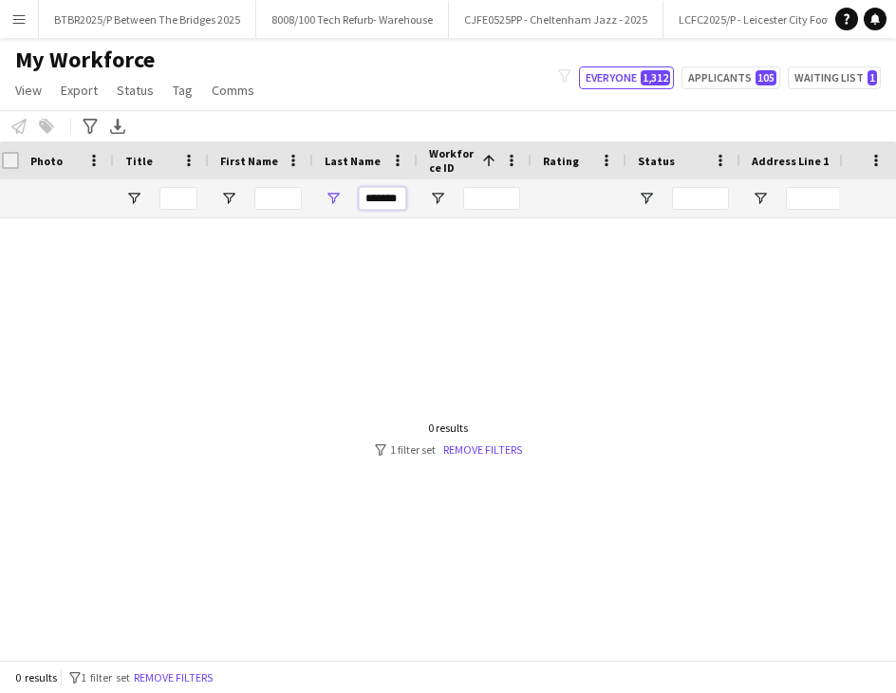
click at [379, 195] on input "*******" at bounding box center [382, 198] width 47 height 23
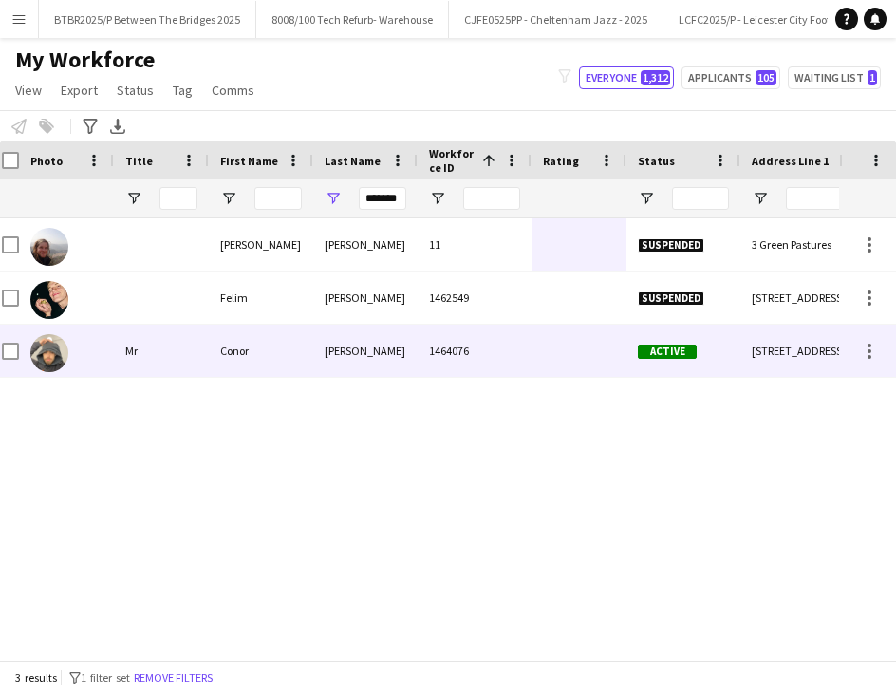
click at [575, 344] on div at bounding box center [579, 351] width 95 height 52
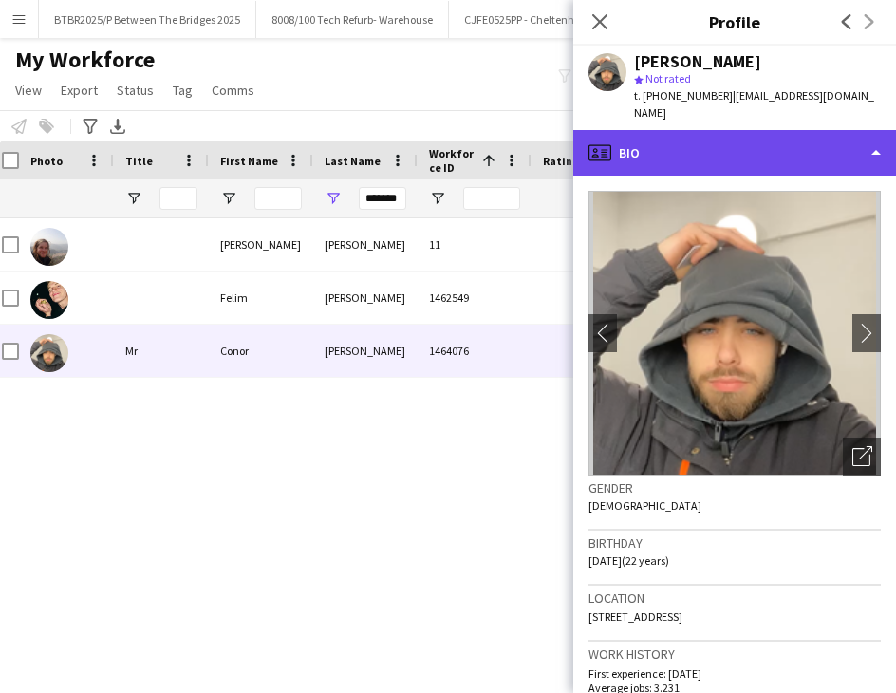
click at [712, 143] on div "profile Bio" at bounding box center [734, 153] width 323 height 46
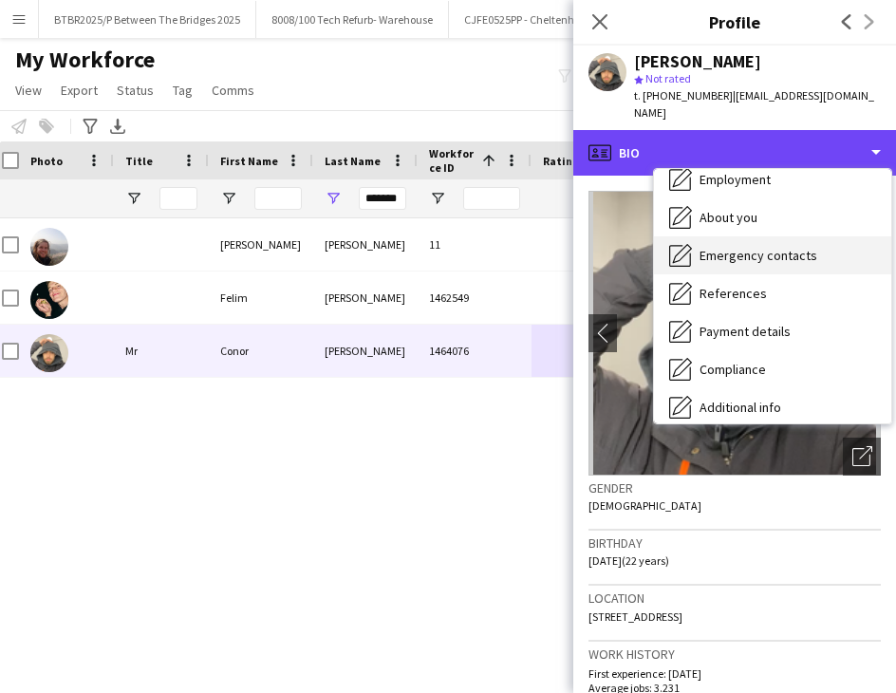
scroll to position [95, 0]
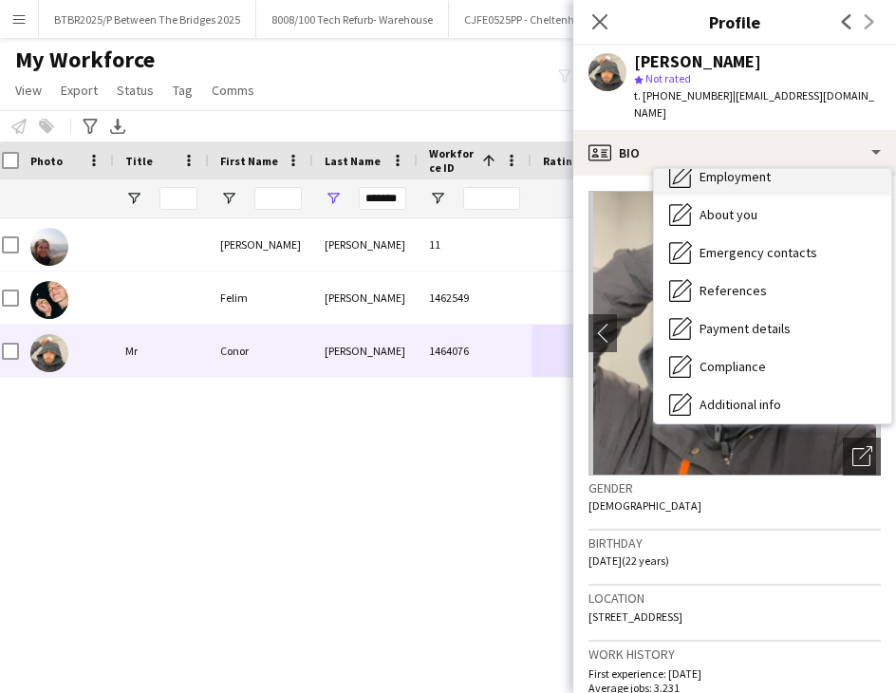
click at [761, 170] on div "Employment Employment" at bounding box center [772, 177] width 237 height 38
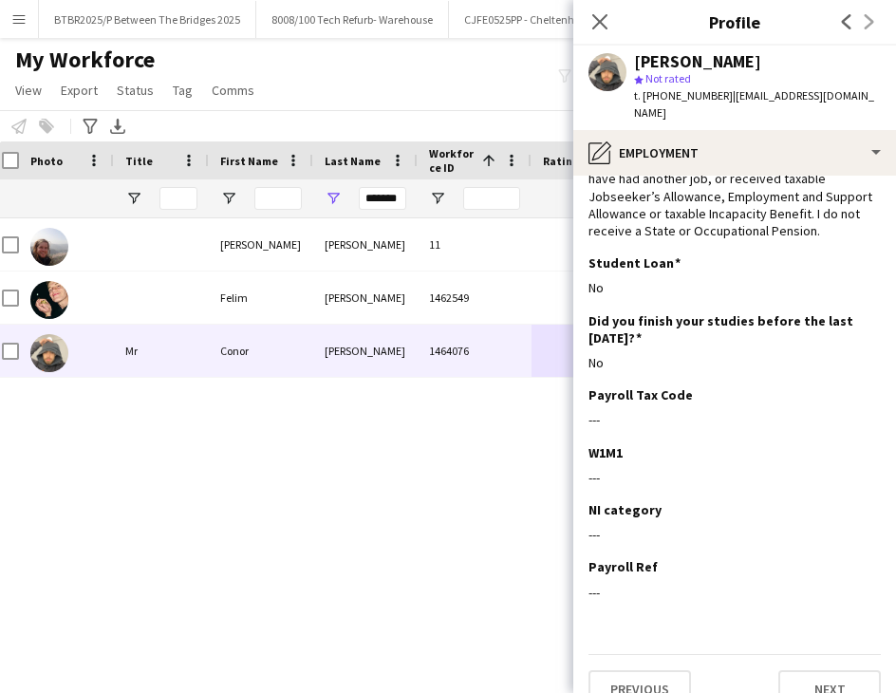
scroll to position [132, 0]
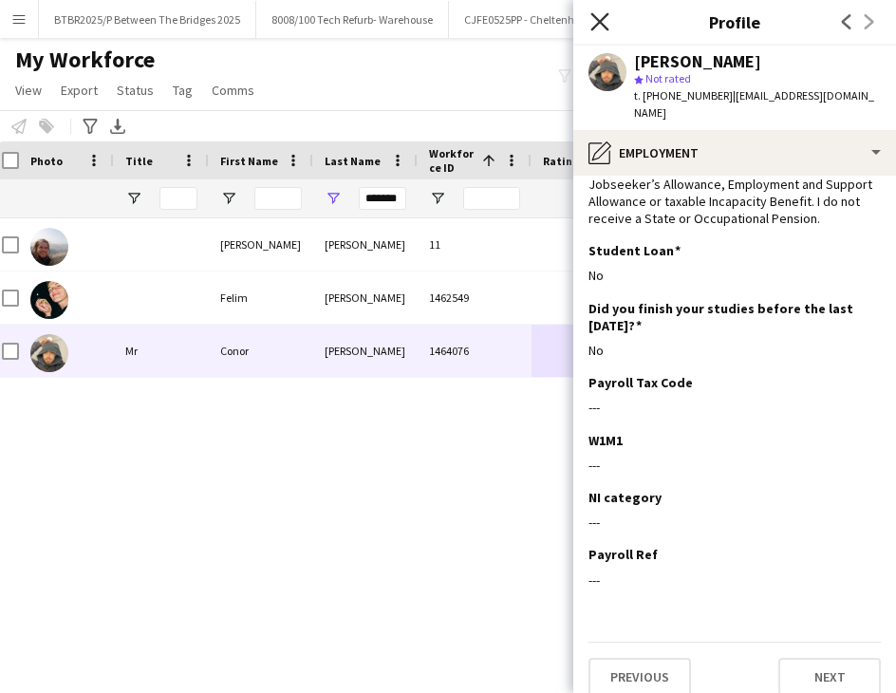
click at [604, 20] on icon "Close pop-in" at bounding box center [599, 21] width 18 height 18
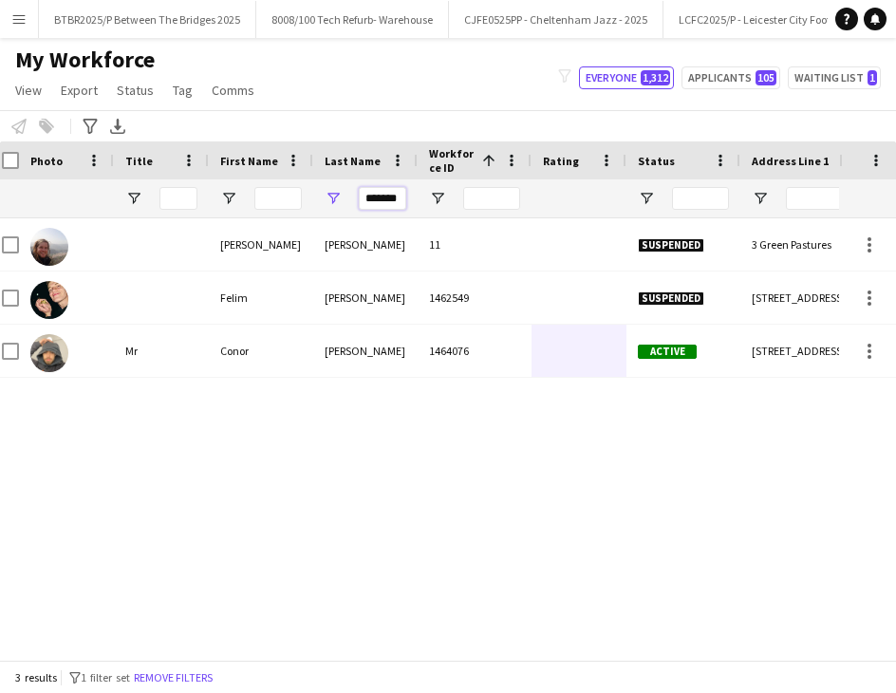
click at [388, 195] on input "*******" at bounding box center [382, 198] width 47 height 23
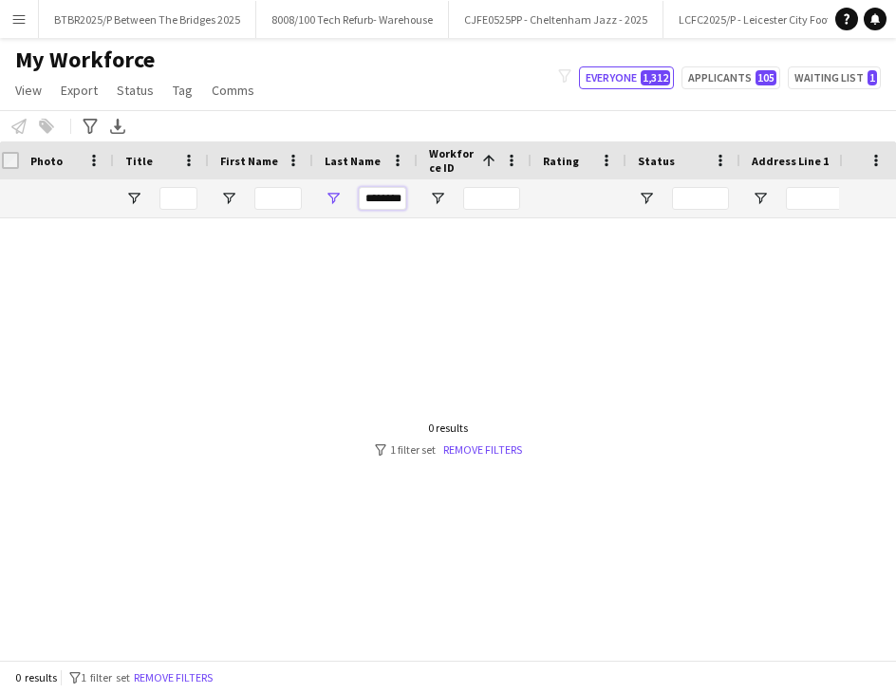
scroll to position [0, 4]
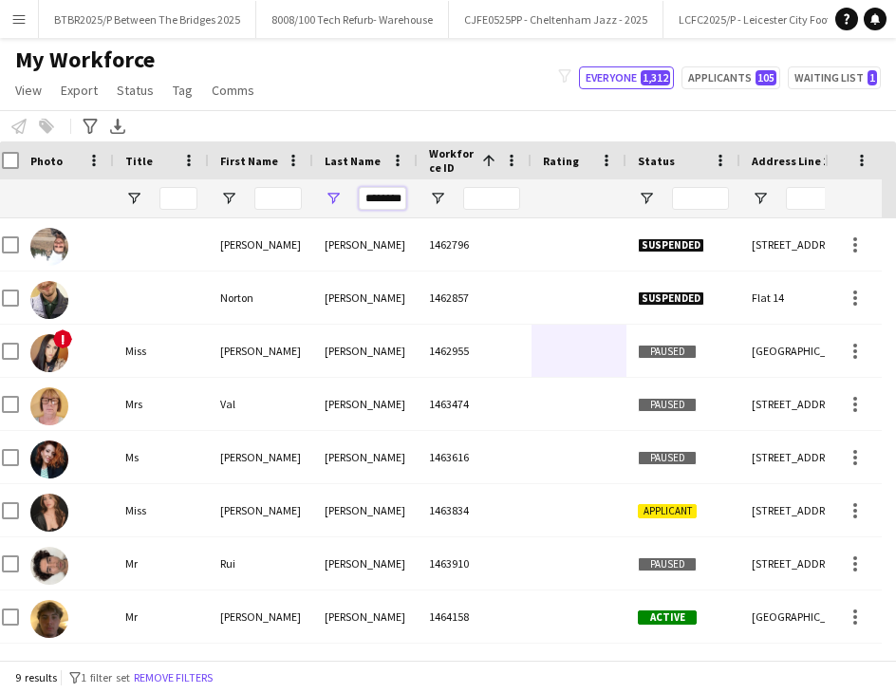
type input "********"
click at [291, 194] on input "First Name Filter Input" at bounding box center [277, 198] width 47 height 23
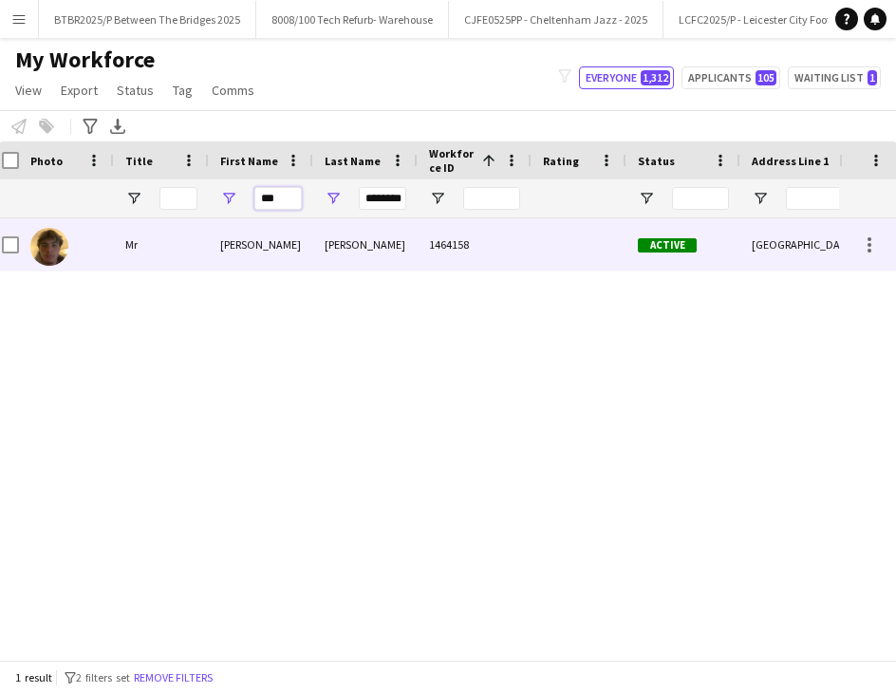
type input "***"
click at [337, 233] on div "Robinson" at bounding box center [365, 244] width 104 height 52
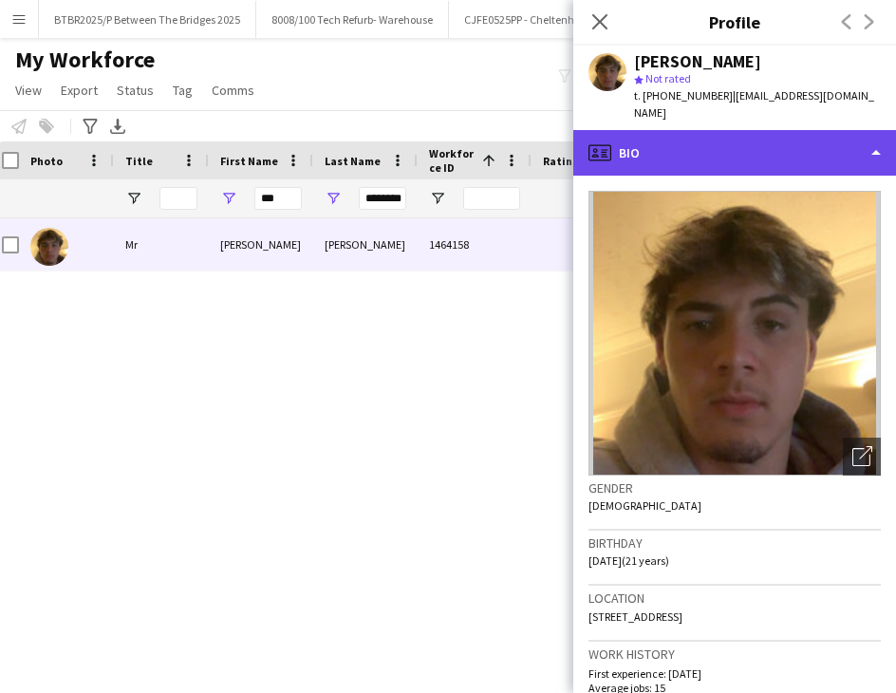
click at [789, 130] on div "profile Bio" at bounding box center [734, 153] width 323 height 46
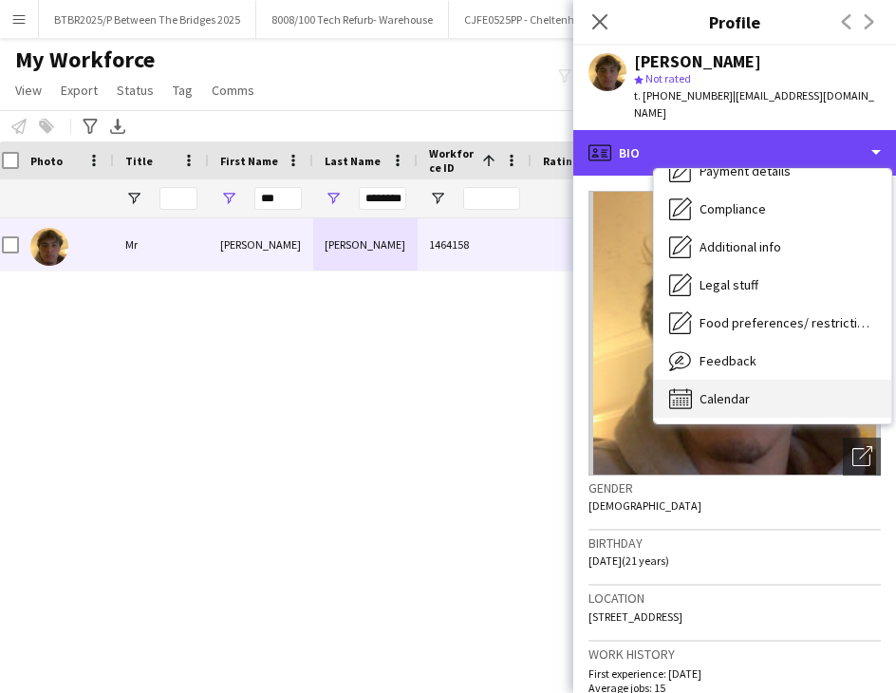
scroll to position [254, 0]
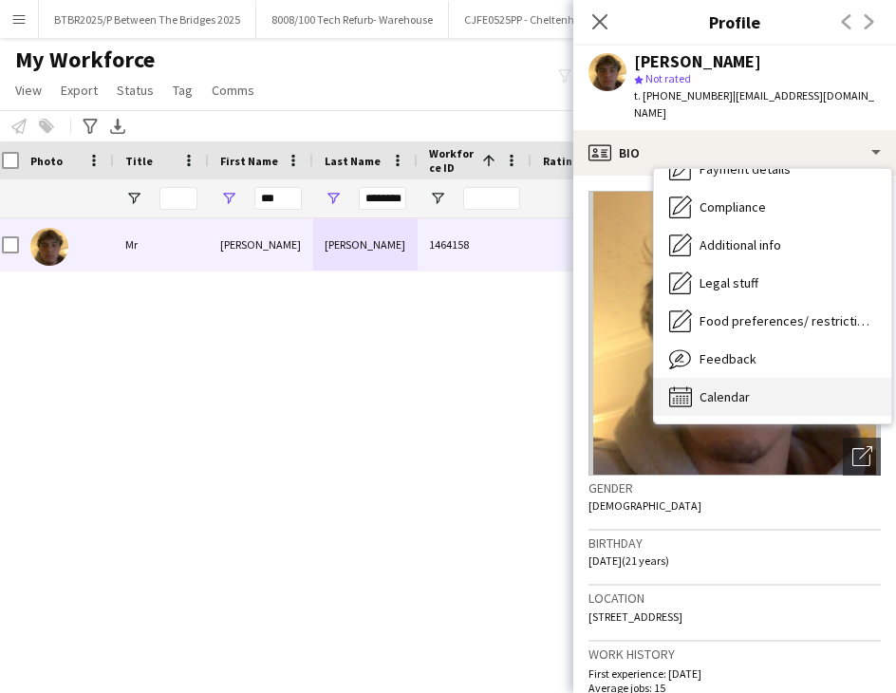
click at [781, 394] on div "Calendar Calendar" at bounding box center [772, 397] width 237 height 38
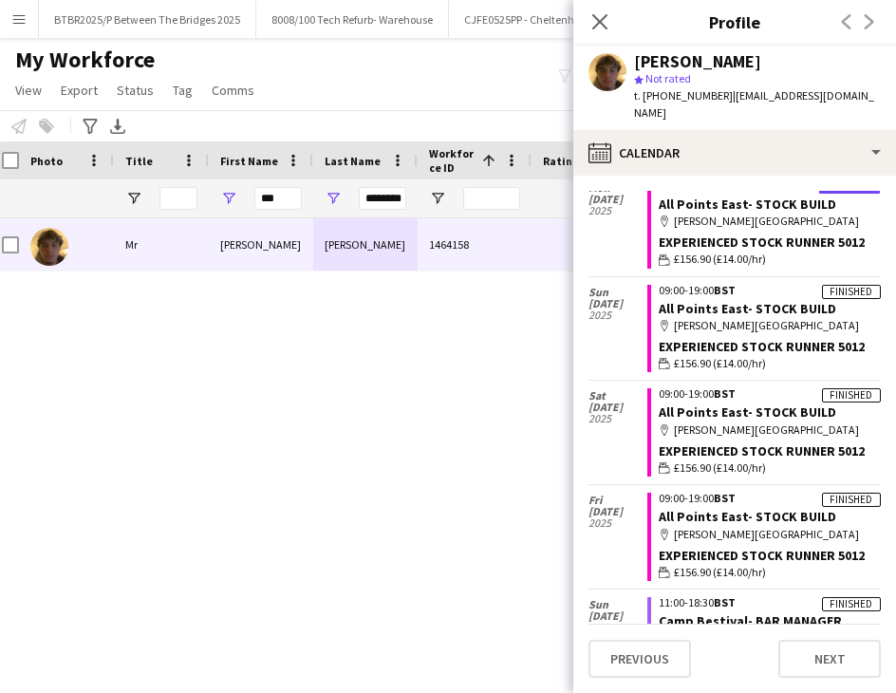
scroll to position [2156, 0]
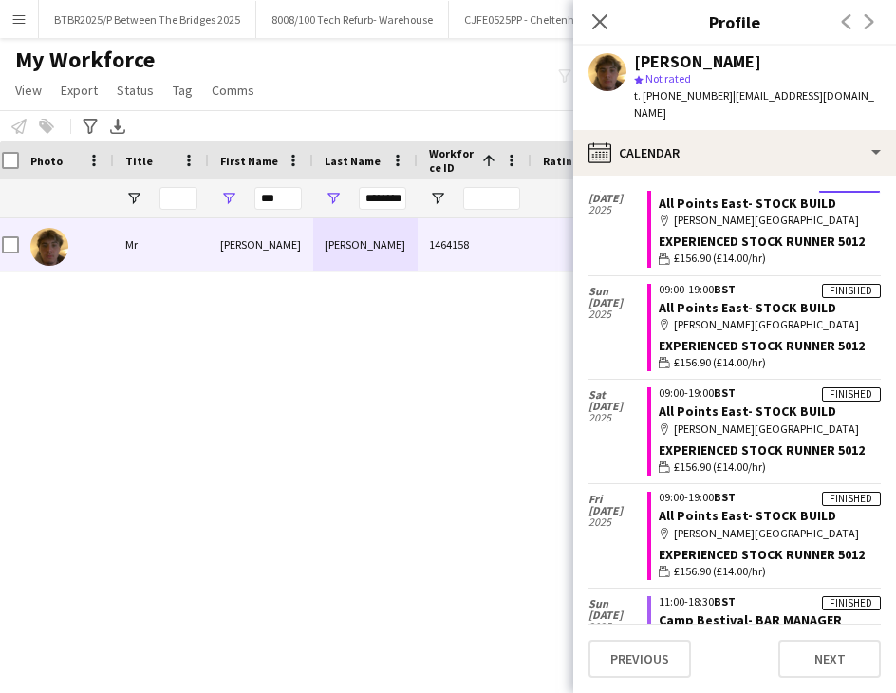
click at [464, 409] on div "Mr Oliver Robinson 1464158 Active Old Mill Lane Waterlooville" at bounding box center [419, 431] width 839 height 427
click at [599, 27] on icon "Close pop-in" at bounding box center [599, 21] width 18 height 18
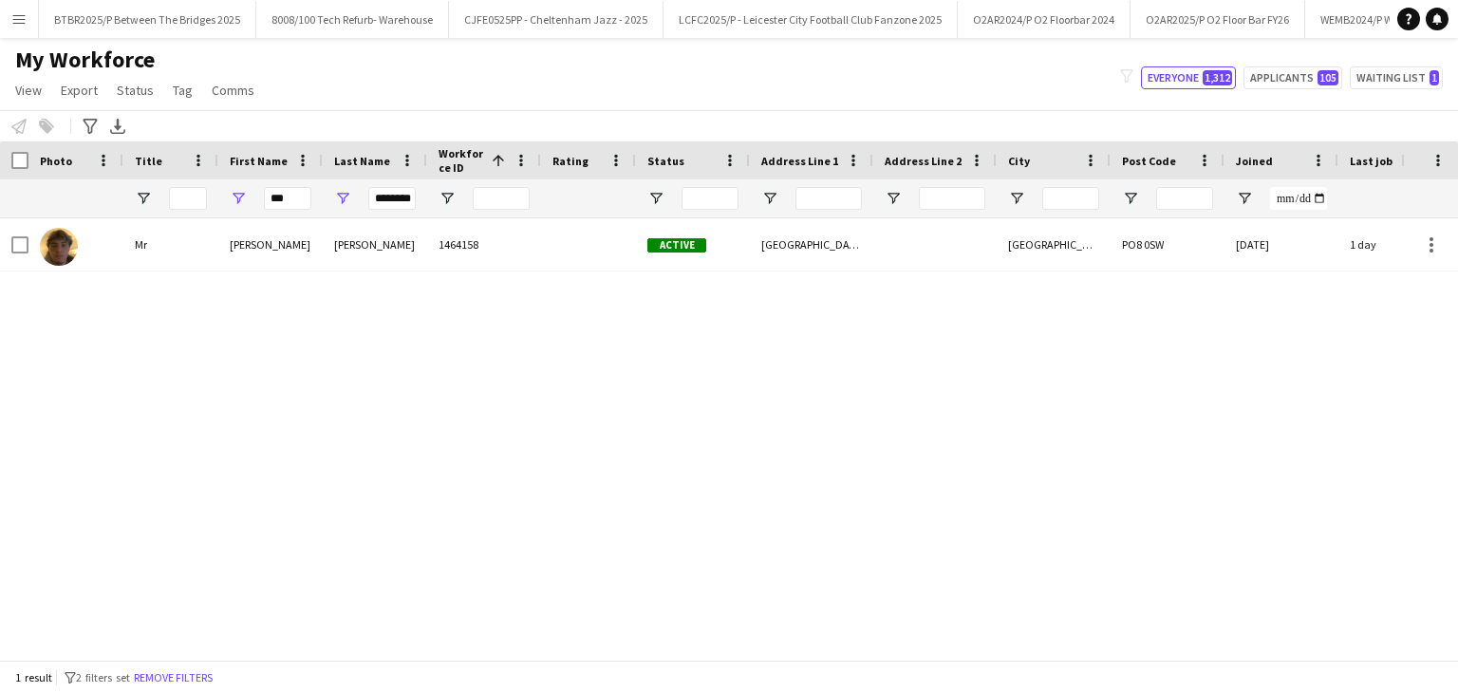
click at [4, 18] on button "Menu" at bounding box center [19, 19] width 38 height 38
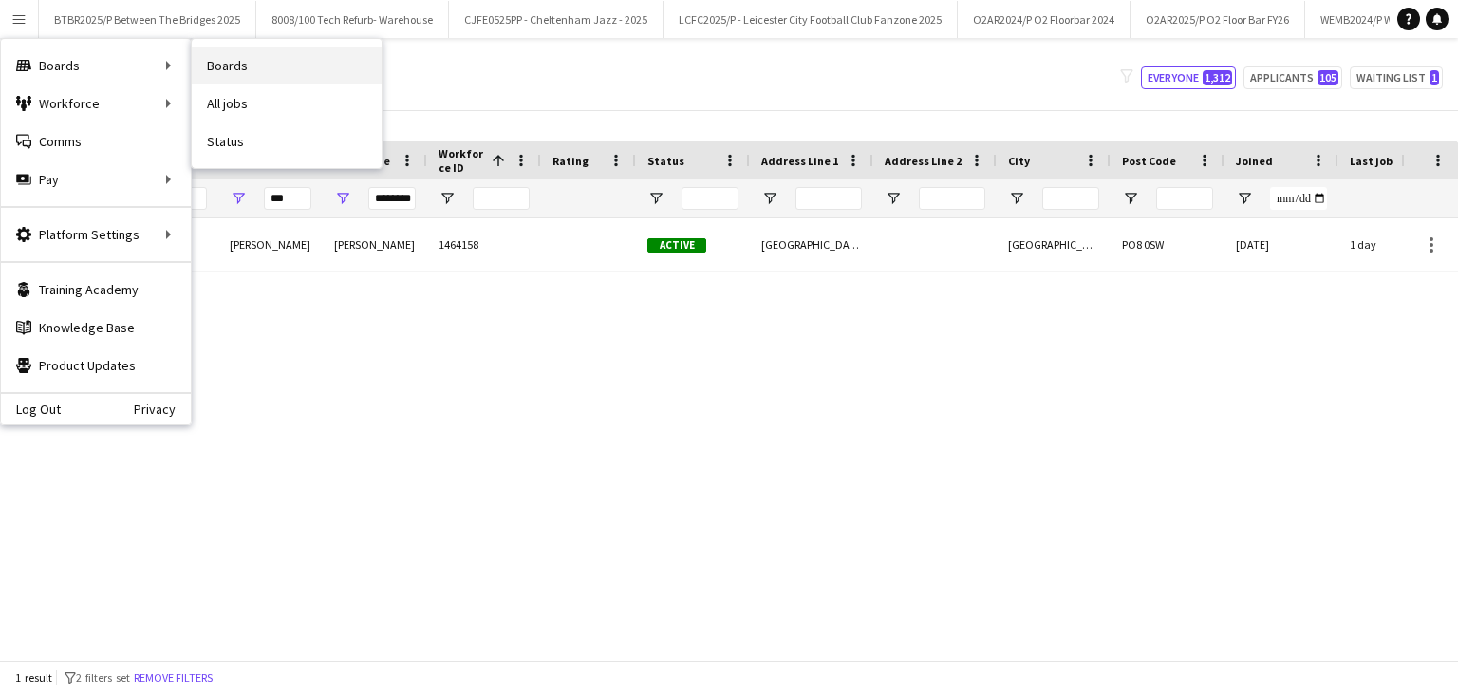
click at [213, 58] on link "Boards" at bounding box center [287, 66] width 190 height 38
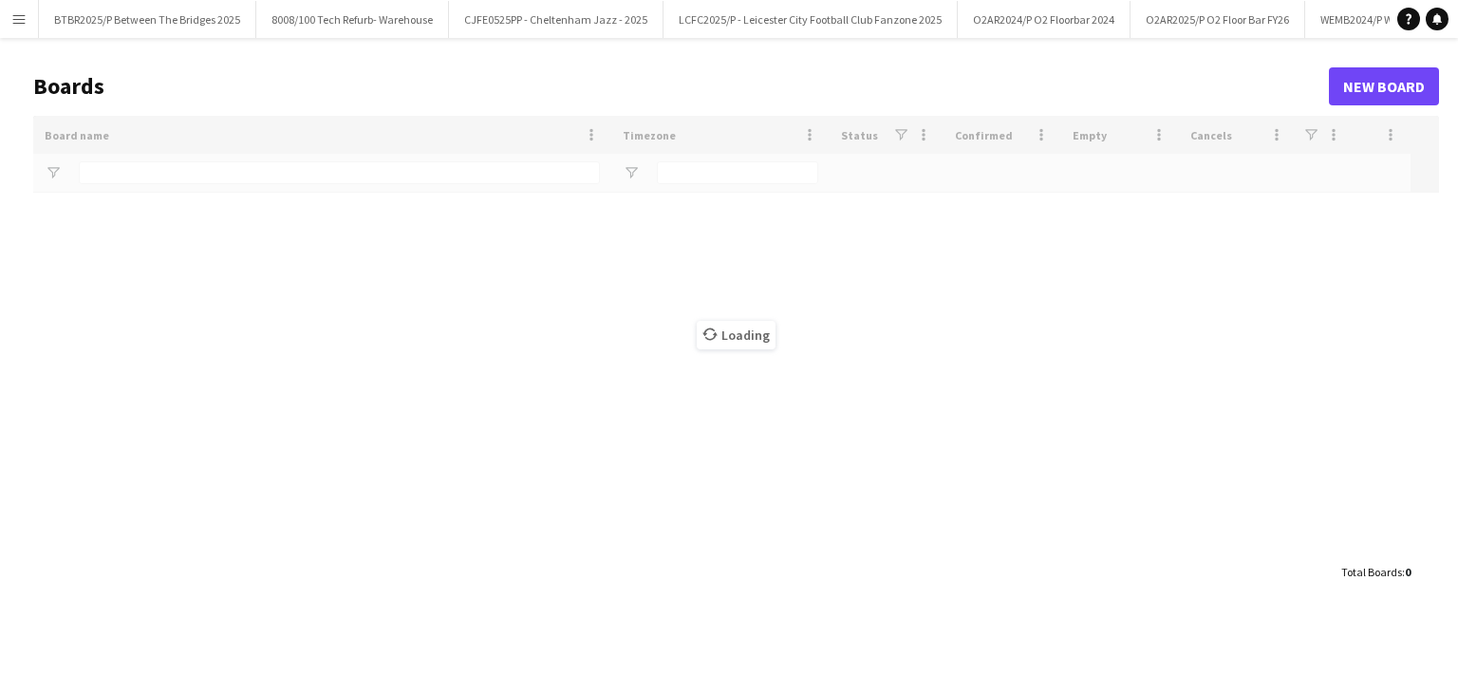
type input "********"
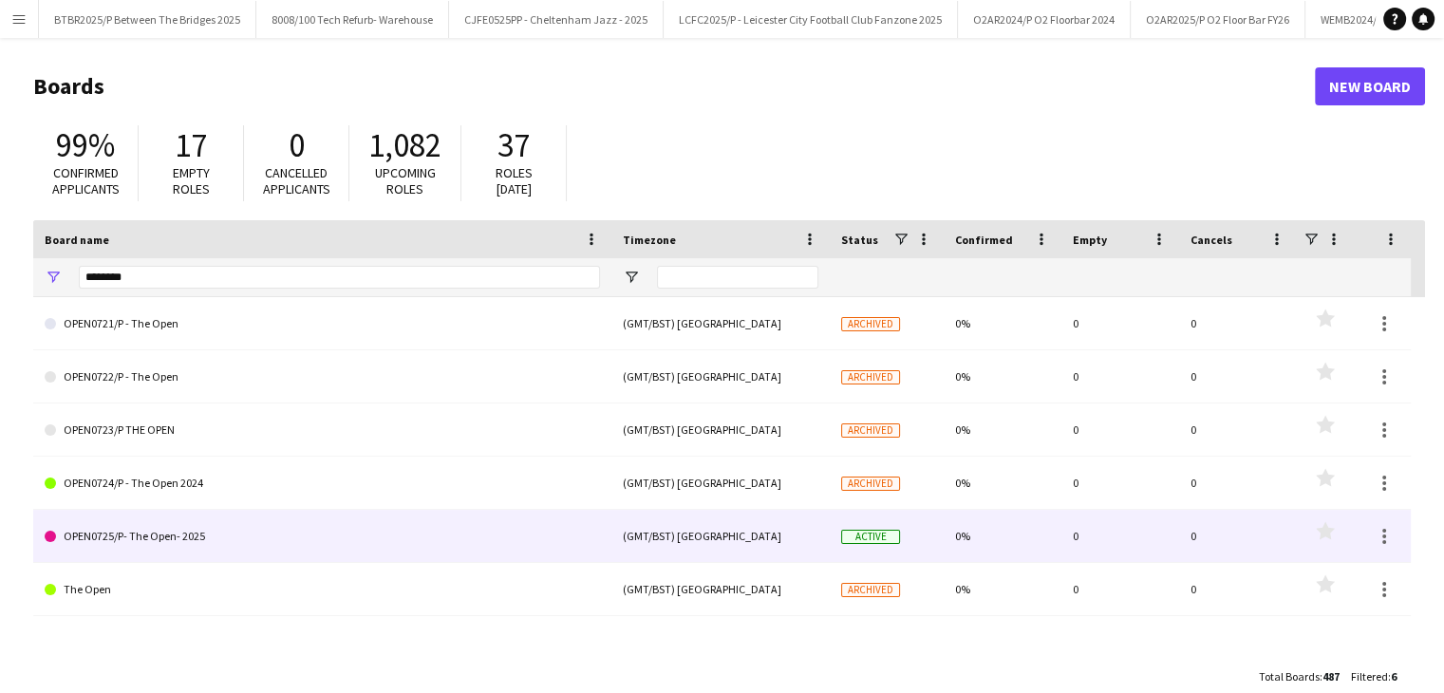
click at [273, 525] on link "OPEN0725/P- The Open- 2025" at bounding box center [322, 536] width 555 height 53
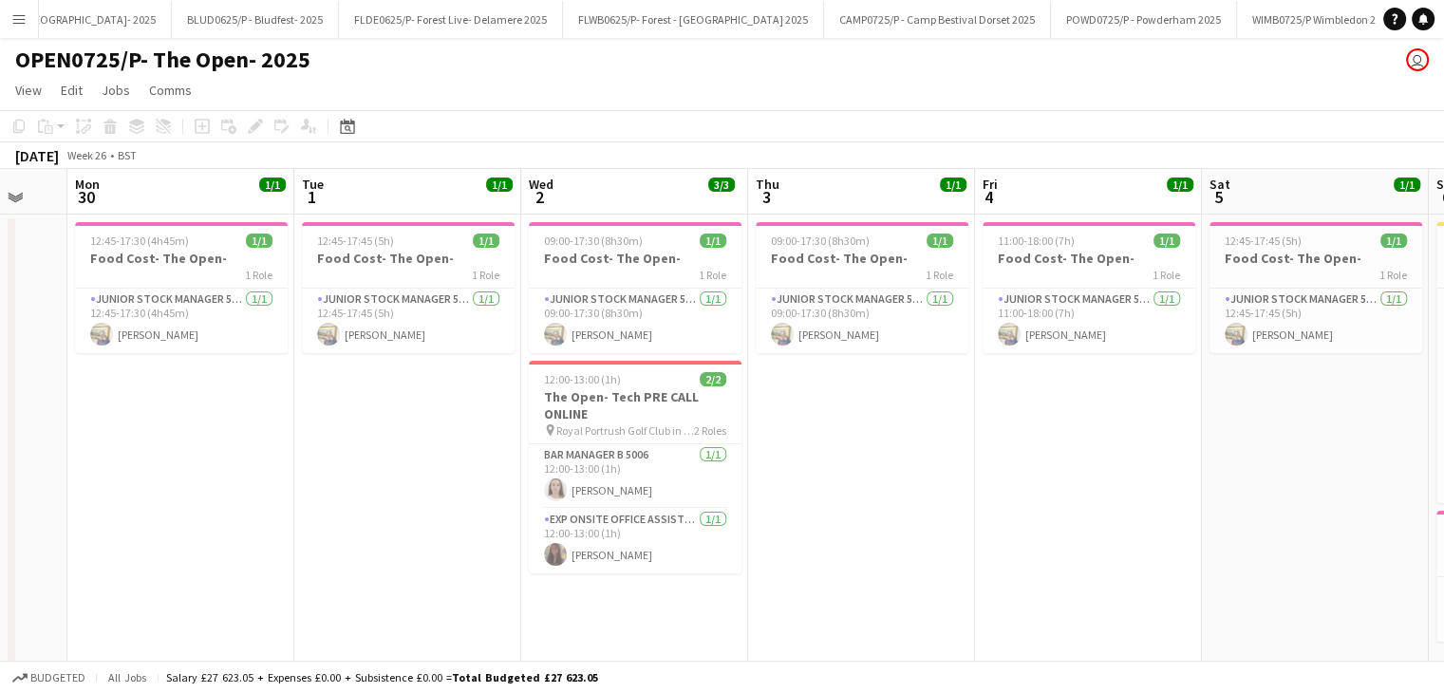
scroll to position [0, 838]
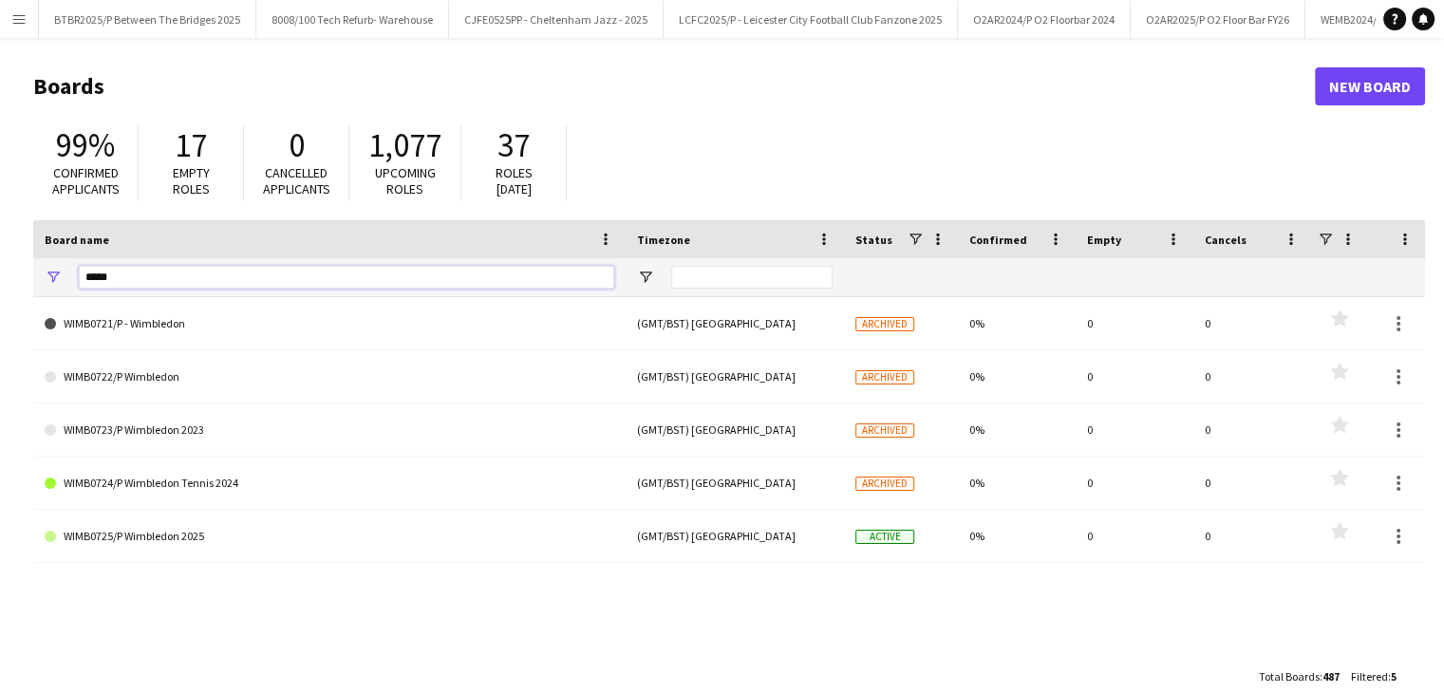
click at [152, 281] on input "*****" at bounding box center [346, 277] width 535 height 23
click at [152, 282] on input "*****" at bounding box center [346, 277] width 535 height 23
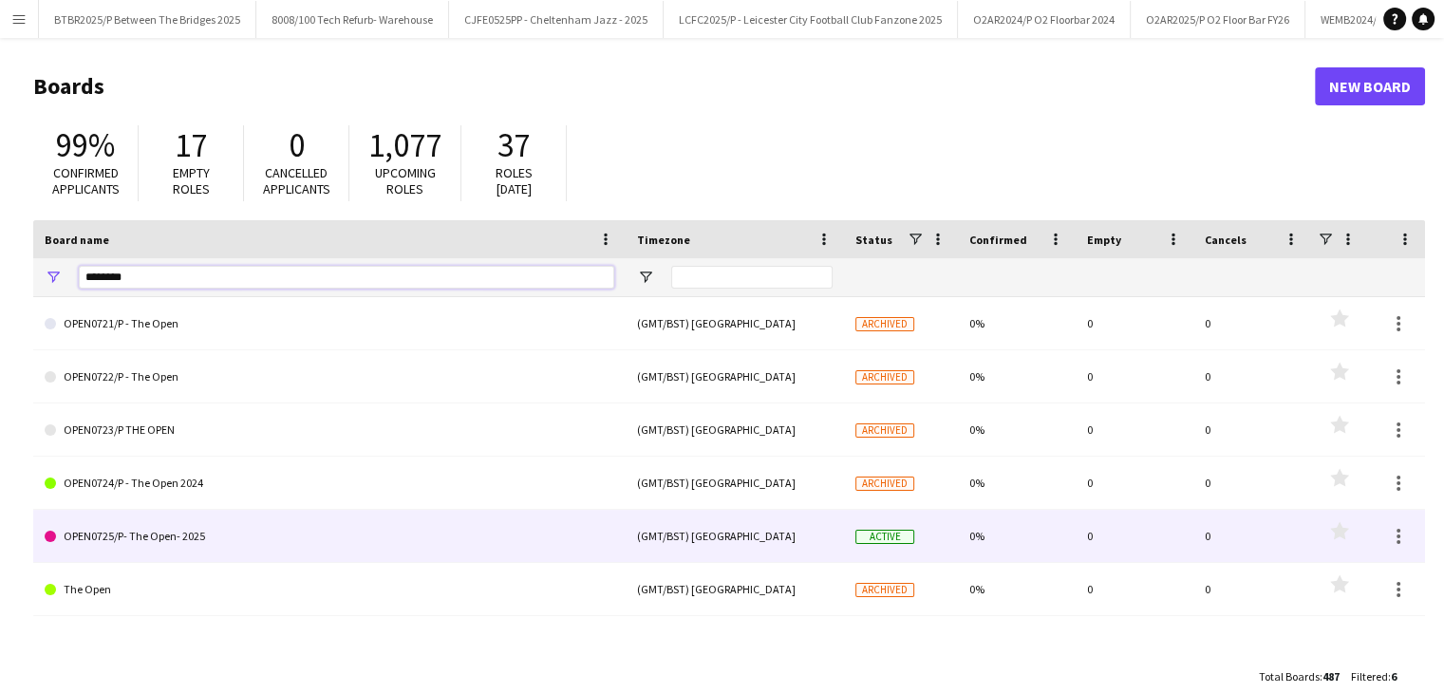
type input "********"
click at [813, 530] on div "(GMT/BST) [GEOGRAPHIC_DATA]" at bounding box center [735, 536] width 218 height 52
click at [530, 531] on link "OPEN0725/P- The Open- 2025" at bounding box center [330, 536] width 570 height 53
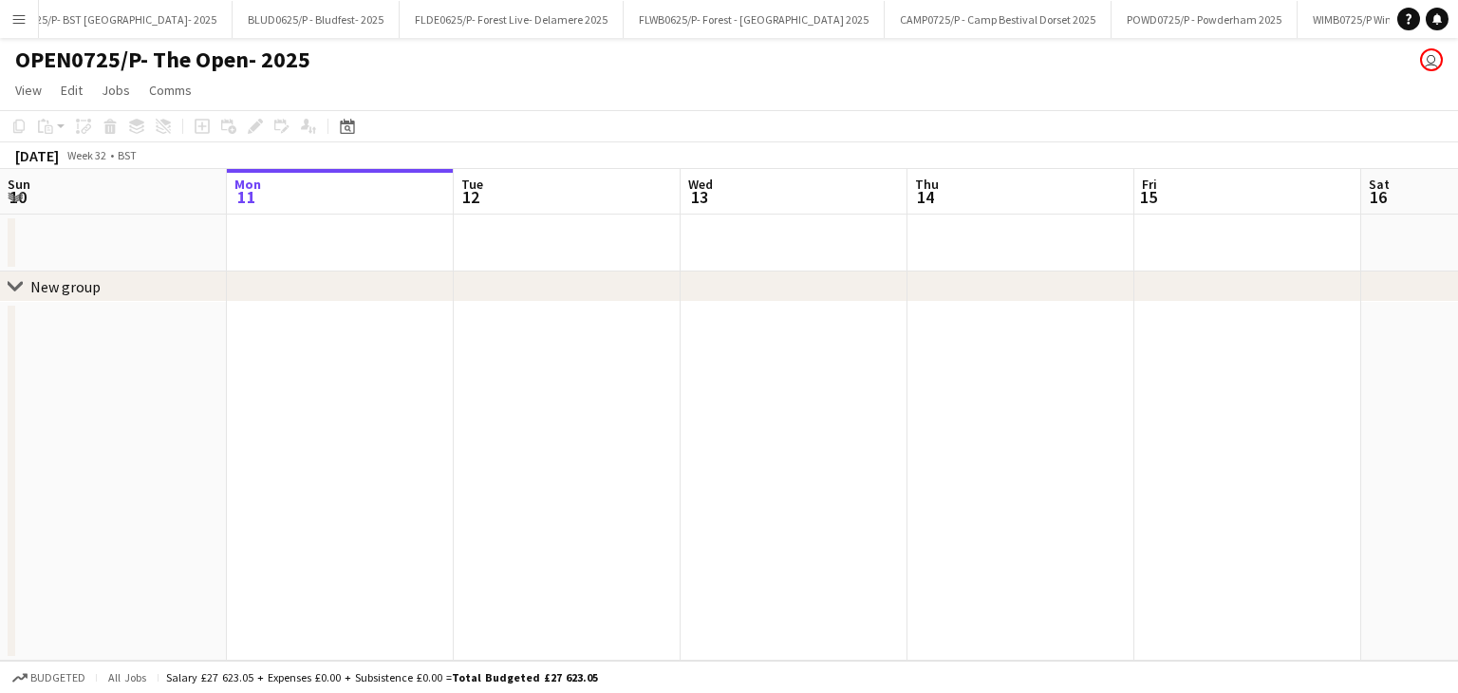
scroll to position [0, 6174]
drag, startPoint x: 371, startPoint y: 200, endPoint x: 750, endPoint y: 219, distance: 379.2
click at [750, 219] on app-calendar-viewport "Fri 8 Sat 9 Sun 10 Mon 11 Tue 12 Wed 13 Thu 14 Fri 15 Sat 16 Sun 17 Mon 18 Tue …" at bounding box center [729, 415] width 1458 height 492
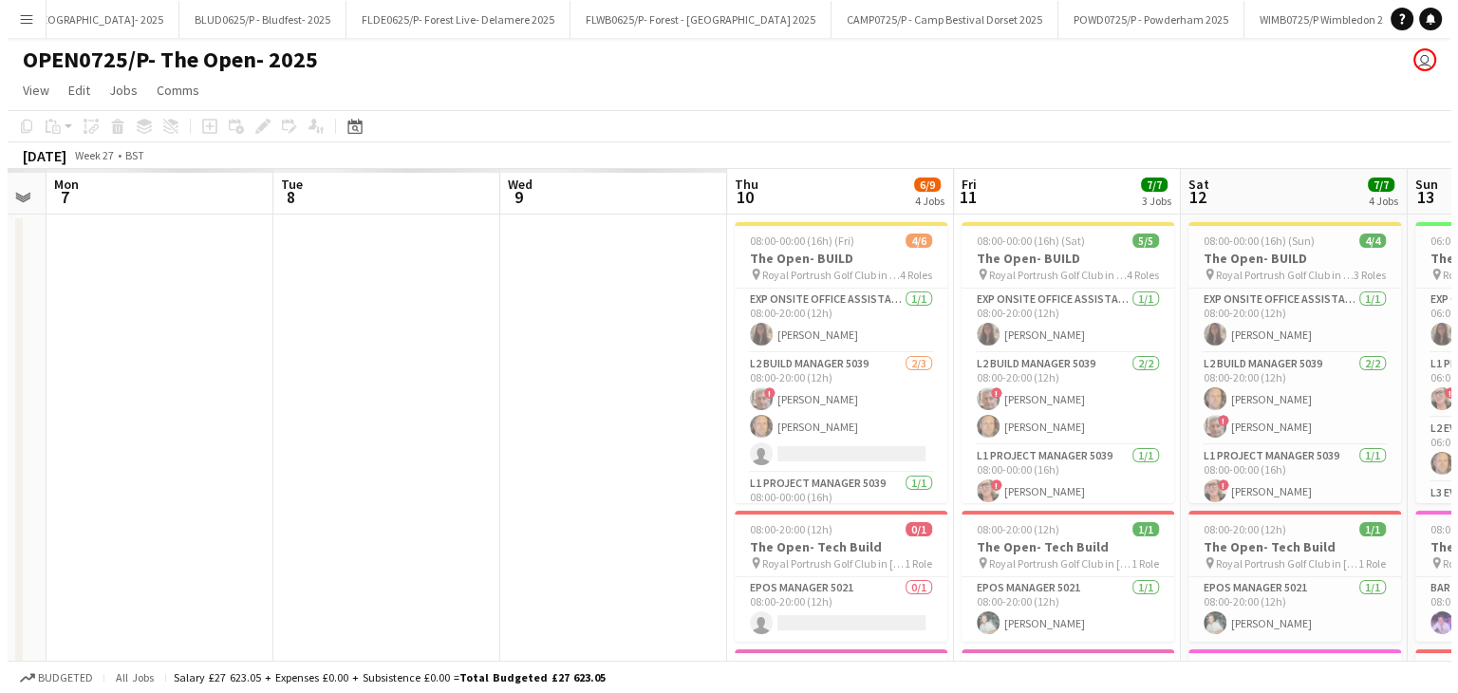
scroll to position [0, 641]
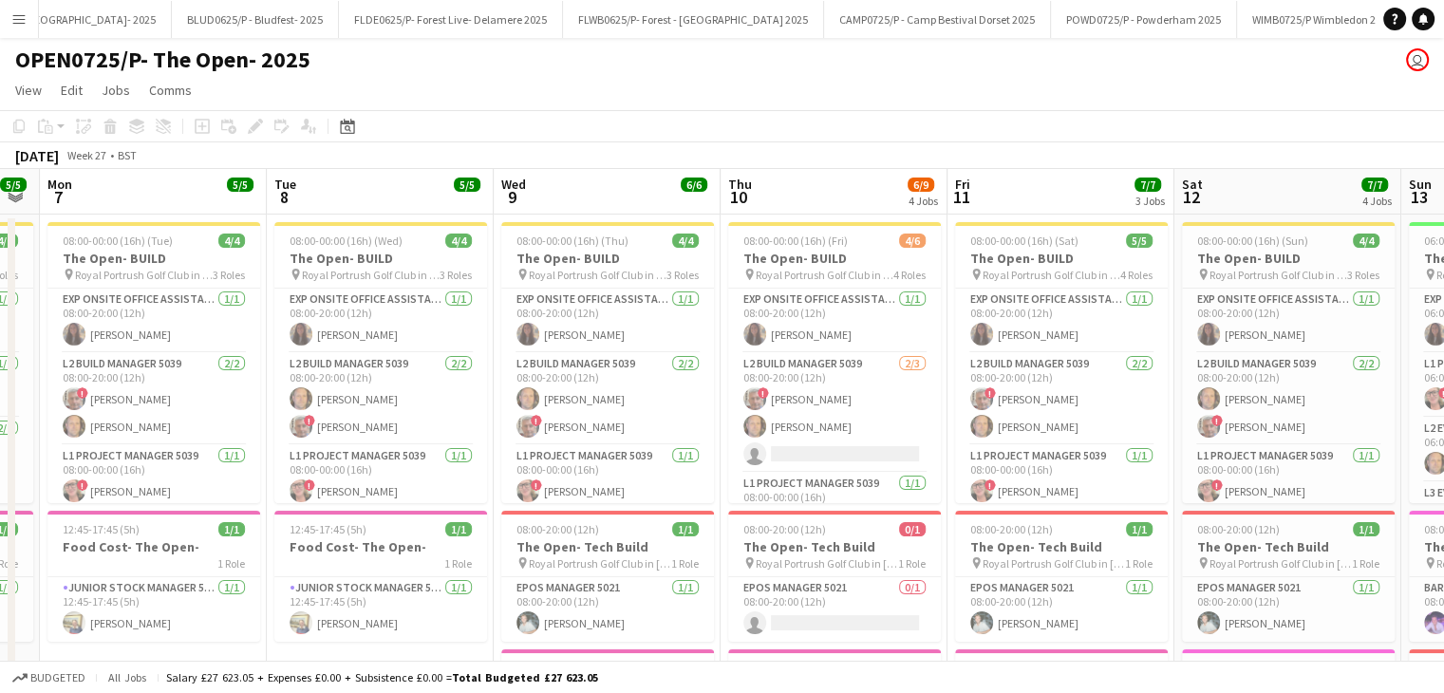
click at [11, 20] on app-icon "Menu" at bounding box center [18, 18] width 15 height 15
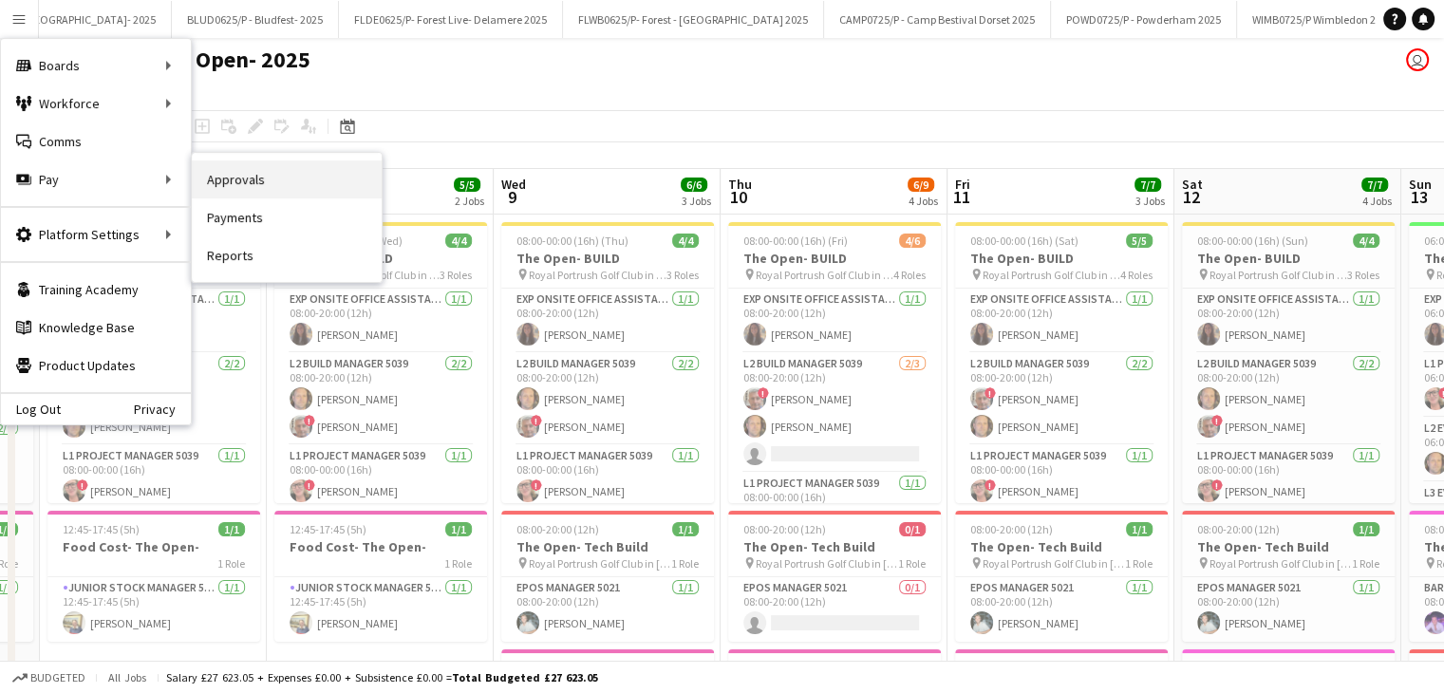
click at [266, 184] on link "Approvals" at bounding box center [287, 179] width 190 height 38
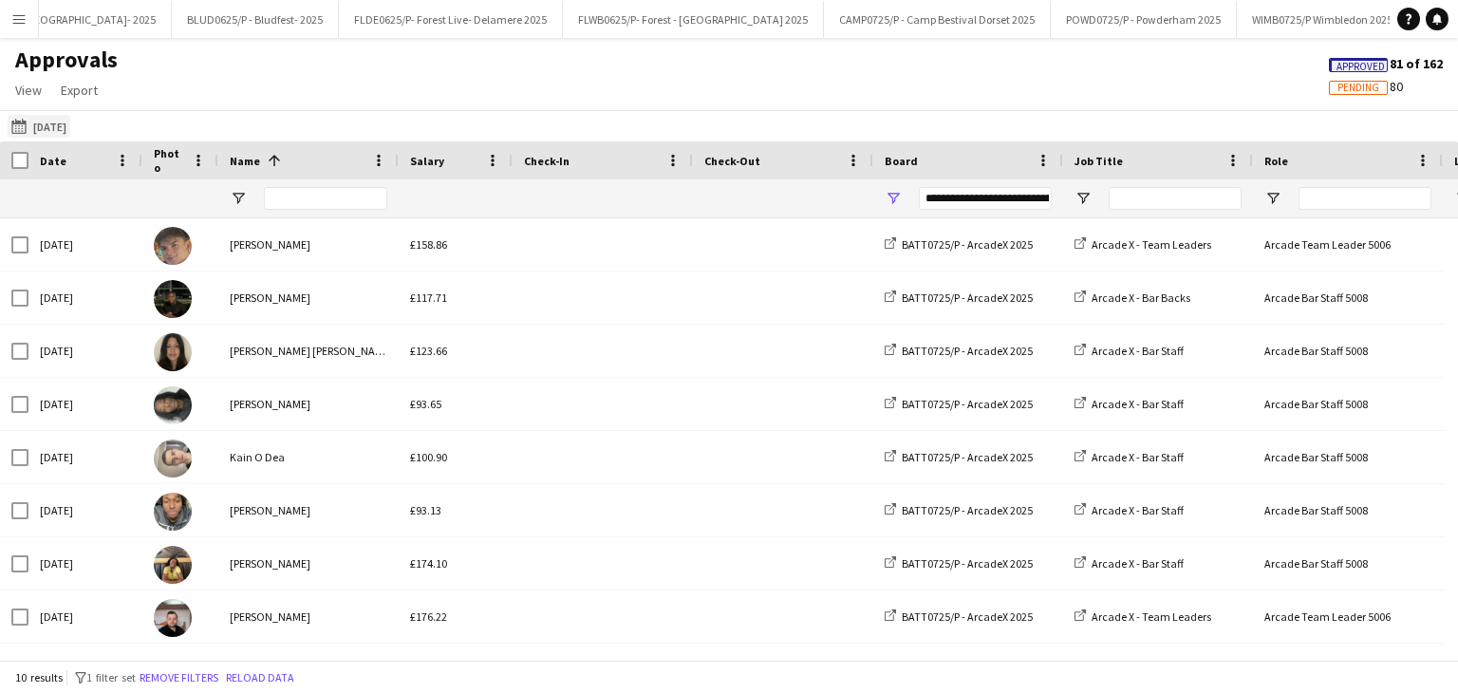
click at [70, 130] on button "[DATE] [DATE]" at bounding box center [39, 126] width 63 height 23
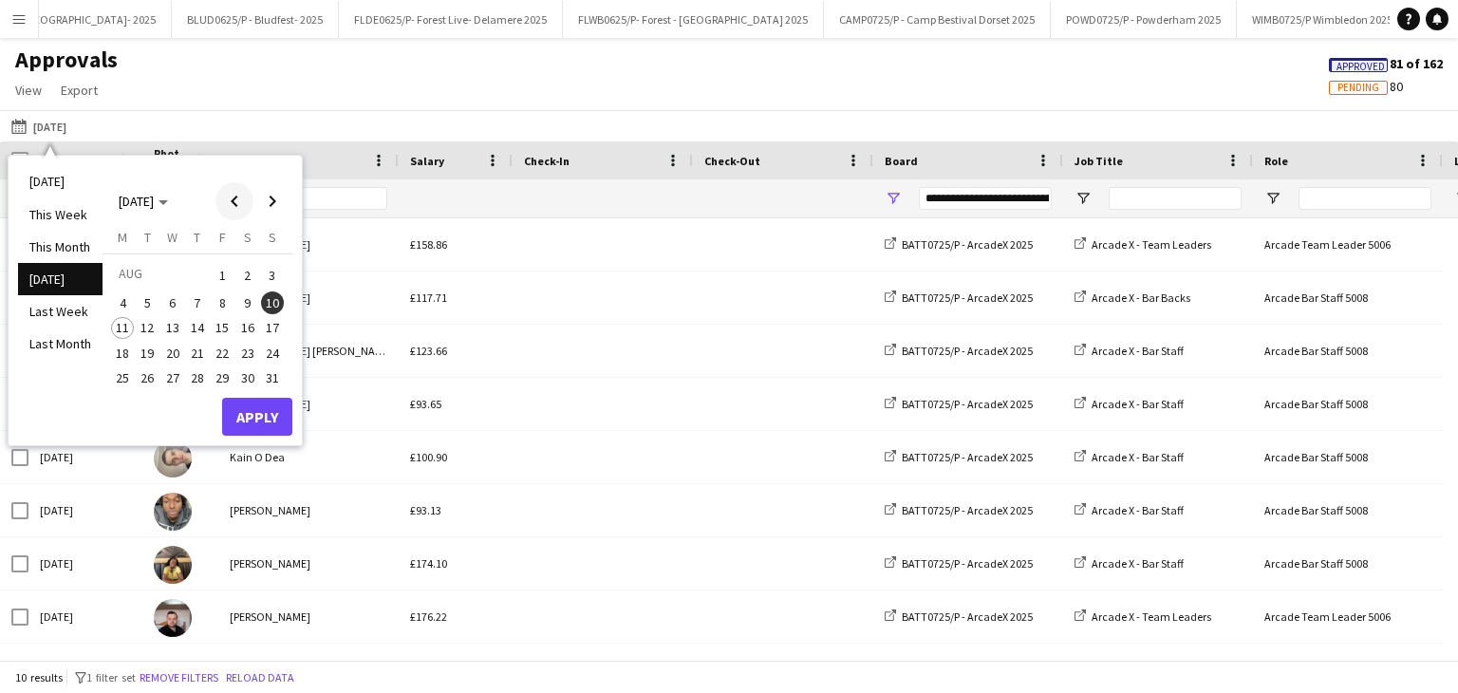
click at [235, 197] on span "Previous month" at bounding box center [234, 201] width 38 height 38
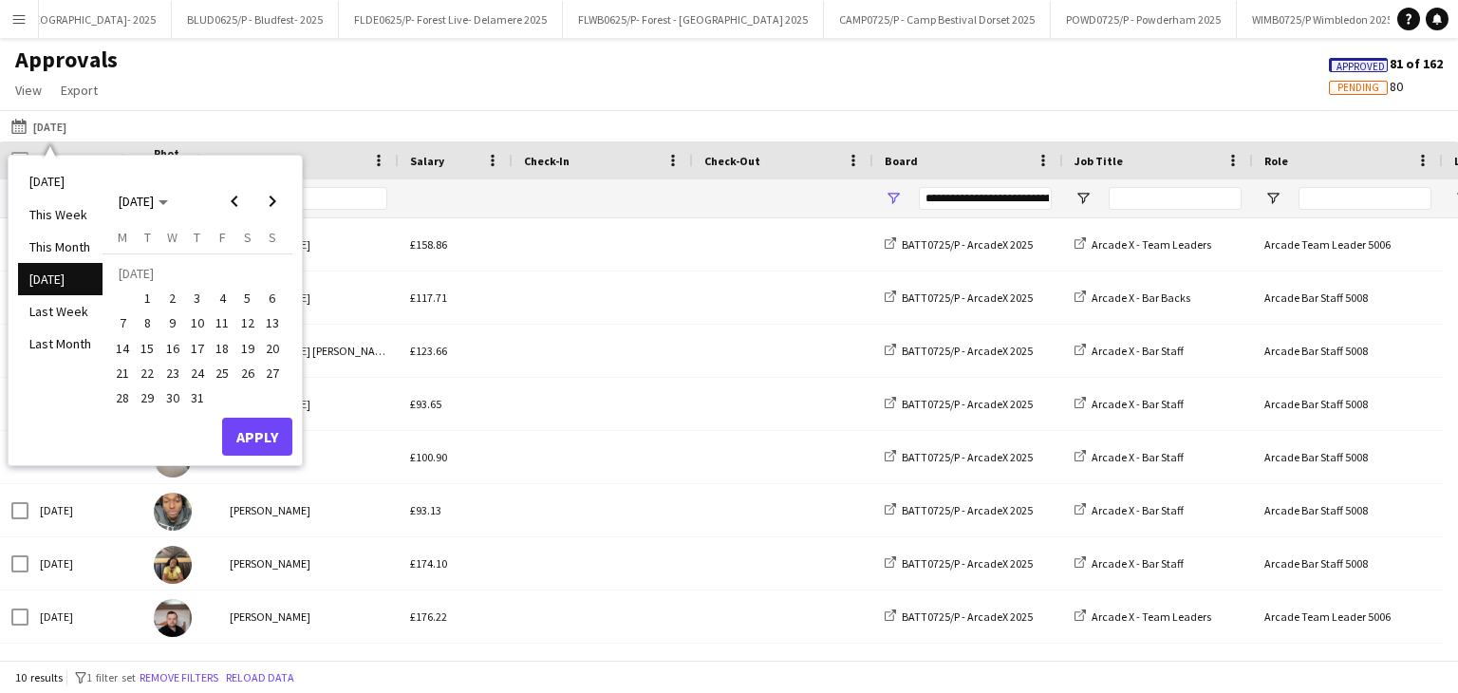
click at [149, 300] on span "1" at bounding box center [148, 298] width 23 height 23
click at [195, 400] on span "31" at bounding box center [197, 397] width 23 height 23
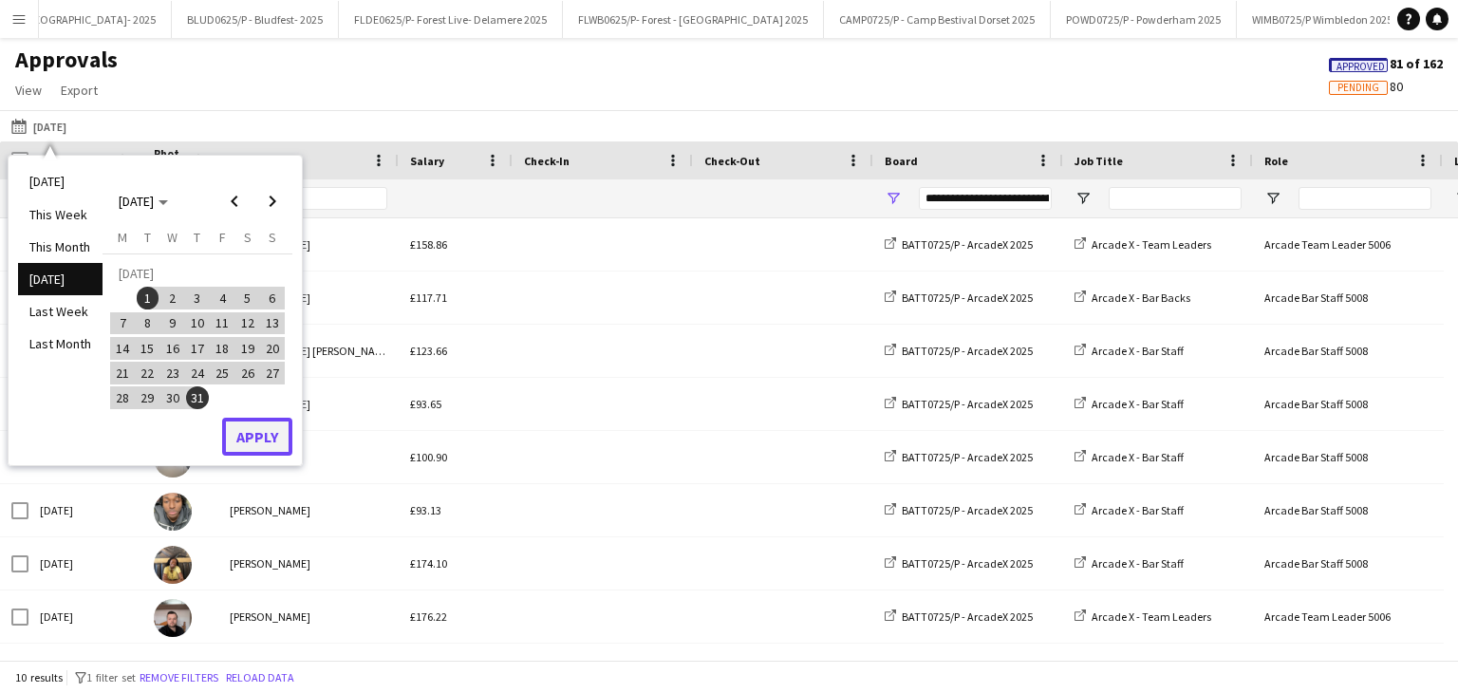
click at [247, 434] on button "Apply" at bounding box center [257, 437] width 70 height 38
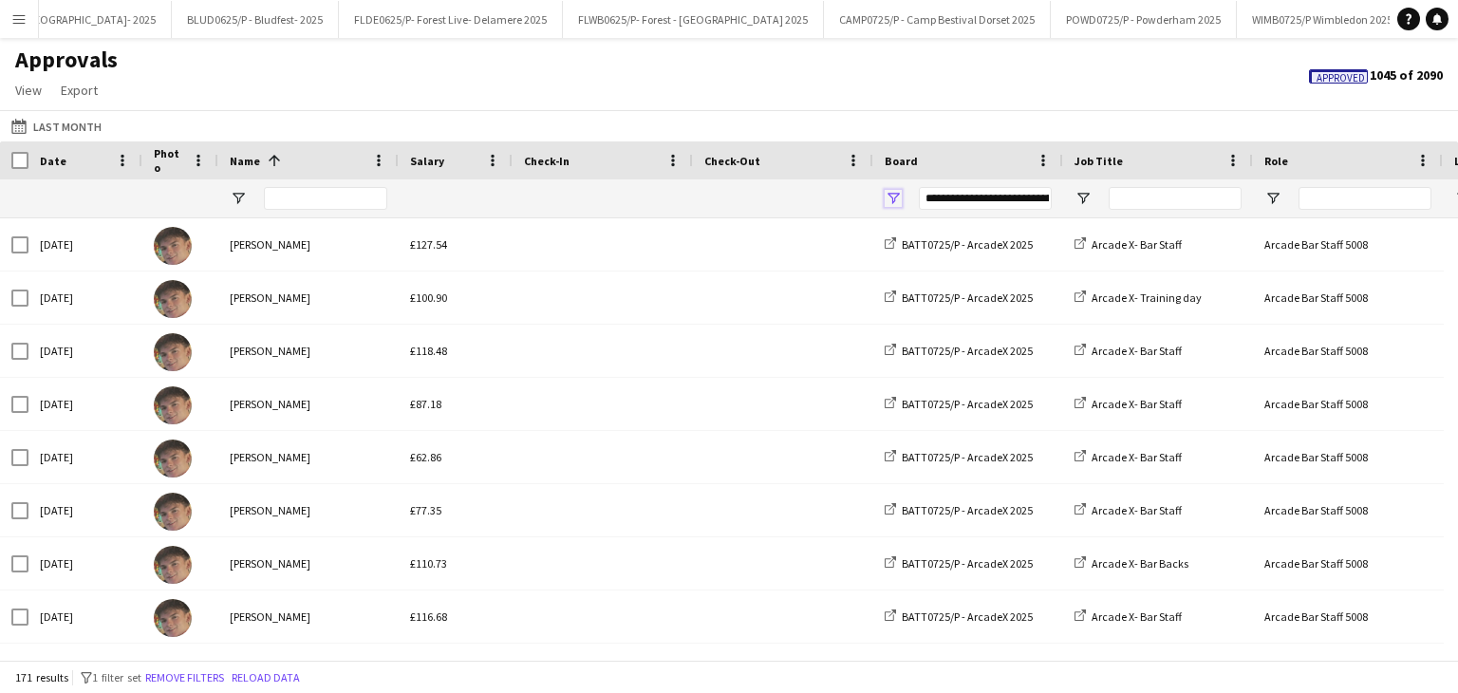
click at [897, 201] on span "Open Filter Menu" at bounding box center [893, 198] width 17 height 17
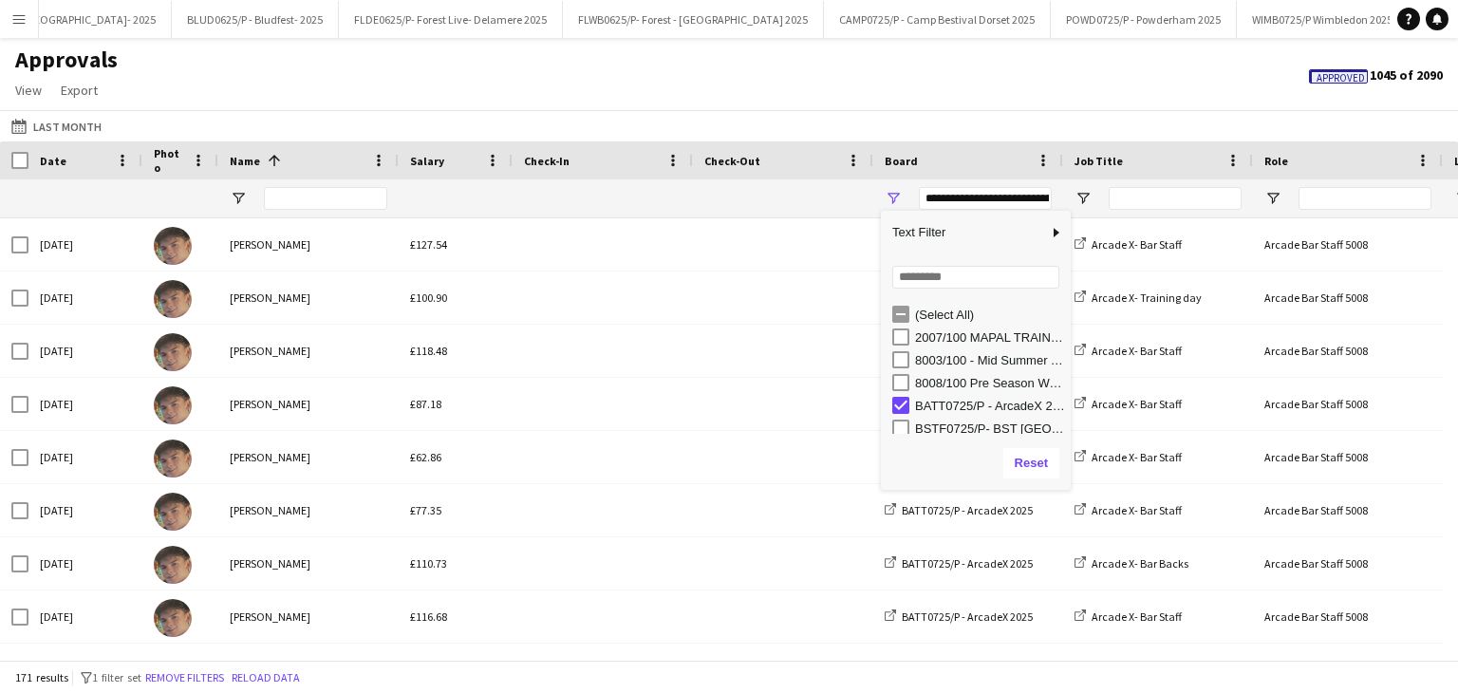
click at [917, 400] on div "BATT0725/P - ArcadeX 2025" at bounding box center [990, 406] width 150 height 14
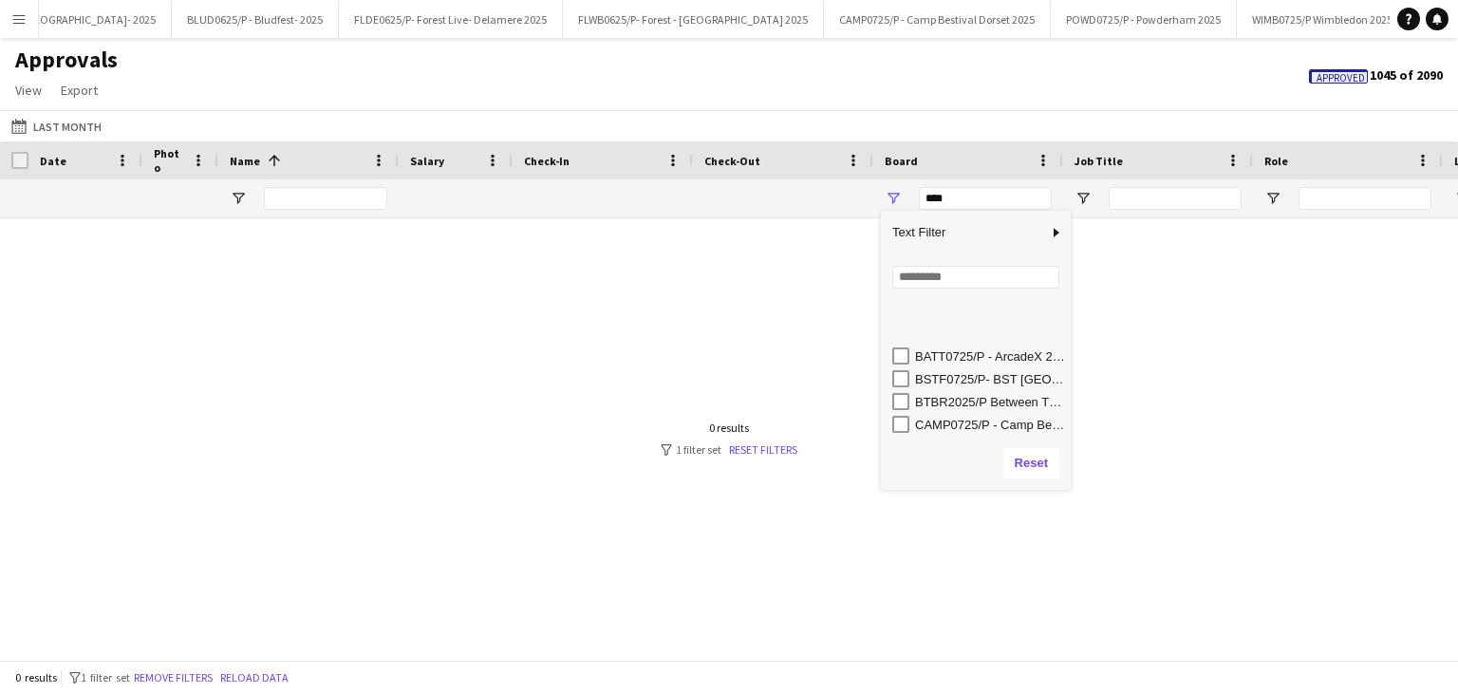
scroll to position [164, 0]
click at [1025, 396] on div "OPEN0725/P- The Open- 2025" at bounding box center [990, 401] width 150 height 14
type input "**********"
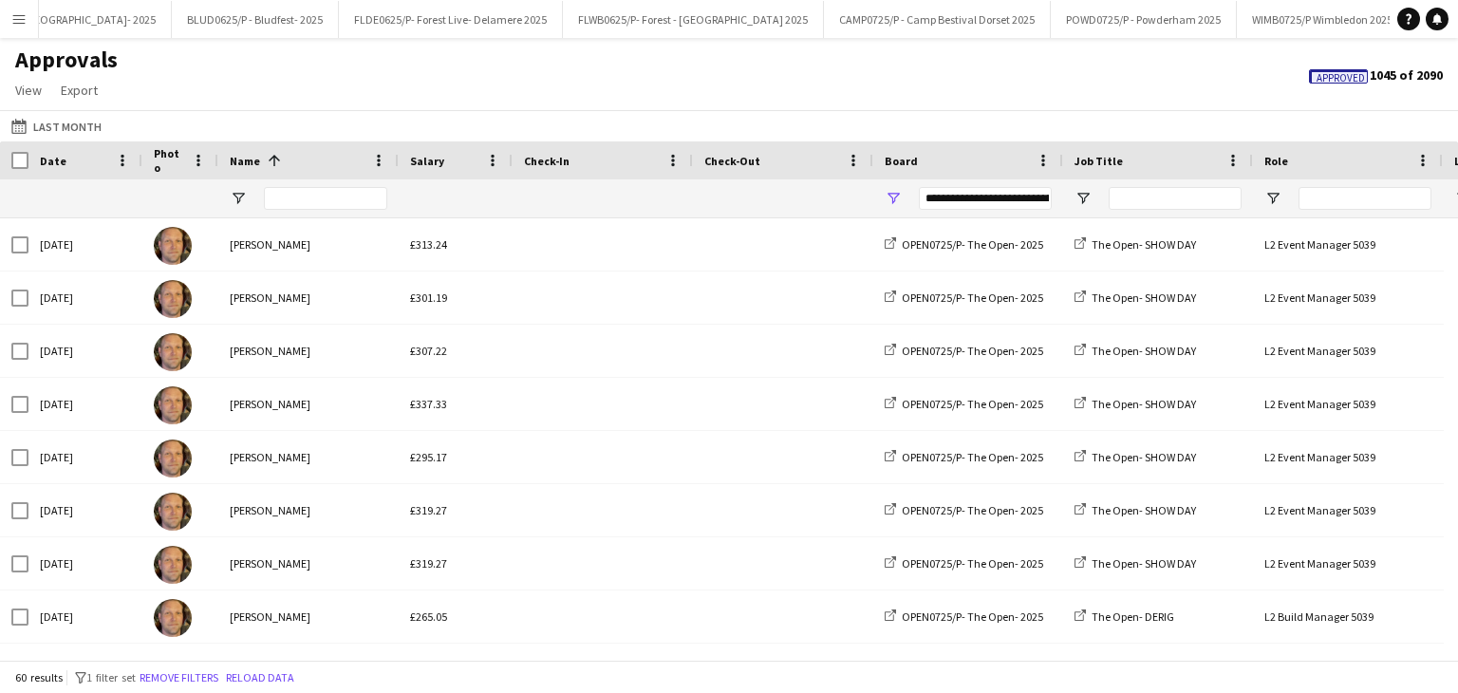
click at [796, 97] on div "Approvals View Customise view Customise filters Reset Filters Reset View Reset …" at bounding box center [729, 78] width 1458 height 65
click at [84, 159] on div "Date" at bounding box center [74, 160] width 68 height 28
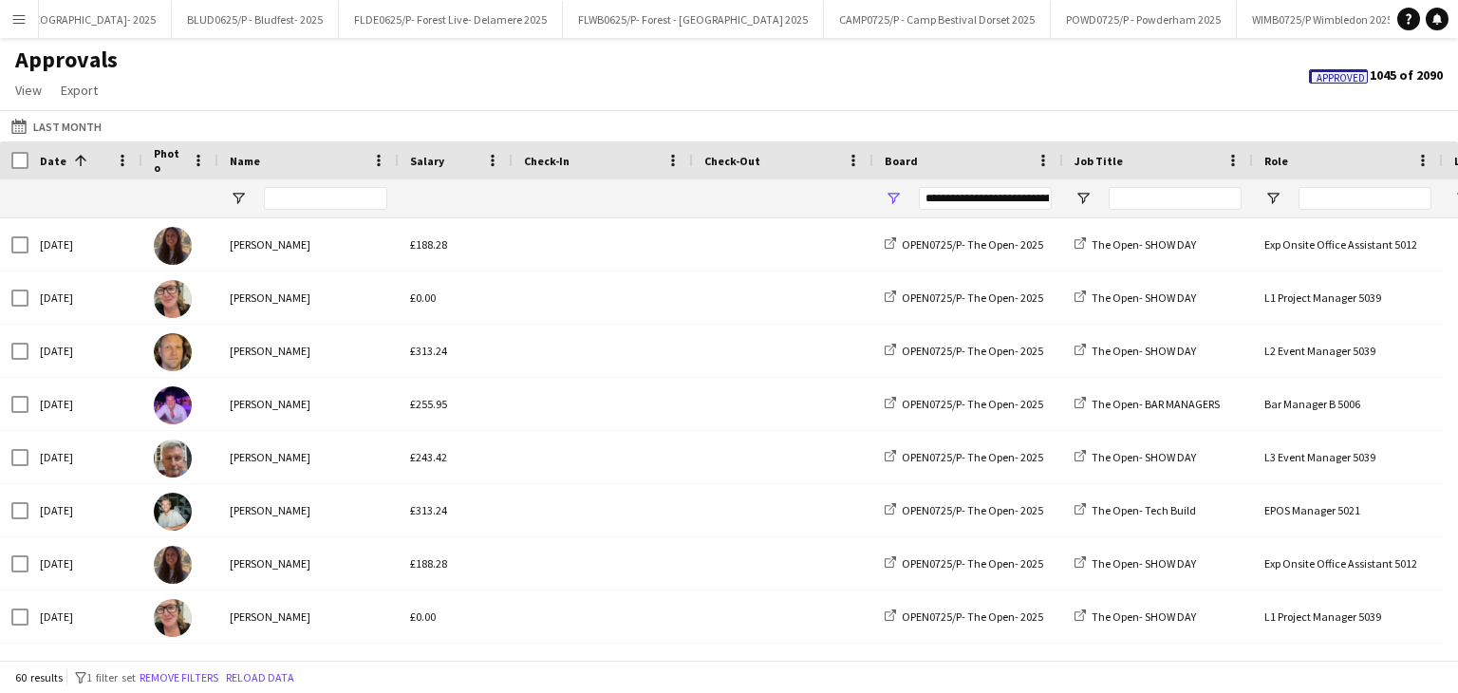
click at [89, 169] on div "Date 1" at bounding box center [74, 160] width 68 height 28
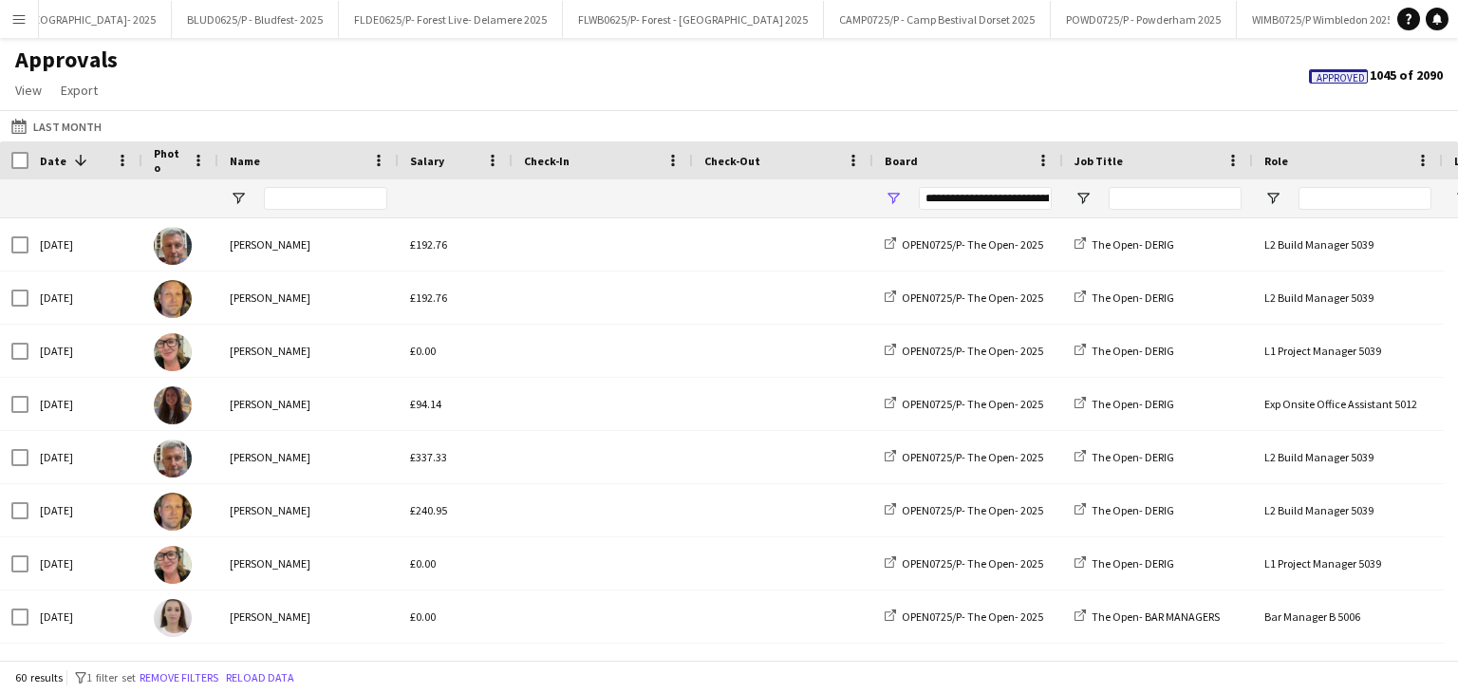
click at [89, 169] on div "Date 1" at bounding box center [74, 160] width 68 height 28
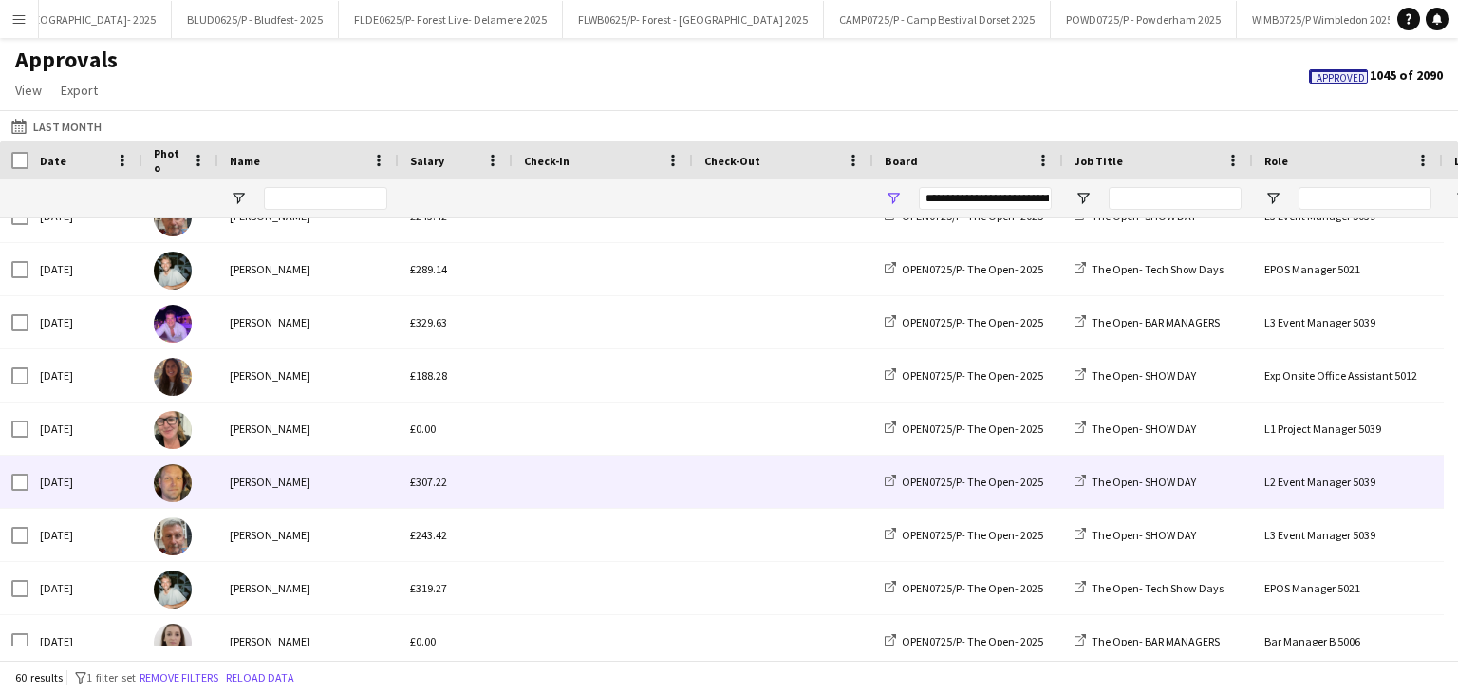
scroll to position [570, 0]
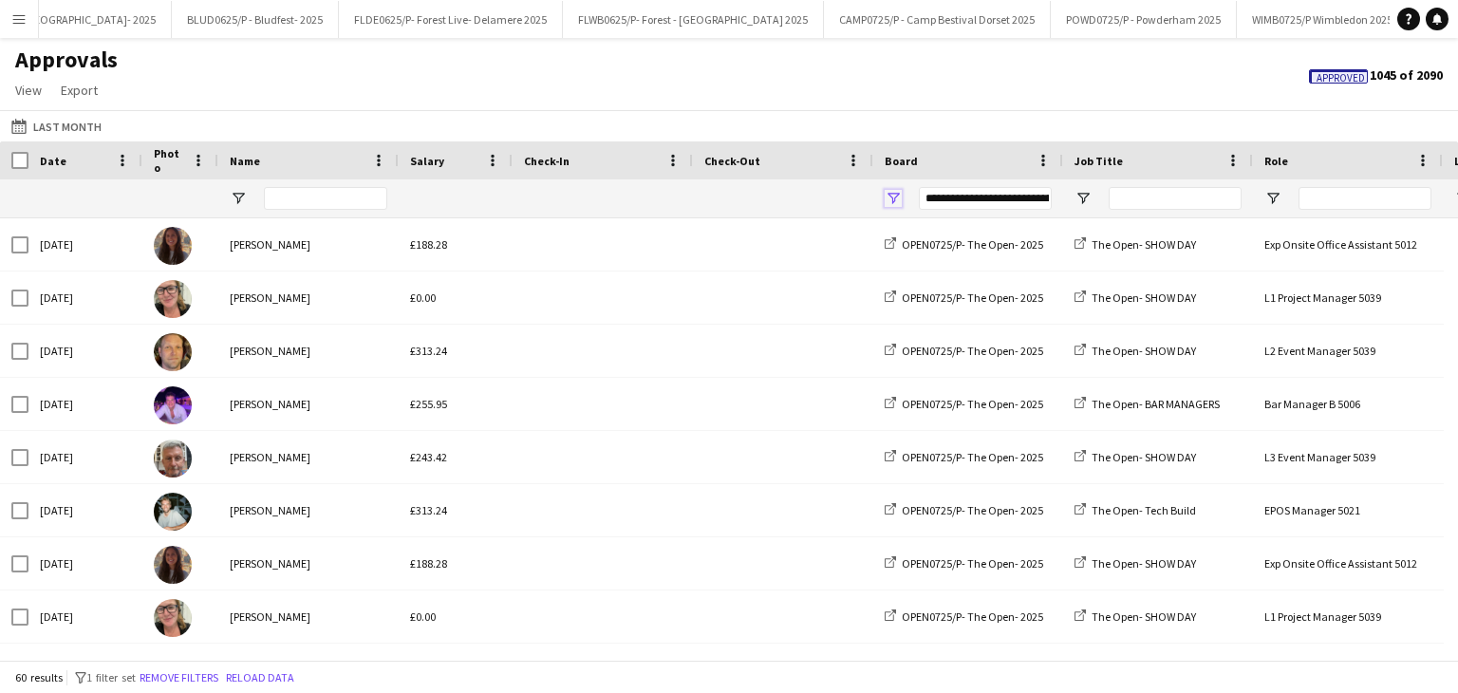
click at [892, 192] on span "Open Filter Menu" at bounding box center [893, 198] width 17 height 17
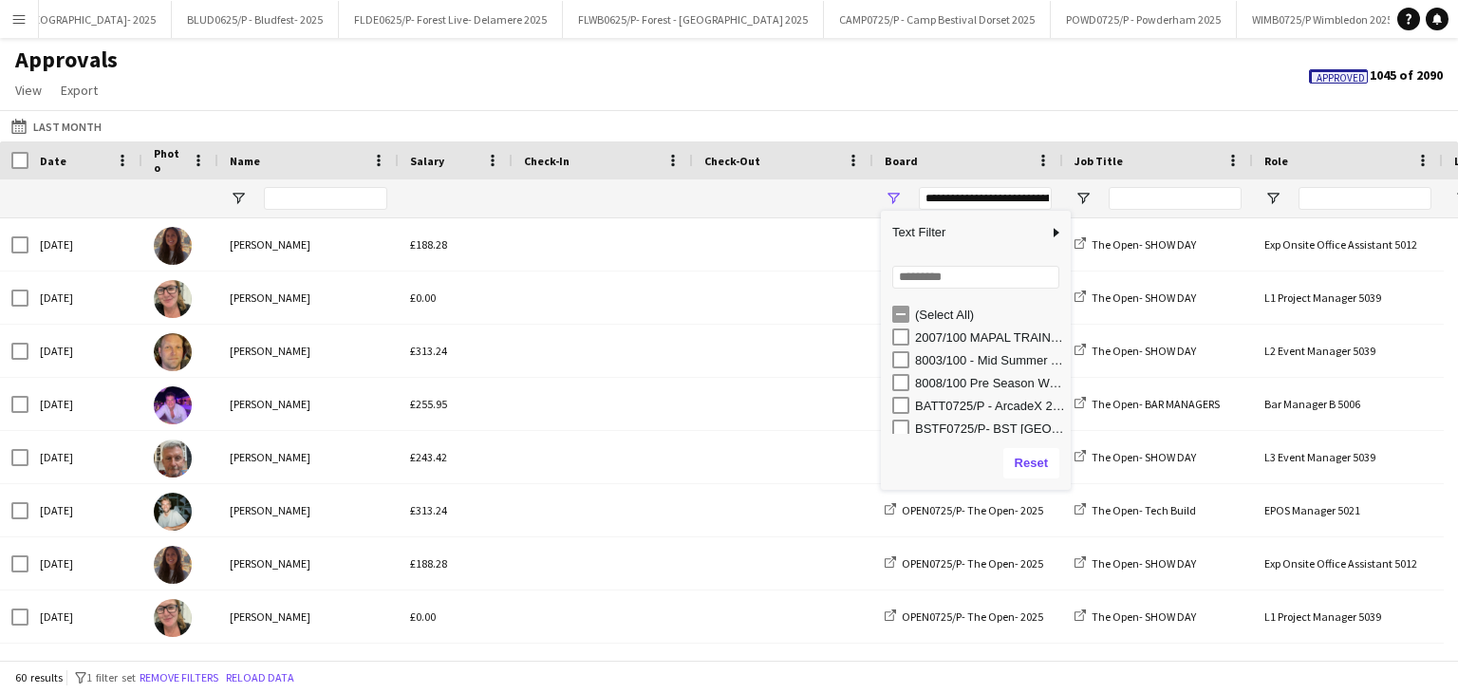
drag, startPoint x: 1056, startPoint y: 338, endPoint x: 1057, endPoint y: 354, distance: 16.2
click at [1057, 354] on div "(Select All) 2007/100 MAPAL TRAINING- ONLINE 8003/100 - Mid Summer Tech Refurb …" at bounding box center [976, 368] width 190 height 131
click at [1071, 335] on div "Column Filter" at bounding box center [1068, 350] width 5 height 270
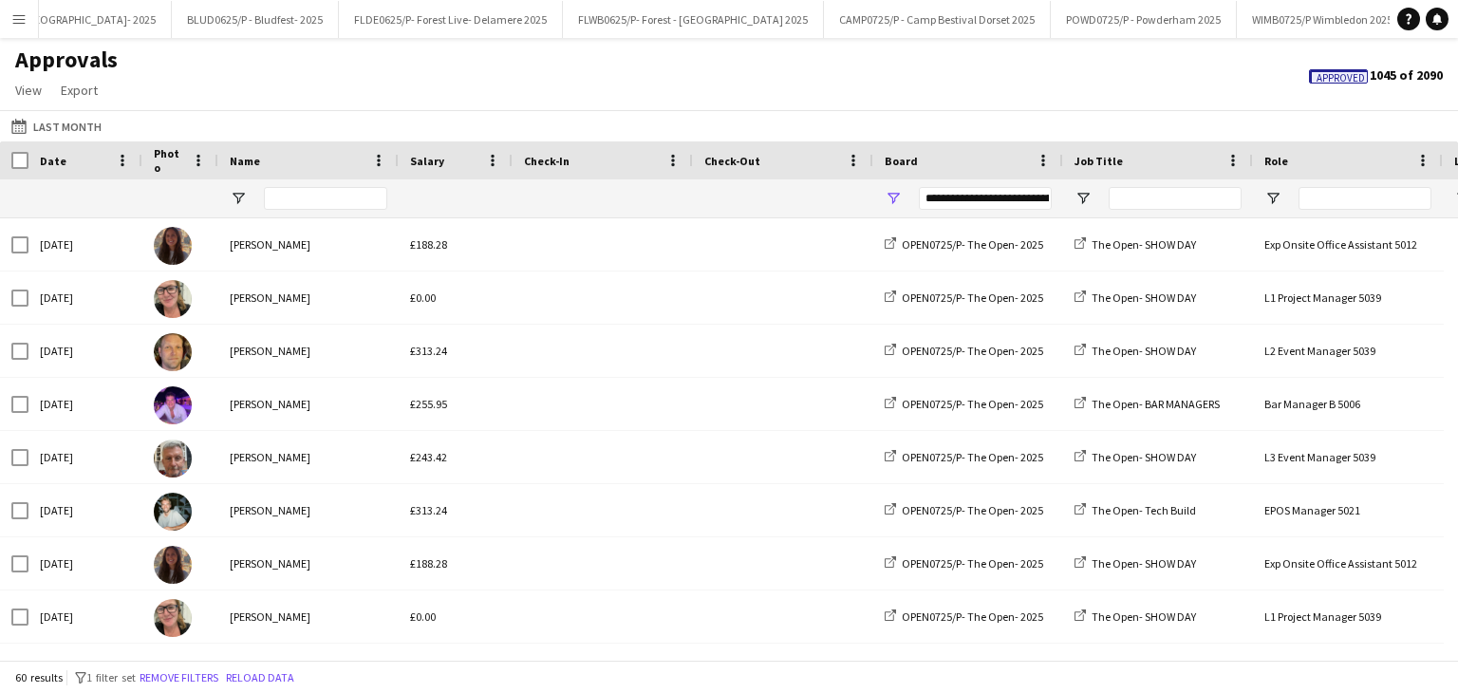
click at [981, 100] on div "Approvals View Customise view Customise filters Reset Filters Reset View Reset …" at bounding box center [729, 78] width 1458 height 65
click at [68, 123] on button "Yesterday Last Month" at bounding box center [57, 126] width 98 height 23
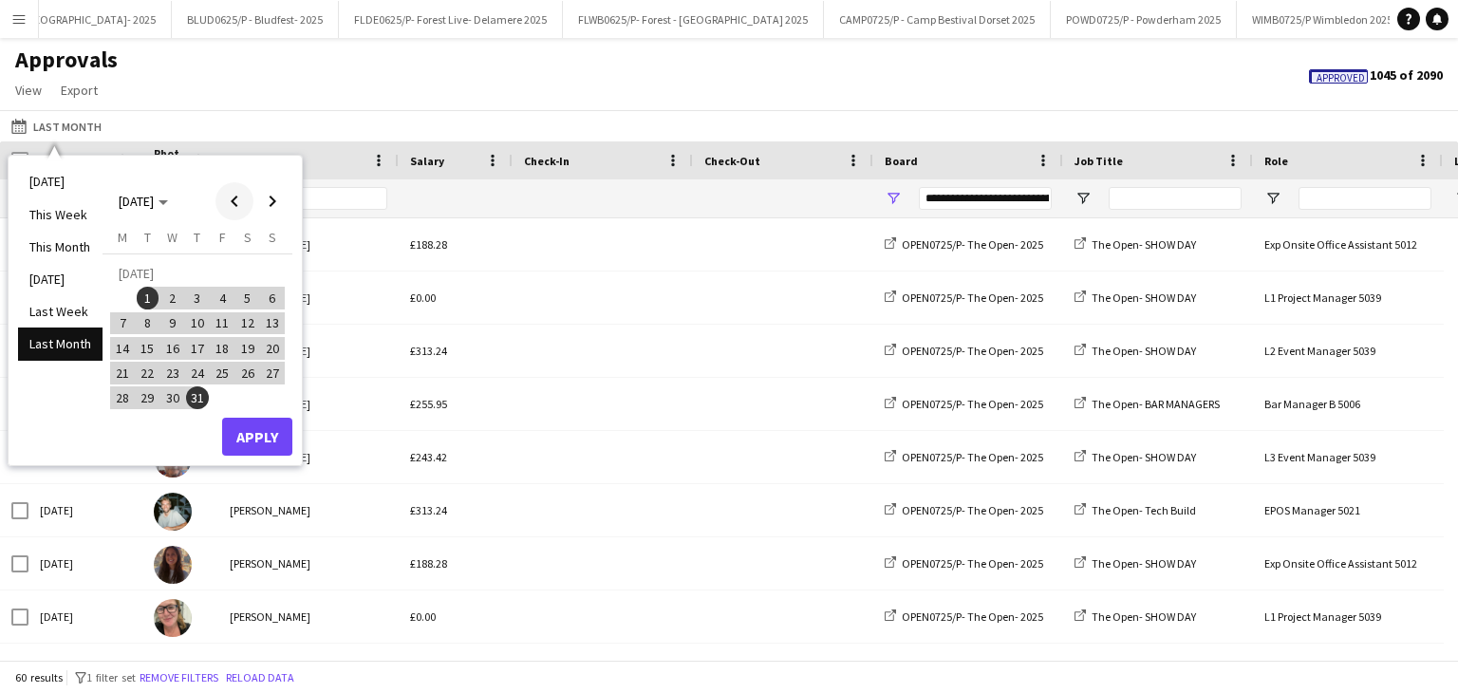
click at [233, 197] on span "Previous month" at bounding box center [234, 201] width 38 height 38
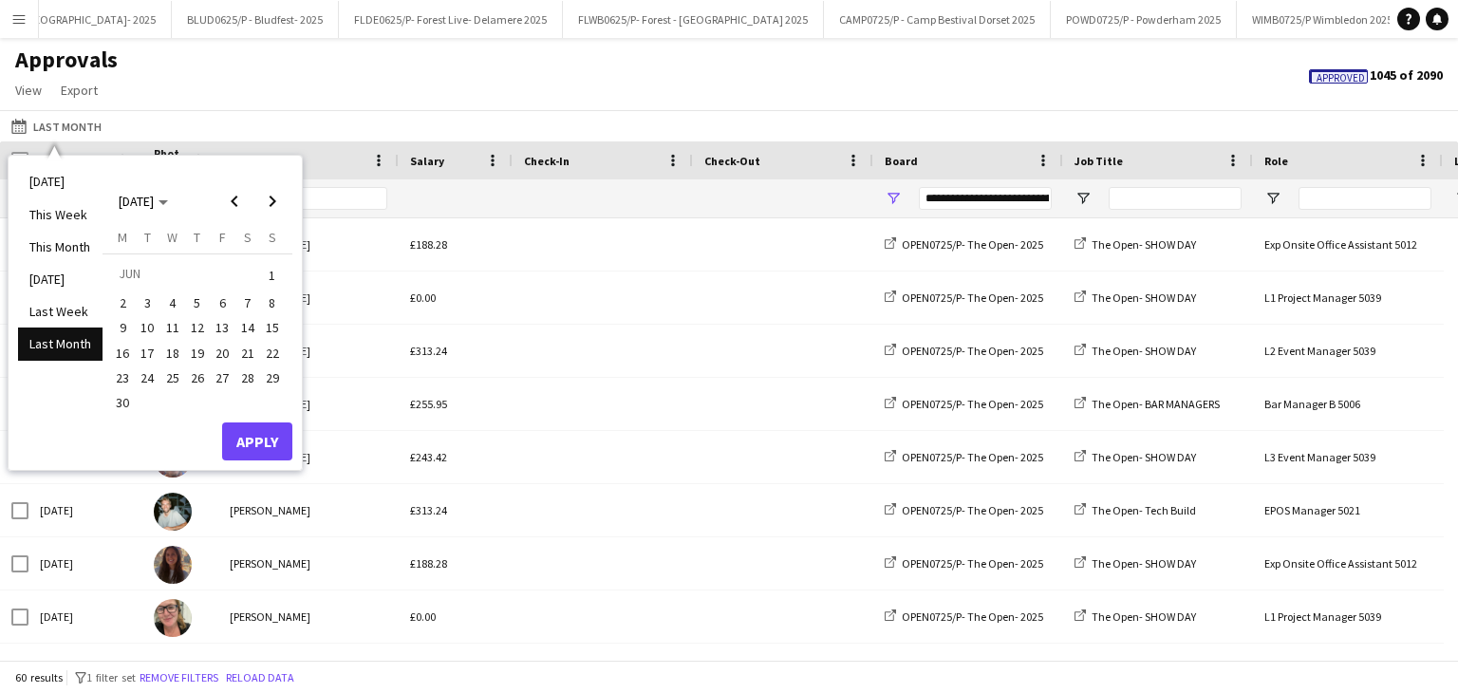
click at [123, 397] on span "30" at bounding box center [122, 402] width 23 height 23
click at [272, 212] on span "Next month" at bounding box center [272, 201] width 38 height 38
click at [182, 402] on button "30" at bounding box center [172, 397] width 25 height 25
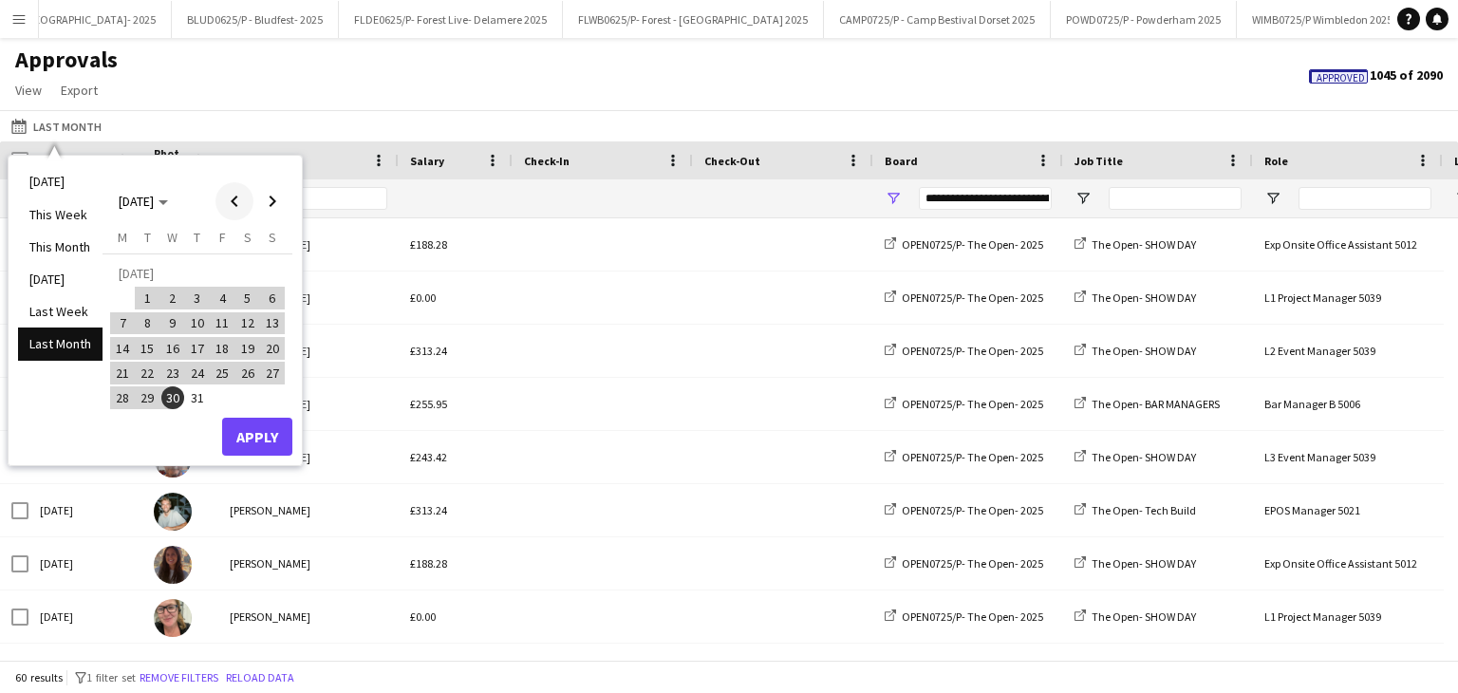
click at [235, 194] on span "Previous month" at bounding box center [234, 201] width 38 height 38
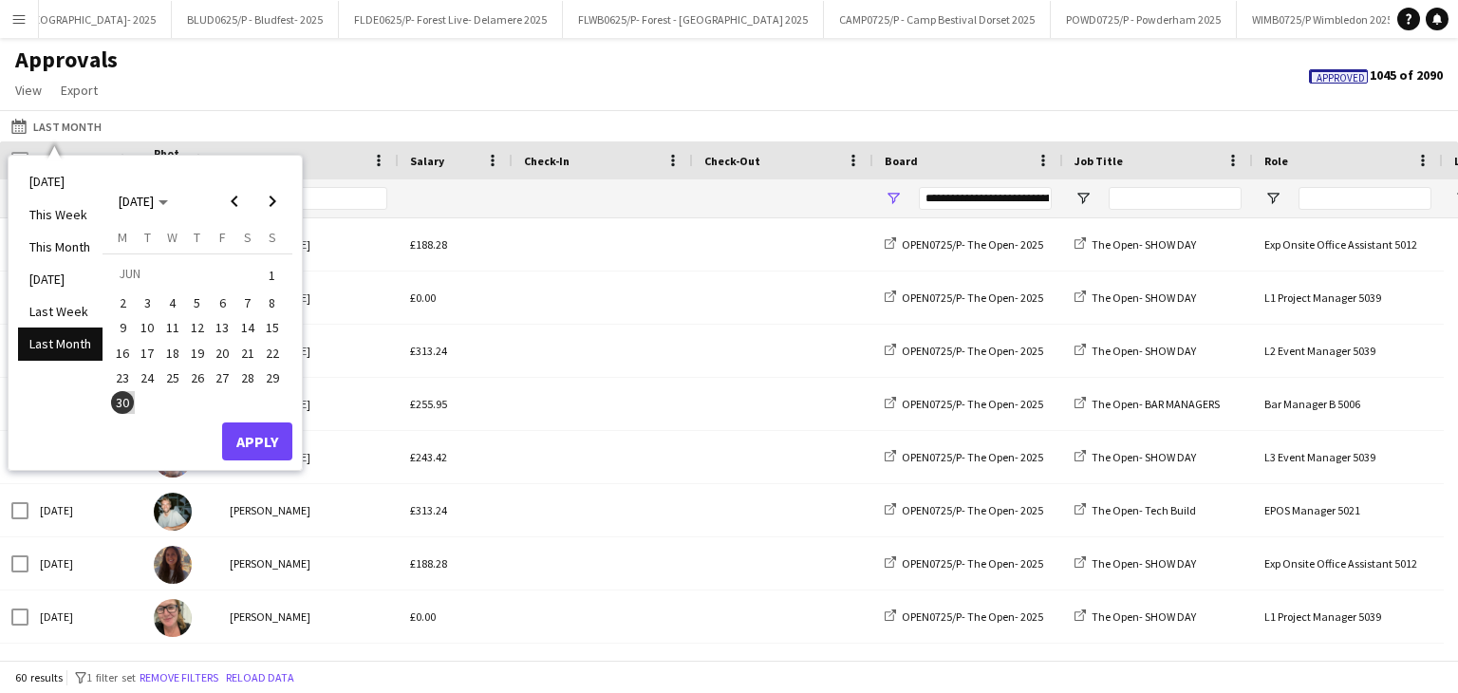
click at [115, 403] on span "30" at bounding box center [122, 402] width 23 height 23
click at [270, 200] on span "Next month" at bounding box center [272, 201] width 38 height 38
click at [199, 395] on span "31" at bounding box center [197, 397] width 23 height 23
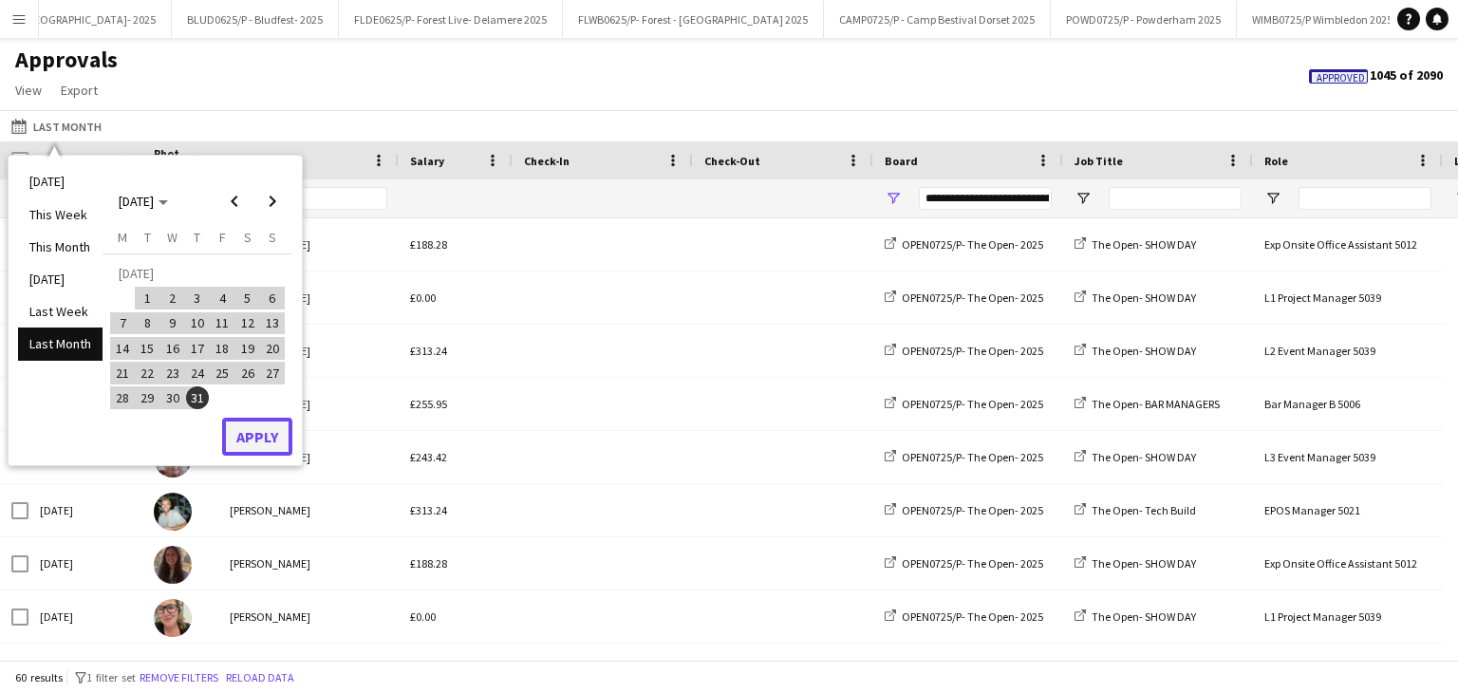
click at [251, 433] on button "Apply" at bounding box center [257, 437] width 70 height 38
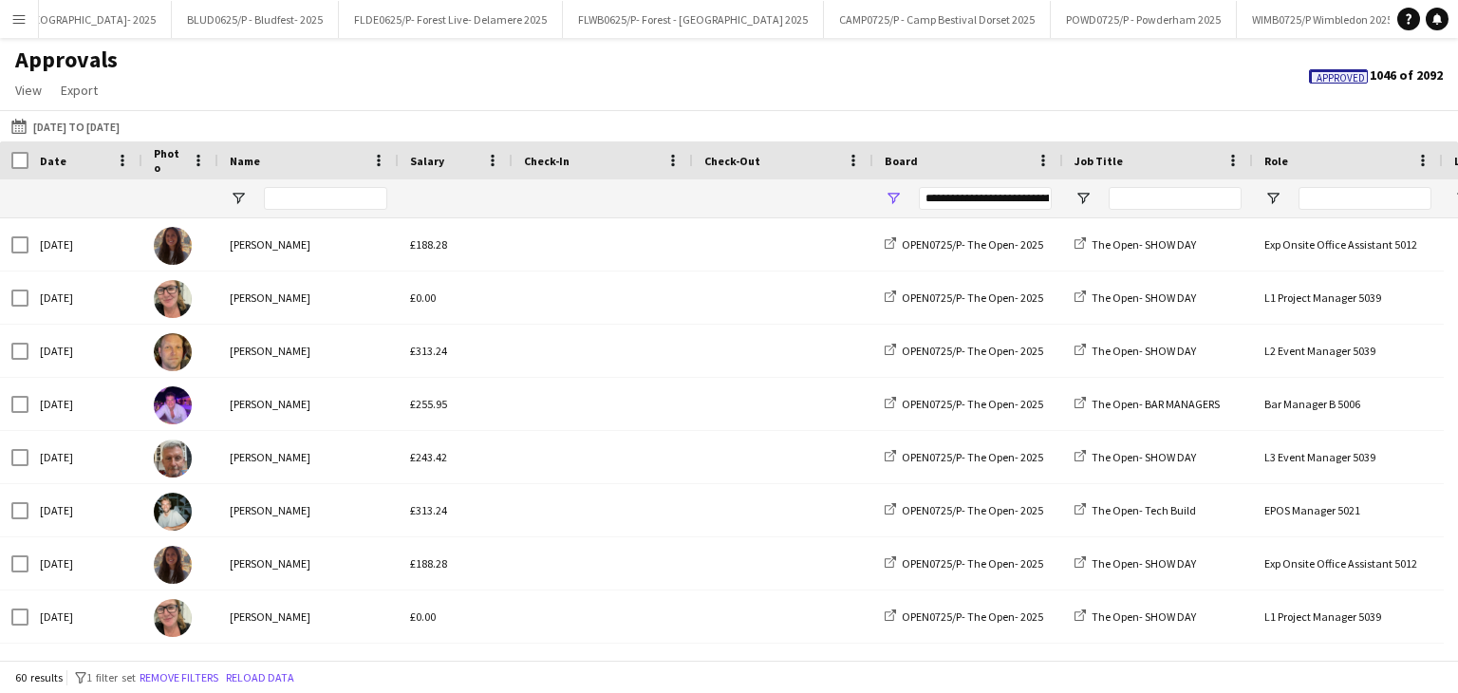
click at [1352, 76] on span "Approved" at bounding box center [1341, 78] width 48 height 12
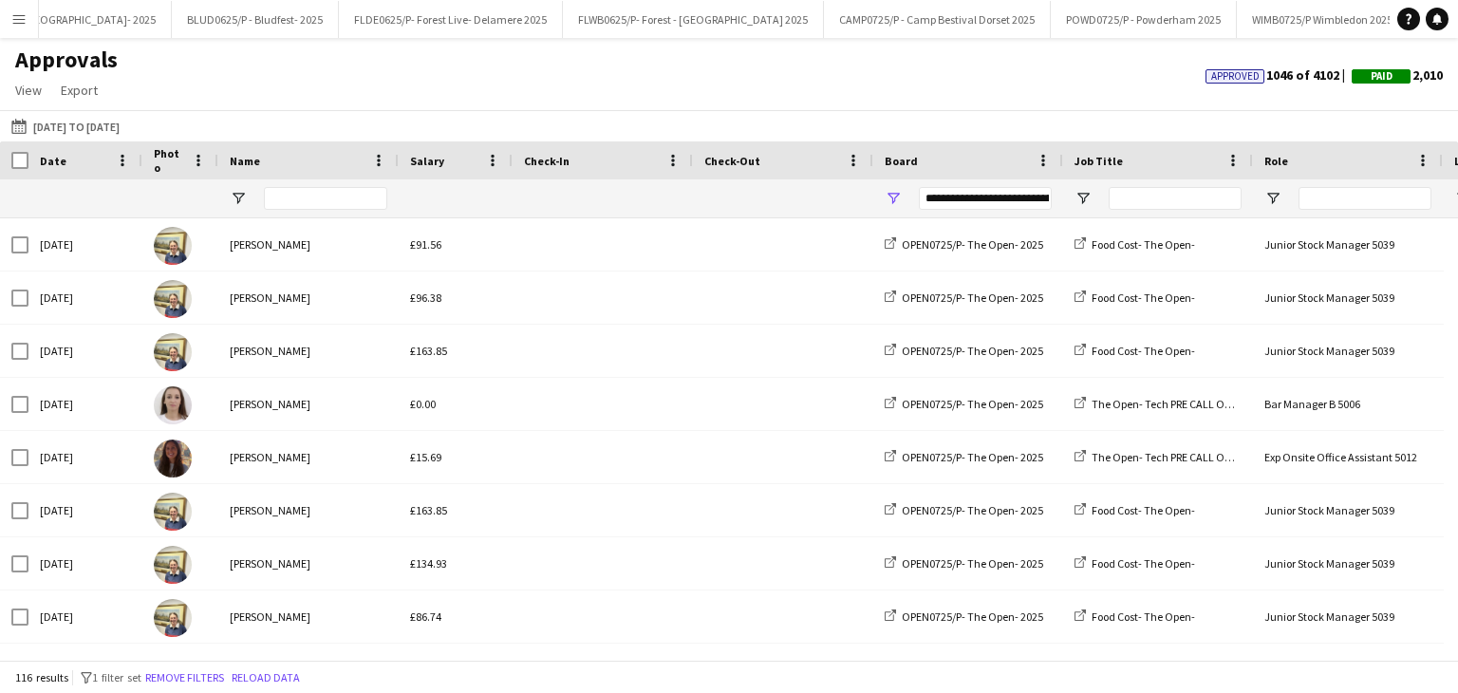
click at [82, 159] on div "Date" at bounding box center [74, 160] width 68 height 28
click at [82, 159] on span at bounding box center [80, 160] width 17 height 17
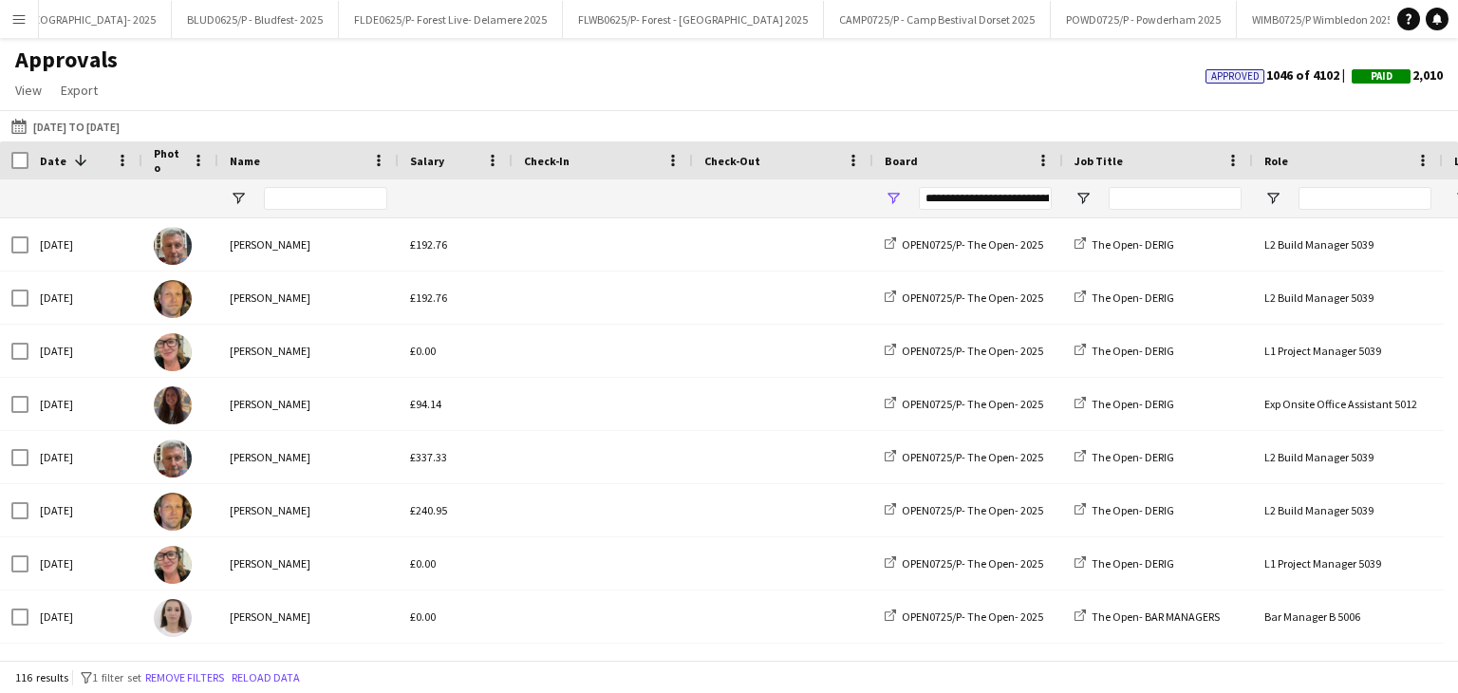
click at [82, 159] on span at bounding box center [80, 160] width 17 height 17
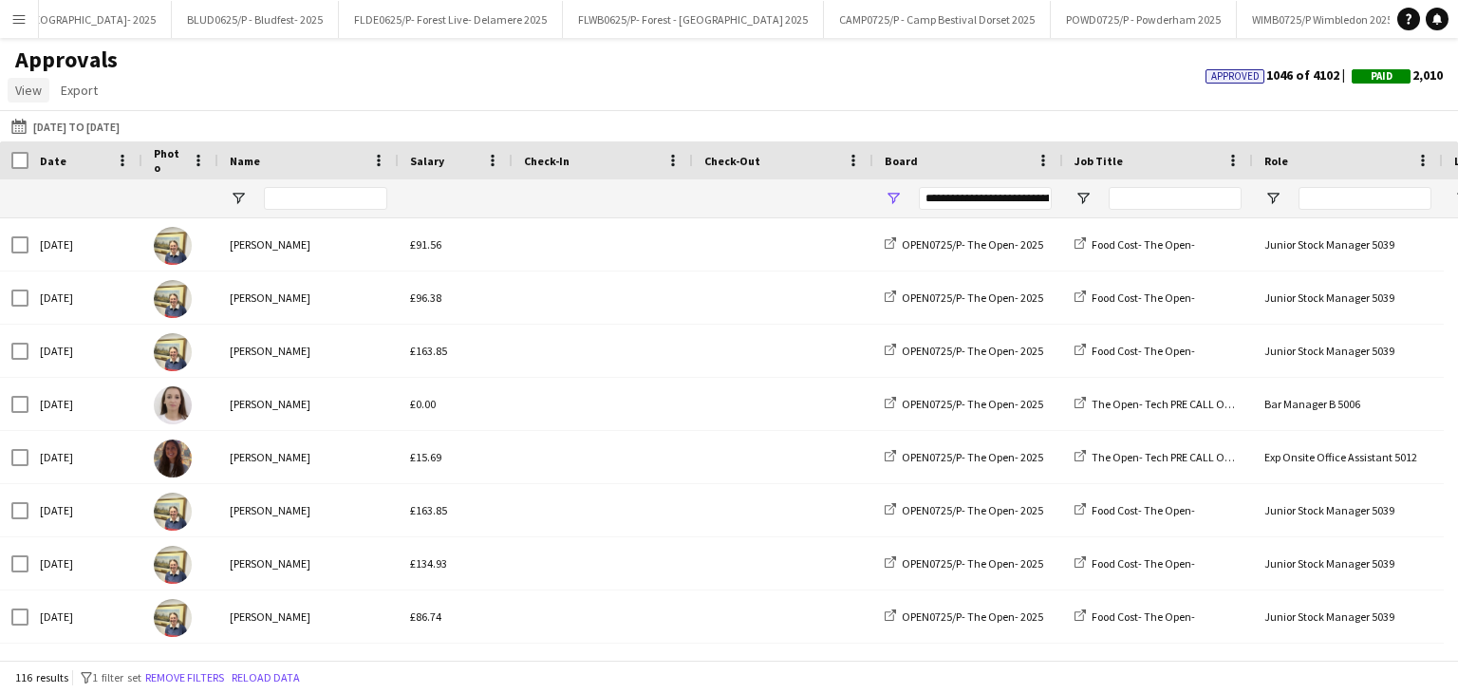
click at [20, 96] on span "View" at bounding box center [28, 90] width 27 height 17
click at [82, 174] on span "Customise filters" at bounding box center [73, 170] width 98 height 17
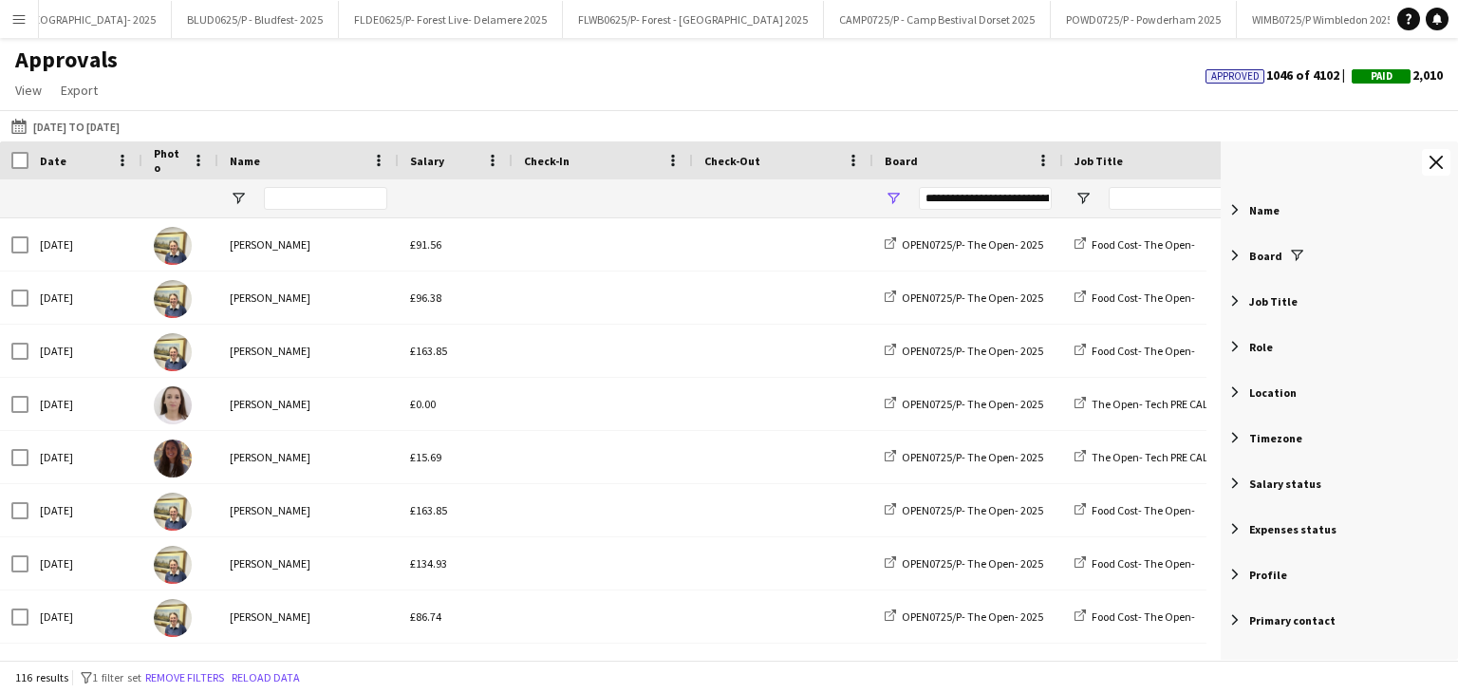
click at [1231, 209] on span "Filter List 12 Filters" at bounding box center [1234, 209] width 17 height 17
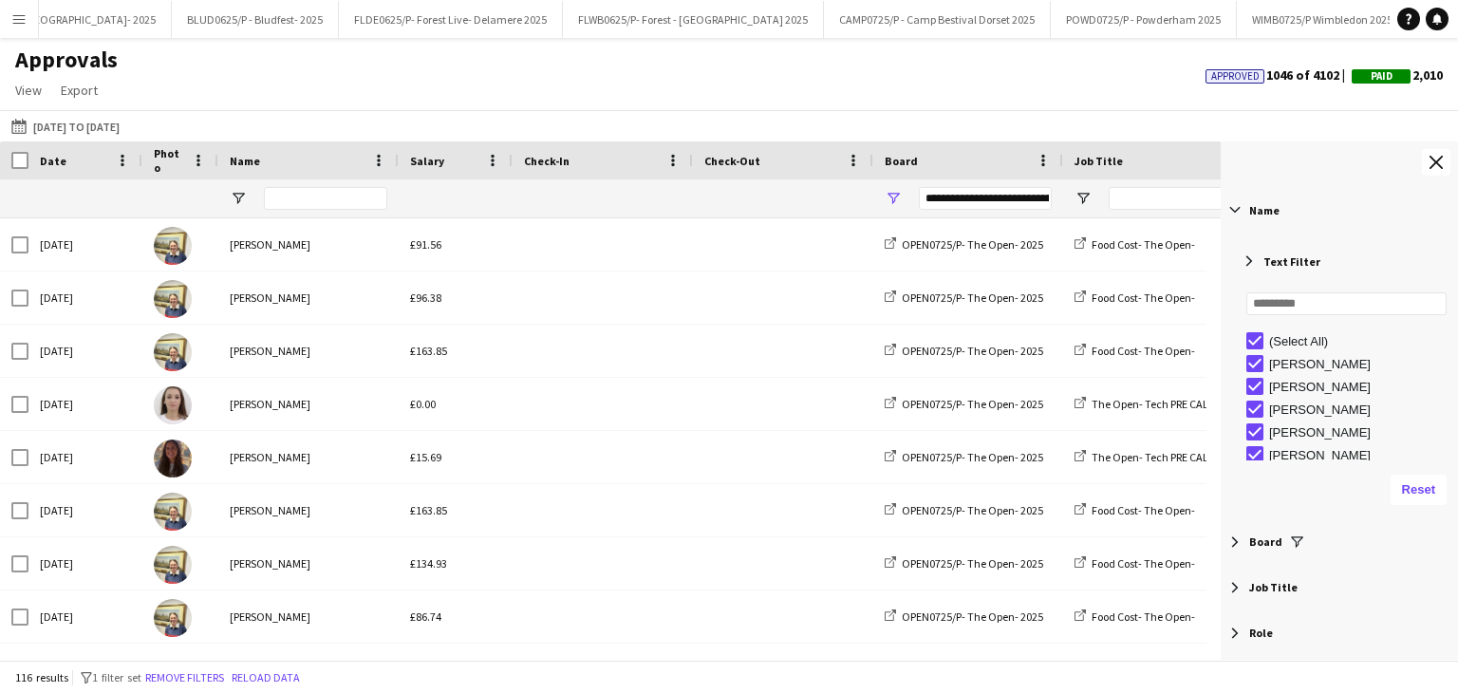
click at [1231, 209] on span "Filter List 12 Filters" at bounding box center [1234, 209] width 17 height 17
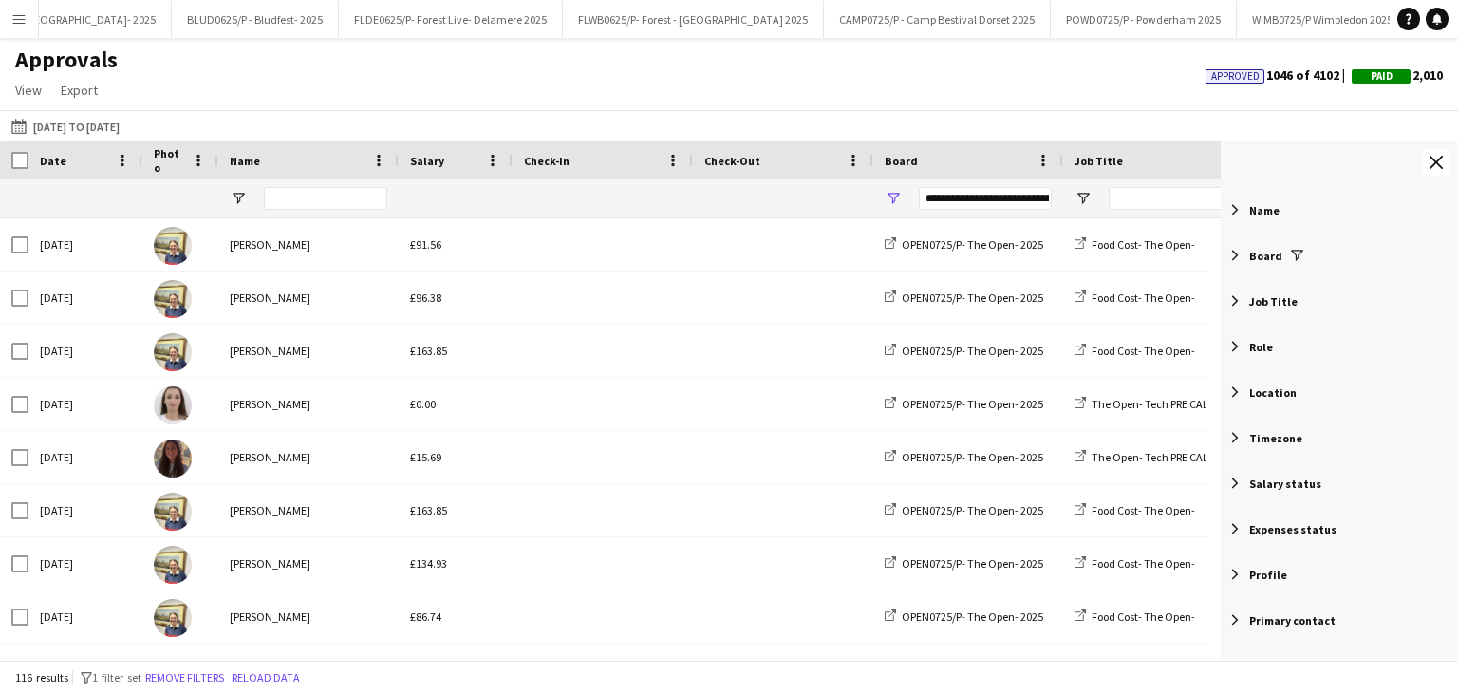
click at [1239, 259] on span "Filter List 12 Filters" at bounding box center [1234, 255] width 17 height 17
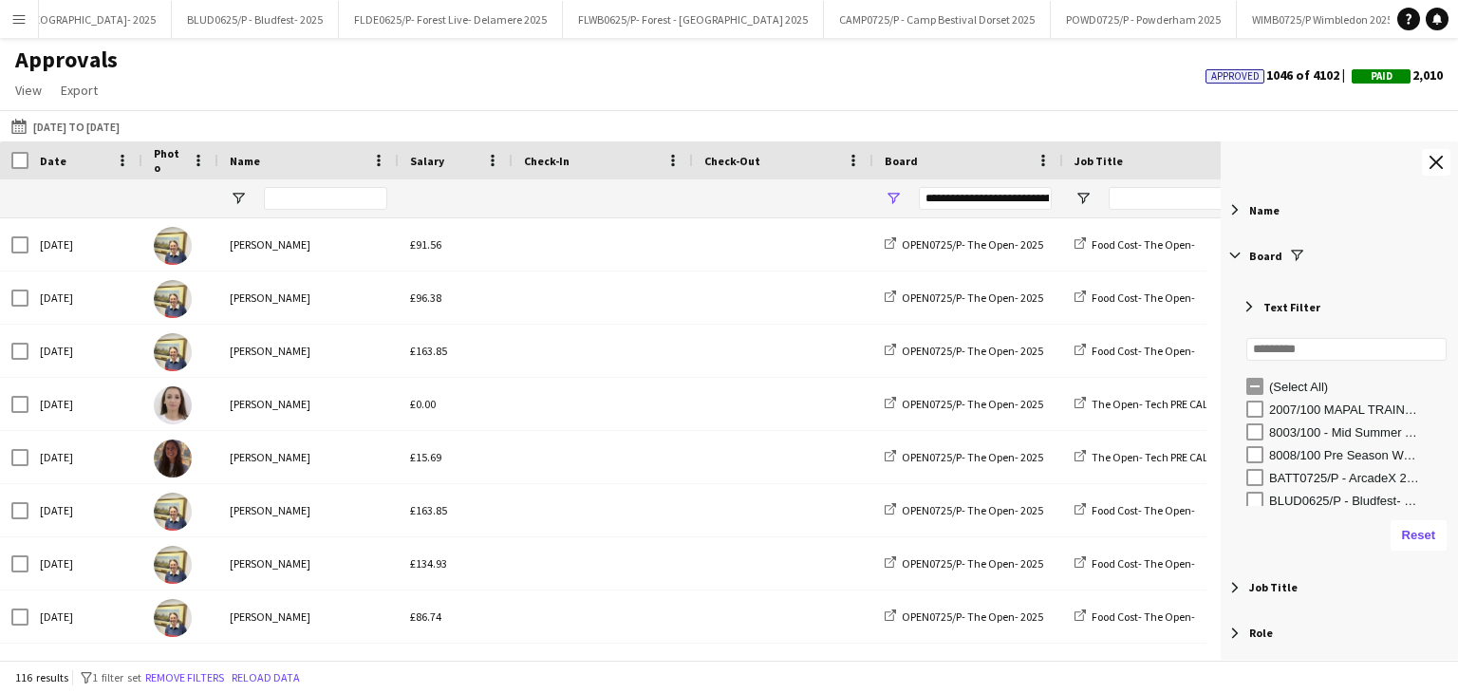
click at [1239, 259] on span "Filter List 12 Filters" at bounding box center [1234, 255] width 17 height 17
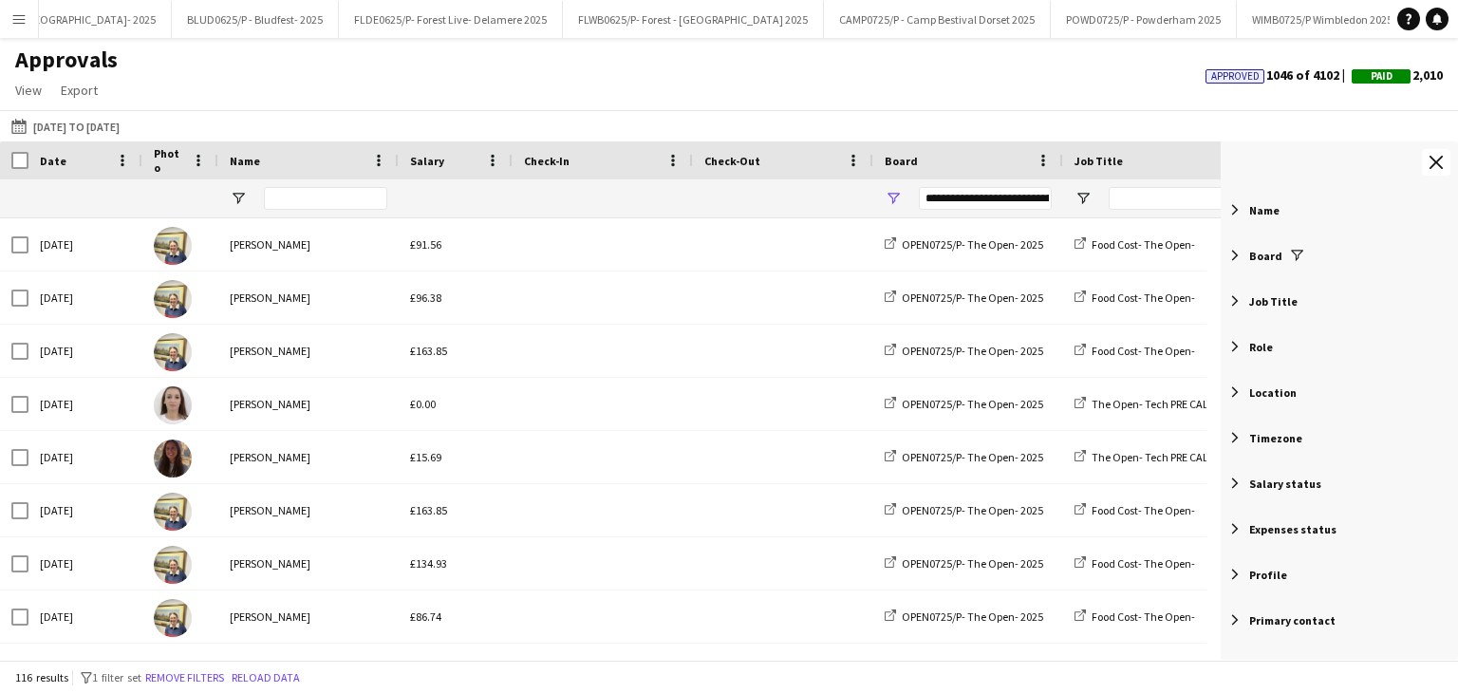
click at [1248, 306] on div "Job Title" at bounding box center [1339, 301] width 237 height 46
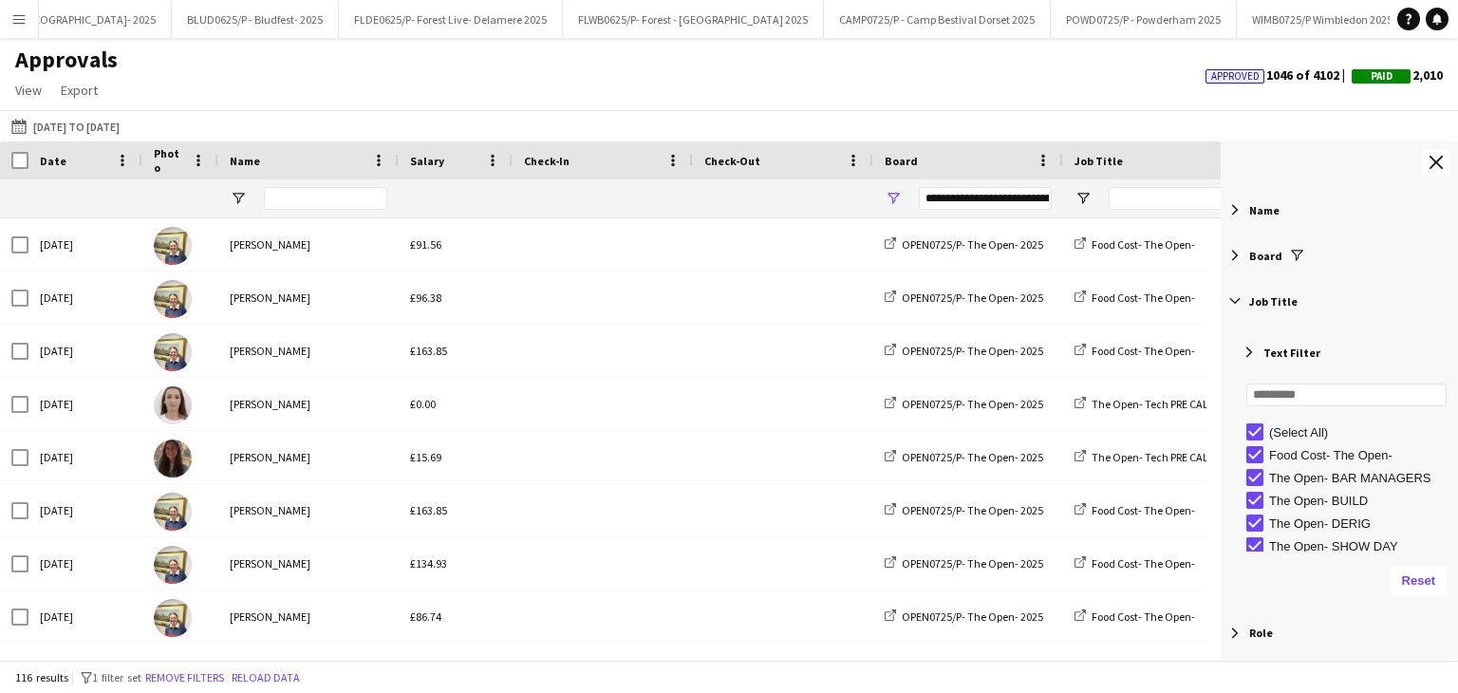
click at [1241, 302] on span "Filter List 12 Filters" at bounding box center [1234, 300] width 17 height 17
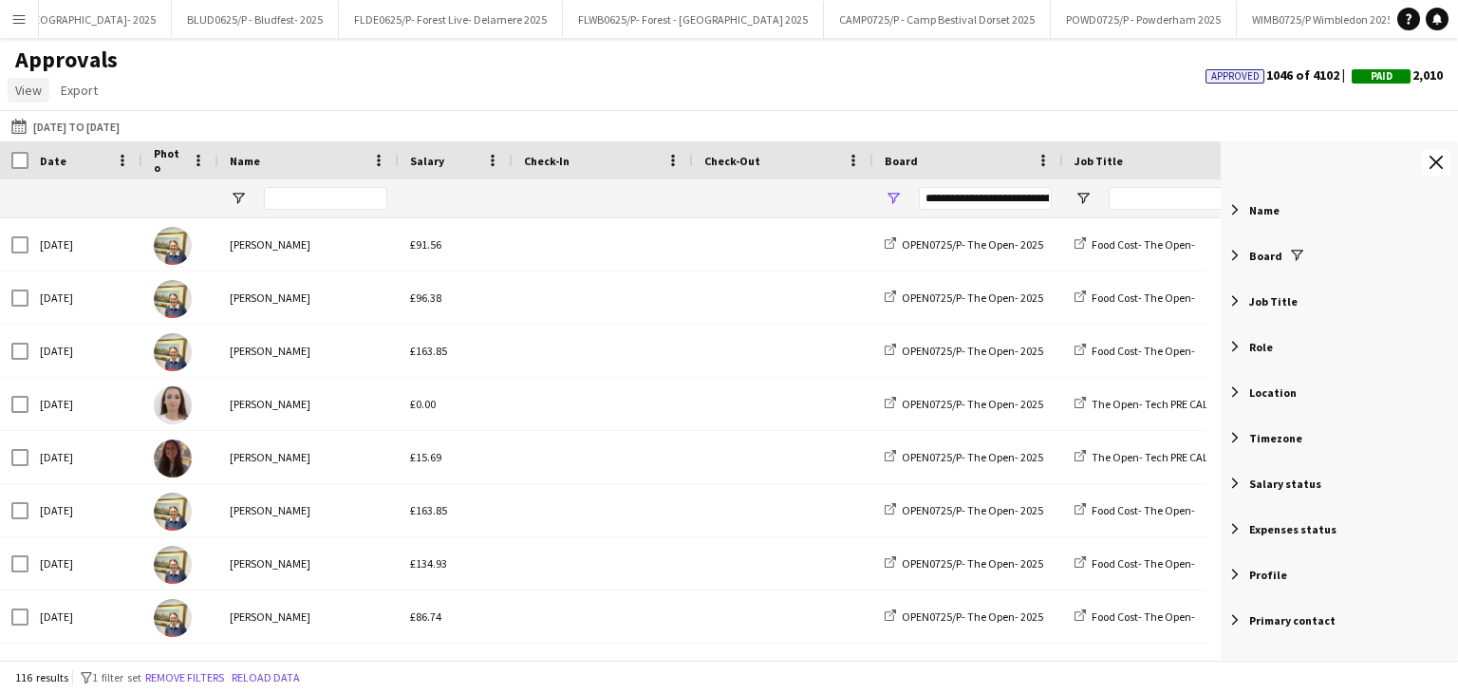
click at [29, 95] on span "View" at bounding box center [28, 90] width 27 height 17
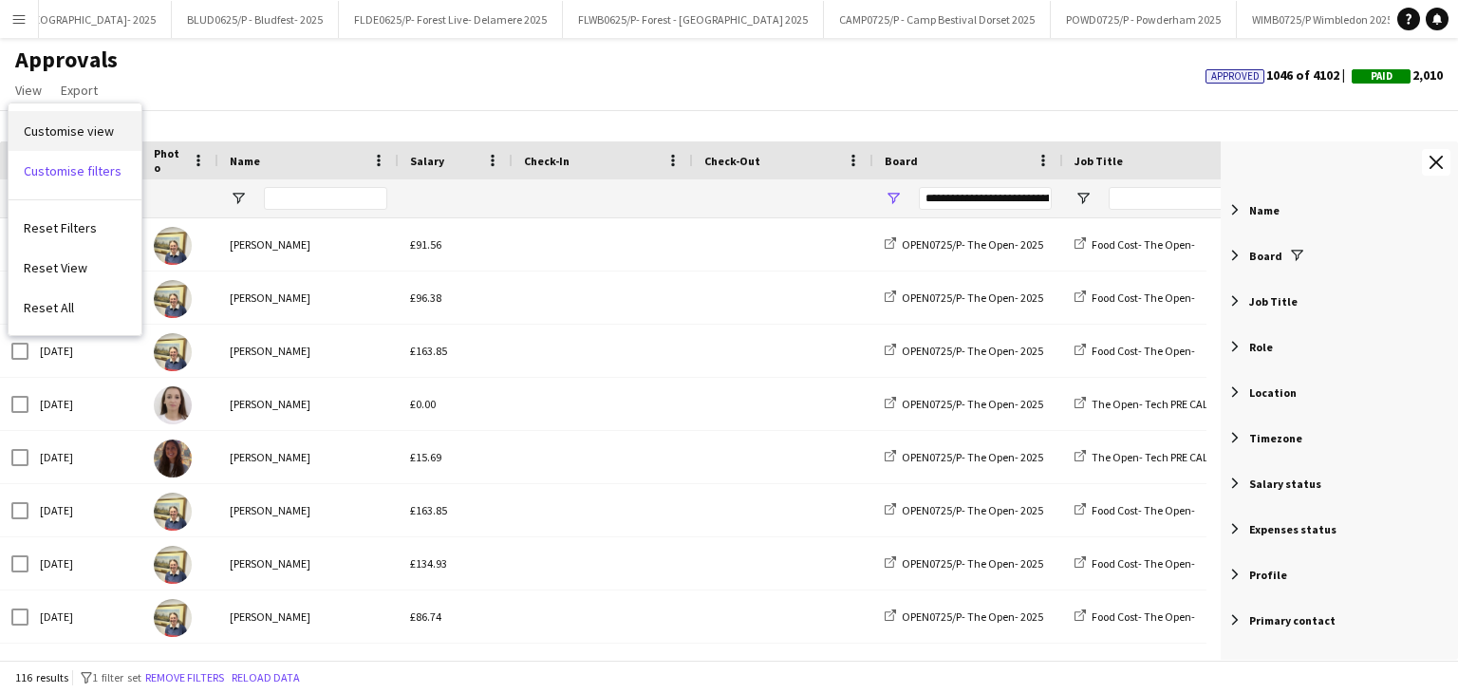
click at [74, 142] on link "Customise view" at bounding box center [75, 131] width 133 height 40
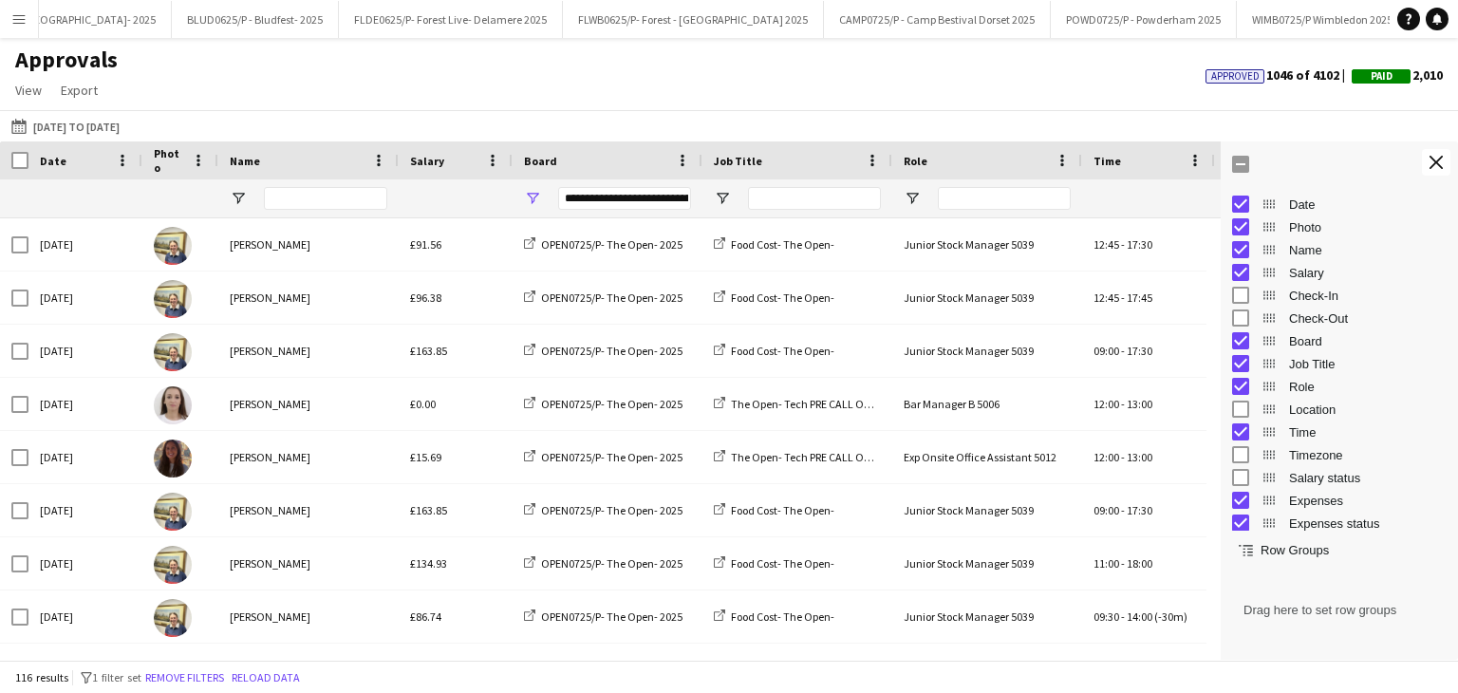
click at [1021, 102] on div "Approvals View Customise view Customise filters Reset Filters Reset View Reset …" at bounding box center [729, 78] width 1458 height 65
click at [76, 97] on span "Export" at bounding box center [79, 90] width 37 height 17
click at [140, 137] on span "Export as XLSX" at bounding box center [110, 130] width 83 height 17
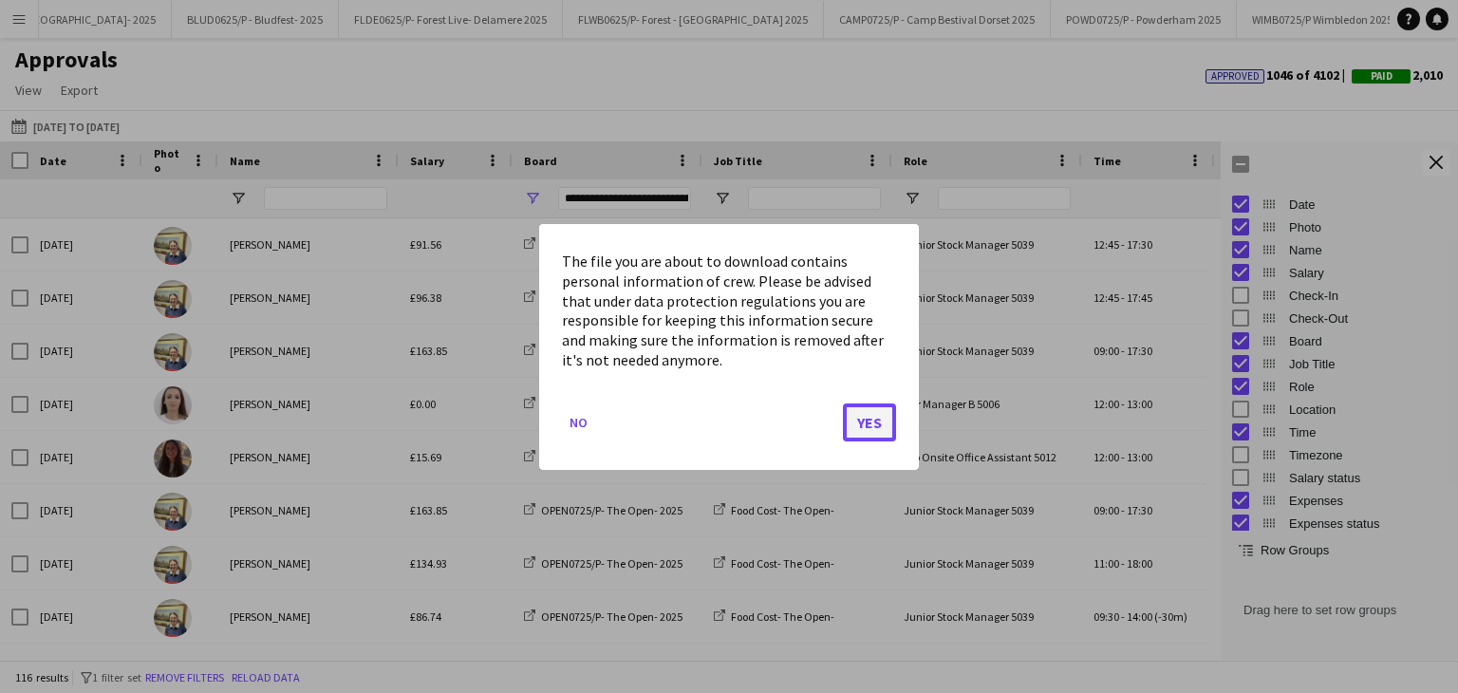
click at [870, 429] on button "Yes" at bounding box center [869, 421] width 53 height 38
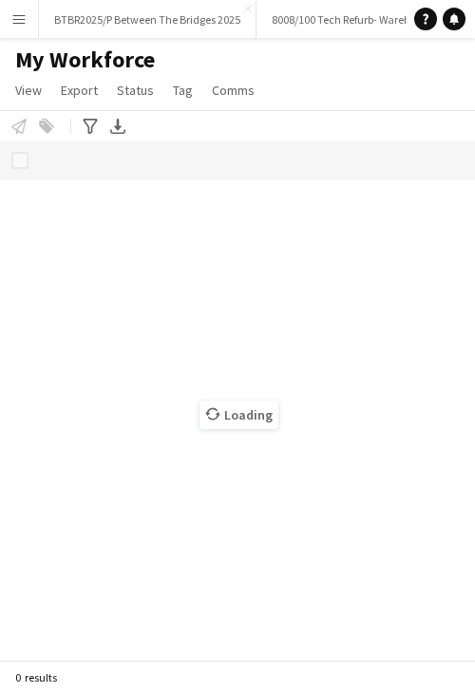
click at [15, 21] on app-icon "Menu" at bounding box center [18, 18] width 15 height 15
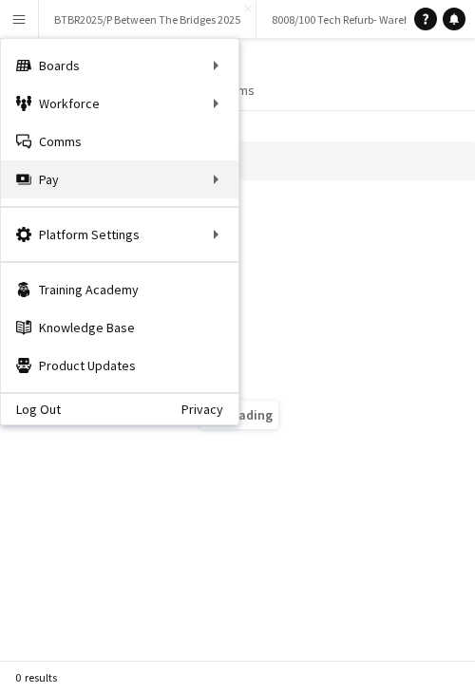
click at [105, 168] on div "Pay Pay" at bounding box center [119, 179] width 237 height 38
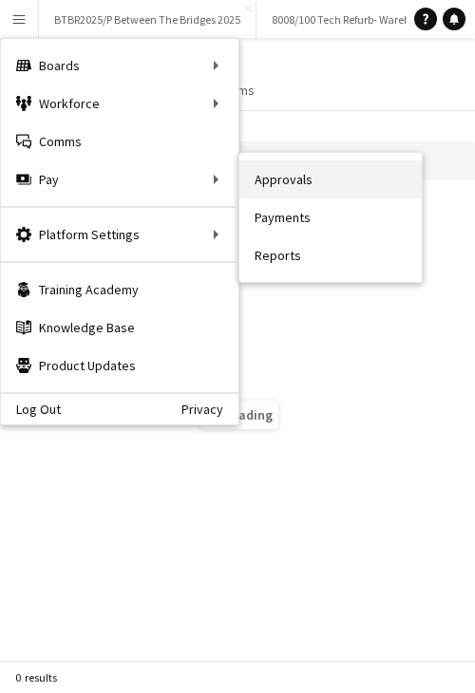
click at [239, 177] on link "Approvals" at bounding box center [330, 179] width 182 height 38
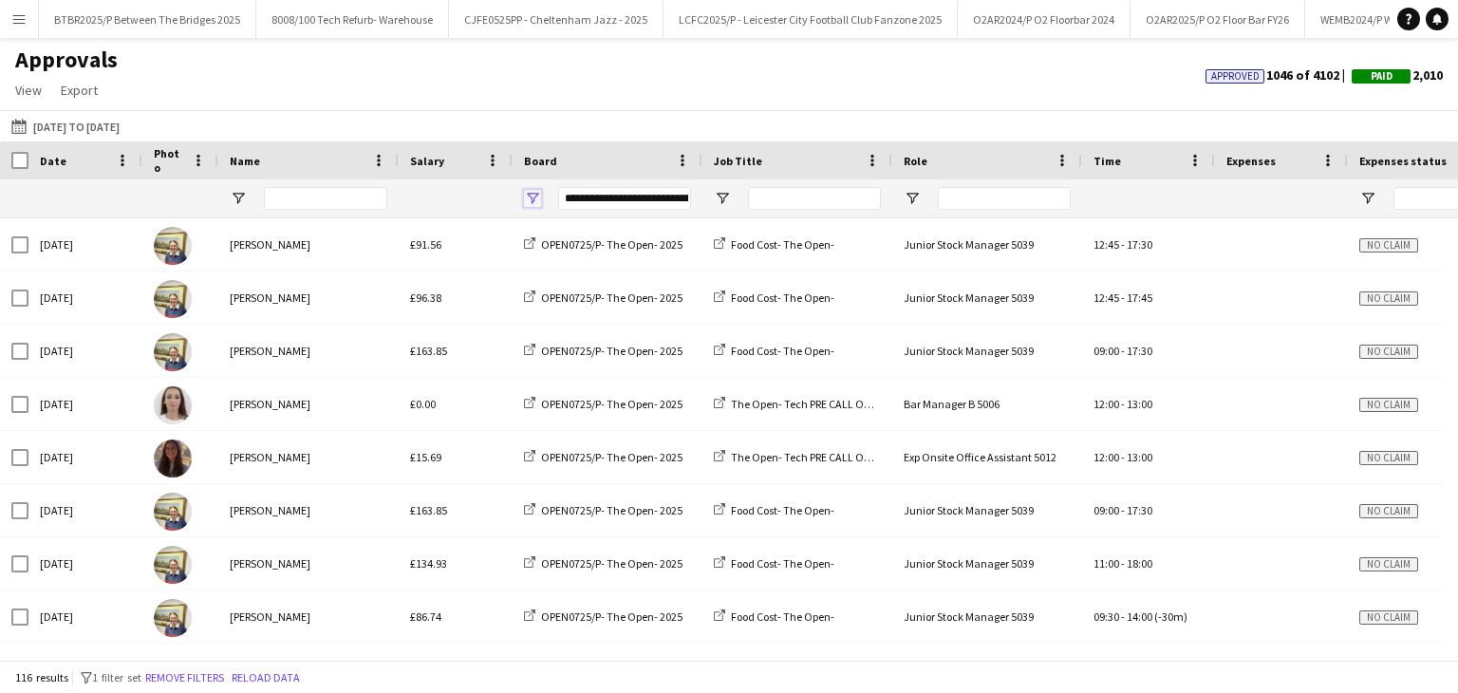
click at [474, 202] on span "Open Filter Menu" at bounding box center [532, 198] width 17 height 17
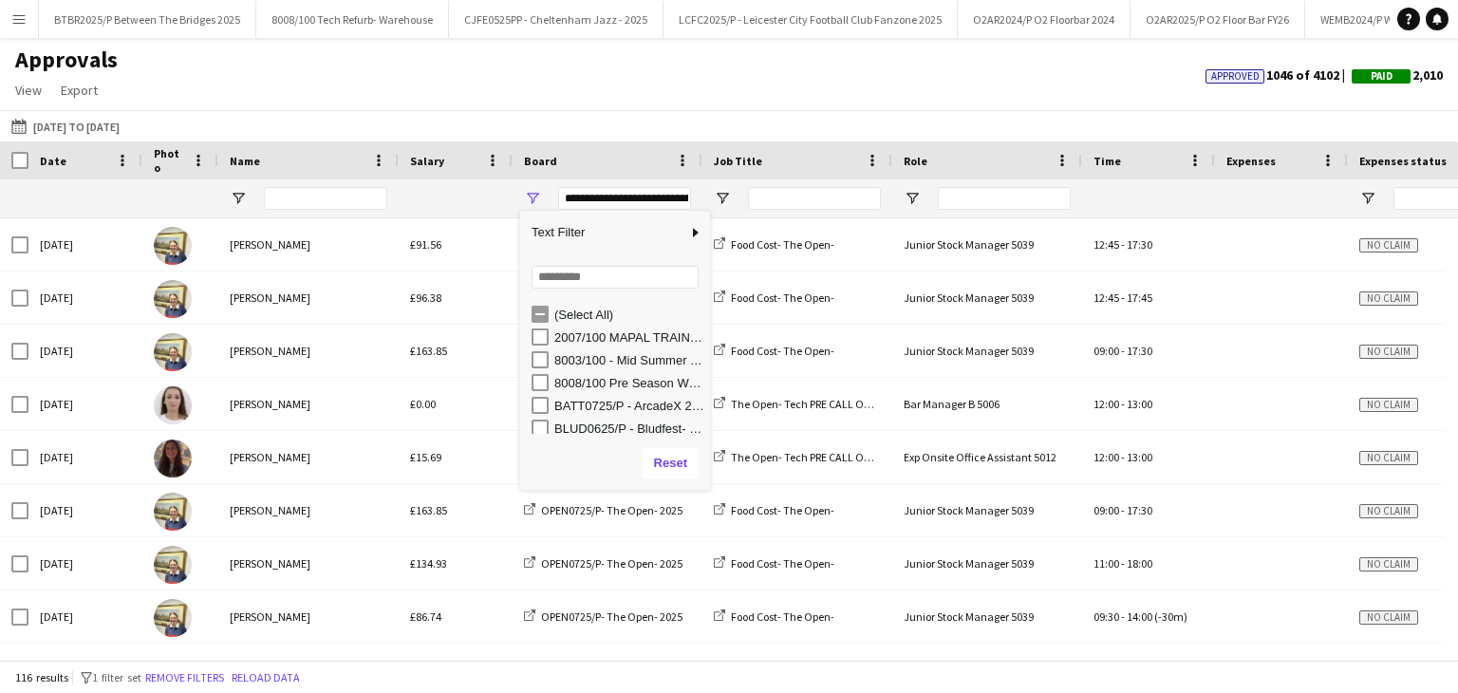
click at [474, 327] on div "2007/100 MAPAL TRAINING- ONLINE" at bounding box center [621, 337] width 178 height 23
click at [474, 316] on div "(Select All)" at bounding box center [629, 315] width 150 height 14
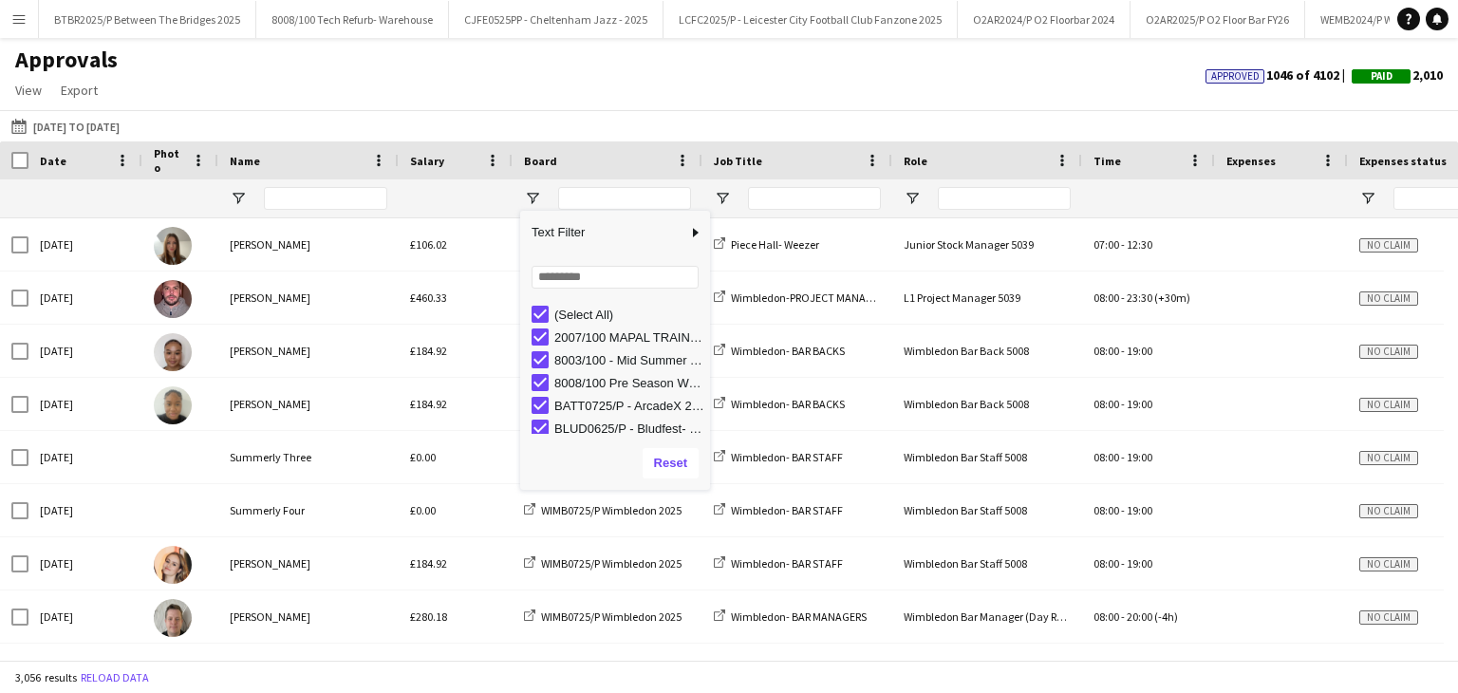
click at [474, 316] on div "(Select All)" at bounding box center [629, 315] width 150 height 14
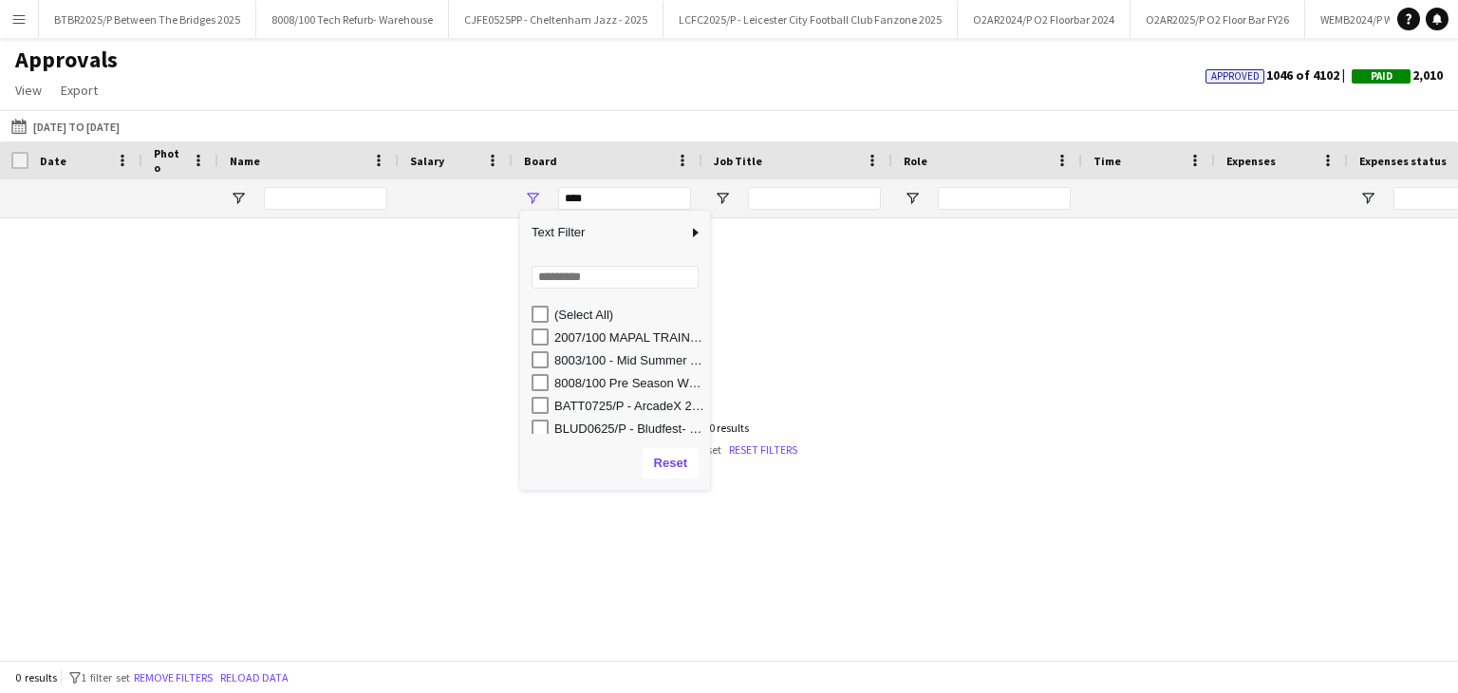
click at [474, 405] on div "BATT0725/P - ArcadeX 2025" at bounding box center [629, 406] width 150 height 14
type input "**********"
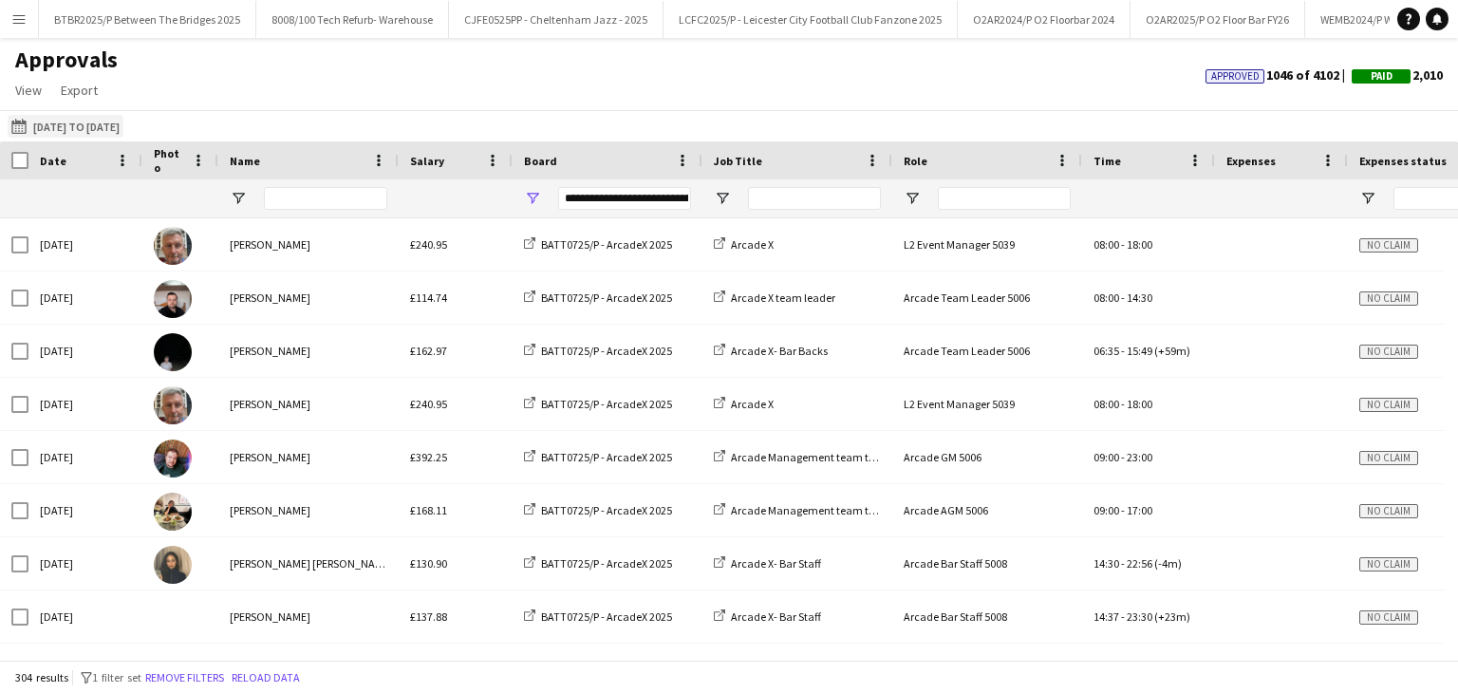
click at [123, 134] on button "[DATE] to [DATE] [DATE] to [DATE]" at bounding box center [66, 126] width 116 height 23
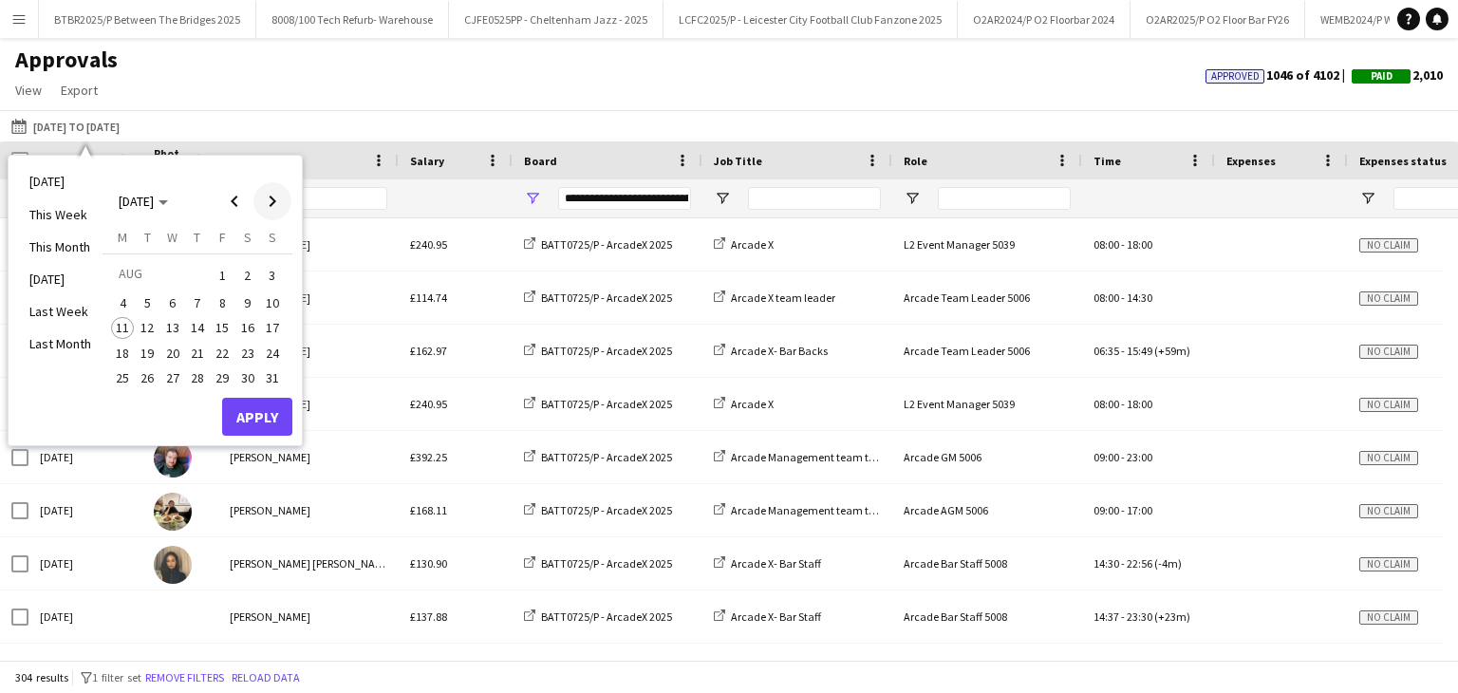
click at [266, 208] on span "Next month" at bounding box center [272, 201] width 38 height 38
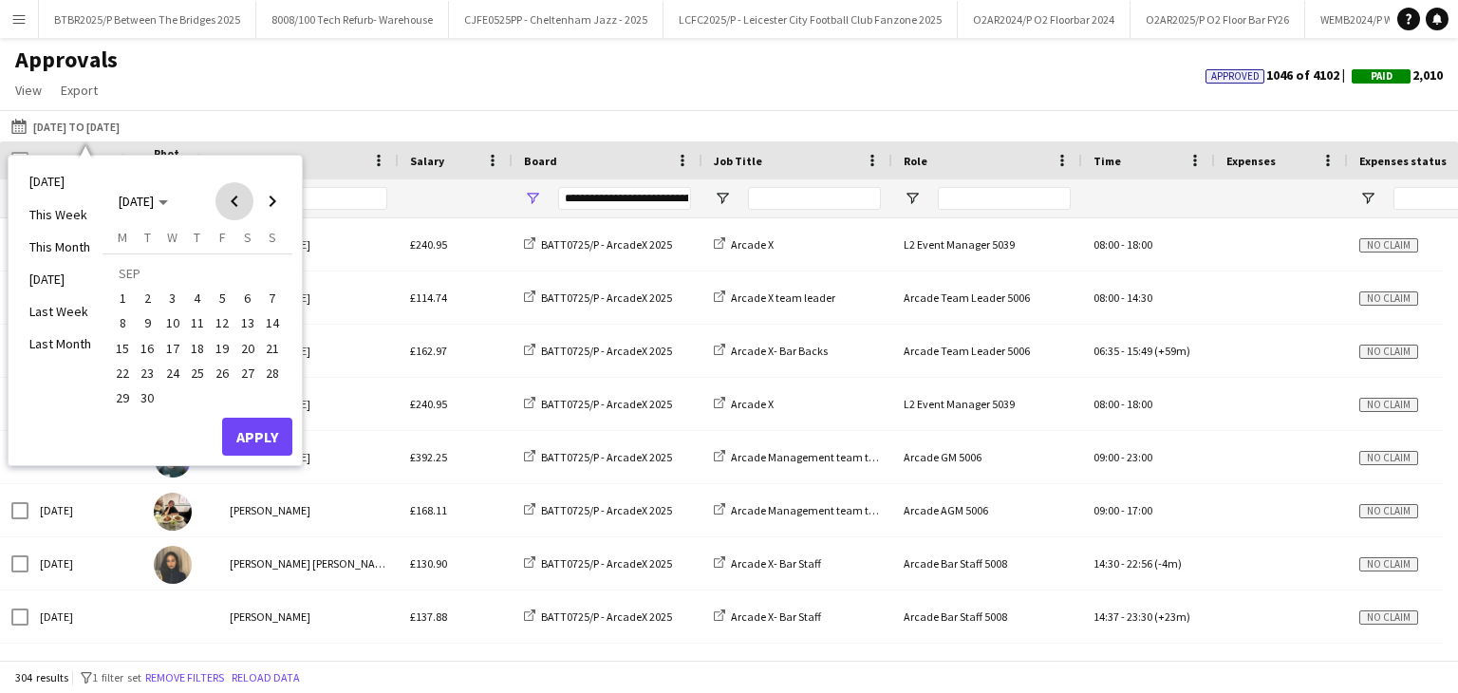
click at [240, 200] on span "Previous month" at bounding box center [234, 201] width 38 height 38
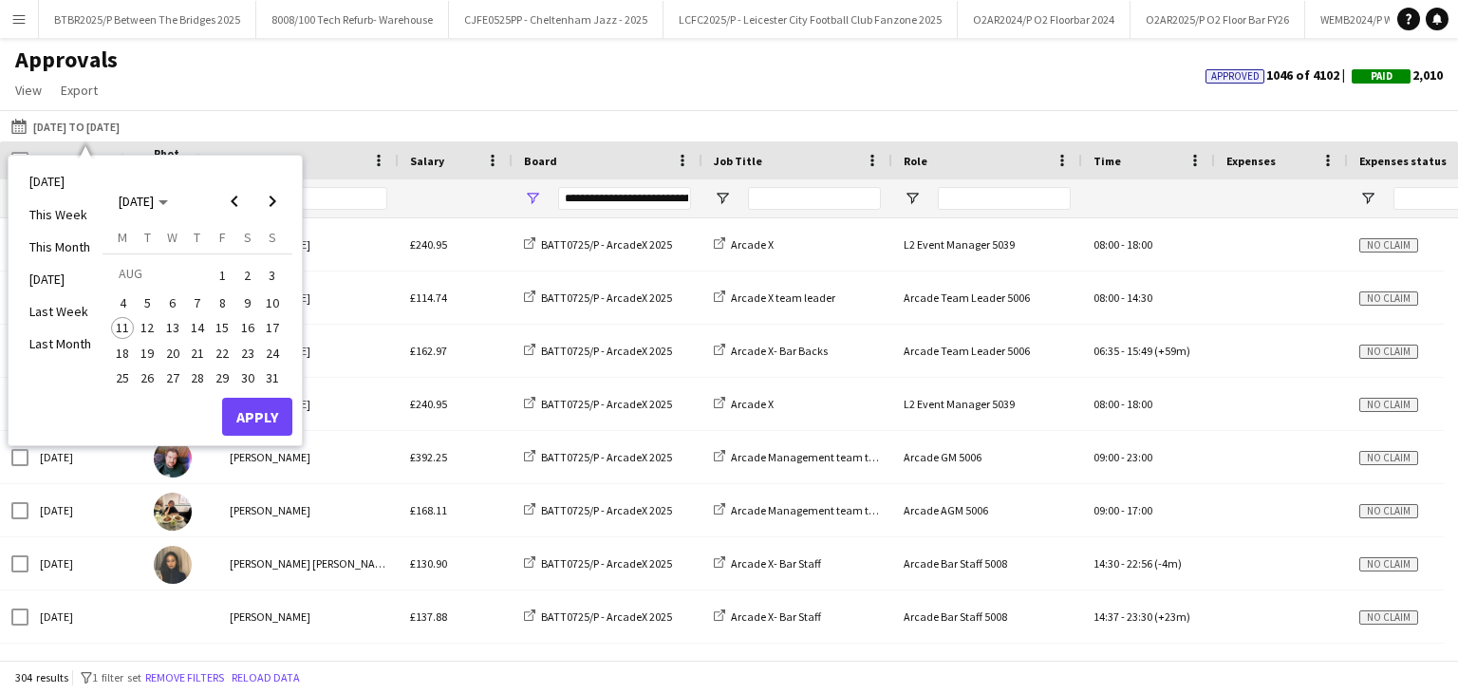
click at [220, 294] on span "8" at bounding box center [222, 302] width 23 height 23
click at [270, 406] on button "Apply" at bounding box center [257, 417] width 70 height 38
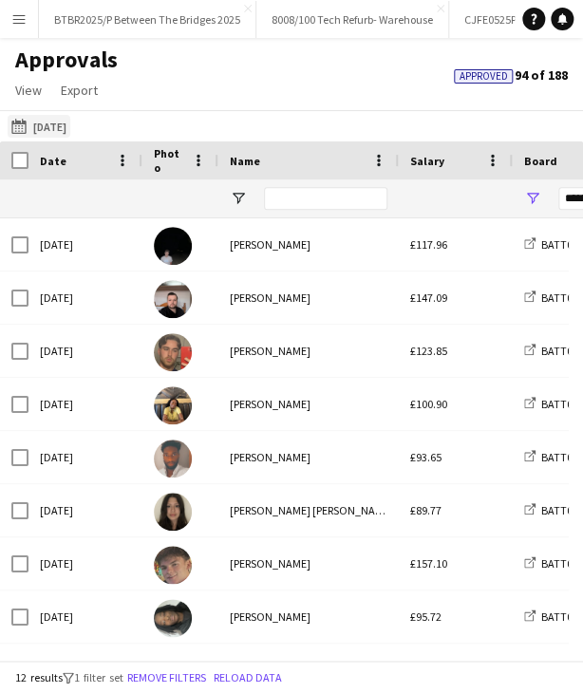
click at [62, 130] on button "[DATE] to [DATE] [DATE]" at bounding box center [39, 126] width 63 height 23
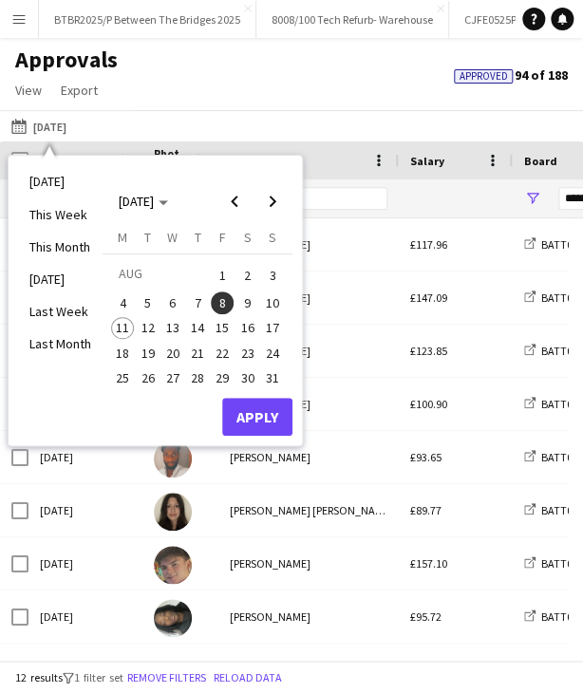
click at [234, 300] on button "9" at bounding box center [246, 302] width 25 height 25
click at [262, 406] on button "Apply" at bounding box center [257, 417] width 70 height 38
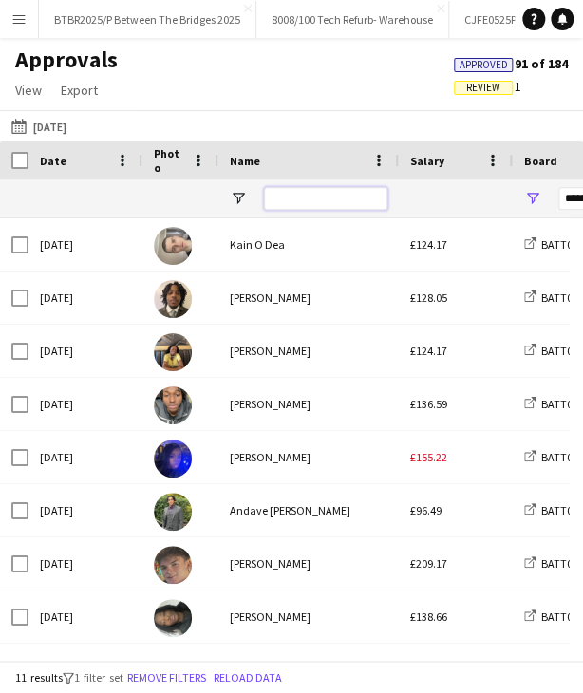
click at [338, 200] on input "Name Filter Input" at bounding box center [325, 198] width 123 height 23
type input "****"
type input "***"
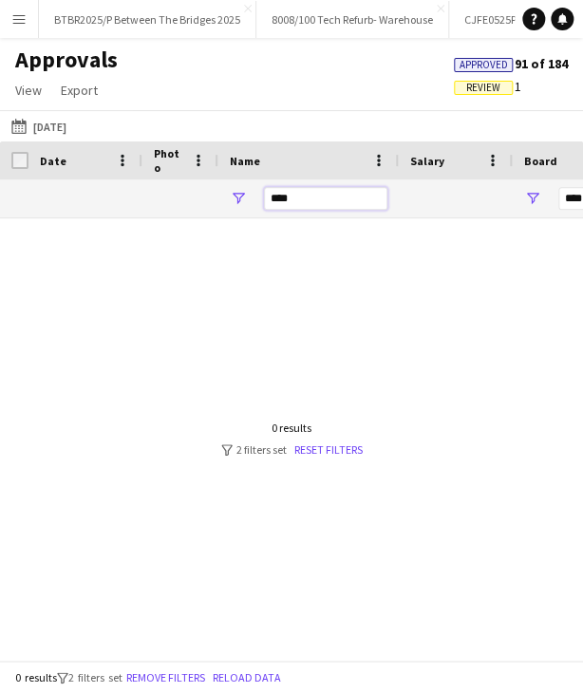
type input "****"
click at [474, 197] on span "Open Filter Menu" at bounding box center [532, 198] width 17 height 17
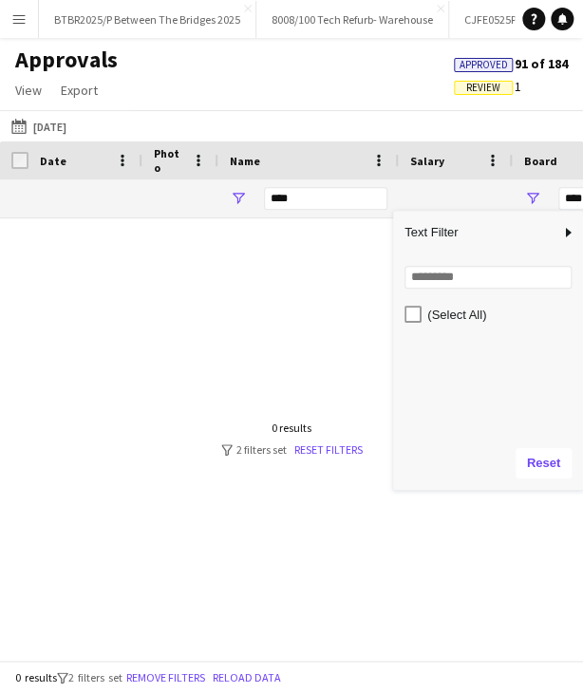
click at [327, 100] on div "Approvals View Customise view Customise filters Reset Filters Reset View Reset …" at bounding box center [291, 78] width 583 height 65
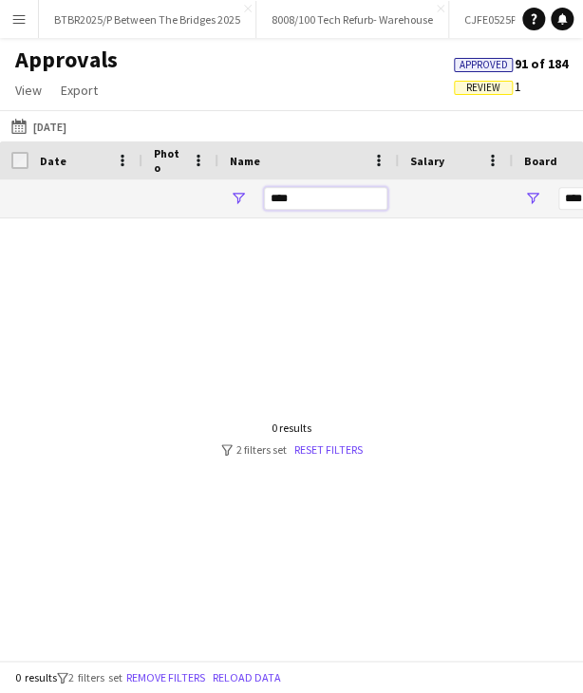
drag, startPoint x: 314, startPoint y: 203, endPoint x: 258, endPoint y: 203, distance: 56.0
click at [258, 203] on div "****" at bounding box center [308, 198] width 180 height 38
type input "**********"
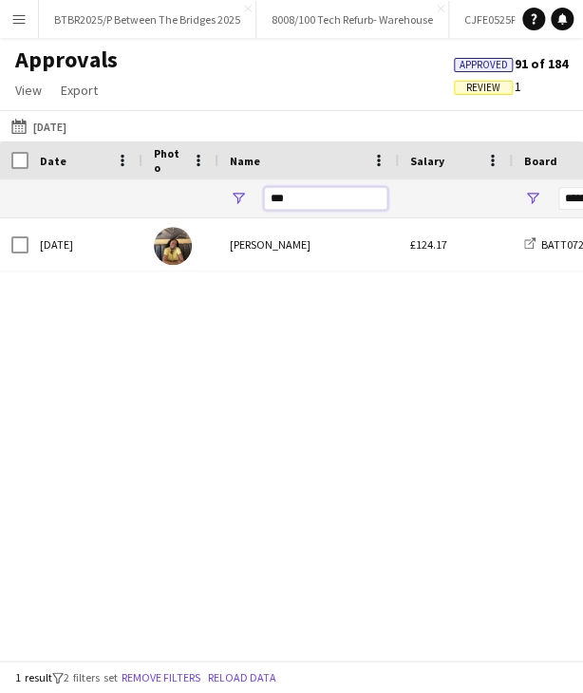
type input "***"
click at [190, 261] on div at bounding box center [180, 244] width 76 height 52
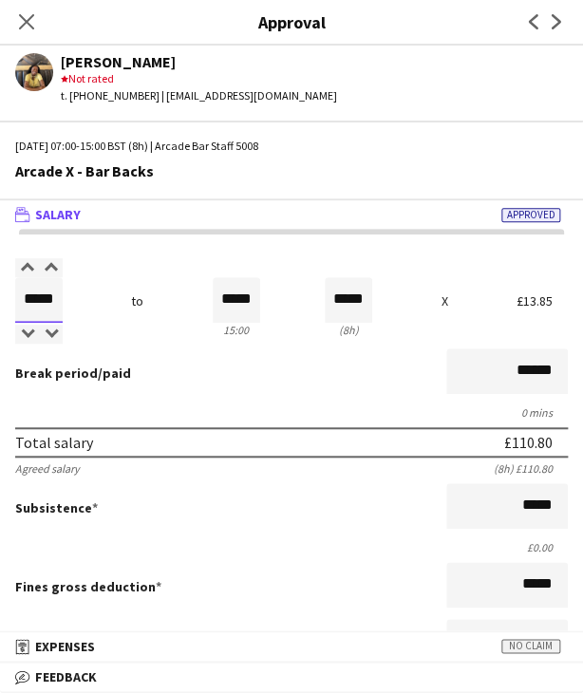
drag, startPoint x: 28, startPoint y: 299, endPoint x: 99, endPoint y: 301, distance: 71.2
click at [99, 301] on div "Salary ***** 07:00 to ***** 15:00 ***** (8h) X £13.85" at bounding box center [291, 300] width 552 height 82
type input "*****"
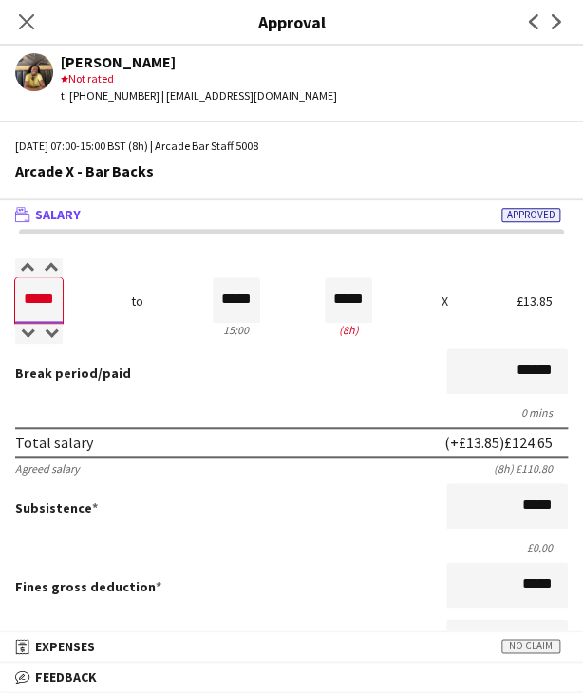
type input "*****"
click at [154, 349] on div "Break period /paid ******" at bounding box center [291, 372] width 552 height 49
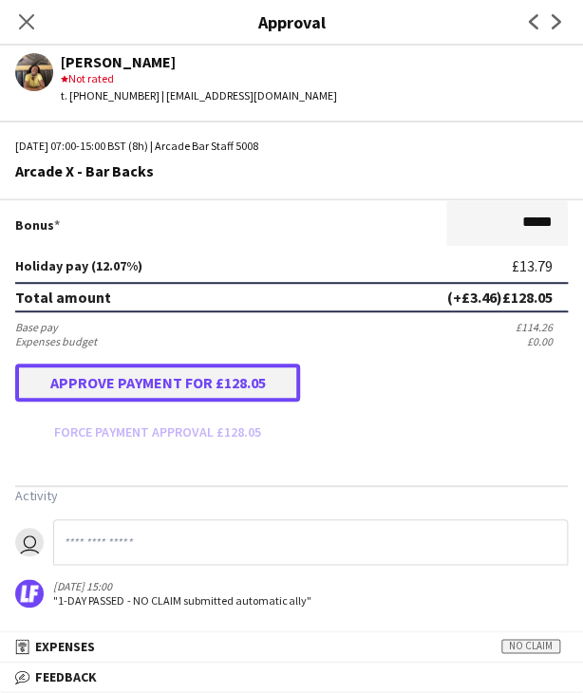
click at [161, 390] on button "Approve payment for £128.05" at bounding box center [157, 383] width 285 height 38
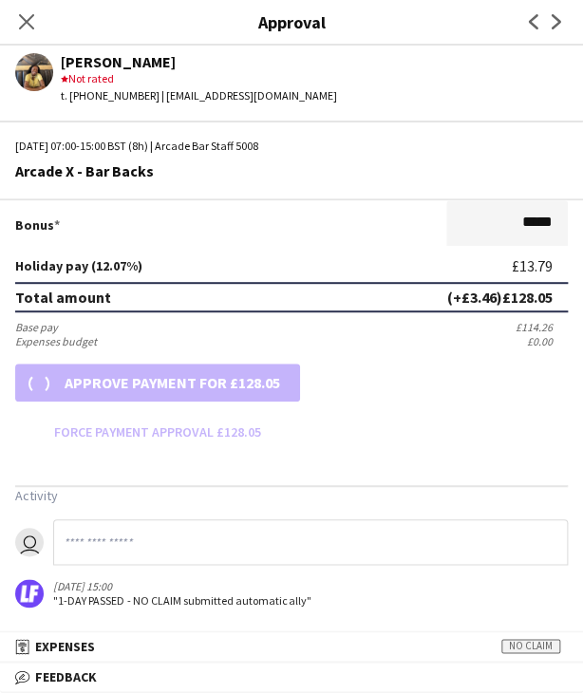
scroll to position [476, 0]
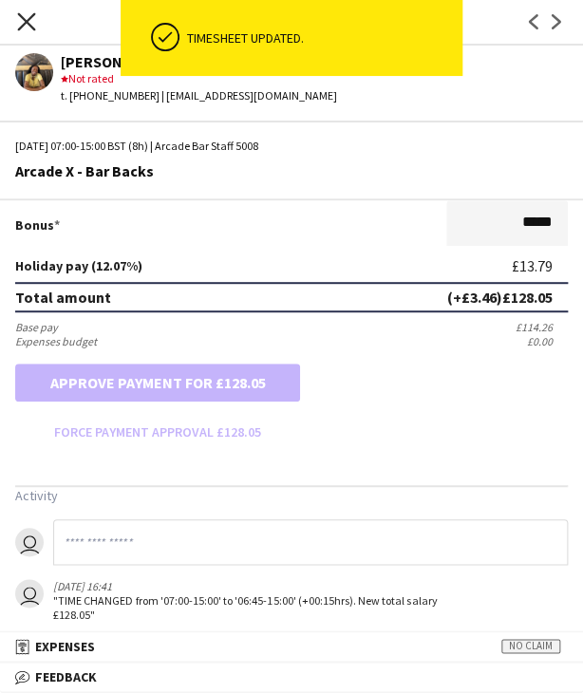
click at [31, 21] on icon "Close pop-in" at bounding box center [26, 21] width 18 height 18
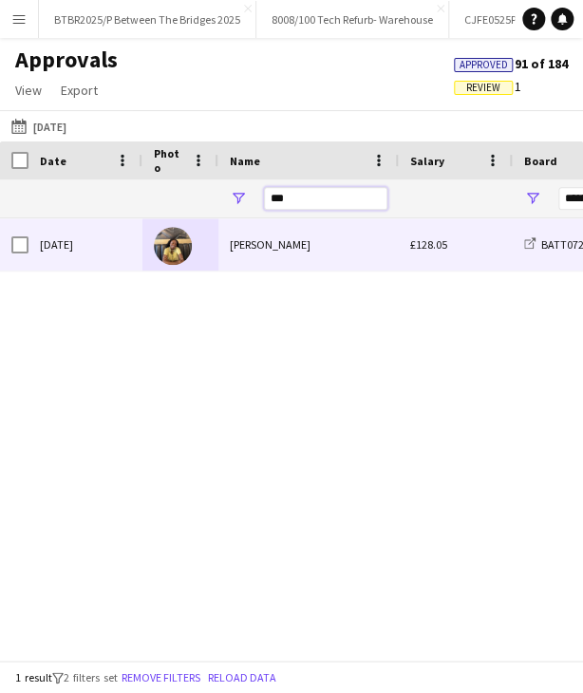
click at [301, 205] on input "***" at bounding box center [325, 198] width 123 height 23
type input "***"
click at [316, 241] on div "[PERSON_NAME]" at bounding box center [308, 244] width 180 height 52
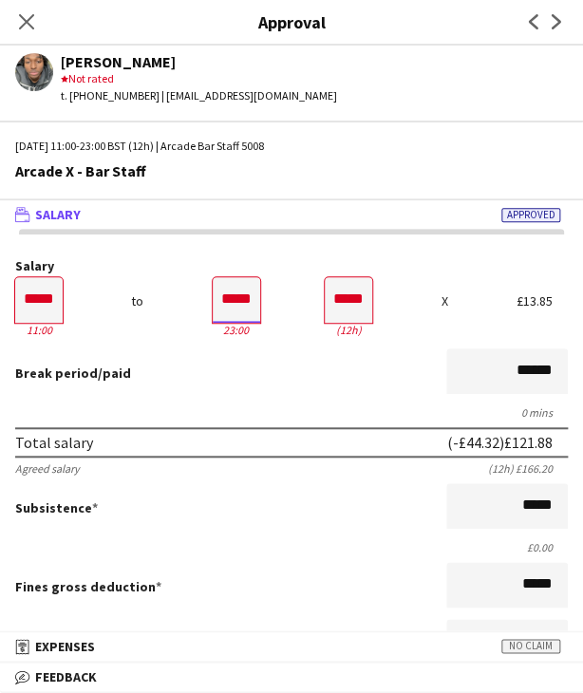
click at [224, 304] on input "*****" at bounding box center [236, 300] width 47 height 46
click at [243, 297] on input "*****" at bounding box center [236, 300] width 47 height 46
type input "*****"
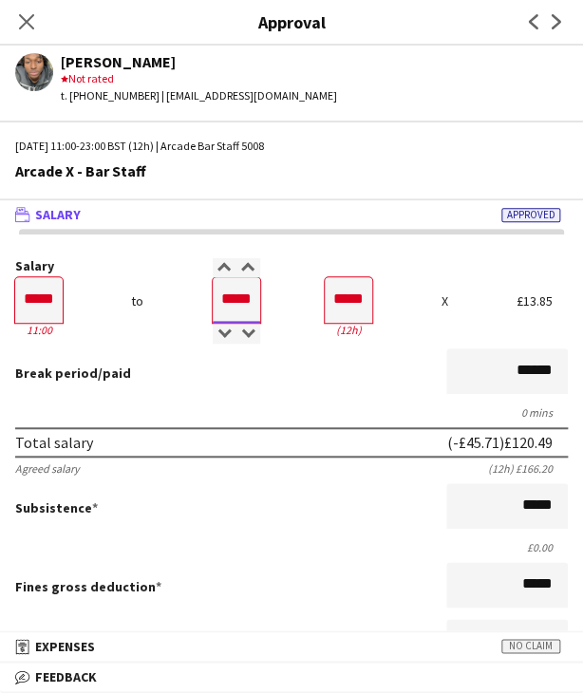
type input "*****"
click at [179, 380] on div "Break period /paid ******" at bounding box center [291, 372] width 552 height 49
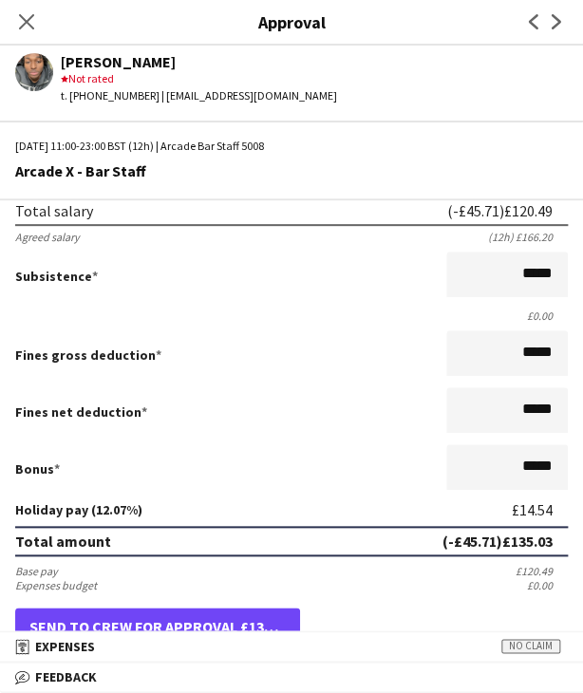
scroll to position [566, 0]
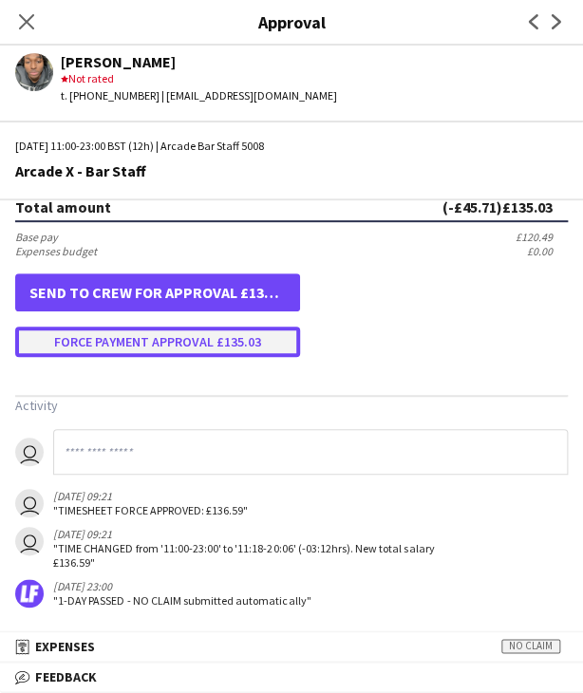
click at [167, 344] on button "Force payment approval £135.03" at bounding box center [157, 342] width 285 height 30
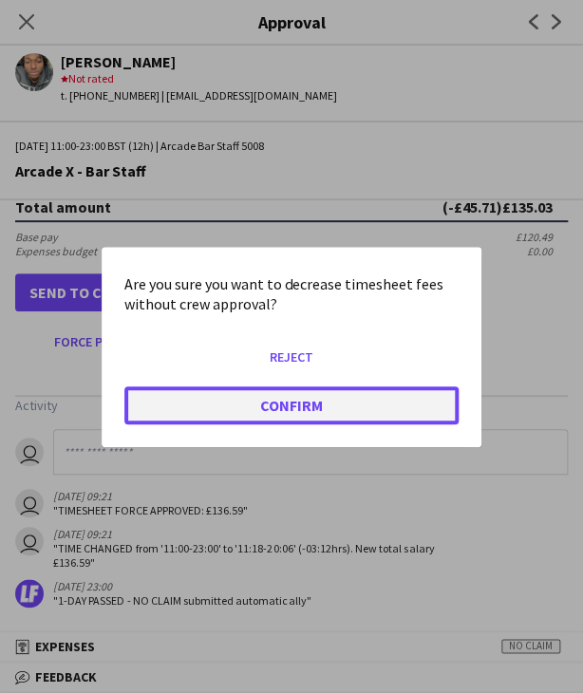
click at [231, 413] on button "Confirm" at bounding box center [291, 404] width 334 height 38
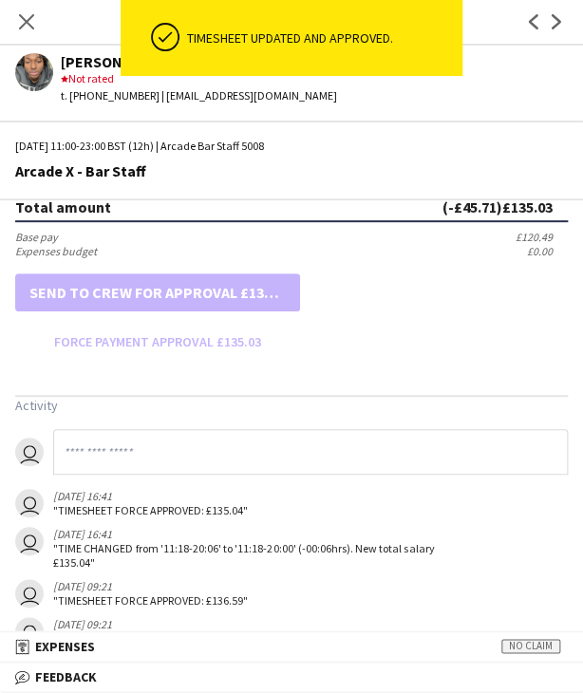
drag, startPoint x: 13, startPoint y: 16, endPoint x: 129, endPoint y: 77, distance: 130.8
click at [15, 16] on app-icon "Close pop-in" at bounding box center [26, 21] width 23 height 23
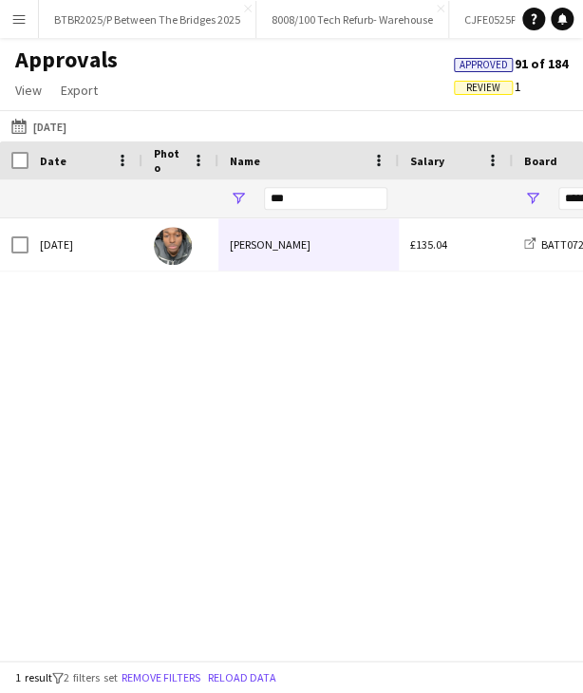
click at [301, 207] on div "***" at bounding box center [325, 198] width 123 height 38
click at [301, 202] on input "***" at bounding box center [325, 198] width 123 height 23
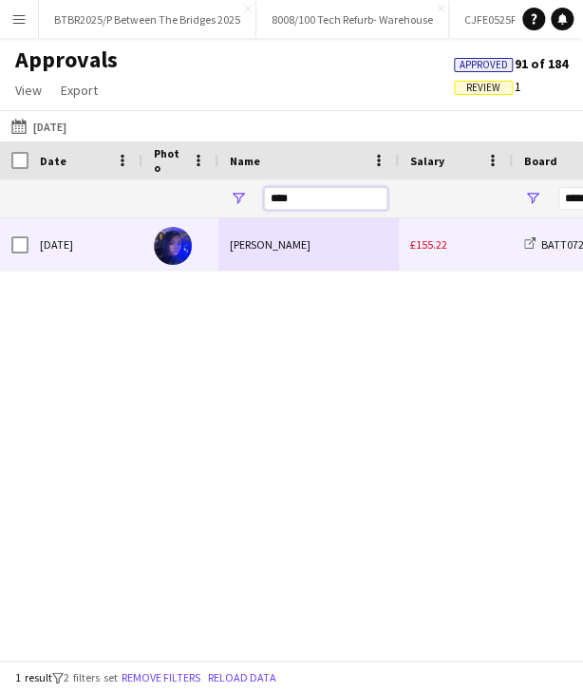
type input "****"
click at [324, 252] on div "[PERSON_NAME]" at bounding box center [308, 244] width 180 height 52
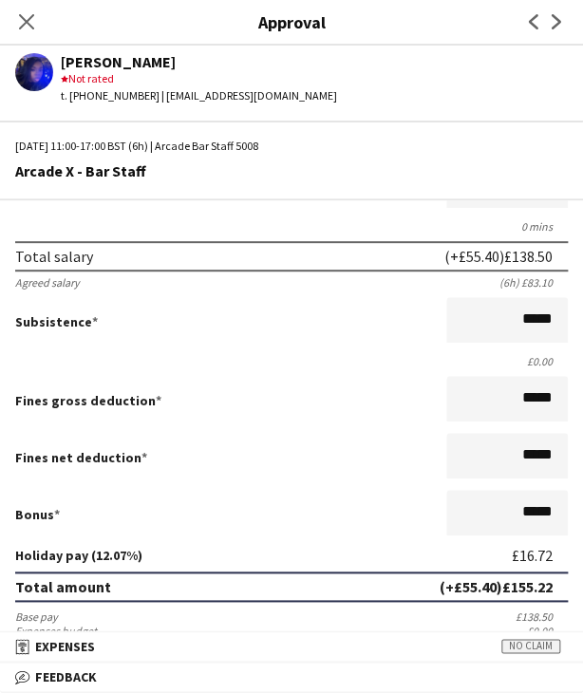
scroll to position [0, 0]
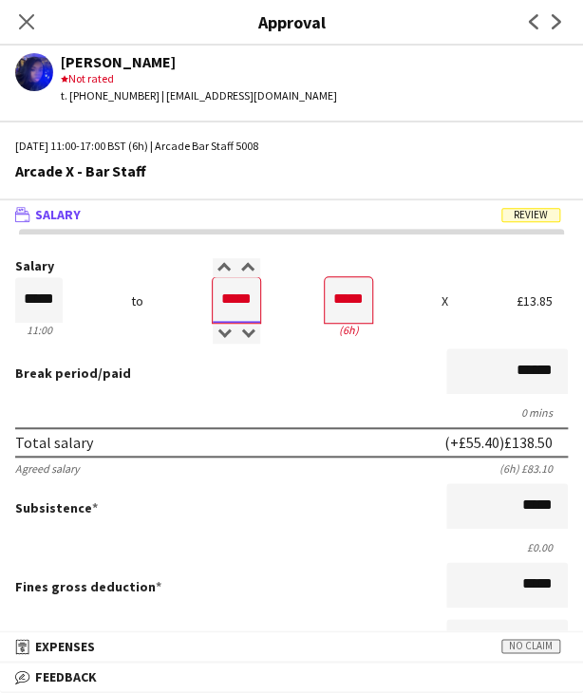
click at [223, 299] on input "*****" at bounding box center [236, 300] width 47 height 46
type input "*****"
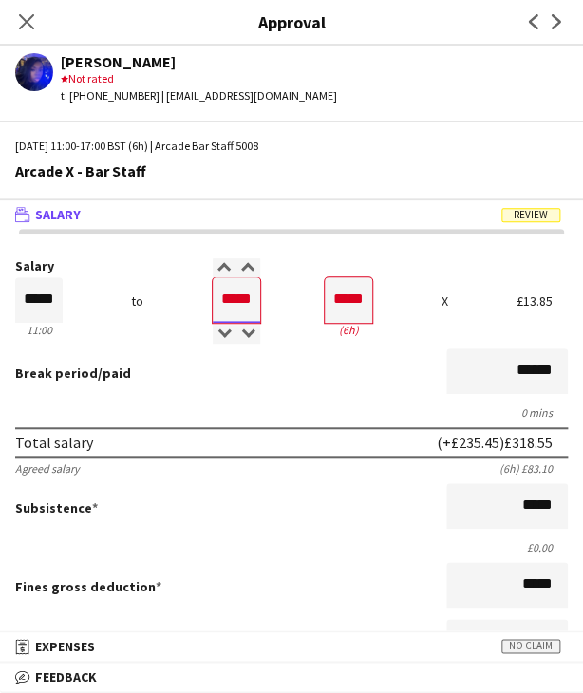
type input "*****"
click at [315, 394] on div "Break period /paid ******" at bounding box center [291, 372] width 552 height 49
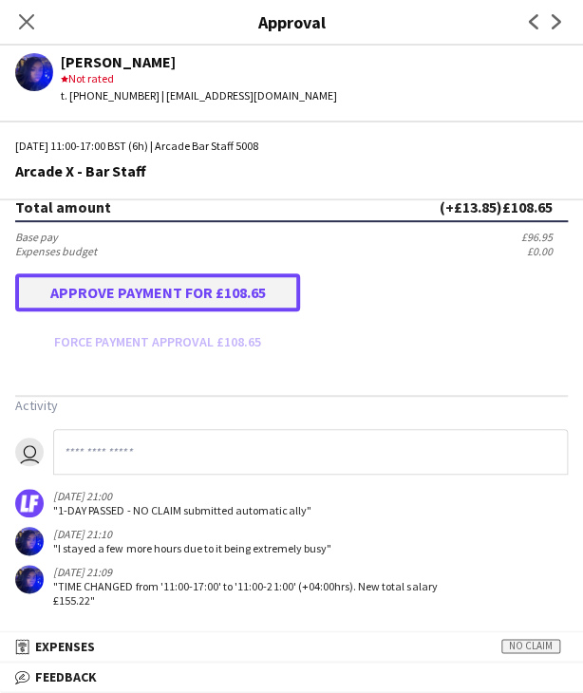
click at [205, 287] on button "Approve payment for £108.65" at bounding box center [157, 292] width 285 height 38
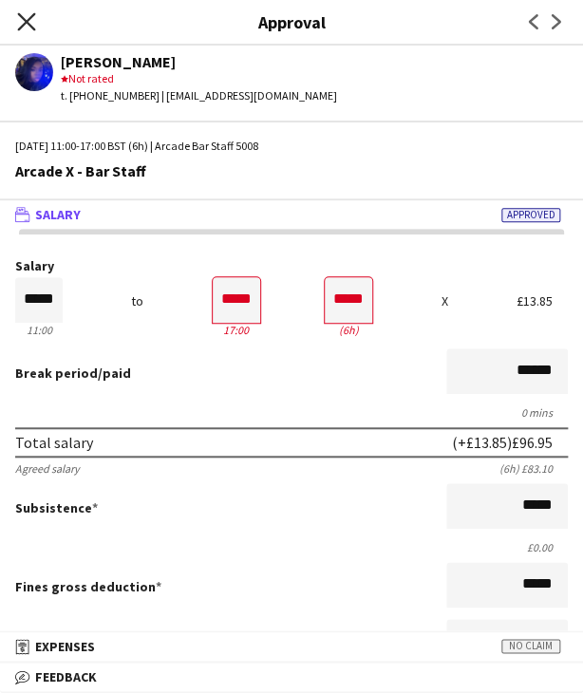
click at [30, 14] on icon "Close pop-in" at bounding box center [26, 21] width 18 height 18
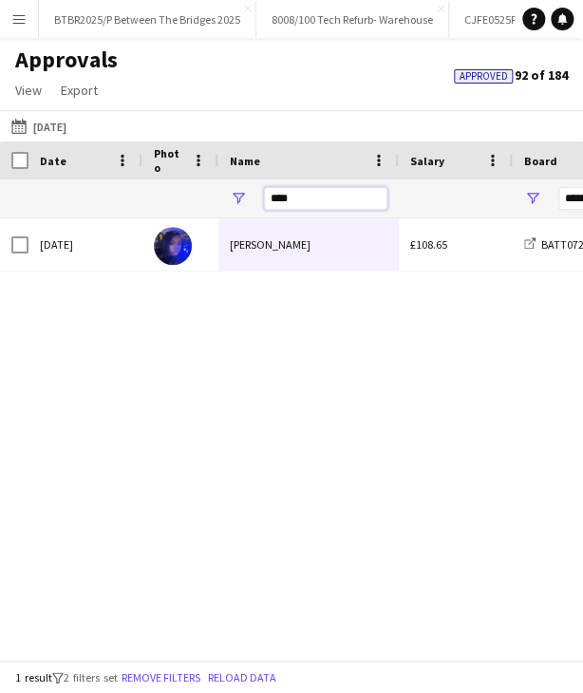
drag, startPoint x: 310, startPoint y: 202, endPoint x: 216, endPoint y: 203, distance: 94.0
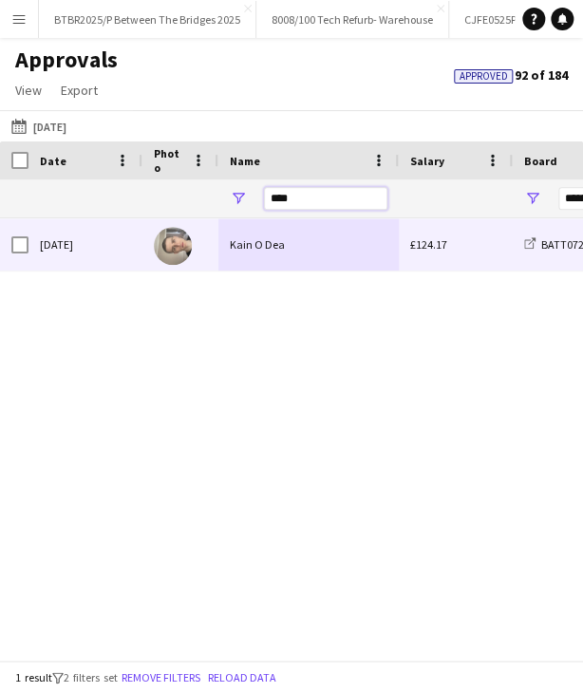
type input "****"
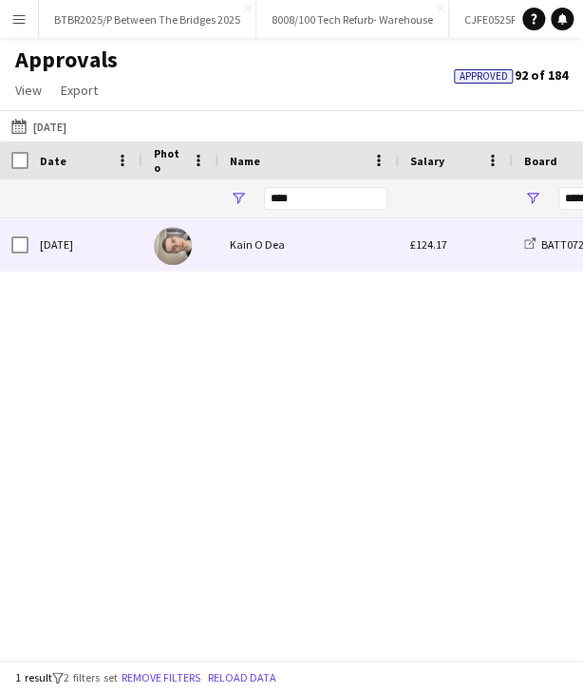
click at [274, 262] on div "Kain O Dea" at bounding box center [308, 244] width 180 height 52
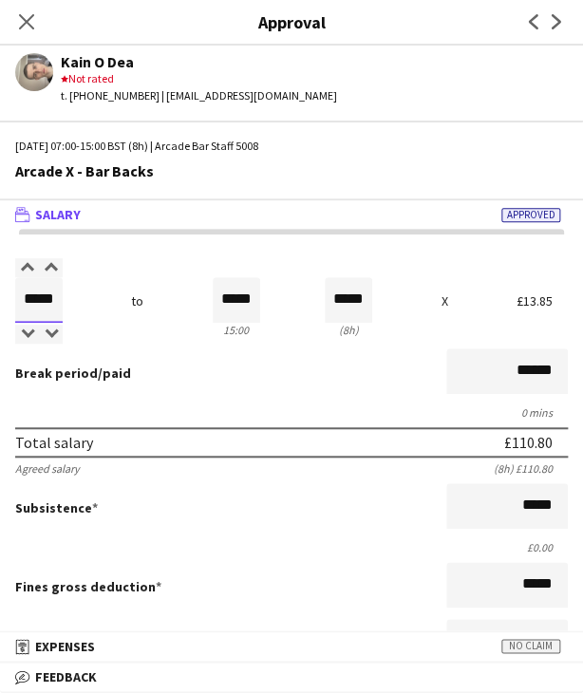
drag, startPoint x: 22, startPoint y: 300, endPoint x: 105, endPoint y: 304, distance: 83.6
click at [105, 304] on div "Salary ***** 07:00 to ***** 15:00 ***** (8h) X £13.85" at bounding box center [291, 300] width 552 height 82
type input "*****"
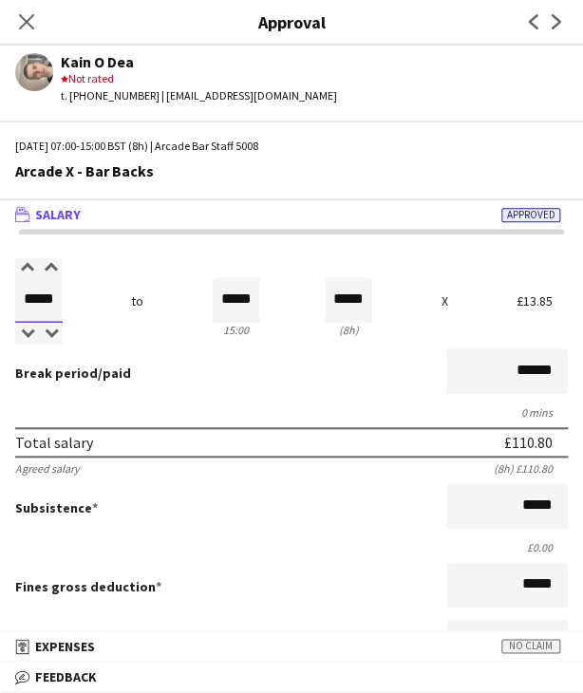
type input "*****"
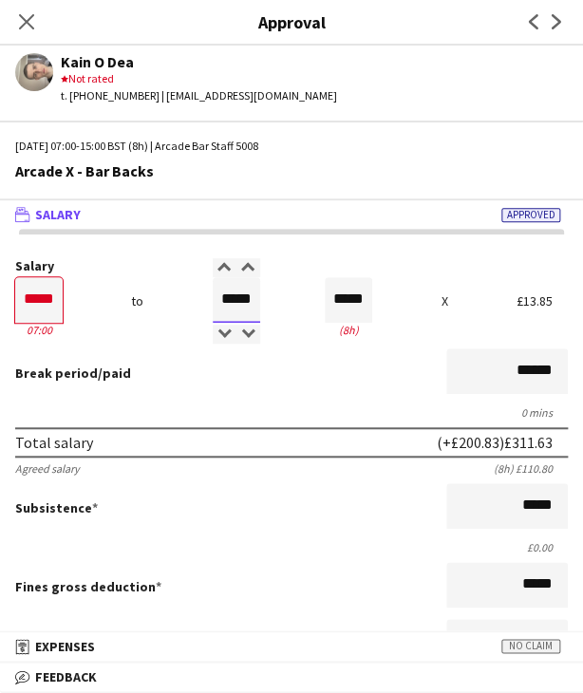
type input "*****"
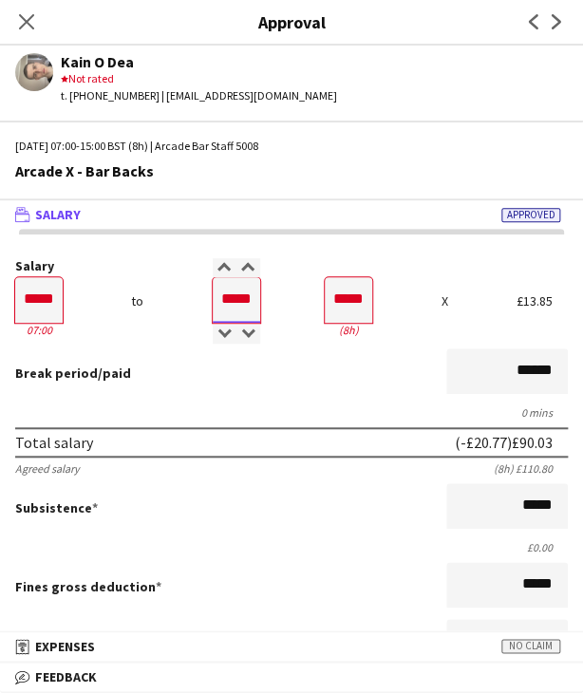
type input "*****"
click at [313, 363] on div "Break period /paid ******" at bounding box center [291, 372] width 552 height 49
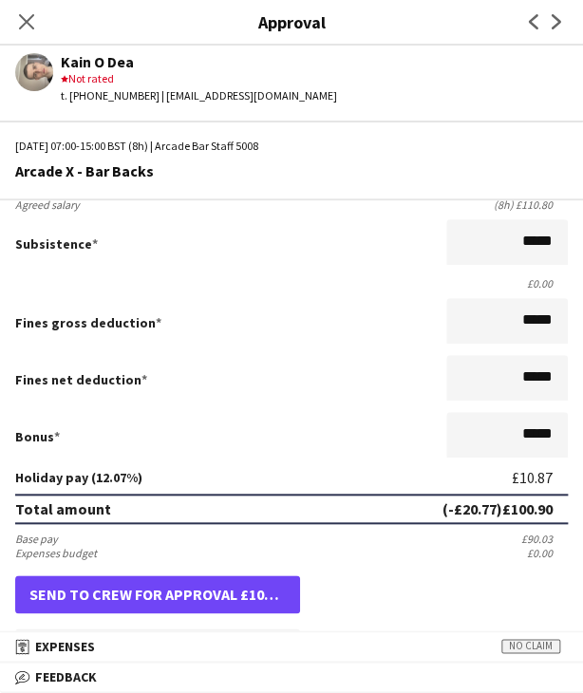
scroll to position [476, 0]
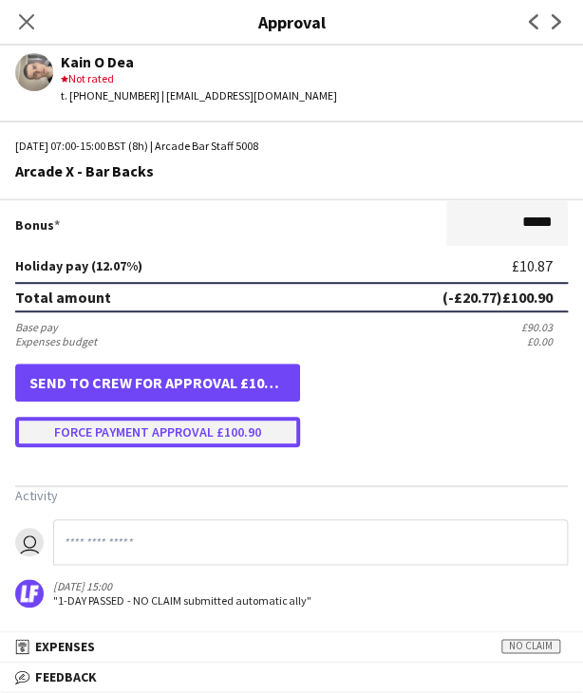
click at [196, 418] on button "Force payment approval £100.90" at bounding box center [157, 432] width 285 height 30
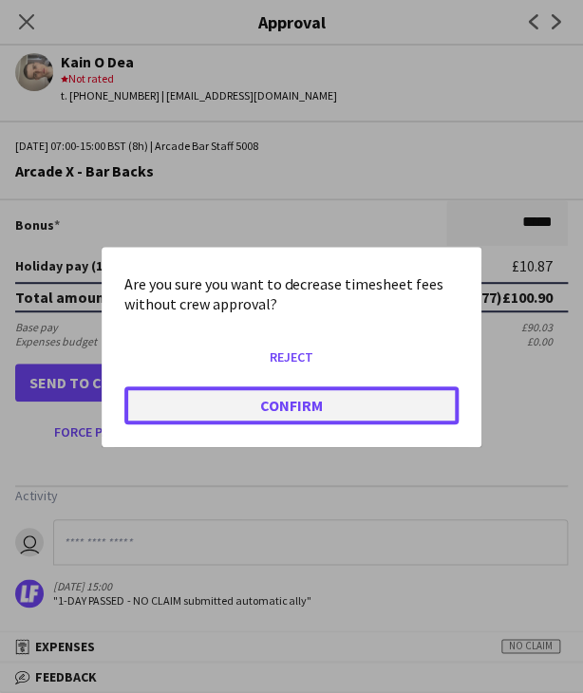
click at [246, 416] on button "Confirm" at bounding box center [291, 404] width 334 height 38
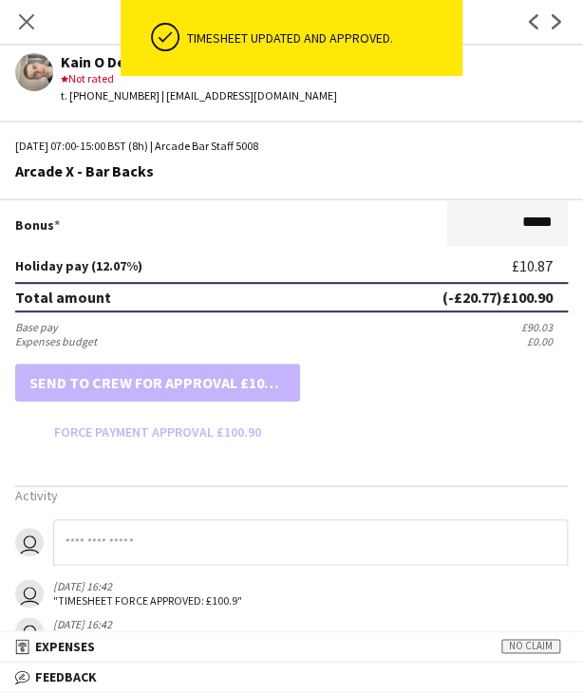
drag, startPoint x: 36, startPoint y: 28, endPoint x: 144, endPoint y: 102, distance: 131.1
click at [36, 28] on app-icon "Close pop-in" at bounding box center [26, 21] width 23 height 23
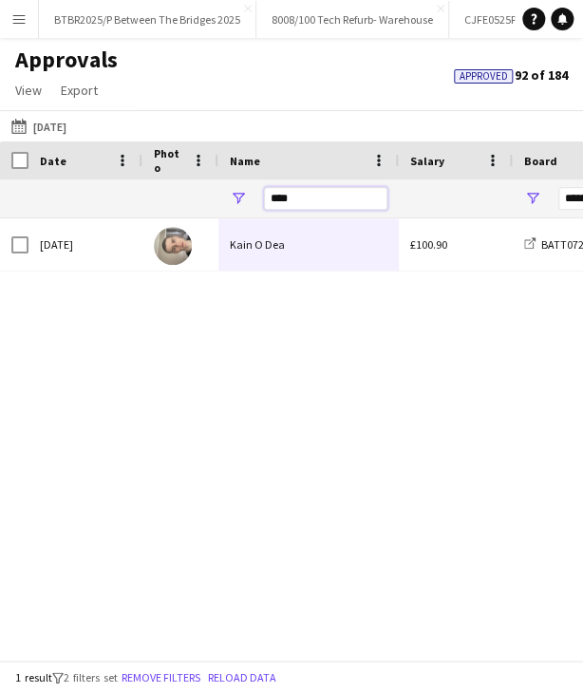
click at [330, 205] on input "****" at bounding box center [325, 198] width 123 height 23
type input "****"
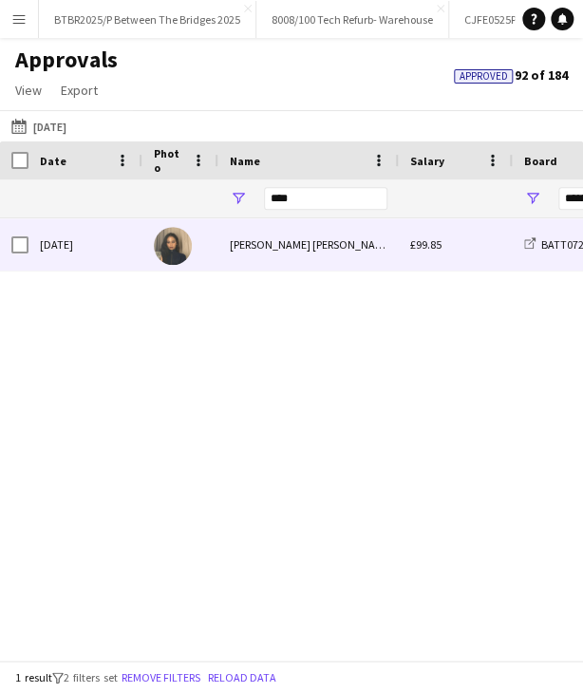
click at [323, 240] on div "[PERSON_NAME] [PERSON_NAME]" at bounding box center [308, 244] width 180 height 52
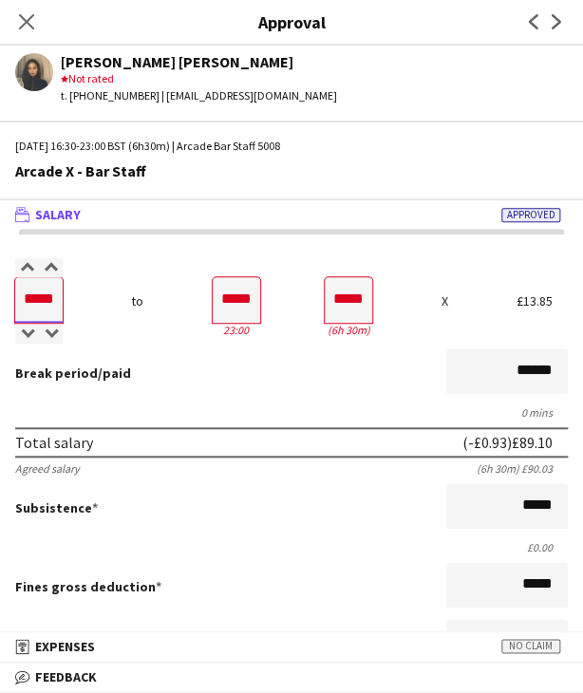
click at [43, 305] on input "*****" at bounding box center [38, 300] width 47 height 46
type input "*****"
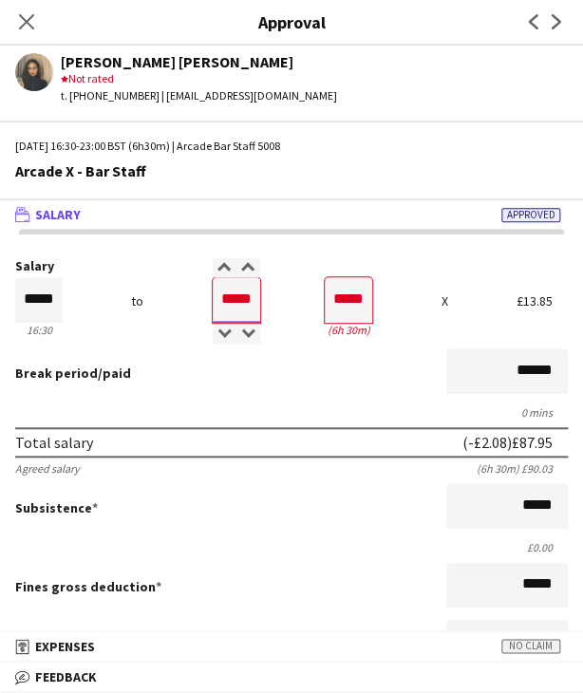
type input "*****"
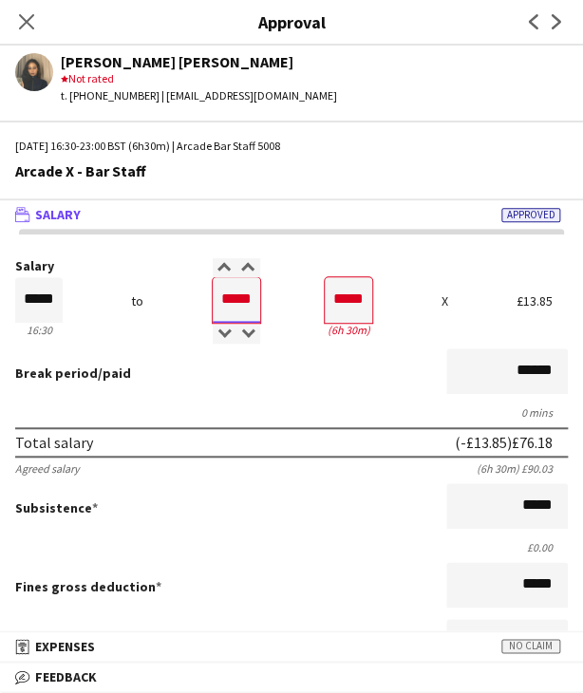
type input "*****"
click at [241, 377] on div "Break period /paid ******" at bounding box center [291, 372] width 552 height 49
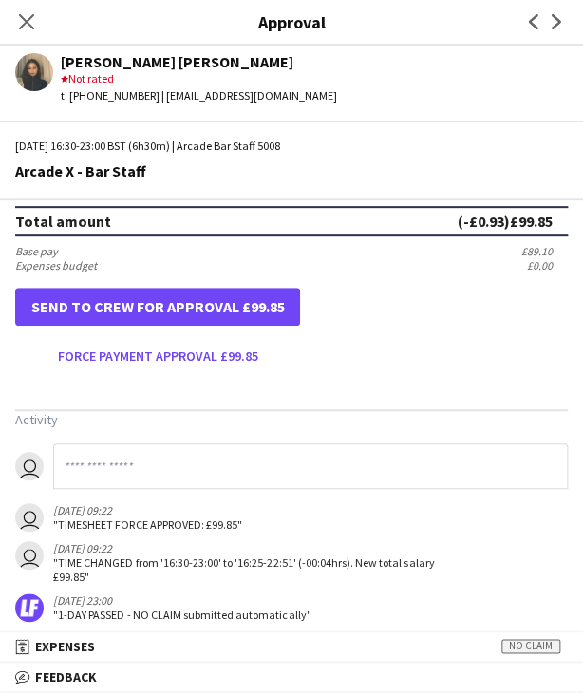
scroll to position [566, 0]
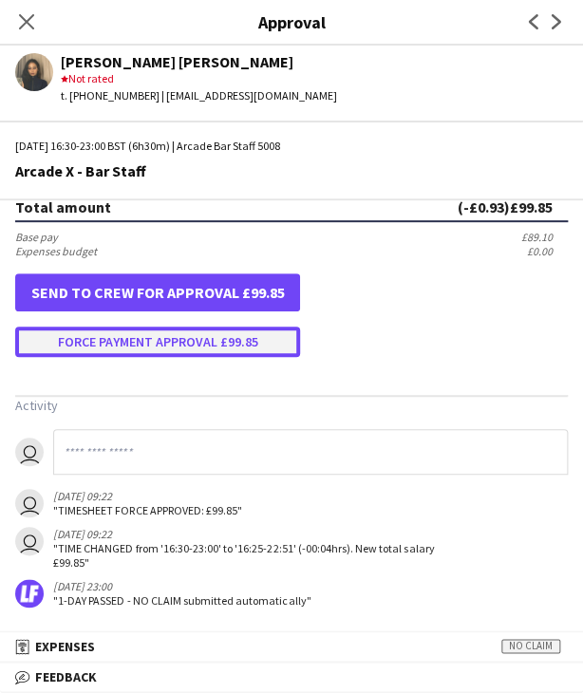
click at [178, 347] on button "Force payment approval £99.85" at bounding box center [157, 342] width 285 height 30
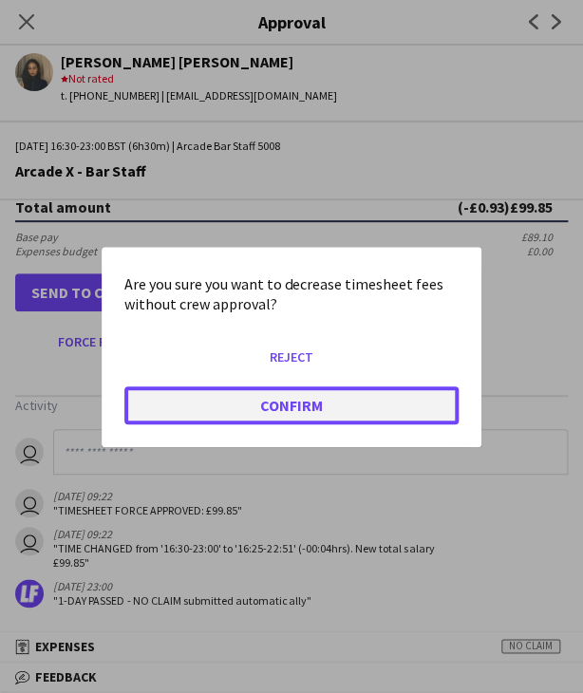
click at [224, 403] on button "Confirm" at bounding box center [291, 404] width 334 height 38
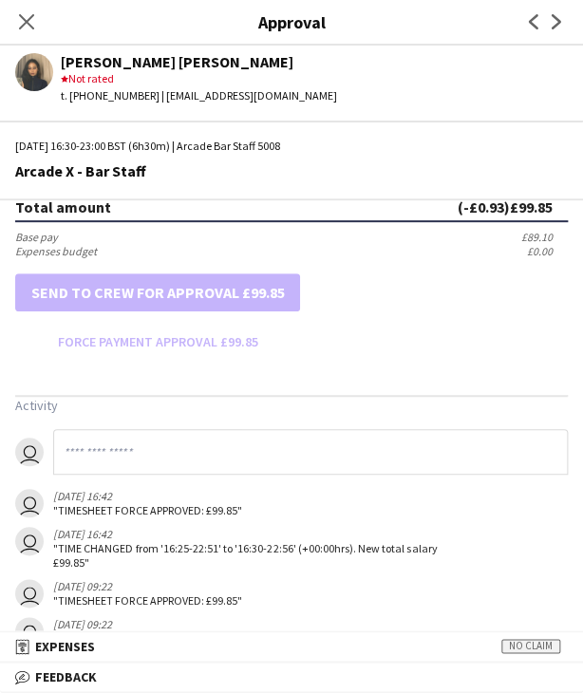
click at [27, 19] on icon "Close pop-in" at bounding box center [26, 21] width 15 height 15
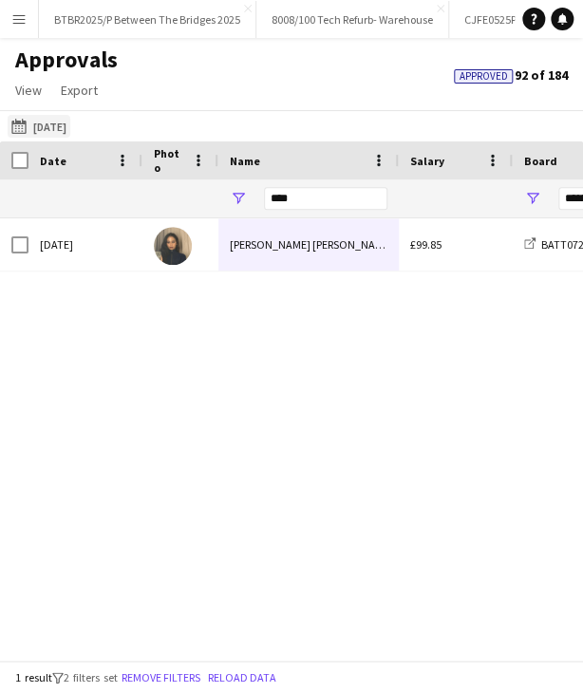
click at [50, 119] on button "30-06-2025 to 31-07-2025 09-08-2025" at bounding box center [39, 126] width 63 height 23
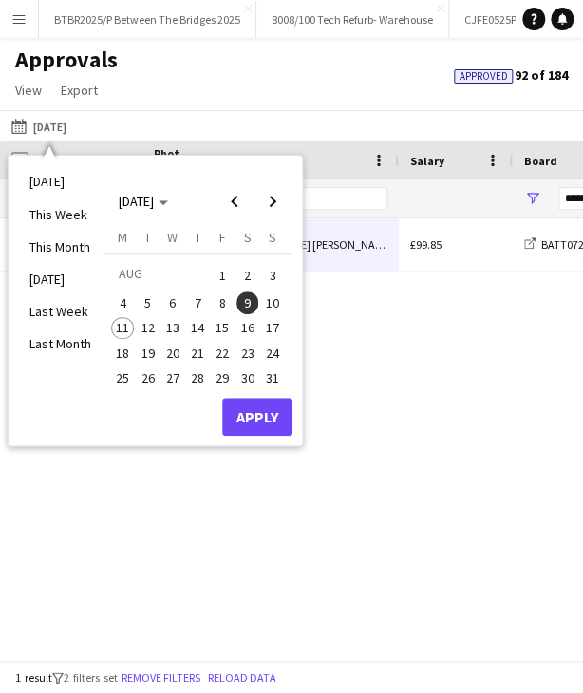
click at [262, 310] on button "10" at bounding box center [272, 302] width 25 height 25
click at [259, 420] on button "Apply" at bounding box center [257, 417] width 70 height 38
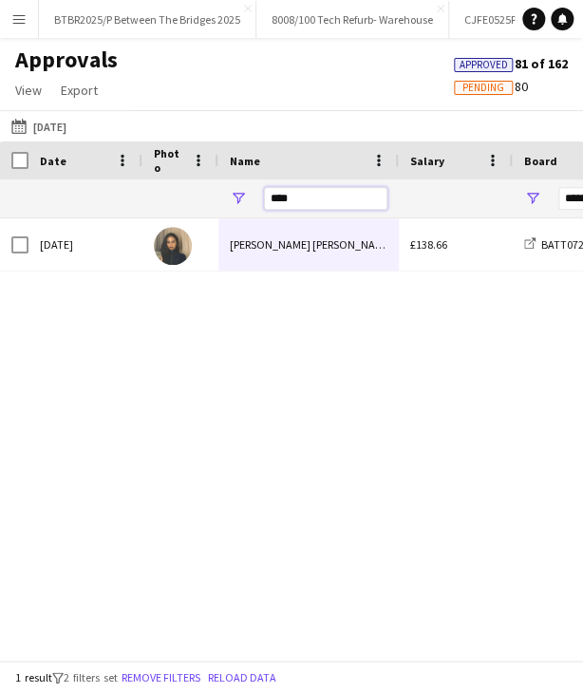
click at [310, 201] on input "****" at bounding box center [325, 198] width 123 height 23
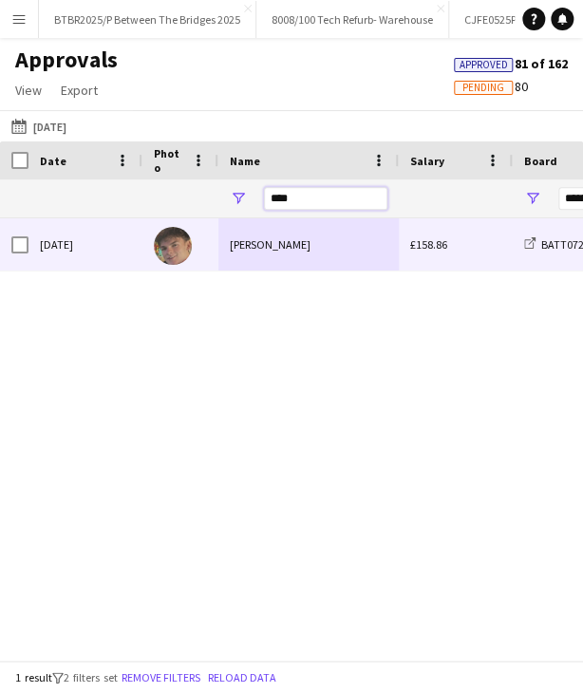
type input "****"
click at [315, 255] on div "[PERSON_NAME]" at bounding box center [308, 244] width 180 height 52
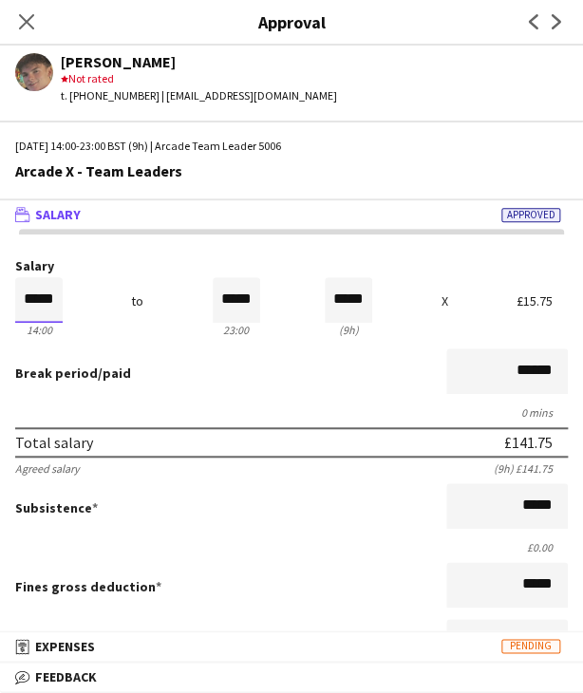
click at [48, 304] on input "*****" at bounding box center [38, 300] width 47 height 46
type input "*****"
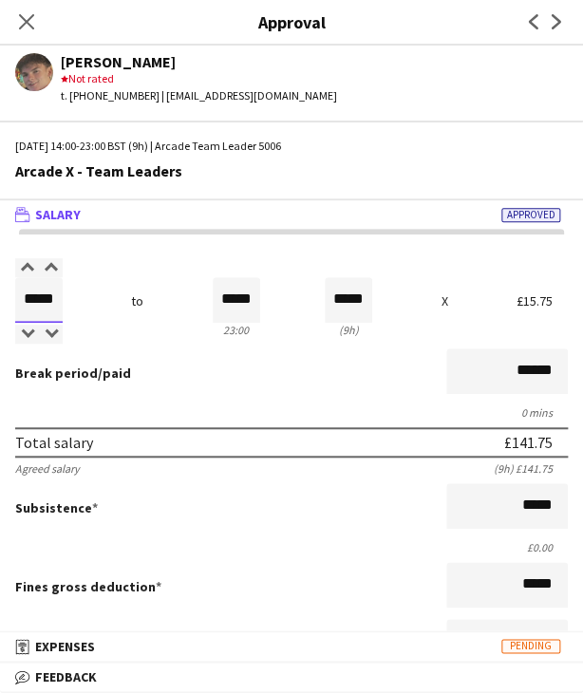
type input "*****"
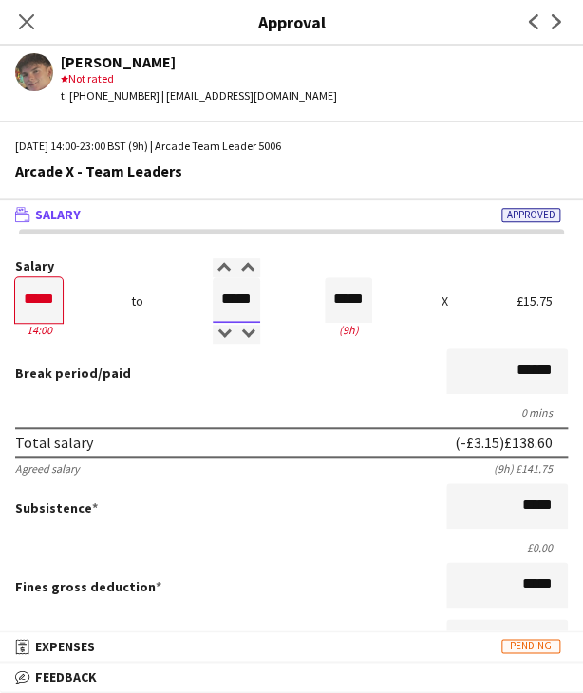
type input "*****"
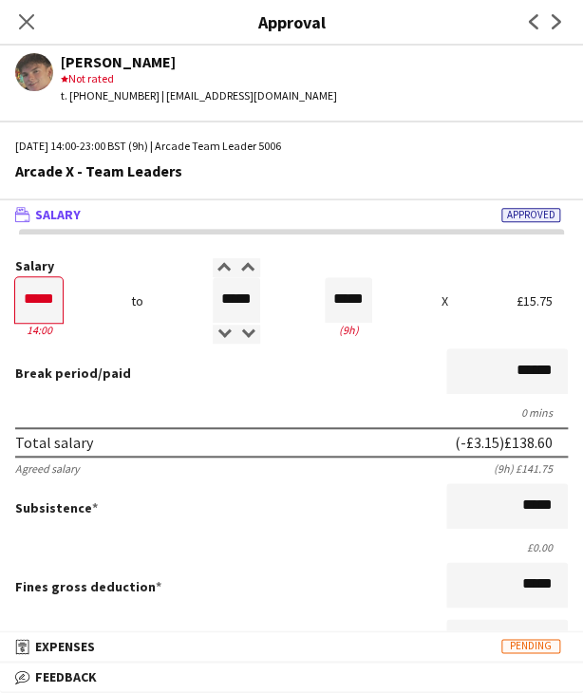
click at [222, 402] on form "Salary ***** 14:00 to ***** 23:00 ***** (9h) X £15.75 Break period /paid ******…" at bounding box center [291, 590] width 583 height 663
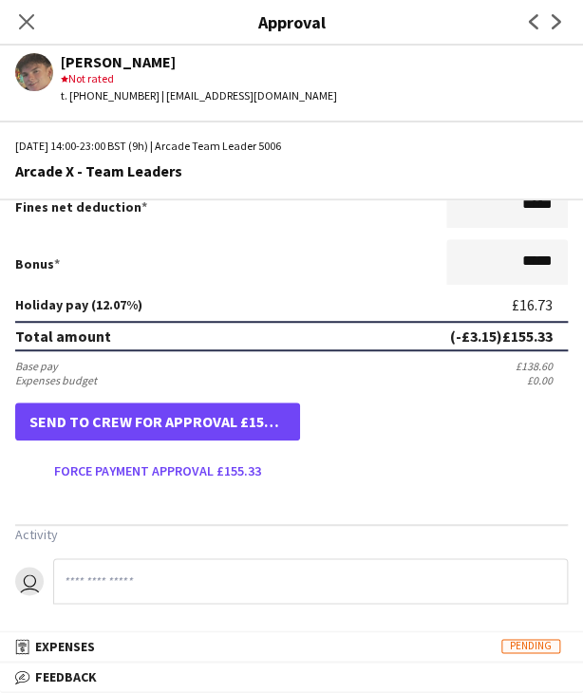
scroll to position [438, 0]
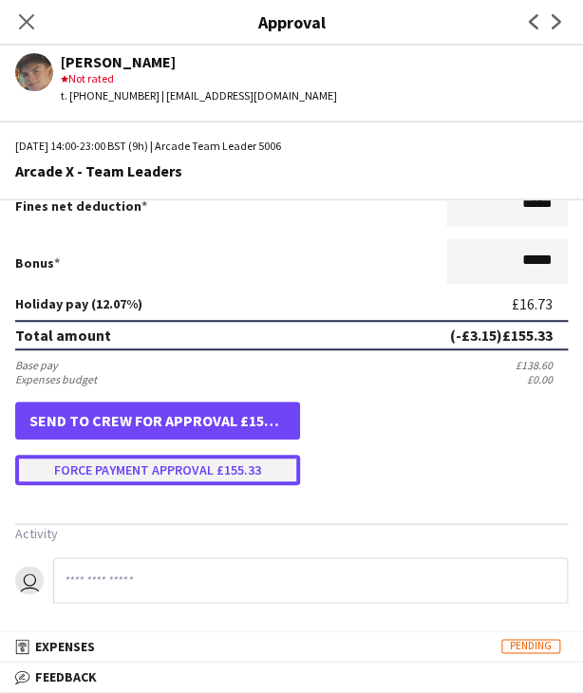
click at [179, 472] on button "Force payment approval £155.33" at bounding box center [157, 470] width 285 height 30
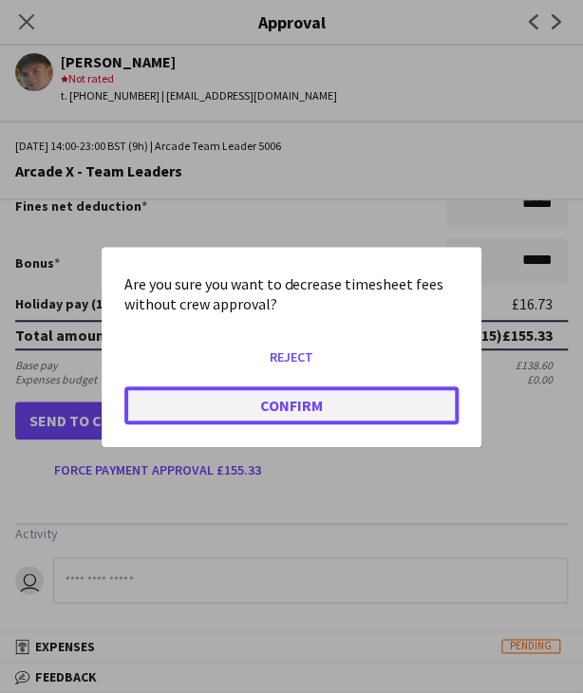
click at [186, 413] on button "Confirm" at bounding box center [291, 404] width 334 height 38
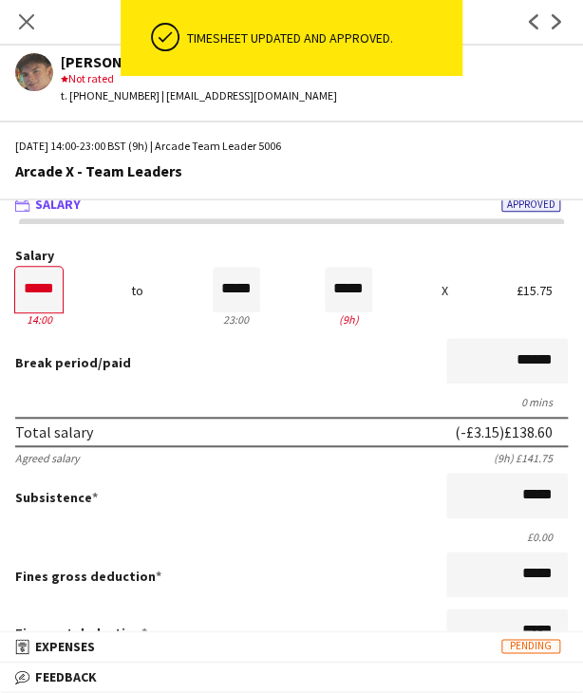
scroll to position [0, 0]
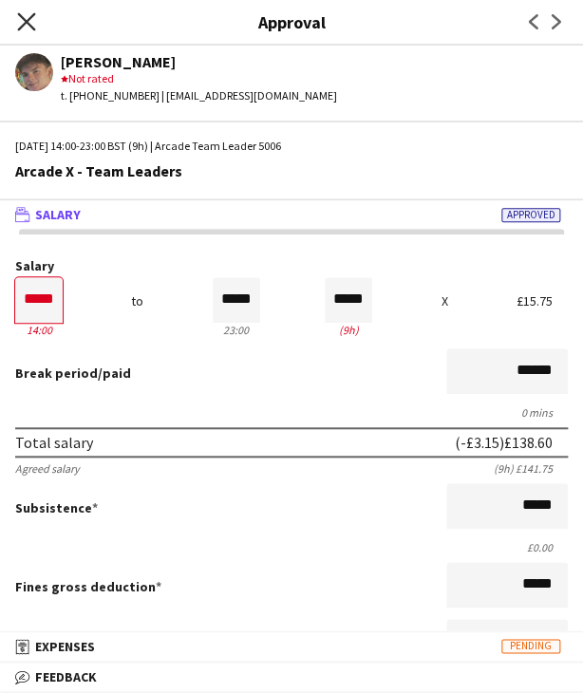
click at [28, 28] on icon "Close pop-in" at bounding box center [26, 21] width 18 height 18
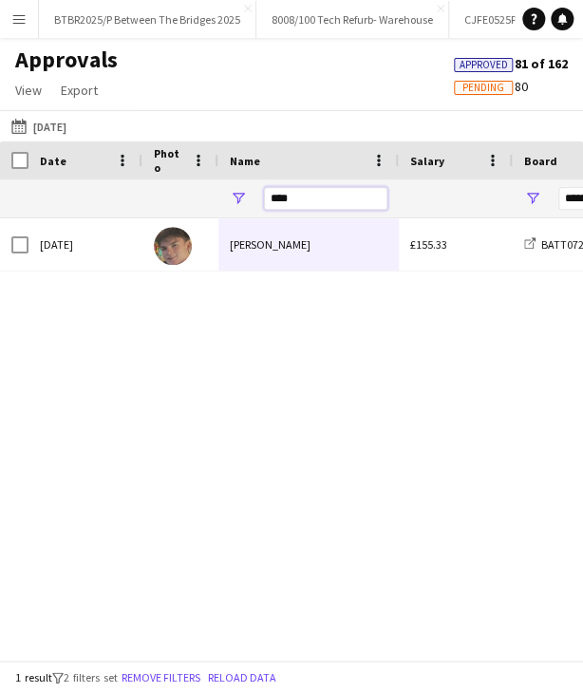
drag, startPoint x: 354, startPoint y: 205, endPoint x: 249, endPoint y: 195, distance: 105.9
click at [249, 195] on div "****" at bounding box center [308, 198] width 180 height 38
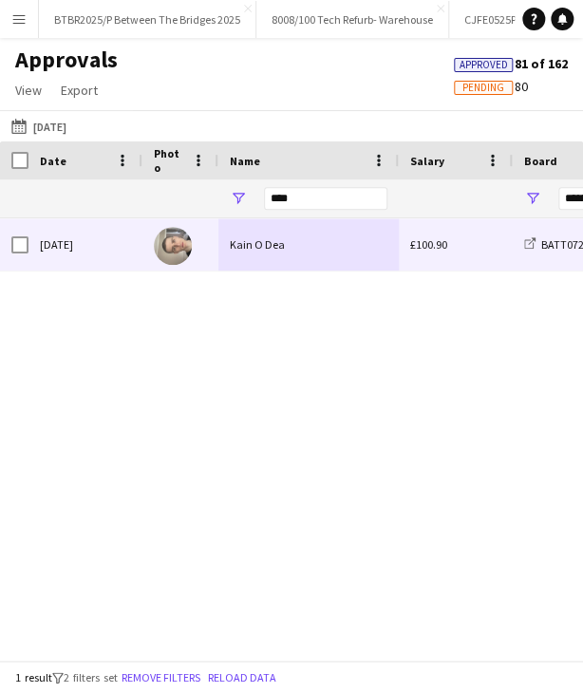
click at [286, 251] on div "Kain O Dea" at bounding box center [308, 244] width 180 height 52
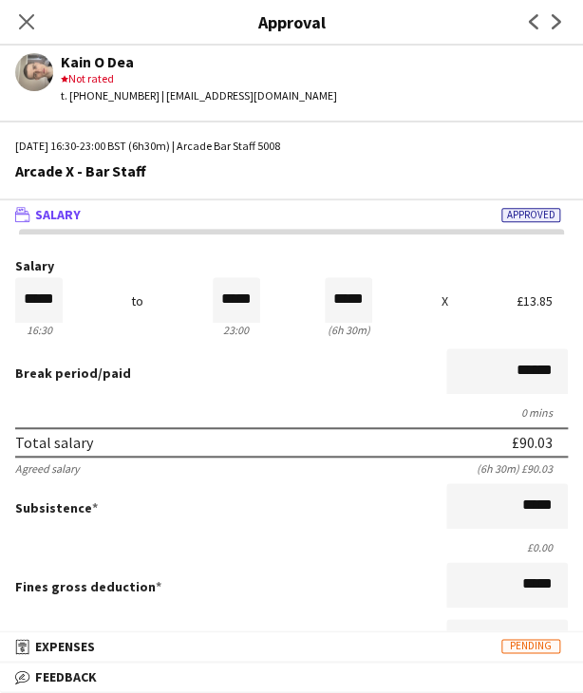
drag, startPoint x: 30, startPoint y: 19, endPoint x: 47, endPoint y: 25, distance: 17.1
click at [30, 19] on icon "Close pop-in" at bounding box center [26, 21] width 15 height 15
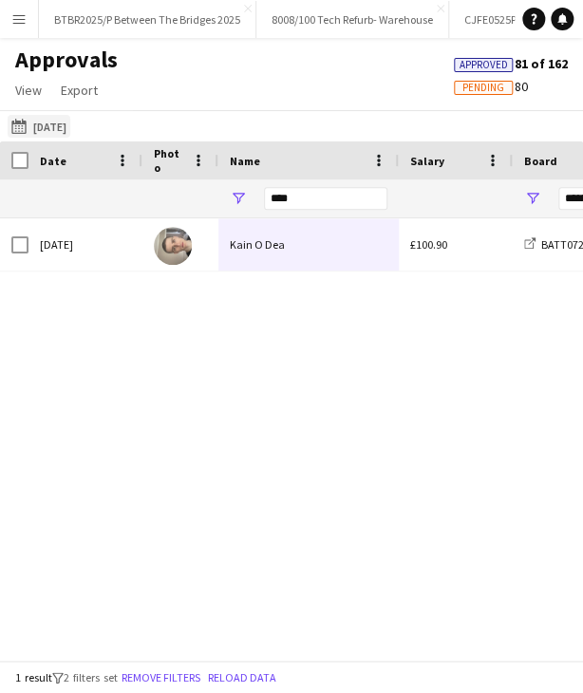
click at [54, 129] on button "30-06-2025 to 31-07-2025 Yesterday" at bounding box center [39, 126] width 63 height 23
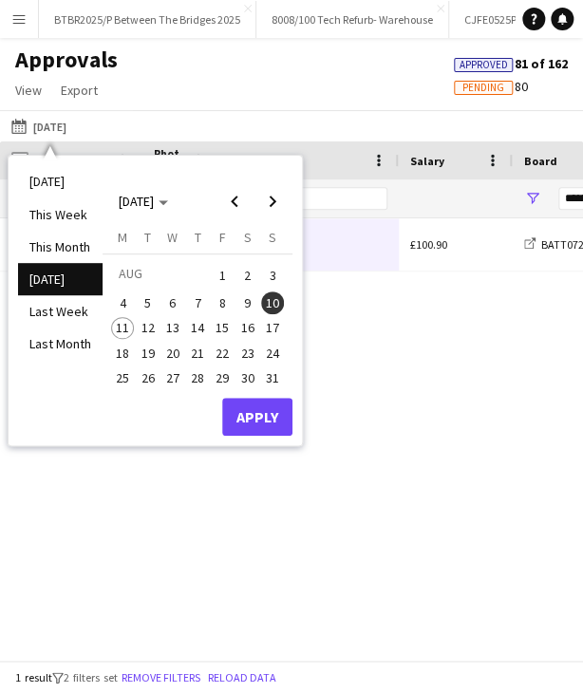
click at [247, 311] on span "9" at bounding box center [247, 302] width 23 height 23
click at [258, 411] on button "Apply" at bounding box center [257, 417] width 70 height 38
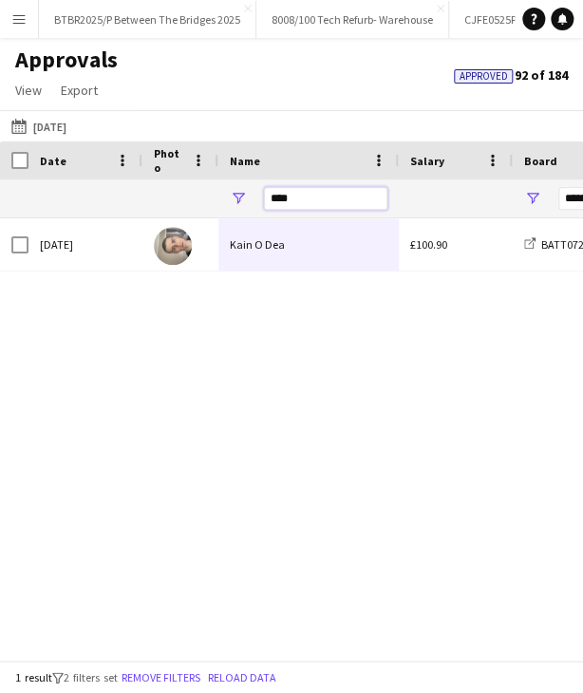
click at [285, 198] on input "****" at bounding box center [325, 198] width 123 height 23
type input "****"
type input "***"
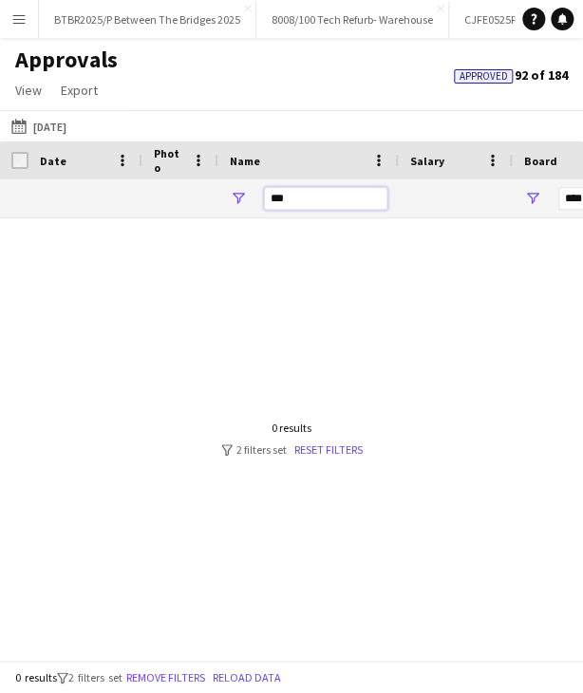
type input "**"
type input "**********"
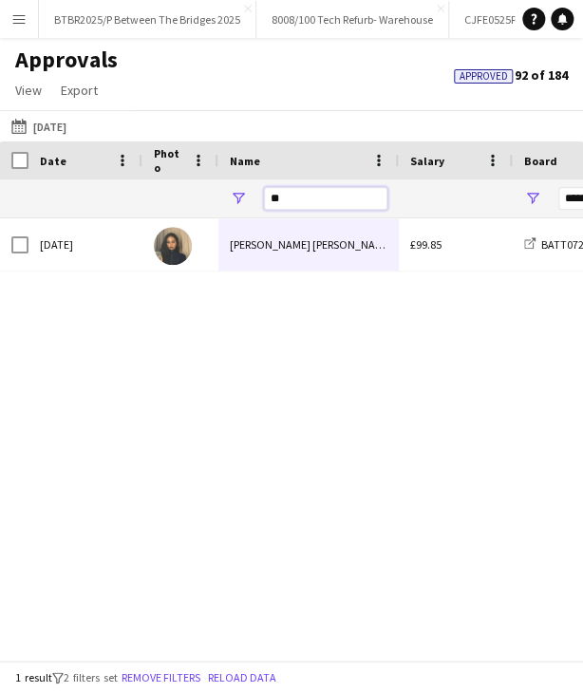
type input "*"
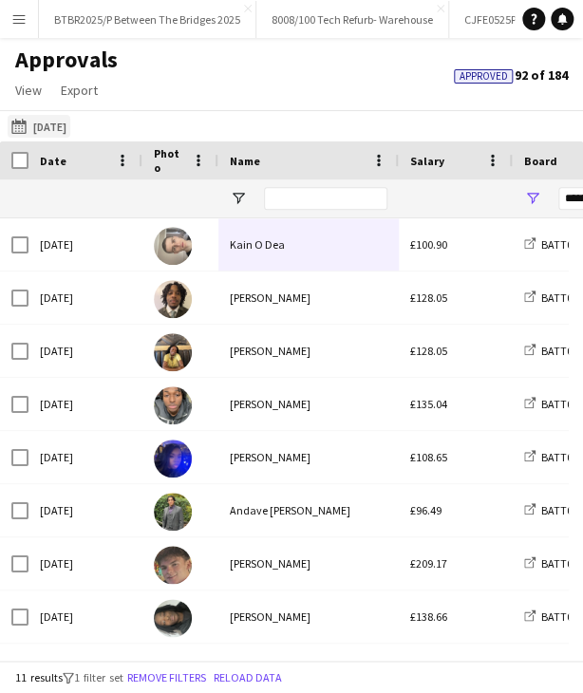
click at [70, 133] on button "30-06-2025 to 31-07-2025 09-08-2025" at bounding box center [39, 126] width 63 height 23
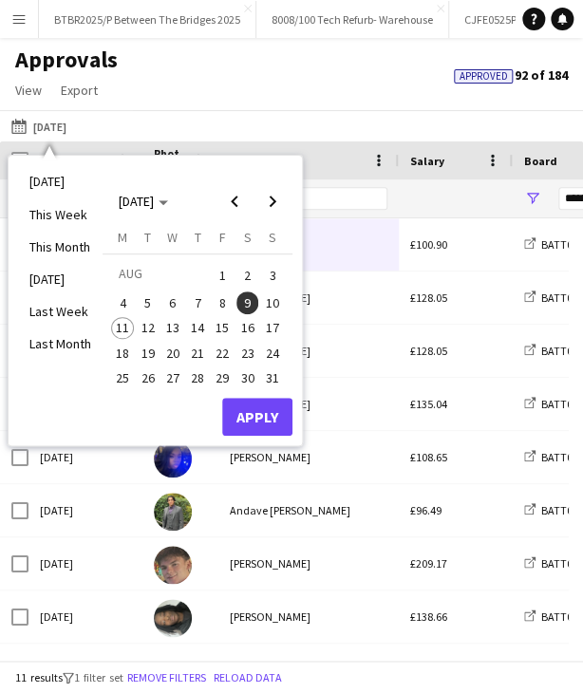
click at [260, 299] on button "10" at bounding box center [272, 302] width 25 height 25
click at [252, 417] on button "Apply" at bounding box center [257, 417] width 70 height 38
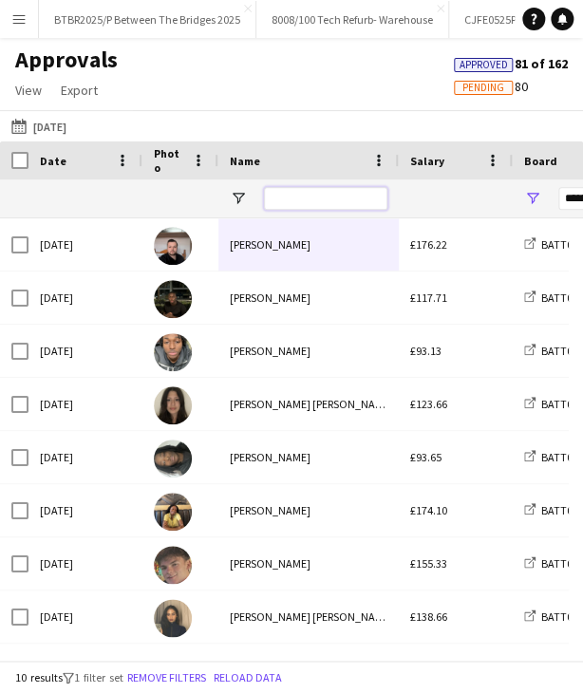
click at [323, 195] on input "Name Filter Input" at bounding box center [325, 198] width 123 height 23
type input "**"
type input "***"
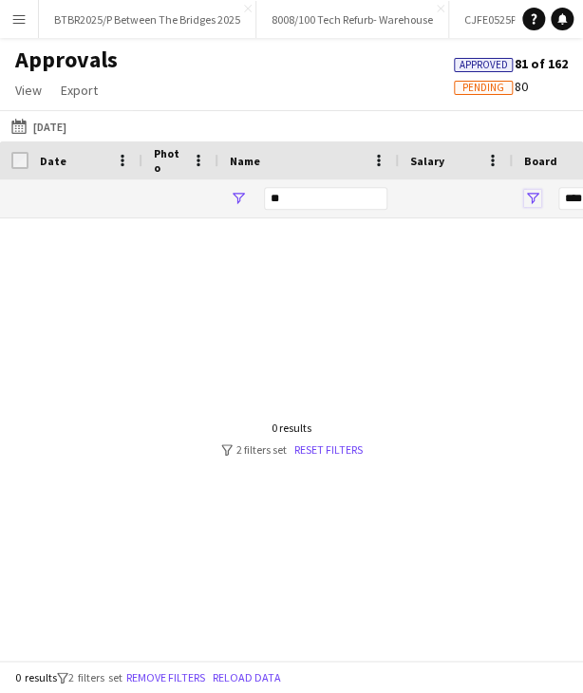
click at [474, 191] on span "Open Filter Menu" at bounding box center [532, 198] width 17 height 17
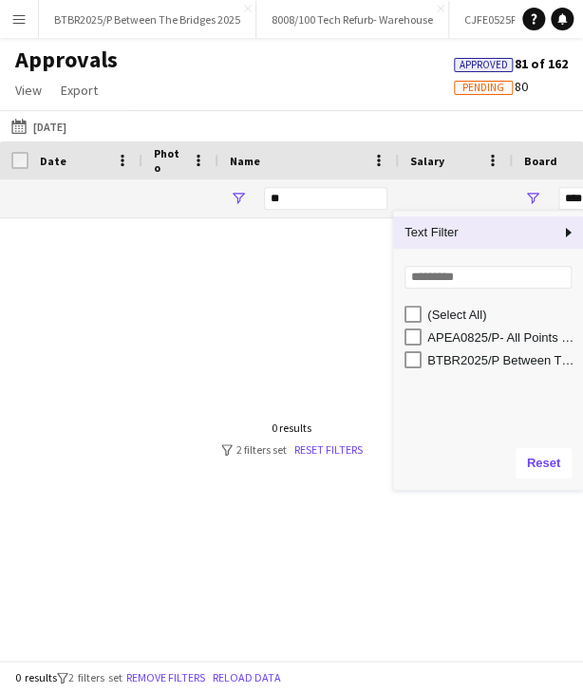
click at [292, 121] on div "30-06-2025 to 31-07-2025 Yesterday Today This Week This Month Yesterday Last We…" at bounding box center [291, 125] width 583 height 31
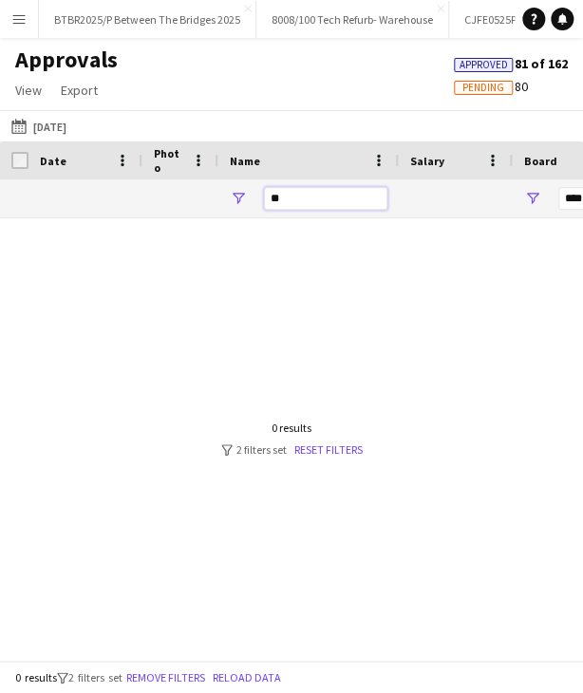
click at [304, 198] on input "**" at bounding box center [325, 198] width 123 height 23
type input "*"
type input "**********"
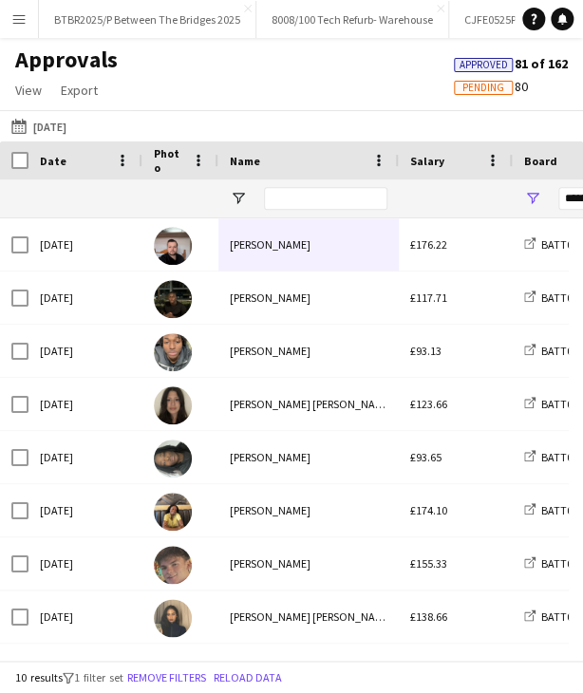
click at [466, 66] on span "Approved" at bounding box center [483, 65] width 48 height 12
click at [298, 197] on input "Name Filter Input" at bounding box center [325, 198] width 123 height 23
type input "***"
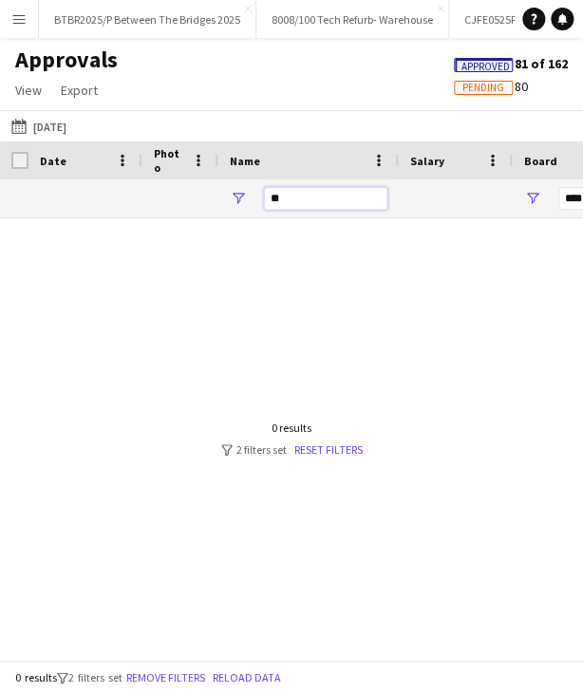
type input "*"
type input "**********"
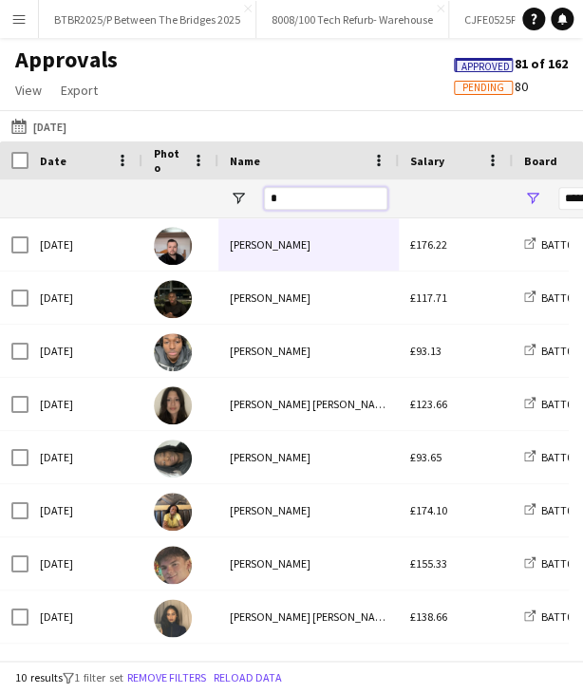
type input "**"
type input "***"
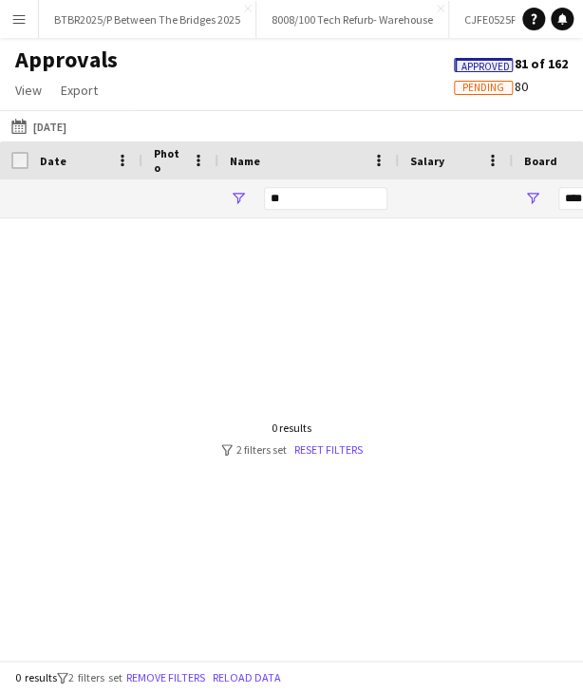
click at [474, 82] on span "Pending" at bounding box center [483, 88] width 42 height 12
click at [474, 60] on span "Approved" at bounding box center [483, 65] width 48 height 12
drag, startPoint x: 296, startPoint y: 197, endPoint x: 261, endPoint y: 198, distance: 35.1
click at [261, 198] on div "**" at bounding box center [308, 198] width 180 height 38
type input "***"
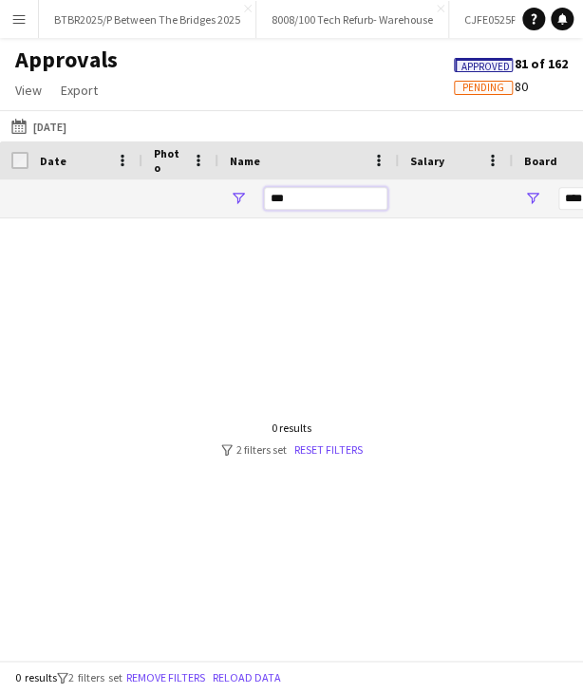
type input "**********"
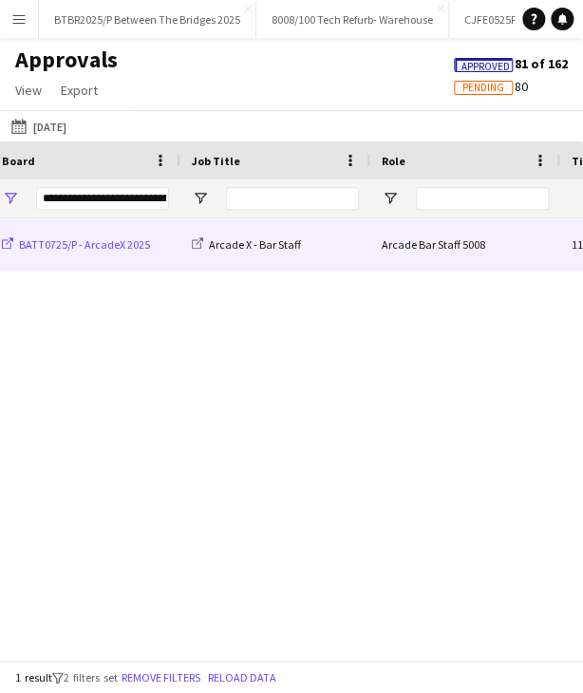
type input "***"
click at [126, 245] on span "BATT0725/P - ArcadeX 2025" at bounding box center [84, 244] width 131 height 14
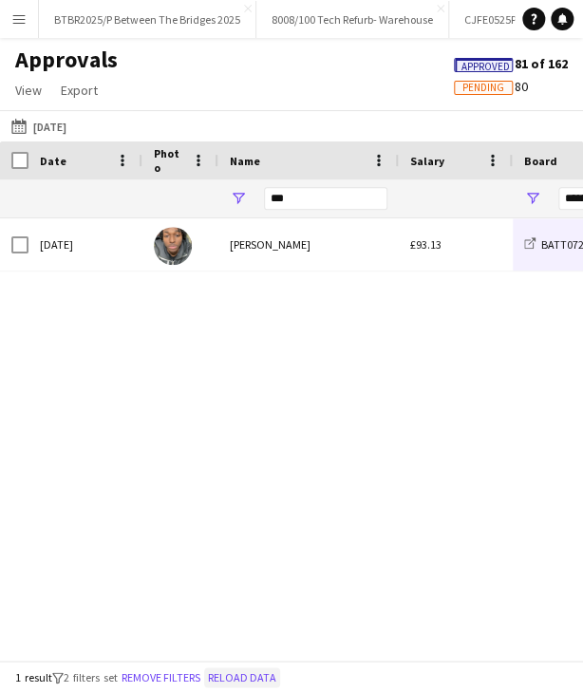
click at [258, 673] on button "Reload data" at bounding box center [242, 677] width 76 height 21
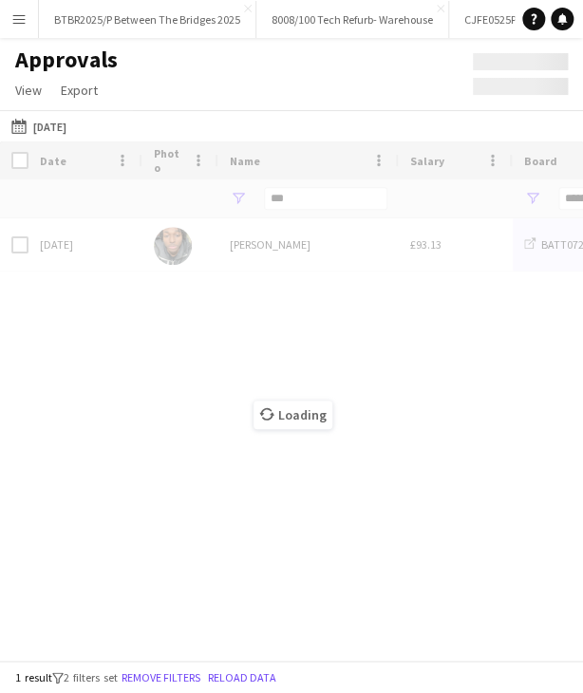
type input "***"
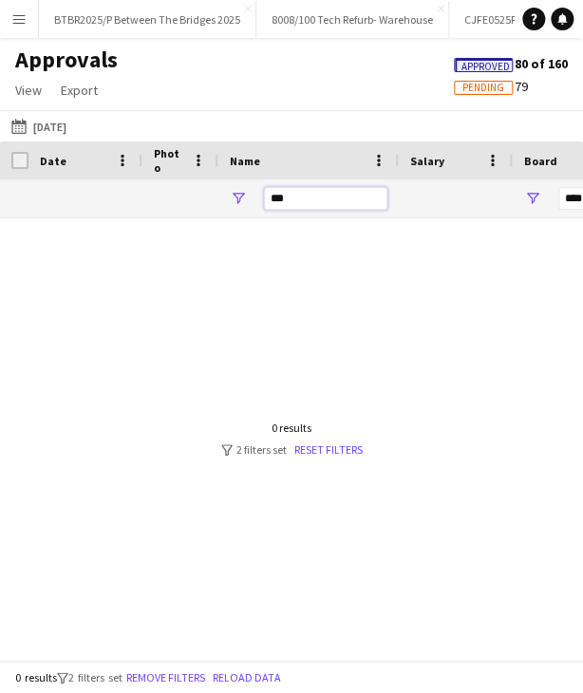
click at [296, 198] on input "***" at bounding box center [325, 198] width 123 height 23
type input "*"
type input "**********"
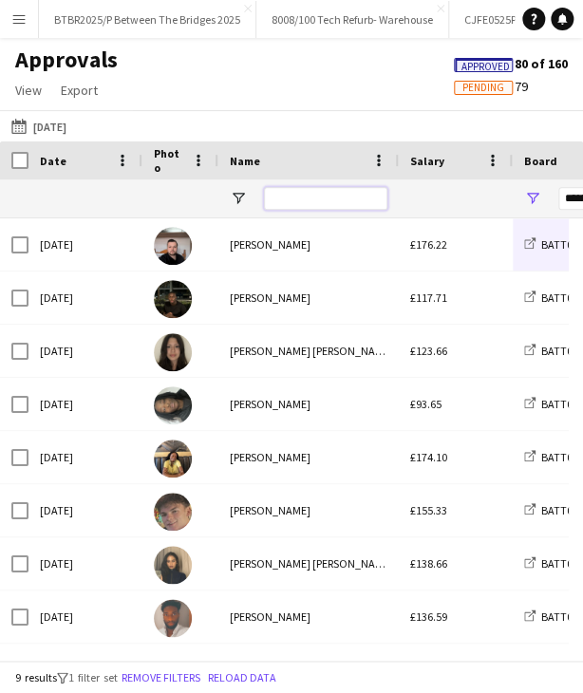
click at [306, 202] on input "Name Filter Input" at bounding box center [325, 198] width 123 height 23
type input "***"
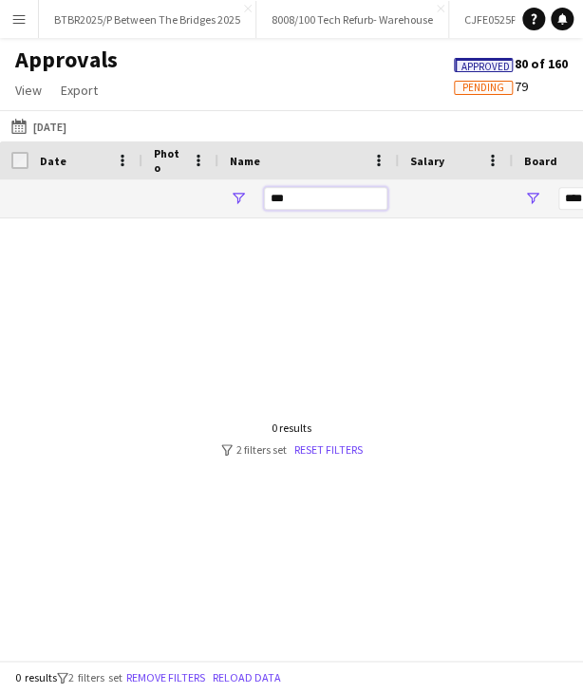
type input "***"
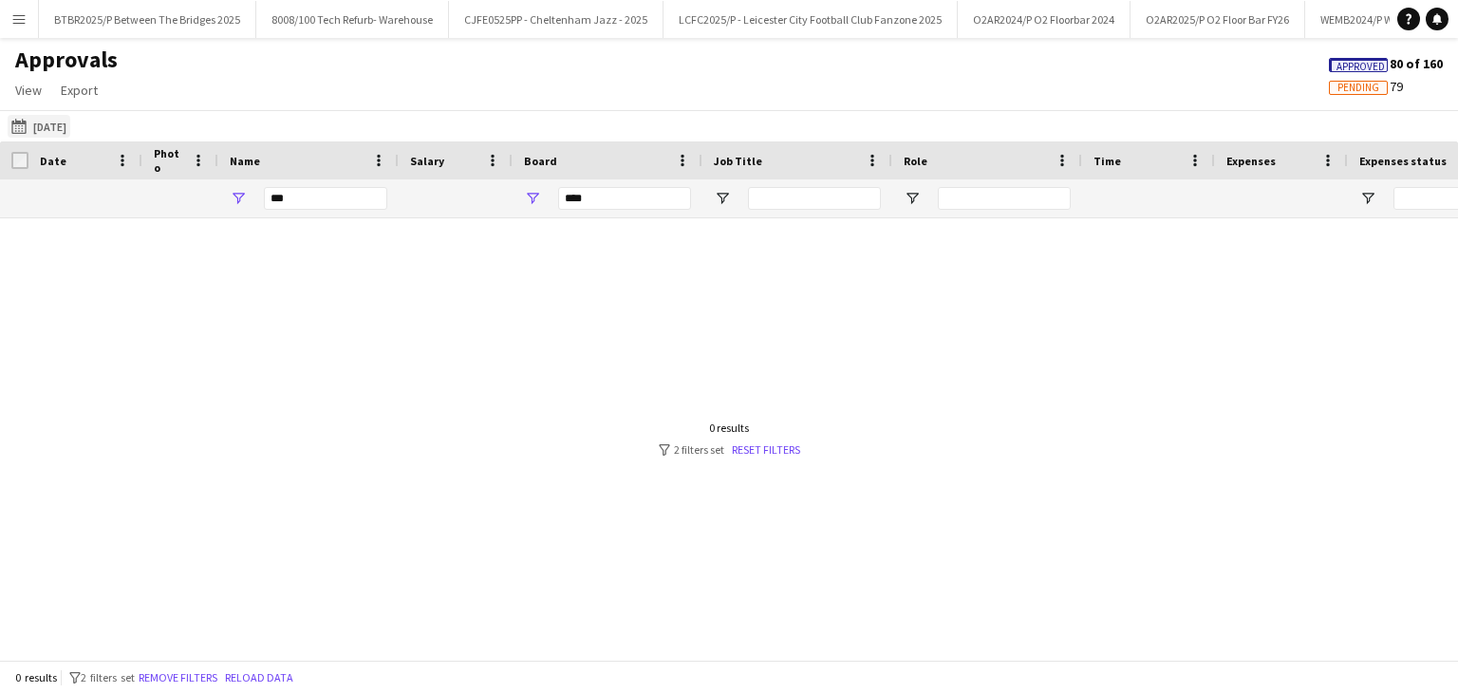
click at [70, 125] on button "30-06-2025 to 31-07-2025 Yesterday" at bounding box center [39, 126] width 63 height 23
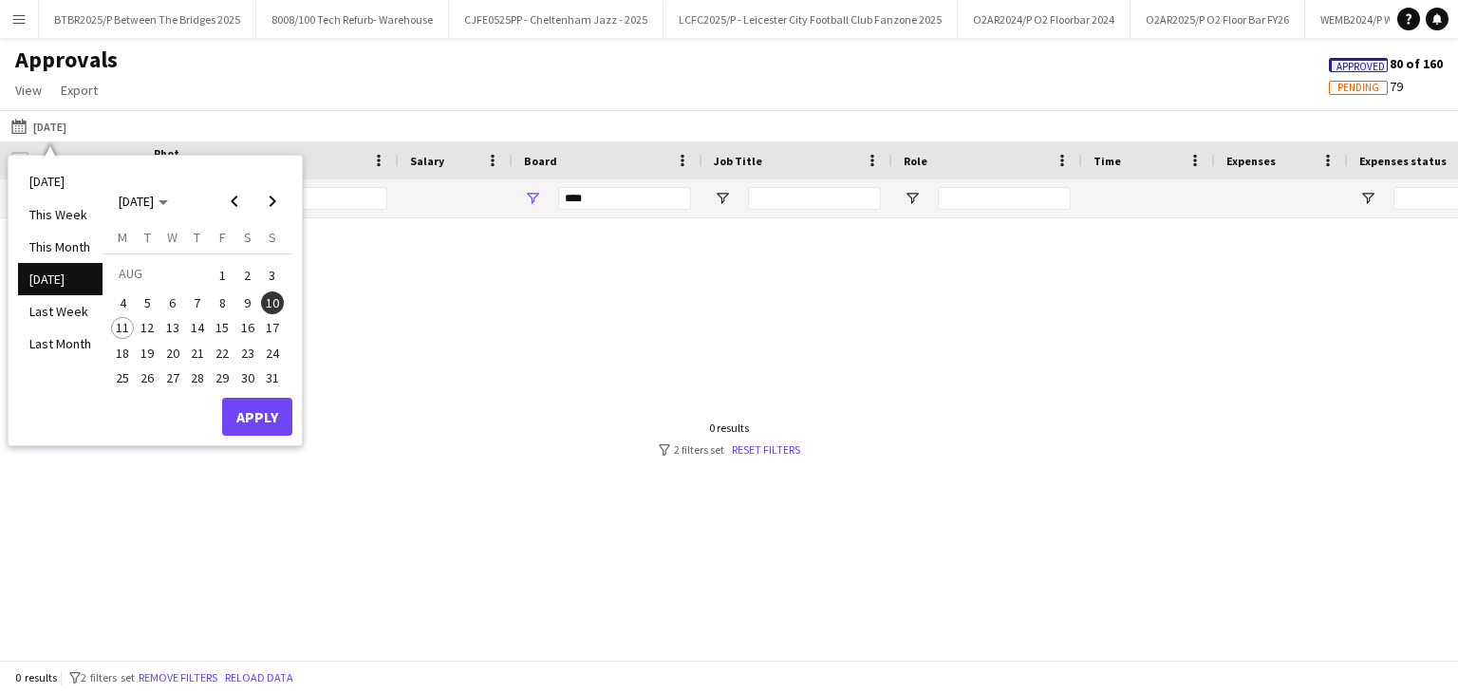
drag, startPoint x: 123, startPoint y: 300, endPoint x: 220, endPoint y: 292, distance: 97.1
click at [127, 298] on span "4" at bounding box center [122, 302] width 23 height 23
click at [265, 294] on span "10" at bounding box center [272, 302] width 23 height 23
click at [260, 411] on button "Apply" at bounding box center [257, 417] width 70 height 38
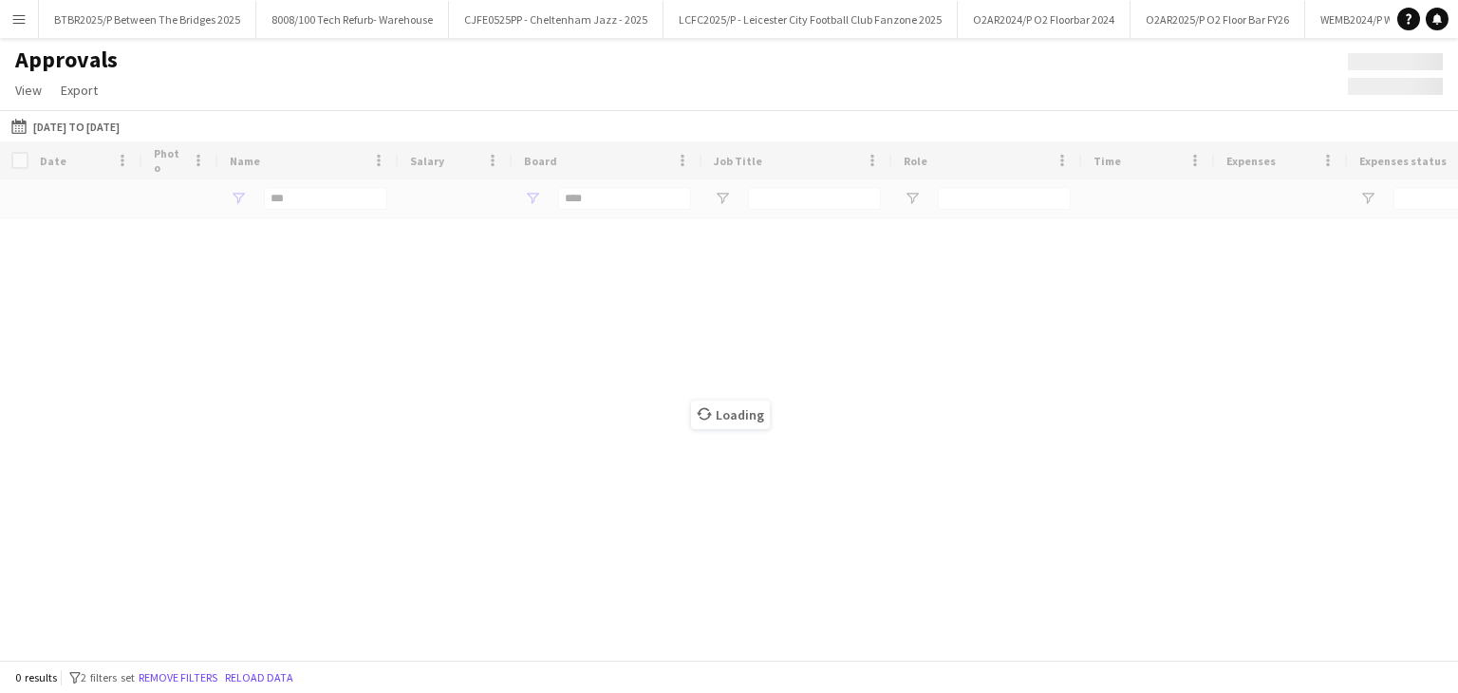
type input "**********"
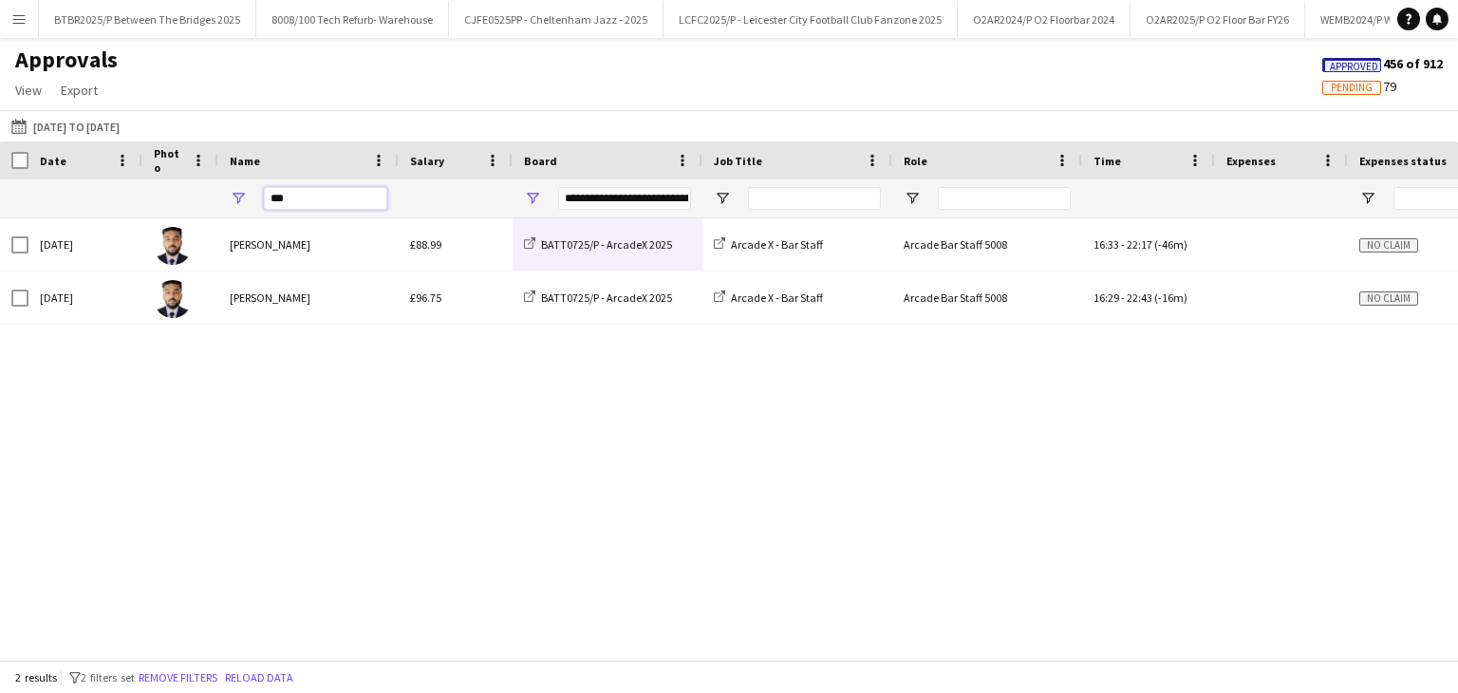
click at [326, 200] on input "***" at bounding box center [325, 198] width 123 height 23
type input "*"
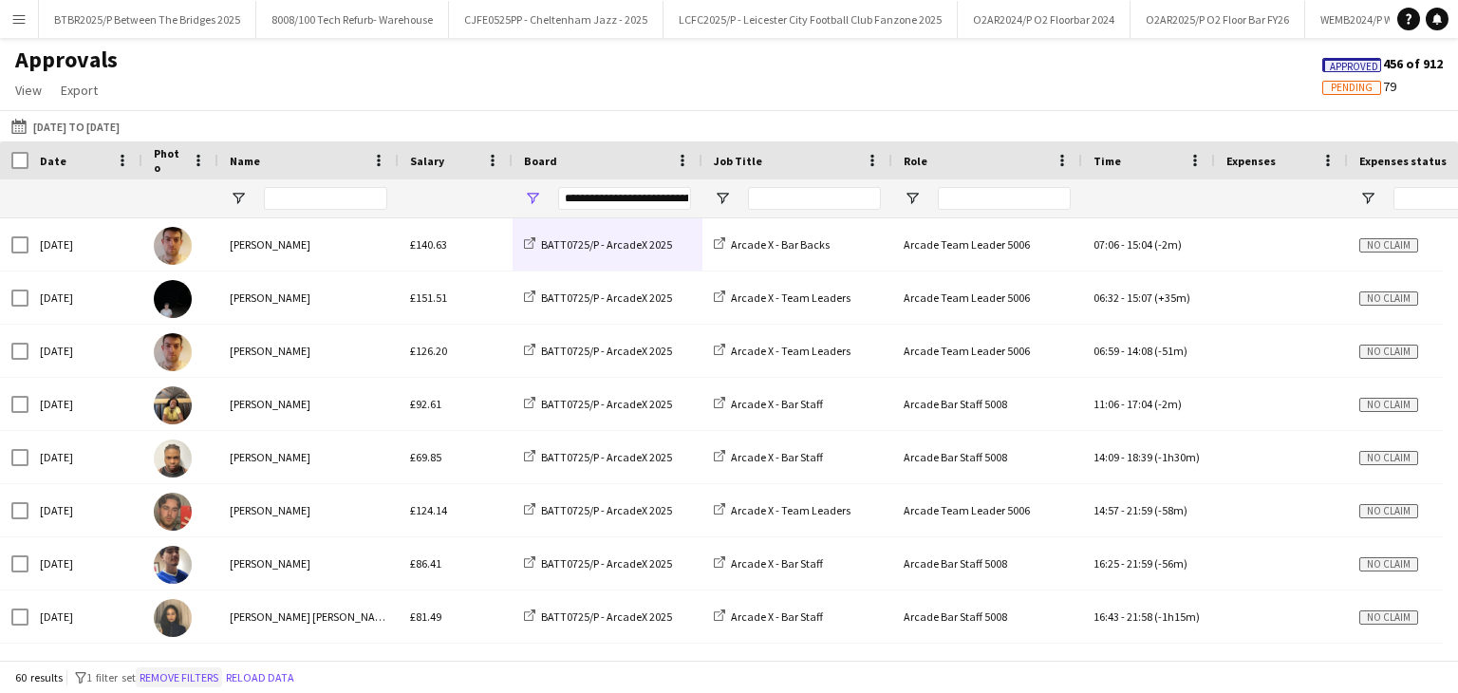
click at [215, 675] on button "Remove filters" at bounding box center [179, 677] width 86 height 21
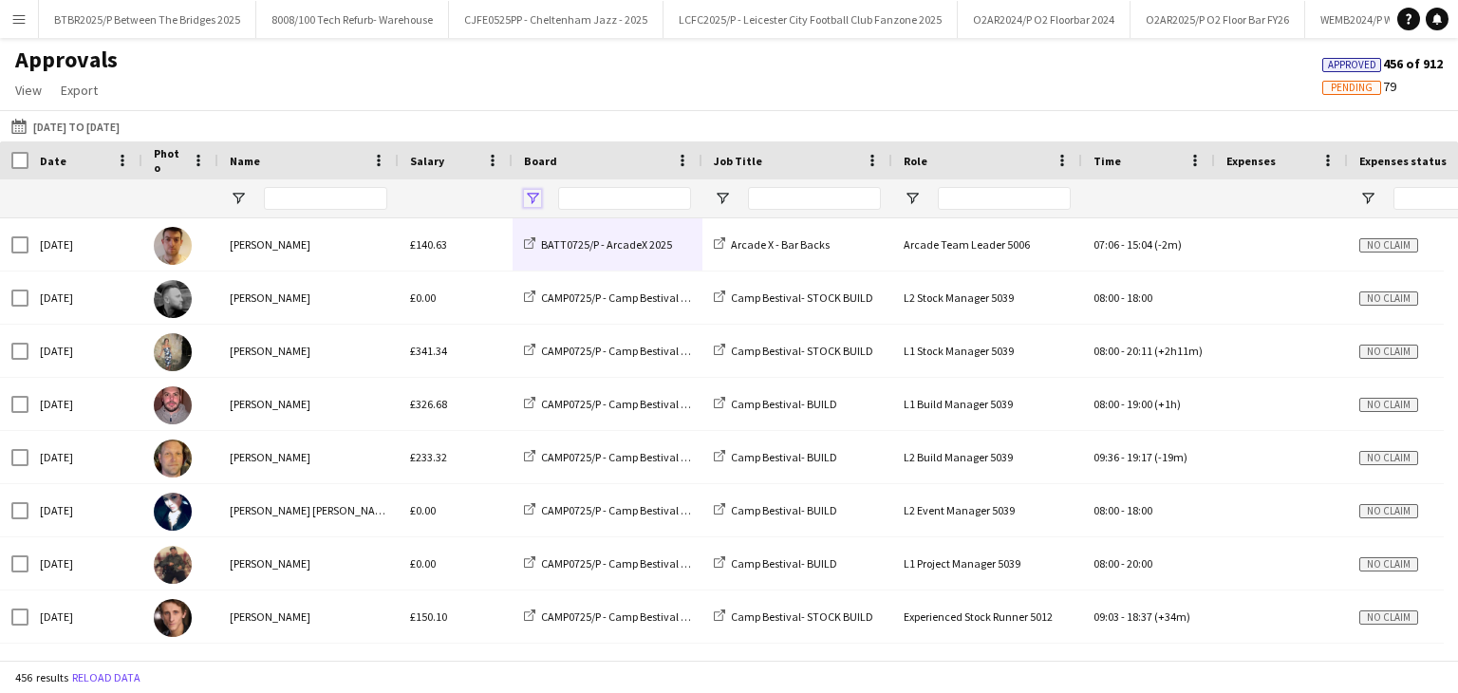
click at [474, 196] on span "Open Filter Menu" at bounding box center [532, 198] width 17 height 17
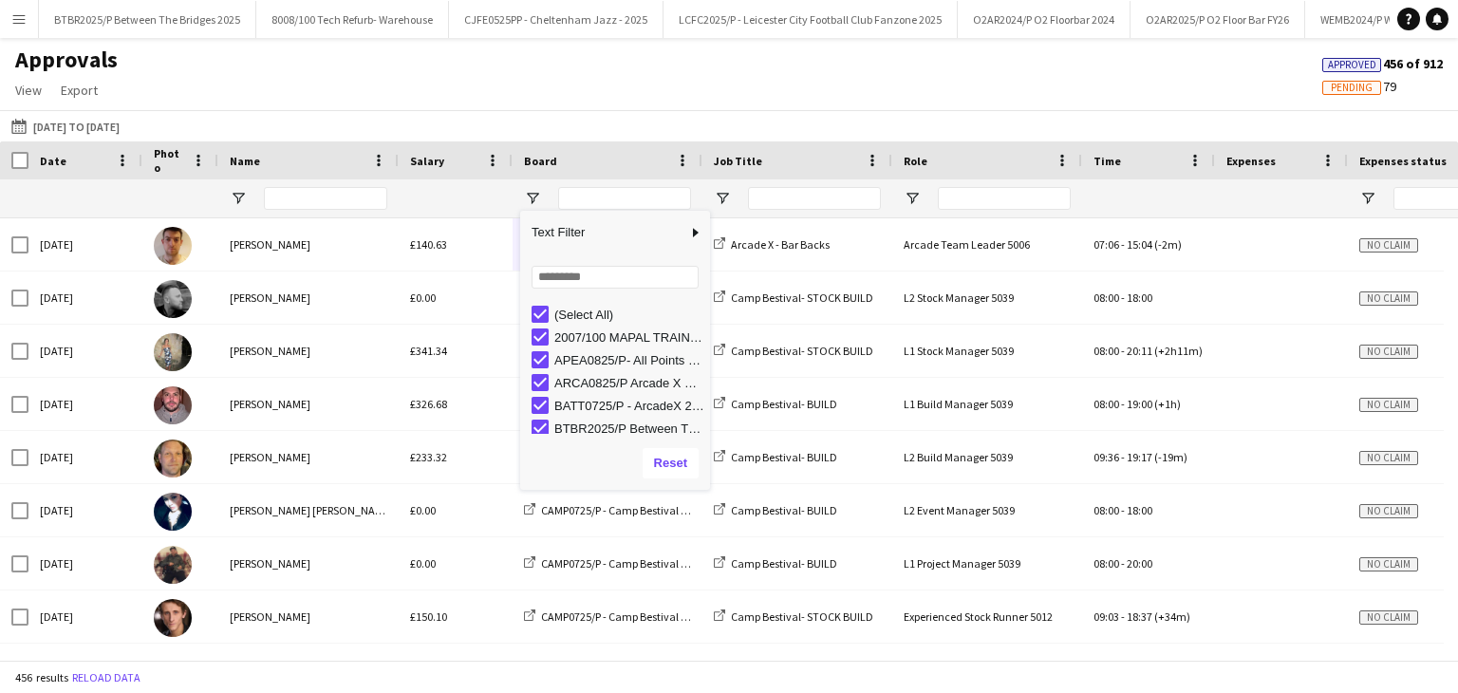
click at [474, 312] on div "(Select All)" at bounding box center [629, 315] width 150 height 14
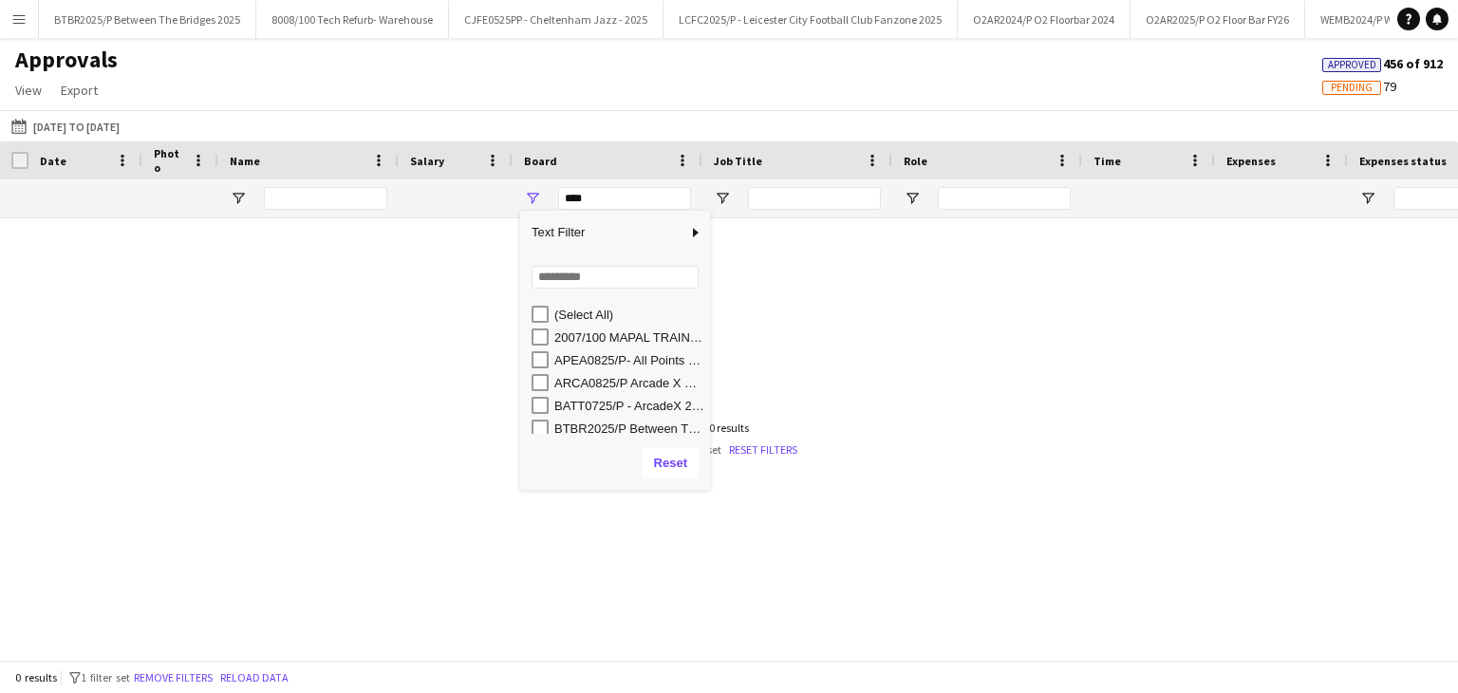
click at [474, 383] on div "ARCA0825/P Arcade X Site Management" at bounding box center [629, 383] width 150 height 14
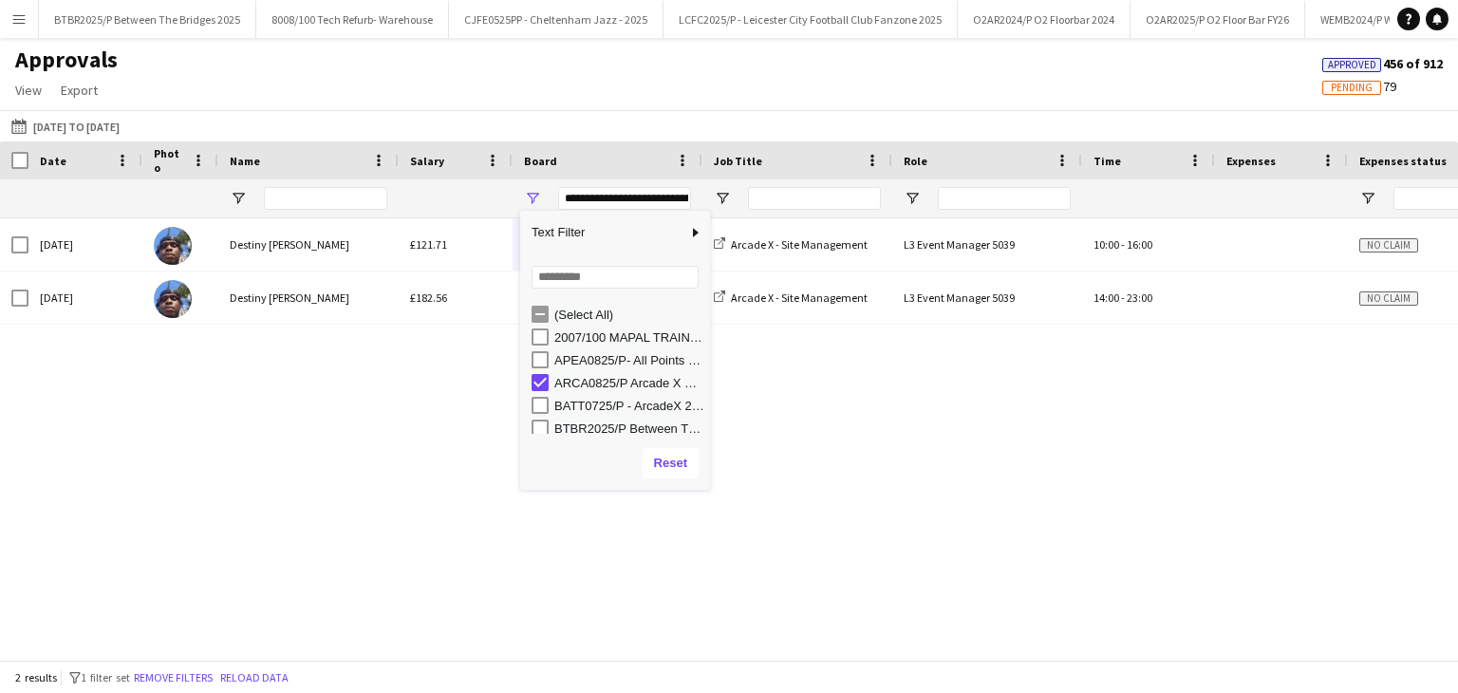
click at [474, 405] on div "BATT0725/P - ArcadeX 2025" at bounding box center [629, 406] width 150 height 14
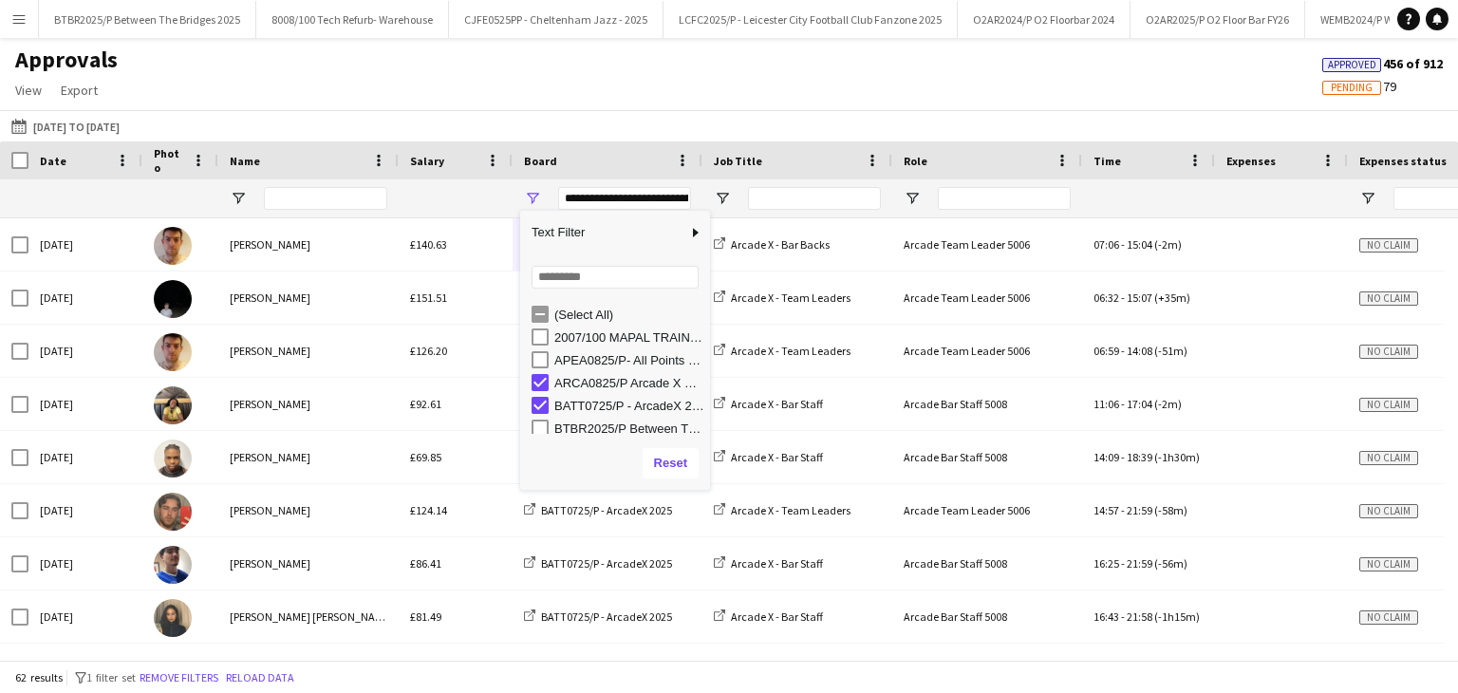
click at [474, 93] on div "Approvals View Customise view Customise filters Reset Filters Reset View Reset …" at bounding box center [729, 78] width 1458 height 65
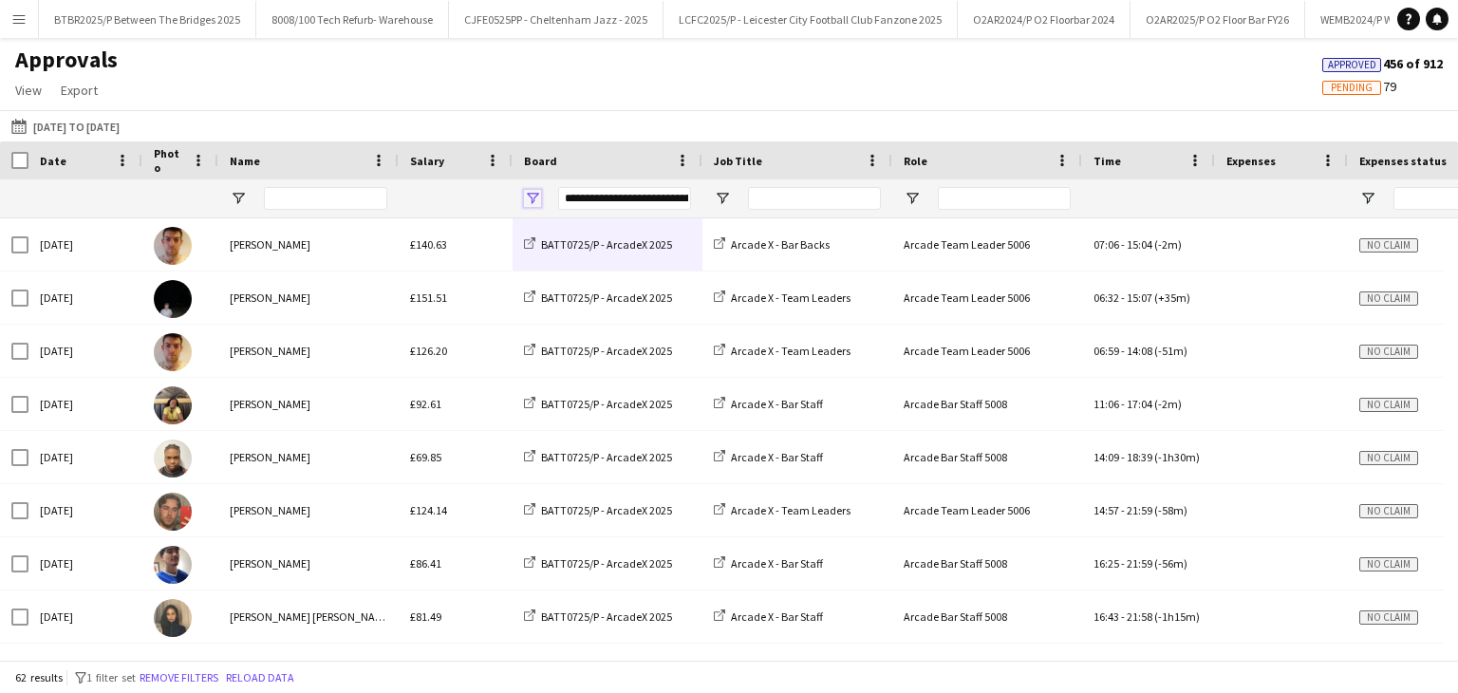
click at [474, 203] on span "Open Filter Menu" at bounding box center [532, 198] width 17 height 17
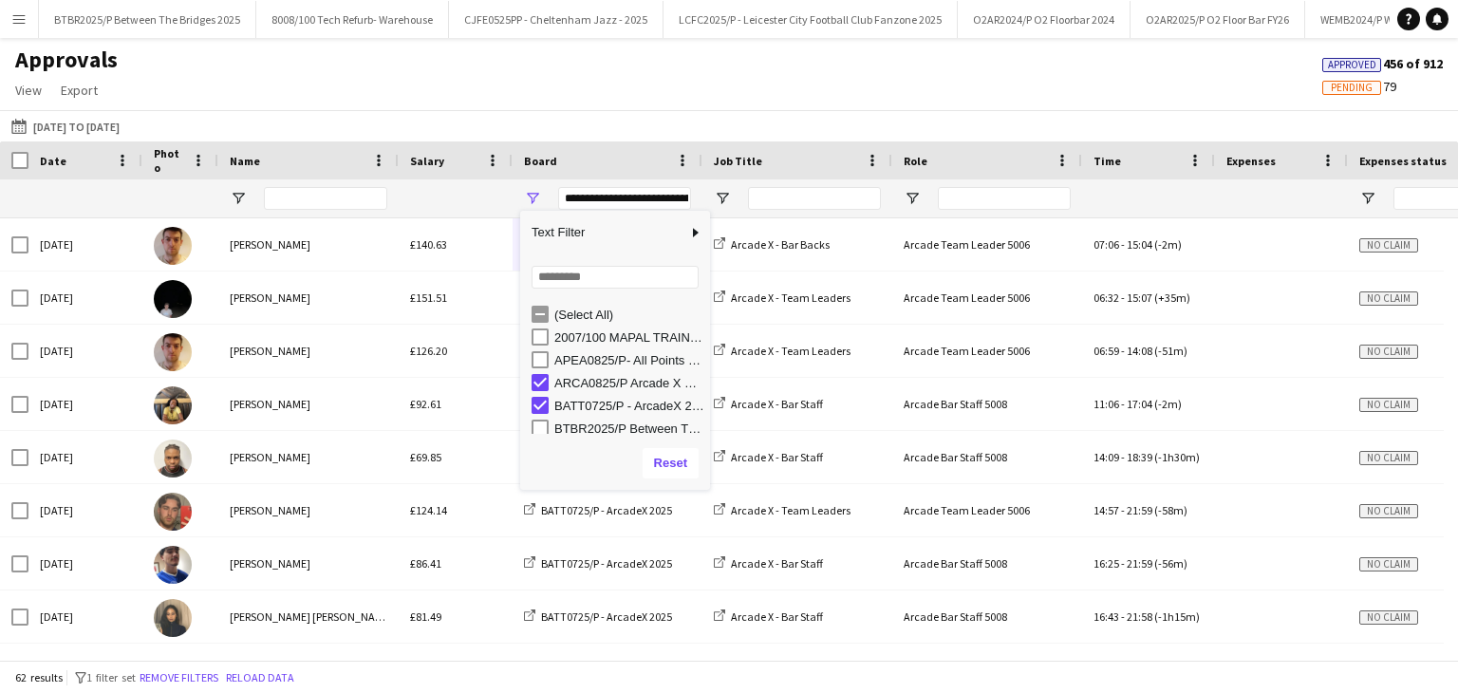
click at [474, 405] on div "BATT0725/P - ArcadeX 2025" at bounding box center [629, 406] width 150 height 14
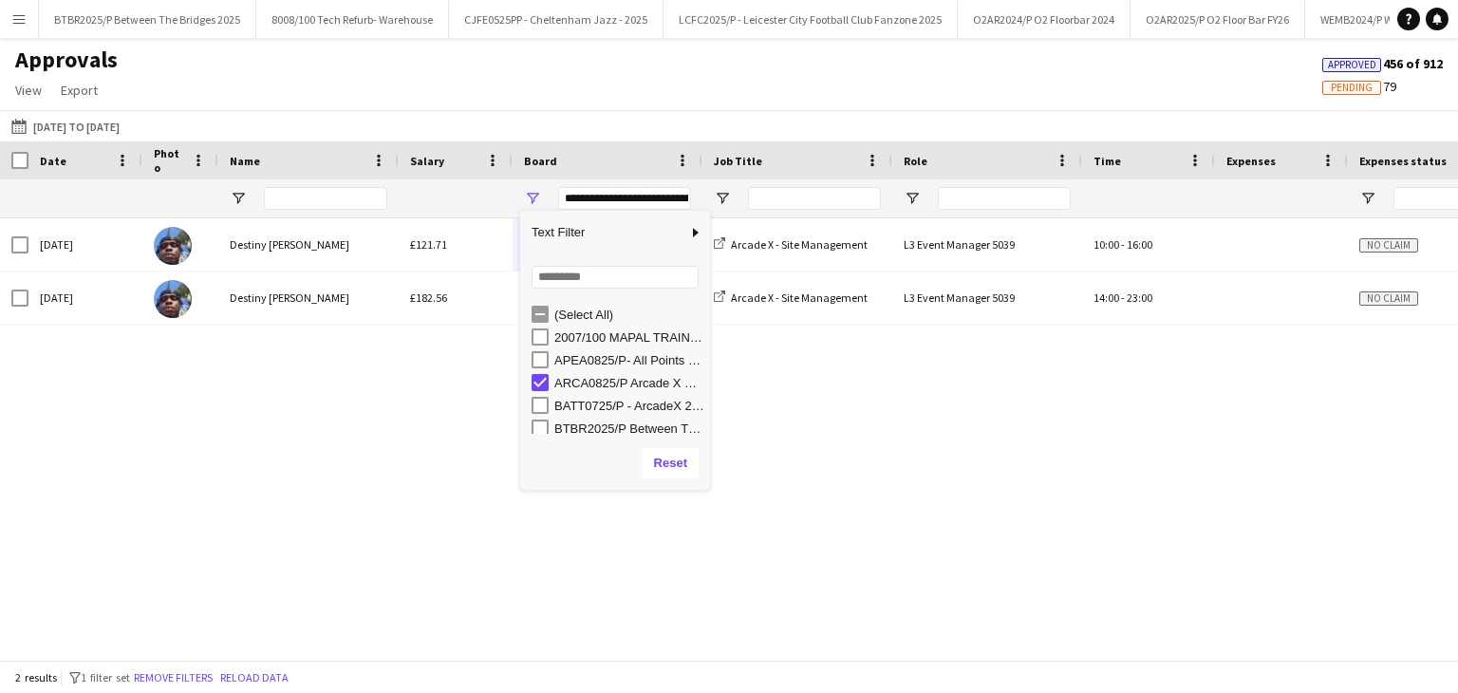
click at [474, 405] on div "BATT0725/P - ArcadeX 2025" at bounding box center [629, 406] width 150 height 14
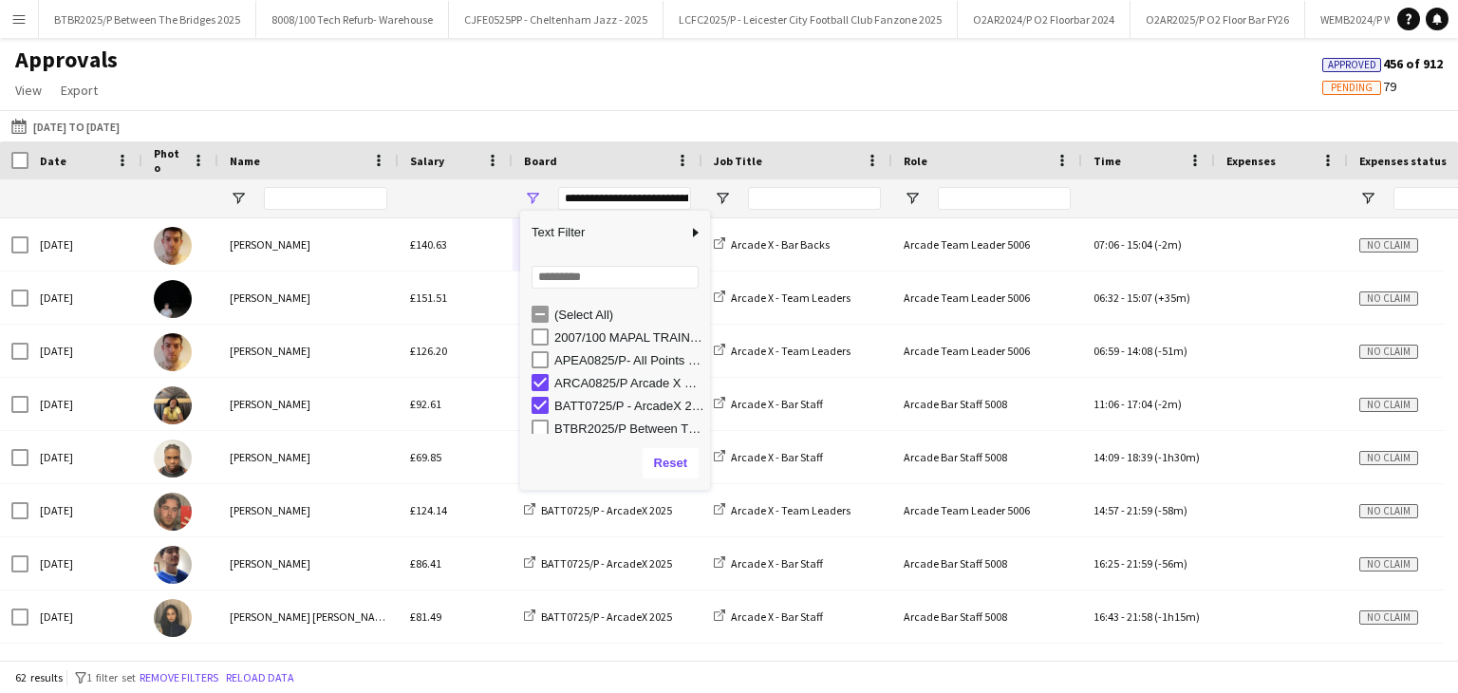
click at [474, 388] on div "ARCA0825/P Arcade X Site Management" at bounding box center [629, 383] width 150 height 14
type input "**********"
click at [474, 91] on div "Approvals View Customise view Customise filters Reset Filters Reset View Reset …" at bounding box center [729, 78] width 1458 height 65
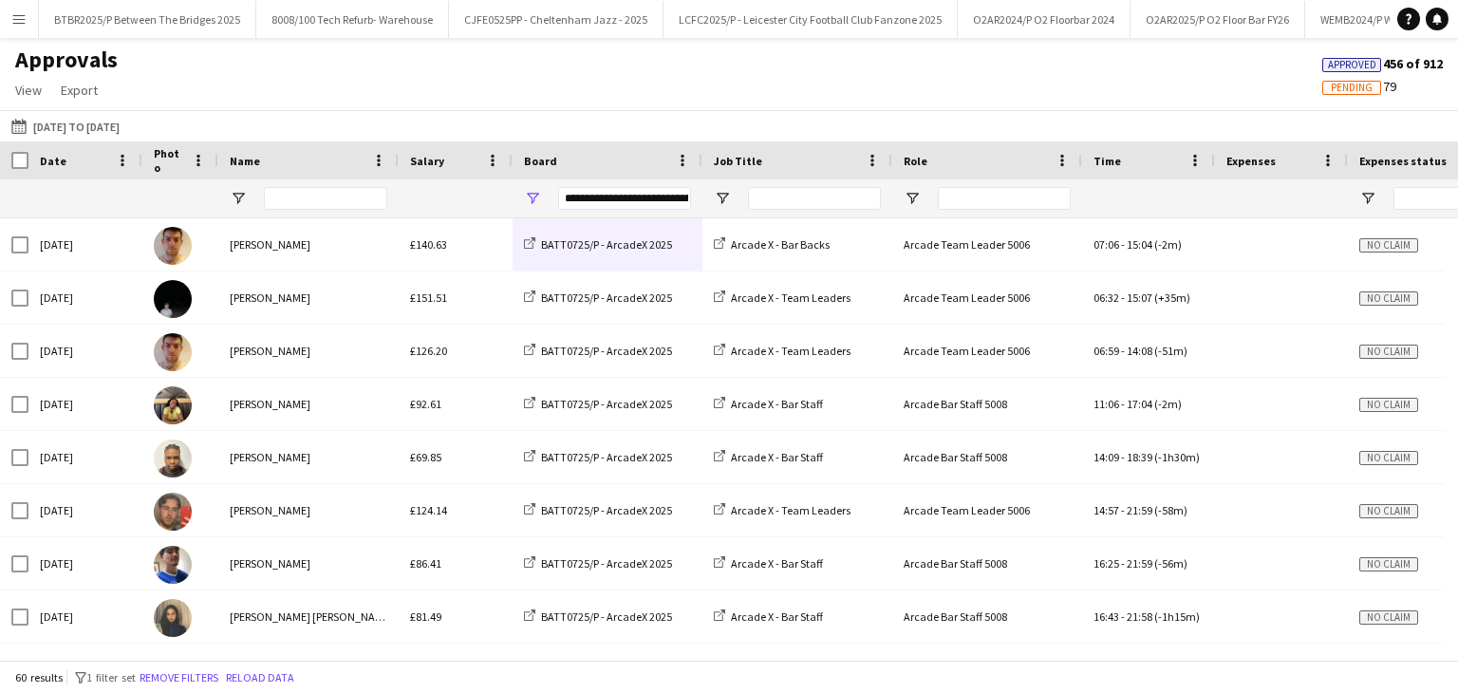
click at [82, 160] on div "Date" at bounding box center [74, 160] width 68 height 28
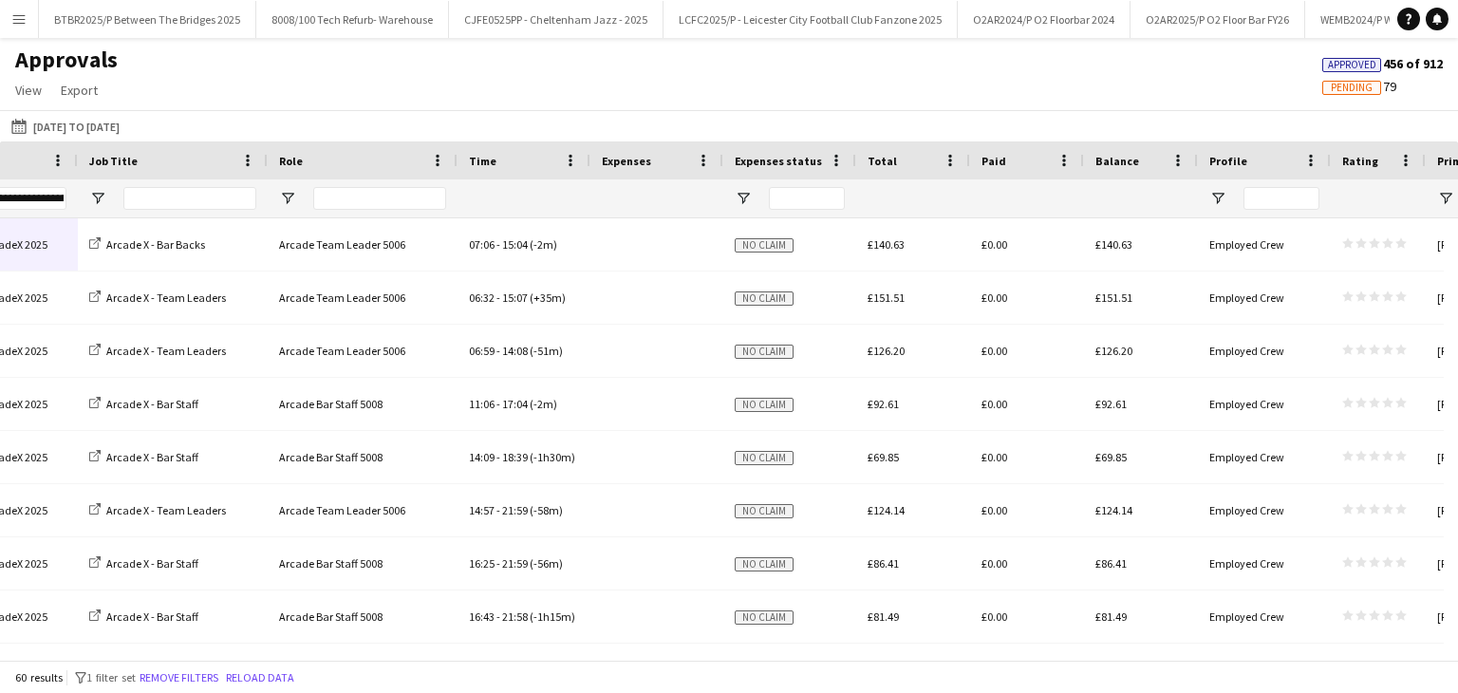
scroll to position [0, 394]
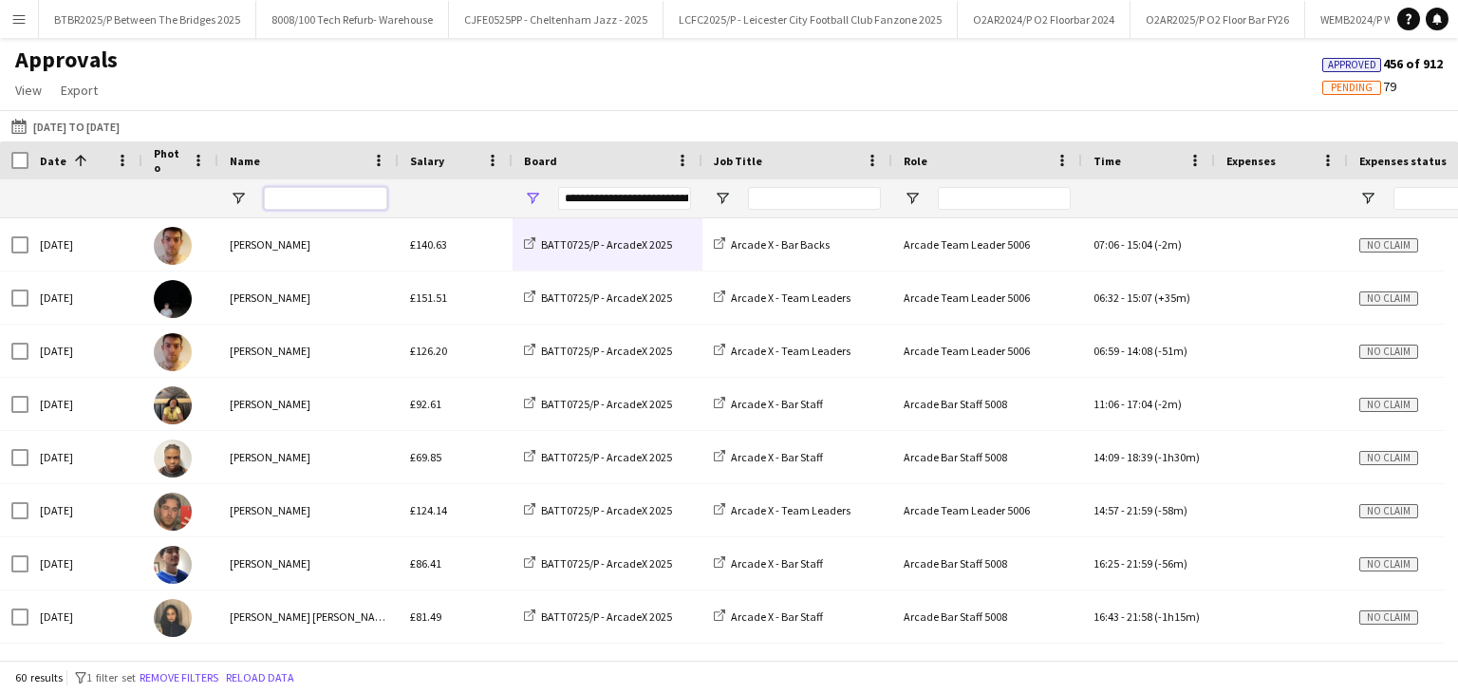
click at [323, 206] on input "Name Filter Input" at bounding box center [325, 198] width 123 height 23
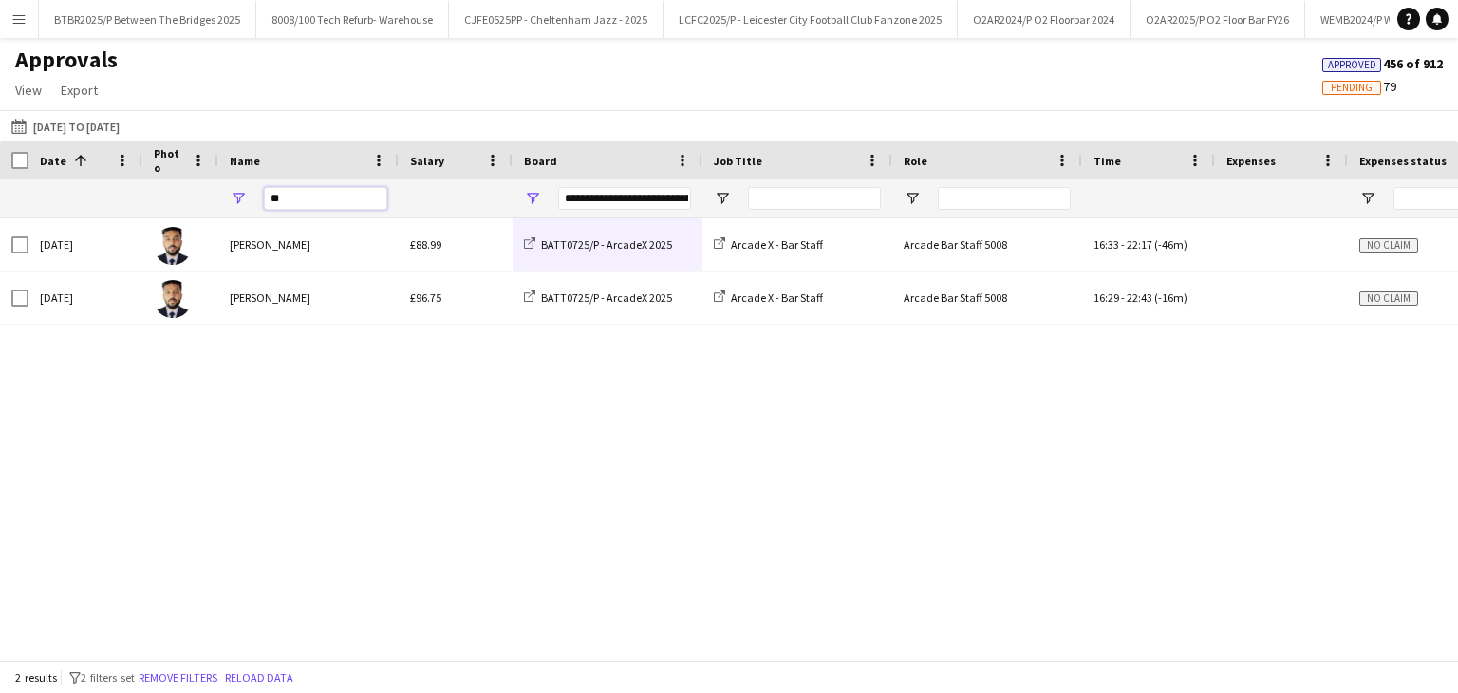
type input "*"
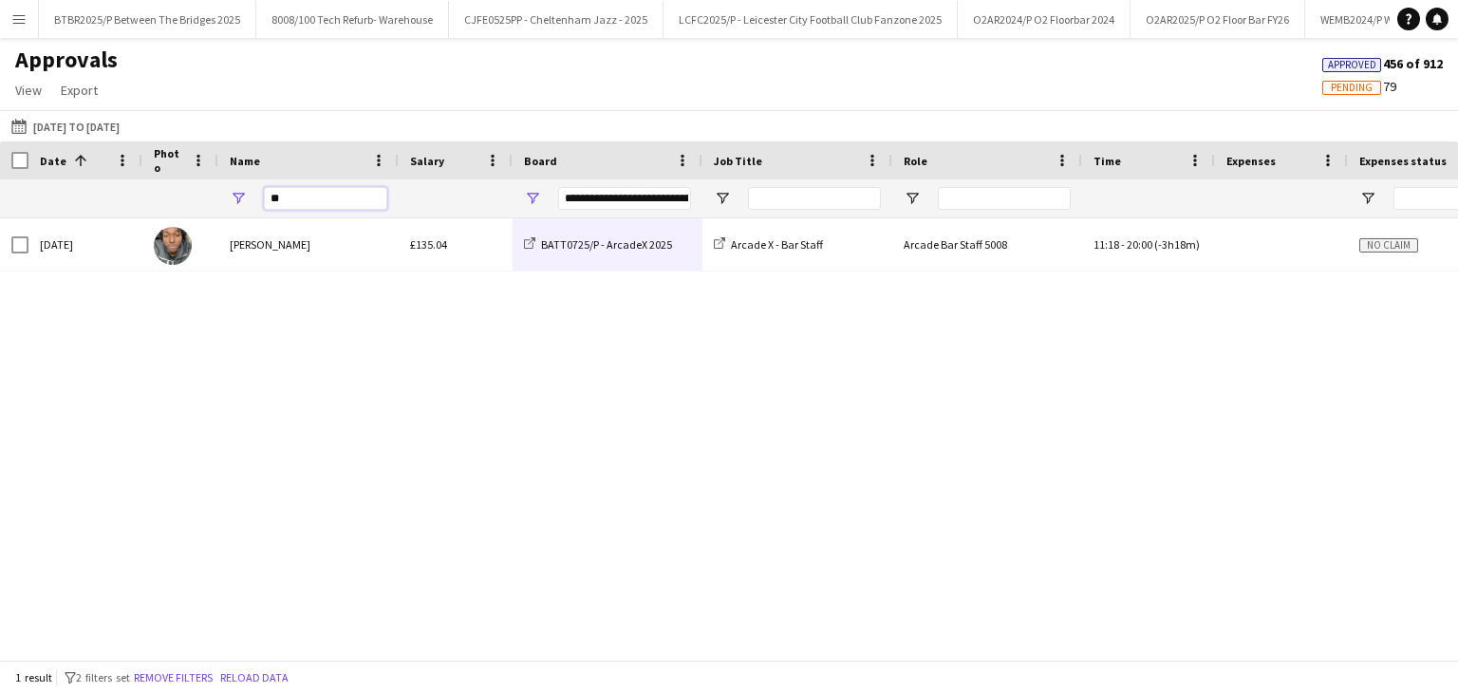
type input "*"
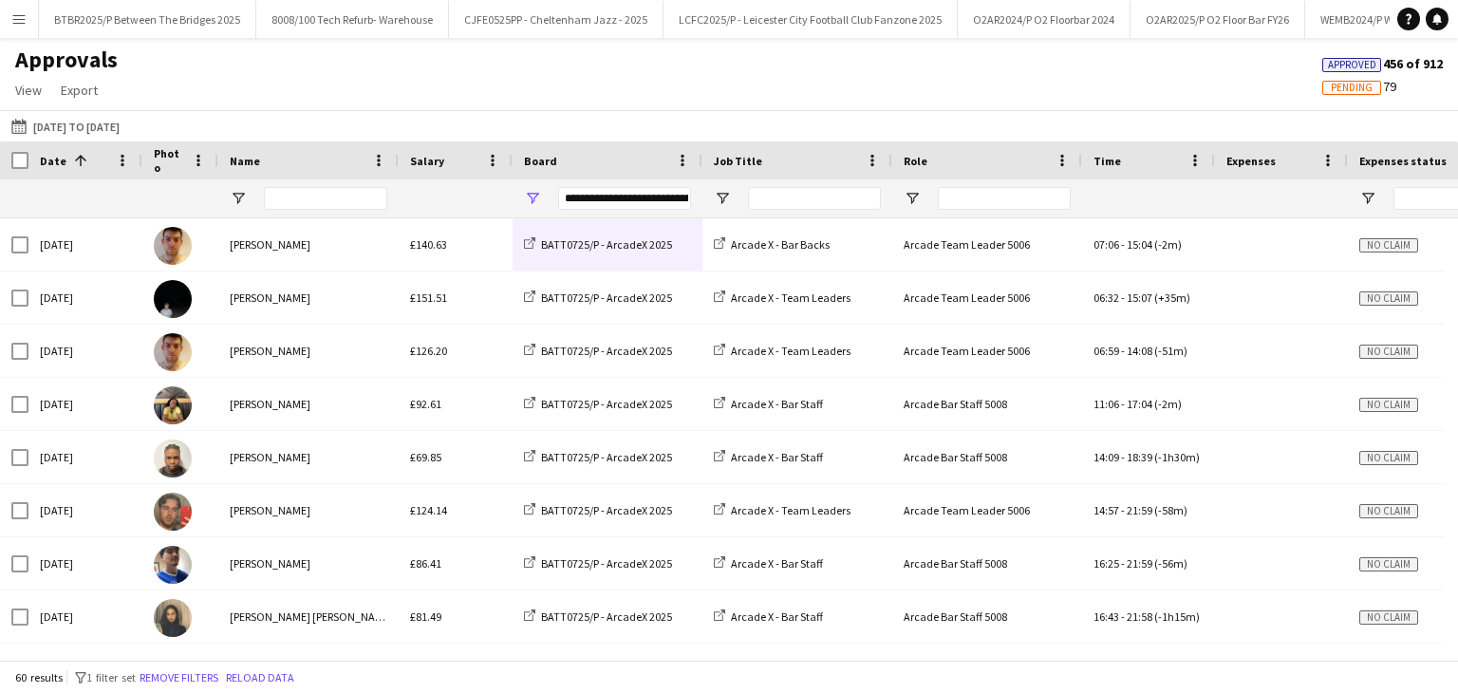
click at [440, 97] on div "Approvals View Customise view Customise filters Reset Filters Reset View Reset …" at bounding box center [729, 78] width 1458 height 65
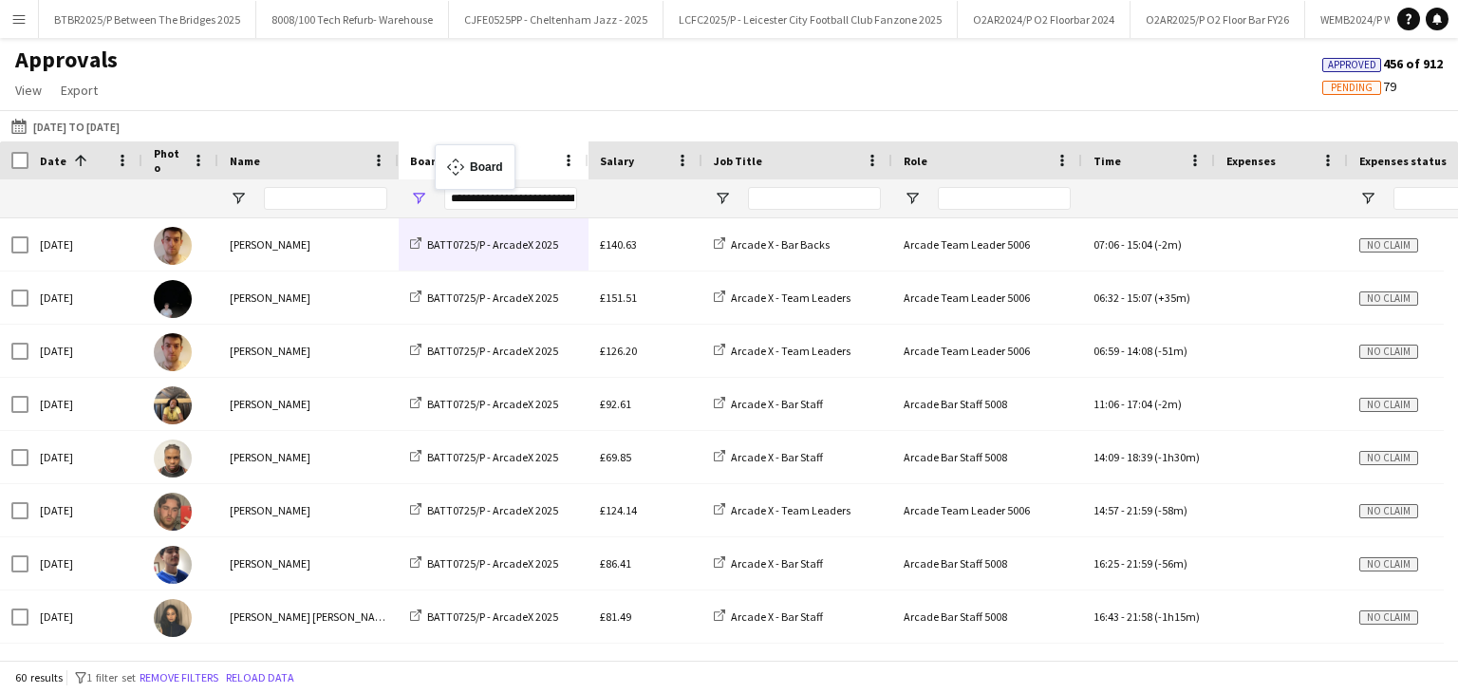
drag, startPoint x: 683, startPoint y: 162, endPoint x: 444, endPoint y: 156, distance: 239.3
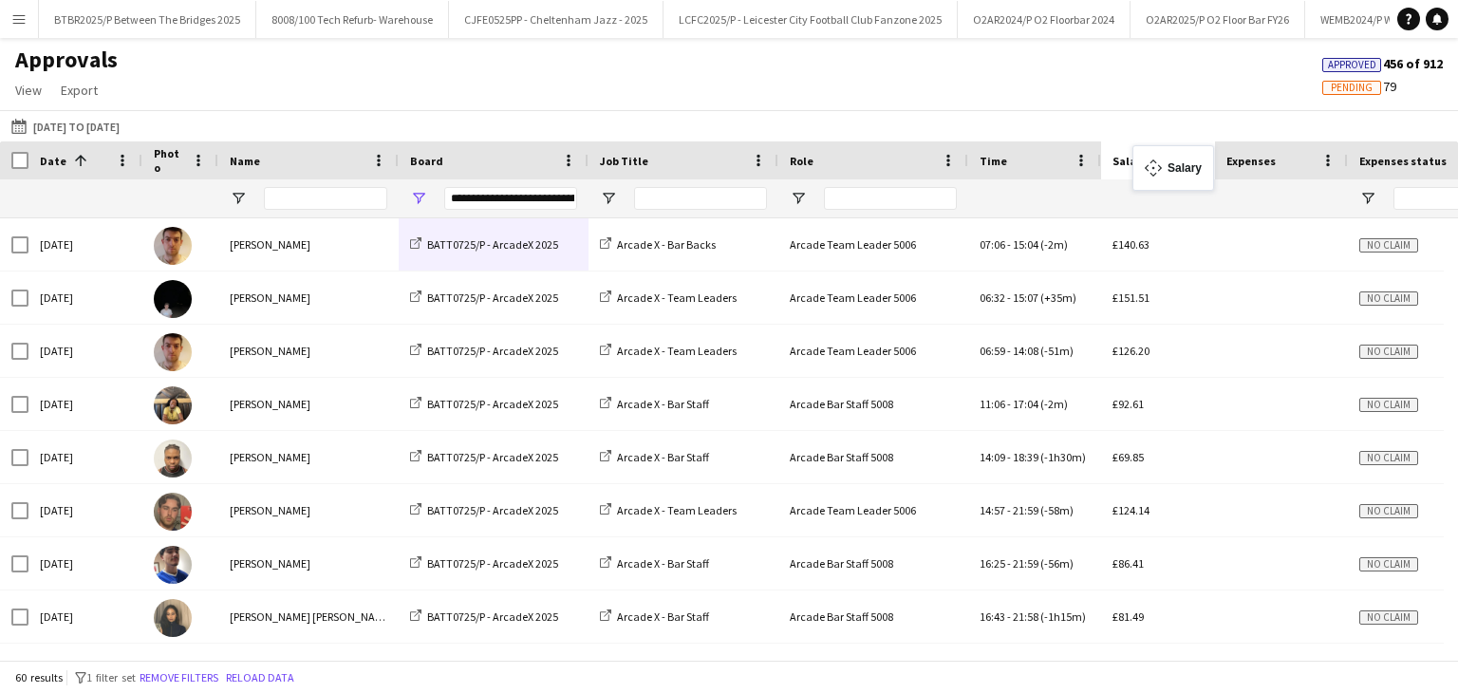
drag, startPoint x: 670, startPoint y: 161, endPoint x: 1142, endPoint y: 157, distance: 471.8
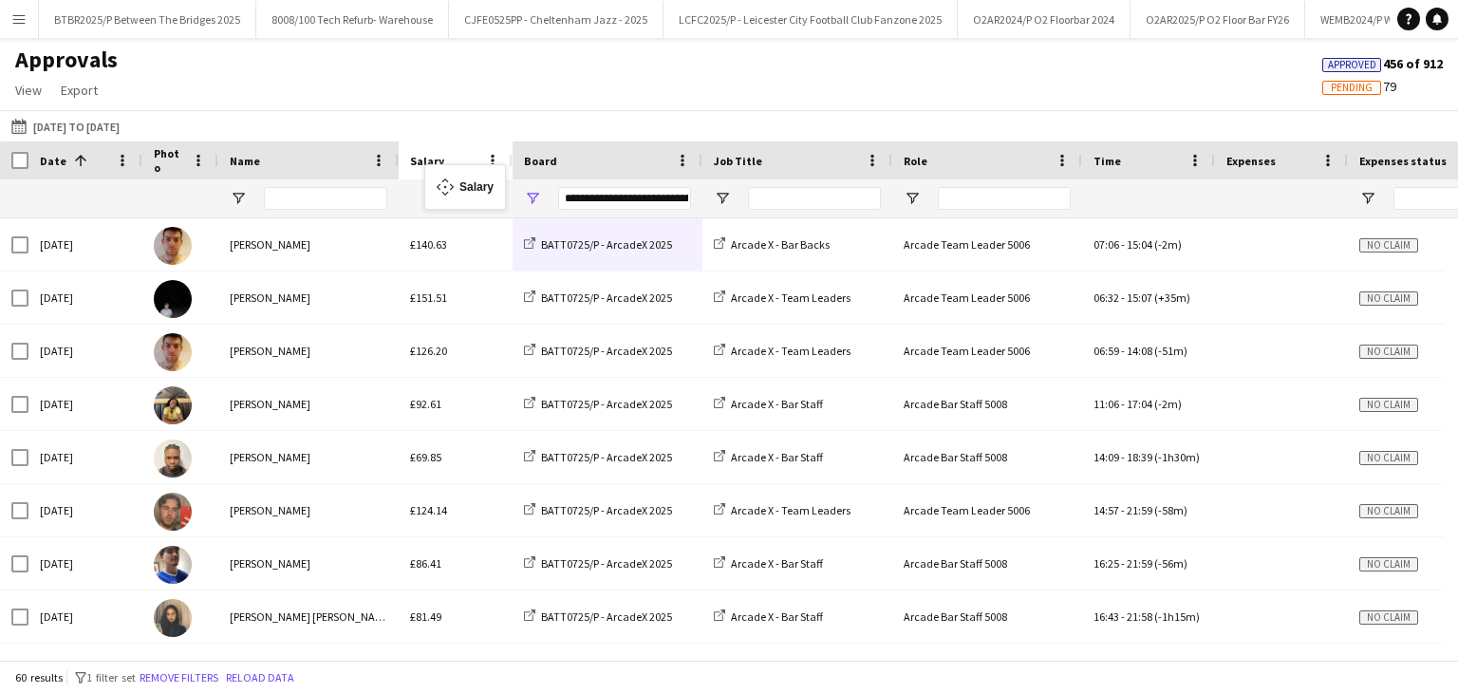
drag, startPoint x: 847, startPoint y: 170, endPoint x: 434, endPoint y: 176, distance: 412.9
click at [91, 96] on span "Export" at bounding box center [79, 90] width 37 height 17
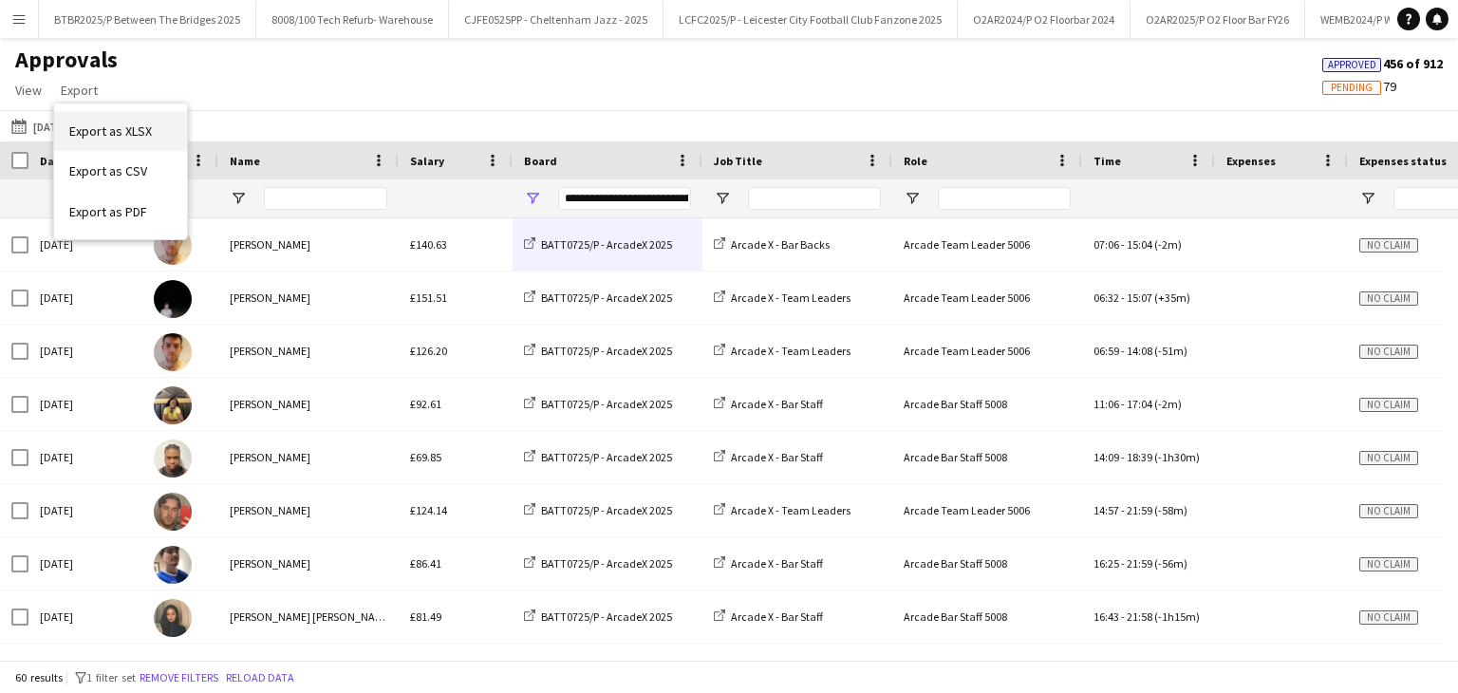
click at [99, 119] on link "Export as XLSX" at bounding box center [120, 131] width 133 height 40
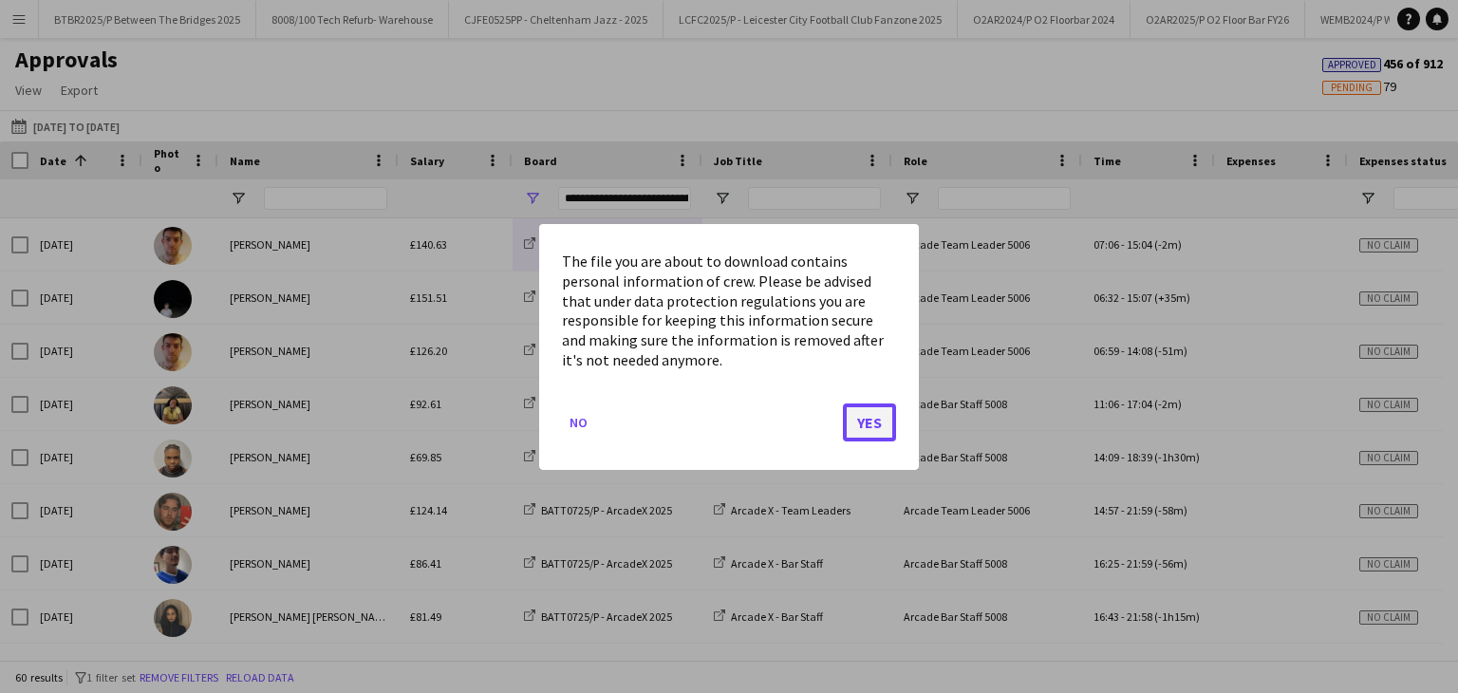
click at [474, 419] on button "Yes" at bounding box center [869, 421] width 53 height 38
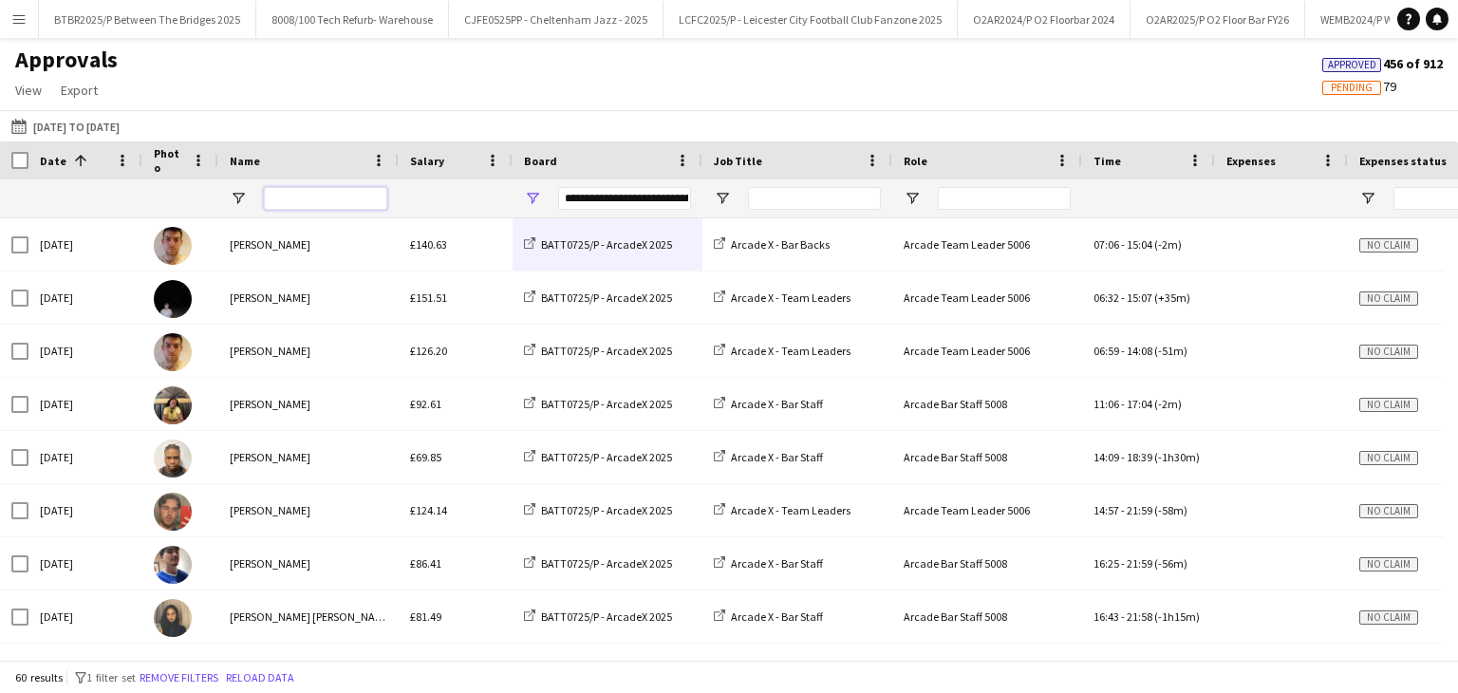
click at [338, 210] on input "Name Filter Input" at bounding box center [325, 198] width 123 height 23
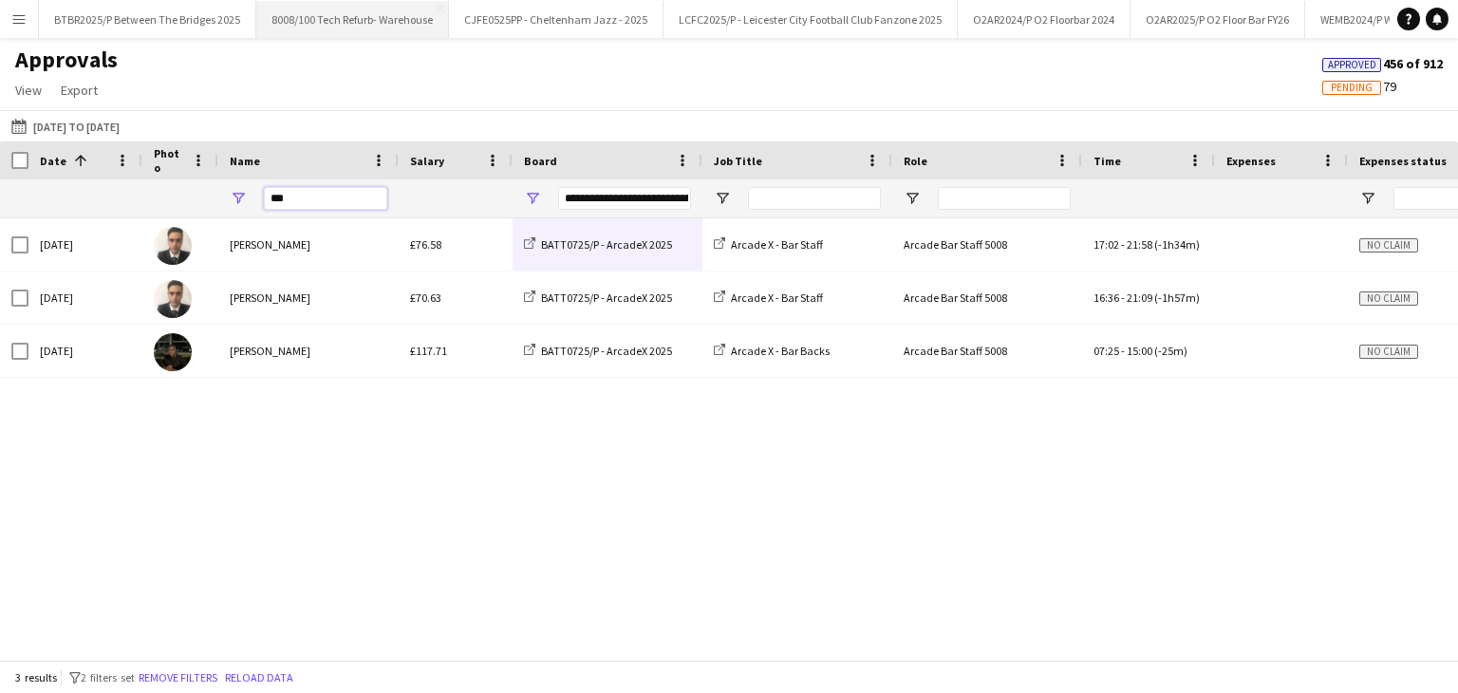
type input "***"
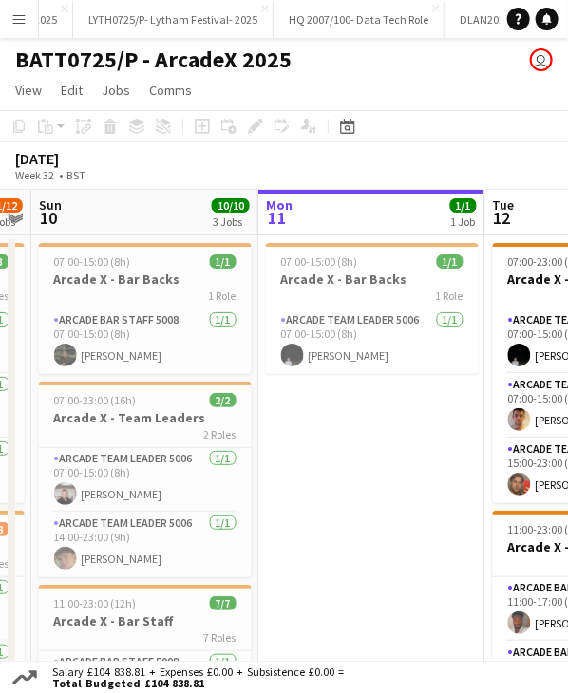
scroll to position [0, 385]
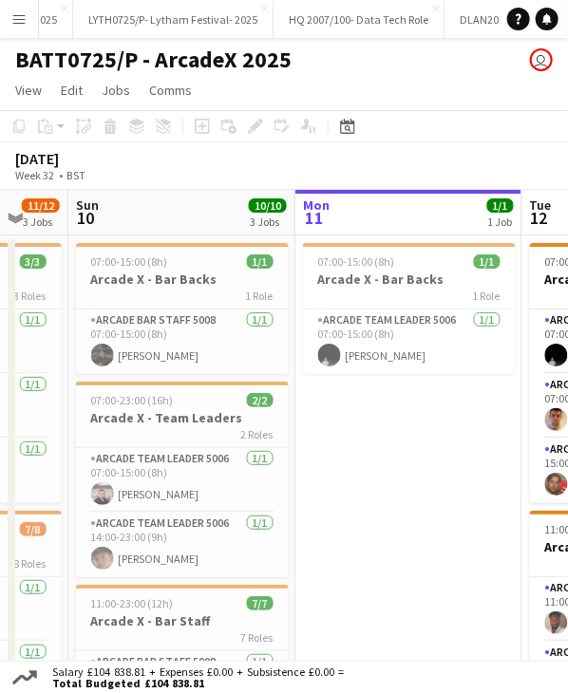
drag, startPoint x: 141, startPoint y: 212, endPoint x: 210, endPoint y: 214, distance: 68.4
click at [210, 214] on app-calendar-viewport "Fri 8 12/12 3 Jobs Sat 9 11/12 3 Jobs Sun 10 10/10 3 Jobs Mon 11 1/1 1 Job Tue …" at bounding box center [284, 633] width 568 height 886
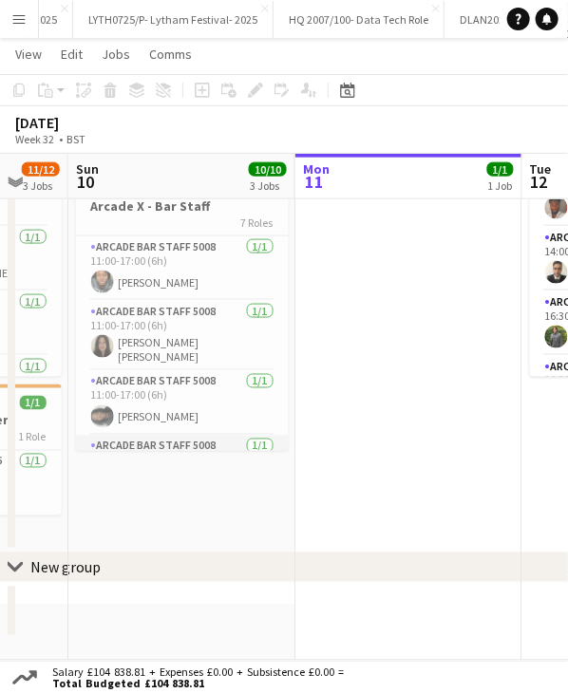
scroll to position [0, 0]
click at [198, 271] on app-card-role "Arcade Bar Staff 5008 [DATE] 11:00-17:00 (6h) [PERSON_NAME]" at bounding box center [182, 268] width 213 height 65
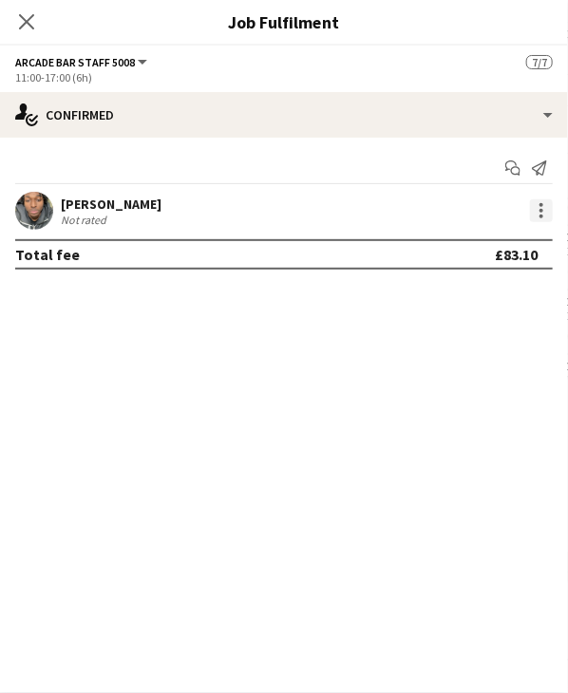
click at [542, 206] on div at bounding box center [541, 205] width 4 height 4
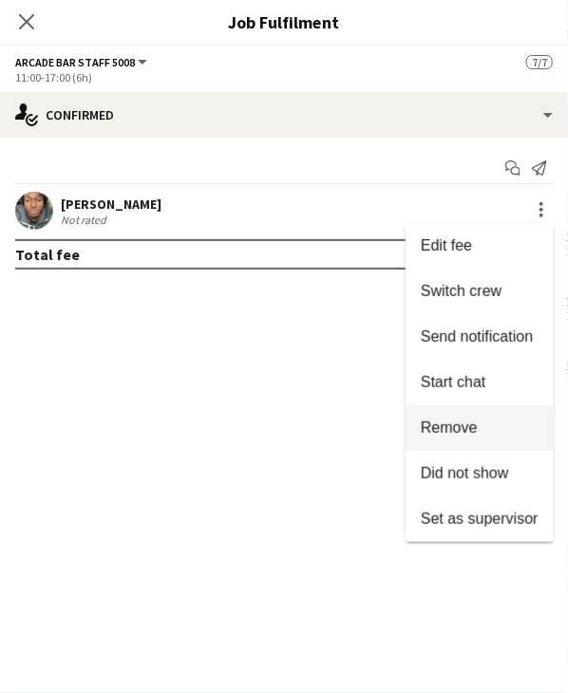
click at [456, 434] on span "Remove" at bounding box center [448, 428] width 57 height 16
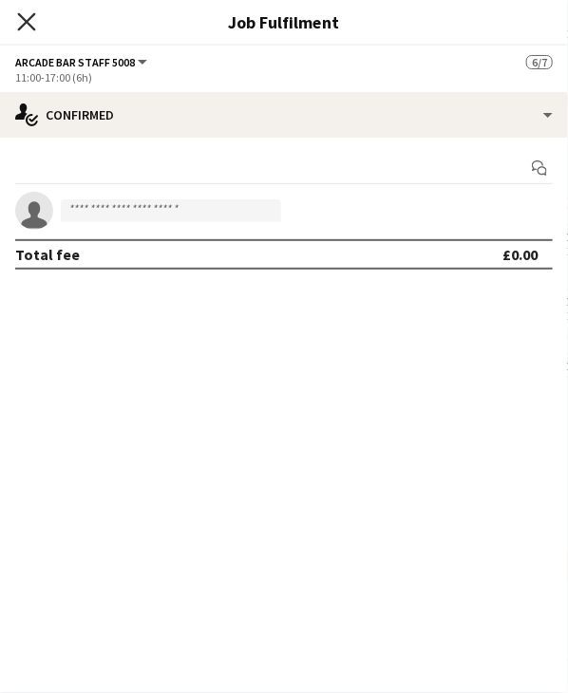
click at [31, 14] on icon "Close pop-in" at bounding box center [26, 21] width 18 height 18
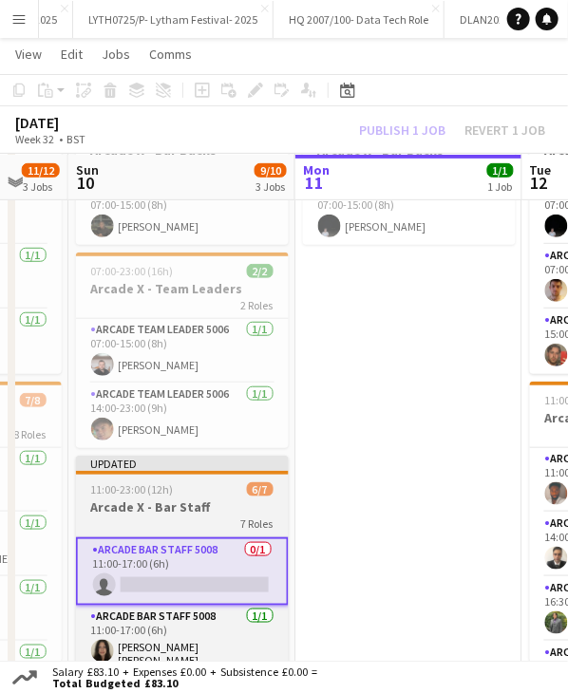
scroll to position [128, 0]
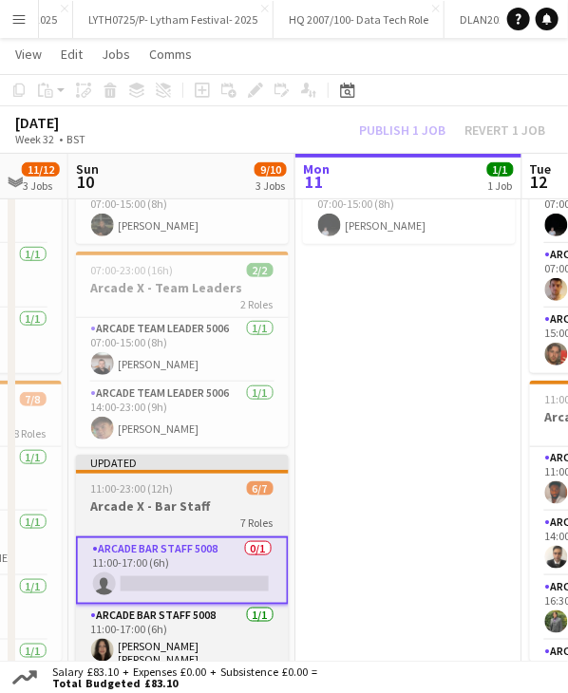
click at [178, 477] on app-job-card "Updated 11:00-23:00 (12h) 6/7 Arcade X - Bar Staff 7 Roles Arcade Bar Staff 500…" at bounding box center [182, 595] width 213 height 281
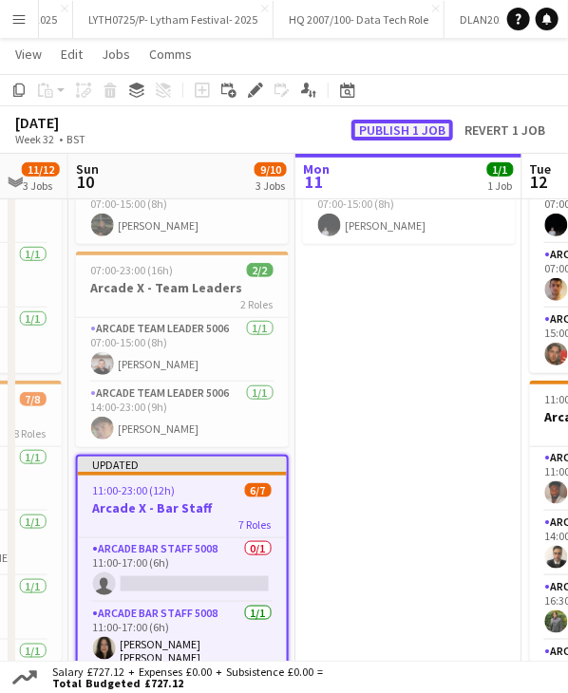
click at [395, 131] on button "Publish 1 job" at bounding box center [402, 130] width 102 height 21
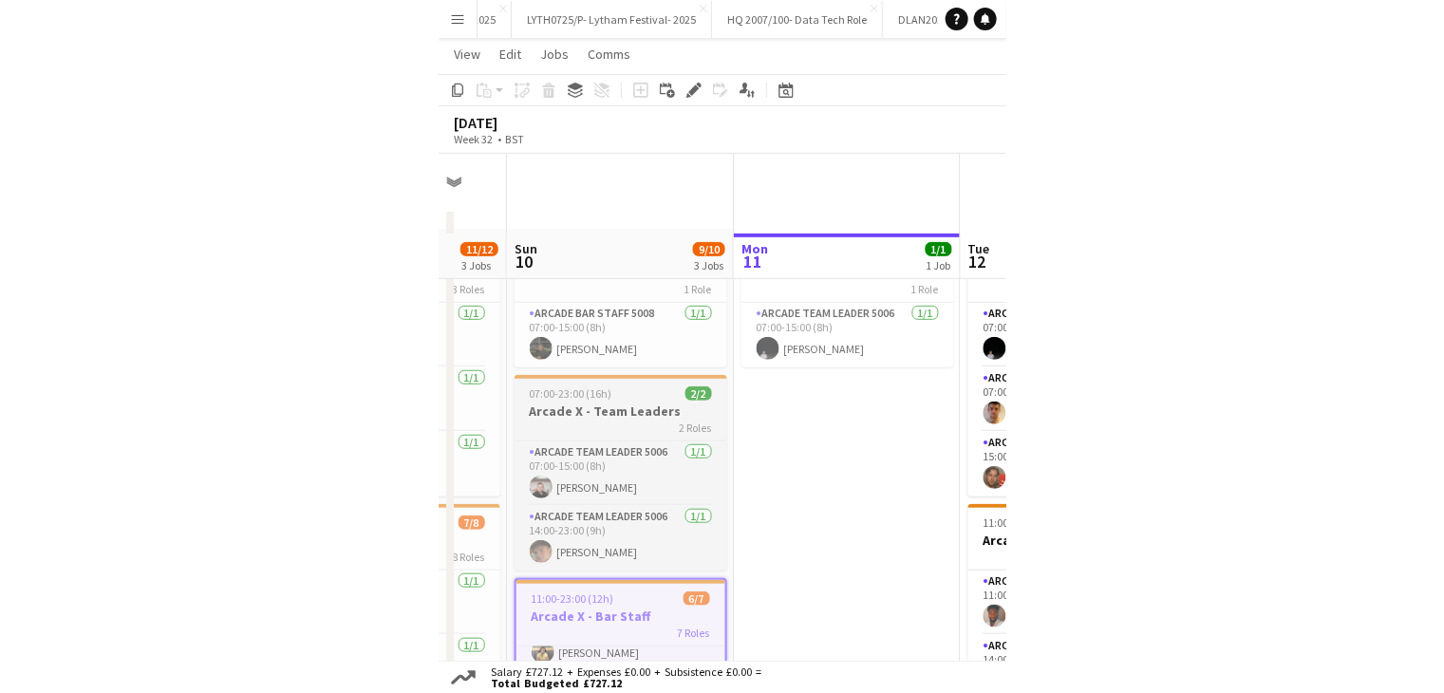
scroll to position [0, 0]
